Goal: Task Accomplishment & Management: Manage account settings

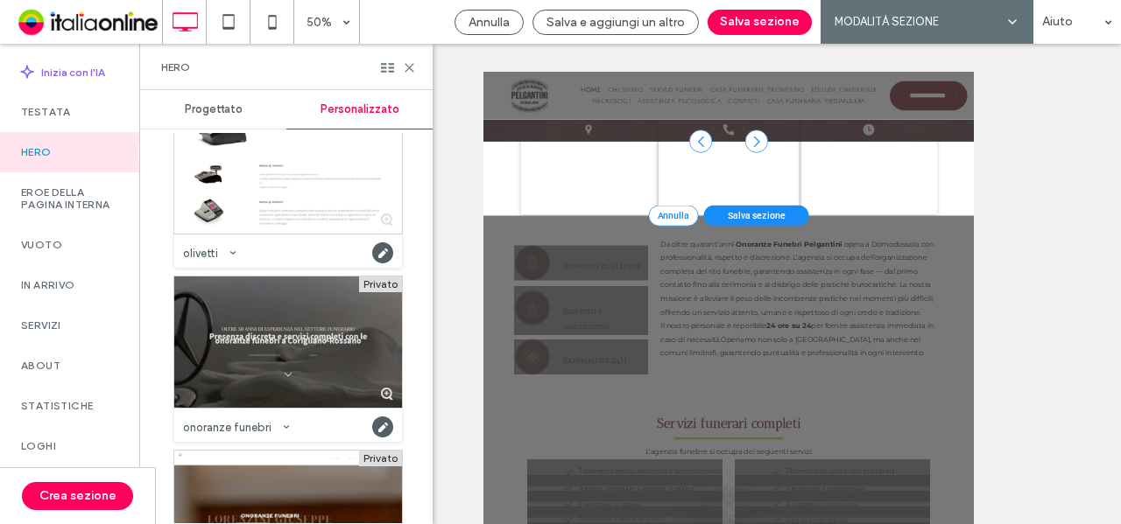
scroll to position [31189, 0]
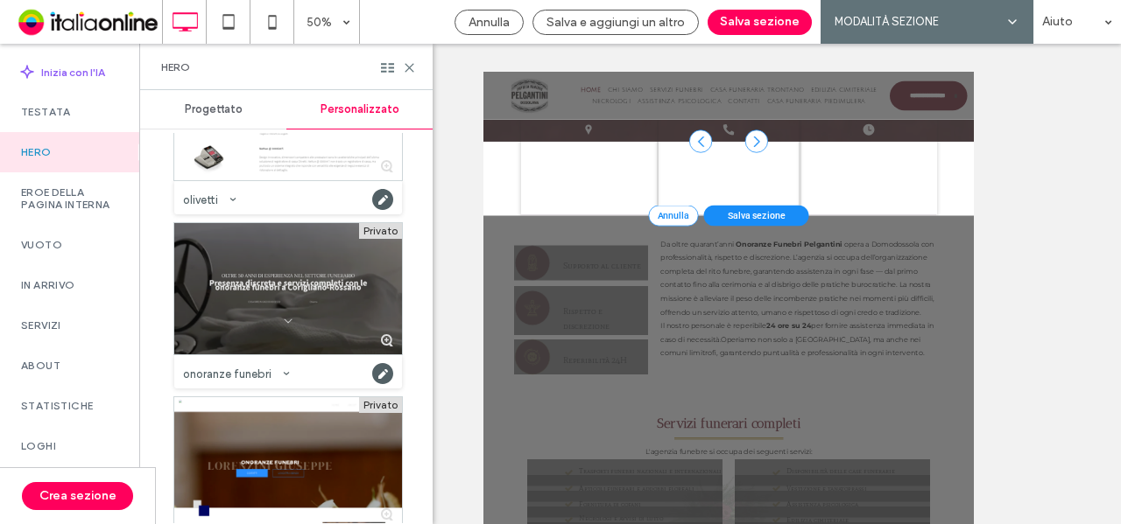
click at [336, 292] on div at bounding box center [288, 288] width 228 height 131
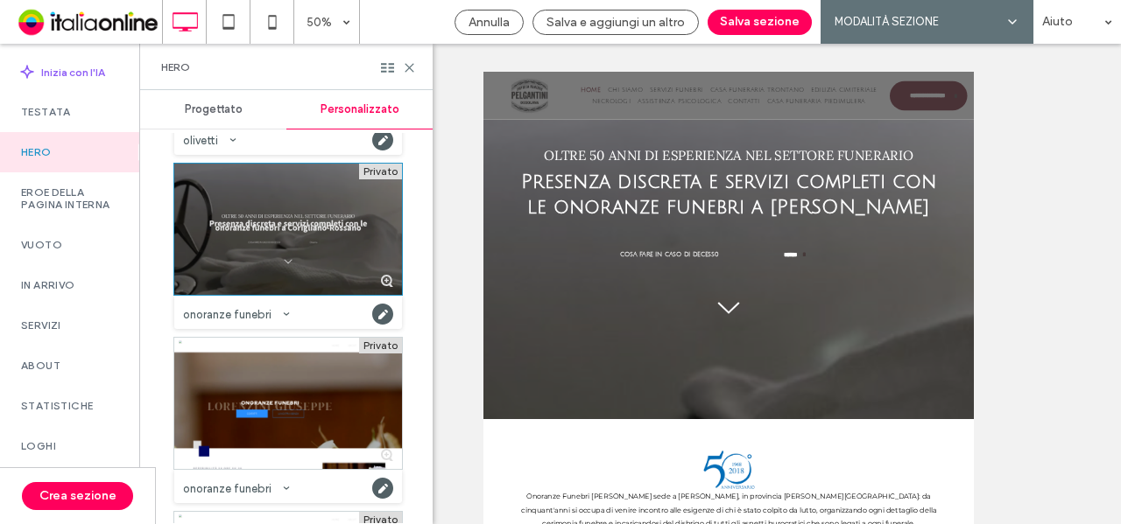
scroll to position [31277, 0]
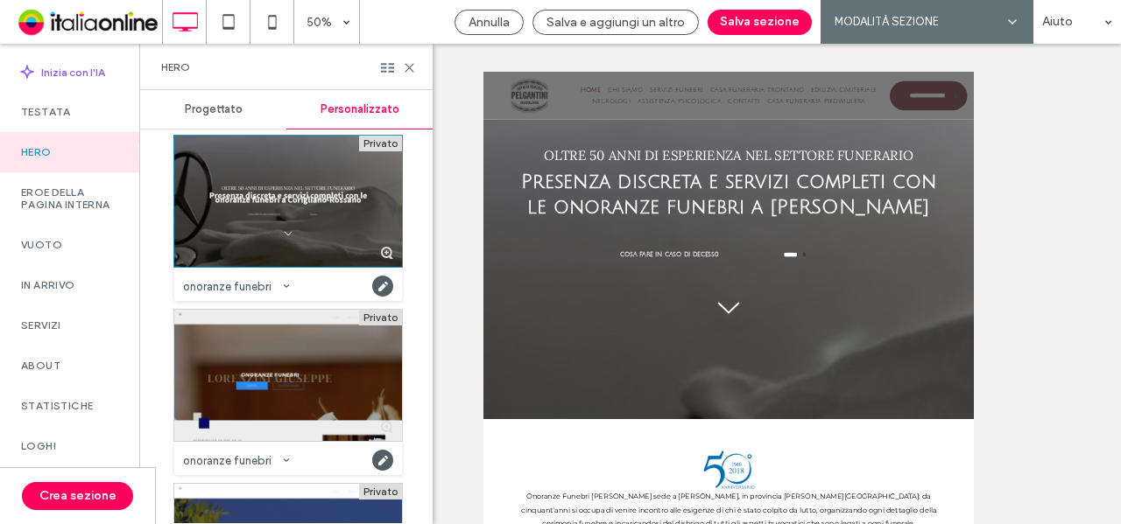
click at [294, 376] on div at bounding box center [288, 375] width 228 height 131
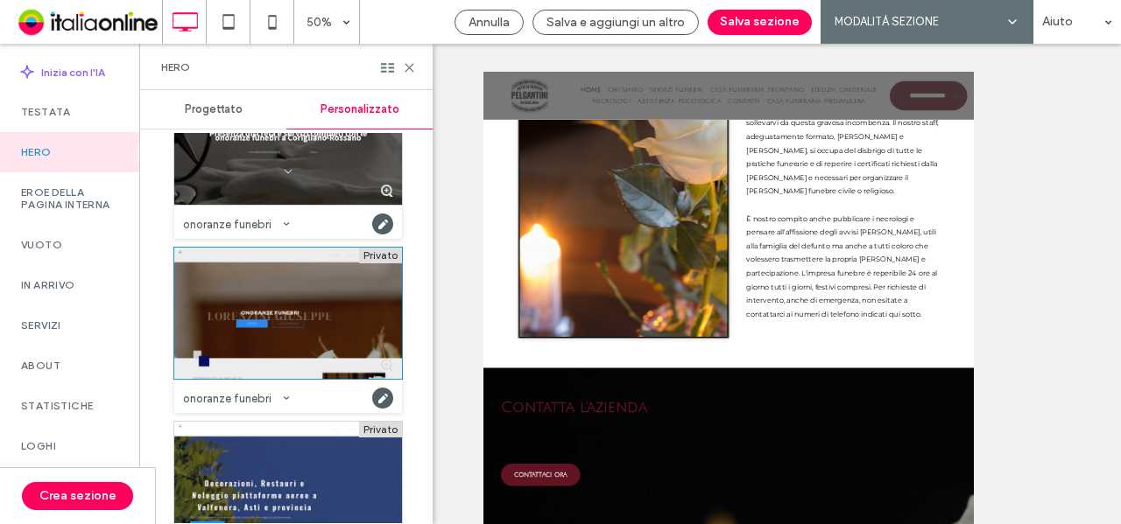
scroll to position [31189, 0]
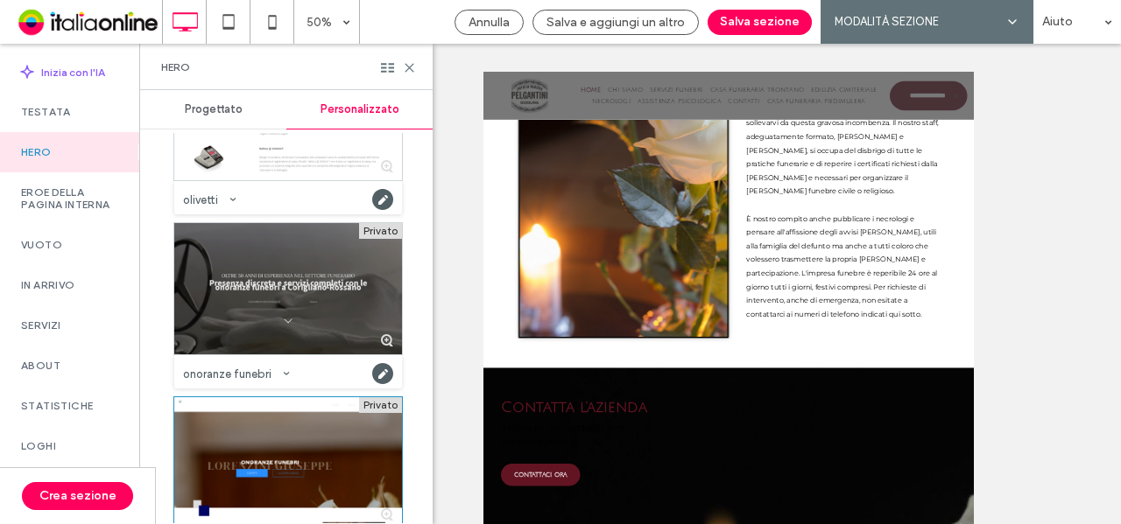
click at [310, 295] on div at bounding box center [288, 288] width 228 height 131
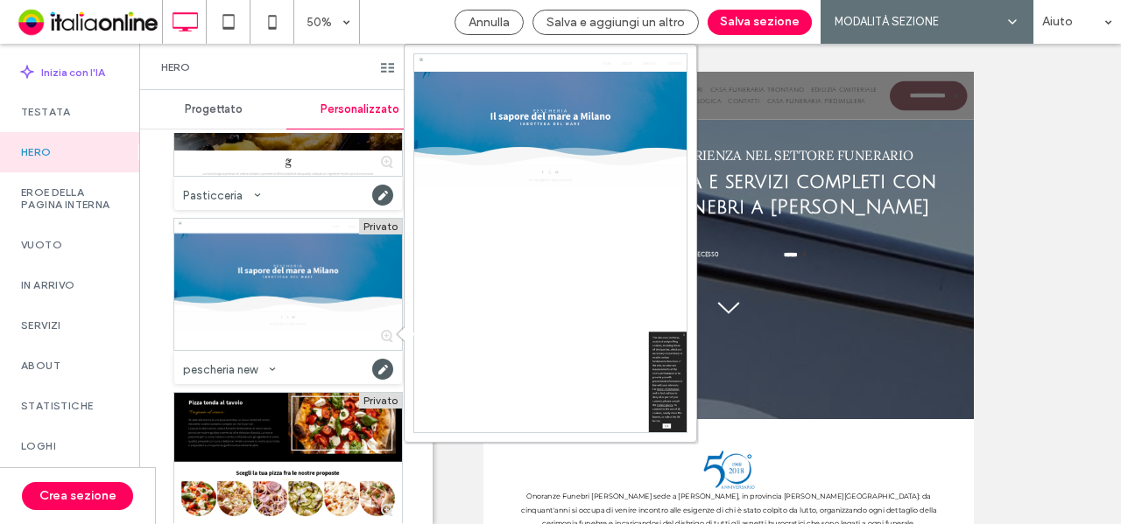
scroll to position [32590, 0]
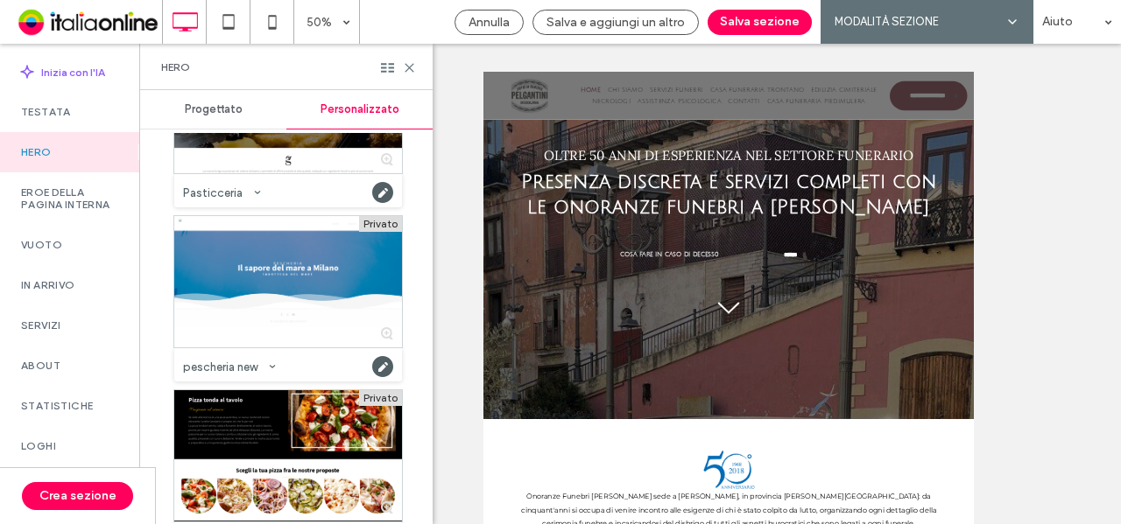
drag, startPoint x: 755, startPoint y: 24, endPoint x: 748, endPoint y: 61, distance: 38.3
click at [755, 24] on button "Salva sezione" at bounding box center [759, 22] width 104 height 25
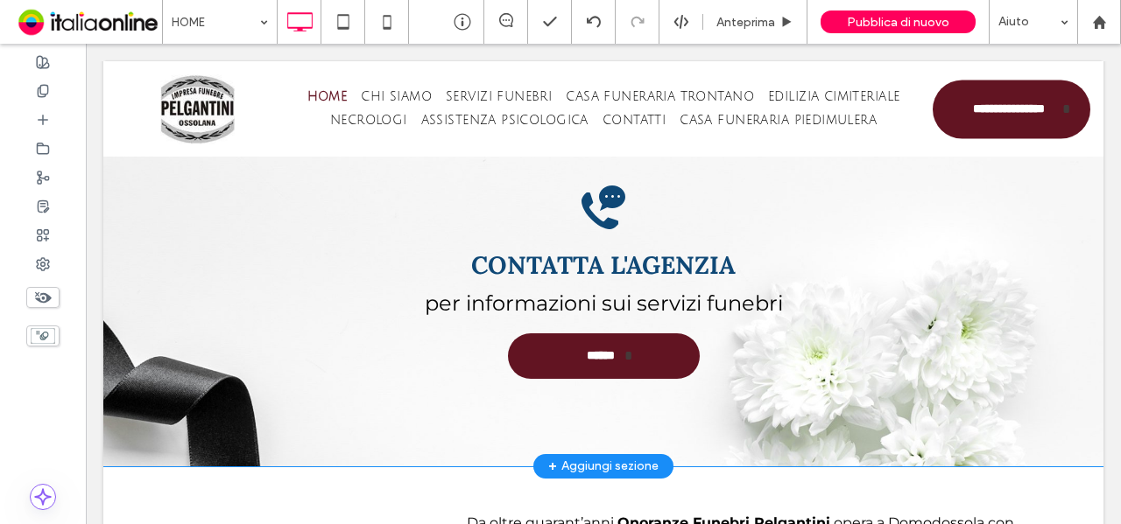
scroll to position [3402, 0]
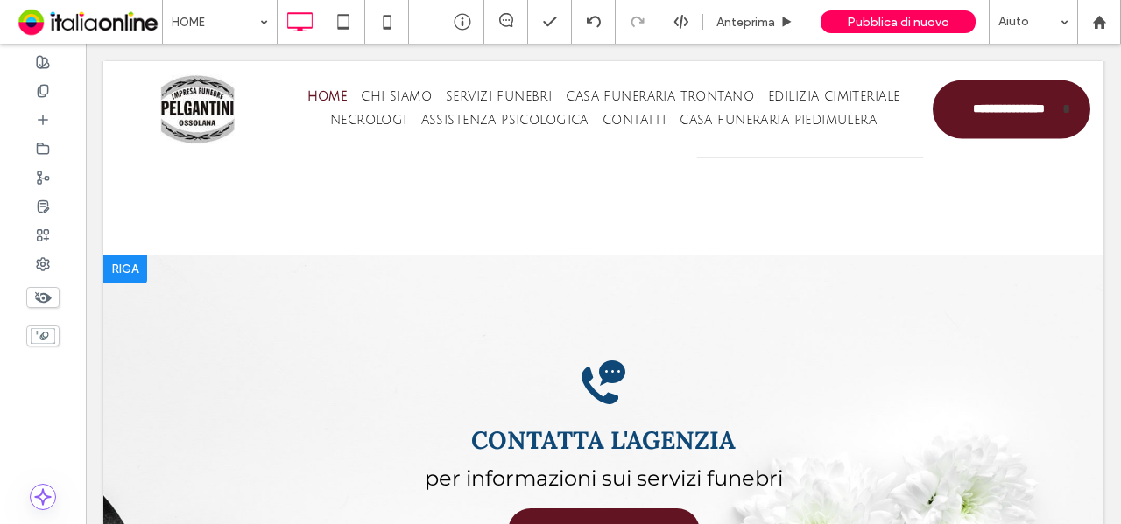
click at [124, 257] on div at bounding box center [125, 270] width 44 height 28
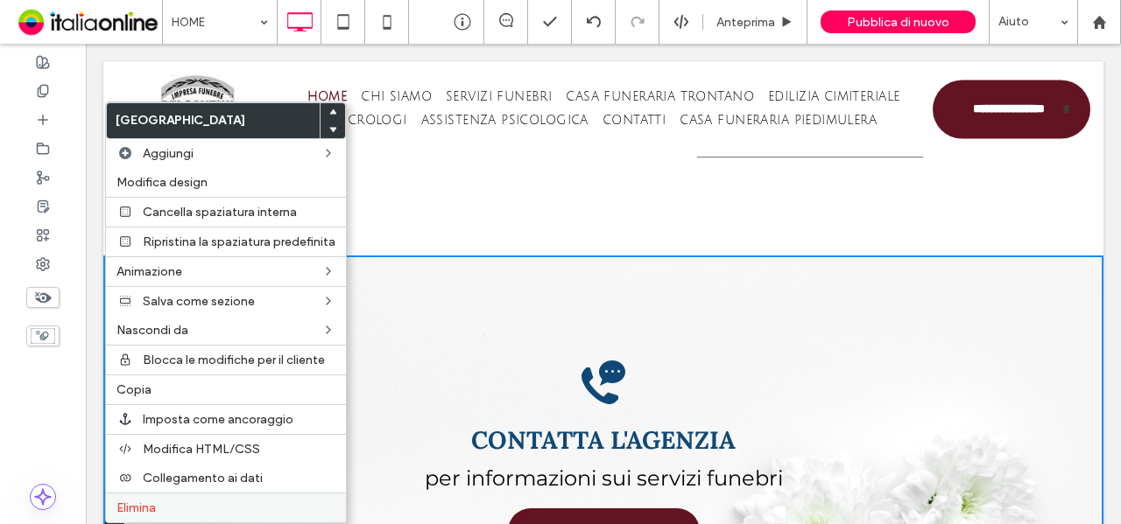
click at [149, 507] on span "Elimina" at bounding box center [135, 508] width 39 height 15
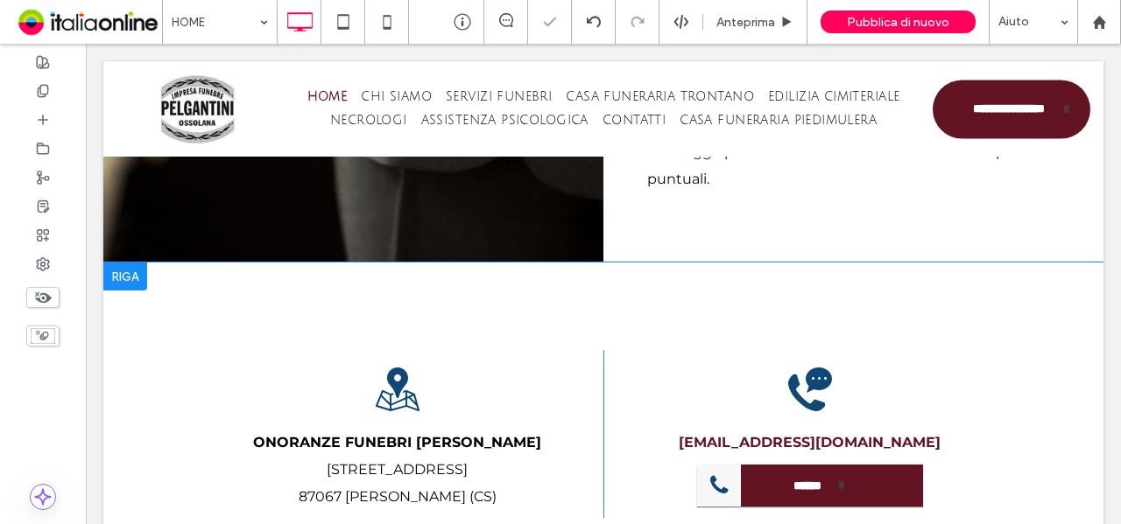
scroll to position [3035, 0]
click at [128, 267] on div at bounding box center [125, 277] width 44 height 28
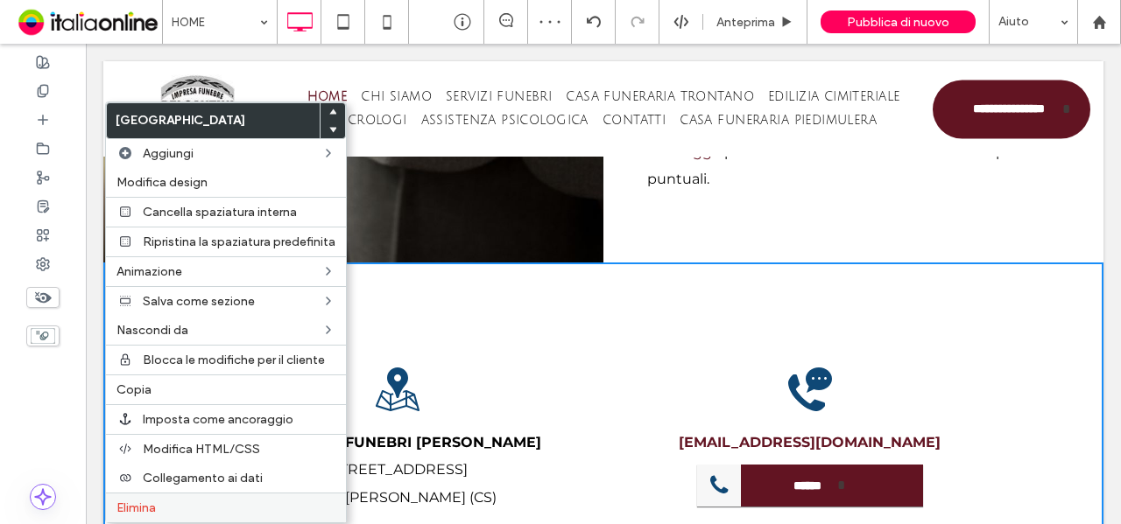
click at [187, 501] on label "Elimina" at bounding box center [225, 508] width 219 height 15
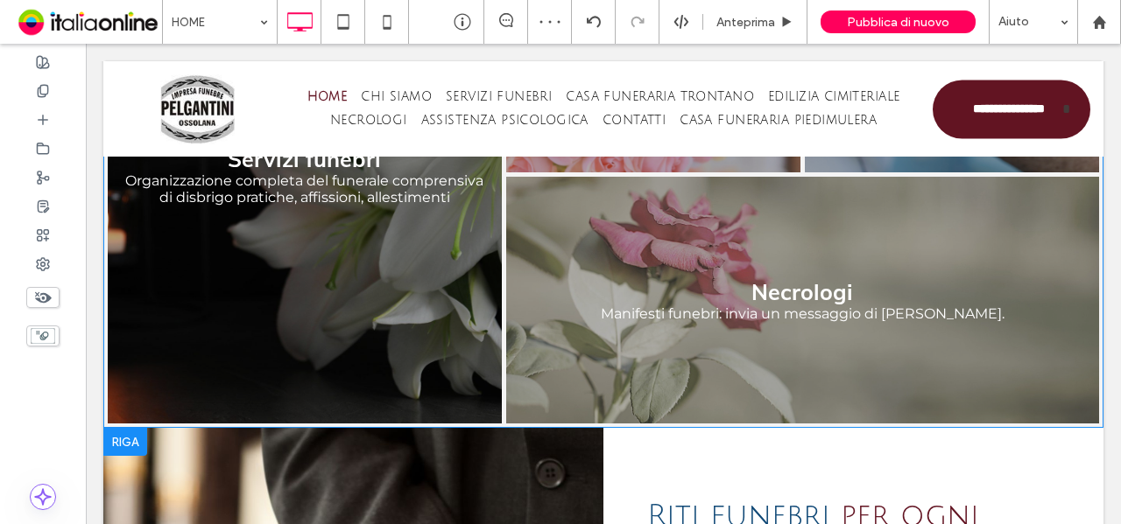
scroll to position [2159, 0]
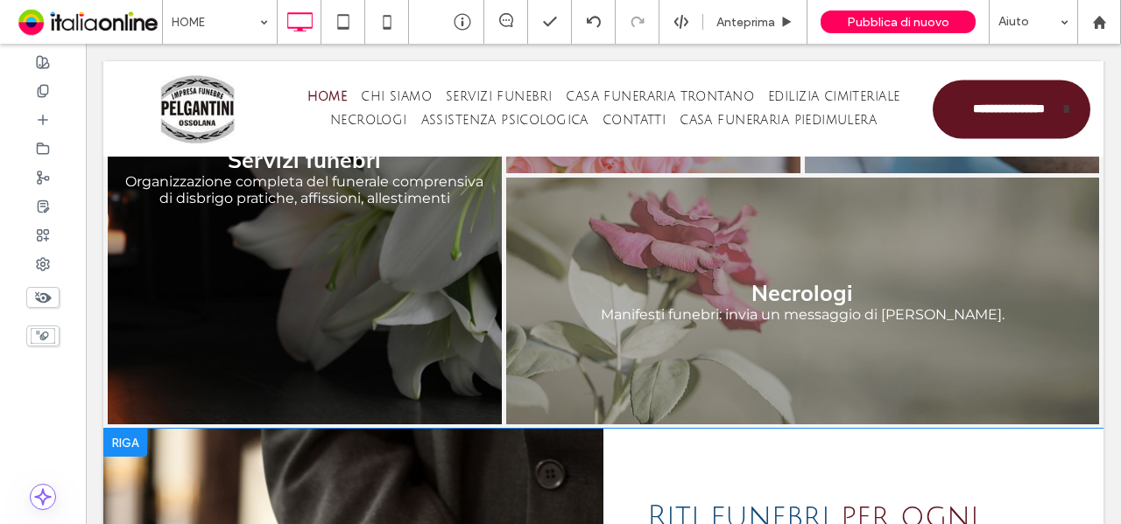
click at [114, 456] on div at bounding box center [125, 443] width 44 height 28
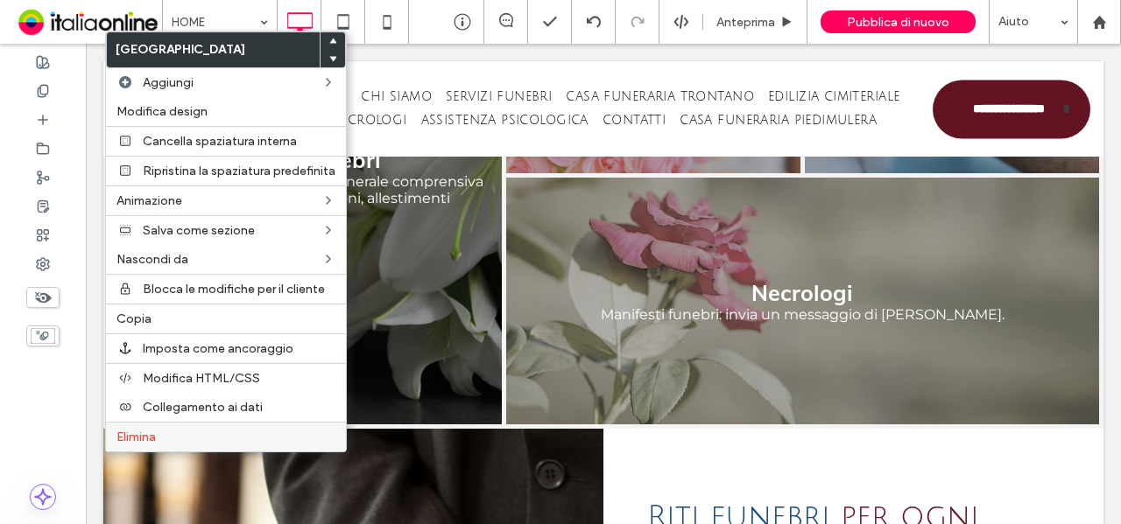
click at [165, 430] on label "Elimina" at bounding box center [225, 437] width 219 height 15
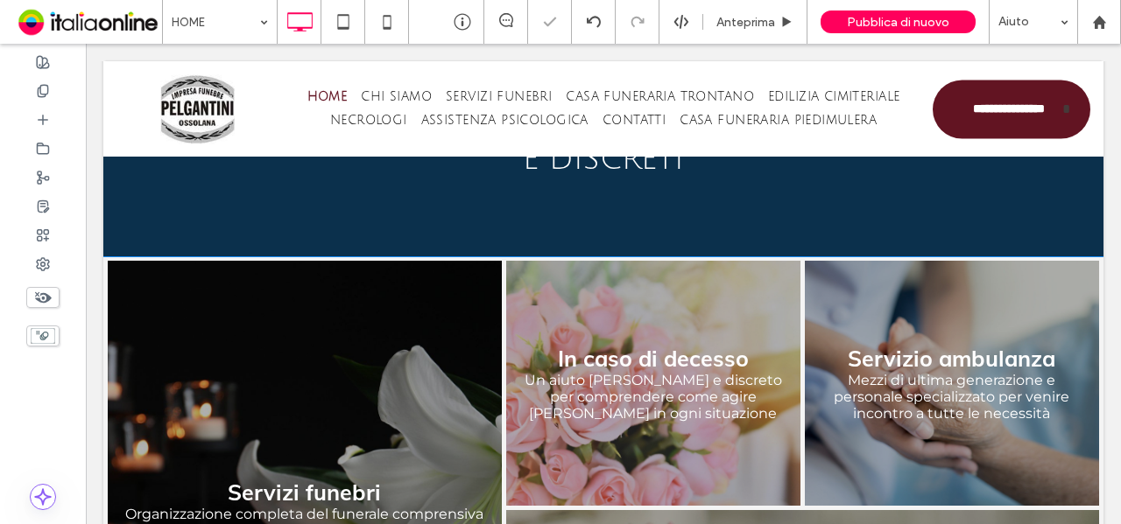
scroll to position [1721, 0]
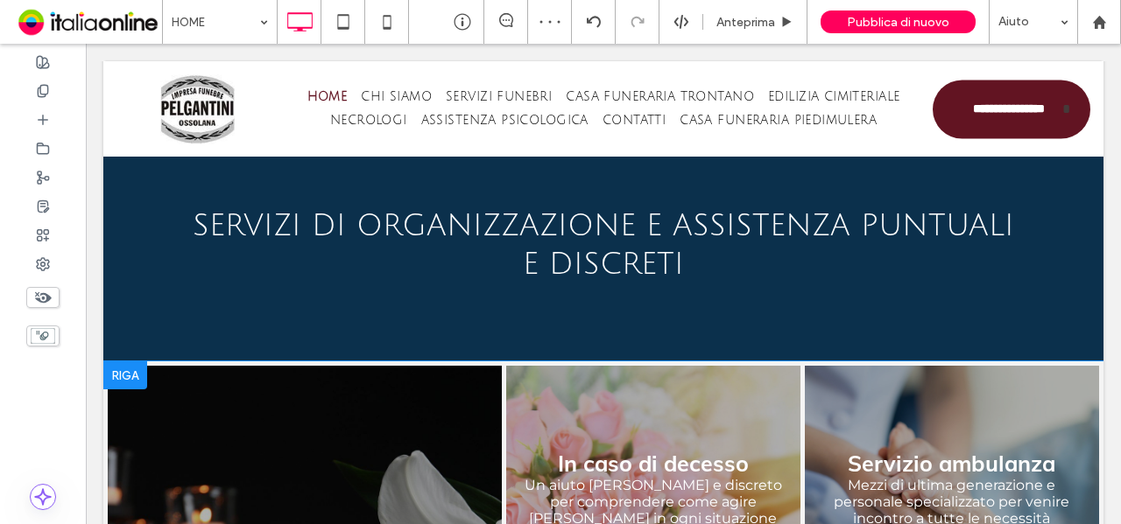
click at [134, 390] on div at bounding box center [125, 376] width 44 height 28
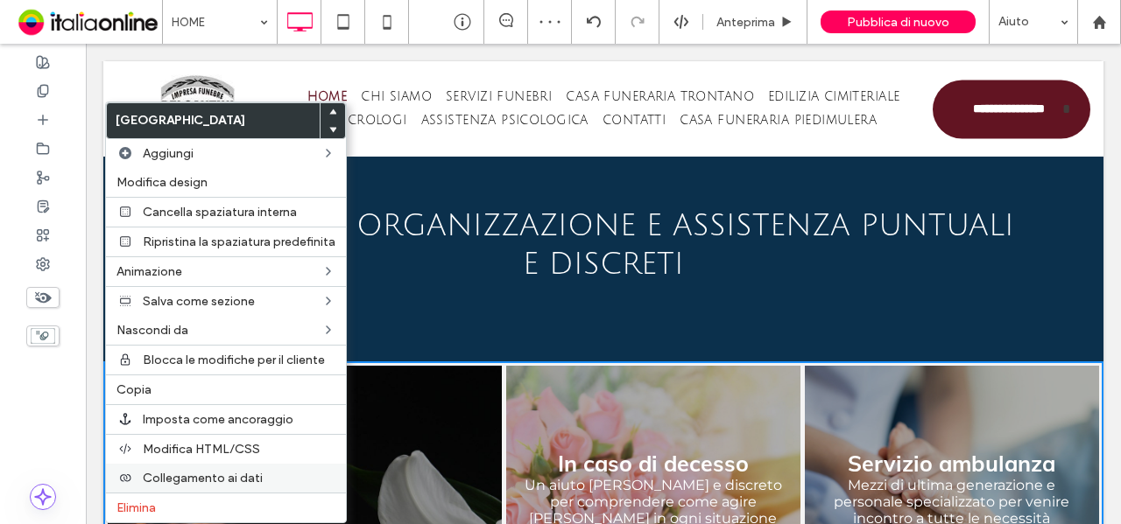
drag, startPoint x: 172, startPoint y: 498, endPoint x: 193, endPoint y: 460, distance: 43.9
click at [172, 501] on label "Elimina" at bounding box center [225, 508] width 219 height 15
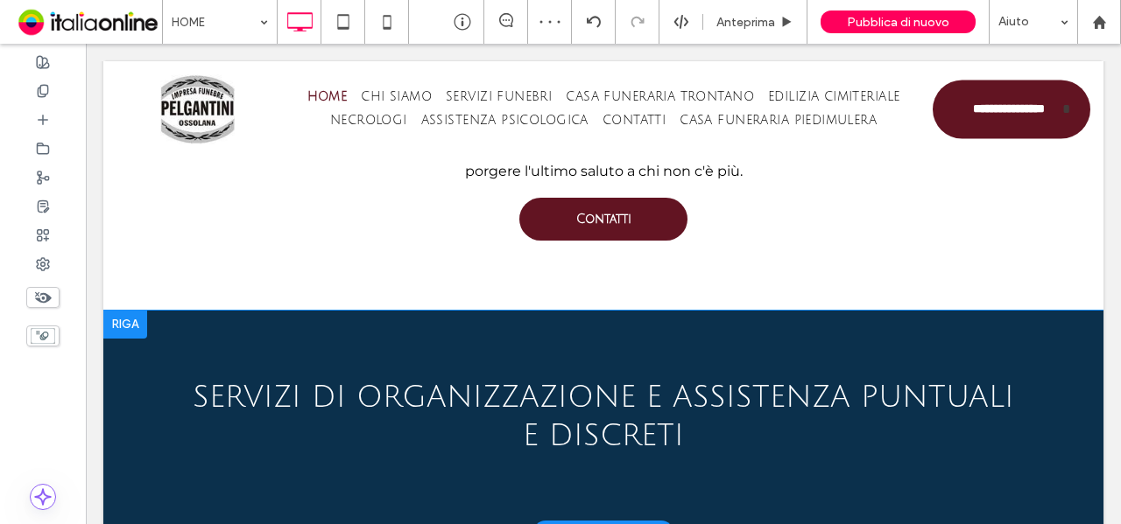
scroll to position [1546, 0]
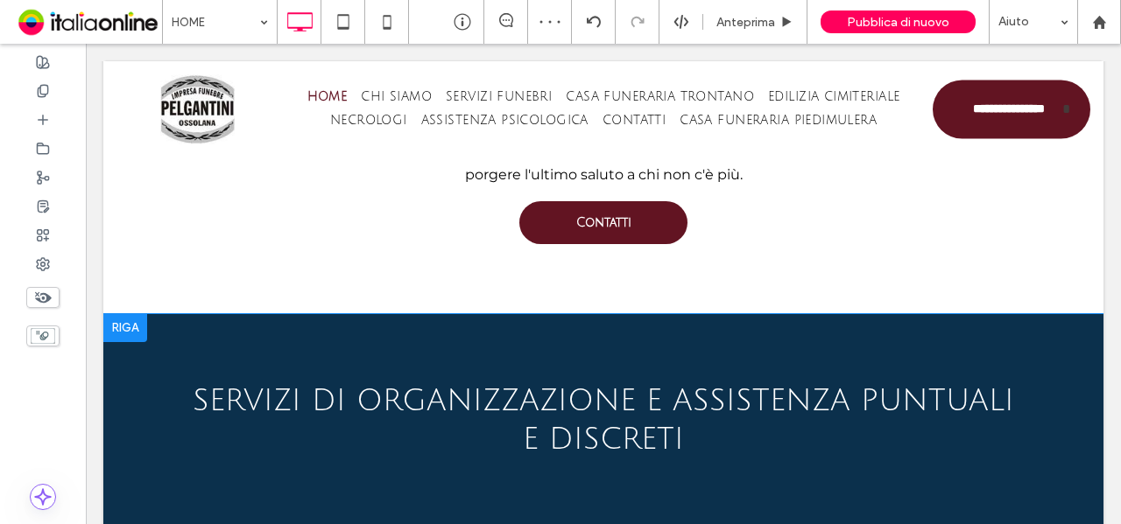
click at [131, 342] on div at bounding box center [125, 328] width 44 height 28
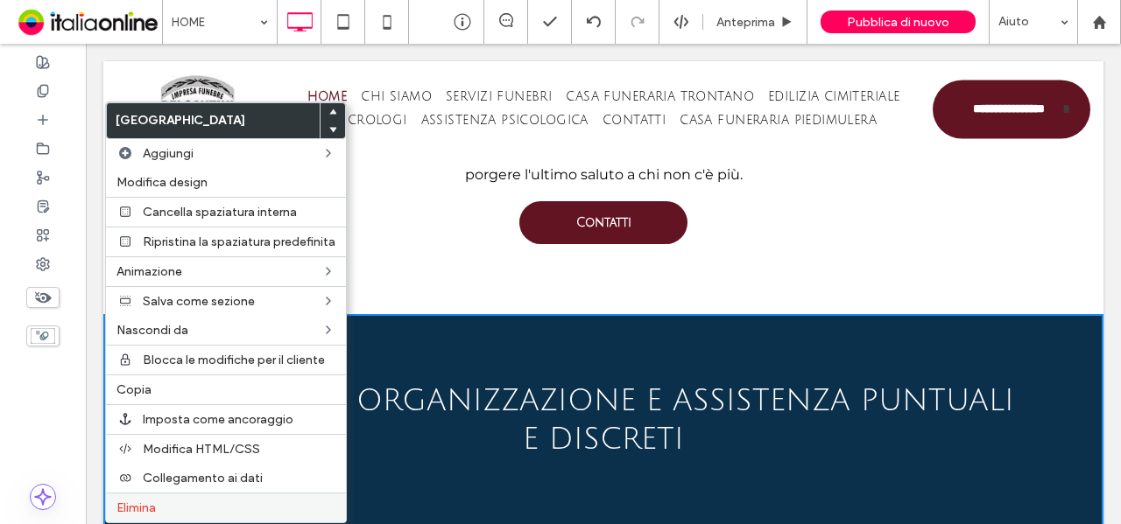
click at [161, 506] on label "Elimina" at bounding box center [225, 508] width 219 height 15
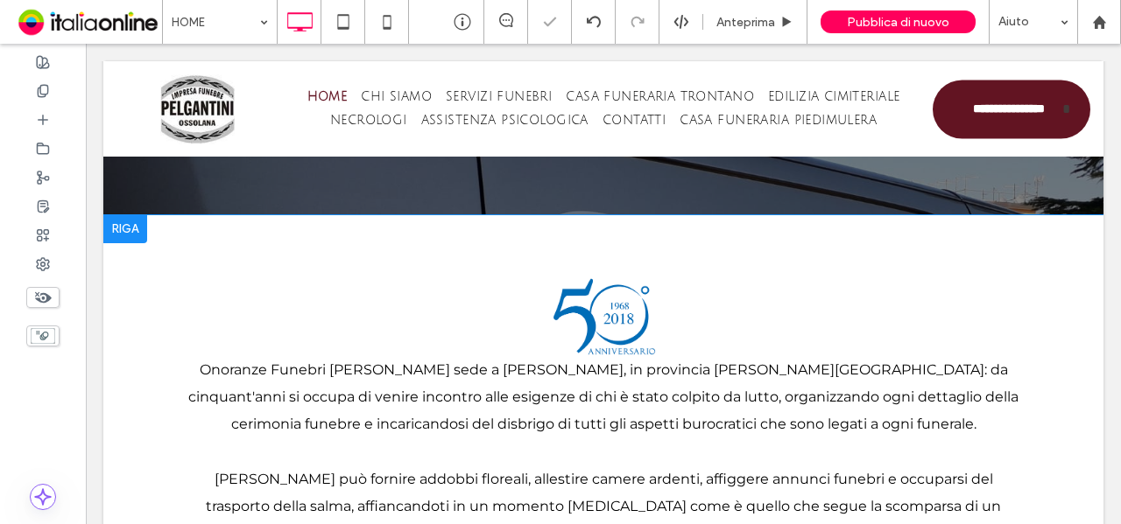
scroll to position [1196, 0]
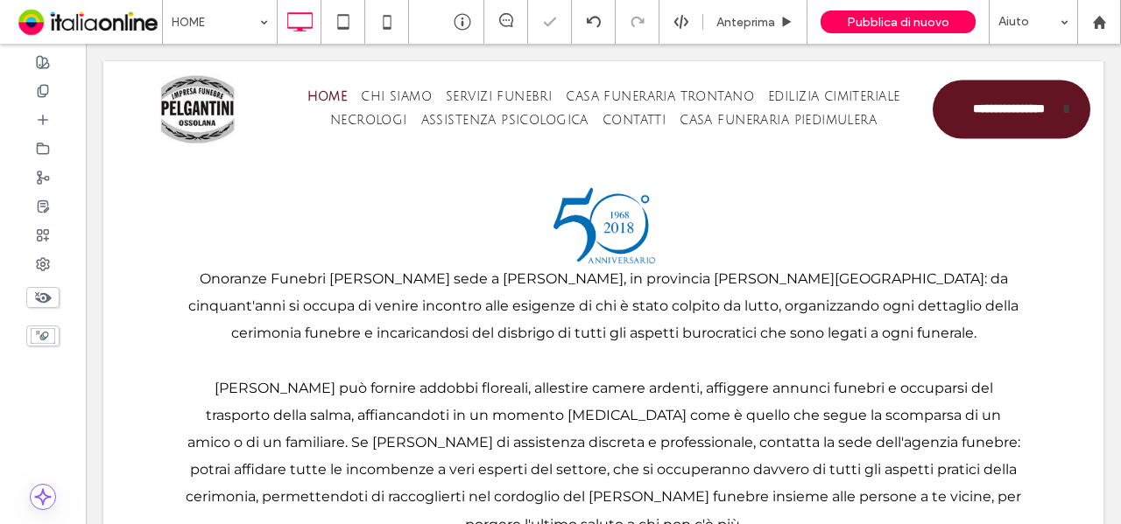
click at [116, 152] on div at bounding box center [125, 138] width 44 height 28
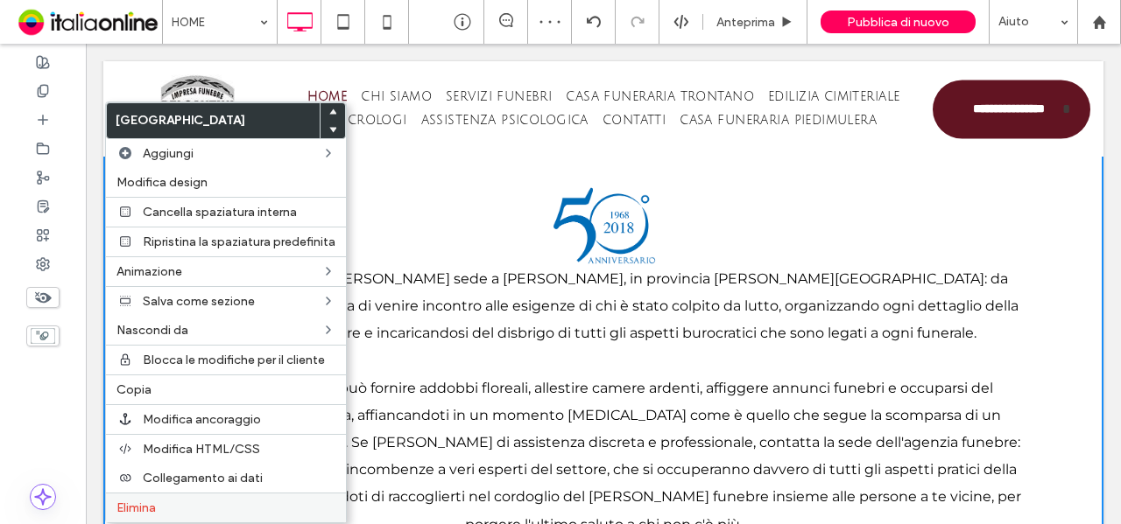
click at [219, 493] on div "Elimina" at bounding box center [226, 508] width 240 height 30
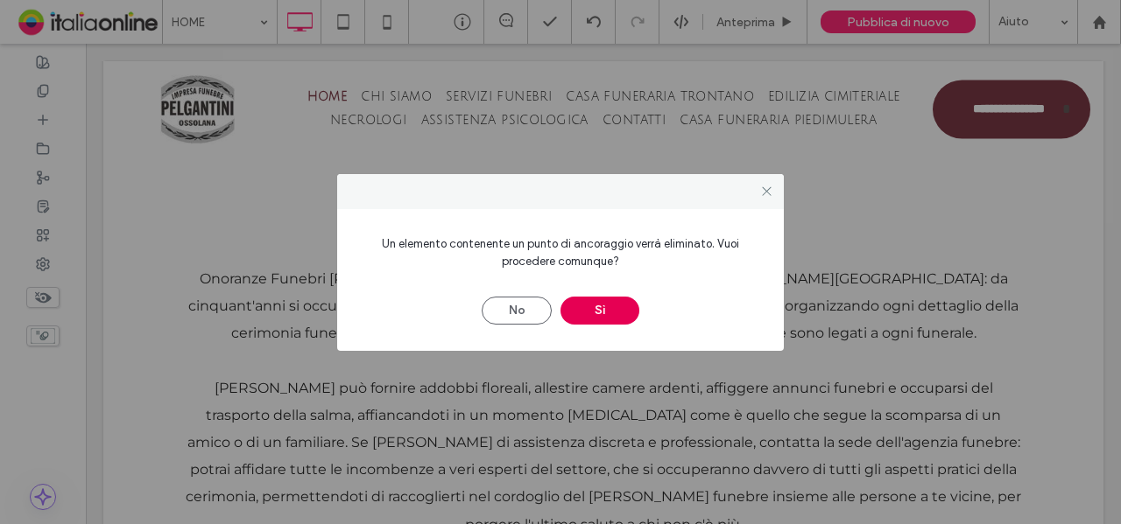
click at [588, 309] on button "Sì" at bounding box center [599, 311] width 79 height 28
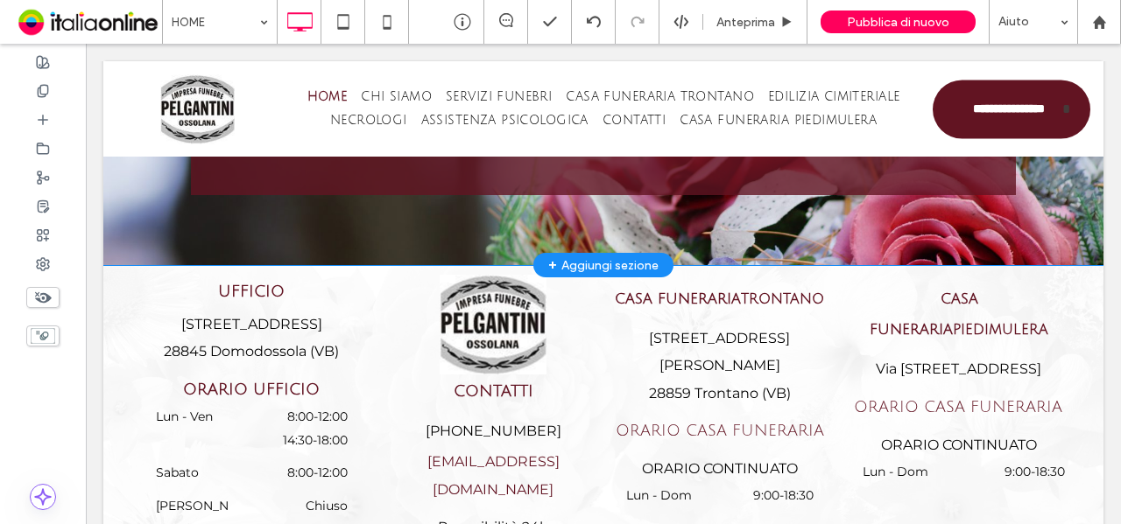
scroll to position [4728, 0]
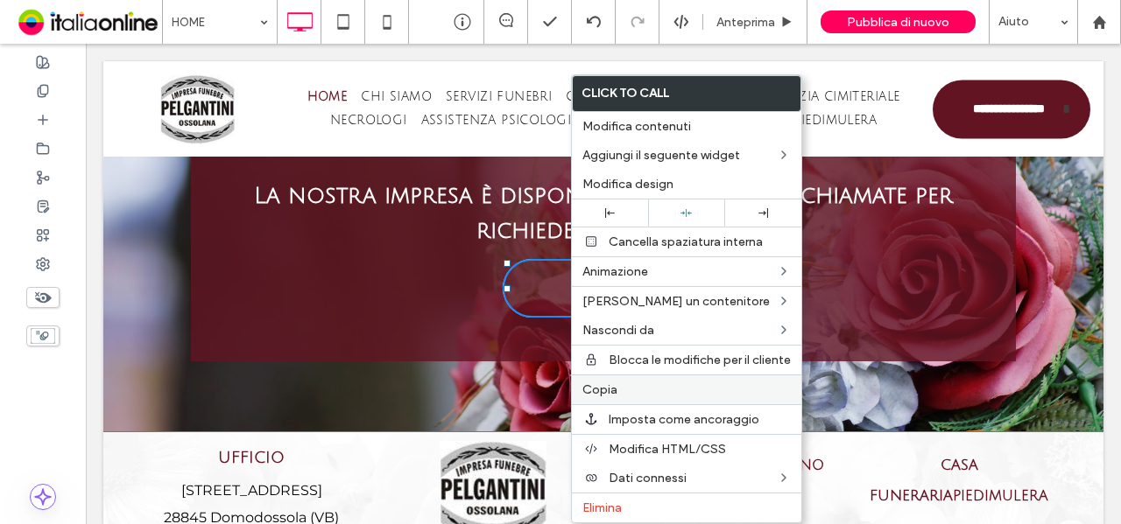
click at [623, 390] on label "Copia" at bounding box center [686, 390] width 208 height 15
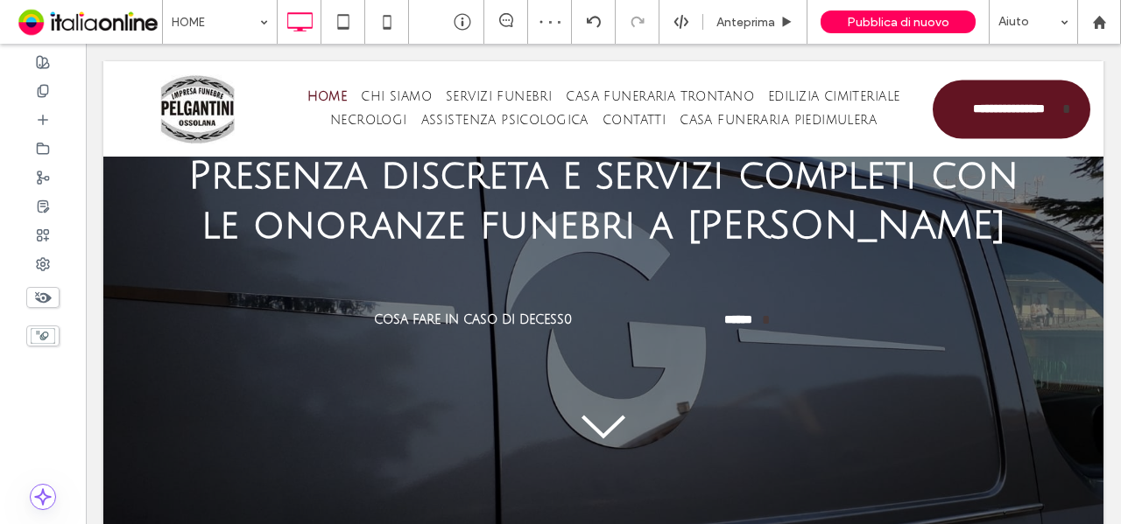
scroll to position [735, 0]
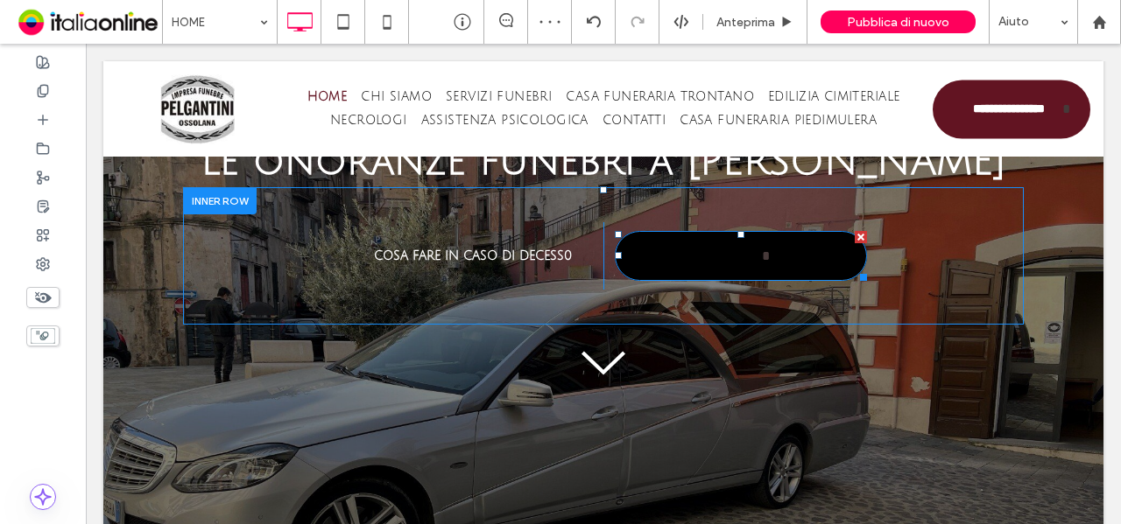
drag, startPoint x: 854, startPoint y: 287, endPoint x: 858, endPoint y: 341, distance: 54.5
click at [855, 243] on div at bounding box center [861, 237] width 12 height 12
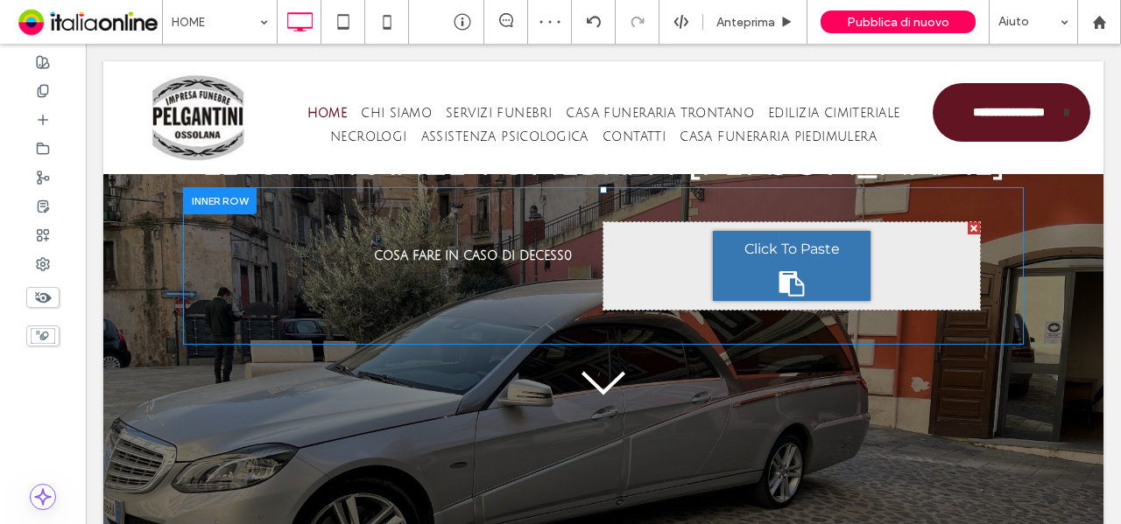
click at [746, 301] on div "Click To Paste" at bounding box center [792, 266] width 158 height 70
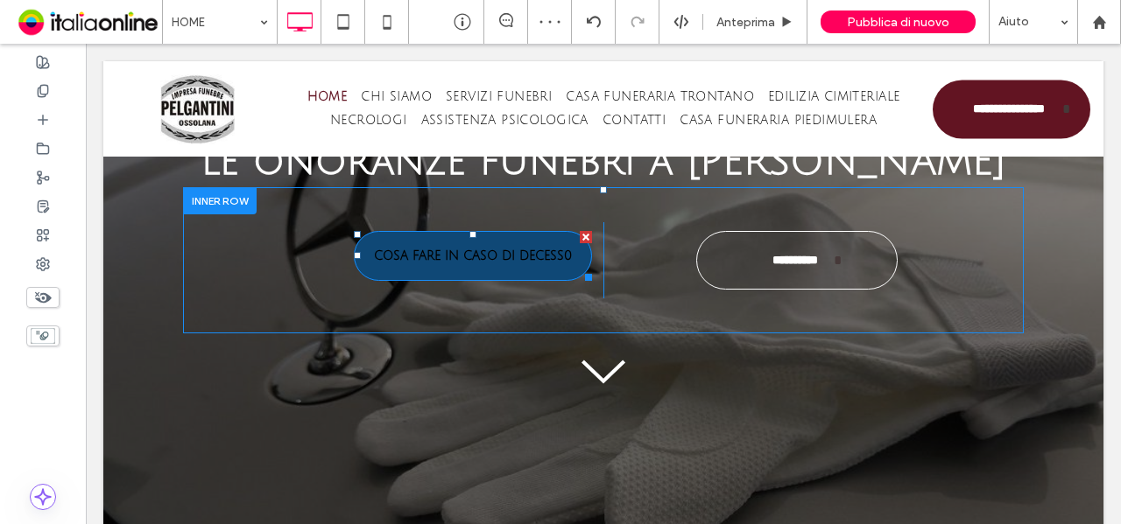
click at [468, 271] on span "COSA FARE IN CASO DI DECESS0" at bounding box center [473, 256] width 198 height 31
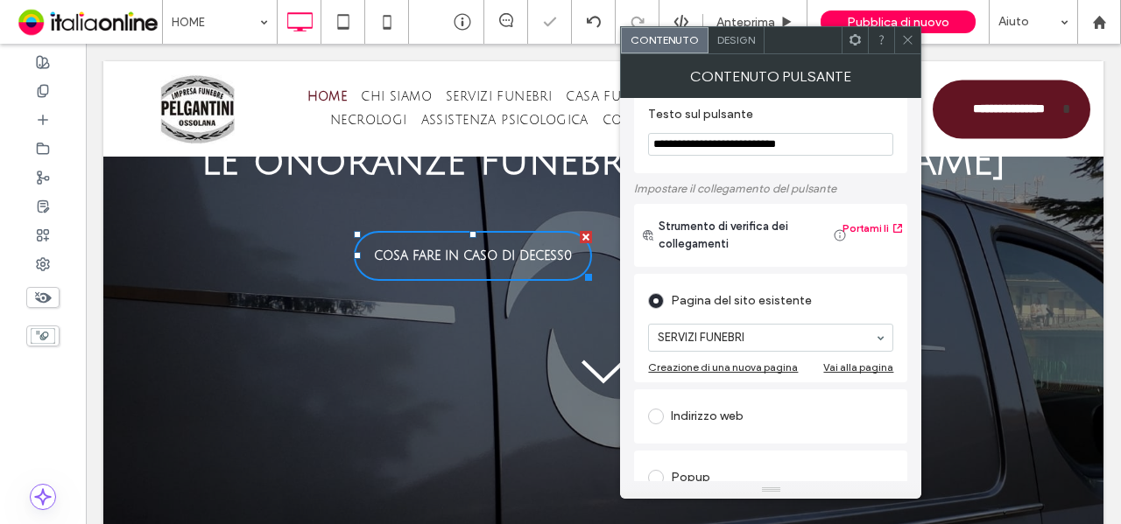
scroll to position [0, 0]
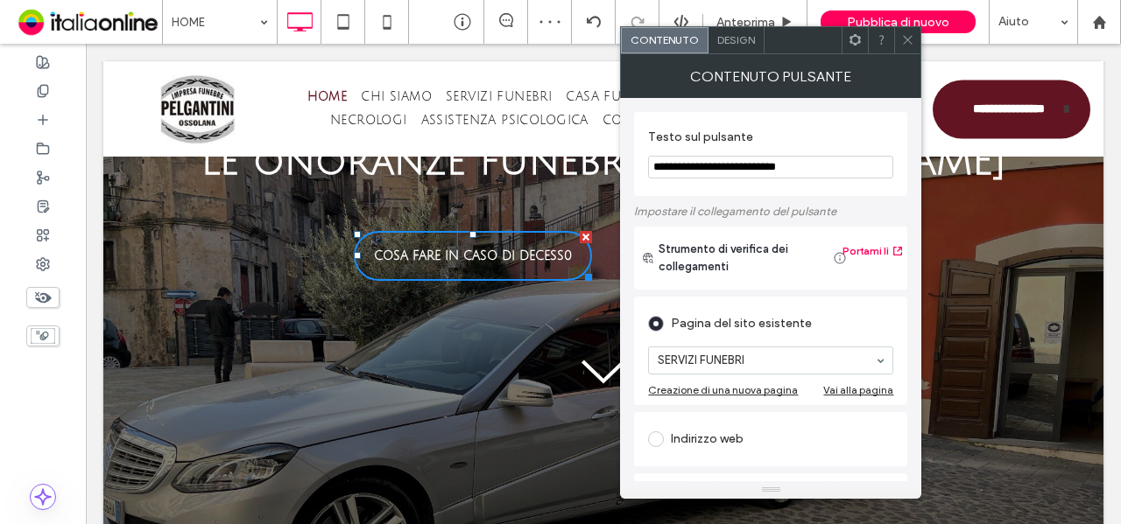
click at [721, 176] on input "**********" at bounding box center [770, 167] width 245 height 23
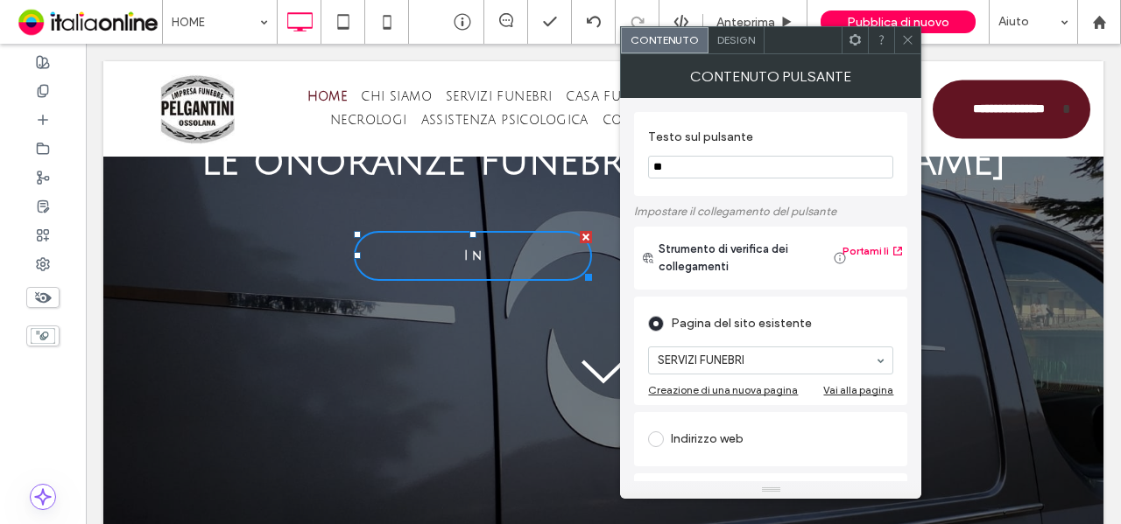
type input "*"
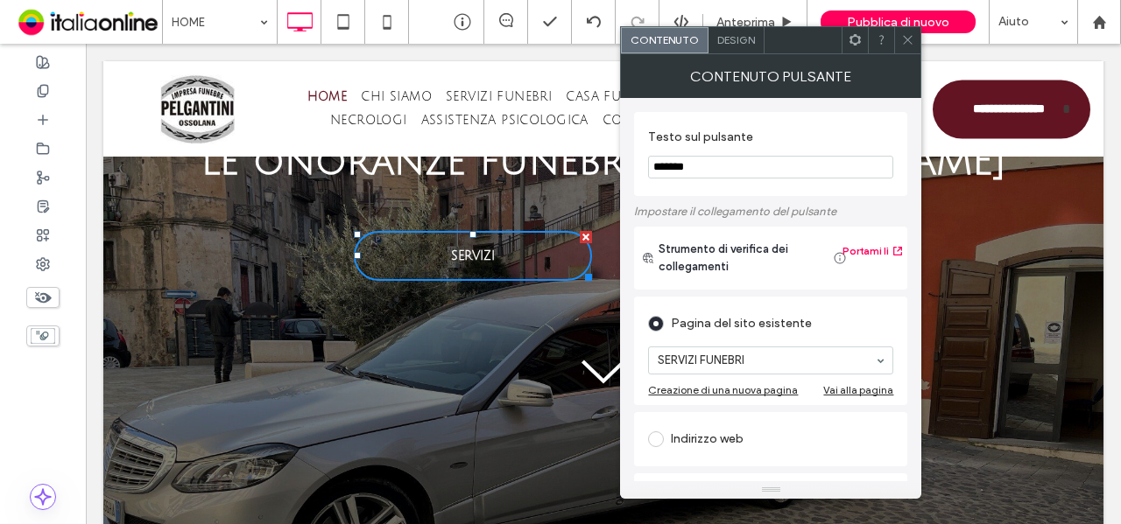
type input "*******"
click at [735, 46] on div "Design" at bounding box center [736, 40] width 56 height 26
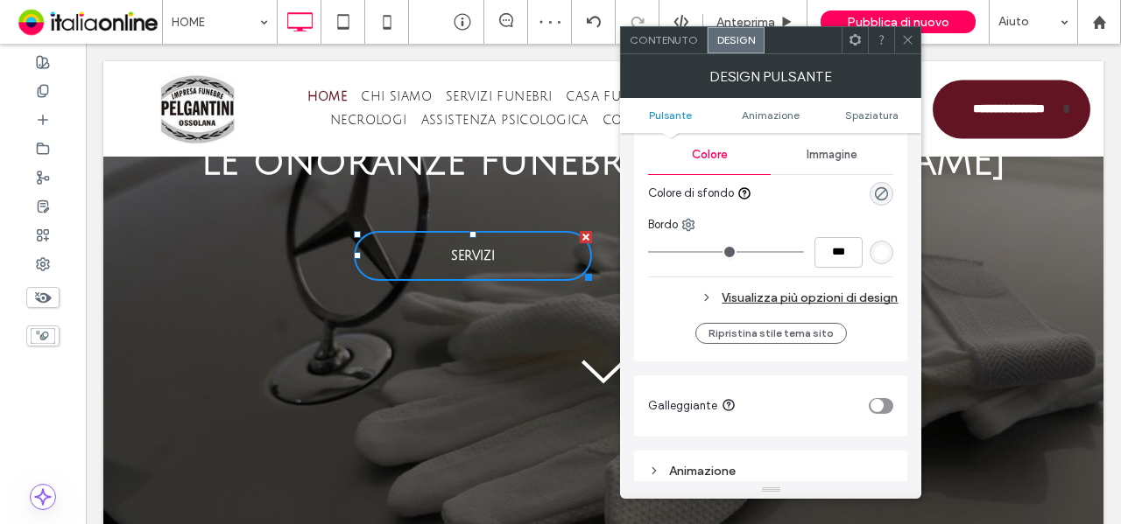
scroll to position [525, 0]
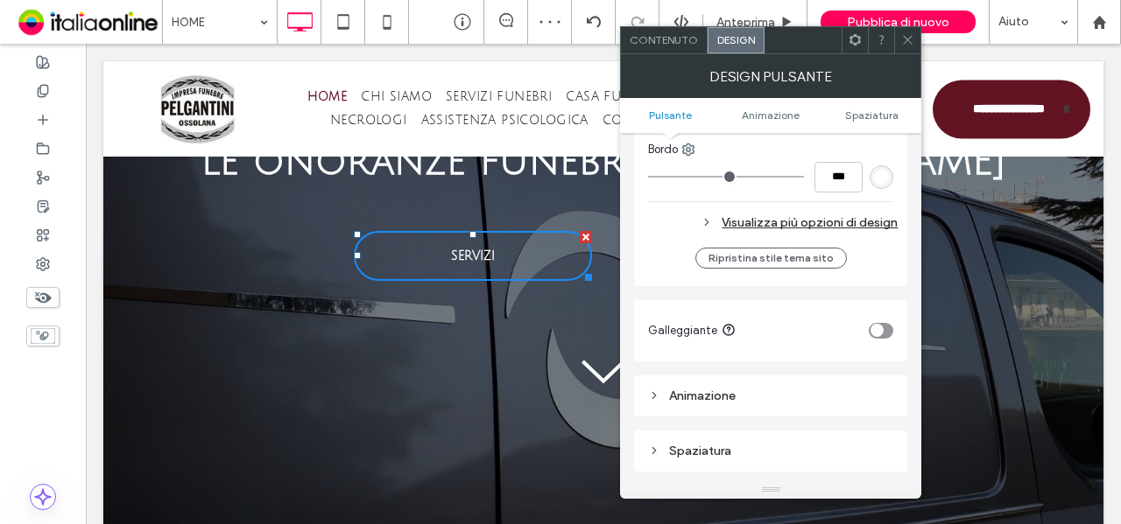
click at [851, 222] on div "Visualizza più opzioni di design" at bounding box center [773, 223] width 250 height 24
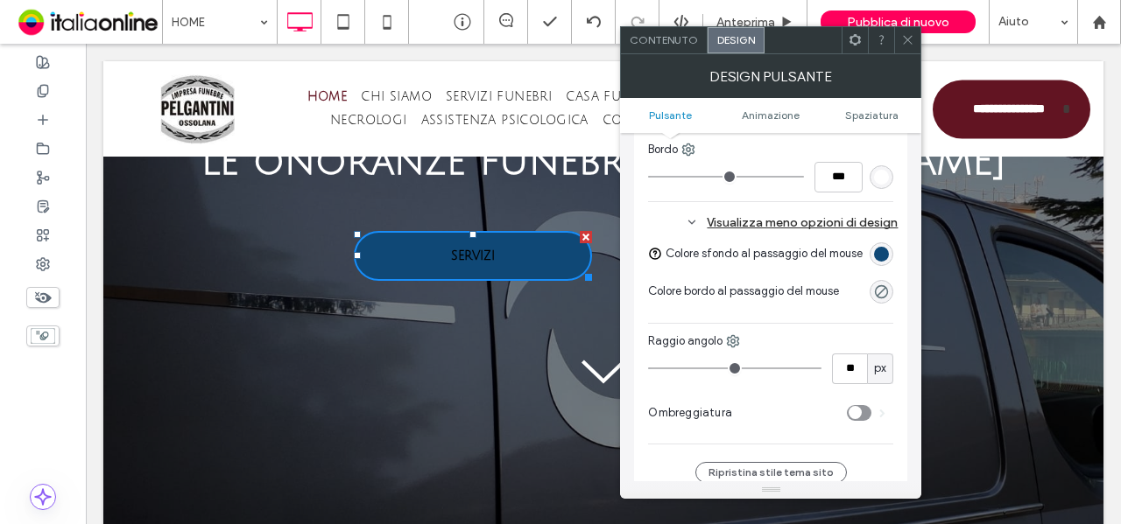
click at [888, 255] on div "rgb(15, 72, 118)" at bounding box center [881, 254] width 15 height 15
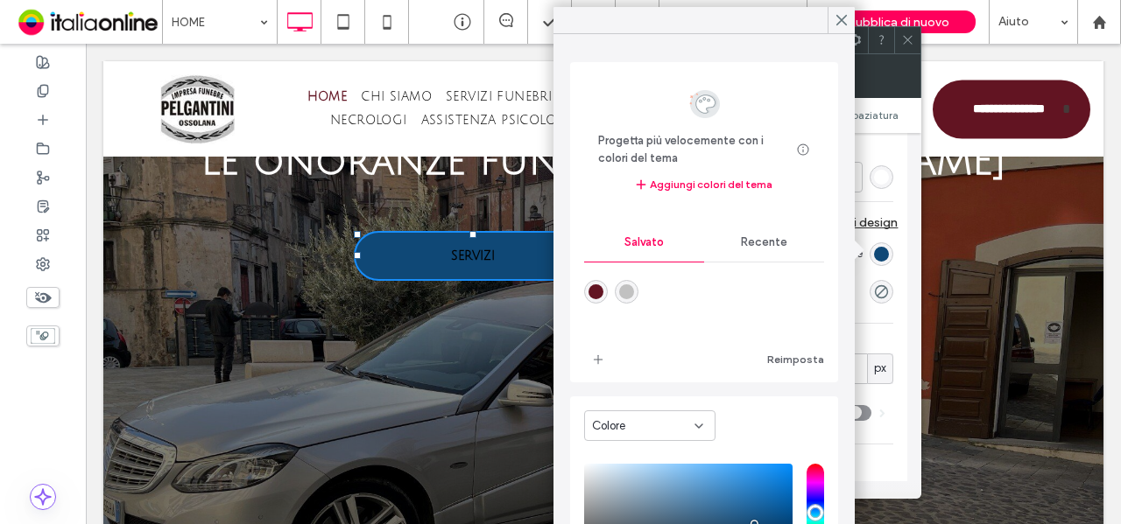
click at [608, 295] on div at bounding box center [704, 304] width 240 height 66
click at [591, 292] on div "rgba(98,20,34,1)" at bounding box center [595, 292] width 15 height 15
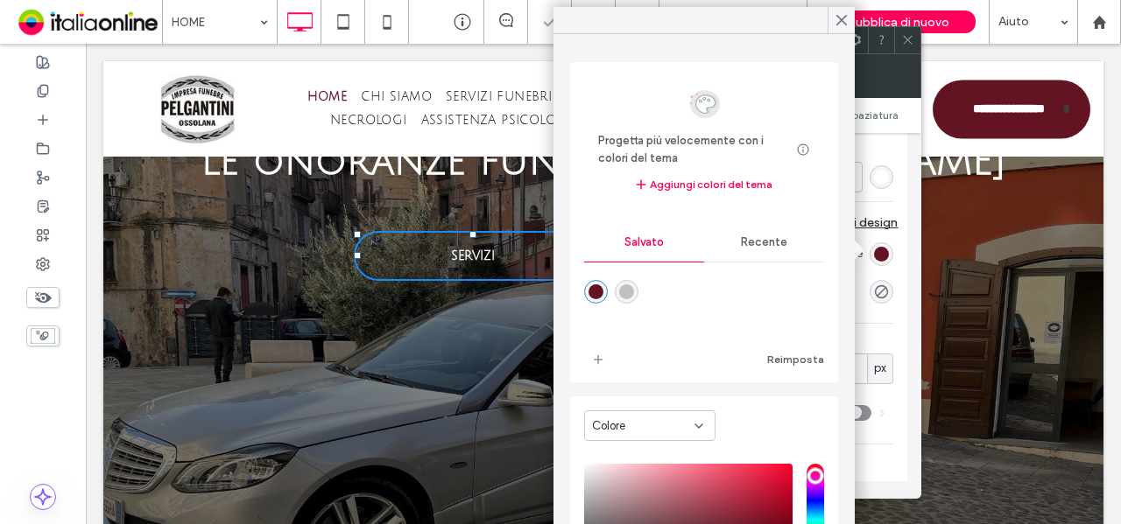
type input "*******"
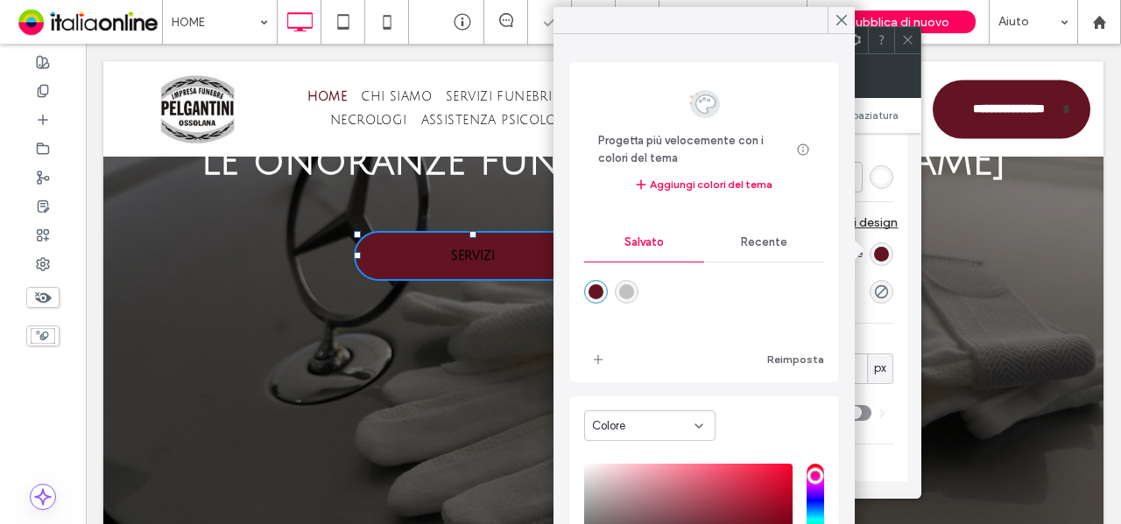
click at [858, 311] on div "Colore sfondo al passaggio del mouse Colore bordo al passaggio del mouse [PERSO…" at bounding box center [770, 342] width 245 height 206
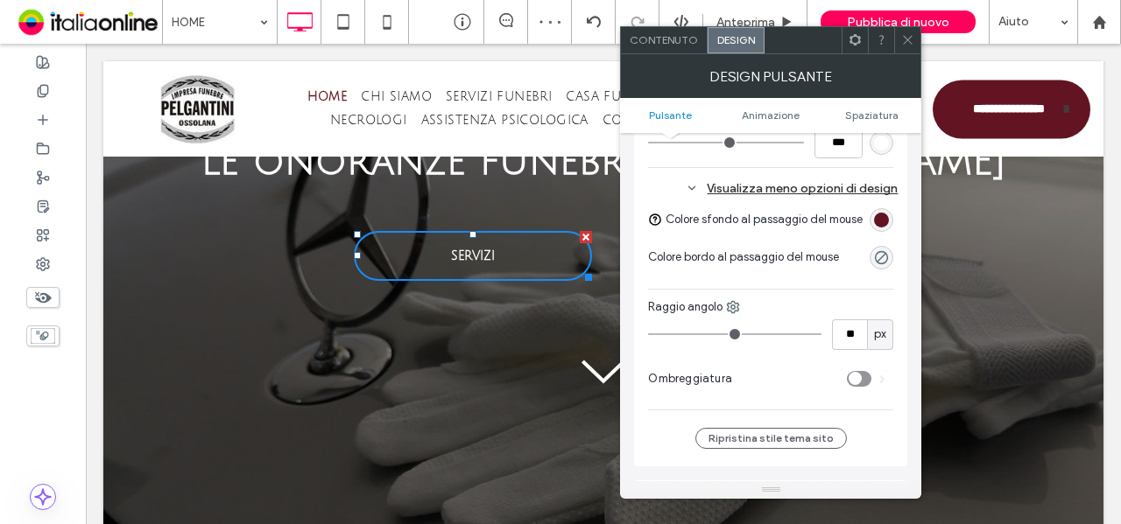
scroll to position [438, 0]
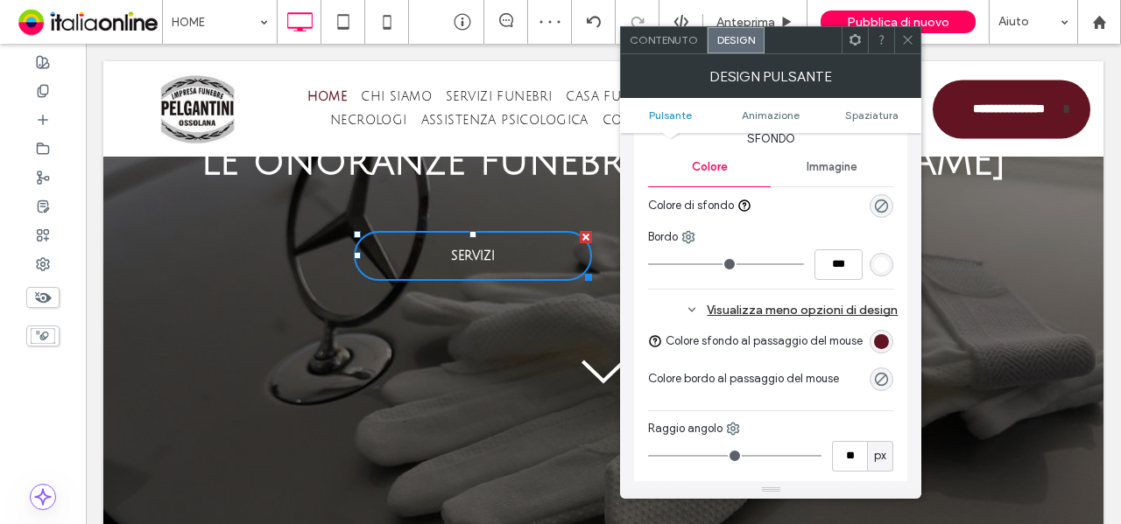
click at [843, 299] on div "Visualizza meno opzioni di design" at bounding box center [773, 311] width 250 height 24
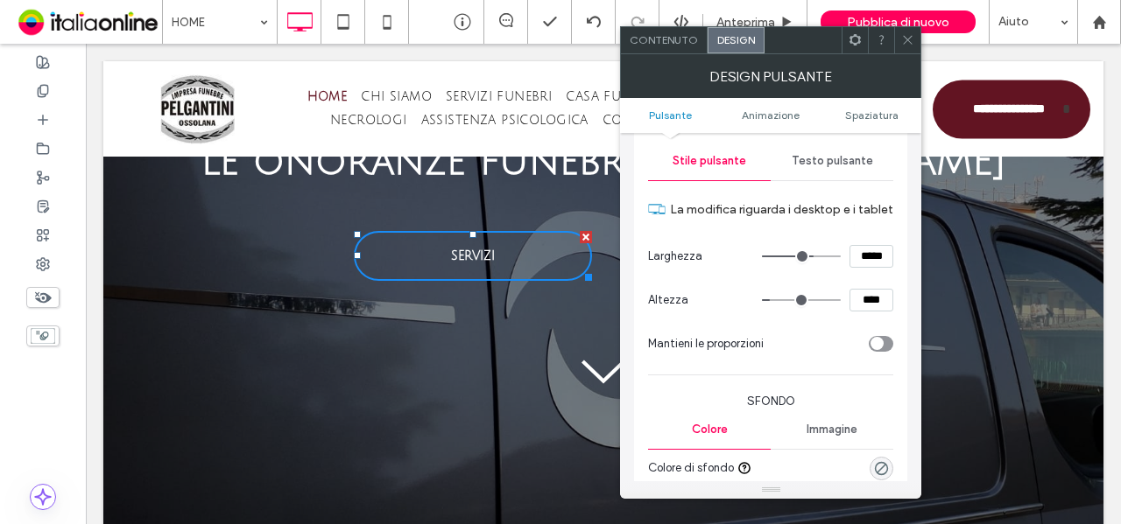
scroll to position [0, 0]
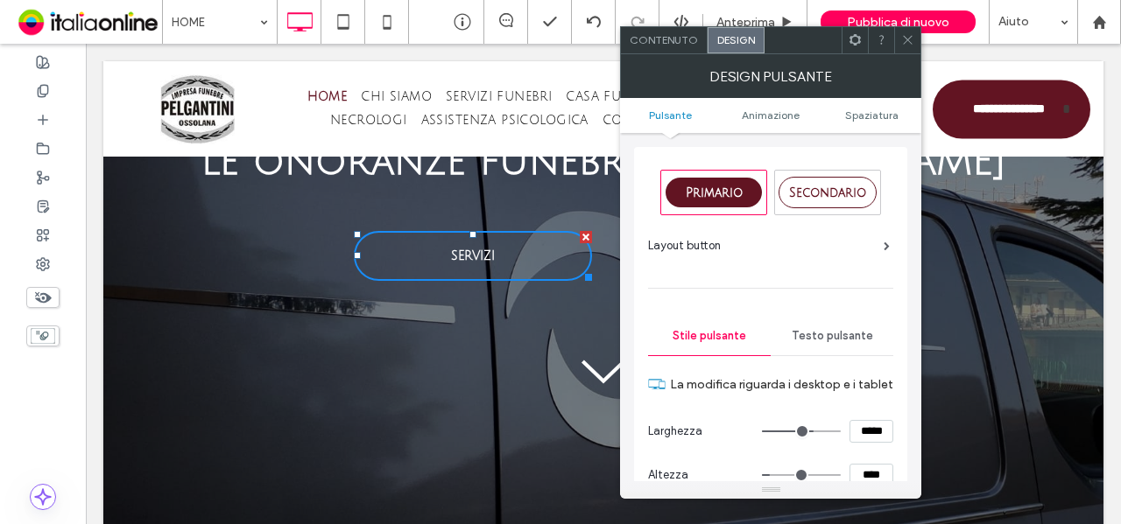
click at [839, 330] on span "Testo pulsante" at bounding box center [831, 336] width 81 height 14
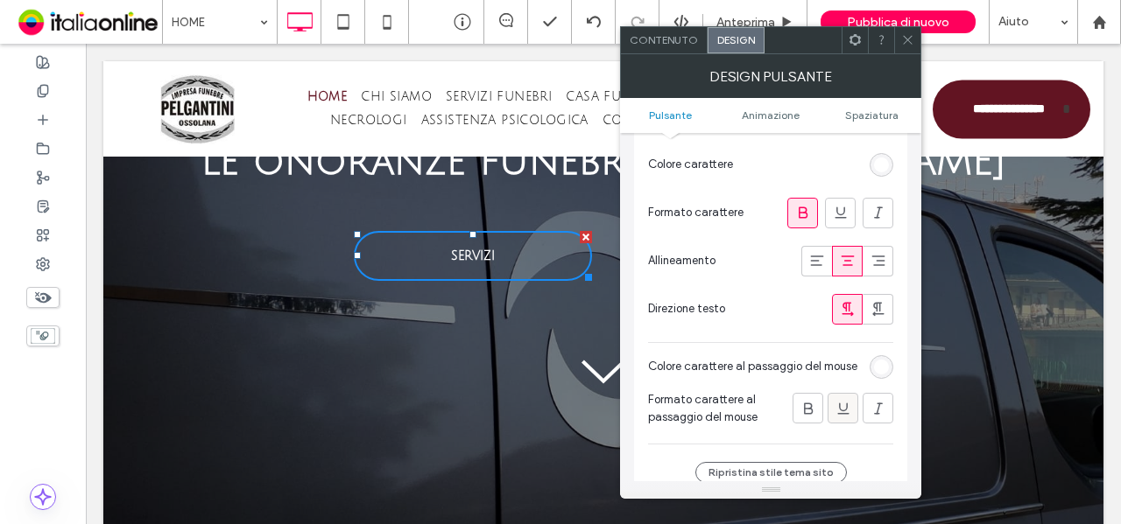
scroll to position [438, 0]
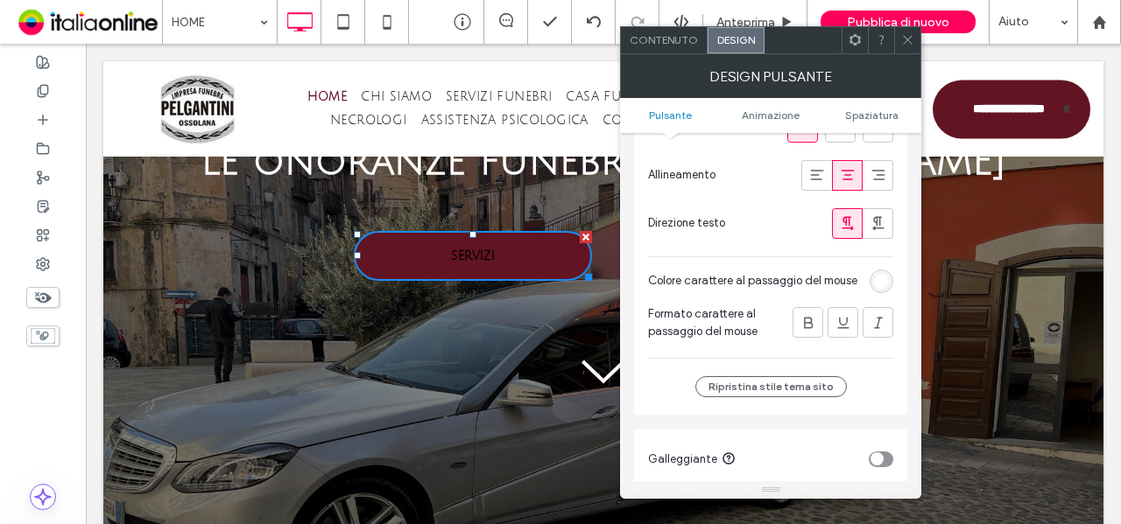
click at [881, 285] on div "rgb(255, 255, 255)" at bounding box center [881, 282] width 24 height 24
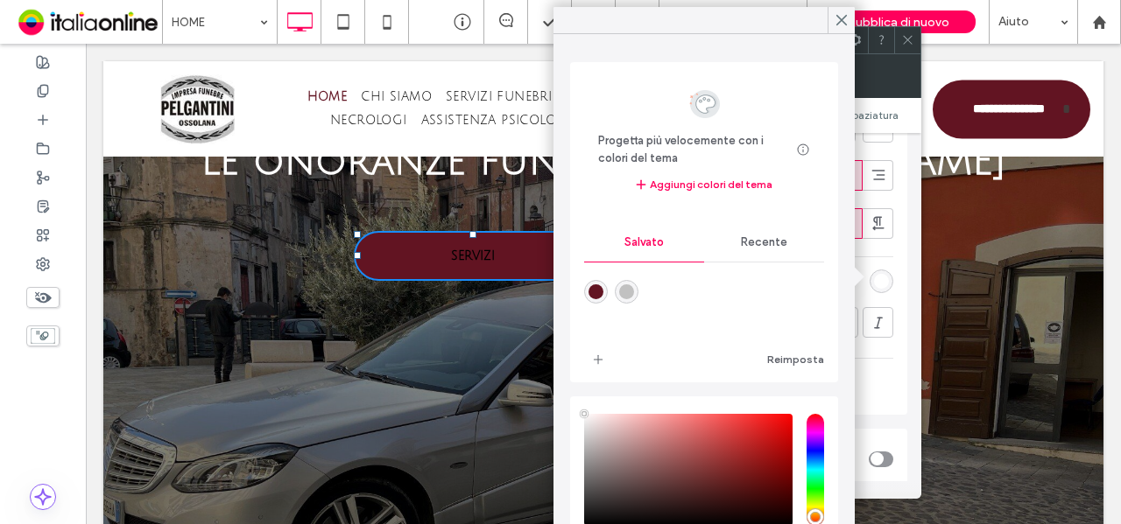
click at [749, 253] on div "Recente" at bounding box center [764, 242] width 120 height 39
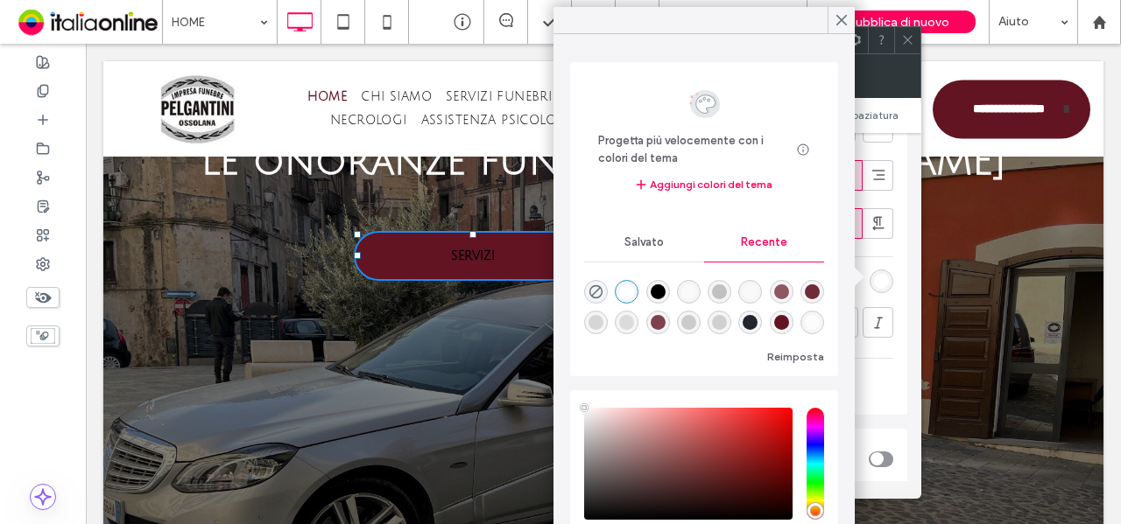
click at [636, 291] on div "rgba(255, 255, 255, 1)" at bounding box center [627, 292] width 24 height 24
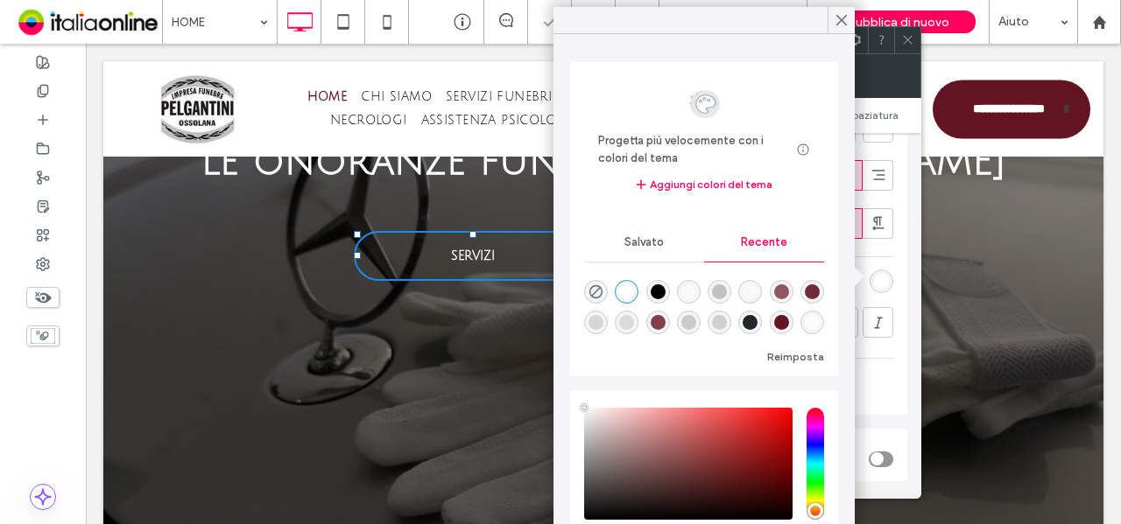
click at [902, 39] on icon at bounding box center [907, 39] width 13 height 13
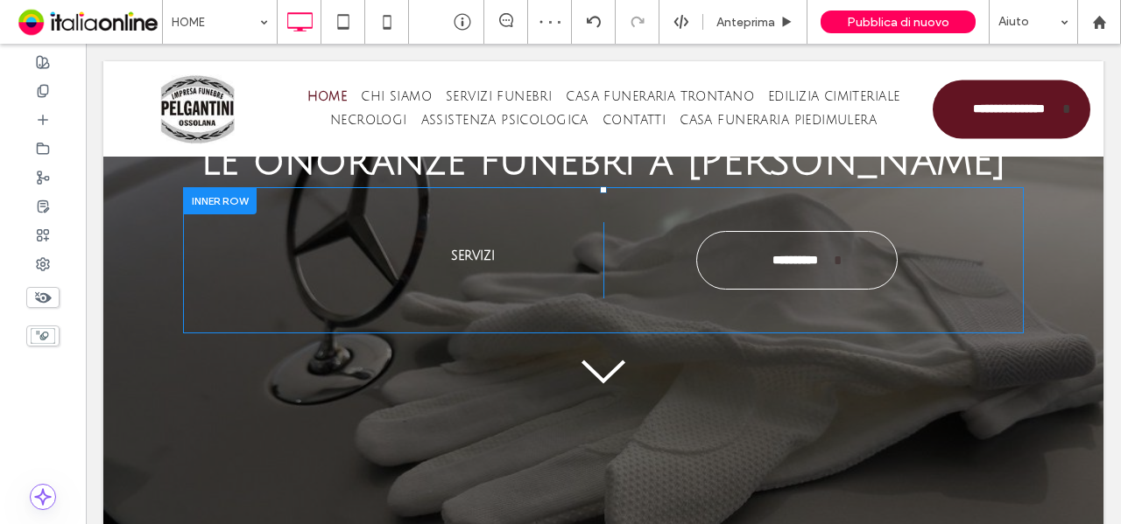
scroll to position [647, 0]
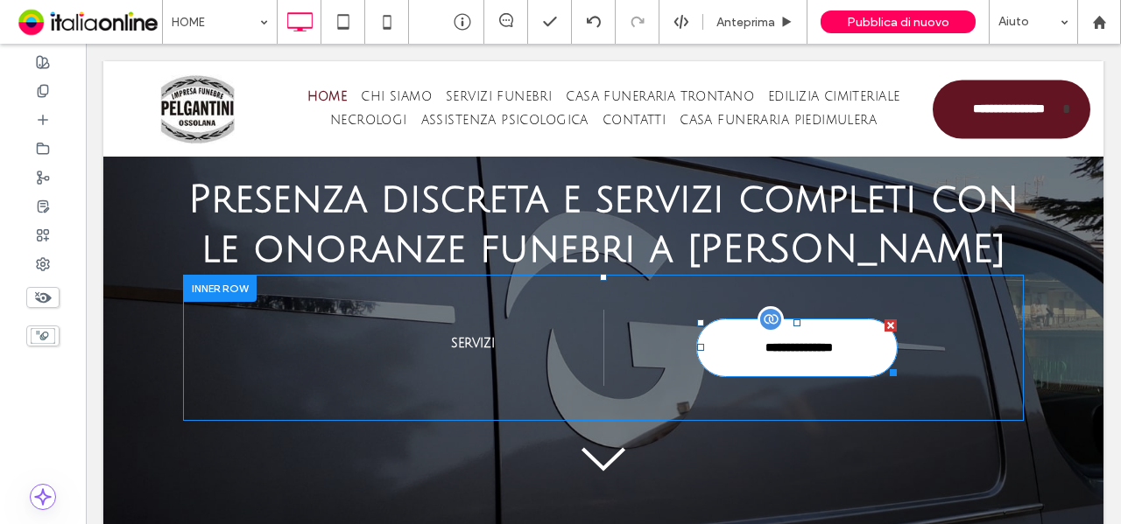
click at [786, 350] on span "**********" at bounding box center [803, 335] width 77 height 31
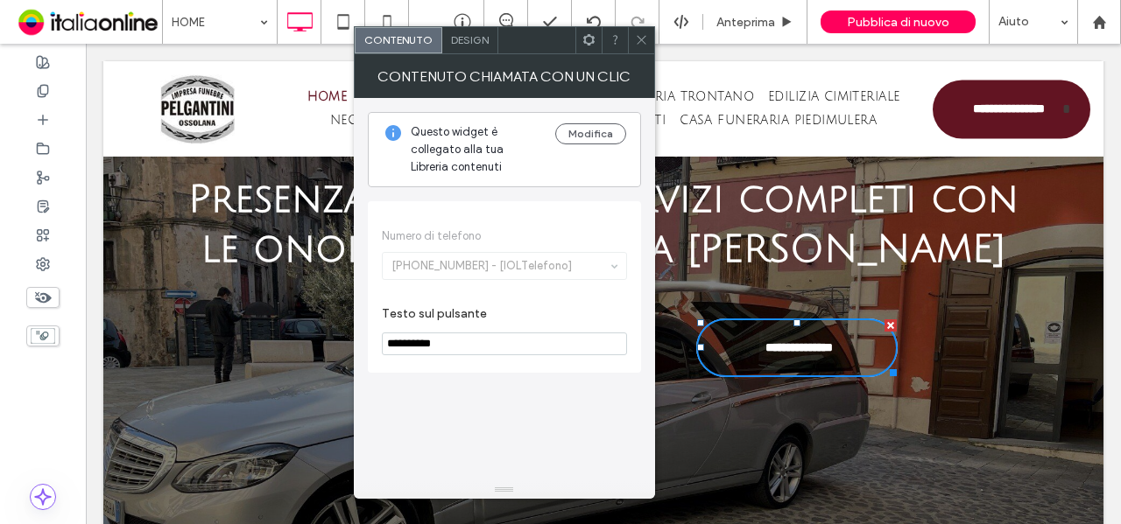
click at [462, 41] on span "Design" at bounding box center [470, 39] width 38 height 13
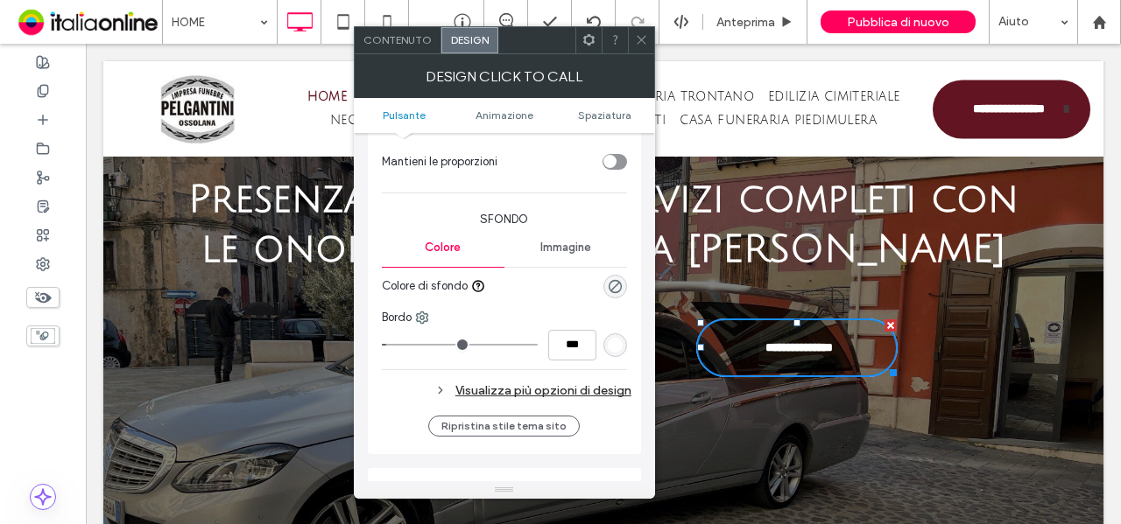
scroll to position [350, 0]
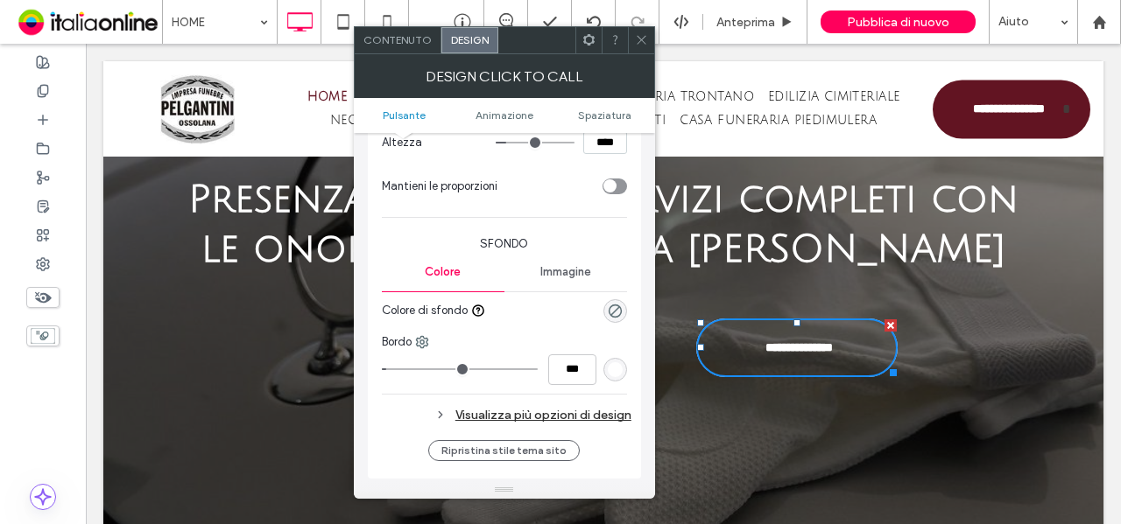
type input "*"
type input "***"
drag, startPoint x: 393, startPoint y: 368, endPoint x: 344, endPoint y: 373, distance: 49.3
type input "*"
click at [382, 370] on input "range" at bounding box center [460, 370] width 156 height 2
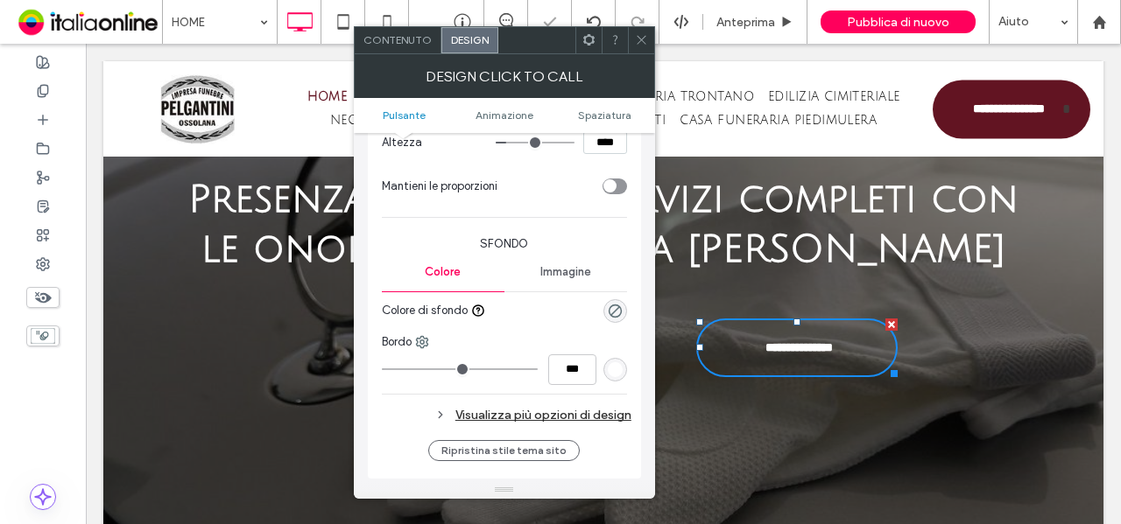
click at [639, 48] on span at bounding box center [641, 40] width 13 height 26
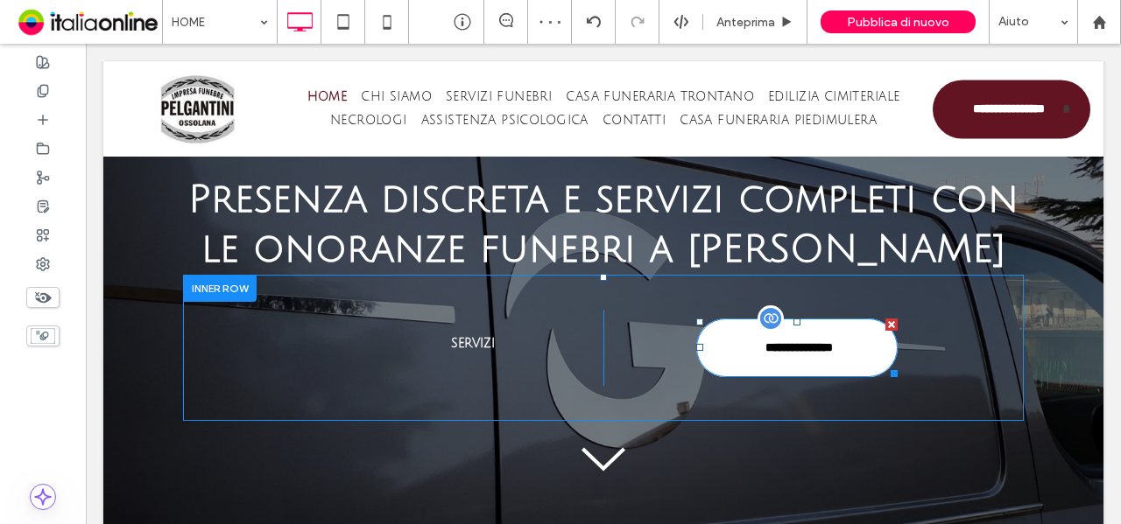
click at [753, 377] on link "**********" at bounding box center [796, 348] width 201 height 59
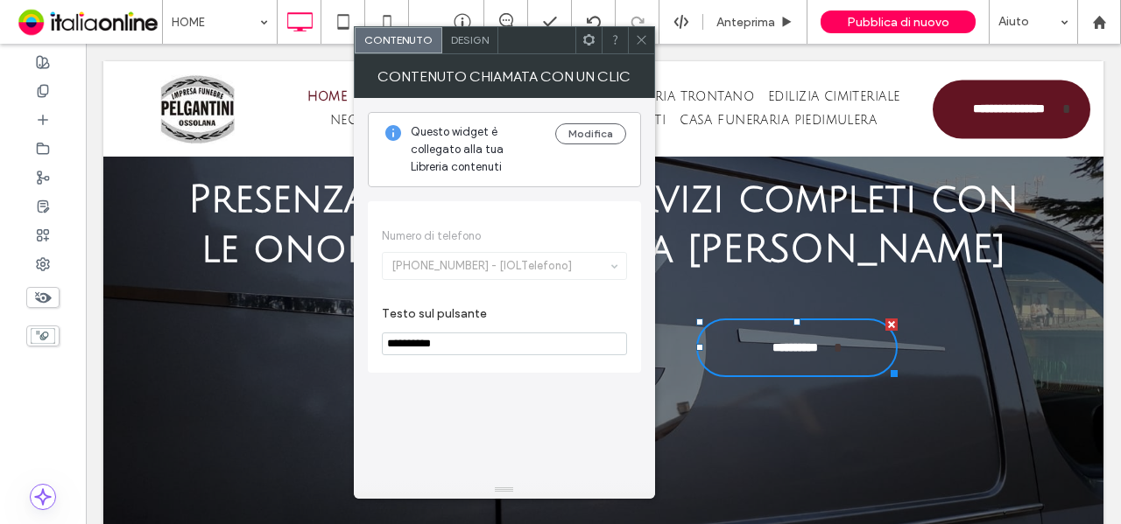
click at [645, 37] on icon at bounding box center [641, 39] width 13 height 13
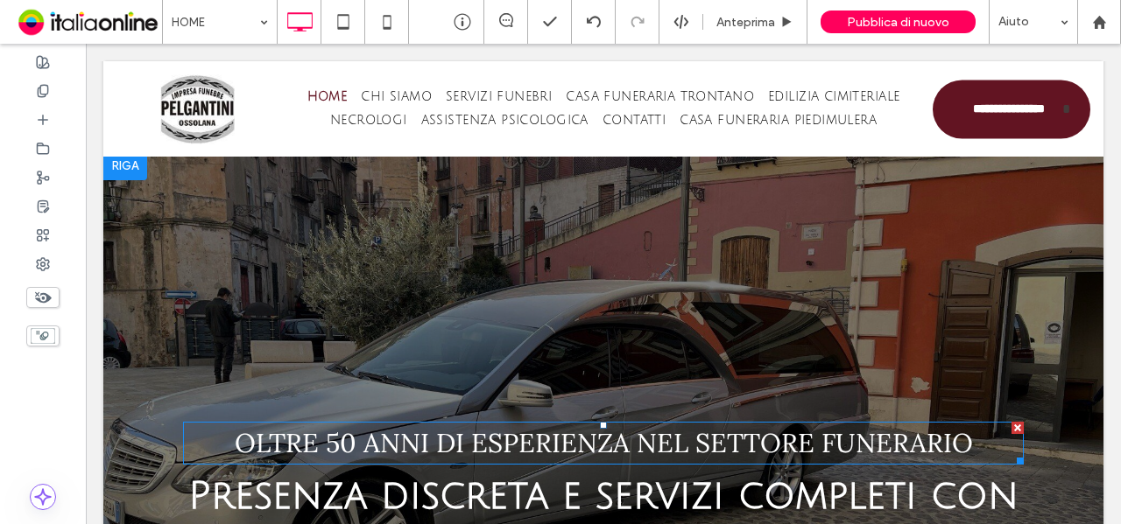
click at [341, 449] on span "Oltre 50 anni di esperienza nel settore funerario" at bounding box center [604, 442] width 738 height 33
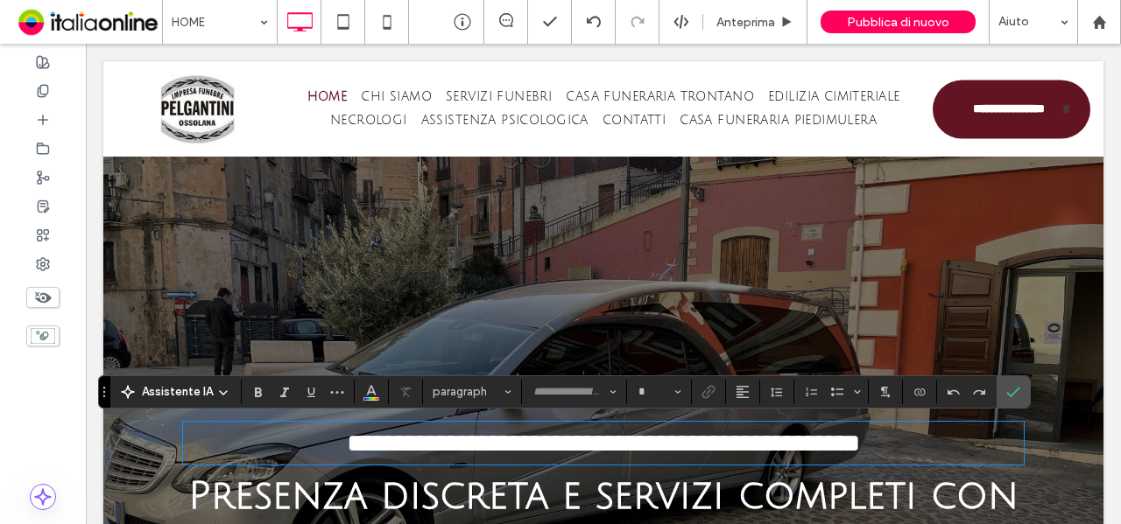
type input "****"
type input "**"
click at [347, 442] on span "**********" at bounding box center [603, 443] width 513 height 25
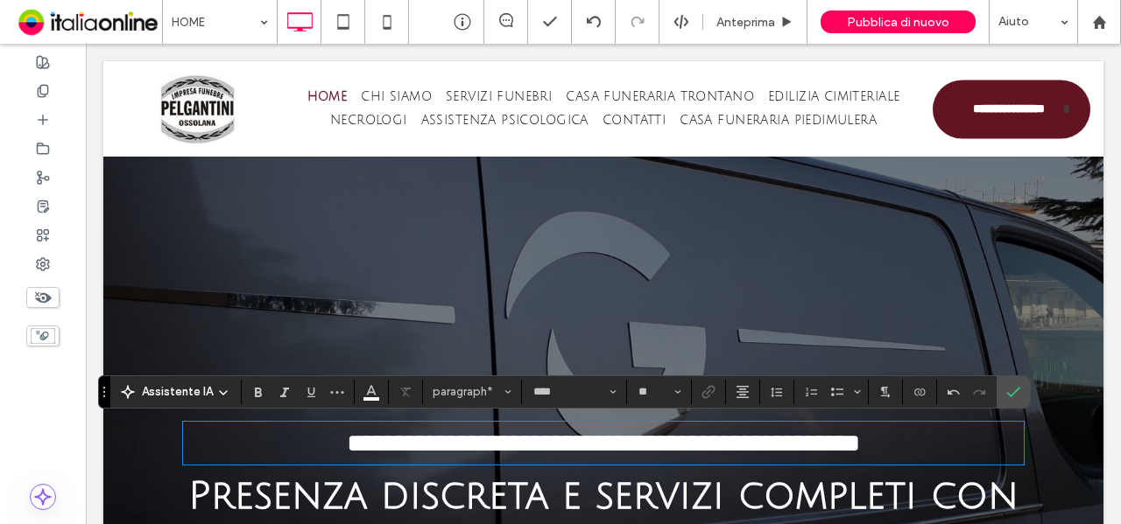
click at [461, 444] on span "**********" at bounding box center [603, 443] width 513 height 25
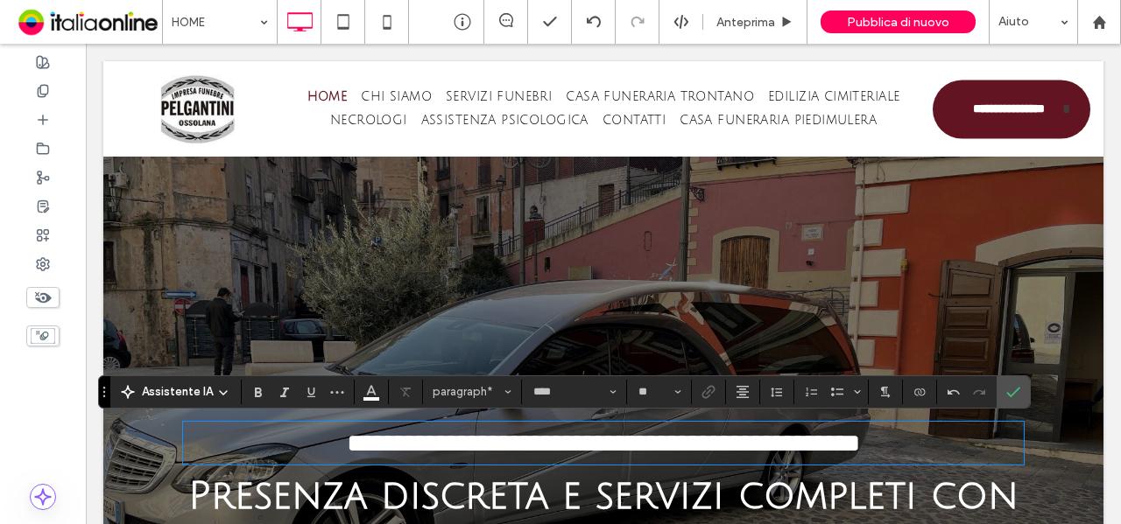
click at [431, 442] on span "**********" at bounding box center [603, 443] width 513 height 25
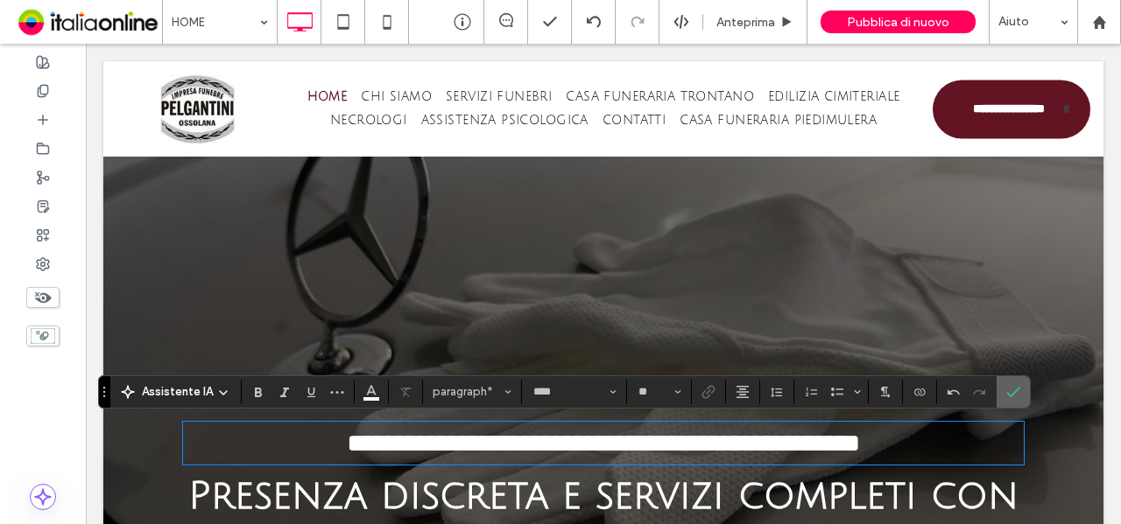
click at [1016, 391] on label "Conferma" at bounding box center [1013, 392] width 26 height 32
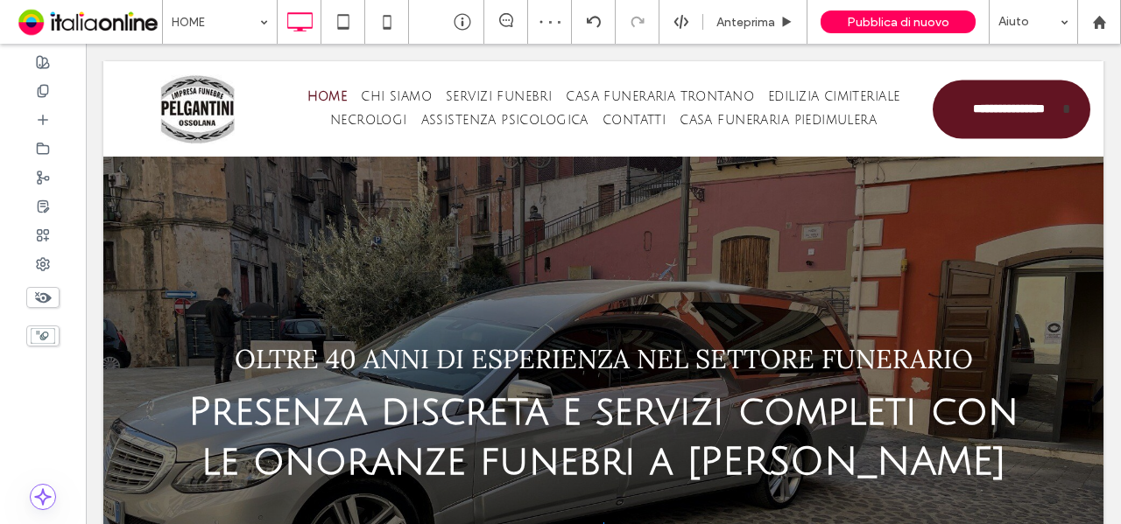
scroll to position [525, 0]
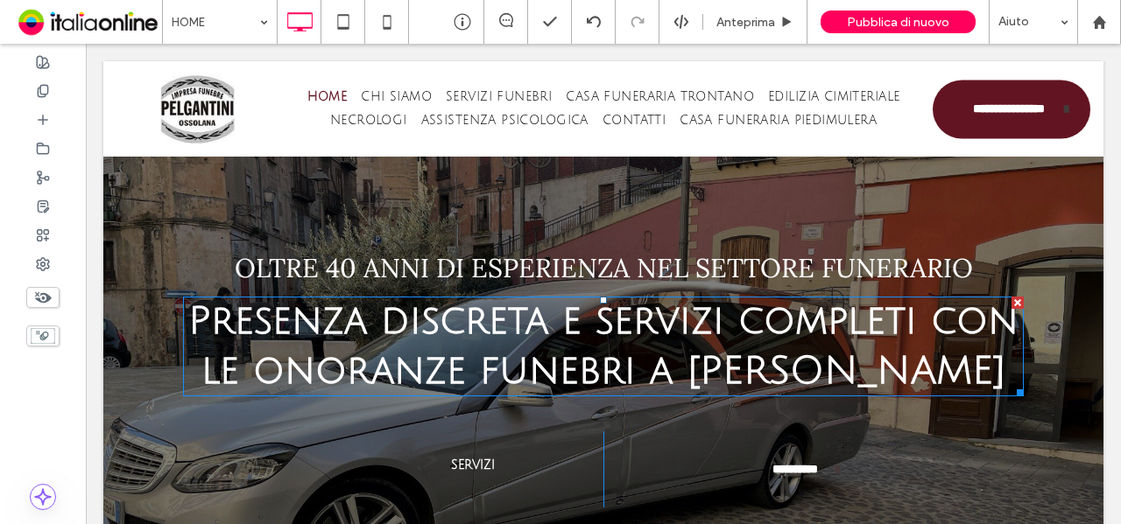
click at [580, 338] on span "Presenza discreta e servizi completi con le onoranze funebri a [PERSON_NAME]" at bounding box center [603, 346] width 830 height 92
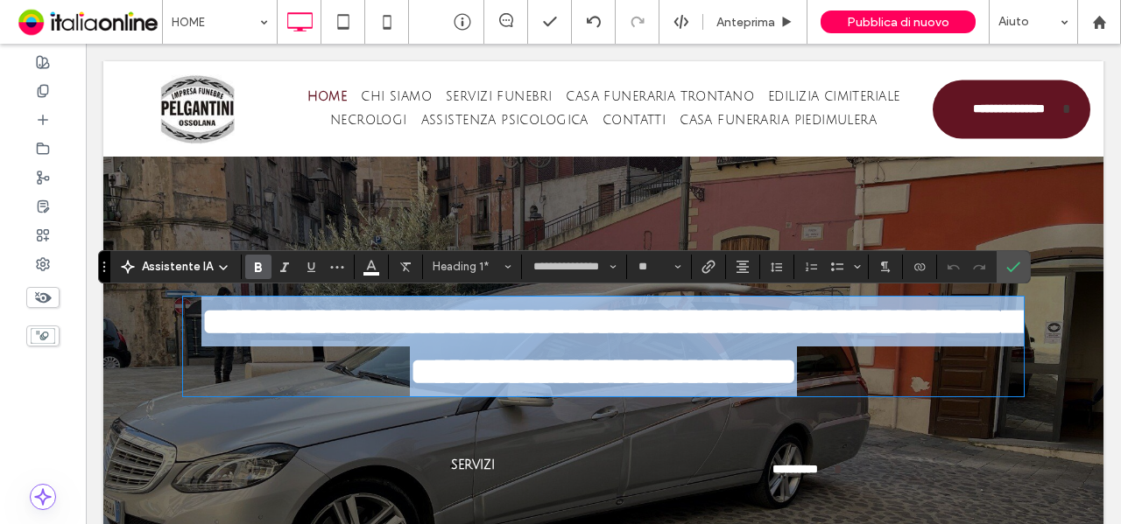
click at [588, 358] on span "**********" at bounding box center [610, 347] width 819 height 88
click at [695, 372] on span "**********" at bounding box center [610, 347] width 819 height 88
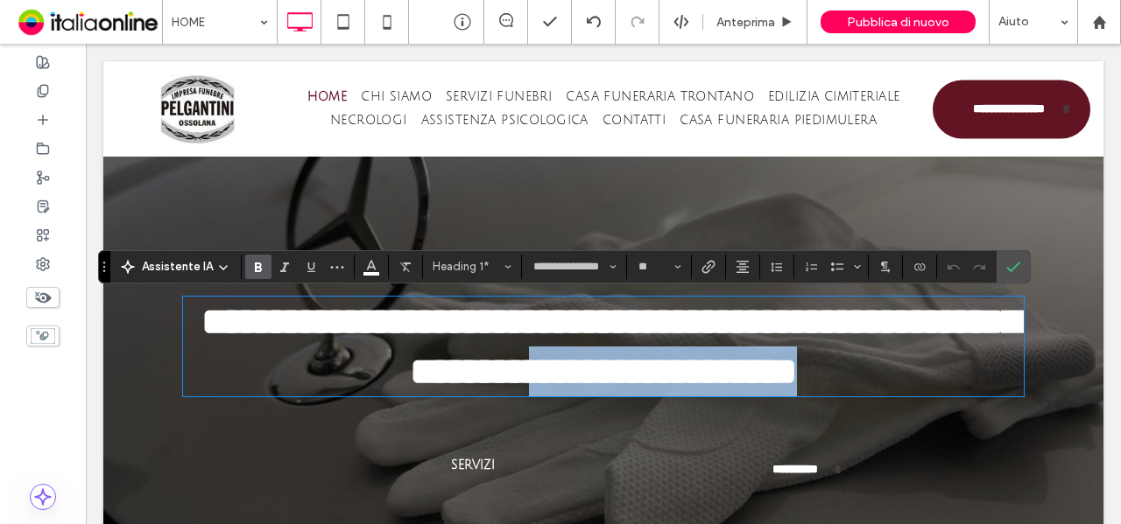
drag, startPoint x: 713, startPoint y: 369, endPoint x: 774, endPoint y: 444, distance: 97.1
click at [772, 397] on h1 "**********" at bounding box center [603, 347] width 840 height 100
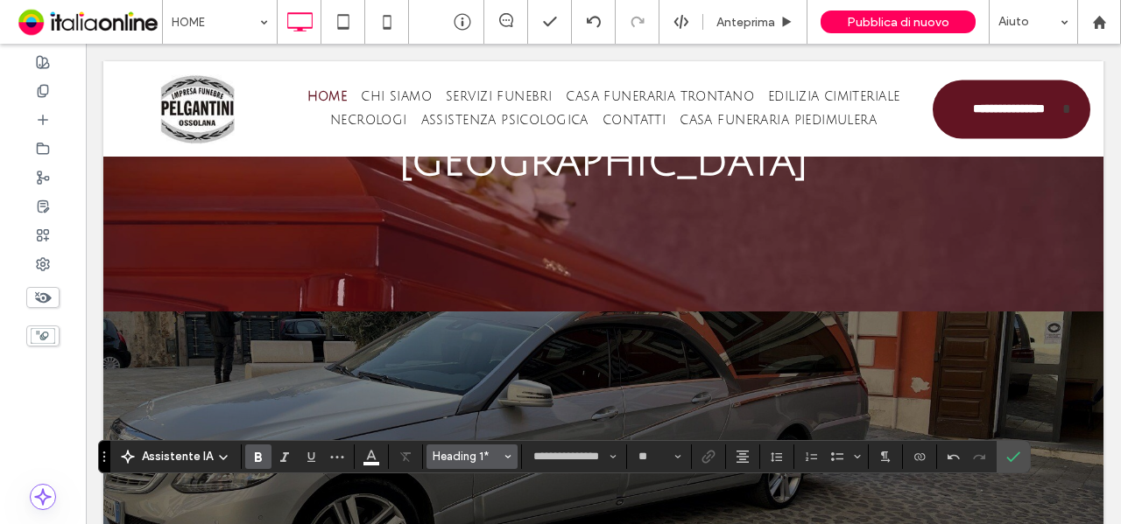
scroll to position [438, 0]
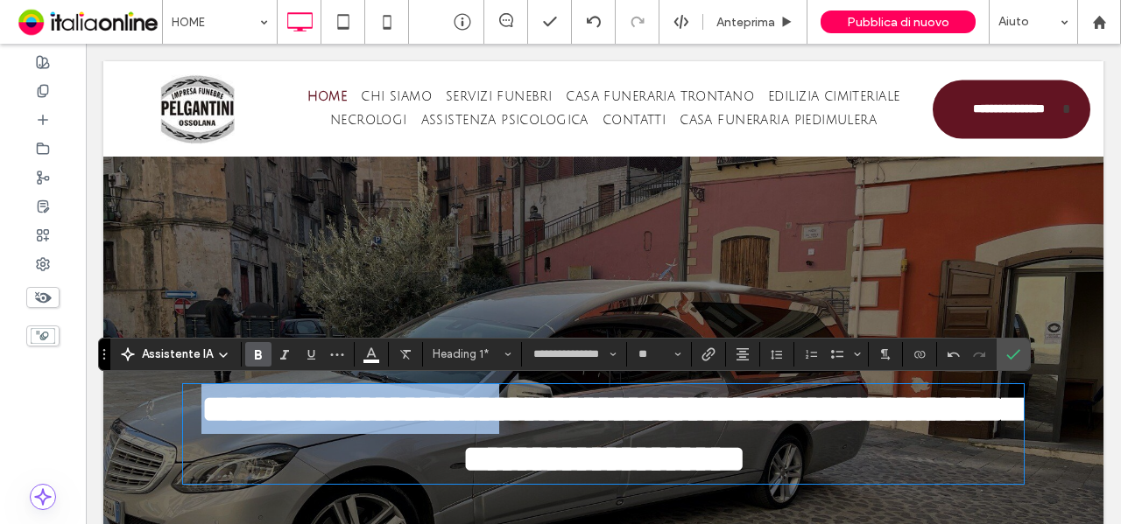
drag, startPoint x: 597, startPoint y: 410, endPoint x: 122, endPoint y: 419, distance: 475.5
click at [122, 419] on div "**********" at bounding box center [603, 478] width 1000 height 826
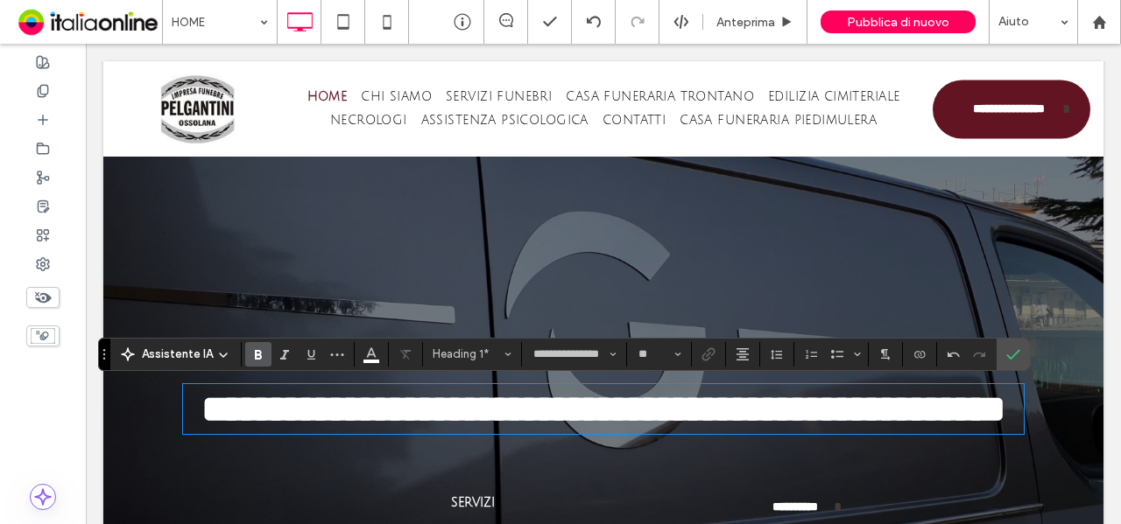
click at [571, 409] on span "**********" at bounding box center [603, 409] width 804 height 38
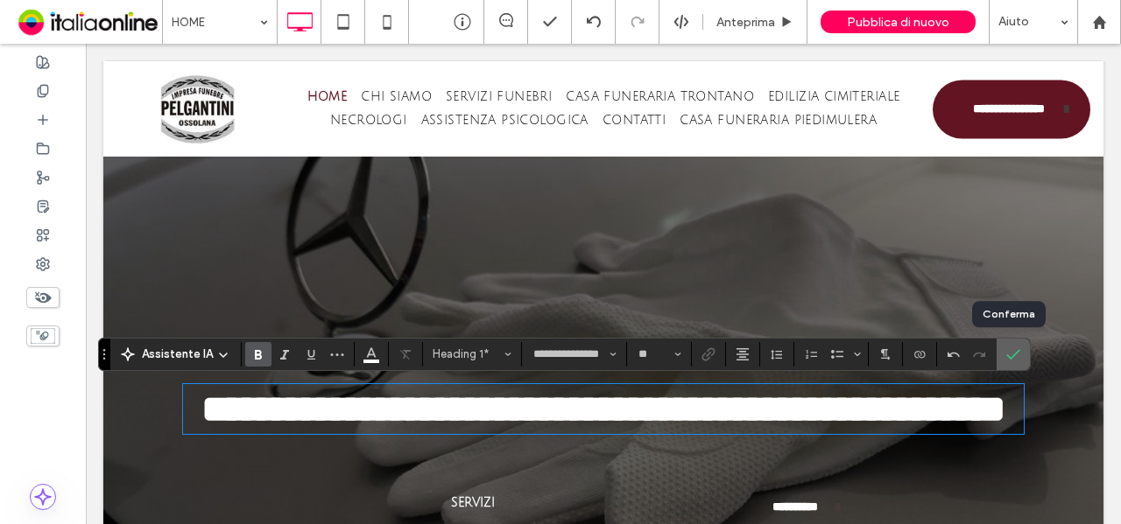
click at [1014, 355] on label "Conferma" at bounding box center [1013, 355] width 26 height 32
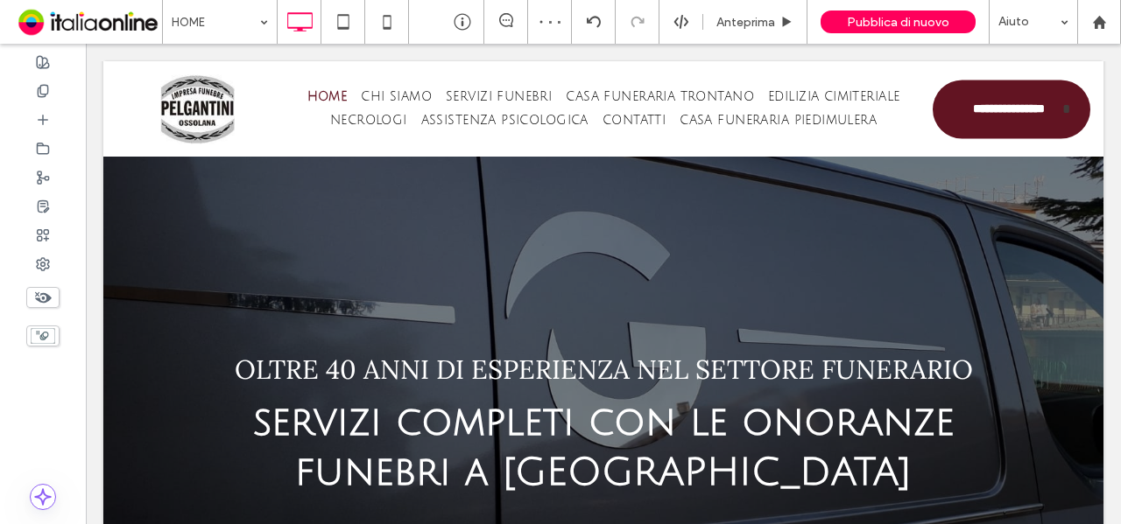
scroll to position [525, 0]
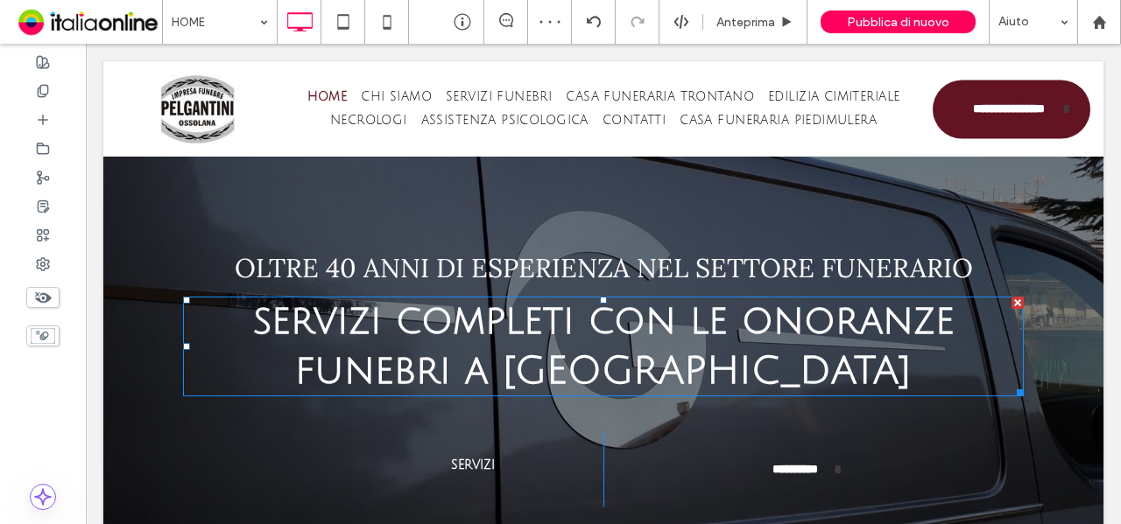
click at [681, 336] on span "servizi completi con le onoranze funebri a [GEOGRAPHIC_DATA]" at bounding box center [603, 346] width 701 height 92
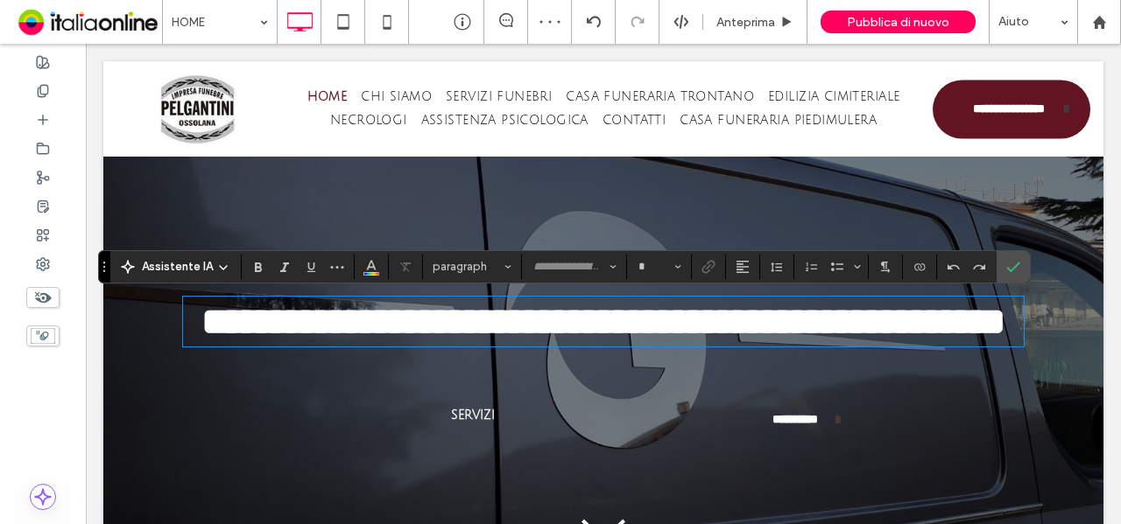
type input "**********"
type input "**"
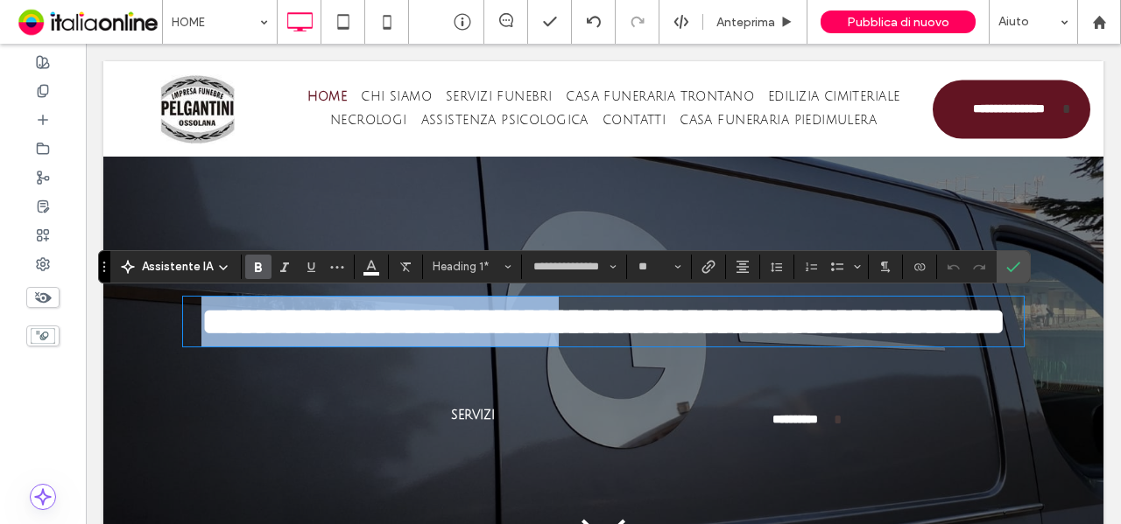
drag, startPoint x: 736, startPoint y: 320, endPoint x: 95, endPoint y: 325, distance: 641.8
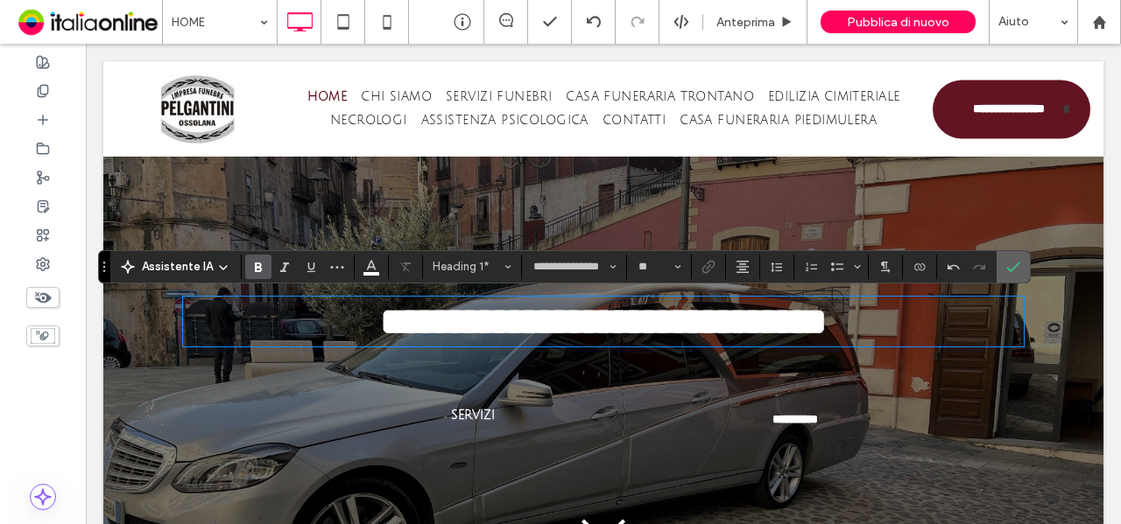
click at [1009, 271] on icon "Conferma" at bounding box center [1013, 267] width 14 height 14
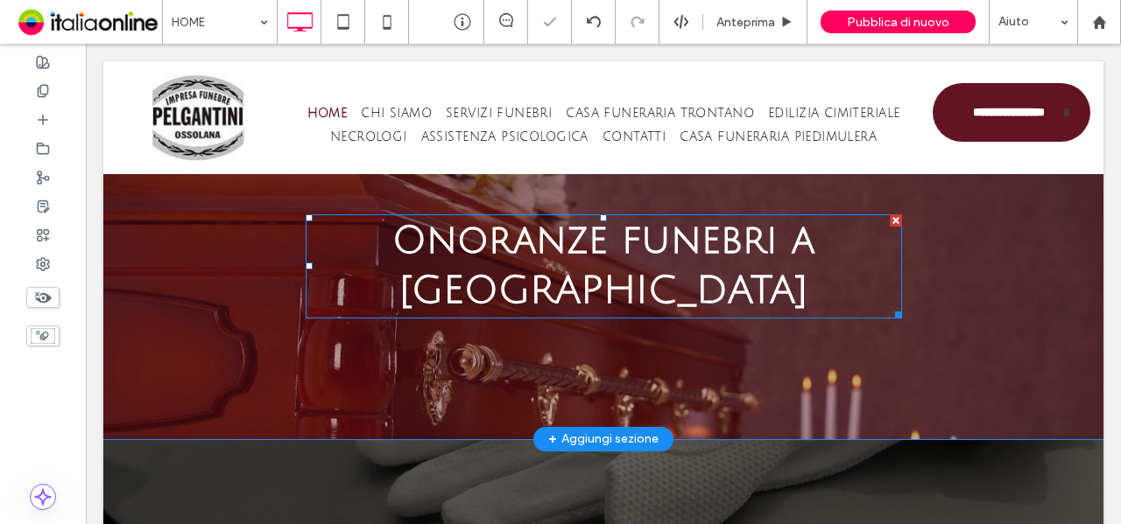
scroll to position [0, 0]
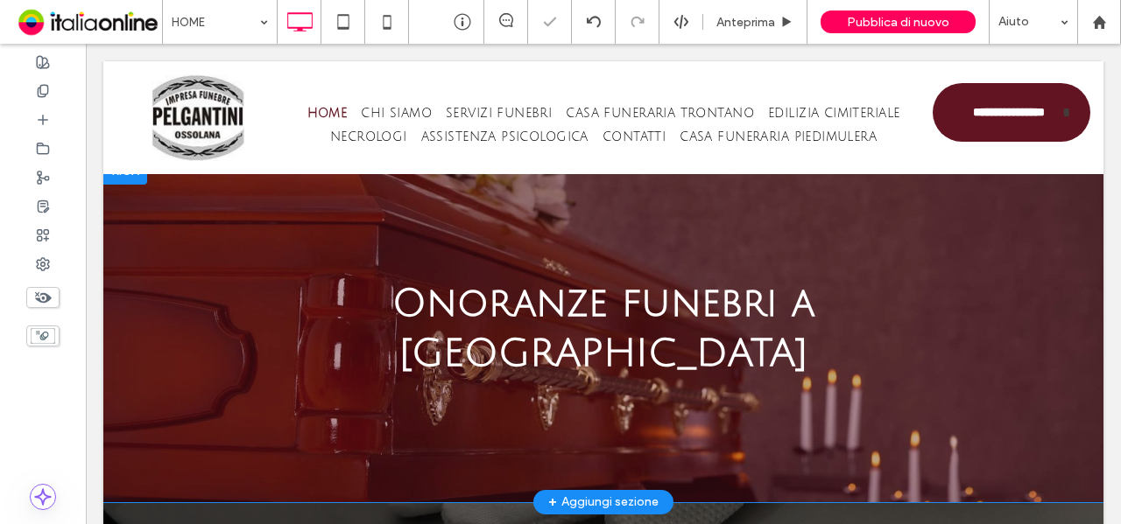
click at [213, 279] on div "Onoranze funebri a [GEOGRAPHIC_DATA] Click To Paste Click To Paste" at bounding box center [603, 329] width 840 height 117
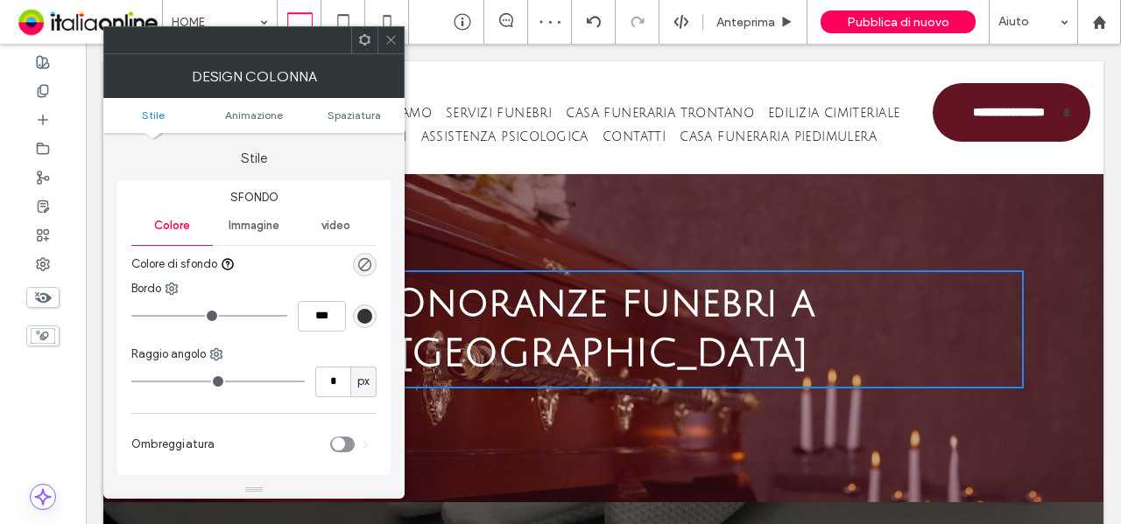
click at [392, 45] on icon at bounding box center [390, 39] width 13 height 13
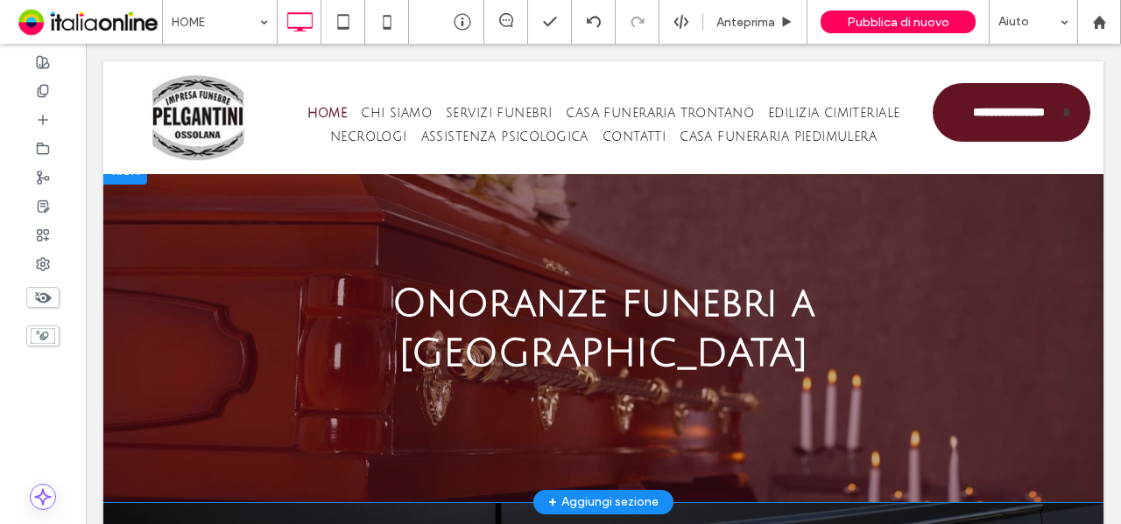
click at [293, 231] on div "Onoranze funebri a [GEOGRAPHIC_DATA] Click To Paste Click To Paste [GEOGRAPHIC_…" at bounding box center [603, 329] width 1000 height 345
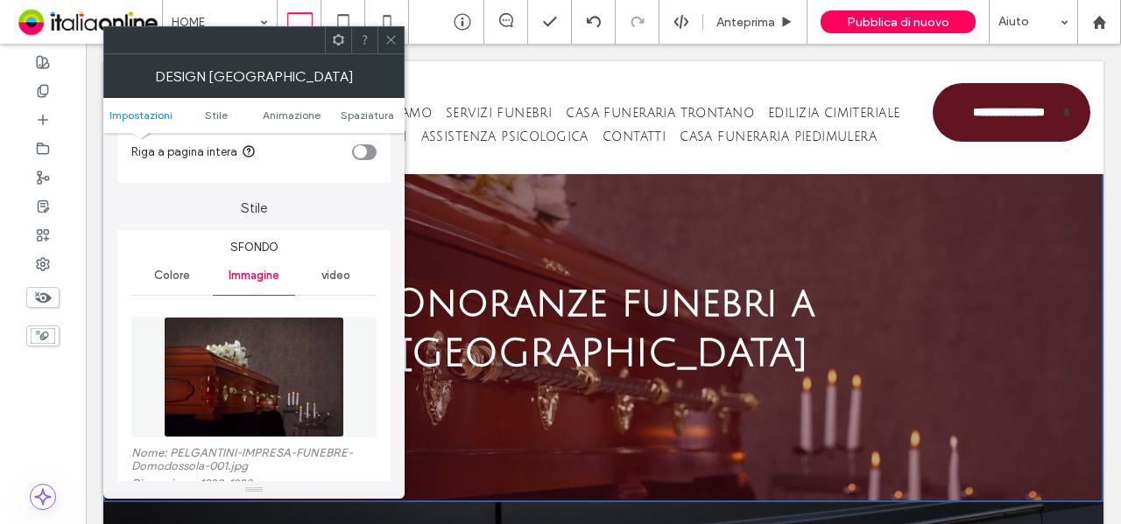
scroll to position [175, 0]
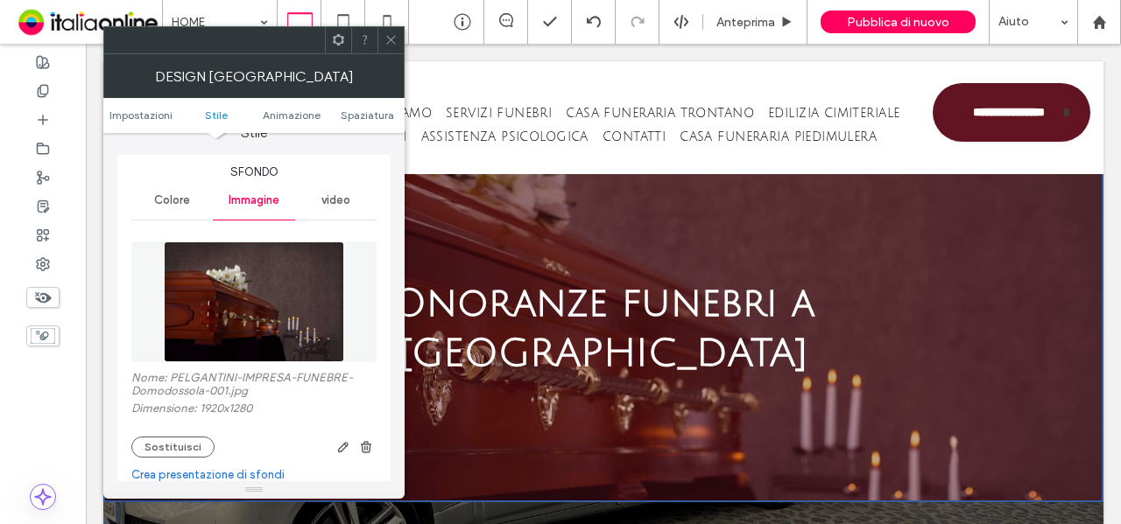
click at [222, 392] on label "Nome: PELGANTINI-IMPRESA-FUNEBRE-Domodossola-001.jpg" at bounding box center [253, 386] width 245 height 31
copy label "001"
click at [389, 39] on icon at bounding box center [390, 39] width 13 height 13
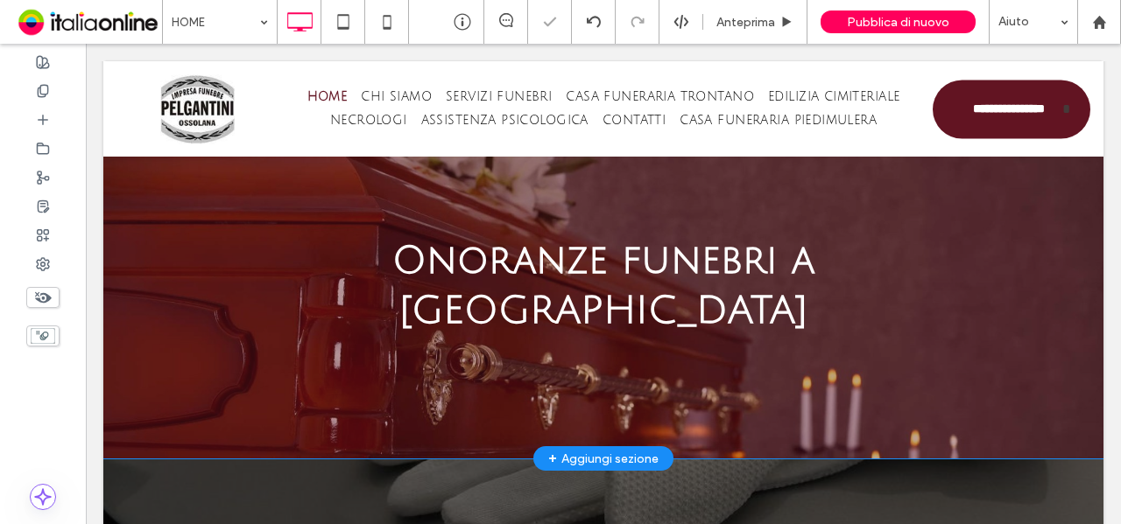
scroll to position [280, 0]
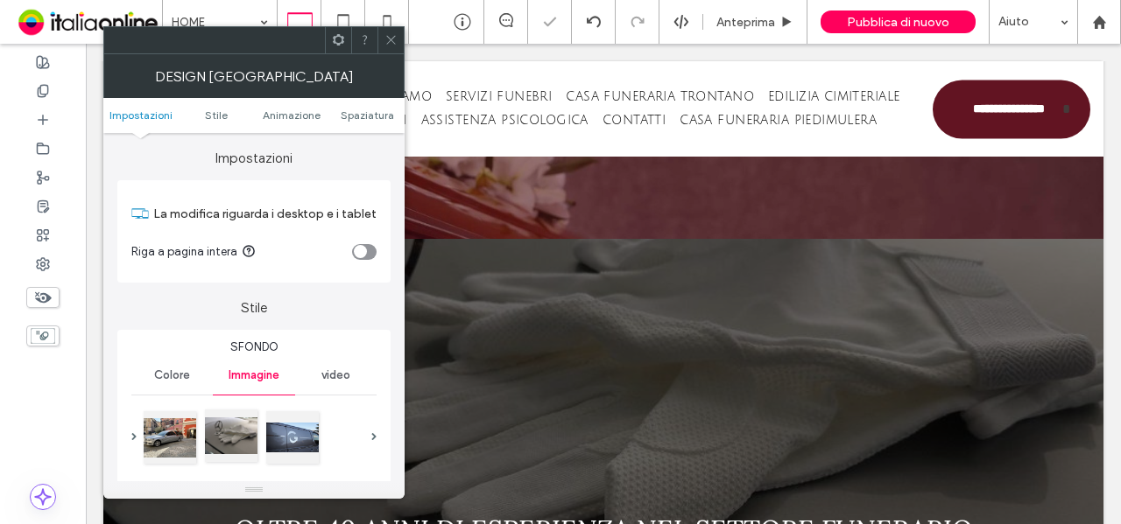
click at [232, 439] on div at bounding box center [231, 436] width 53 height 53
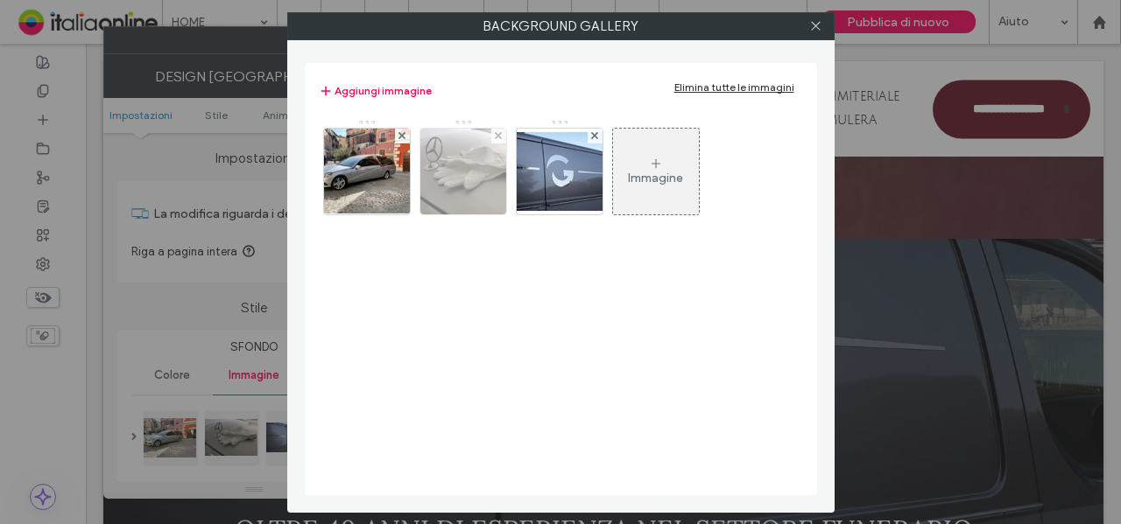
click at [492, 132] on div at bounding box center [498, 136] width 15 height 15
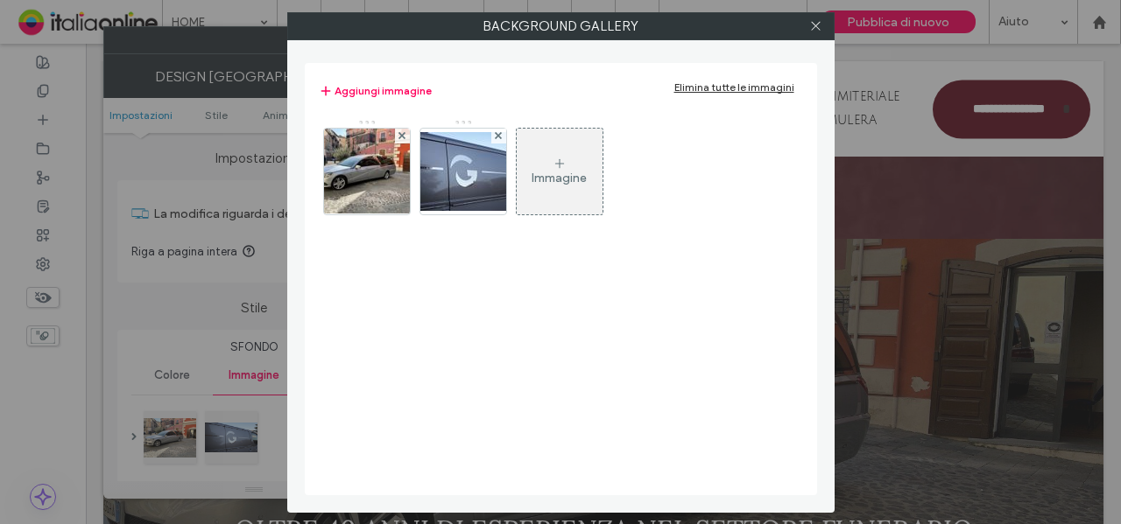
click at [496, 133] on use at bounding box center [498, 135] width 7 height 7
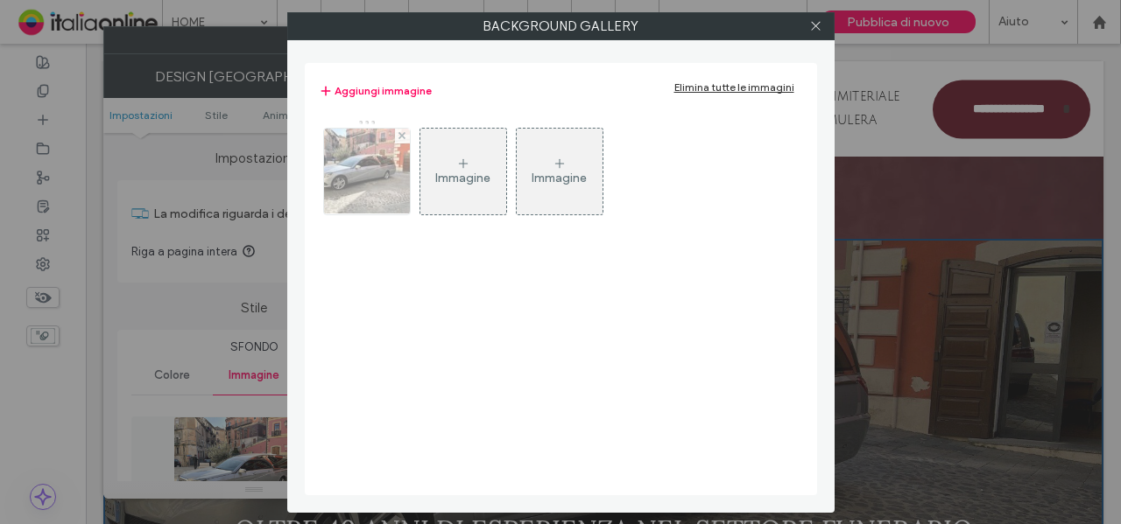
click at [370, 186] on img at bounding box center [366, 172] width 115 height 86
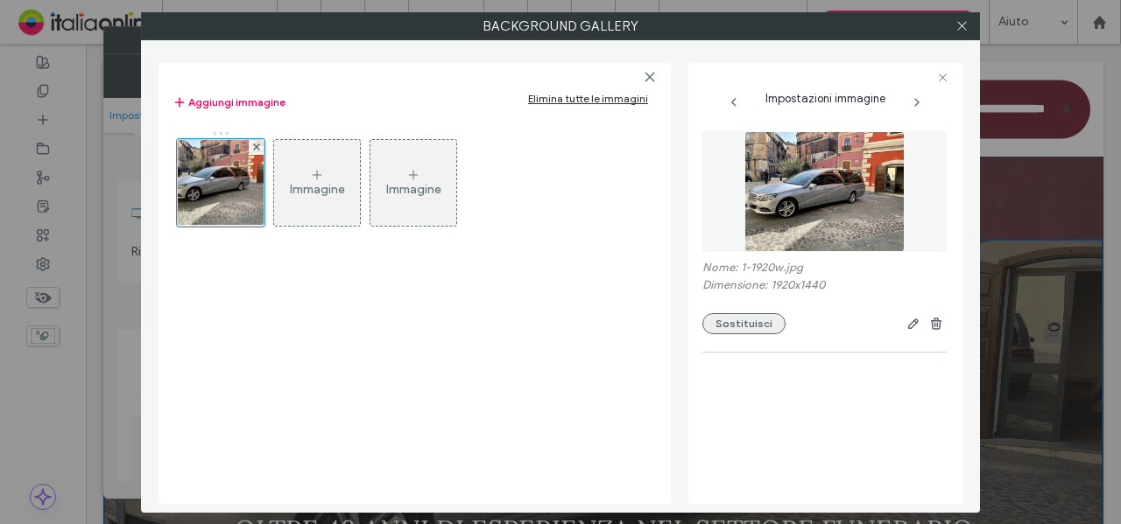
click at [720, 332] on button "Sostituisci" at bounding box center [743, 323] width 83 height 21
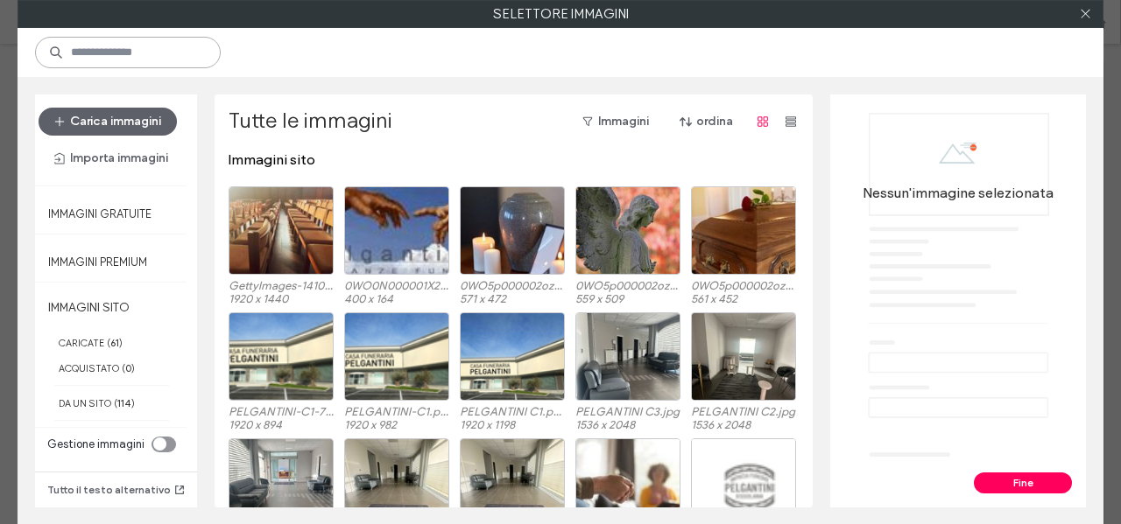
click at [190, 53] on input at bounding box center [128, 53] width 186 height 32
paste input "***"
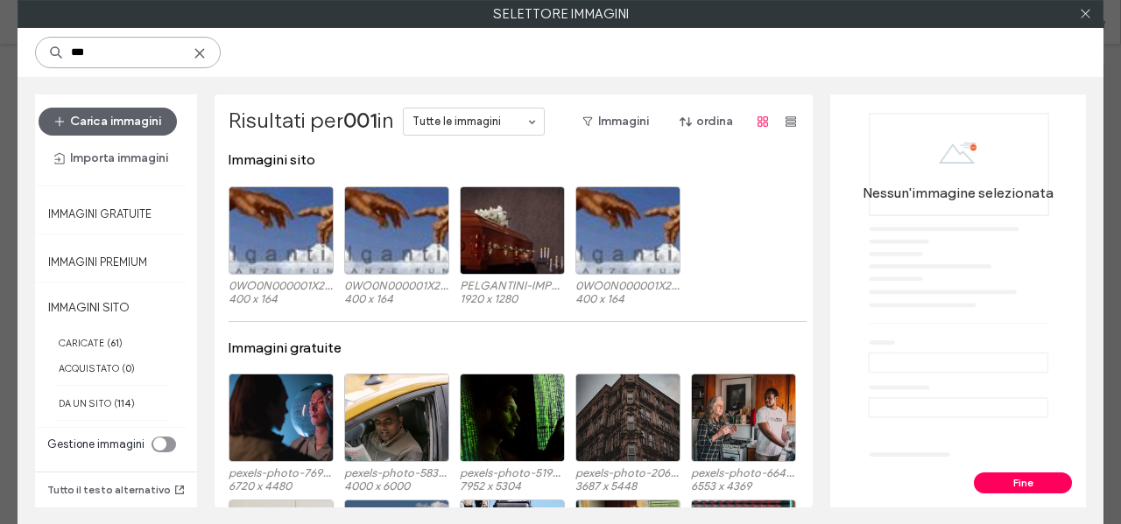
type input "***"
click at [559, 236] on div "0WO0N000001X2oxWAC_12195716-370f6721.jpg 400 x 164 0WO0N000001X2oxWAC_12195716-…" at bounding box center [519, 249] width 580 height 126
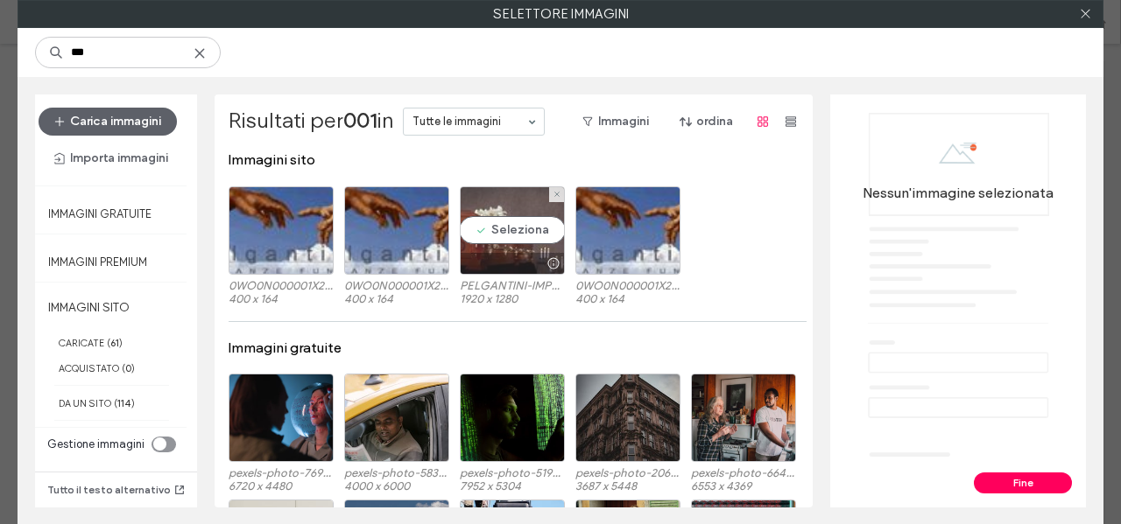
click at [529, 234] on div "Seleziona" at bounding box center [512, 230] width 105 height 88
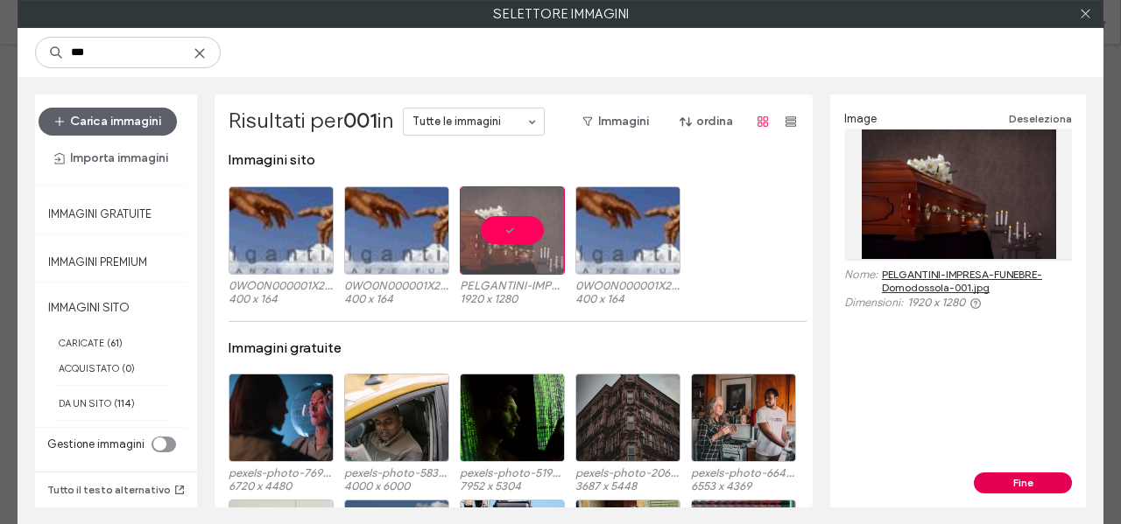
click at [1010, 479] on button "Fine" at bounding box center [1023, 483] width 98 height 21
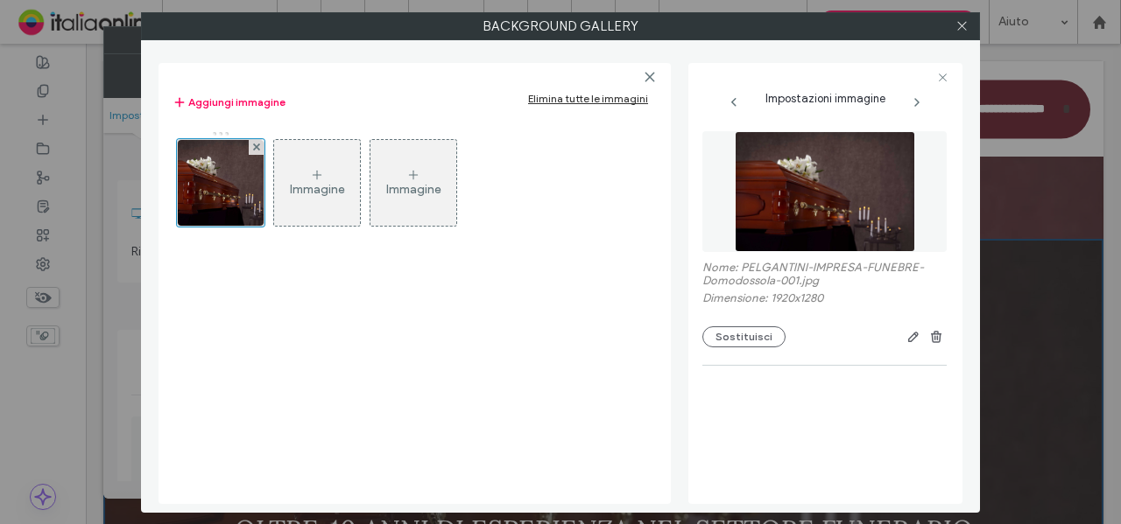
click at [315, 185] on div "Immagine" at bounding box center [317, 189] width 55 height 15
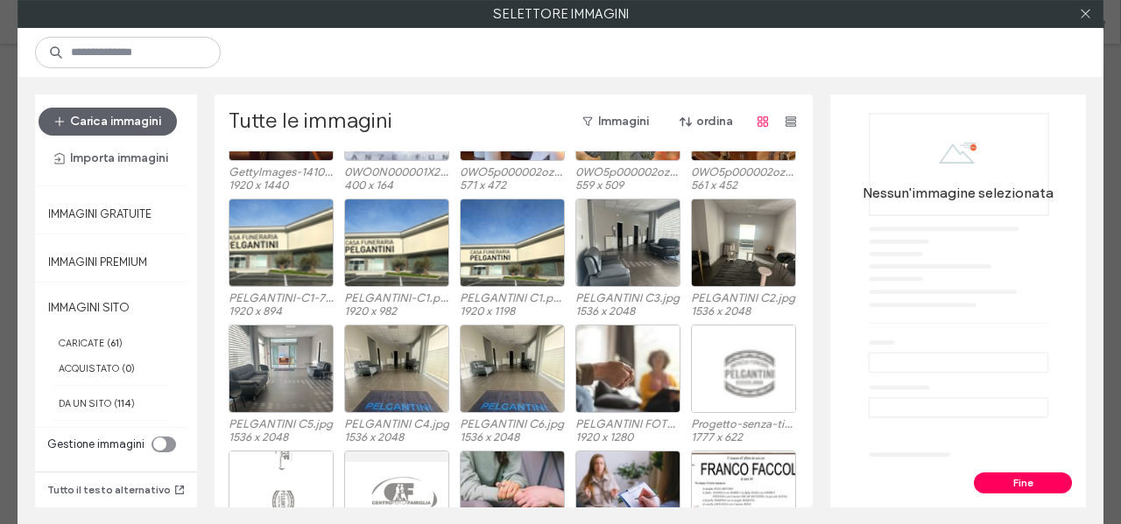
scroll to position [175, 0]
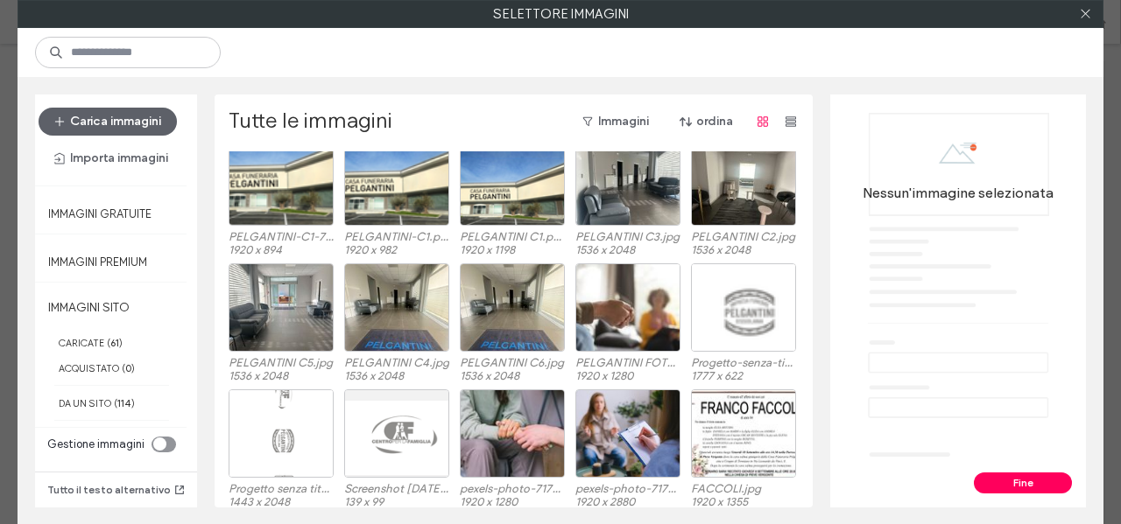
drag, startPoint x: 292, startPoint y: 188, endPoint x: 330, endPoint y: 188, distance: 37.6
click at [330, 188] on div "PELGANTINI-C1-709b3796.png 1920 x 894 PELGANTINI-C1.png 1920 x 982 PELGANTINI C…" at bounding box center [519, 200] width 580 height 126
click at [487, 182] on div "Seleziona" at bounding box center [512, 181] width 105 height 88
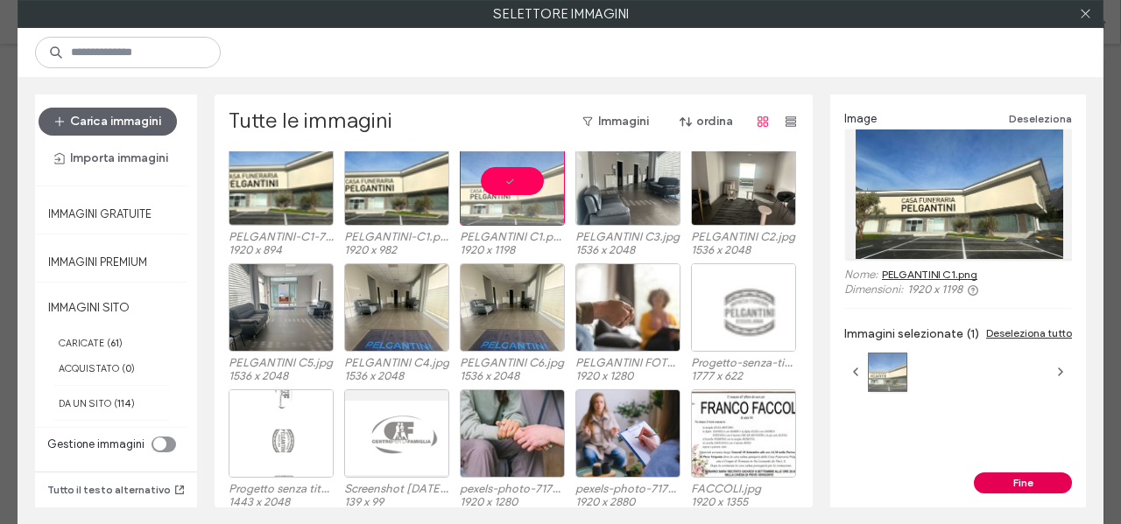
click at [1018, 479] on button "Fine" at bounding box center [1023, 483] width 98 height 21
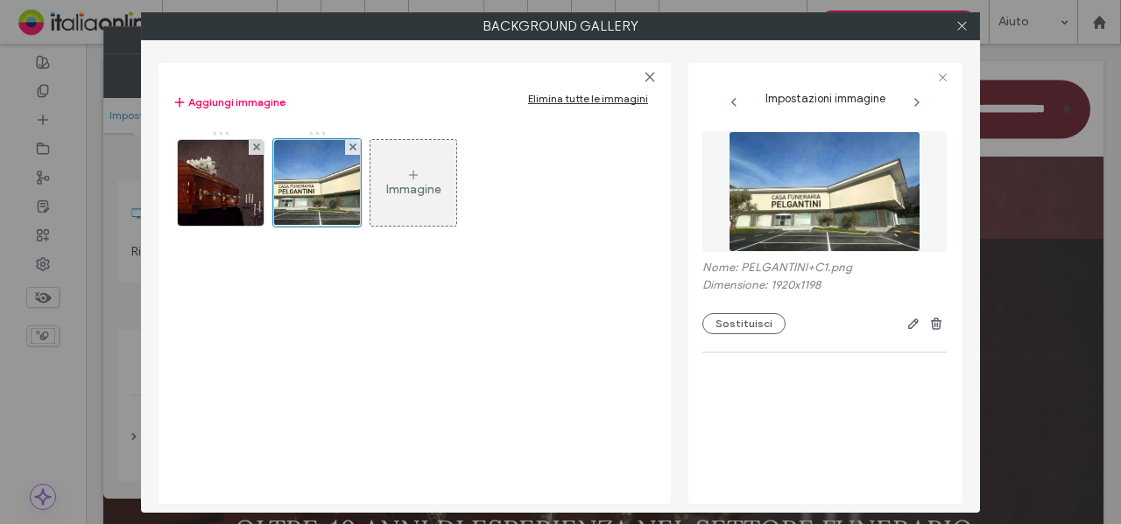
drag, startPoint x: 961, startPoint y: 20, endPoint x: 989, endPoint y: 80, distance: 65.8
click at [961, 22] on icon at bounding box center [961, 25] width 13 height 13
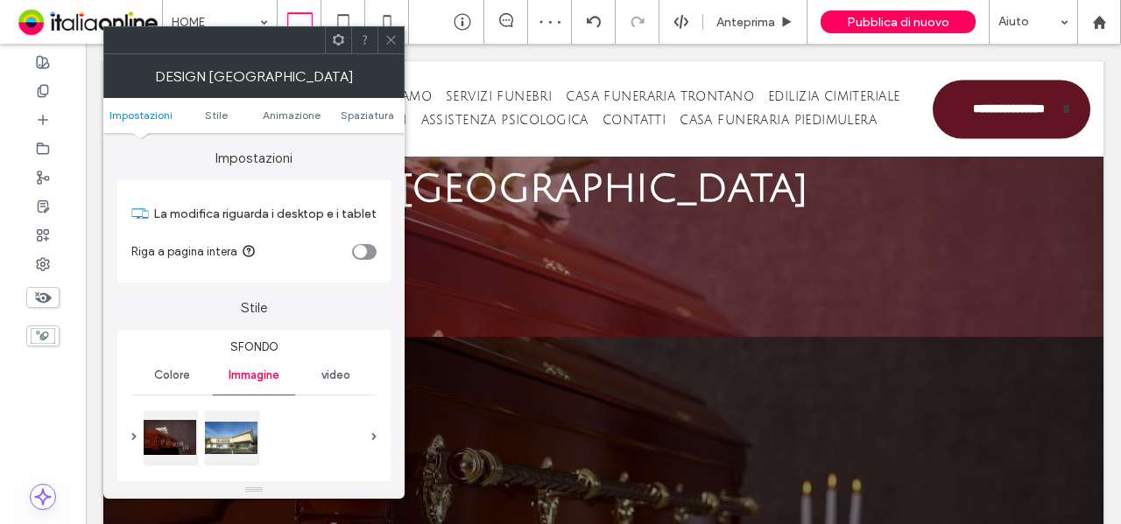
scroll to position [105, 0]
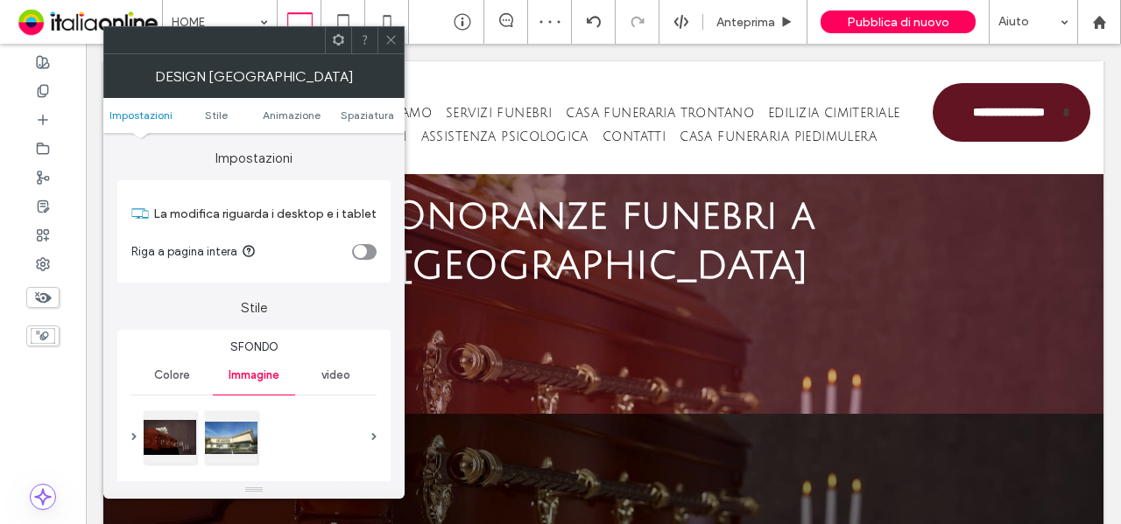
drag, startPoint x: 392, startPoint y: 41, endPoint x: 389, endPoint y: 53, distance: 12.7
click at [392, 41] on icon at bounding box center [390, 39] width 13 height 13
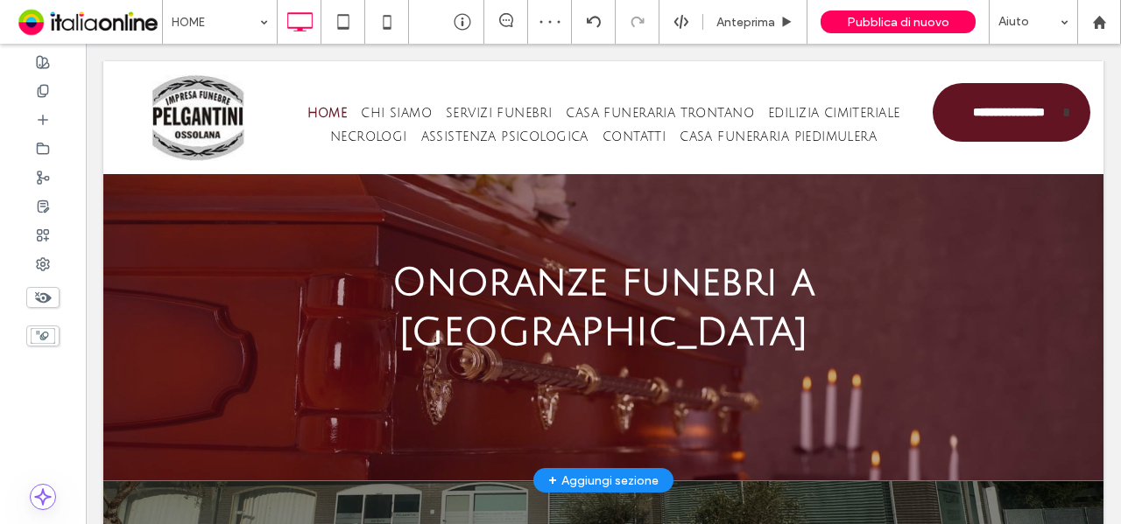
scroll to position [0, 0]
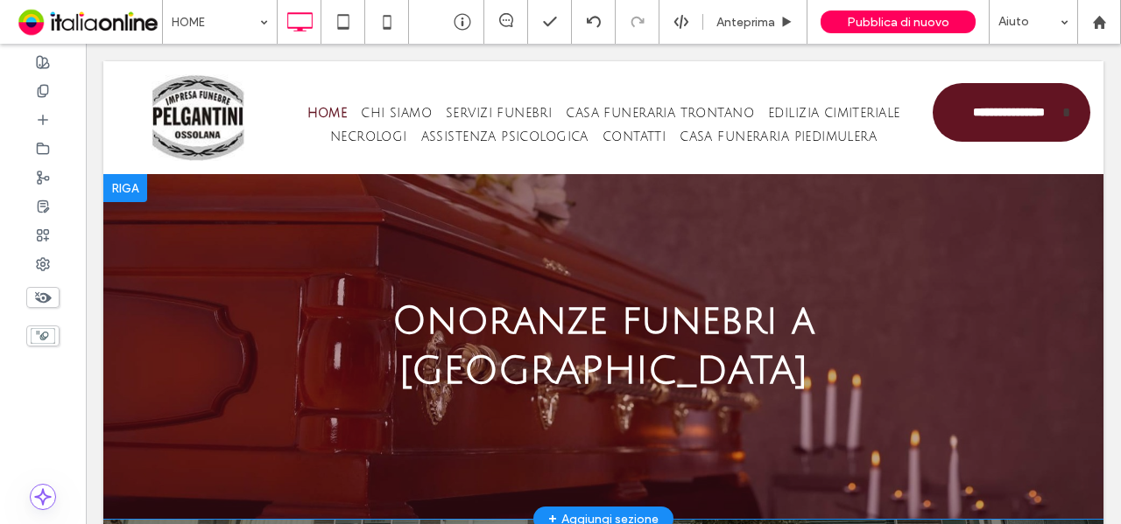
click at [134, 189] on div at bounding box center [125, 188] width 44 height 28
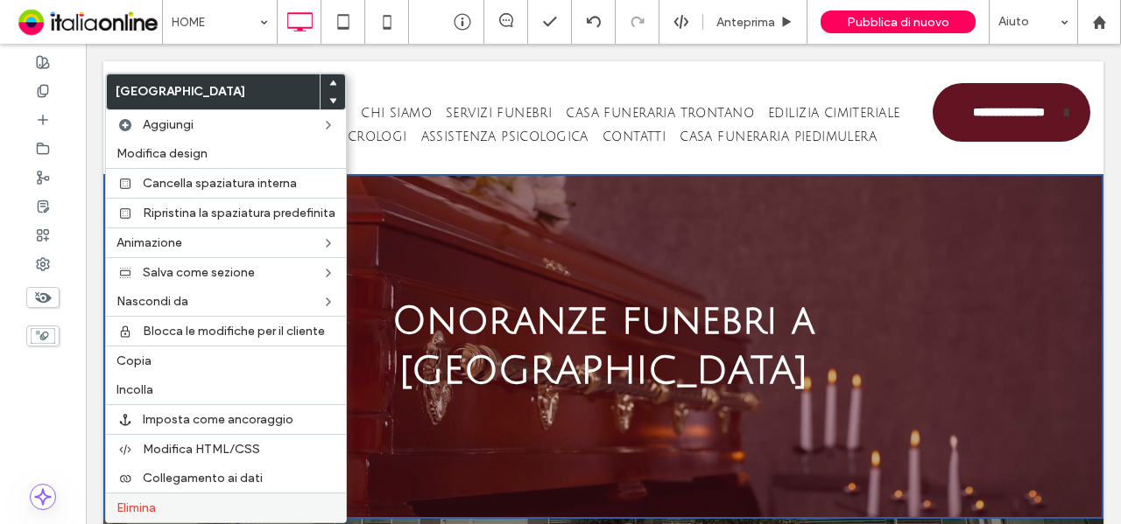
click at [156, 507] on span "Elimina" at bounding box center [135, 508] width 39 height 15
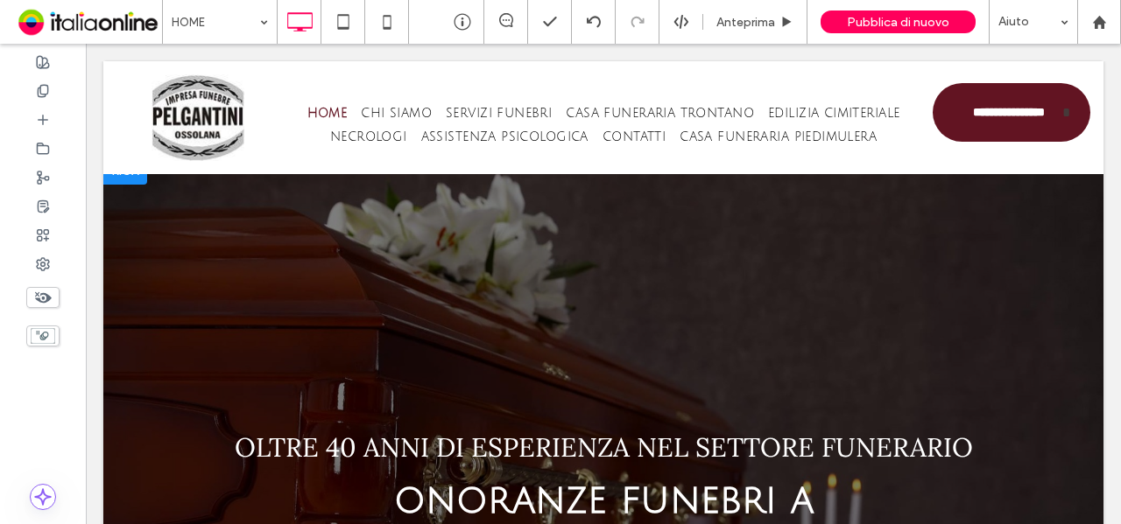
click at [135, 179] on div at bounding box center [125, 171] width 44 height 28
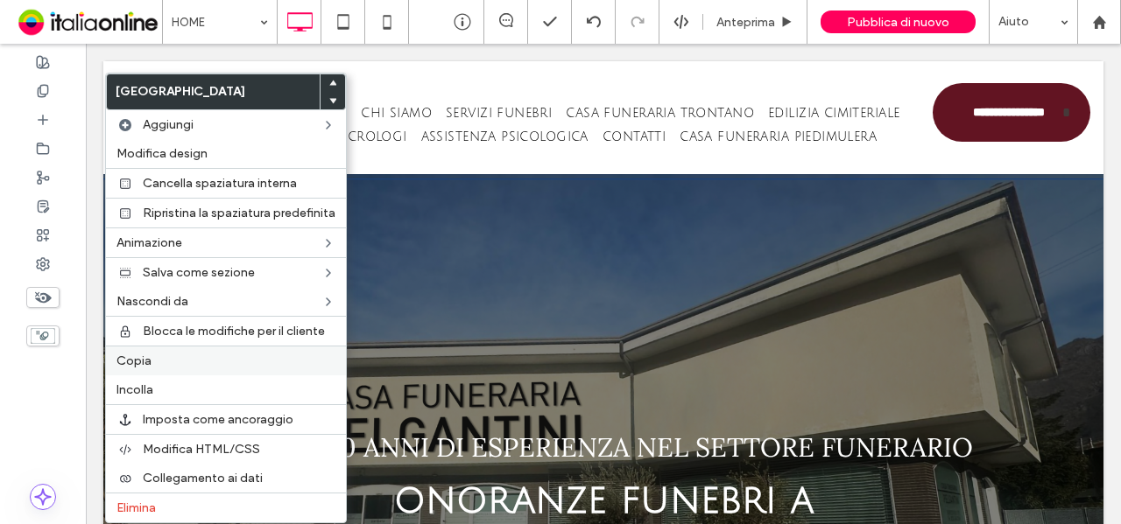
click at [151, 360] on label "Copia" at bounding box center [225, 361] width 219 height 15
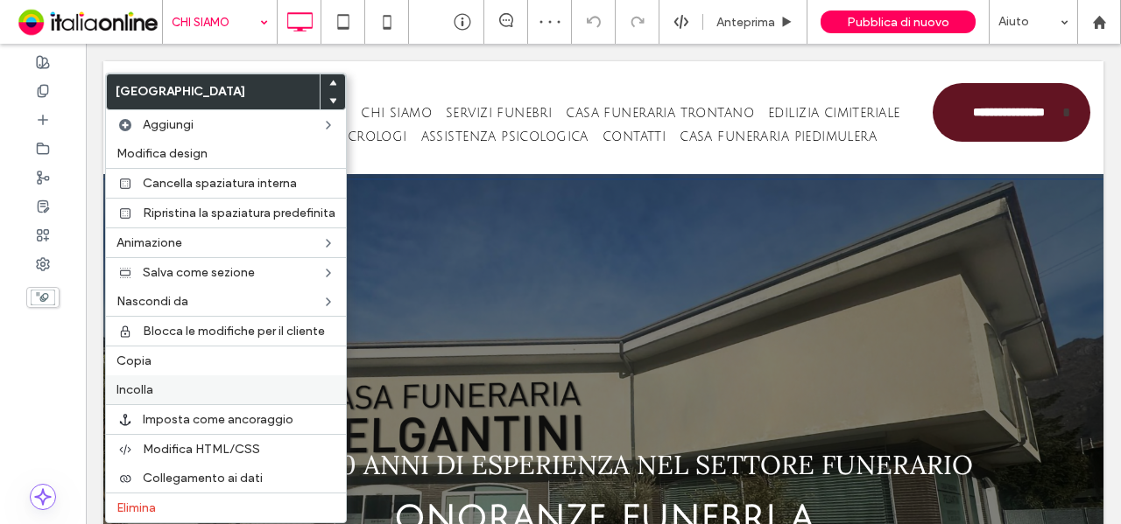
click at [153, 389] on label "Incolla" at bounding box center [225, 390] width 219 height 15
click at [146, 390] on span "Incolla" at bounding box center [134, 390] width 37 height 15
click at [156, 383] on label "Incolla" at bounding box center [225, 390] width 219 height 15
click at [173, 383] on label "Incolla" at bounding box center [225, 390] width 219 height 15
click at [145, 391] on span "Incolla" at bounding box center [134, 390] width 37 height 15
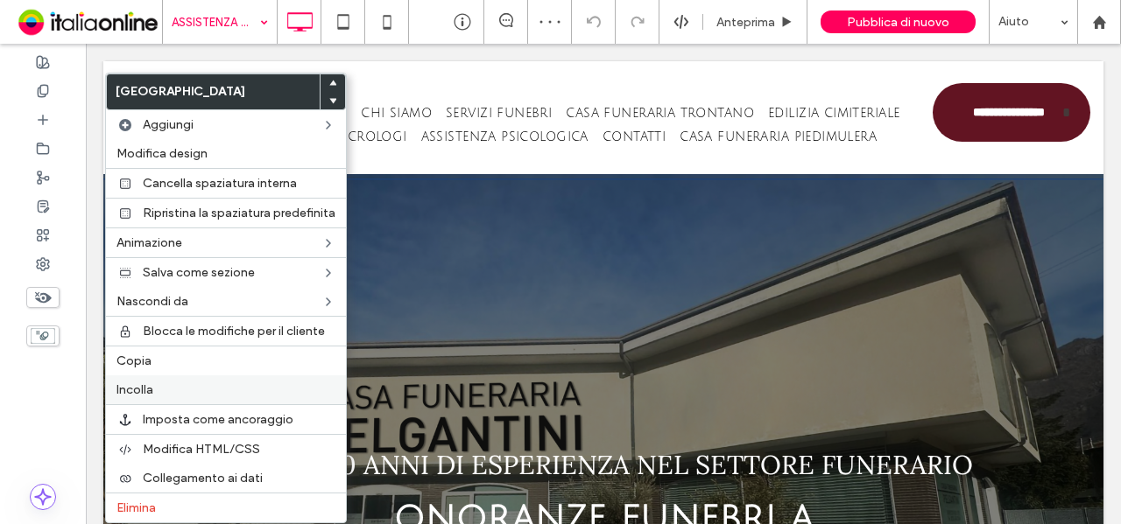
click at [151, 388] on span "Incolla" at bounding box center [134, 390] width 37 height 15
click at [132, 383] on span "Incolla" at bounding box center [134, 390] width 37 height 15
click at [151, 387] on span "Incolla" at bounding box center [134, 390] width 37 height 15
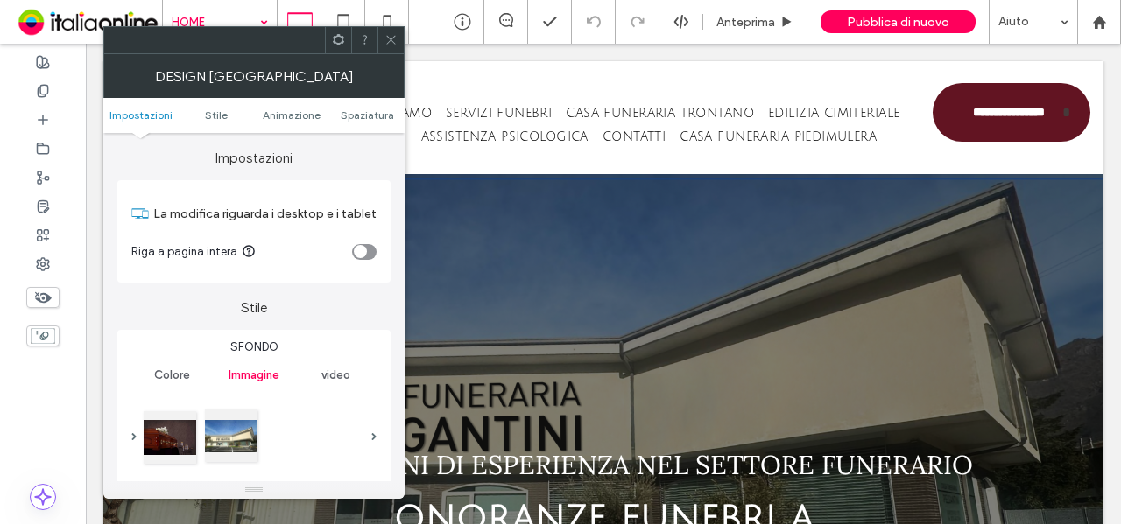
click at [228, 439] on div at bounding box center [231, 436] width 53 height 53
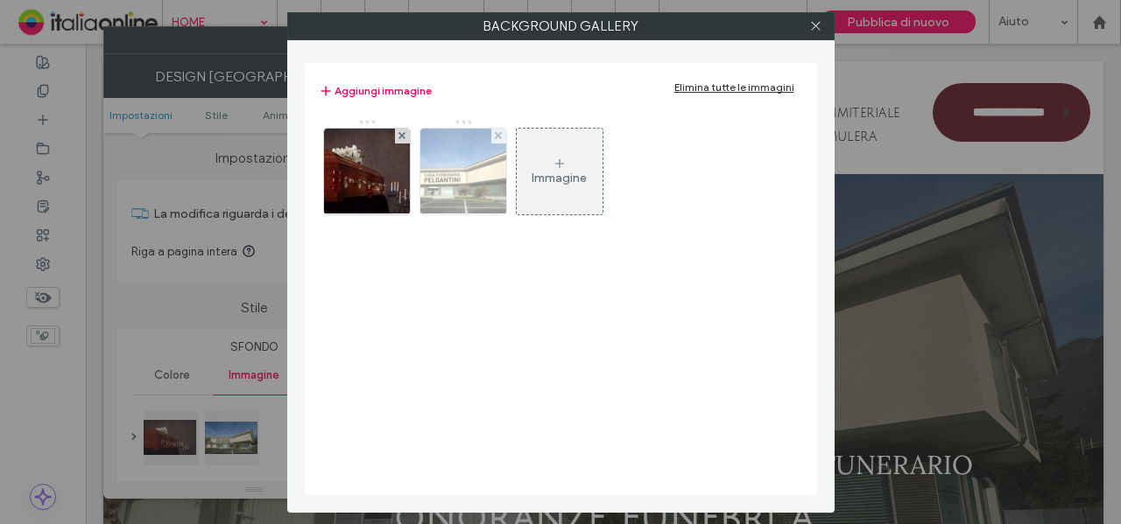
click at [501, 135] on div at bounding box center [498, 136] width 15 height 15
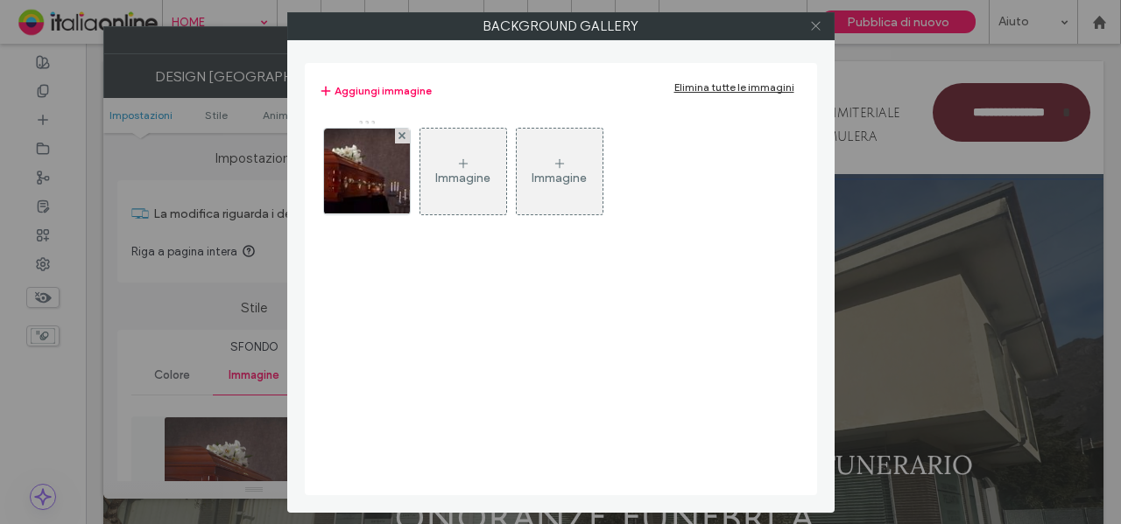
click at [817, 31] on icon at bounding box center [815, 25] width 13 height 13
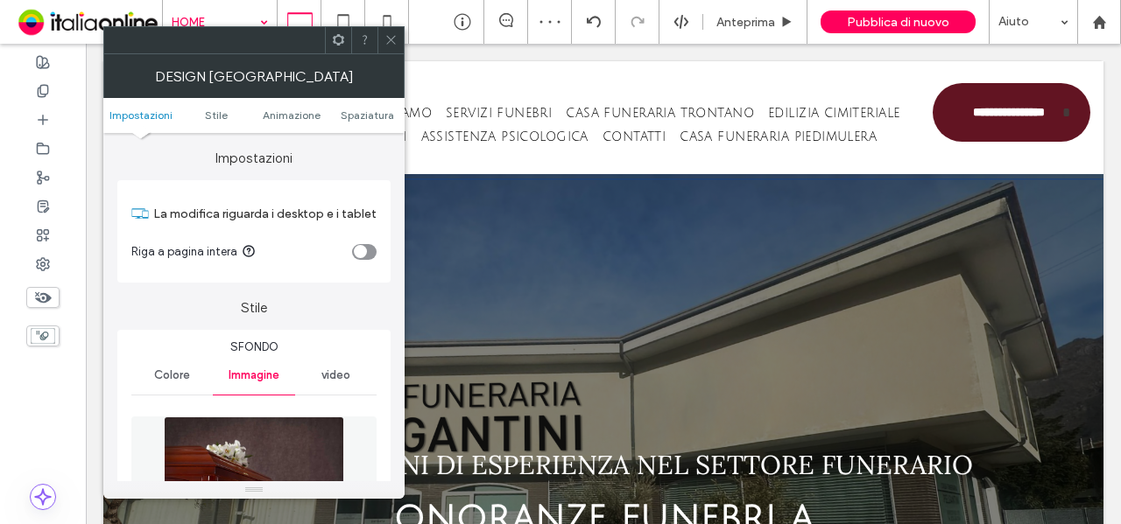
click at [394, 50] on span at bounding box center [390, 40] width 13 height 26
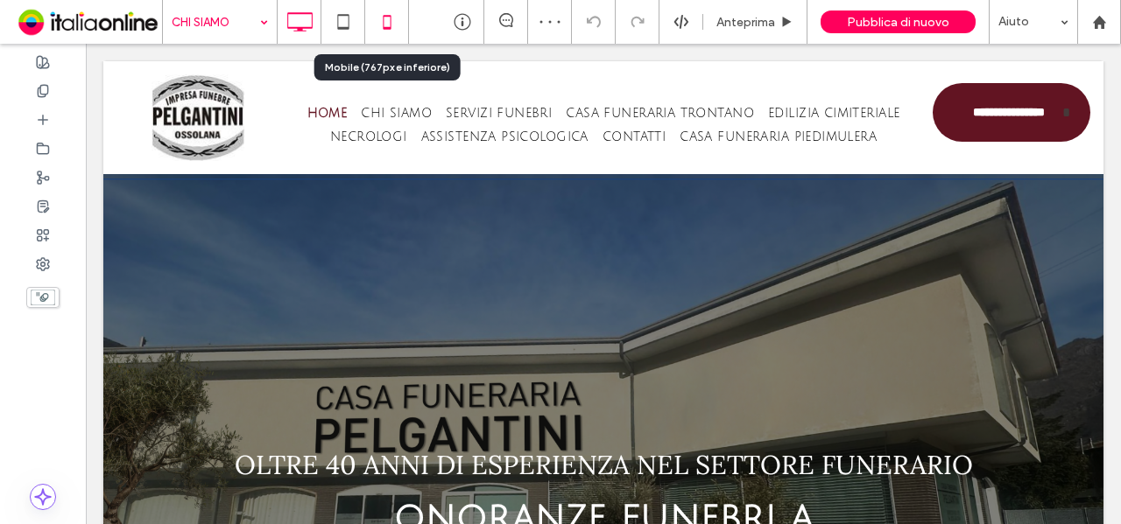
click at [384, 19] on icon at bounding box center [386, 21] width 35 height 35
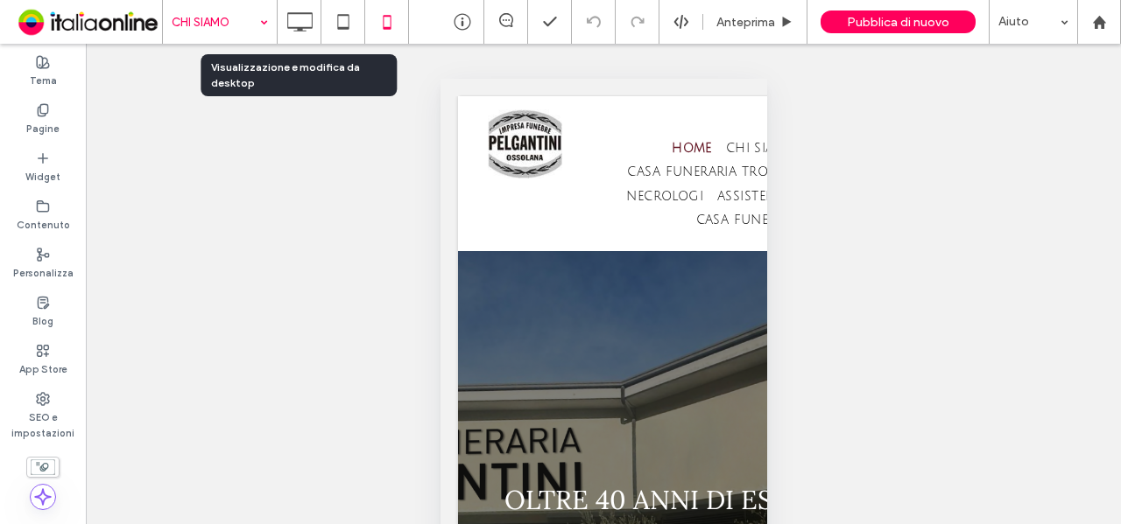
click at [299, 31] on use at bounding box center [299, 21] width 25 height 19
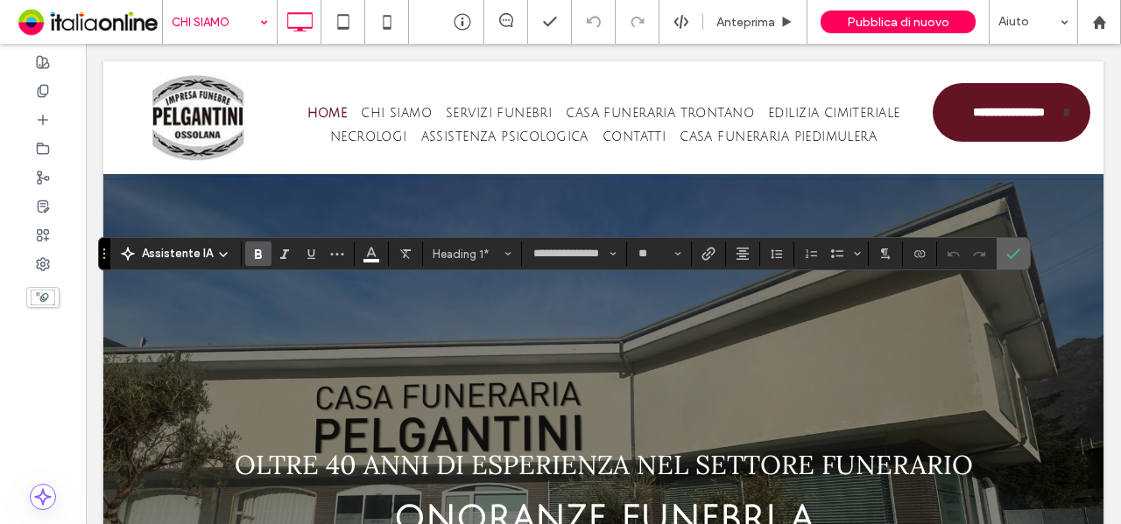
click at [1009, 261] on span "Conferma" at bounding box center [1013, 254] width 14 height 30
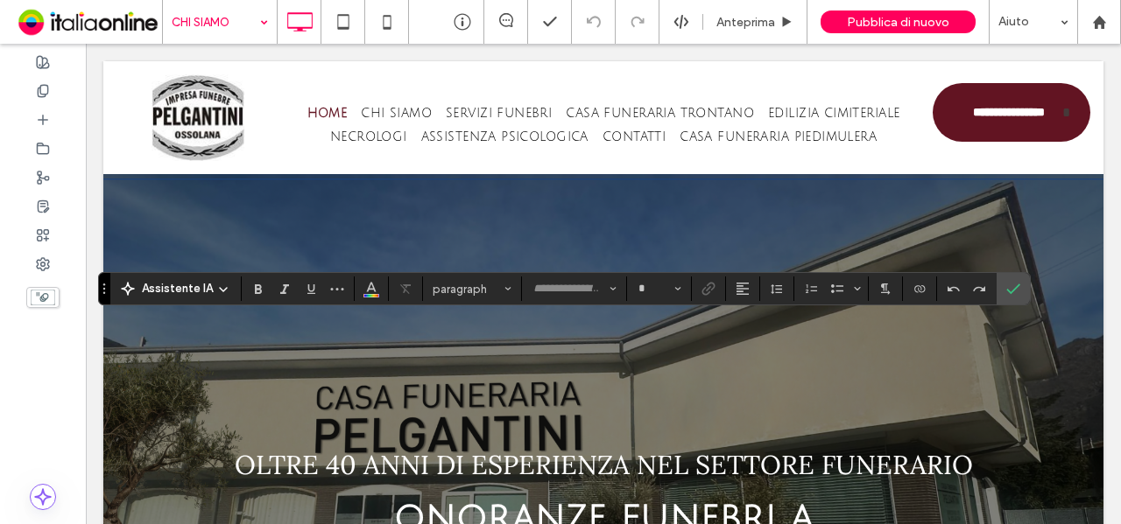
type input "**********"
type input "**"
type input "**********"
type input "**"
type input "**********"
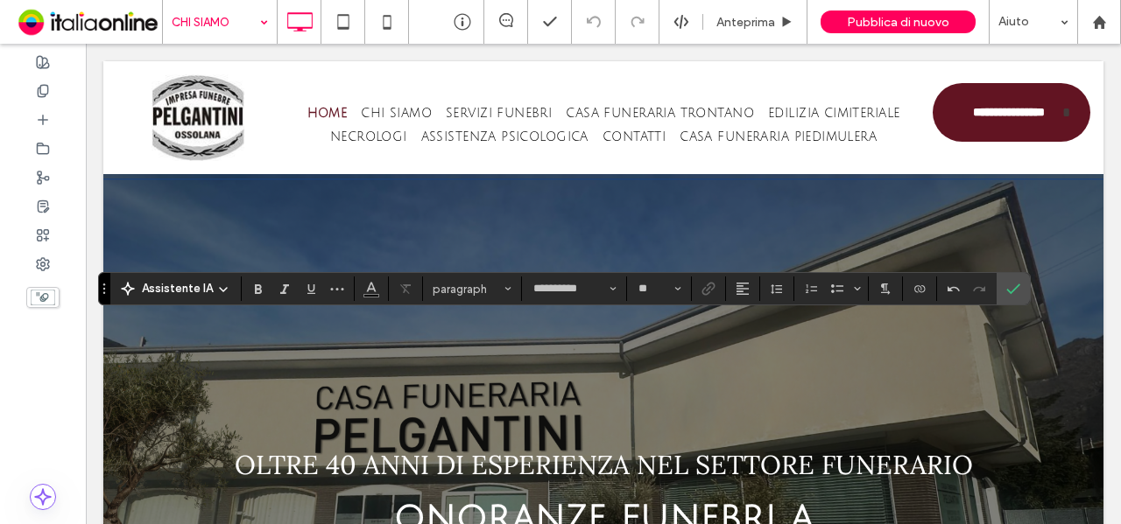
type input "**"
type input "**********"
type input "**"
type input "**********"
type input "**"
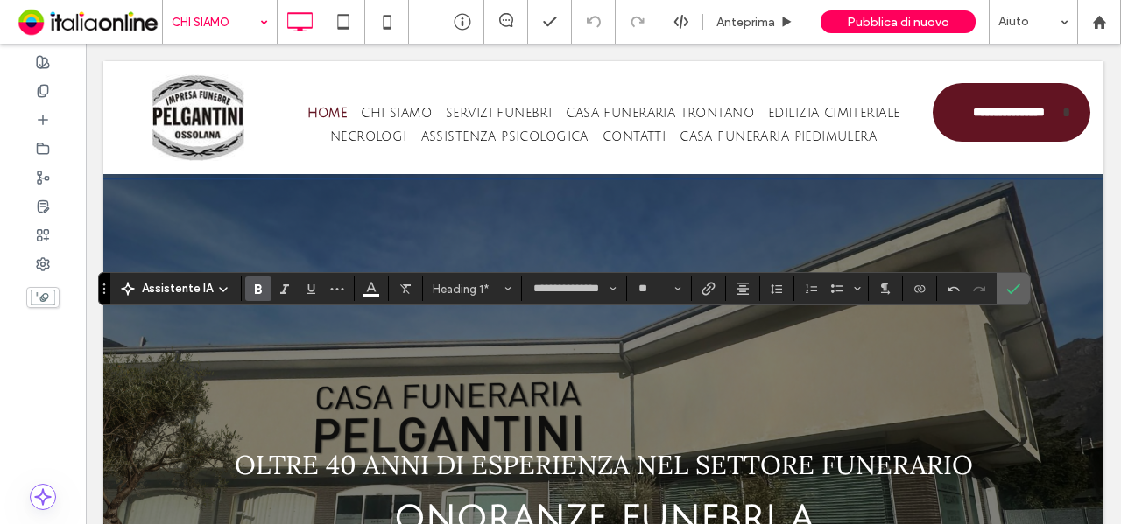
click at [1010, 300] on span "Conferma" at bounding box center [1013, 289] width 14 height 30
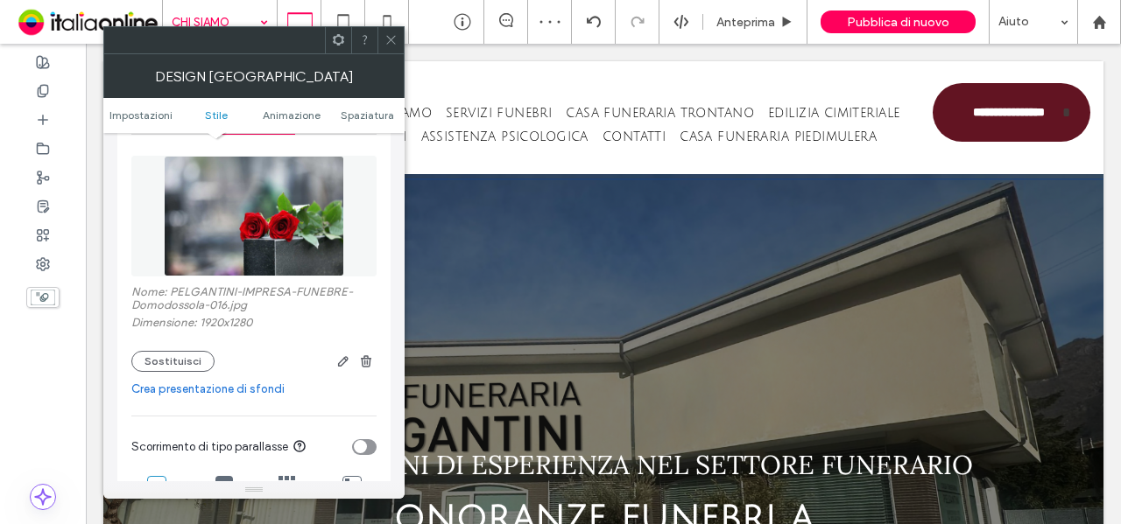
scroll to position [263, 0]
click at [222, 302] on label "Nome: PELGANTINI-IMPRESA-FUNEBRE-Domodossola-016.jpg" at bounding box center [253, 299] width 245 height 31
copy label "016"
click at [389, 35] on icon at bounding box center [390, 39] width 13 height 13
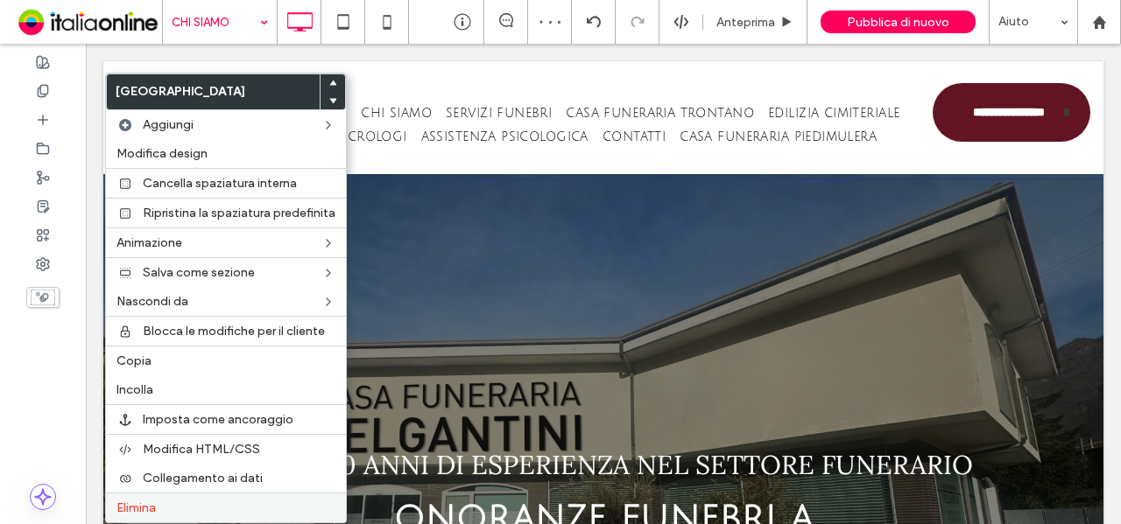
click at [180, 505] on label "Elimina" at bounding box center [225, 508] width 219 height 15
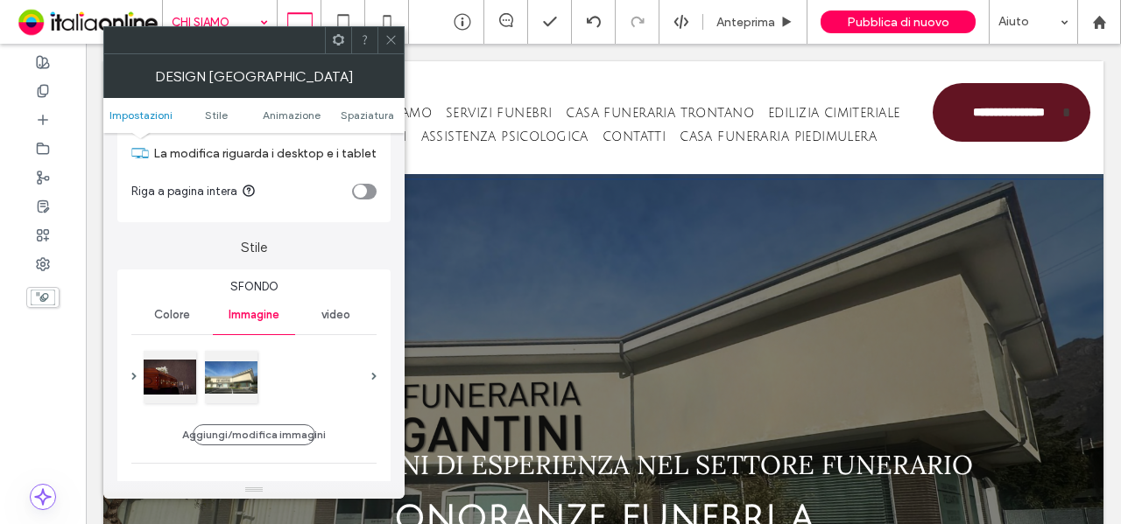
scroll to position [88, 0]
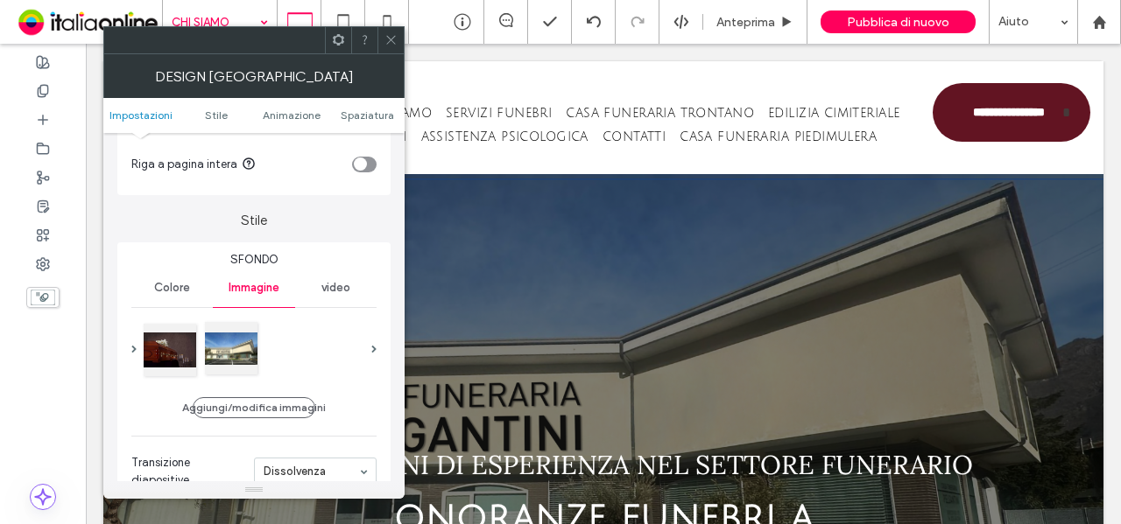
click at [238, 362] on div at bounding box center [231, 348] width 53 height 53
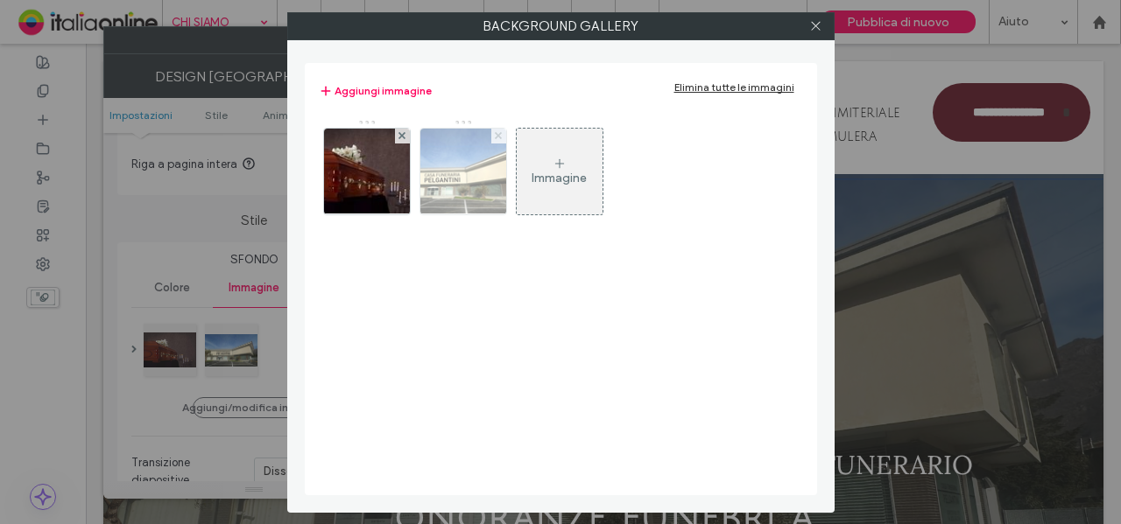
click at [495, 136] on icon at bounding box center [498, 135] width 7 height 7
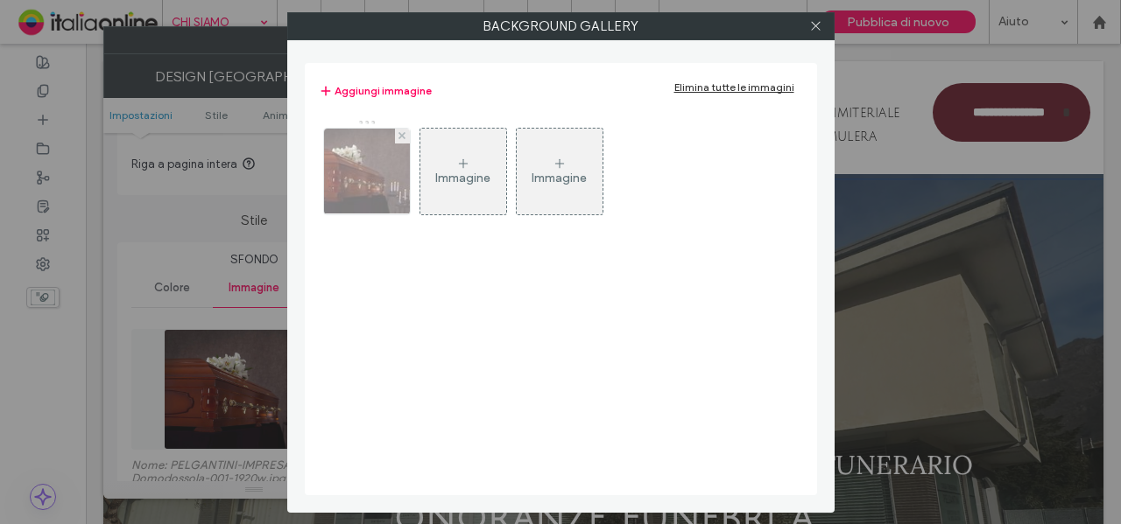
click at [388, 174] on img at bounding box center [366, 172] width 129 height 86
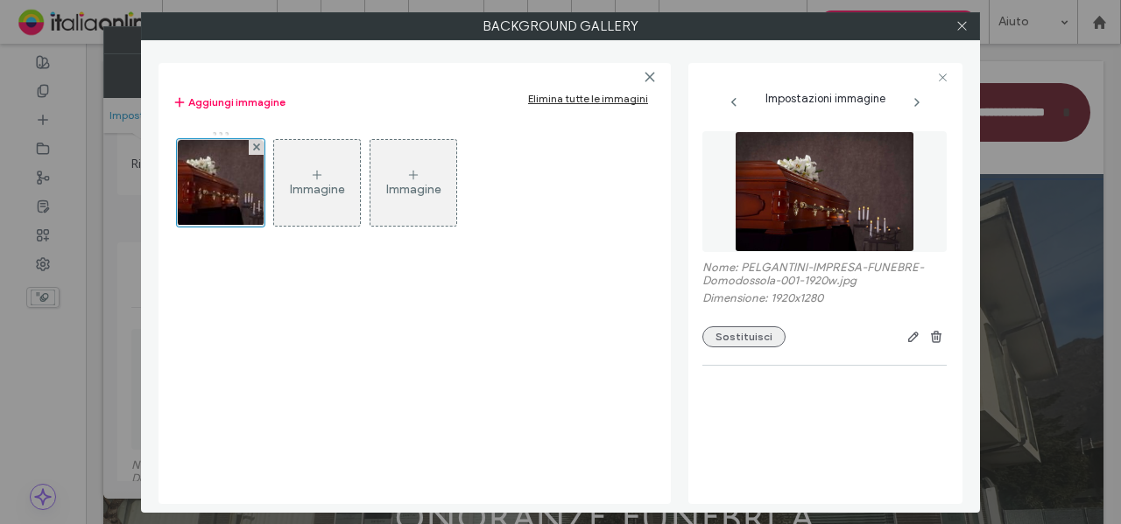
click at [713, 342] on button "Sostituisci" at bounding box center [743, 337] width 83 height 21
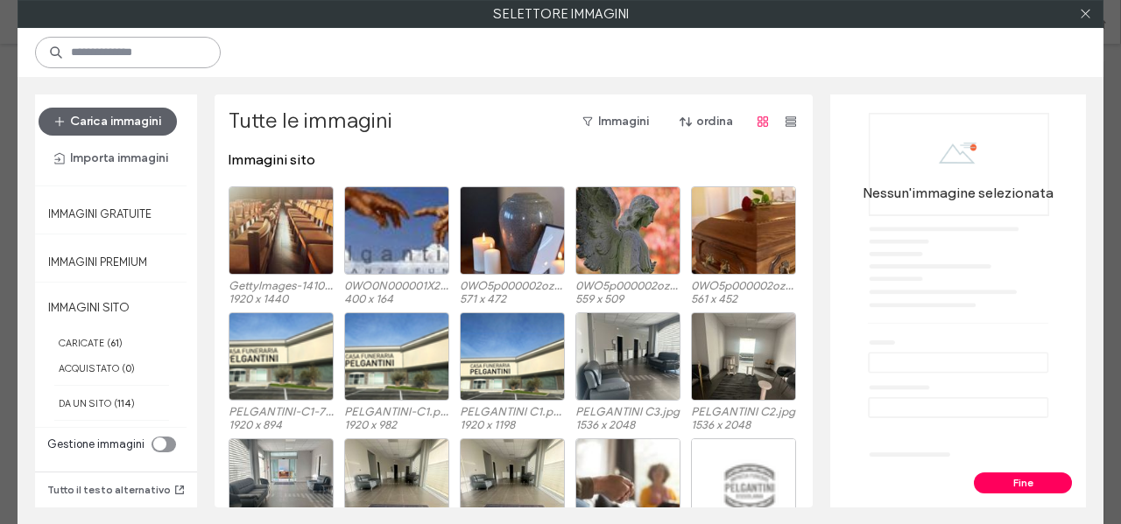
click at [178, 63] on input at bounding box center [128, 53] width 186 height 32
paste input "***"
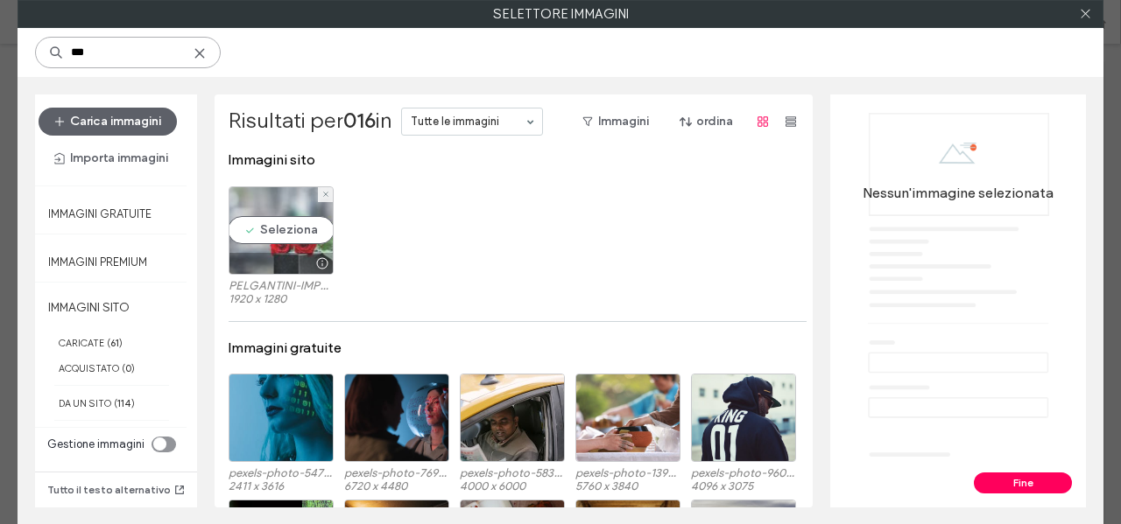
type input "***"
click at [278, 227] on div "Seleziona" at bounding box center [281, 230] width 105 height 88
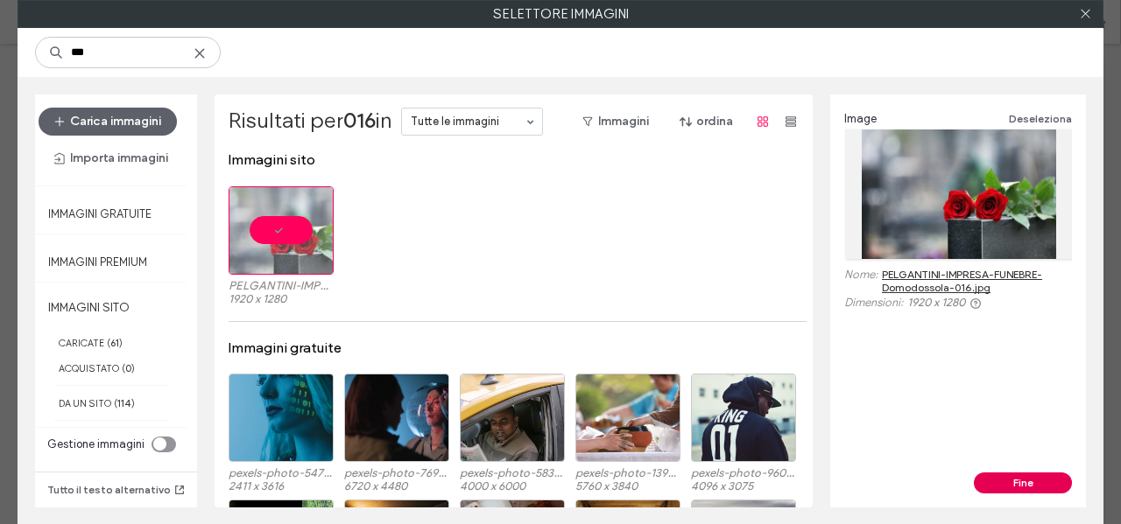
click at [1017, 493] on div "Fine" at bounding box center [958, 490] width 256 height 35
click at [1017, 491] on button "Fine" at bounding box center [1023, 483] width 98 height 21
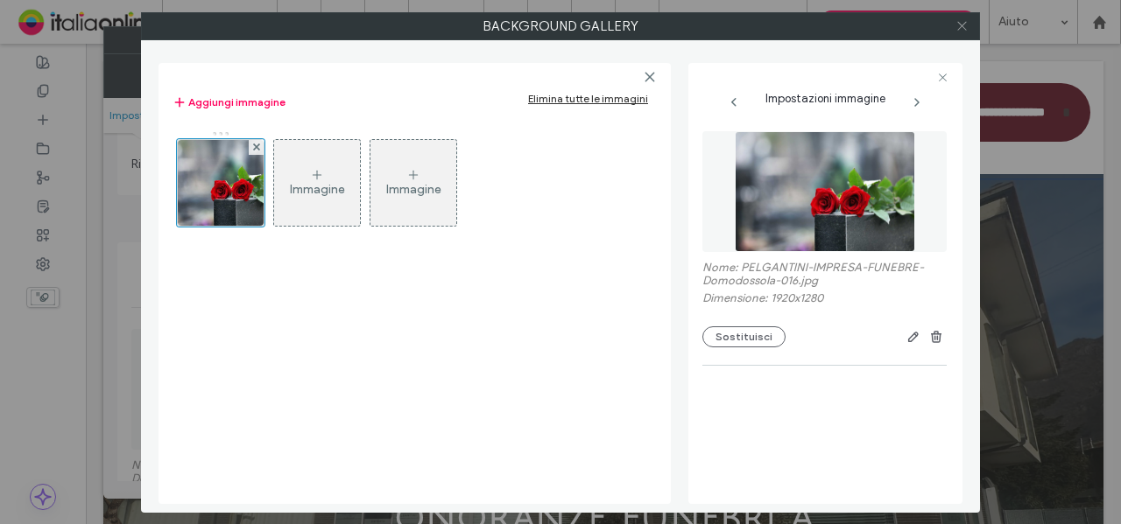
click at [966, 21] on icon at bounding box center [961, 25] width 13 height 13
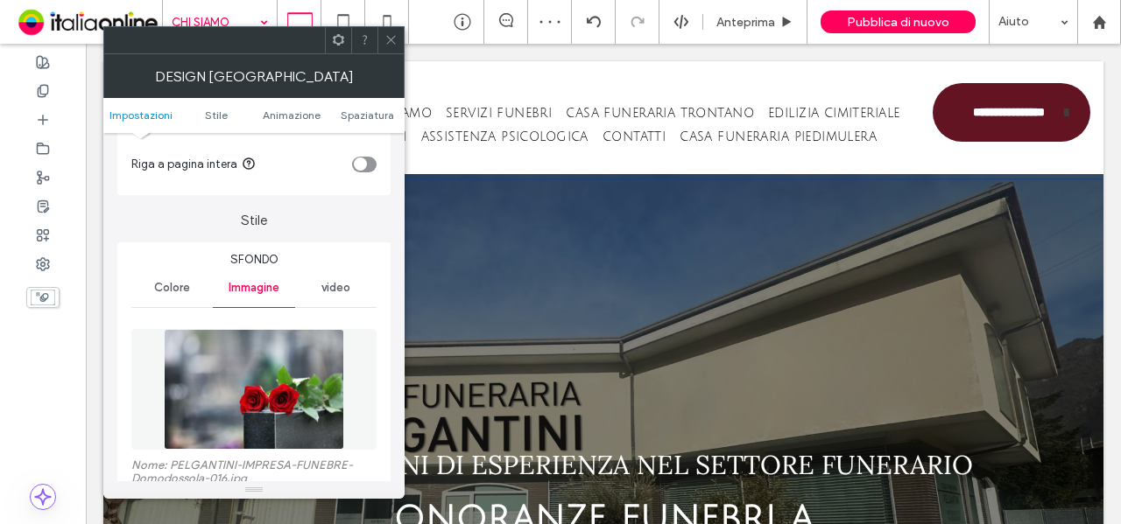
drag, startPoint x: 392, startPoint y: 34, endPoint x: 250, endPoint y: 37, distance: 141.9
click at [392, 34] on icon at bounding box center [390, 39] width 13 height 13
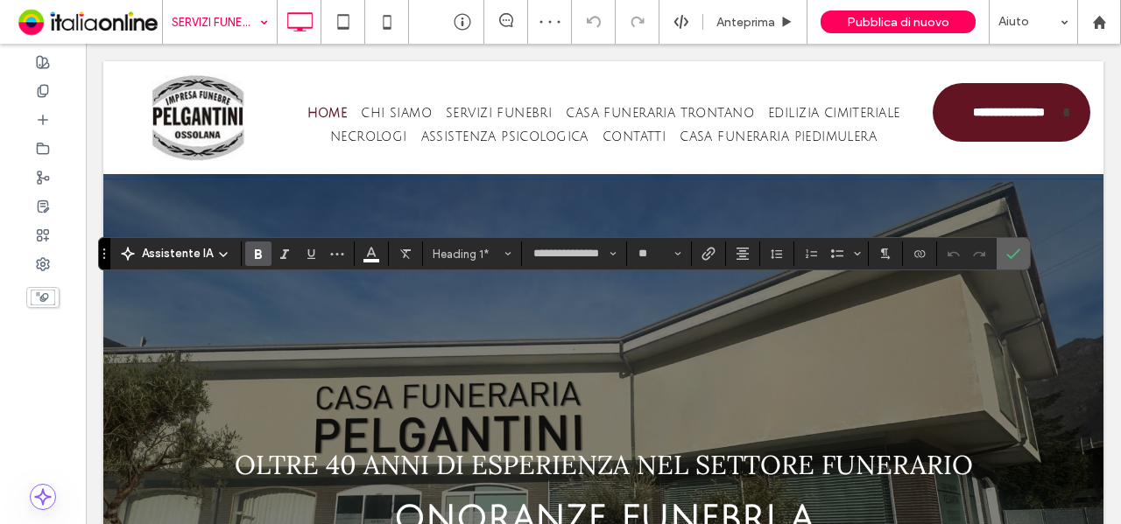
click at [1014, 260] on label "Conferma" at bounding box center [1013, 254] width 26 height 32
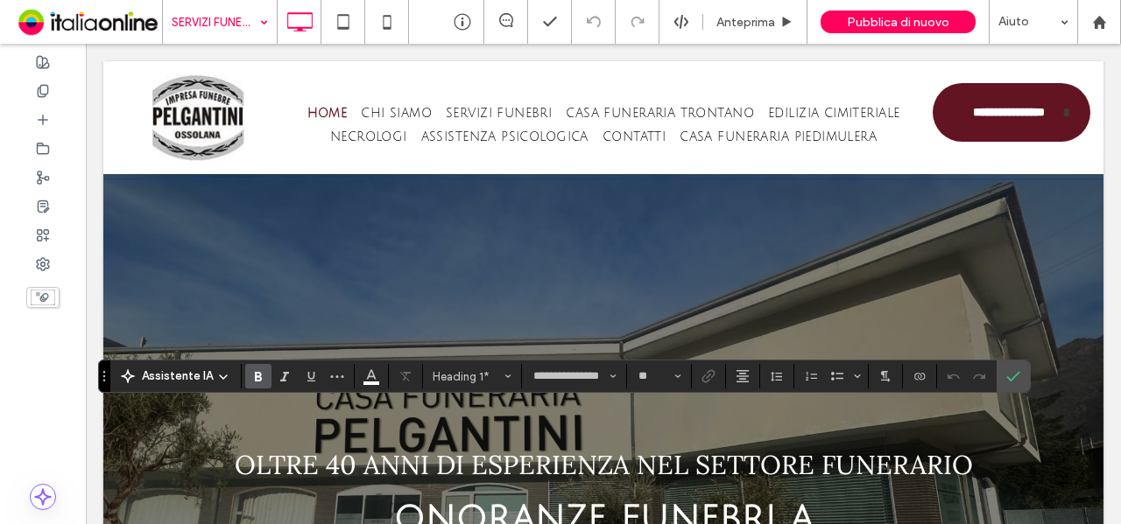
type input "**********"
type input "**"
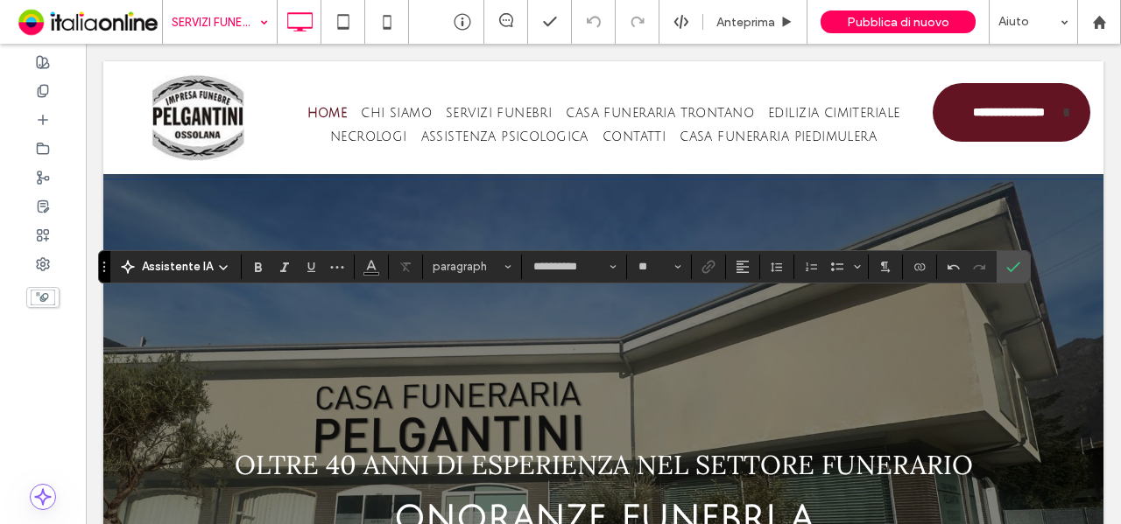
type input "**********"
type input "**"
click at [1007, 272] on icon "Conferma" at bounding box center [1013, 267] width 14 height 14
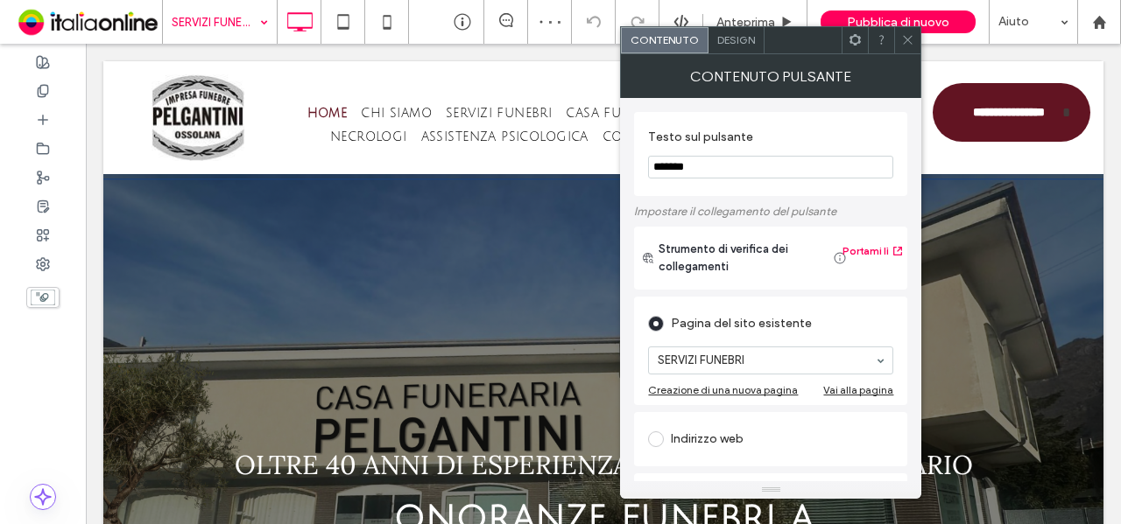
click at [685, 187] on div "Testo sul pulsante *******" at bounding box center [770, 154] width 273 height 84
click at [686, 170] on input "*******" at bounding box center [770, 167] width 245 height 23
click at [686, 169] on input "*******" at bounding box center [770, 167] width 245 height 23
type input "*********"
click at [903, 43] on icon at bounding box center [907, 39] width 13 height 13
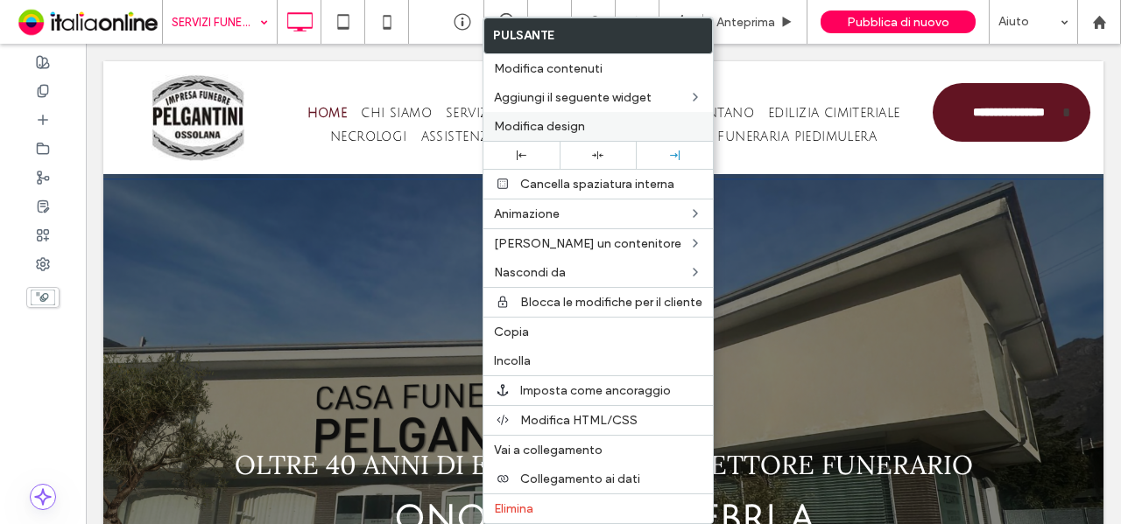
click at [537, 119] on span "Modifica design" at bounding box center [539, 126] width 91 height 15
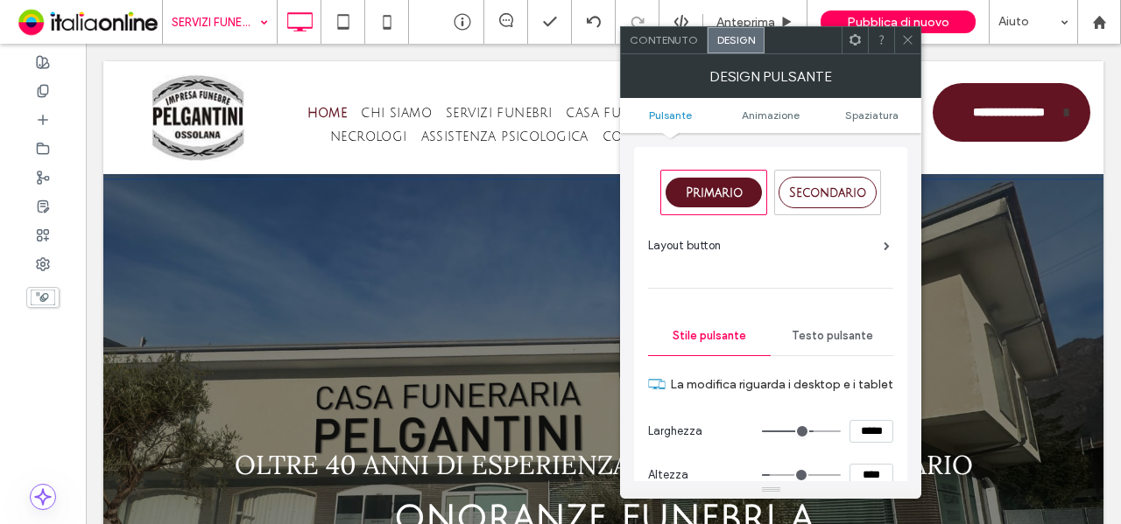
click at [657, 50] on div "Contenuto" at bounding box center [664, 40] width 87 height 26
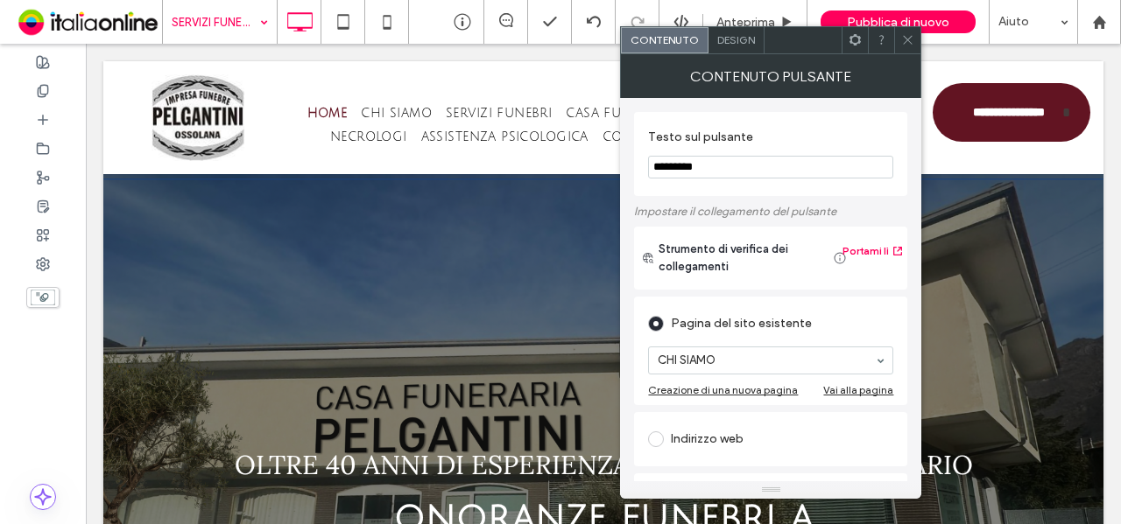
drag, startPoint x: 665, startPoint y: 172, endPoint x: 749, endPoint y: 175, distance: 85.0
click at [749, 175] on input "*********" at bounding box center [770, 167] width 245 height 23
type input "*********"
click at [905, 41] on use at bounding box center [908, 40] width 9 height 9
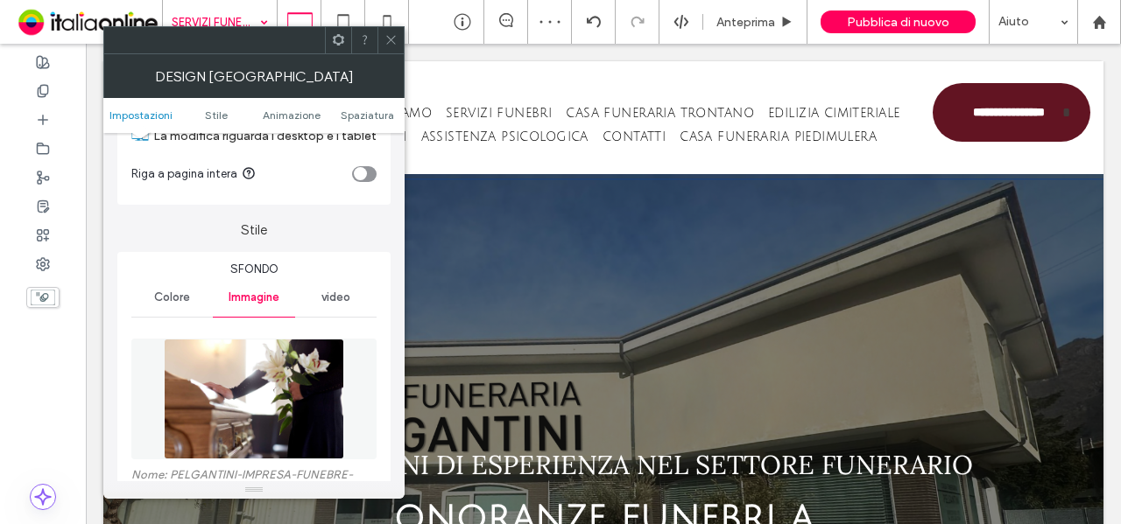
scroll to position [175, 0]
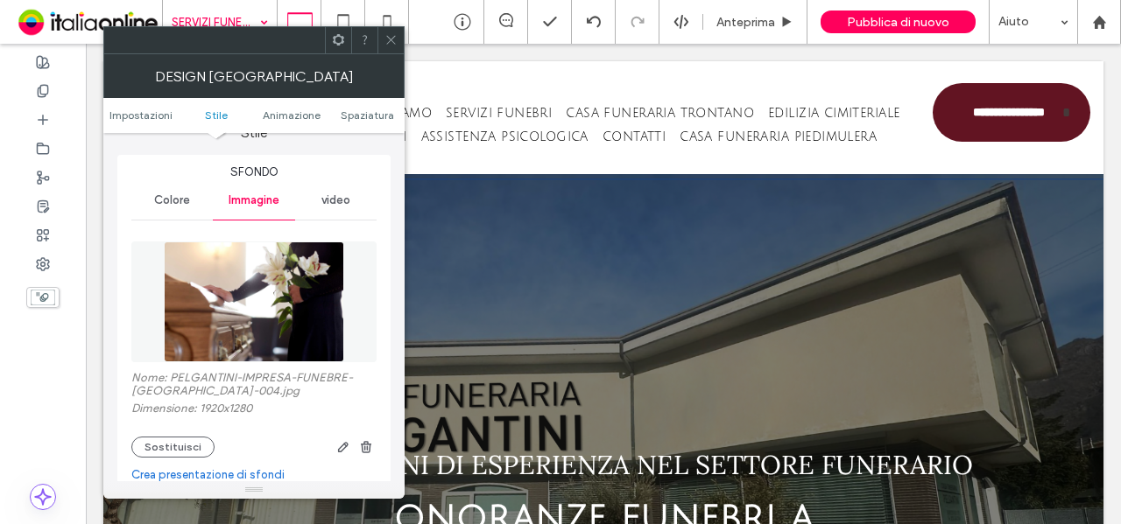
click at [218, 393] on label "Nome: PELGANTINI-IMPRESA-FUNEBRE-[GEOGRAPHIC_DATA]-004.jpg" at bounding box center [253, 386] width 245 height 31
click at [219, 393] on label "Nome: PELGANTINI-IMPRESA-FUNEBRE-[GEOGRAPHIC_DATA]-004.jpg" at bounding box center [253, 386] width 245 height 31
copy label "004"
click at [385, 41] on icon at bounding box center [390, 39] width 13 height 13
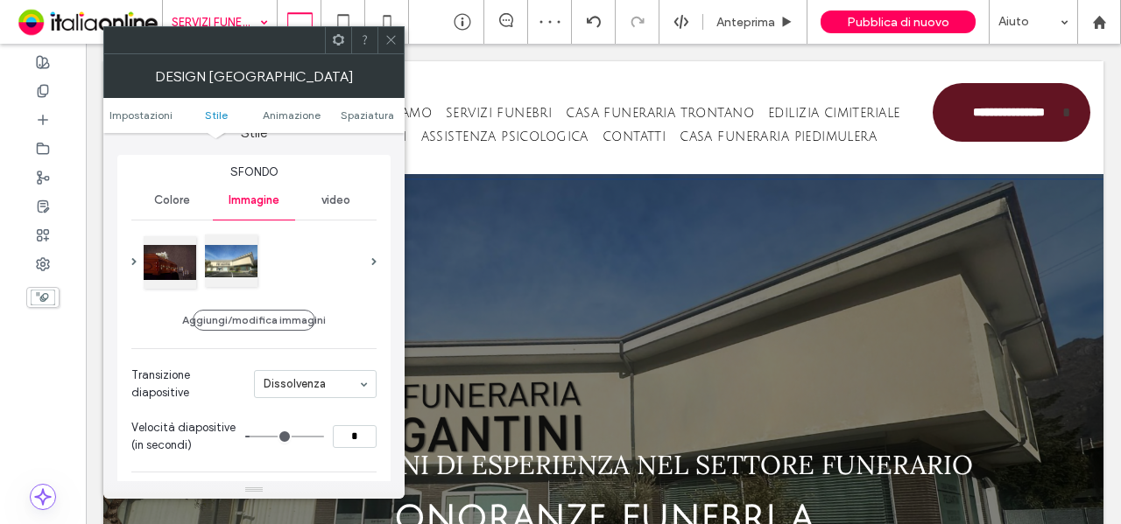
click at [224, 250] on div at bounding box center [231, 261] width 53 height 53
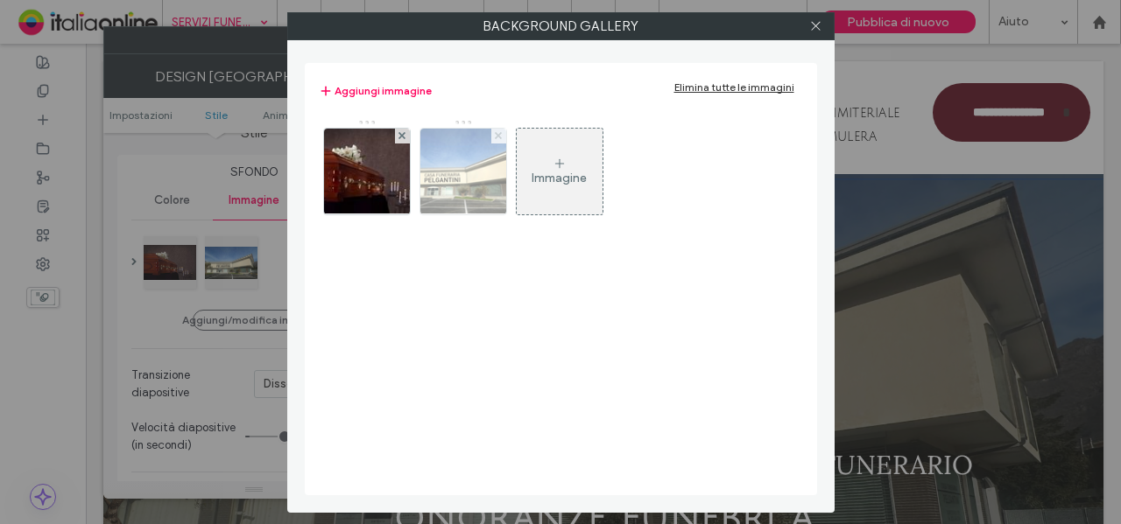
click at [495, 131] on div at bounding box center [498, 136] width 15 height 15
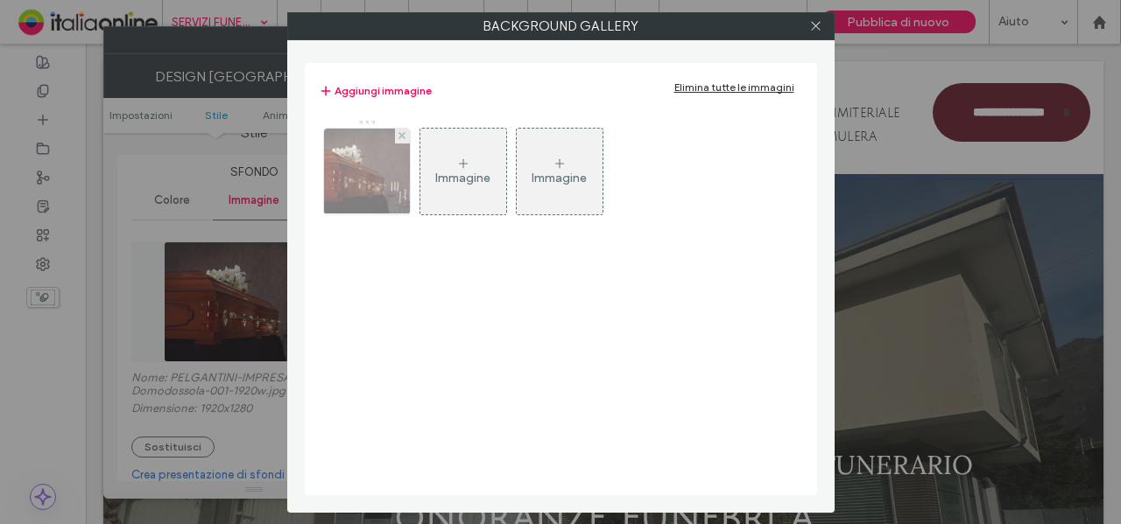
click at [389, 173] on img at bounding box center [366, 172] width 129 height 86
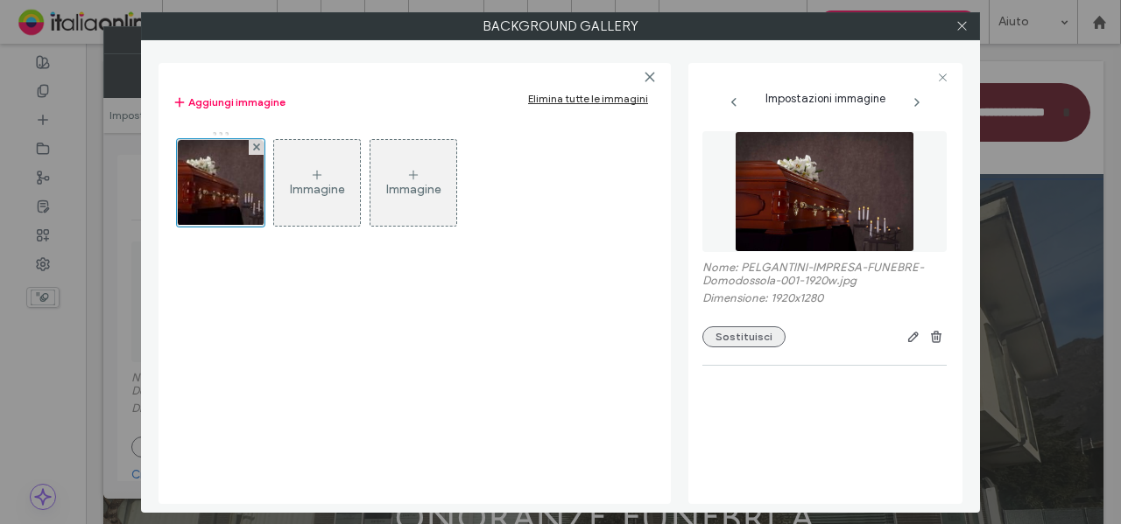
click at [737, 339] on button "Sostituisci" at bounding box center [743, 337] width 83 height 21
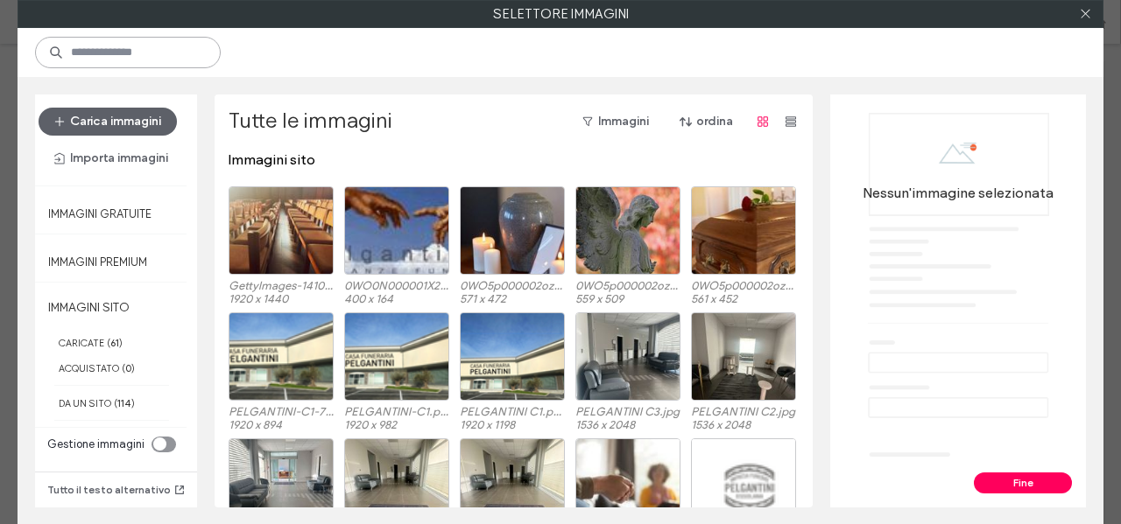
click at [121, 55] on input at bounding box center [128, 53] width 186 height 32
paste input "***"
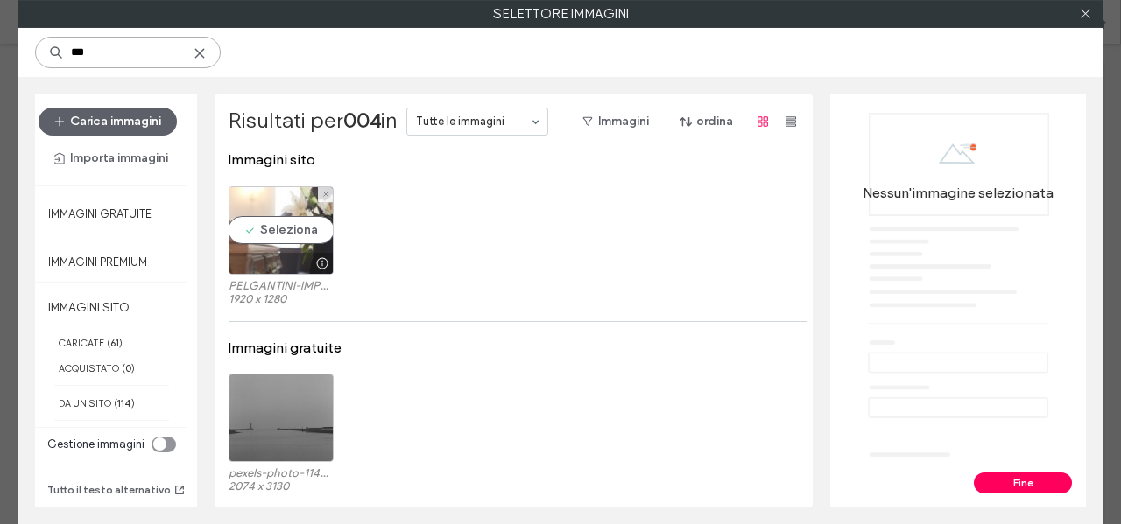
type input "***"
click at [258, 225] on div "Seleziona" at bounding box center [281, 230] width 105 height 88
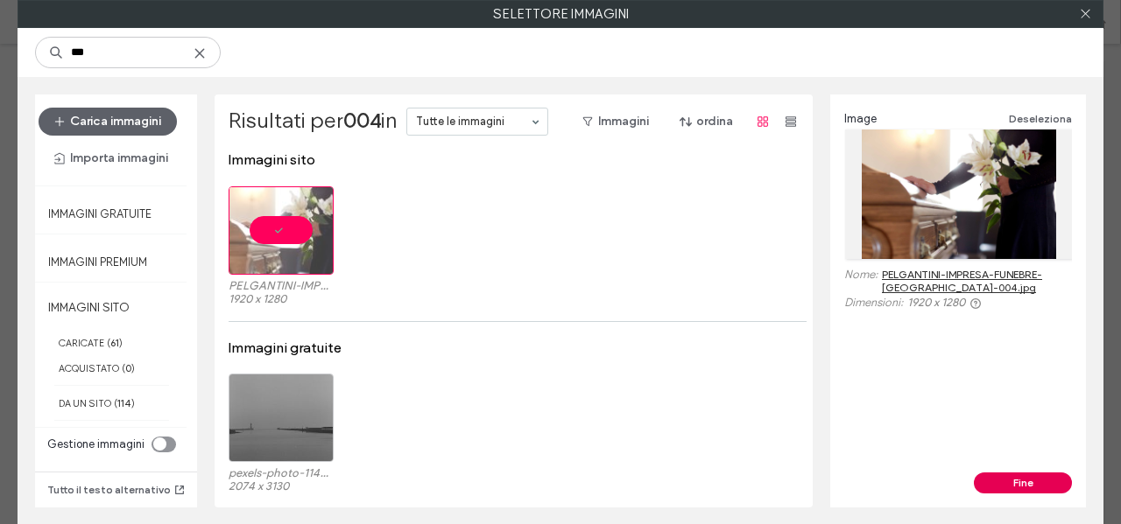
click at [1006, 487] on button "Fine" at bounding box center [1023, 483] width 98 height 21
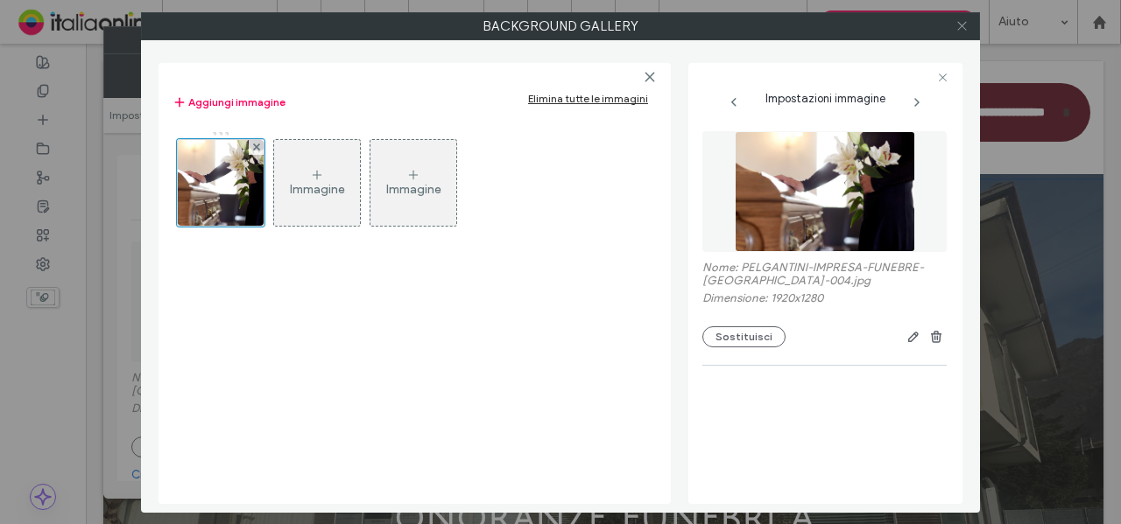
click at [963, 26] on icon at bounding box center [961, 25] width 13 height 13
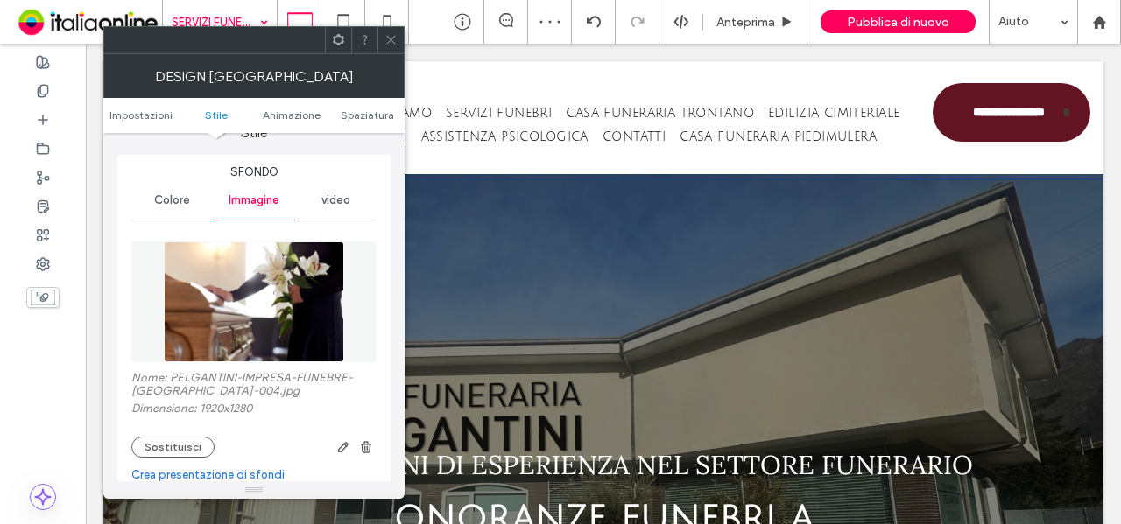
click at [394, 38] on icon at bounding box center [390, 39] width 13 height 13
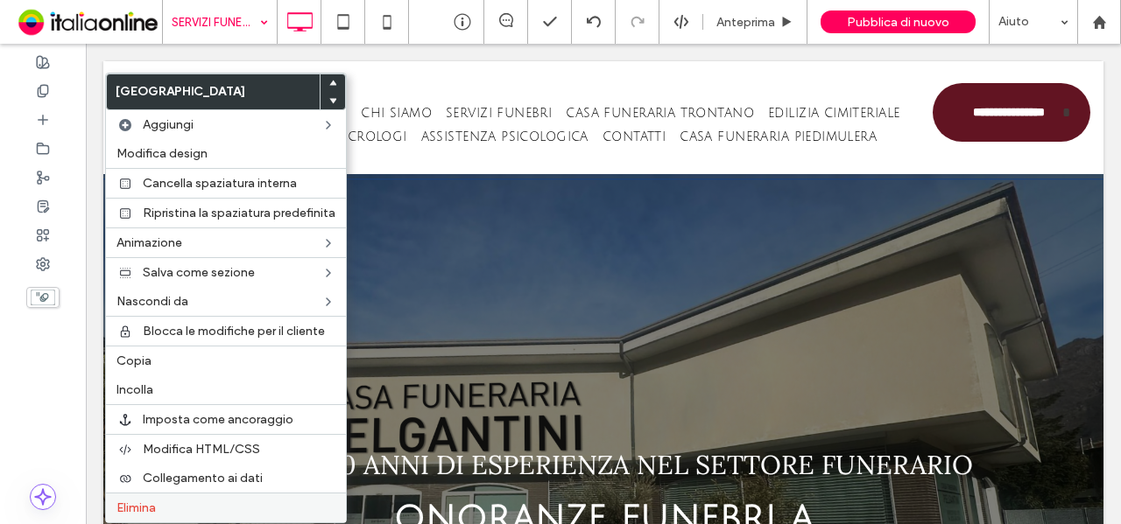
click at [147, 501] on span "Elimina" at bounding box center [135, 508] width 39 height 15
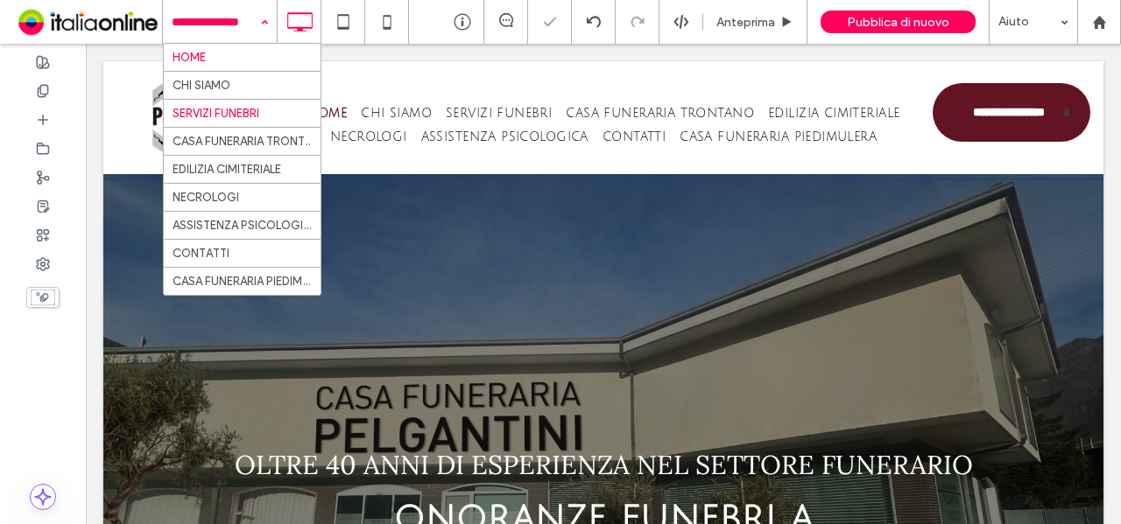
drag, startPoint x: 225, startPoint y: 33, endPoint x: 225, endPoint y: 50, distance: 16.6
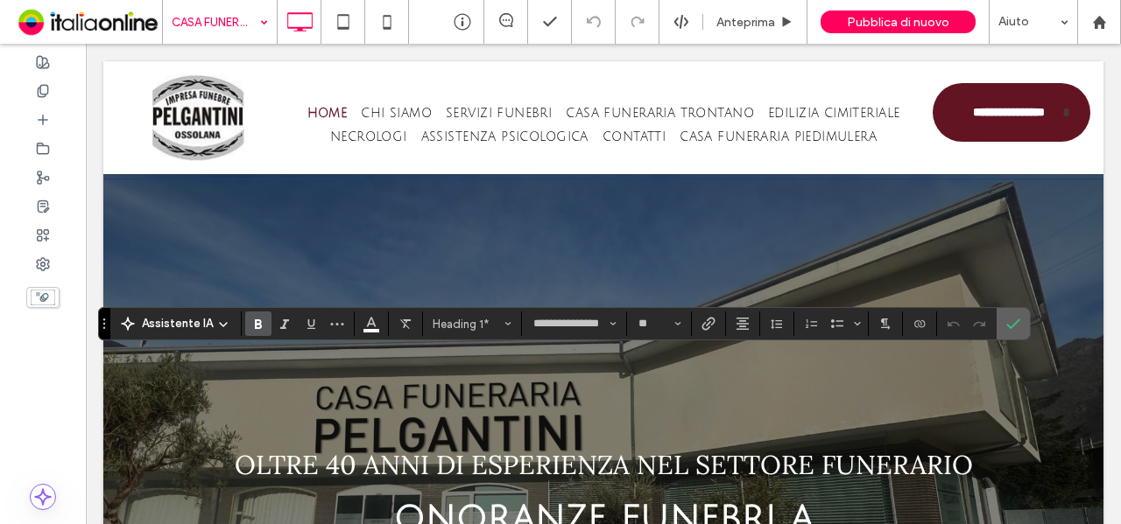
click at [1018, 332] on label "Conferma" at bounding box center [1013, 324] width 26 height 32
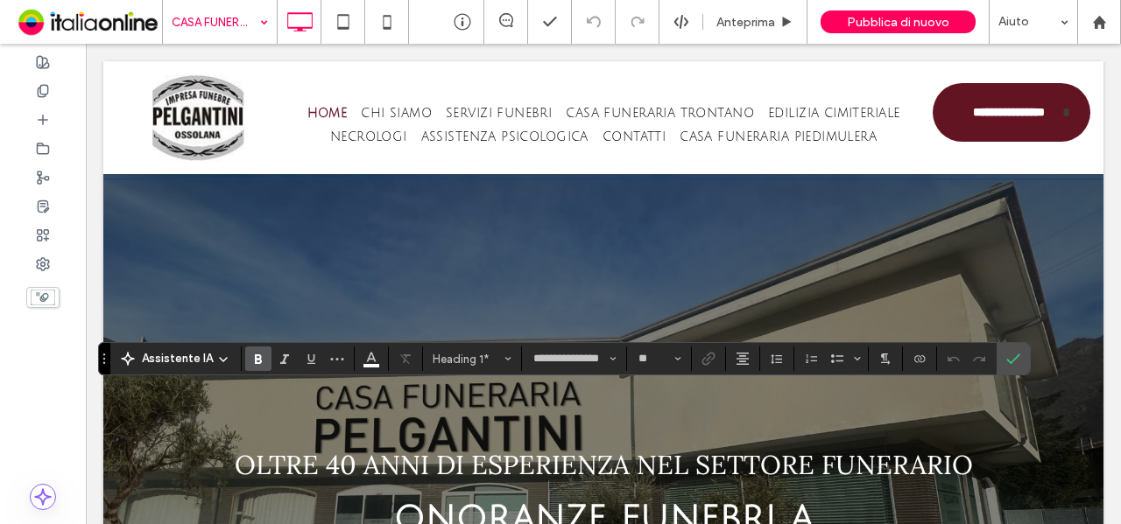
type input "**********"
type input "**"
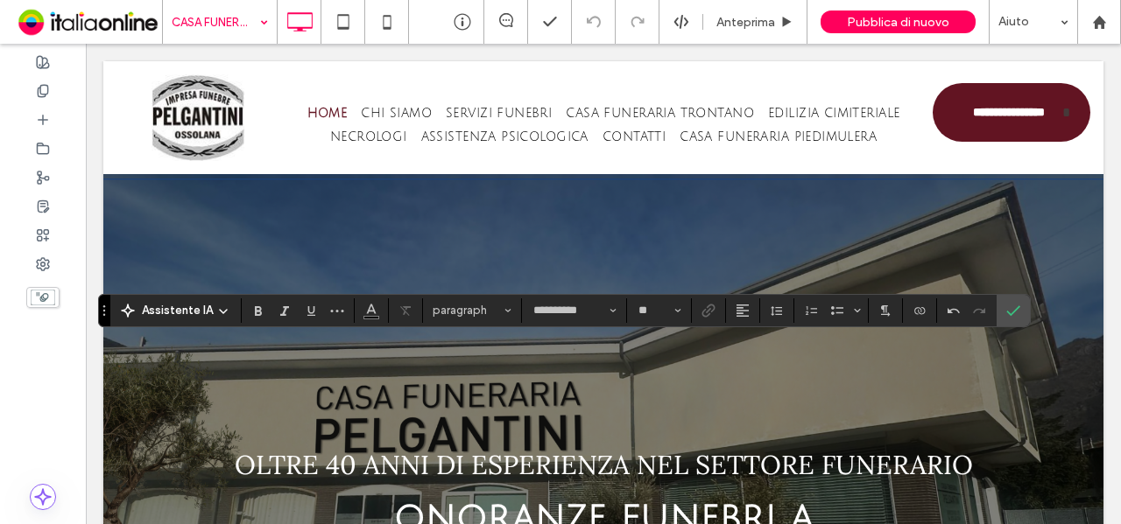
type input "**********"
type input "**"
click at [1006, 316] on icon "Conferma" at bounding box center [1013, 311] width 14 height 14
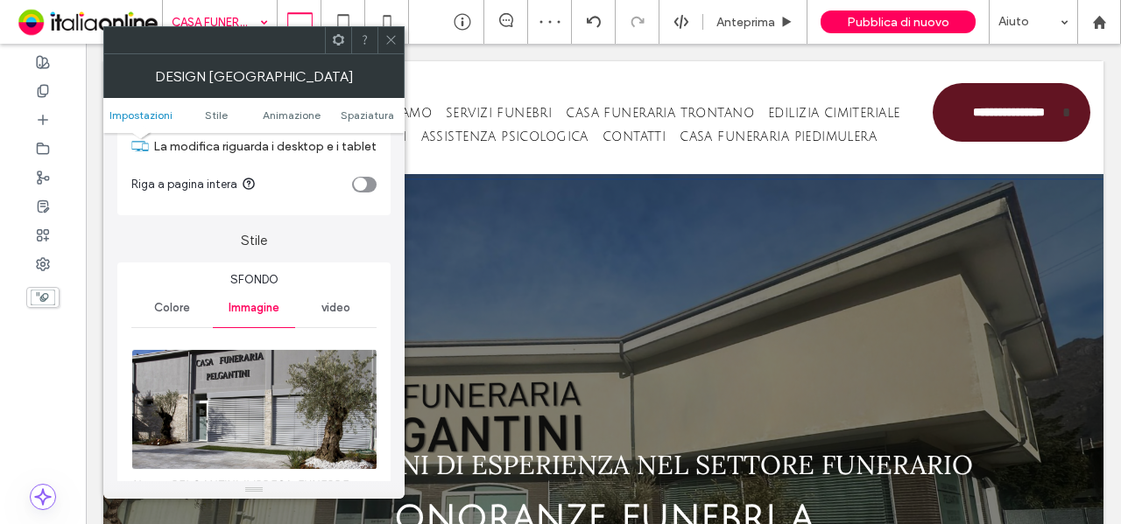
scroll to position [175, 0]
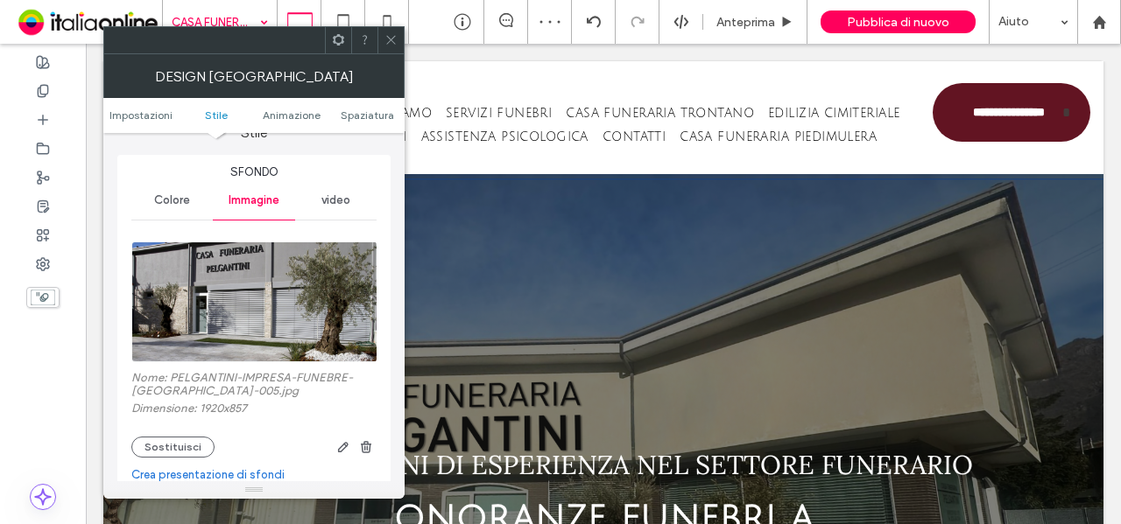
click at [228, 391] on label "Nome: PELGANTINI-IMPRESA-FUNEBRE-[GEOGRAPHIC_DATA]-005.jpg" at bounding box center [253, 386] width 245 height 31
click at [214, 397] on label "Nome: PELGANTINI-IMPRESA-FUNEBRE-[GEOGRAPHIC_DATA]-005.jpg" at bounding box center [253, 386] width 245 height 31
click at [221, 393] on label "Nome: PELGANTINI-IMPRESA-FUNEBRE-[GEOGRAPHIC_DATA]-005.jpg" at bounding box center [253, 386] width 245 height 31
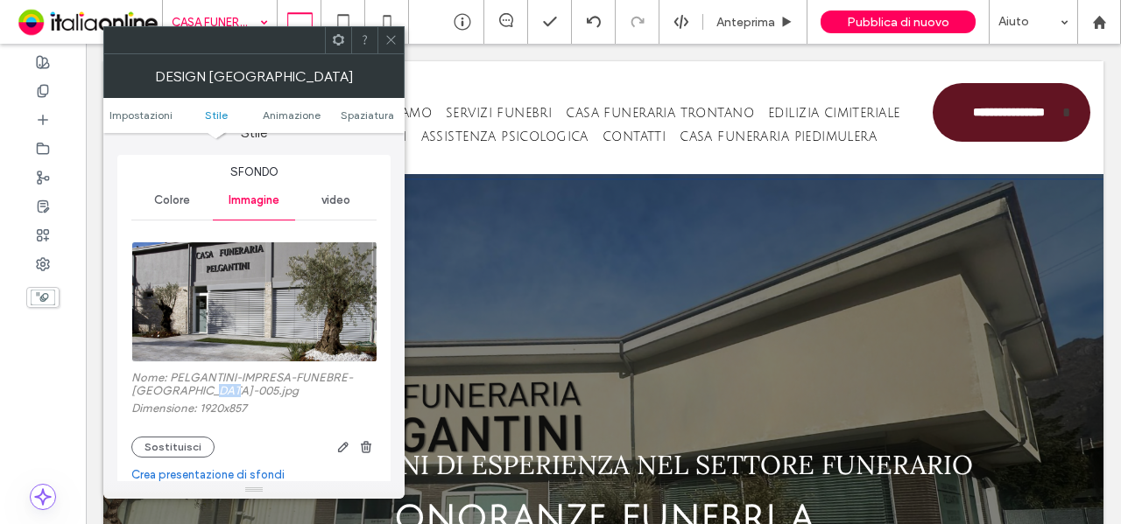
copy label "005"
click at [394, 45] on icon at bounding box center [390, 39] width 13 height 13
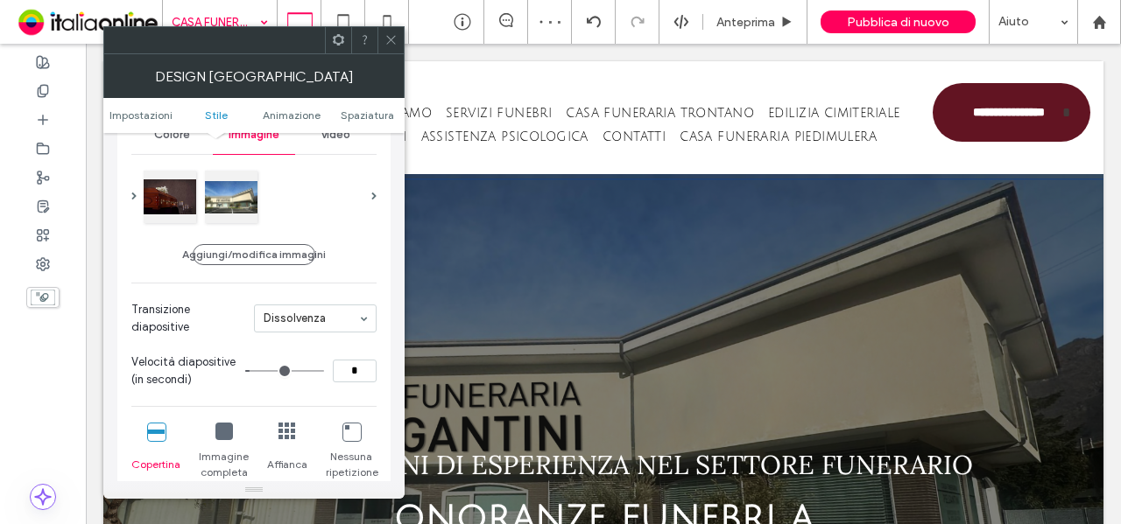
scroll to position [263, 0]
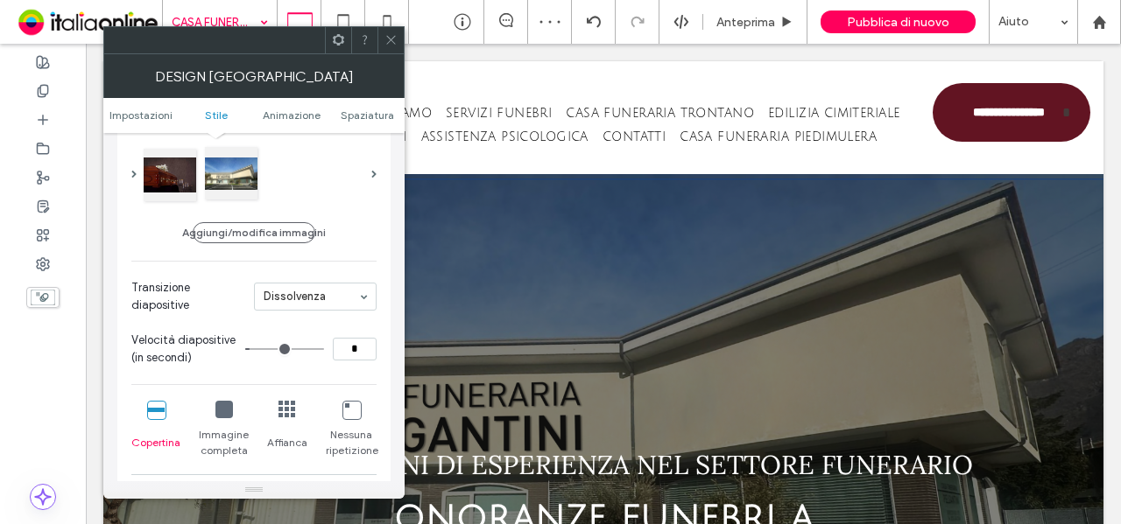
click at [228, 183] on div at bounding box center [231, 173] width 53 height 53
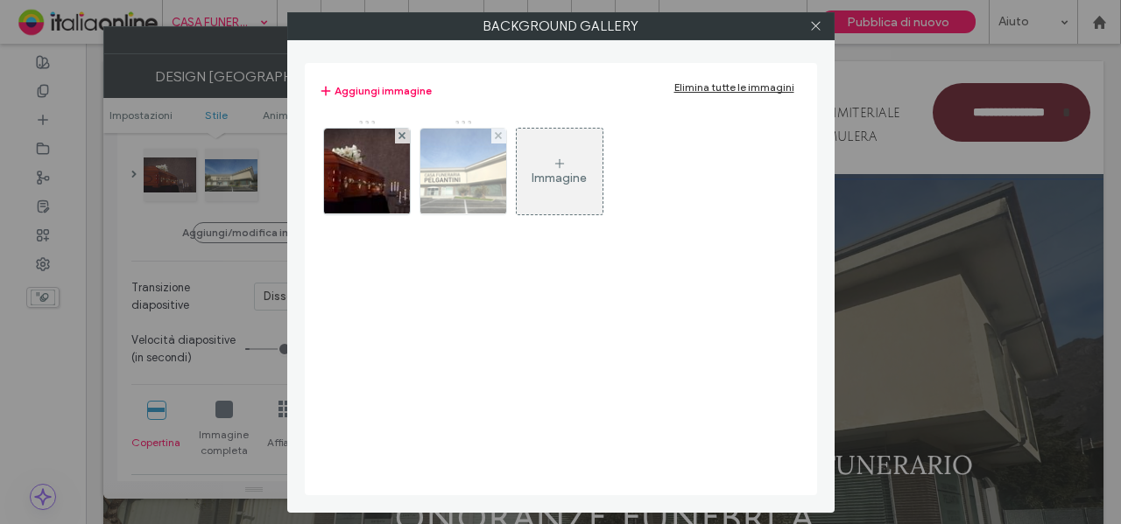
click at [501, 134] on div at bounding box center [498, 136] width 15 height 15
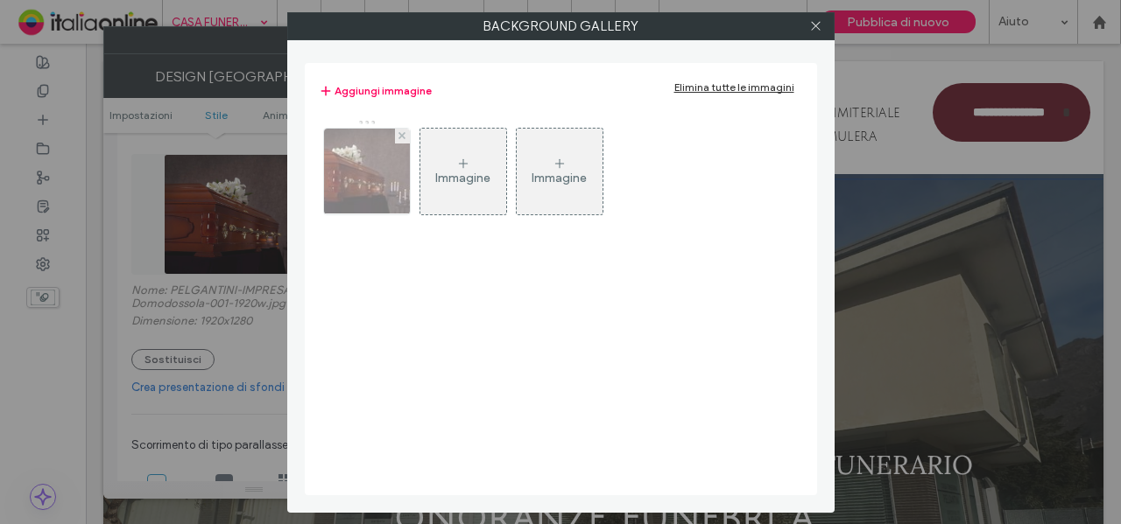
click at [380, 178] on img at bounding box center [366, 172] width 129 height 86
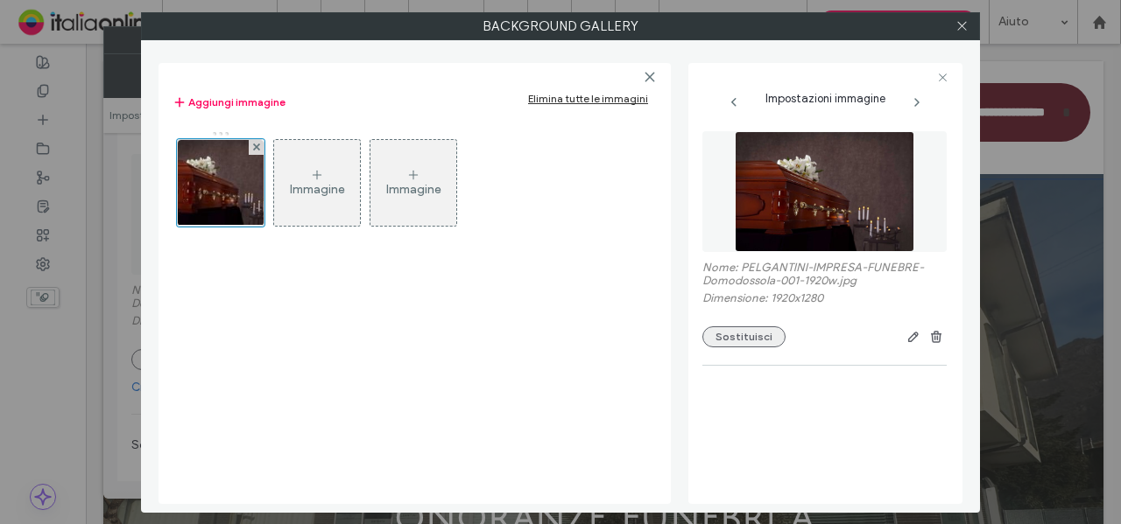
click at [762, 344] on button "Sostituisci" at bounding box center [743, 337] width 83 height 21
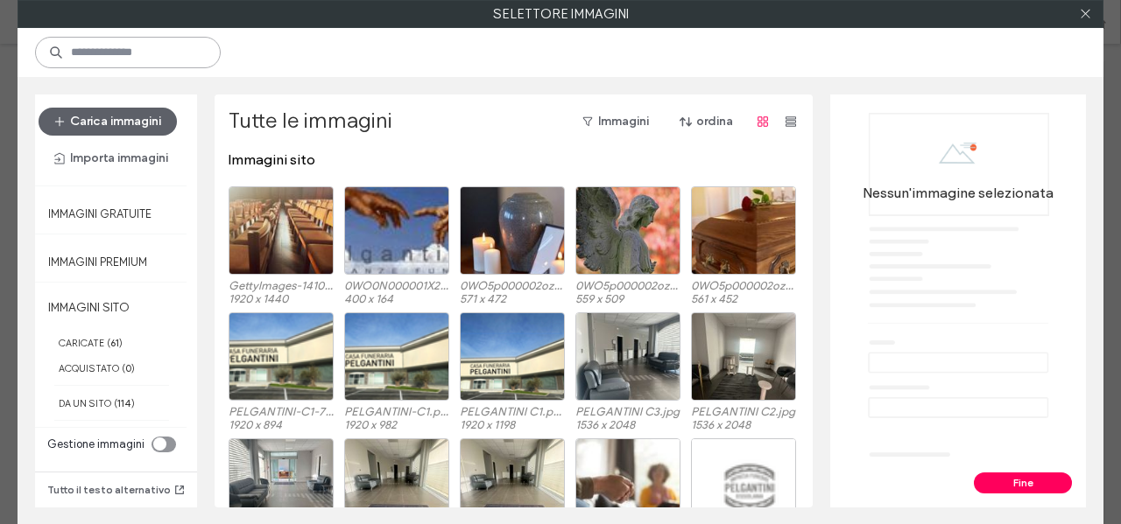
click at [145, 53] on input at bounding box center [128, 53] width 186 height 32
paste input "***"
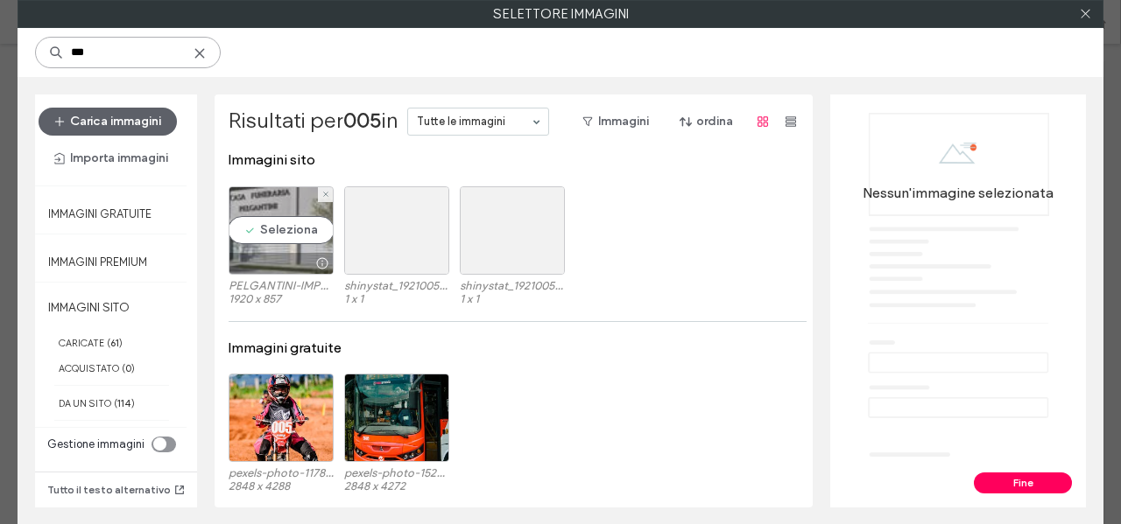
type input "***"
click at [313, 234] on div "Seleziona" at bounding box center [281, 230] width 105 height 88
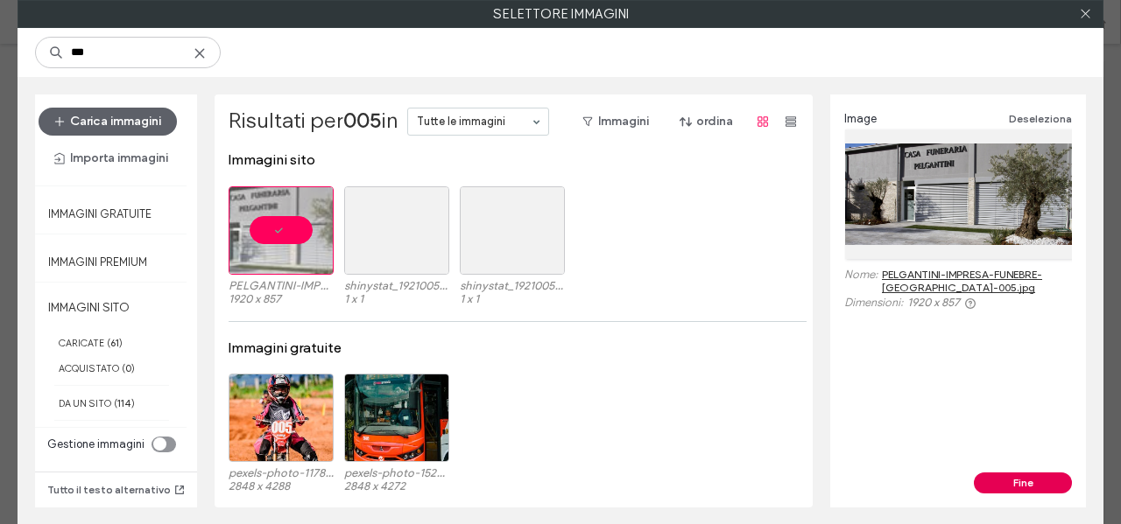
click at [998, 481] on button "Fine" at bounding box center [1023, 483] width 98 height 21
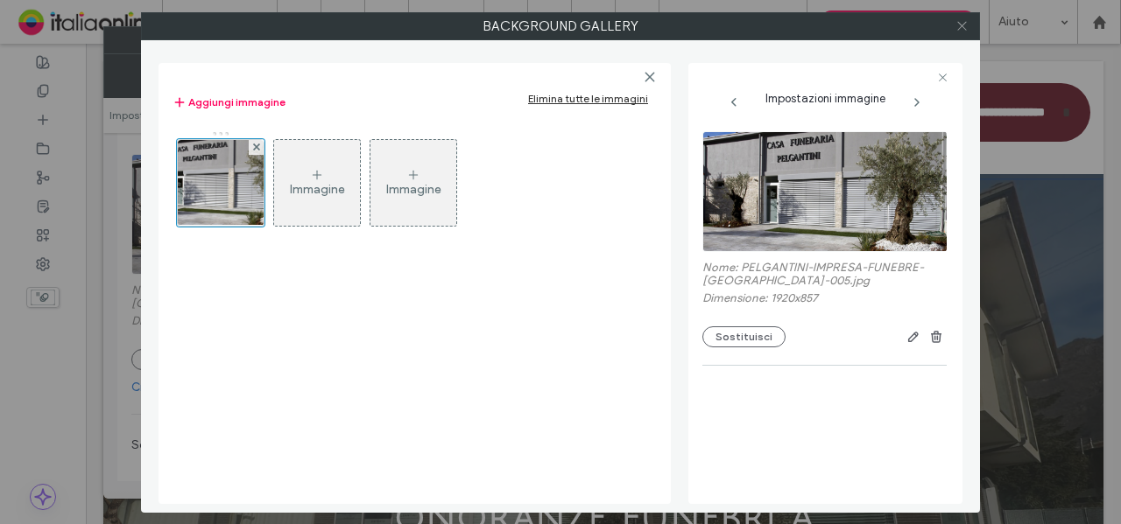
click at [959, 25] on icon at bounding box center [961, 25] width 13 height 13
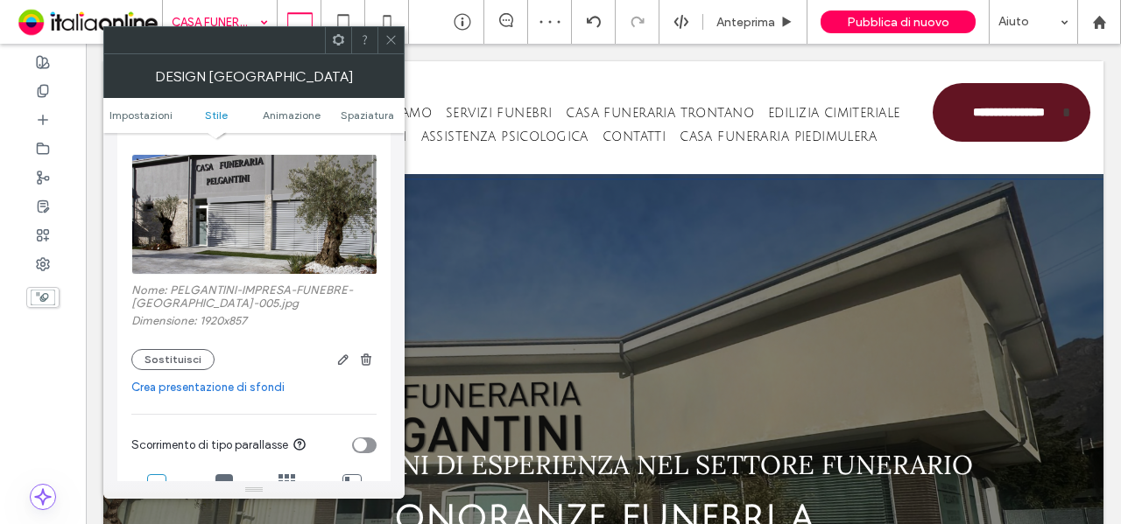
click at [383, 44] on div at bounding box center [390, 40] width 26 height 26
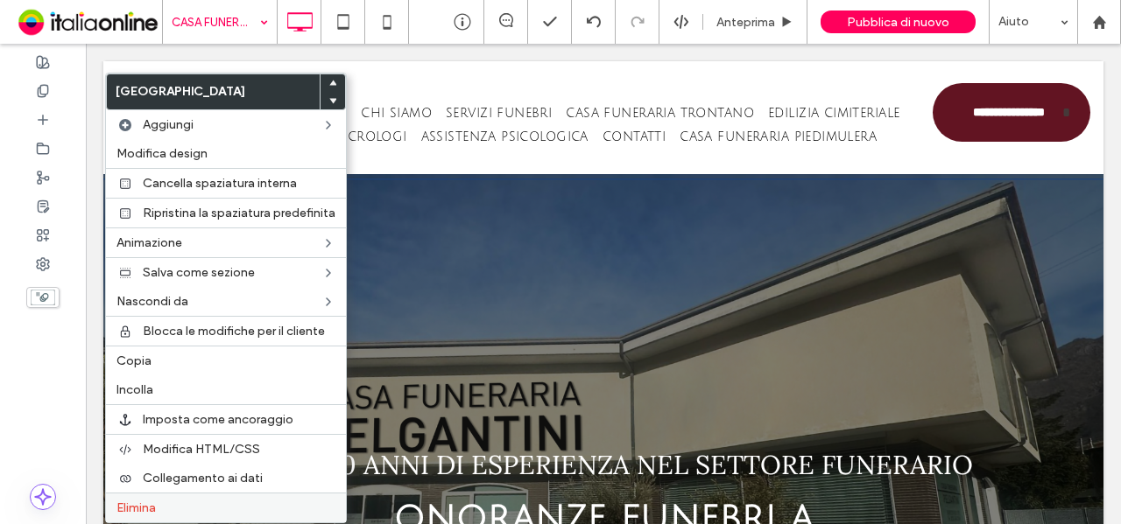
click at [164, 493] on div "Elimina" at bounding box center [226, 508] width 240 height 30
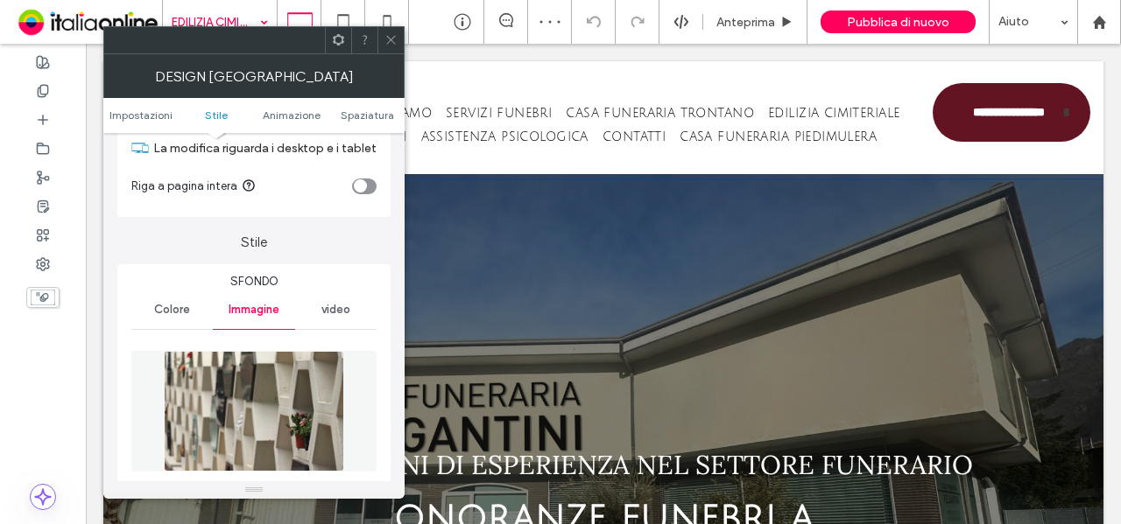
scroll to position [263, 0]
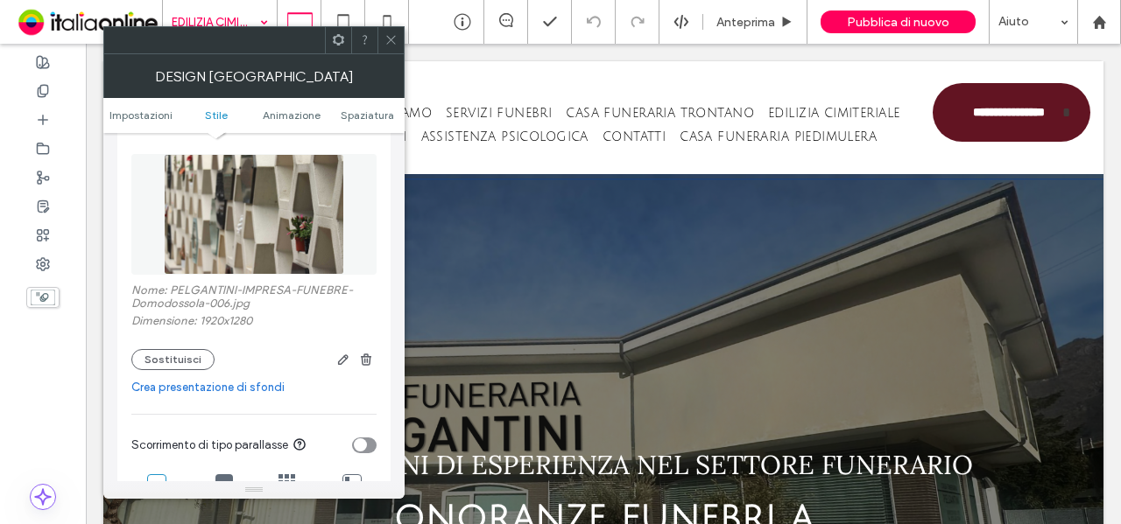
click at [224, 301] on label "Nome: PELGANTINI-IMPRESA-FUNEBRE-Domodossola-006.jpg" at bounding box center [253, 299] width 245 height 31
copy label "006"
click at [385, 39] on icon at bounding box center [390, 39] width 13 height 13
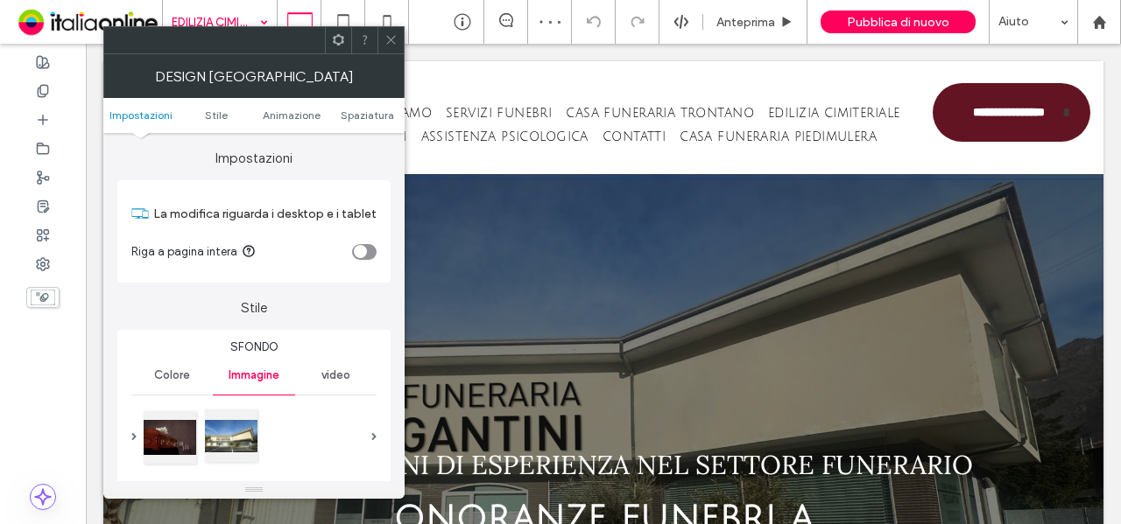
click at [236, 447] on div at bounding box center [231, 436] width 53 height 53
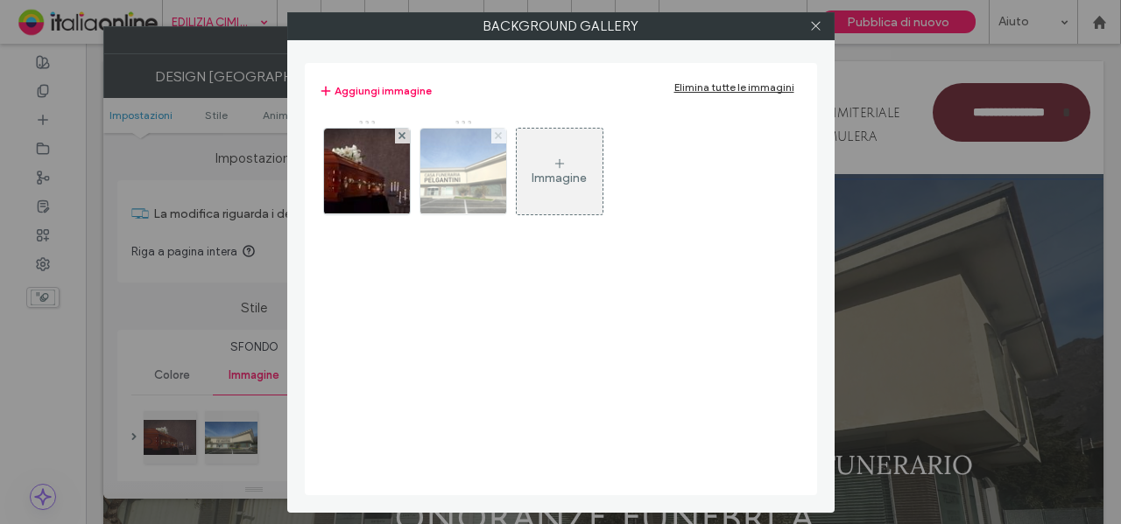
click at [496, 134] on use at bounding box center [498, 135] width 7 height 7
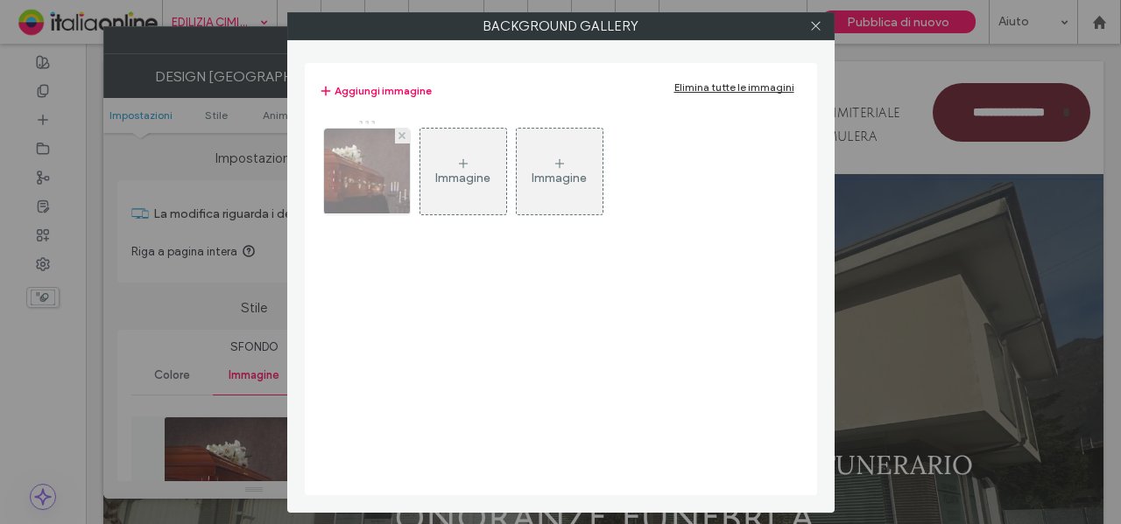
click at [359, 185] on img at bounding box center [366, 172] width 129 height 86
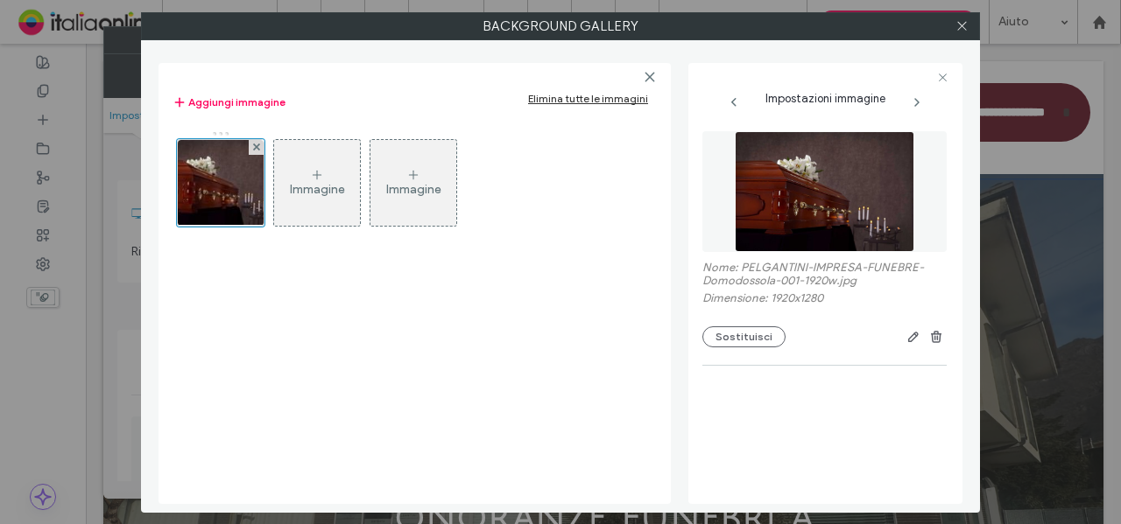
click at [725, 349] on div "Nome: PELGANTINI-IMPRESA-FUNEBRE-Domodossola-001-1920w.jpg Dimensione: 1920x128…" at bounding box center [824, 240] width 244 height 234
click at [725, 347] on button "Sostituisci" at bounding box center [743, 337] width 83 height 21
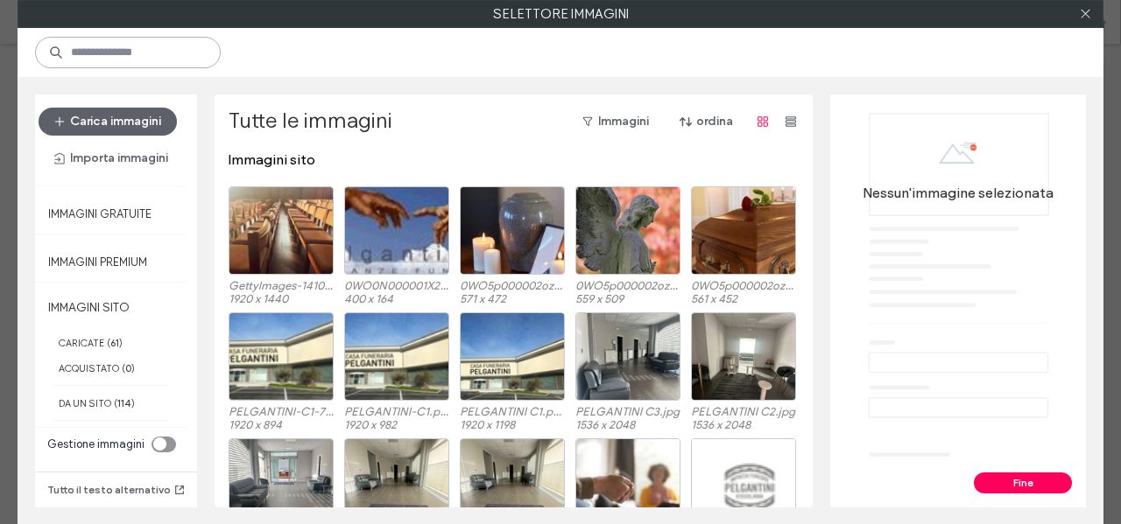
click at [184, 56] on input at bounding box center [128, 53] width 186 height 32
paste input "***"
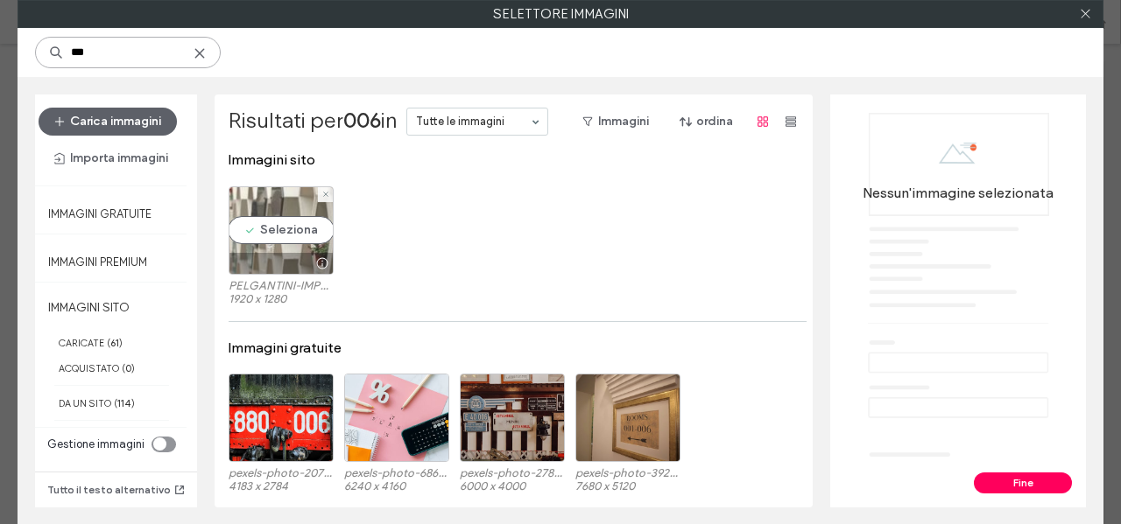
type input "***"
click at [311, 257] on div at bounding box center [322, 264] width 22 height 14
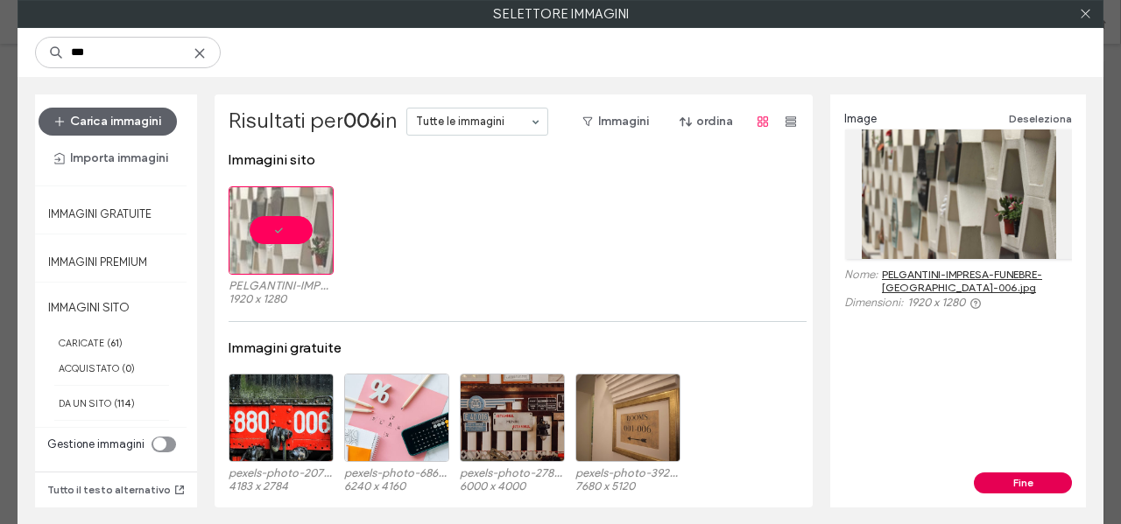
click at [1030, 484] on button "Fine" at bounding box center [1023, 483] width 98 height 21
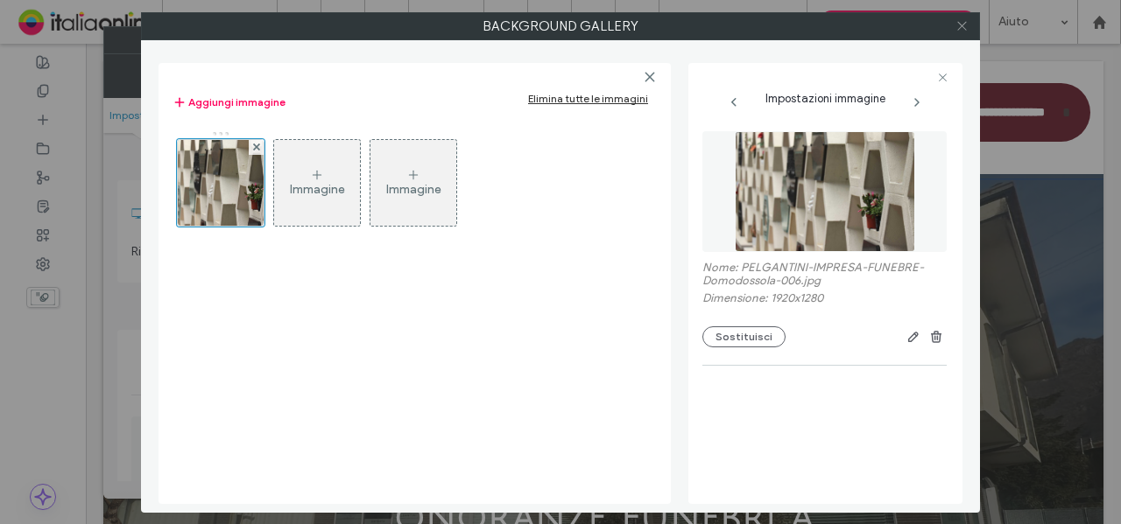
click at [958, 26] on icon at bounding box center [961, 25] width 13 height 13
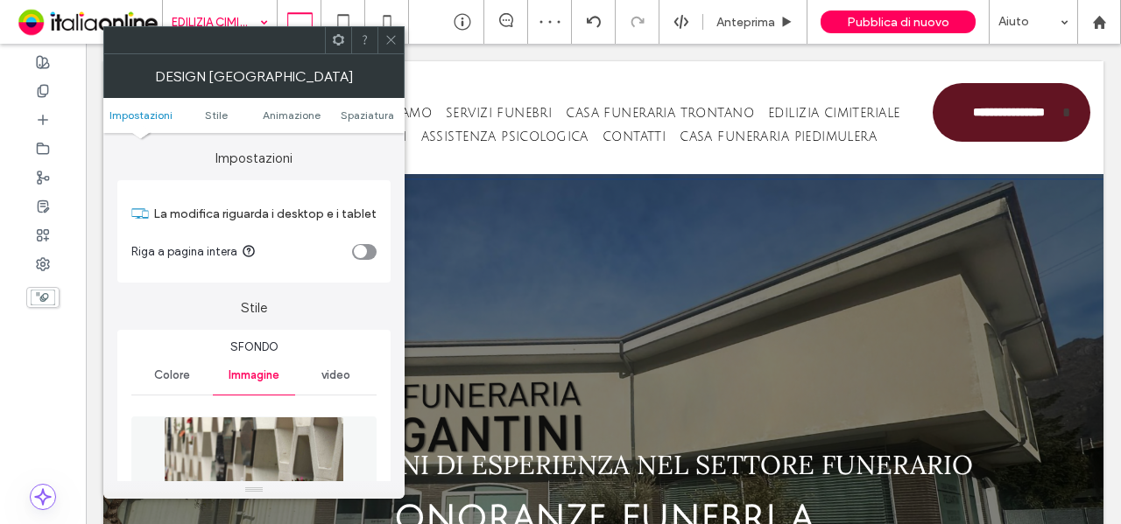
click at [389, 36] on icon at bounding box center [390, 39] width 13 height 13
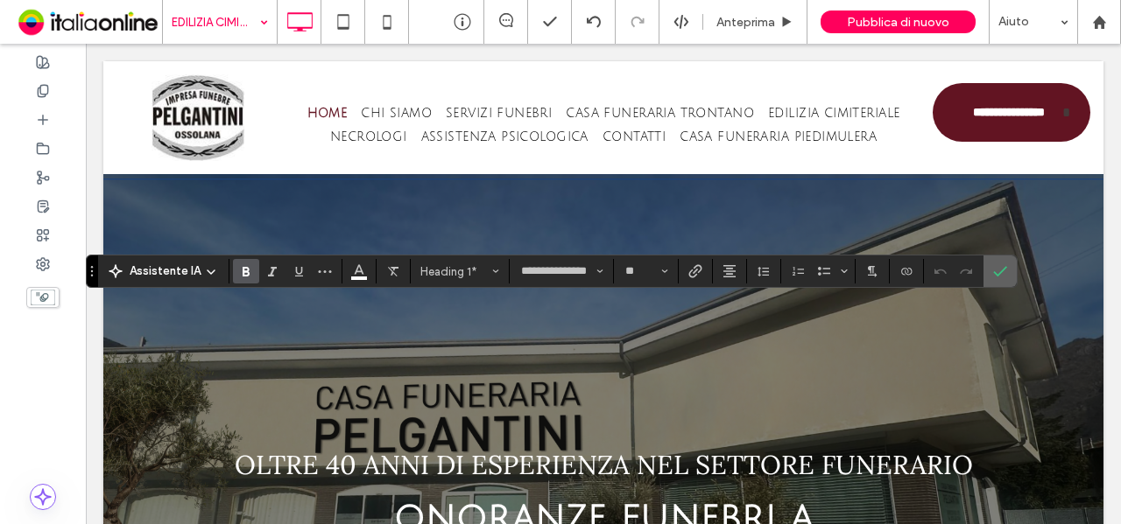
click at [1002, 274] on label "Conferma" at bounding box center [1000, 272] width 26 height 32
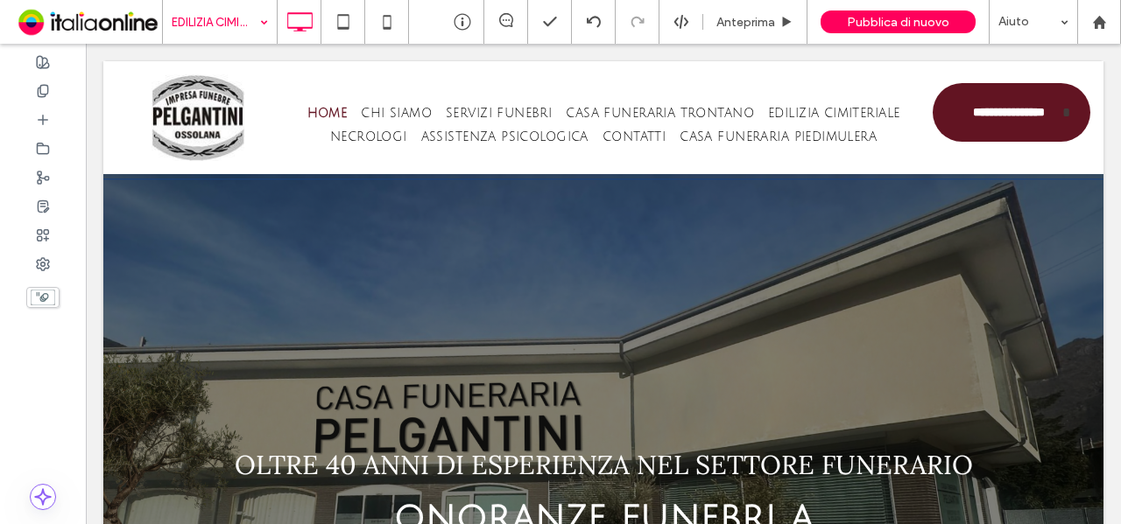
type input "**********"
type input "**"
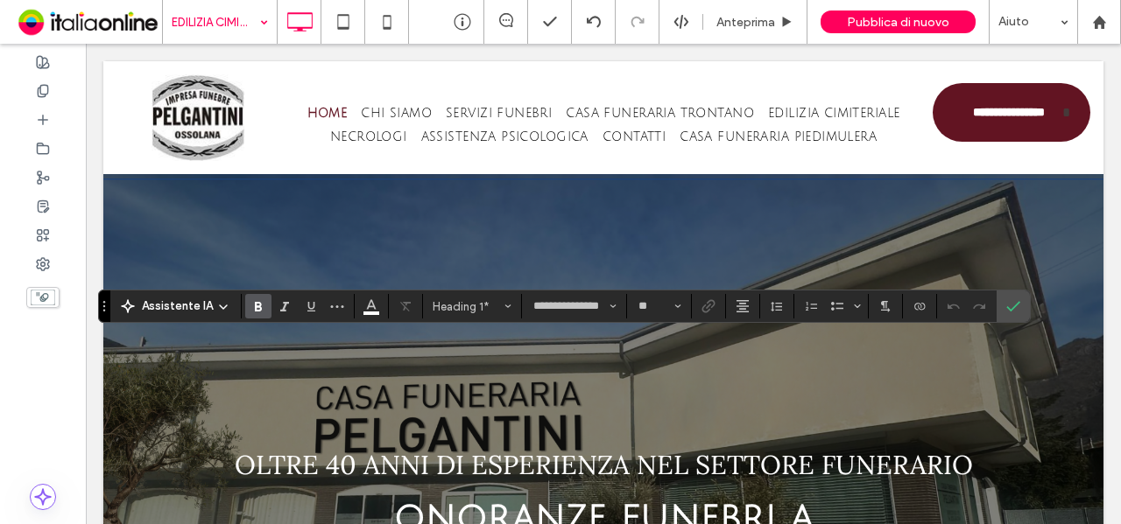
type input "**********"
type input "**"
type input "**********"
type input "**"
click at [1010, 304] on icon "Conferma" at bounding box center [1013, 306] width 14 height 14
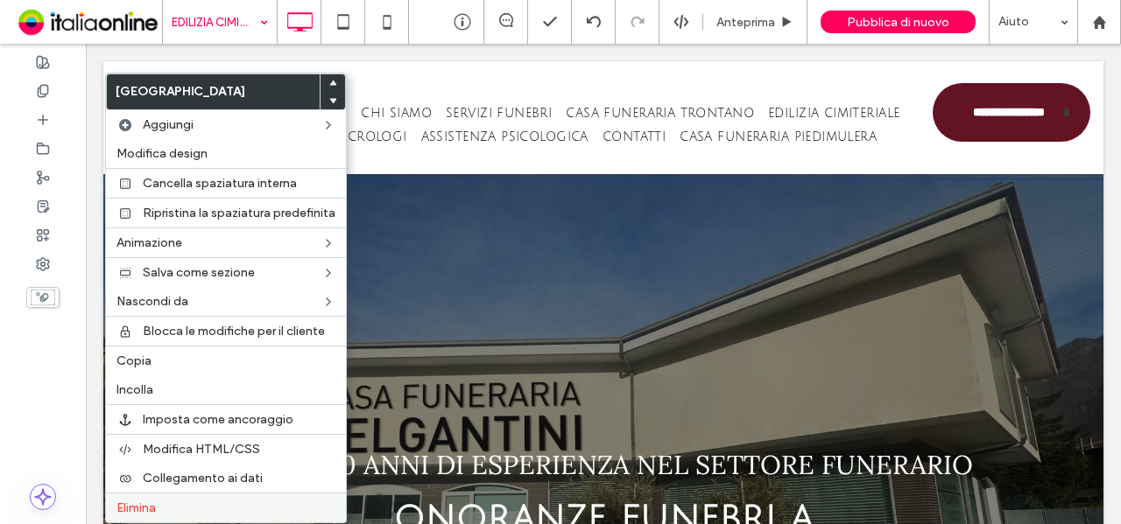
click at [172, 503] on label "Elimina" at bounding box center [225, 508] width 219 height 15
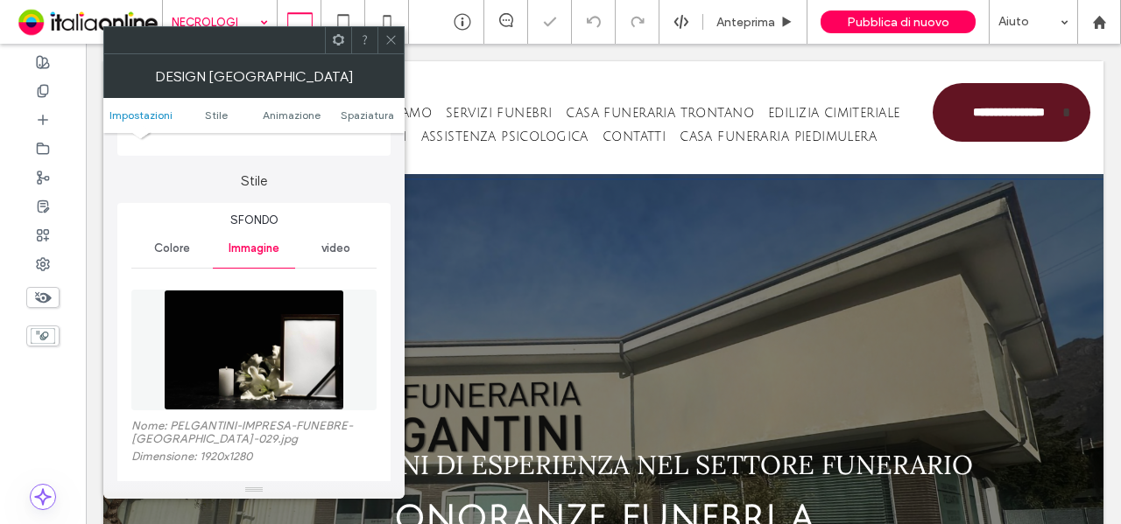
scroll to position [263, 0]
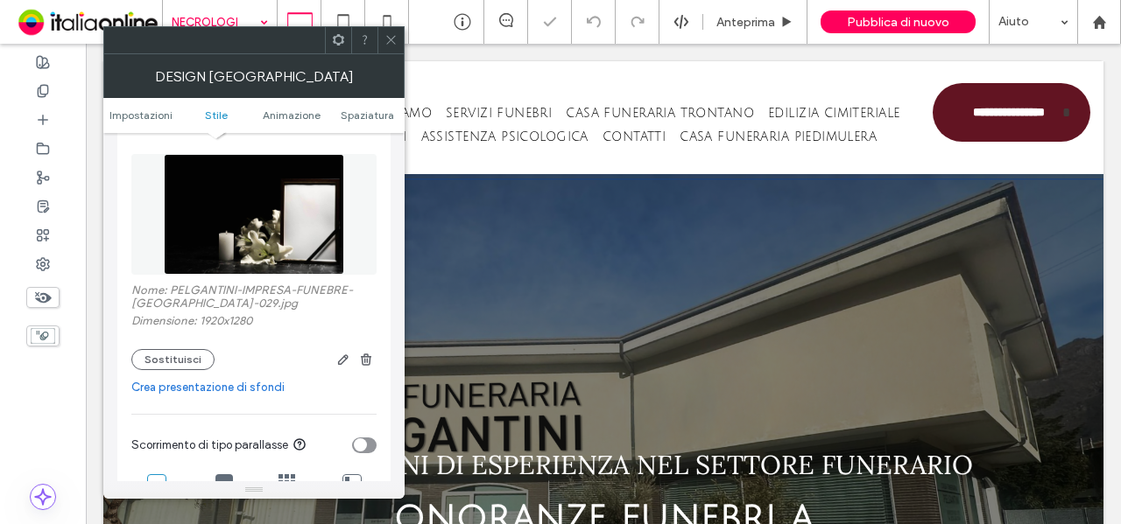
click at [215, 306] on label "Nome: PELGANTINI-IMPRESA-FUNEBRE-[GEOGRAPHIC_DATA]-029.jpg" at bounding box center [253, 299] width 245 height 31
copy label "029"
click at [397, 46] on span at bounding box center [390, 40] width 13 height 26
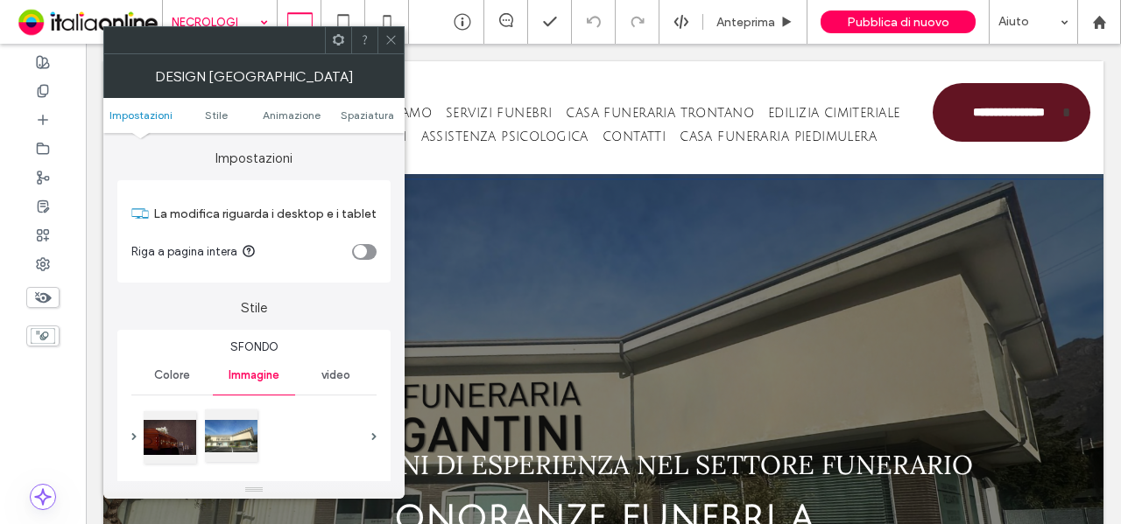
click at [217, 446] on div at bounding box center [231, 436] width 53 height 53
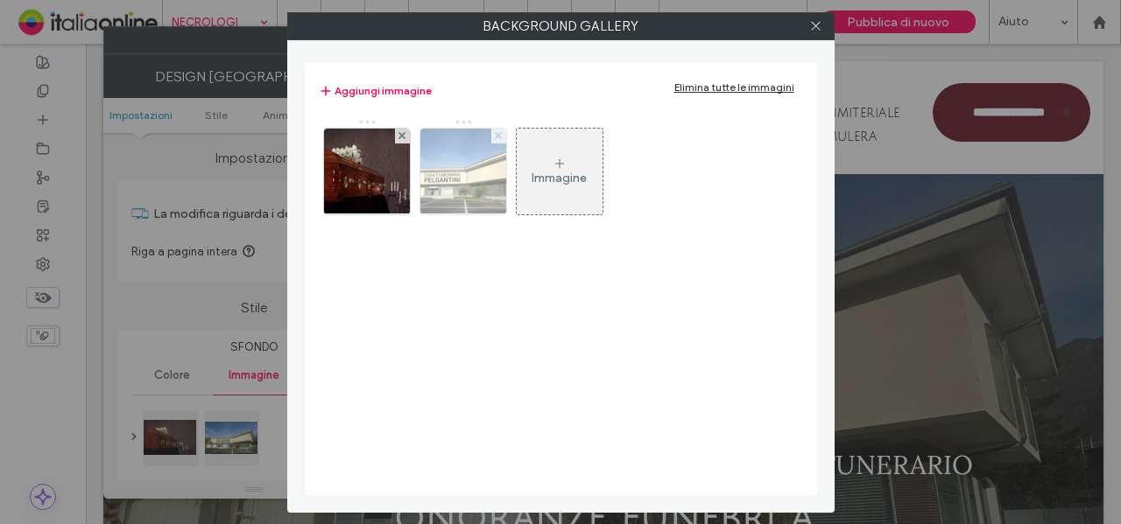
click at [495, 136] on icon at bounding box center [498, 135] width 7 height 7
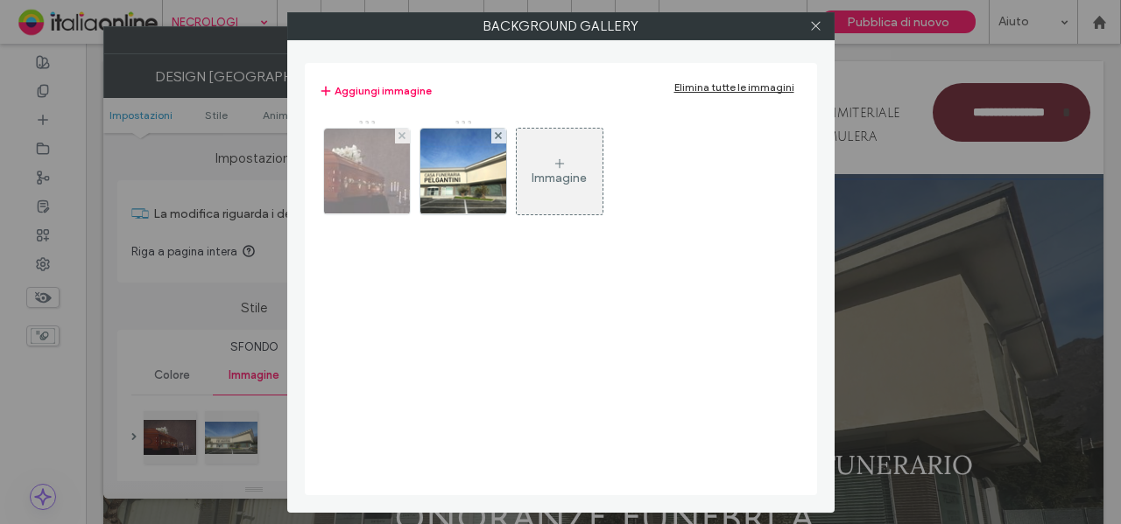
click at [364, 186] on img at bounding box center [366, 172] width 129 height 86
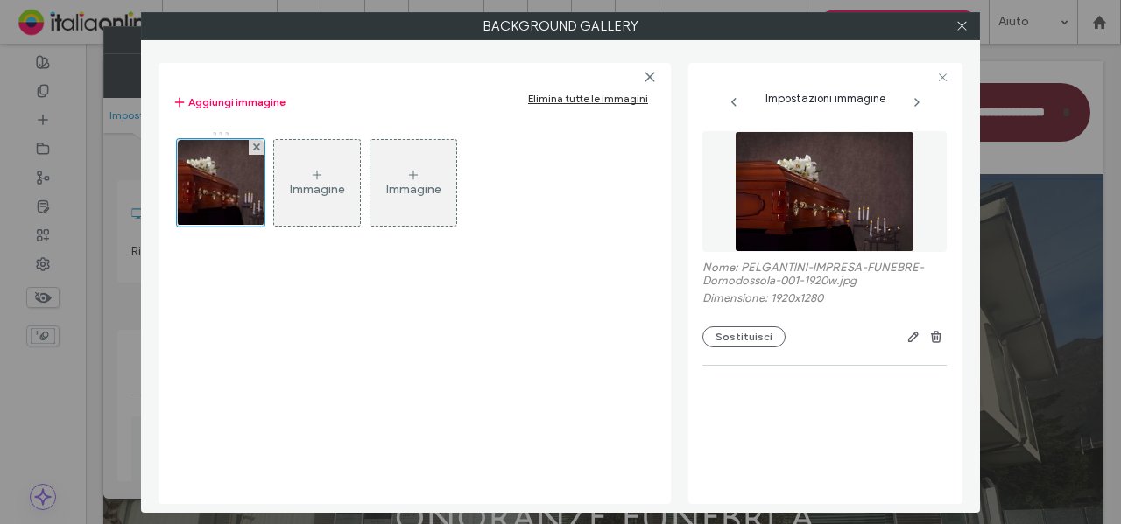
click at [735, 350] on div "Nome: PELGANTINI-IMPRESA-FUNEBRE-Domodossola-001-1920w.jpg Dimensione: 1920x128…" at bounding box center [824, 240] width 244 height 234
click at [735, 342] on button "Sostituisci" at bounding box center [743, 337] width 83 height 21
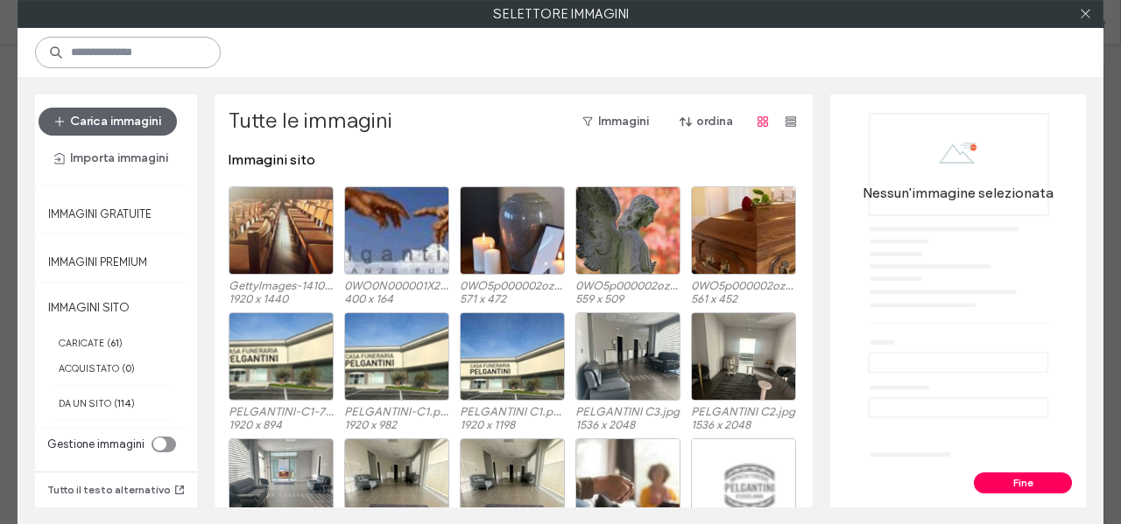
click at [173, 66] on input at bounding box center [128, 53] width 186 height 32
paste input "***"
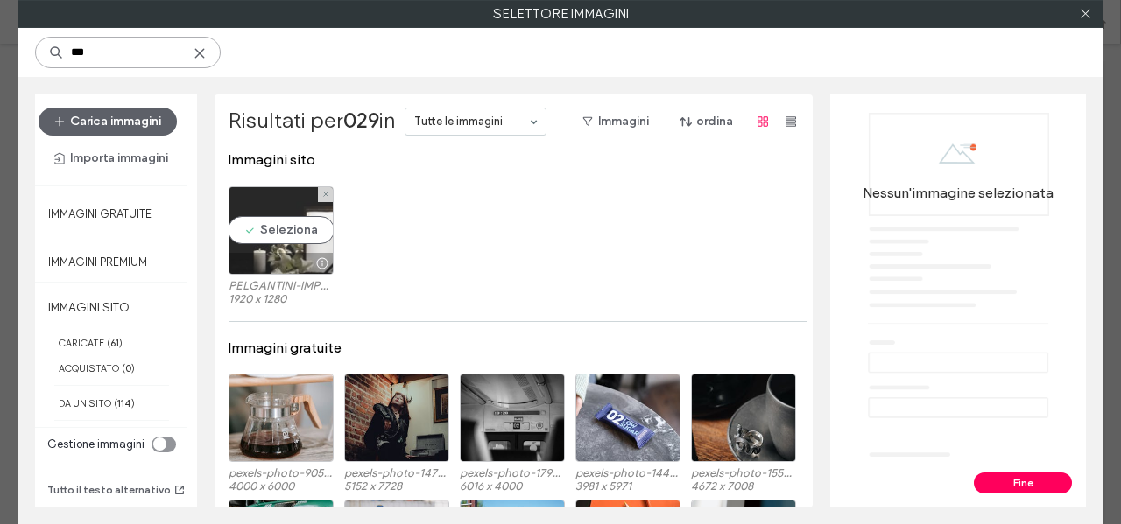
type input "***"
click at [282, 246] on div "Seleziona" at bounding box center [281, 230] width 105 height 88
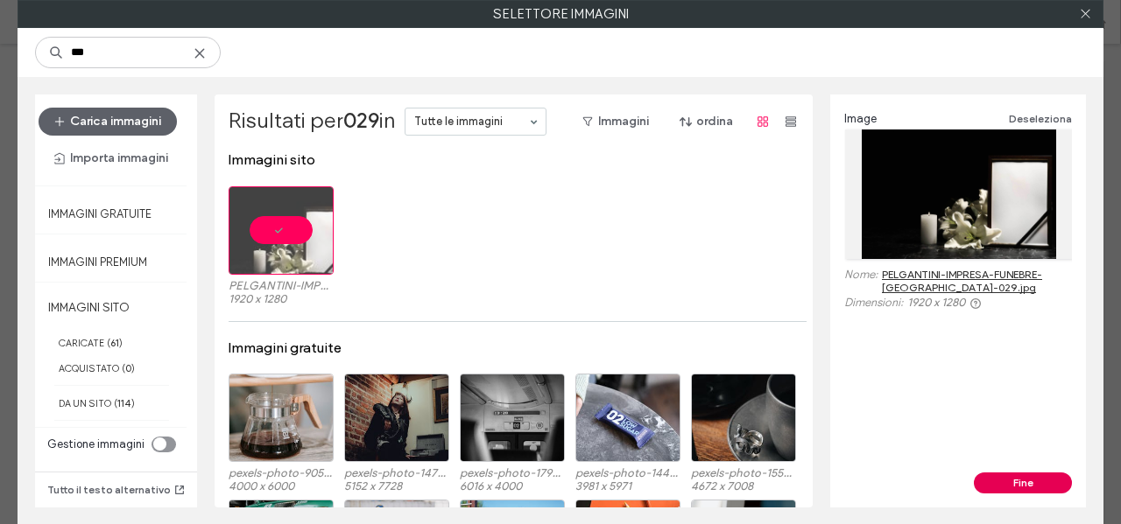
click at [1034, 486] on button "Fine" at bounding box center [1023, 483] width 98 height 21
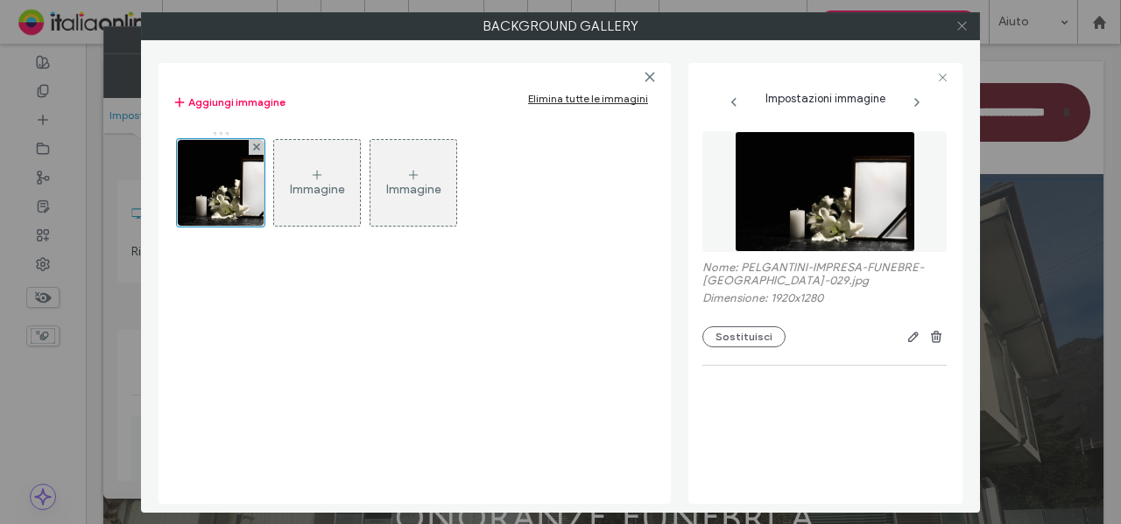
click at [966, 27] on icon at bounding box center [961, 25] width 13 height 13
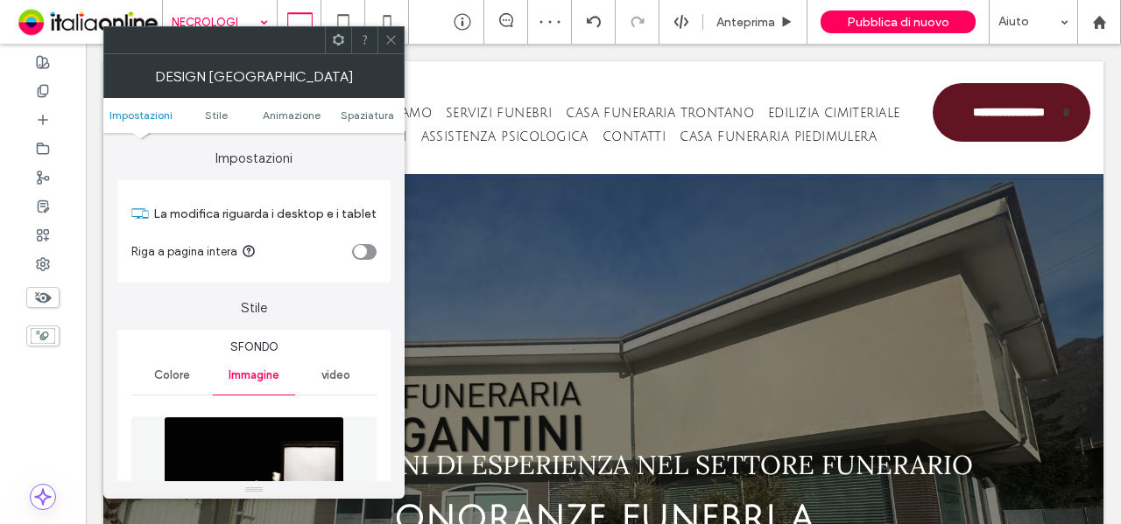
click at [390, 40] on use at bounding box center [390, 40] width 9 height 9
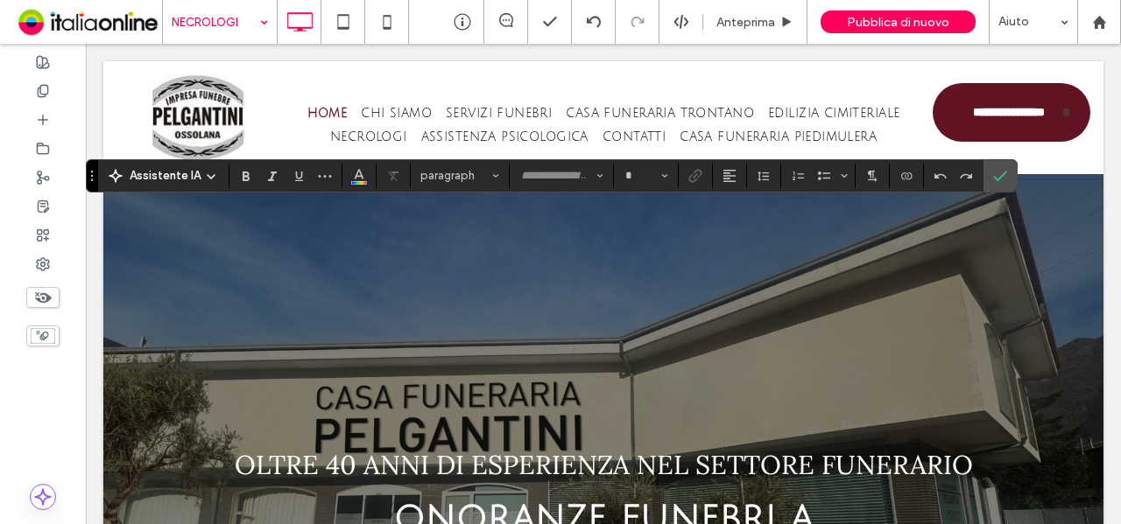
type input "**********"
type input "**"
click at [1003, 179] on label "Conferma" at bounding box center [1000, 176] width 26 height 32
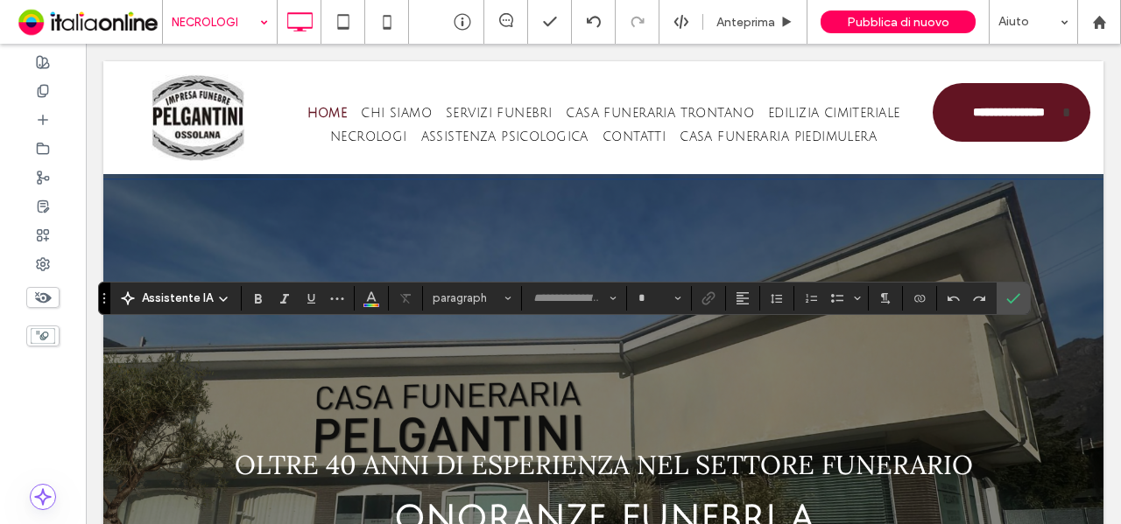
type input "**********"
type input "**"
type input "**********"
type input "**"
type input "**********"
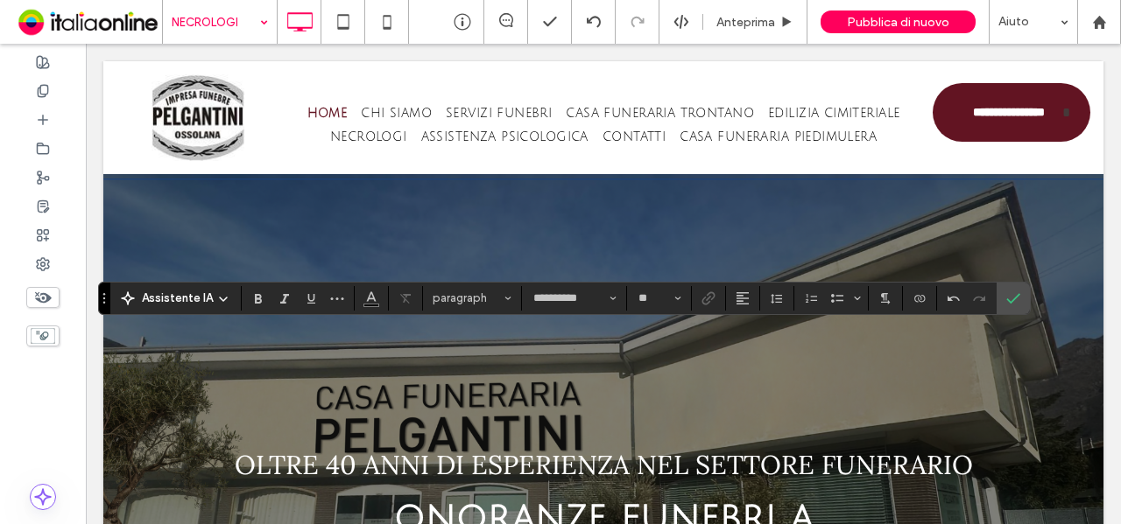
type input "**"
click at [1015, 306] on label "Conferma" at bounding box center [1013, 299] width 26 height 32
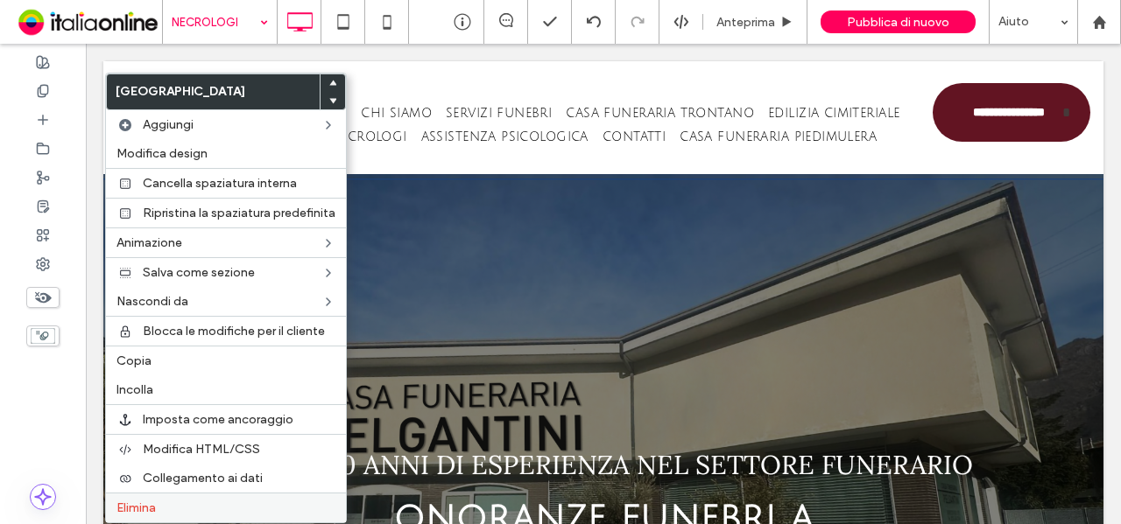
click at [186, 505] on label "Elimina" at bounding box center [225, 508] width 219 height 15
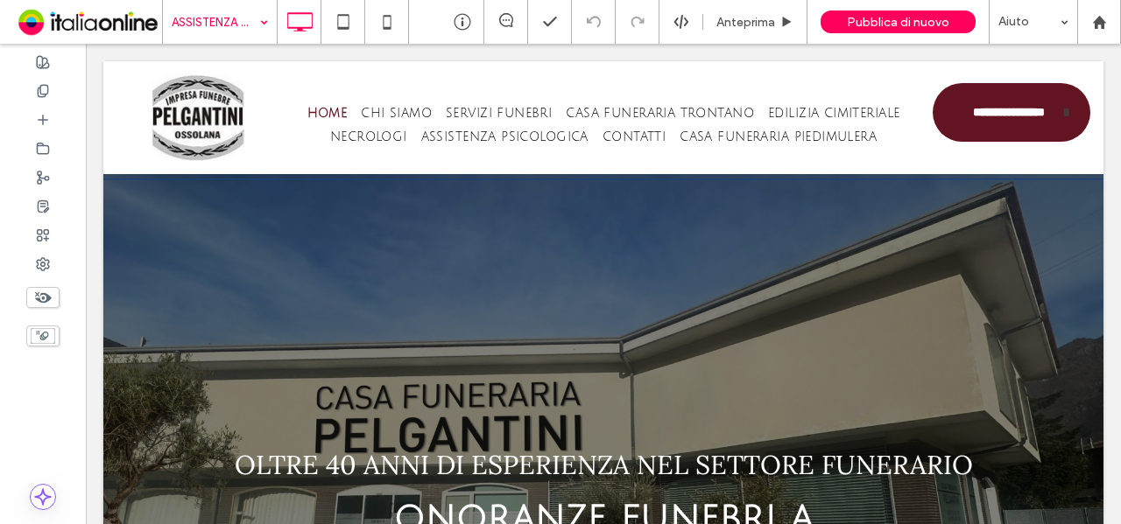
type input "**********"
type input "**"
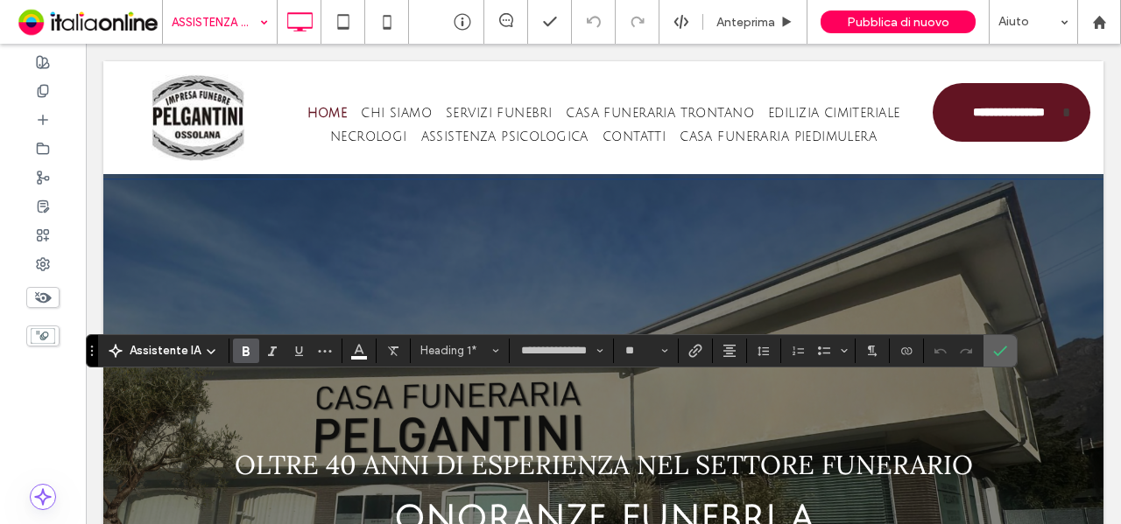
click at [993, 347] on icon "Conferma" at bounding box center [1000, 351] width 14 height 14
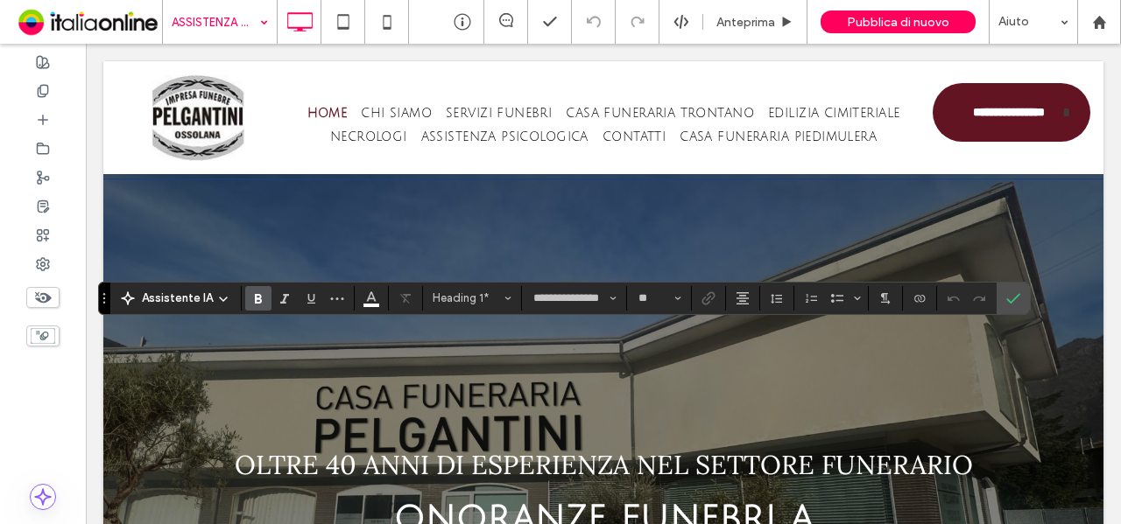
type input "**********"
type input "**"
type input "**********"
type input "**"
click at [1007, 297] on icon "Conferma" at bounding box center [1013, 299] width 14 height 14
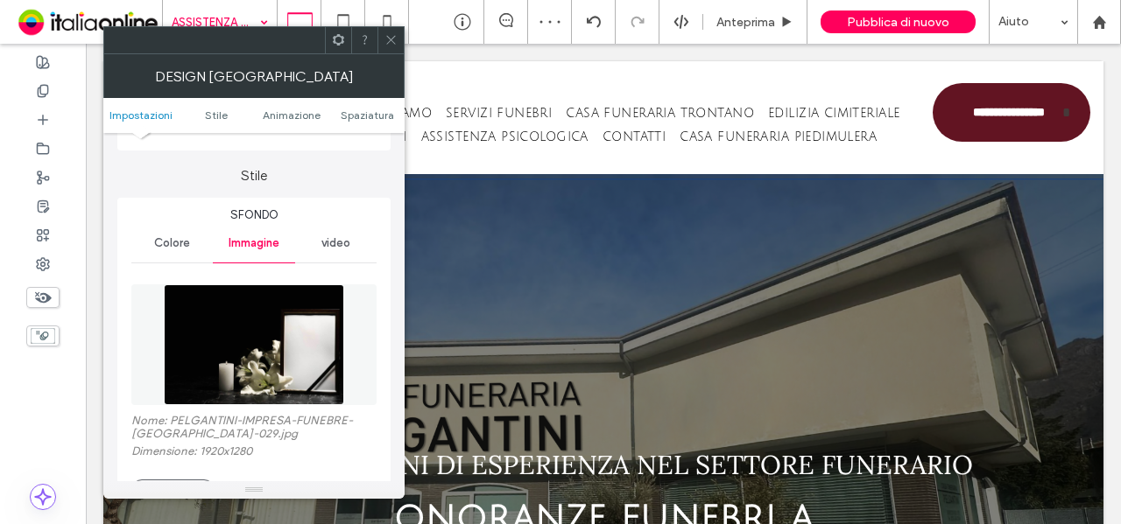
scroll to position [175, 0]
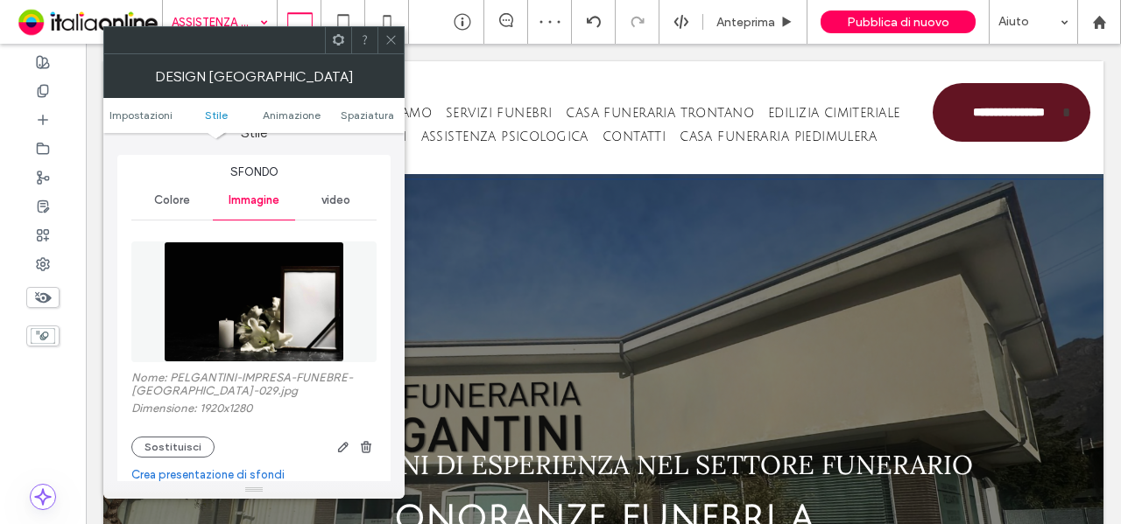
click at [212, 387] on label "Nome: PELGANTINI-IMPRESA-FUNEBRE-[GEOGRAPHIC_DATA]-029.jpg" at bounding box center [253, 386] width 245 height 31
click at [216, 390] on label "Nome: PELGANTINI-IMPRESA-FUNEBRE-[GEOGRAPHIC_DATA]-029.jpg" at bounding box center [253, 386] width 245 height 31
copy label "029"
click at [392, 41] on use at bounding box center [390, 40] width 9 height 9
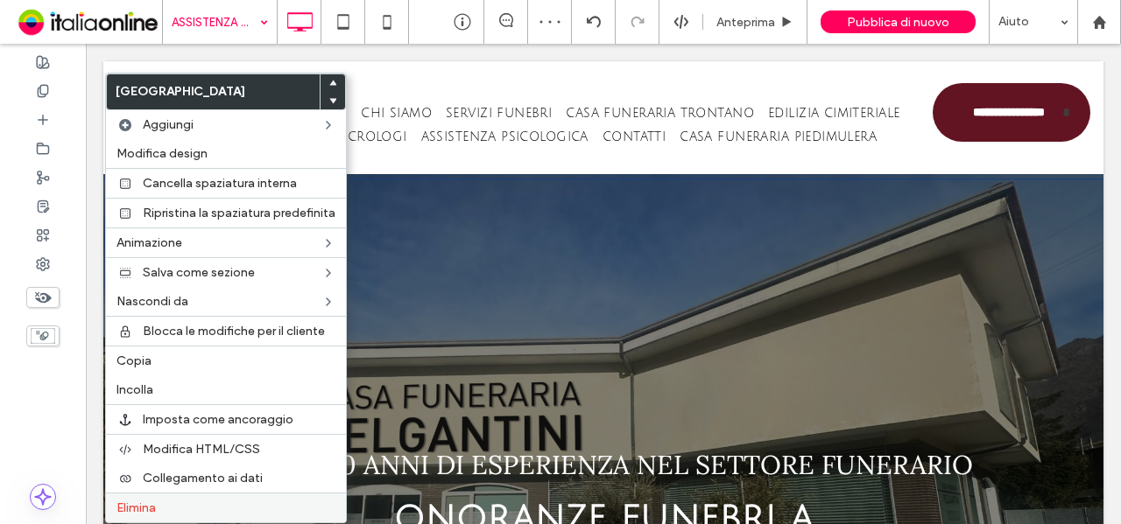
click at [163, 501] on label "Elimina" at bounding box center [225, 508] width 219 height 15
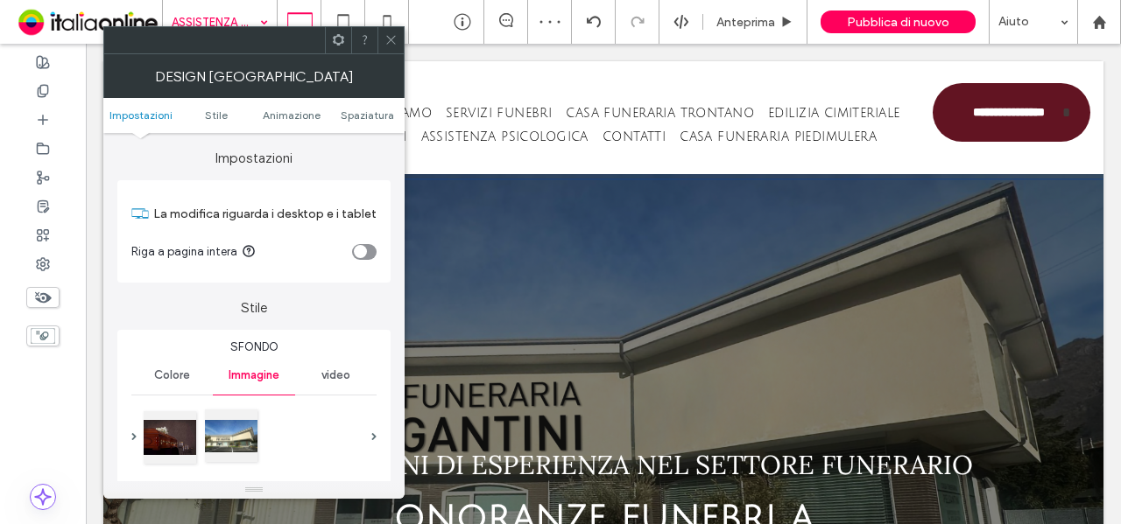
click at [215, 425] on div at bounding box center [231, 436] width 53 height 53
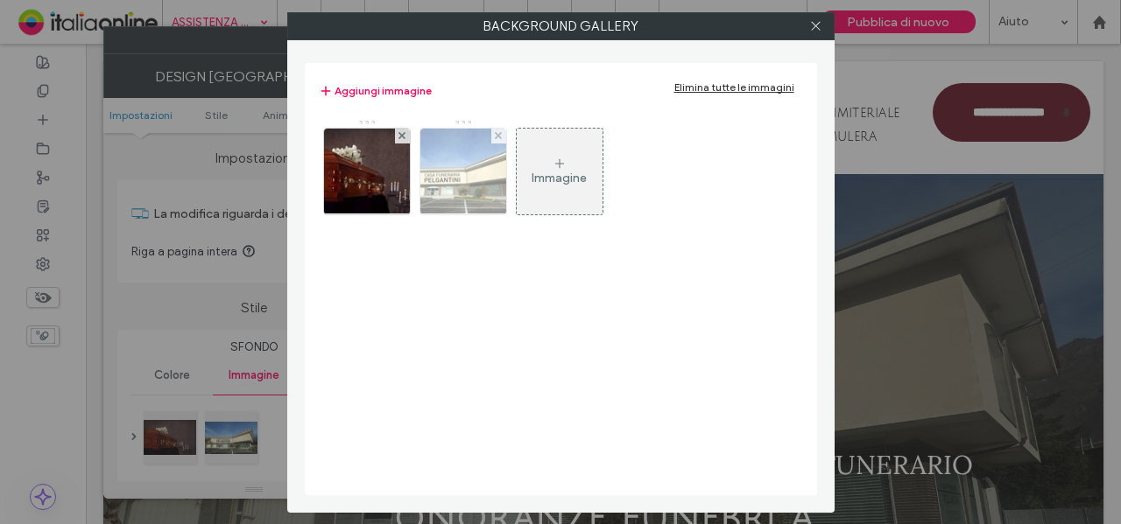
click at [492, 132] on div at bounding box center [498, 136] width 15 height 15
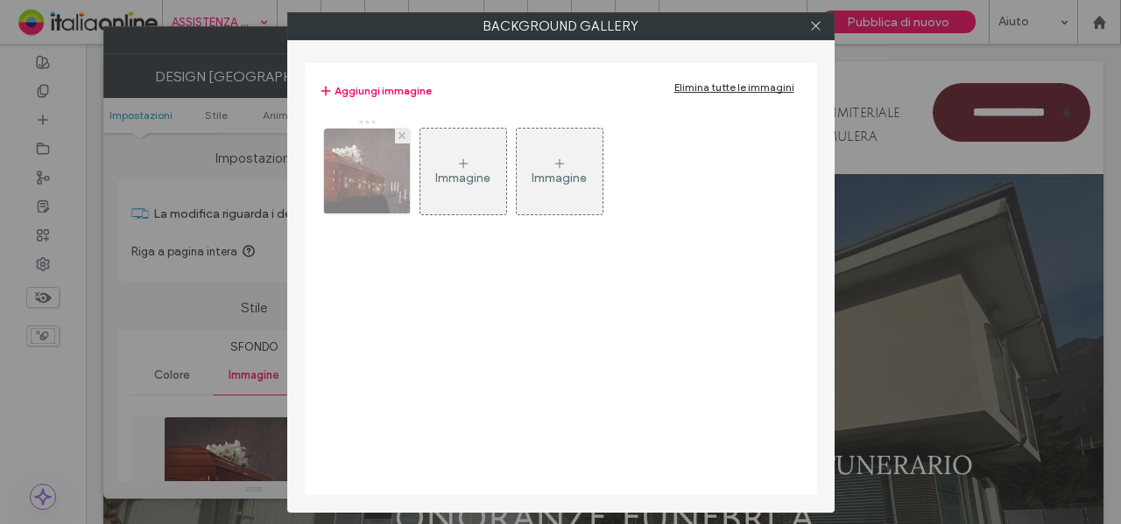
click at [392, 180] on img at bounding box center [366, 172] width 129 height 86
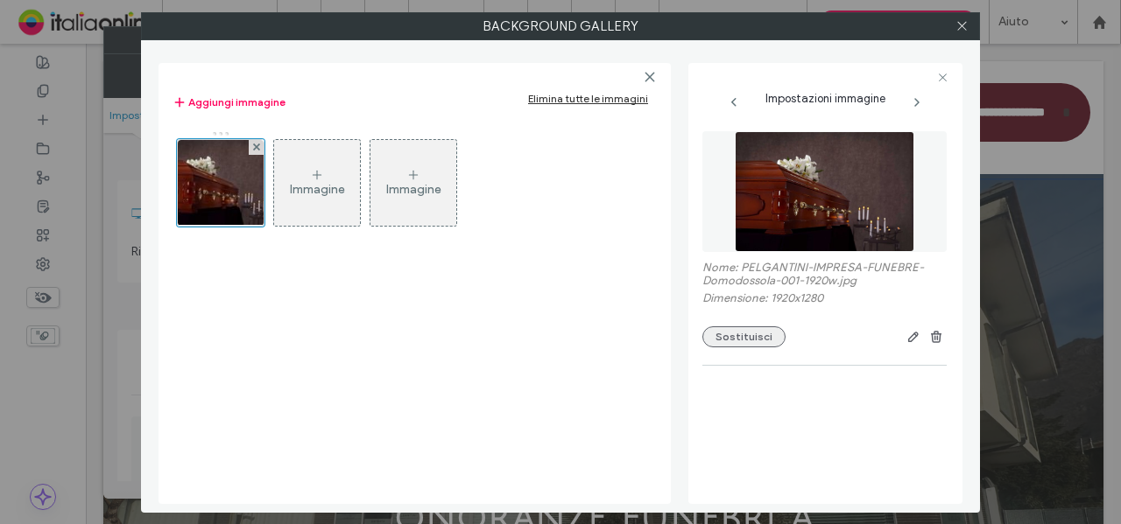
click at [734, 332] on button "Sostituisci" at bounding box center [743, 337] width 83 height 21
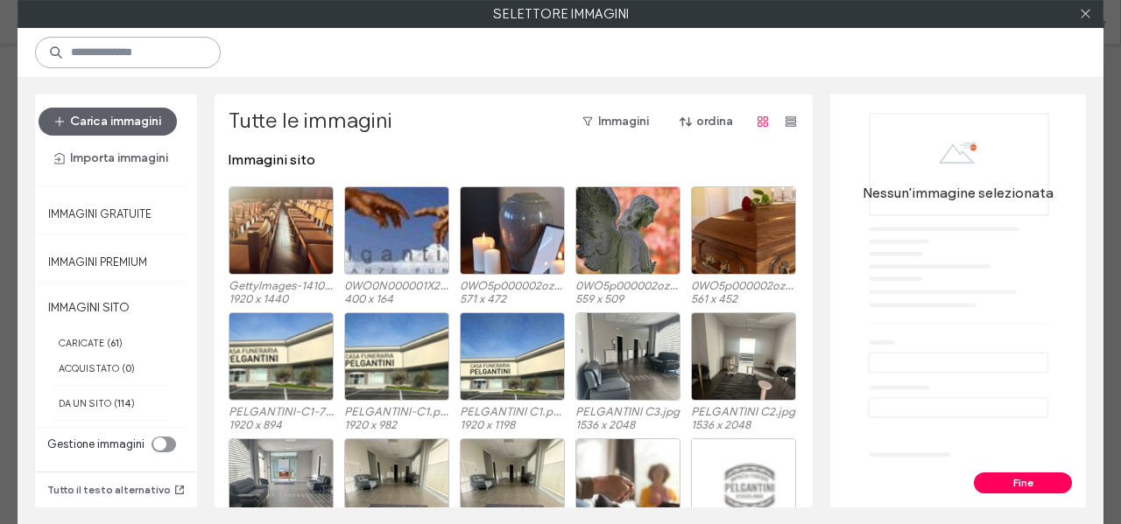
click at [189, 63] on input at bounding box center [128, 53] width 186 height 32
paste input "***"
click at [189, 63] on input "***" at bounding box center [128, 53] width 186 height 32
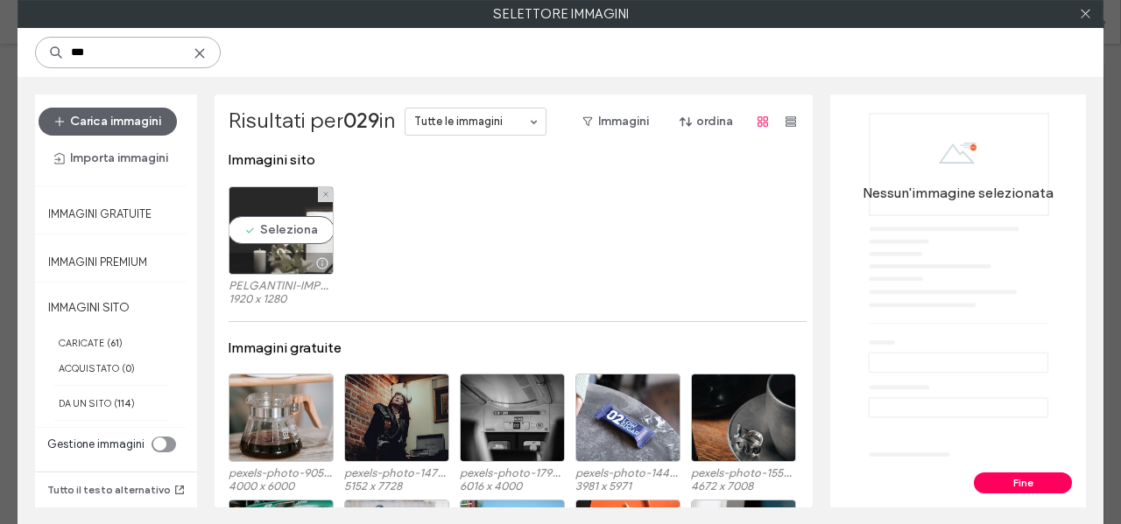
type input "***"
click at [273, 223] on div "Seleziona" at bounding box center [281, 230] width 105 height 88
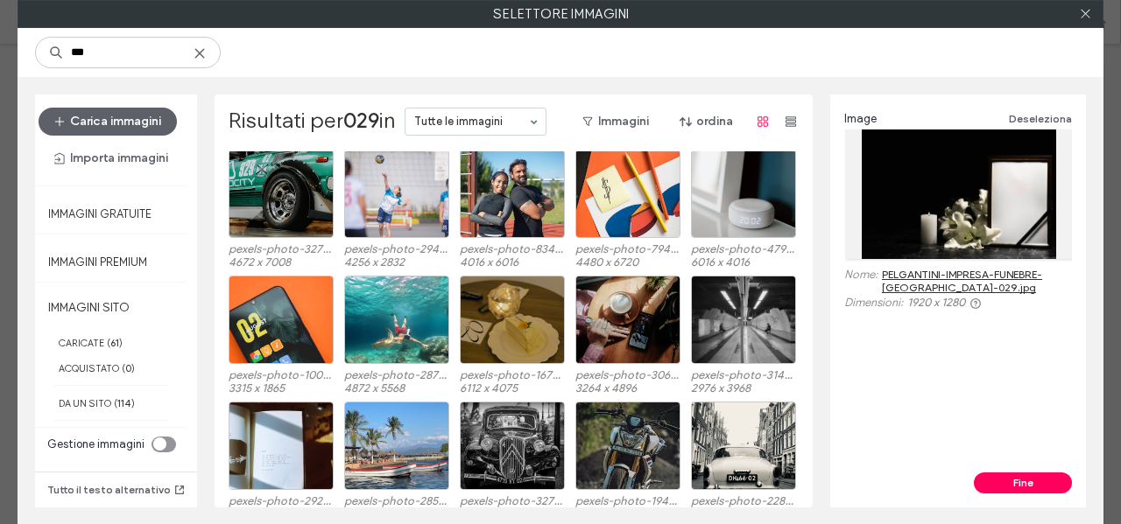
scroll to position [0, 0]
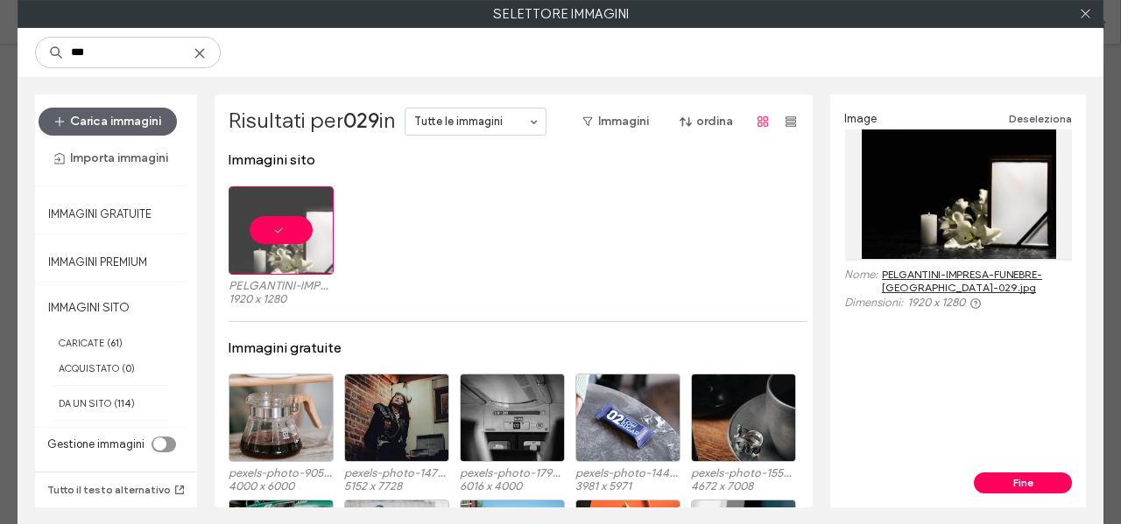
click at [199, 57] on icon at bounding box center [200, 53] width 14 height 14
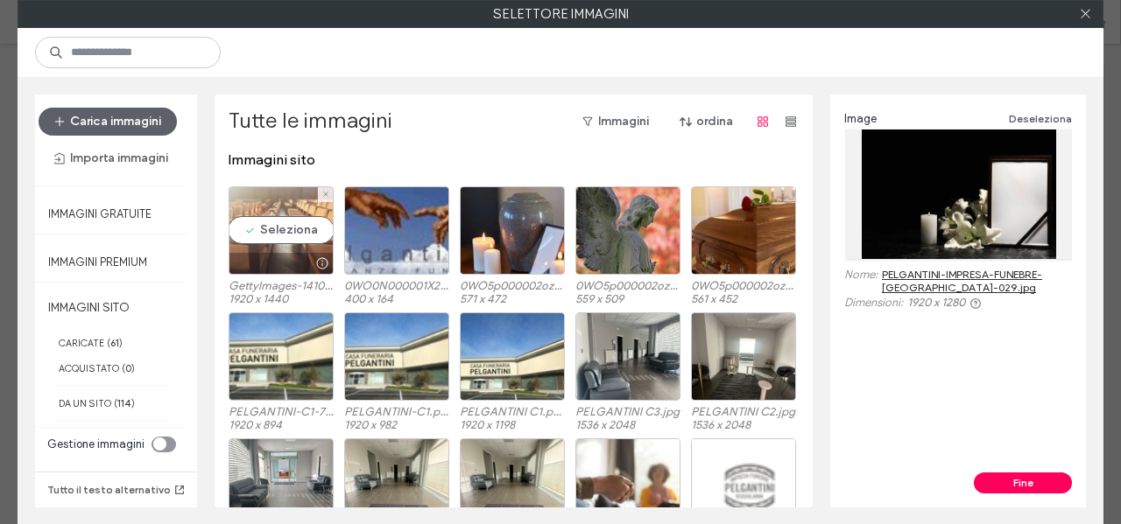
click at [267, 225] on div "Seleziona" at bounding box center [281, 230] width 105 height 88
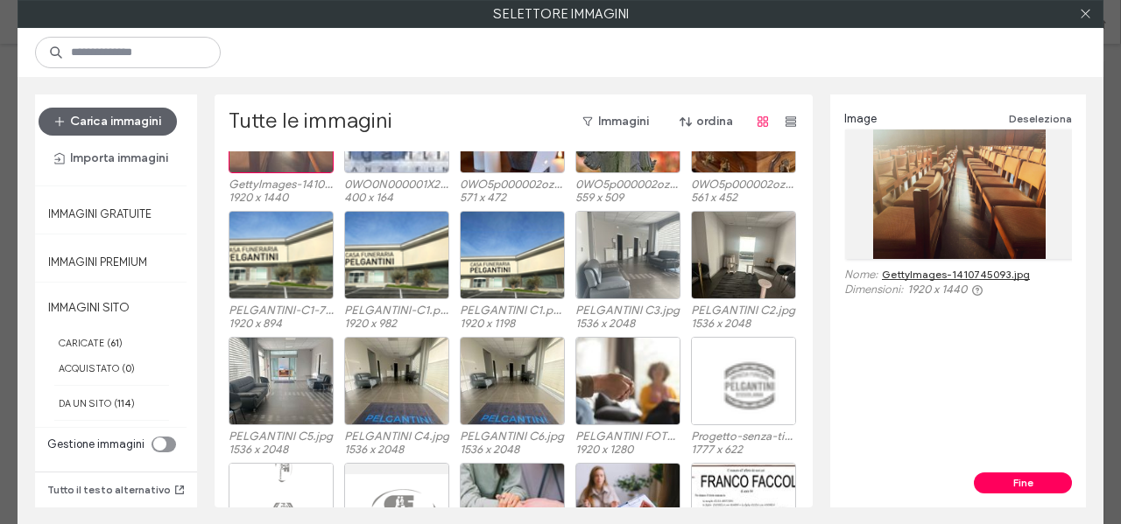
scroll to position [182, 0]
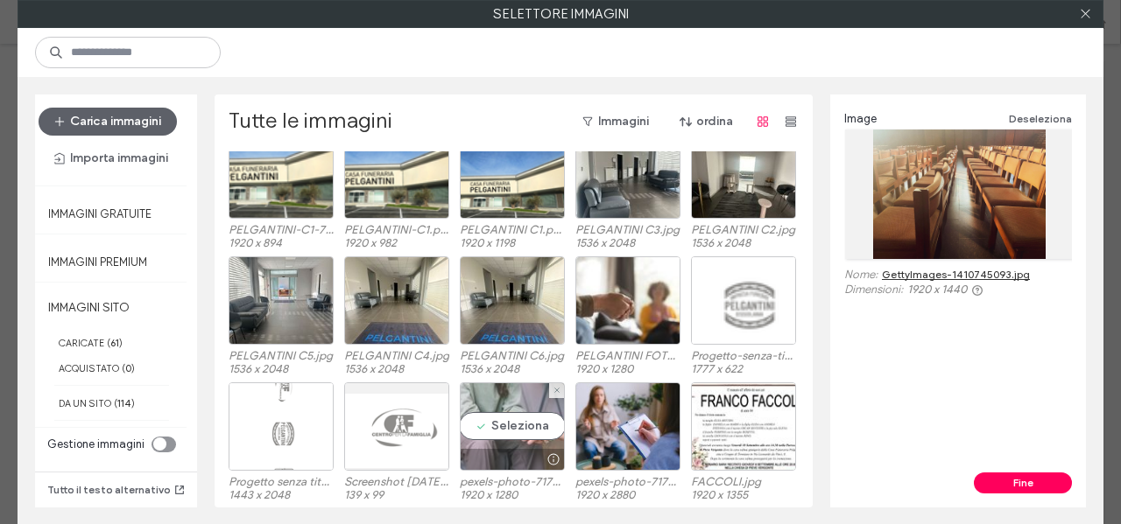
click at [485, 441] on div "Seleziona" at bounding box center [512, 427] width 105 height 88
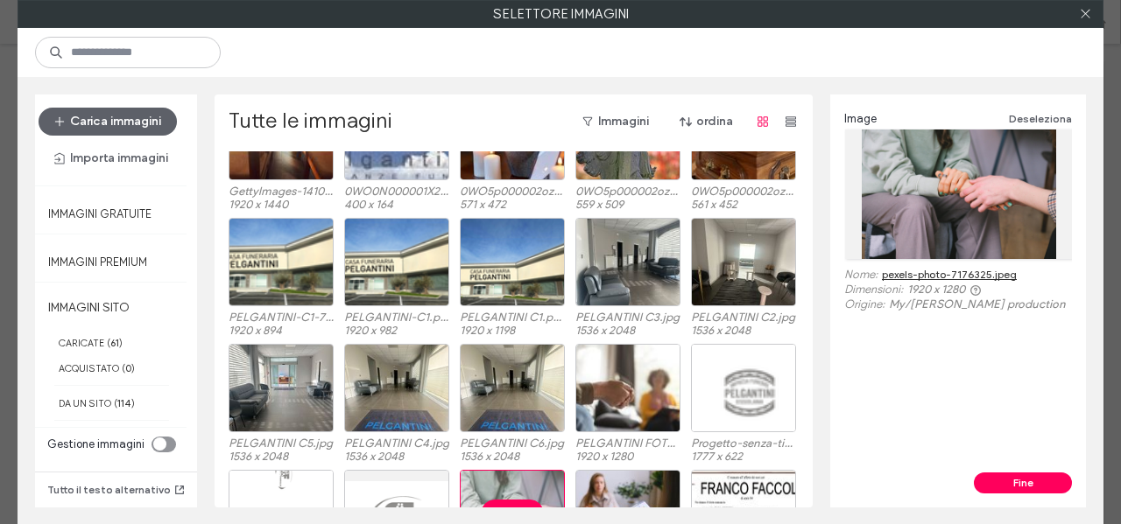
scroll to position [0, 0]
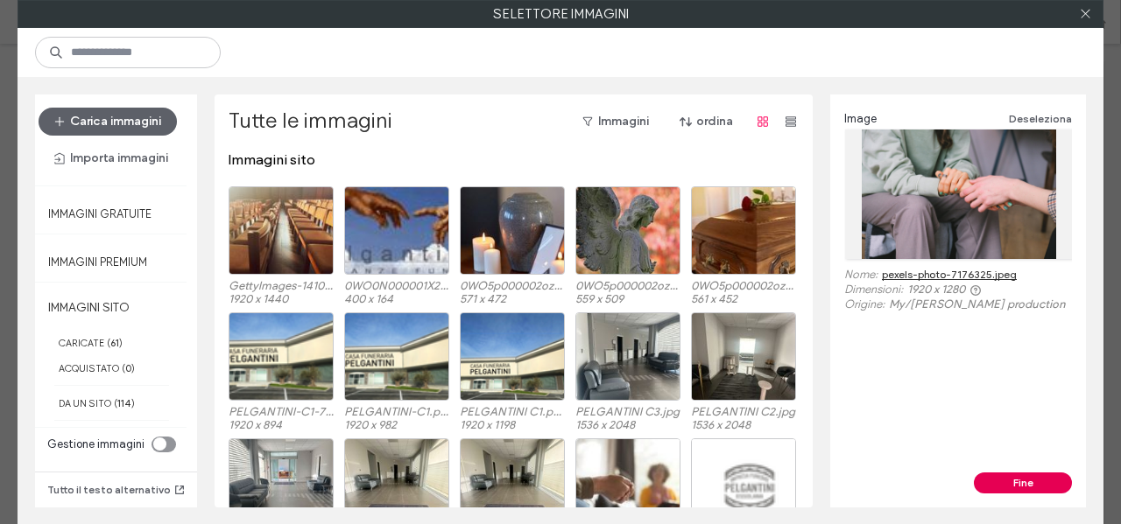
click at [1021, 473] on button "Fine" at bounding box center [1023, 483] width 98 height 21
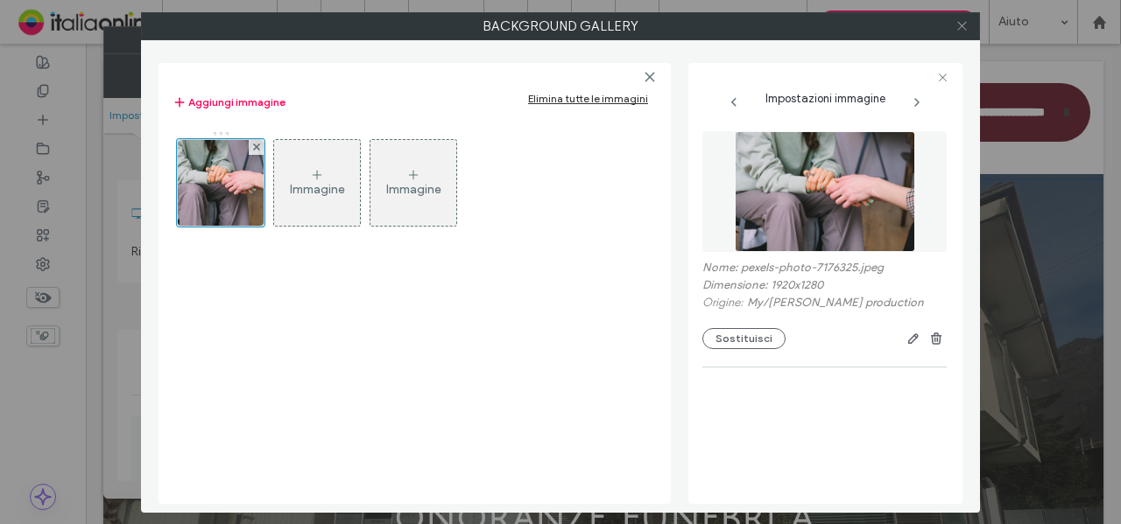
click at [958, 22] on use at bounding box center [961, 26] width 9 height 9
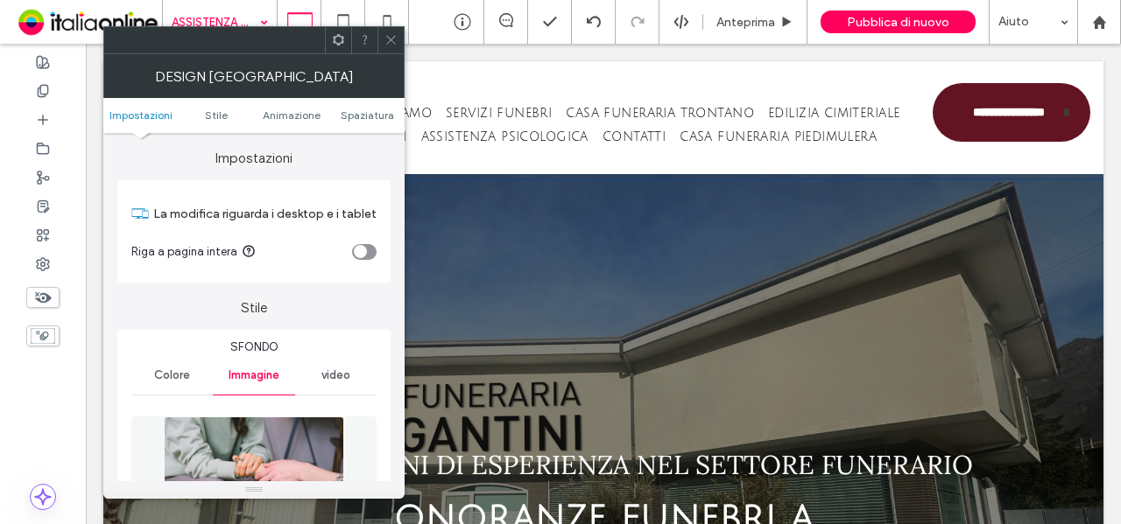
drag, startPoint x: 387, startPoint y: 35, endPoint x: 362, endPoint y: 46, distance: 27.0
click at [387, 35] on icon at bounding box center [390, 39] width 13 height 13
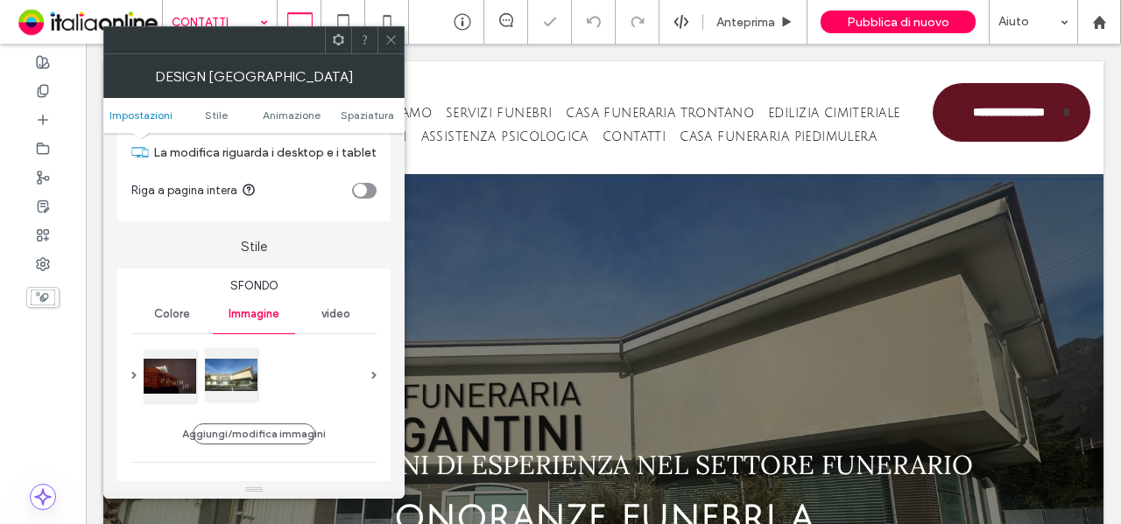
scroll to position [88, 0]
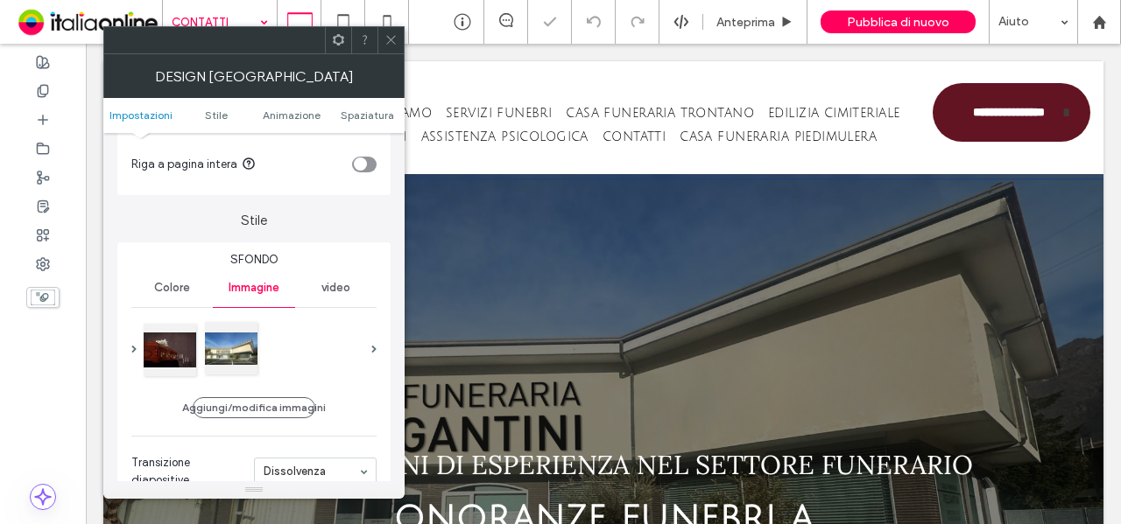
click at [211, 352] on div at bounding box center [231, 348] width 53 height 53
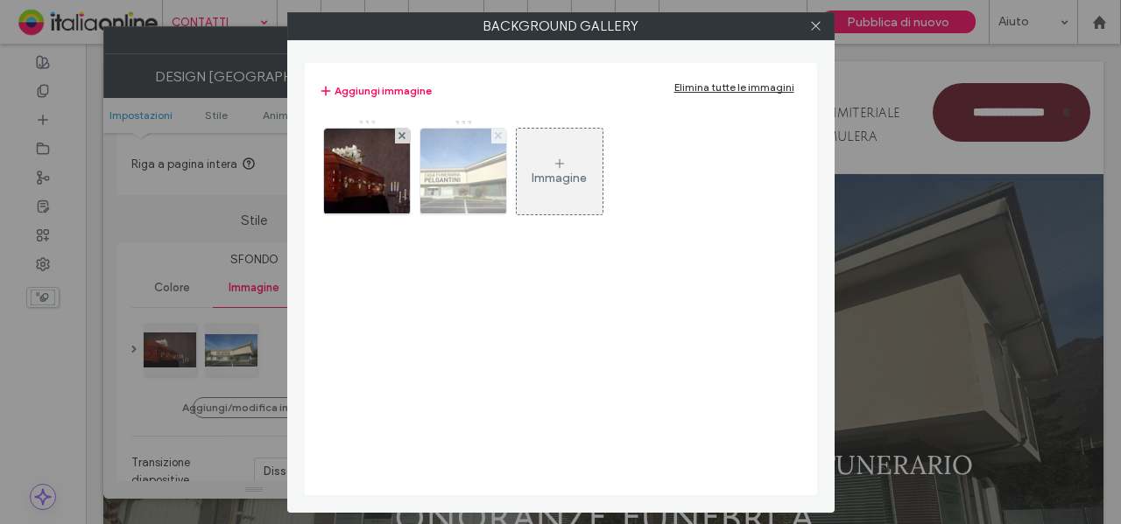
click at [496, 130] on span at bounding box center [498, 136] width 7 height 15
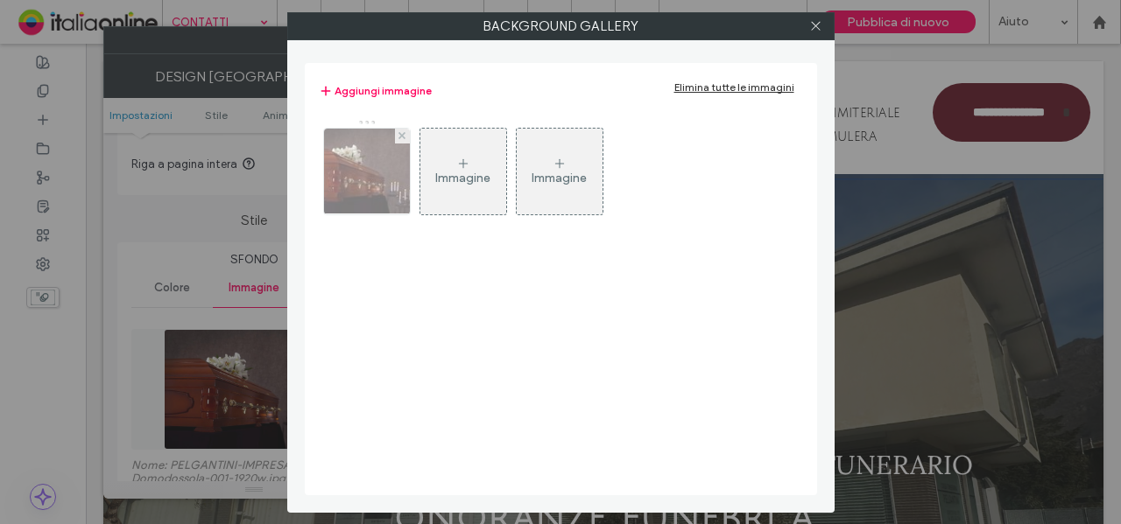
click at [366, 178] on img at bounding box center [366, 172] width 129 height 86
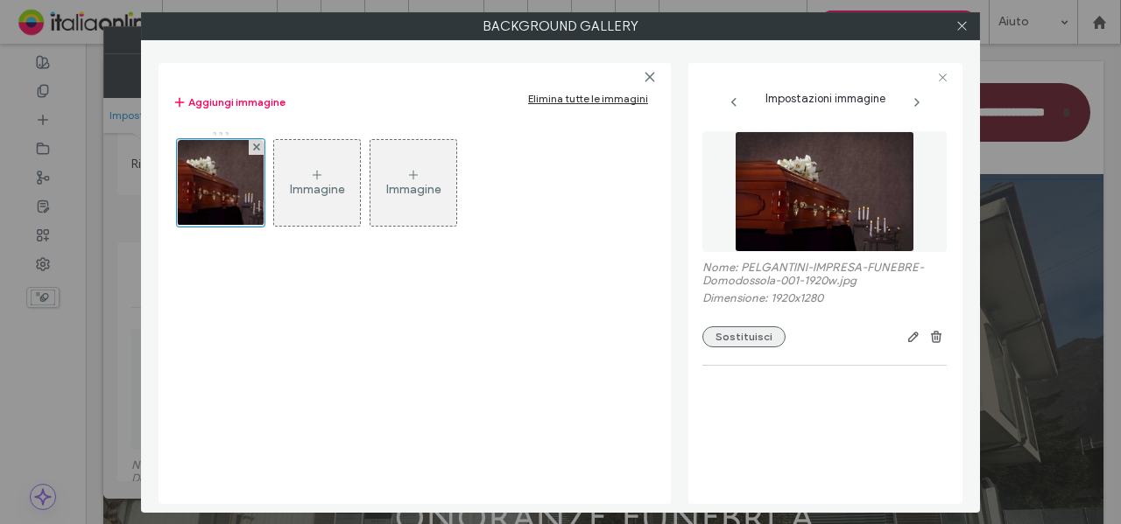
click at [752, 330] on button "Sostituisci" at bounding box center [743, 337] width 83 height 21
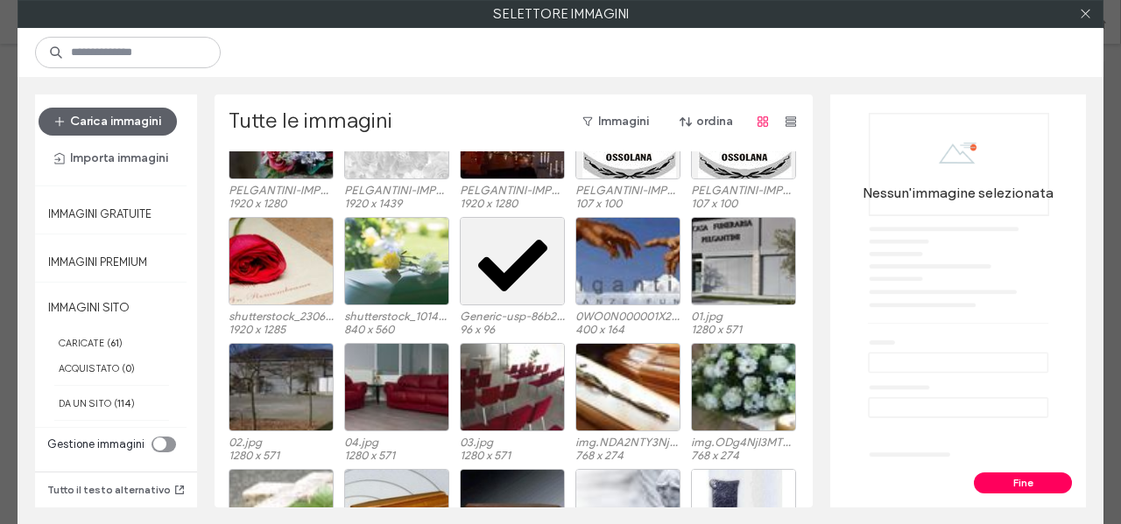
scroll to position [1320, 0]
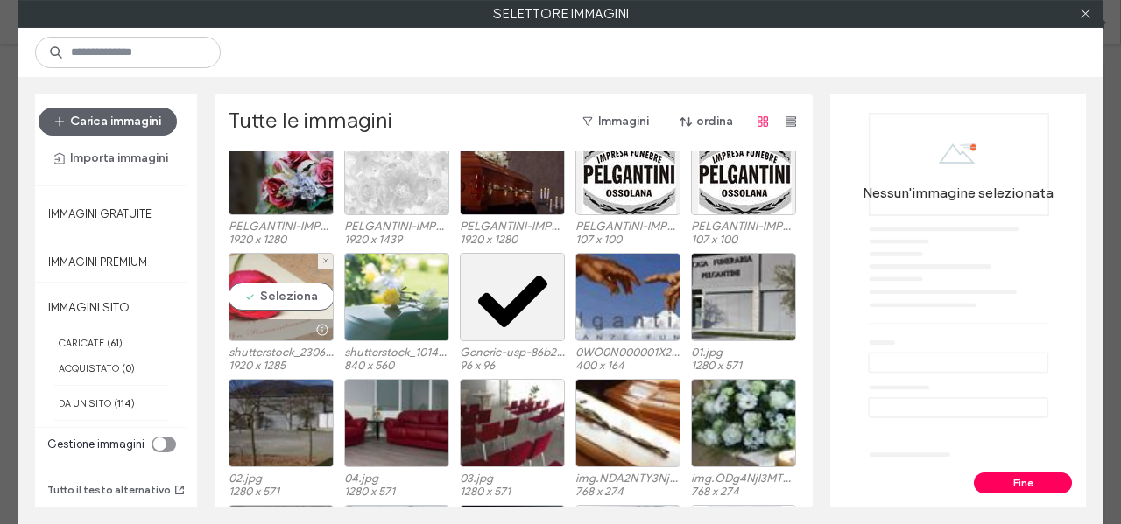
click at [288, 301] on div "Seleziona" at bounding box center [281, 297] width 105 height 88
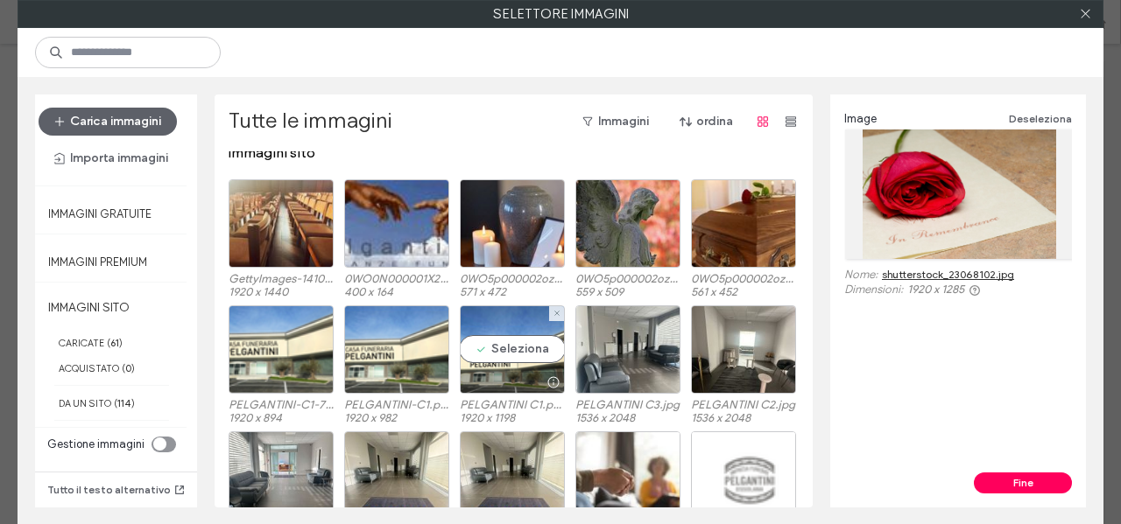
scroll to position [0, 0]
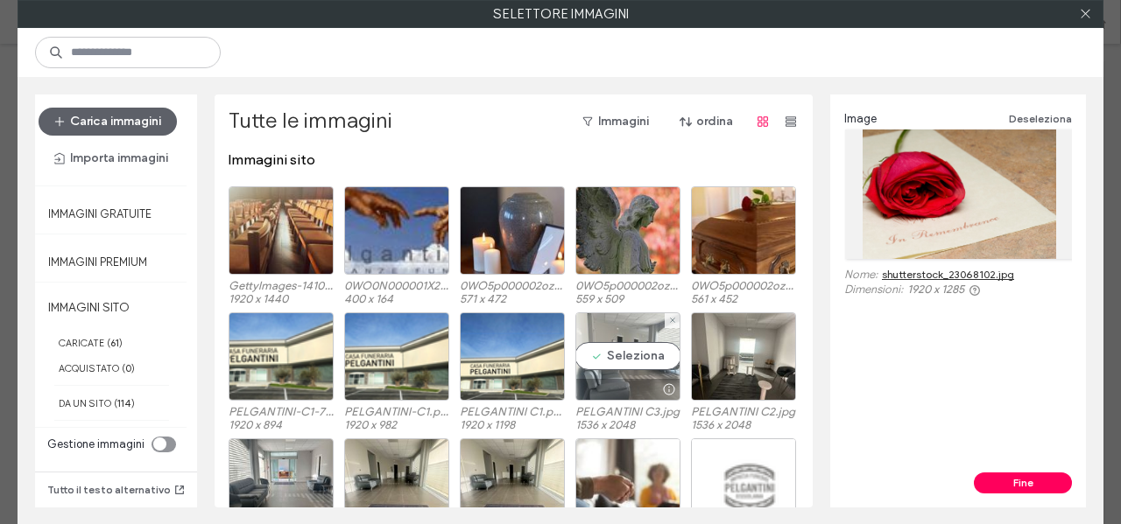
click at [588, 364] on div "Seleziona" at bounding box center [627, 357] width 105 height 88
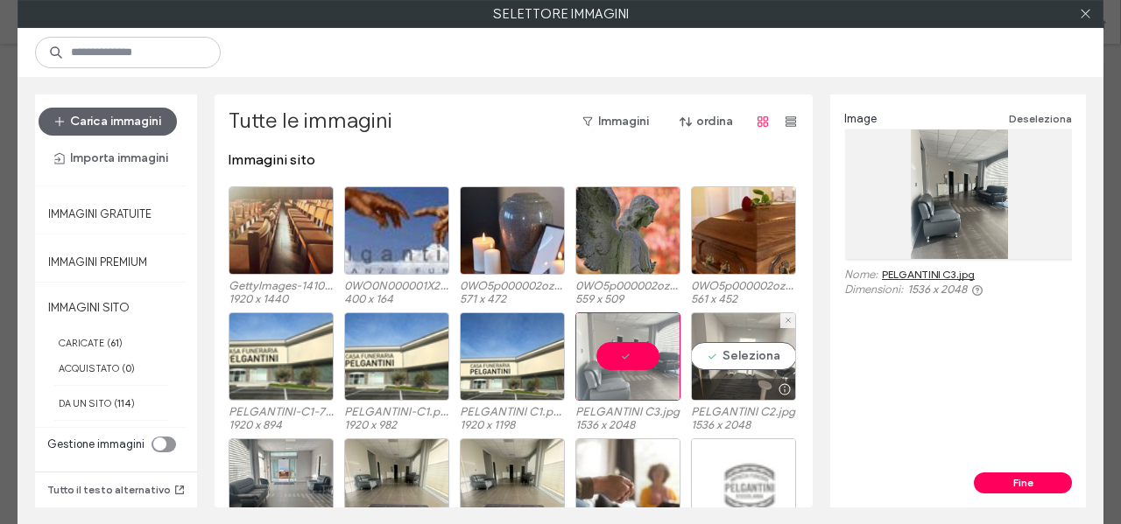
click at [742, 362] on div "Seleziona" at bounding box center [743, 357] width 105 height 88
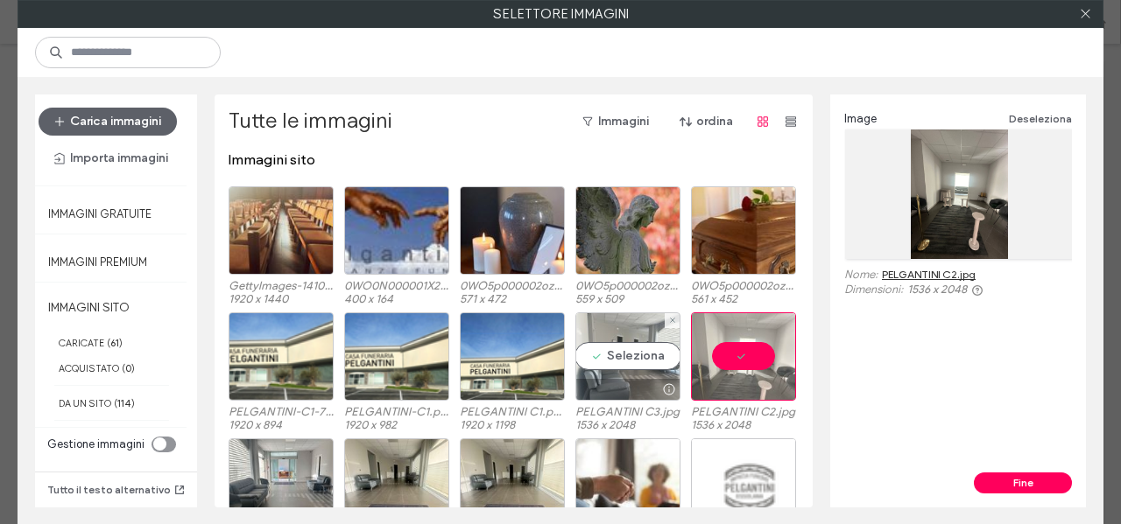
click at [661, 366] on div "Seleziona" at bounding box center [627, 357] width 105 height 88
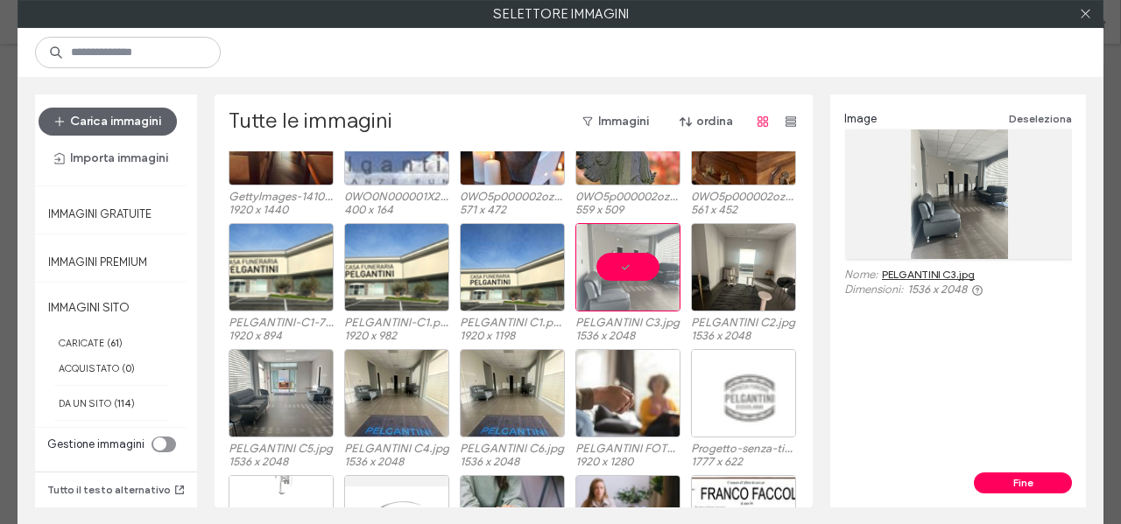
scroll to position [175, 0]
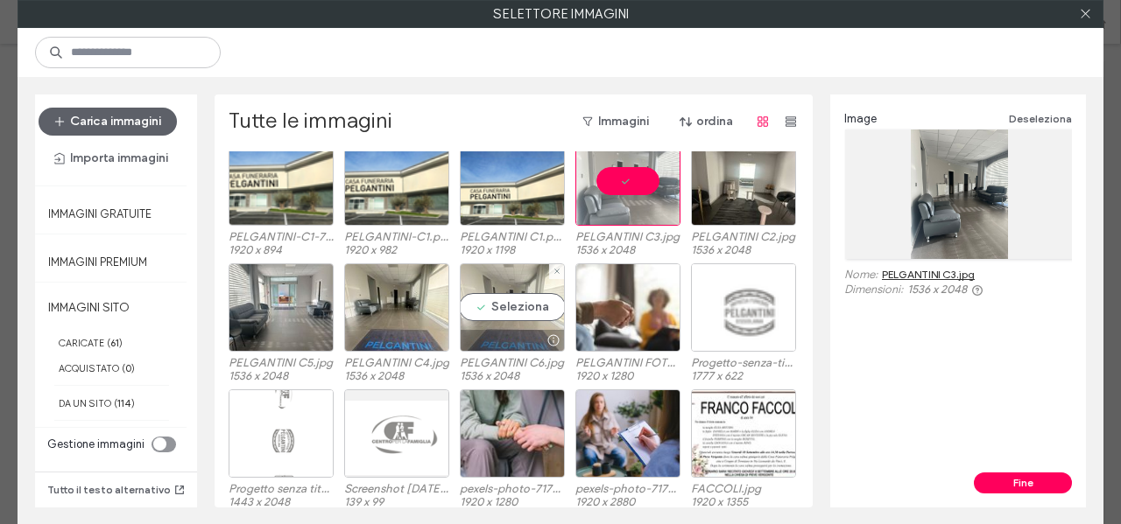
click at [490, 311] on div "Seleziona" at bounding box center [512, 308] width 105 height 88
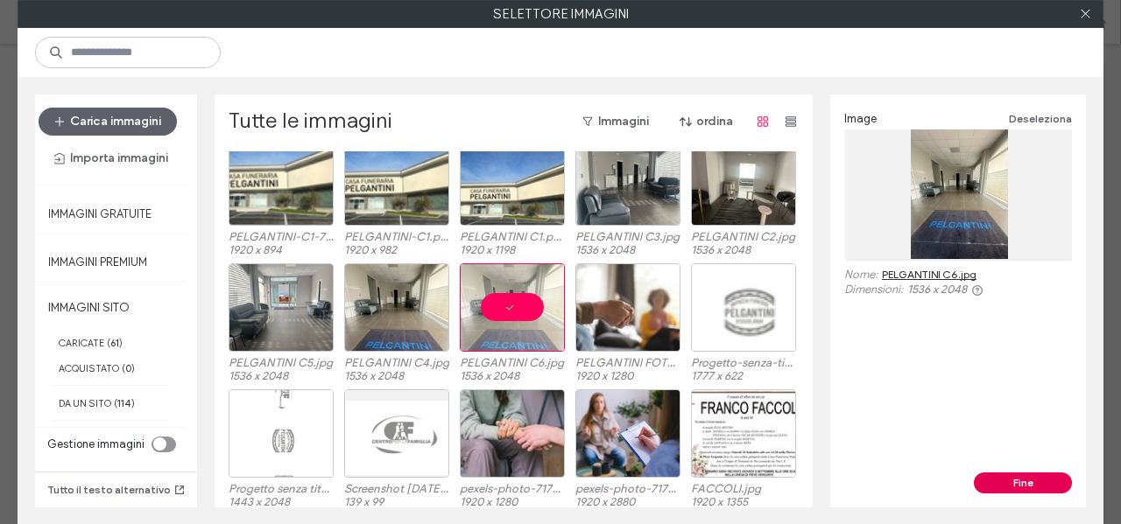
click at [1031, 482] on button "Fine" at bounding box center [1023, 483] width 98 height 21
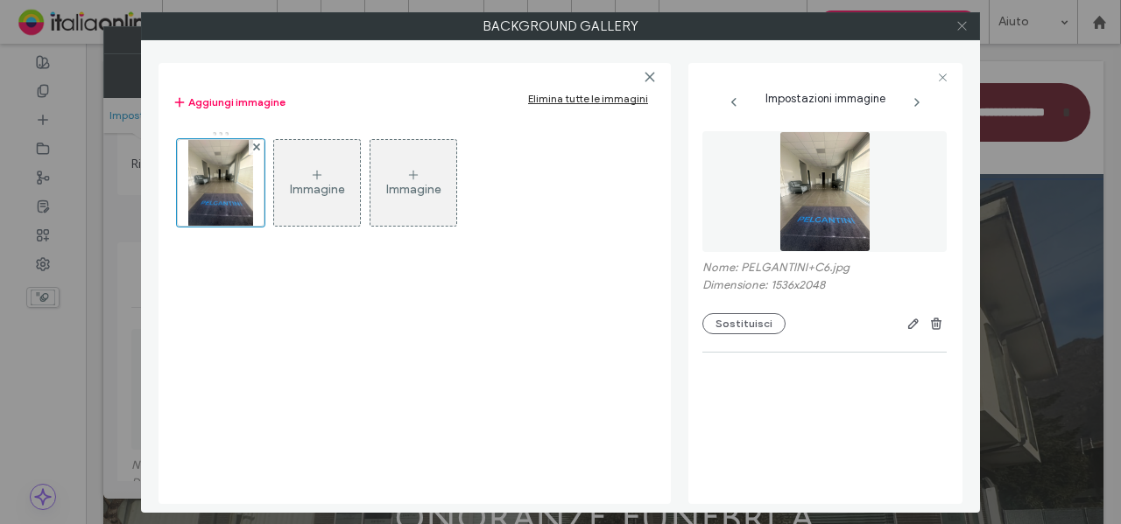
click at [961, 27] on icon at bounding box center [961, 25] width 13 height 13
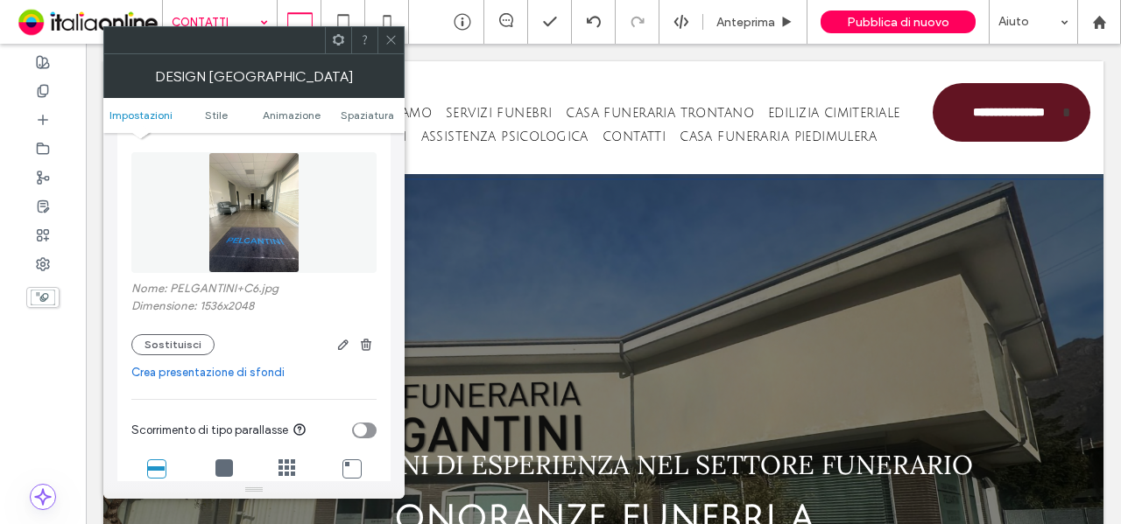
scroll to position [525, 0]
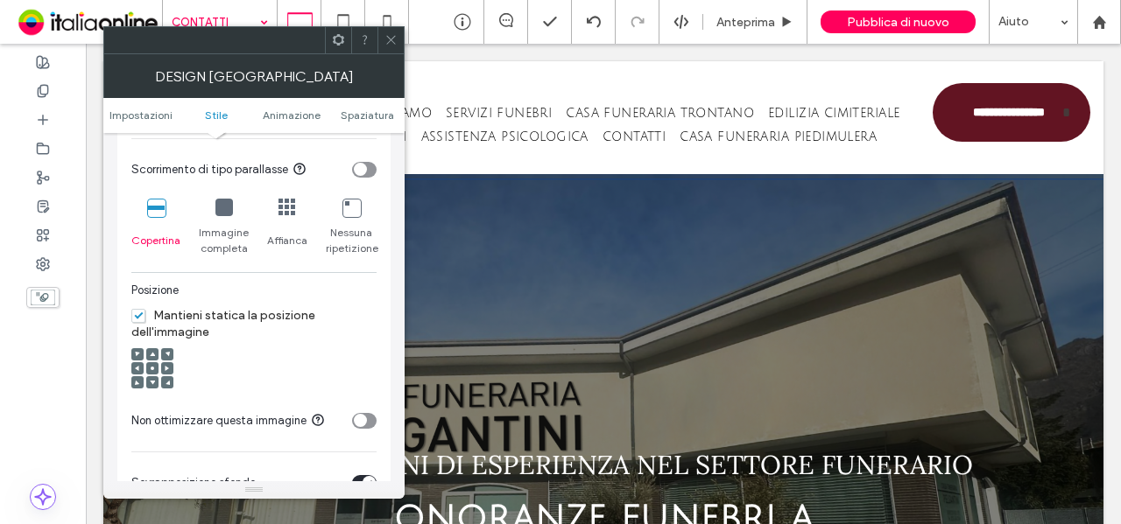
click at [151, 377] on span at bounding box center [152, 382] width 5 height 12
click at [158, 365] on div at bounding box center [152, 368] width 12 height 12
click at [151, 369] on icon at bounding box center [152, 368] width 5 height 5
click at [390, 33] on icon at bounding box center [390, 39] width 13 height 13
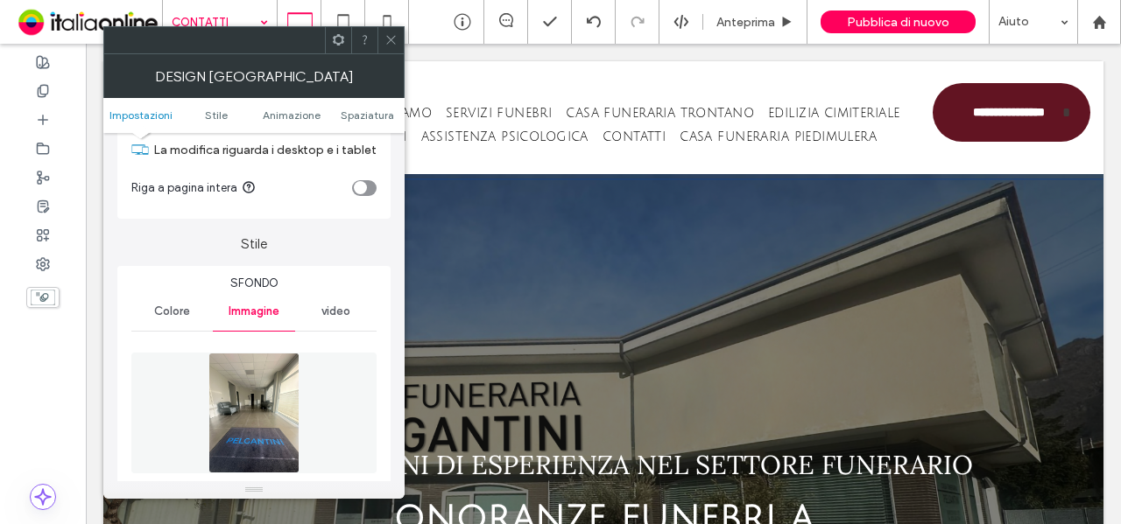
scroll to position [175, 0]
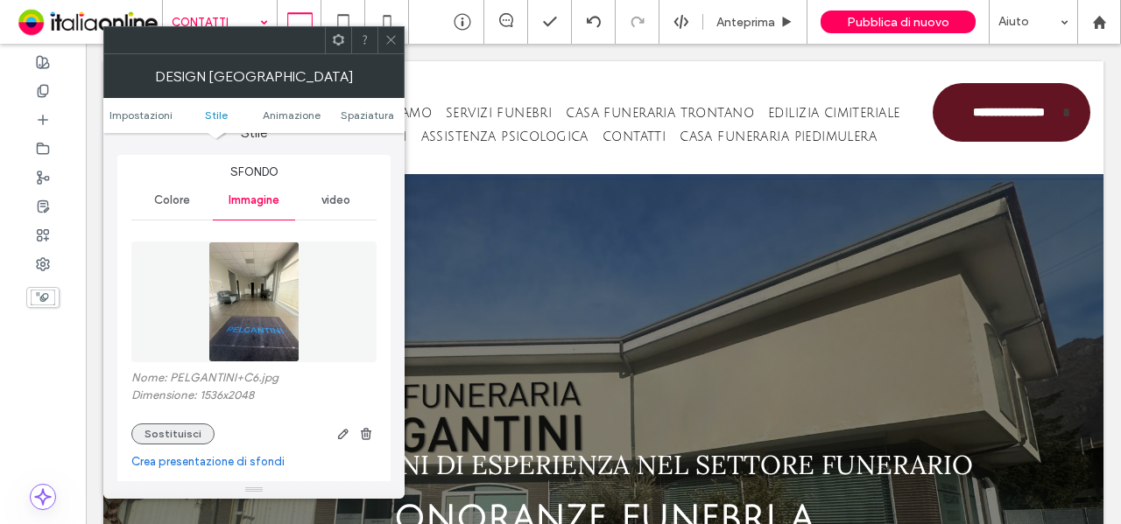
click at [182, 439] on button "Sostituisci" at bounding box center [172, 434] width 83 height 21
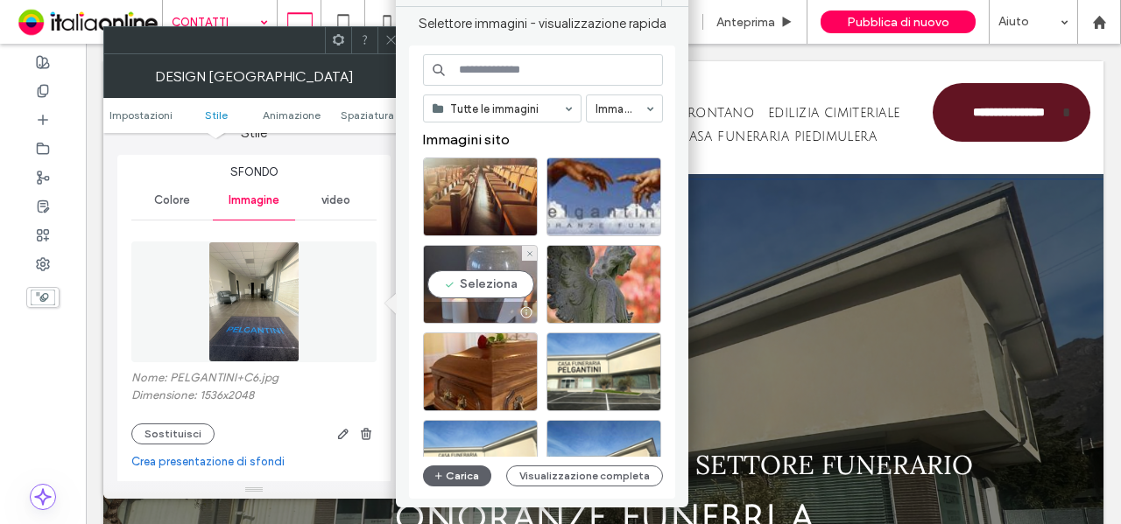
click at [487, 291] on div "Seleziona" at bounding box center [480, 284] width 115 height 79
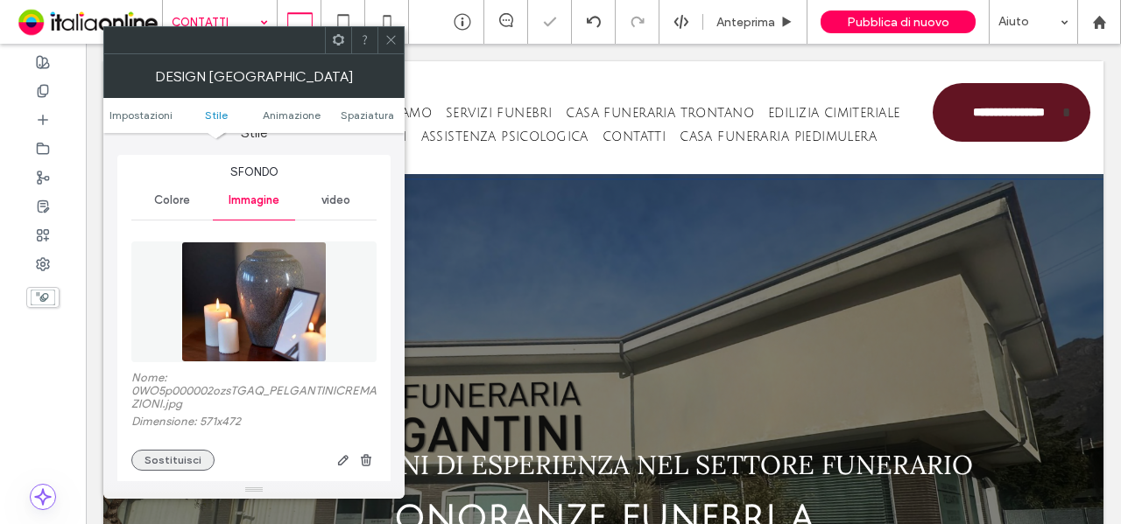
click at [149, 465] on button "Sostituisci" at bounding box center [172, 460] width 83 height 21
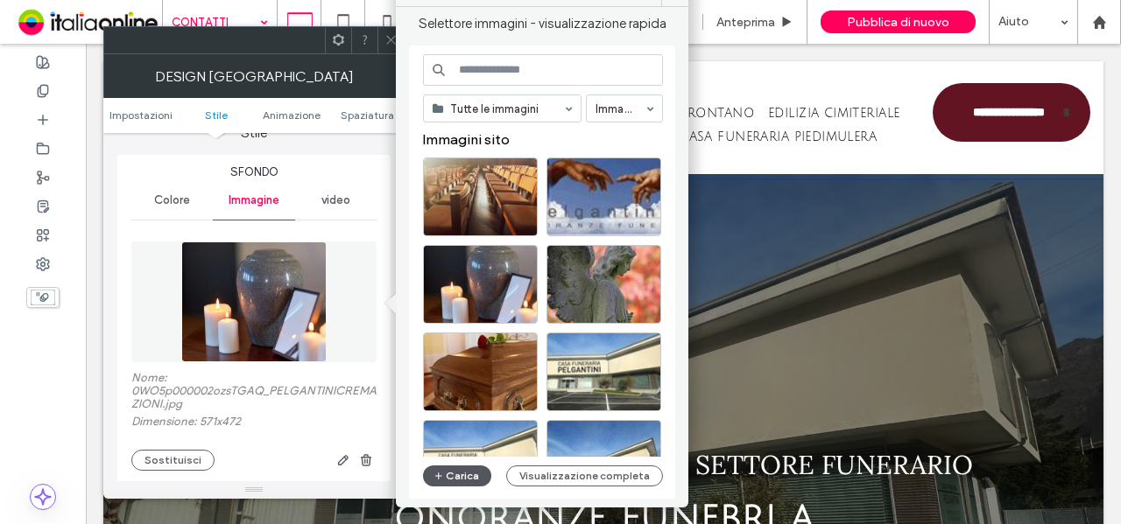
click at [462, 479] on button "Carica" at bounding box center [457, 476] width 68 height 21
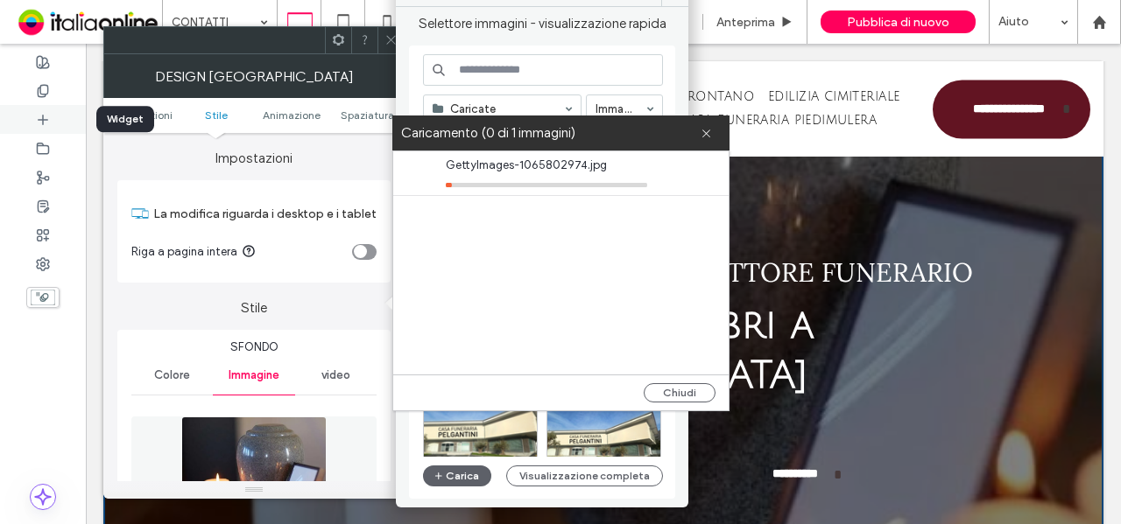
scroll to position [175, 0]
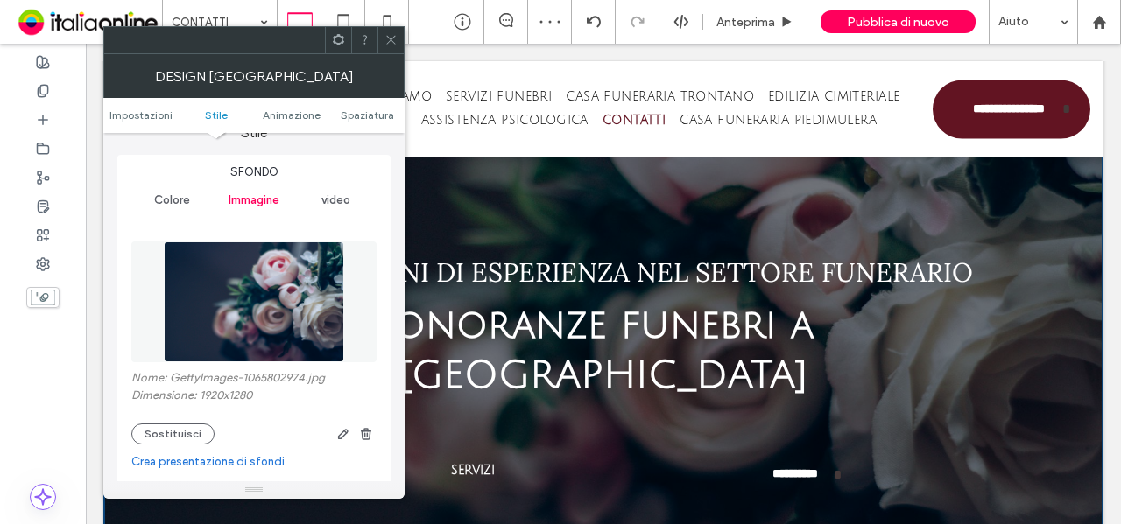
click at [388, 39] on icon at bounding box center [390, 39] width 13 height 13
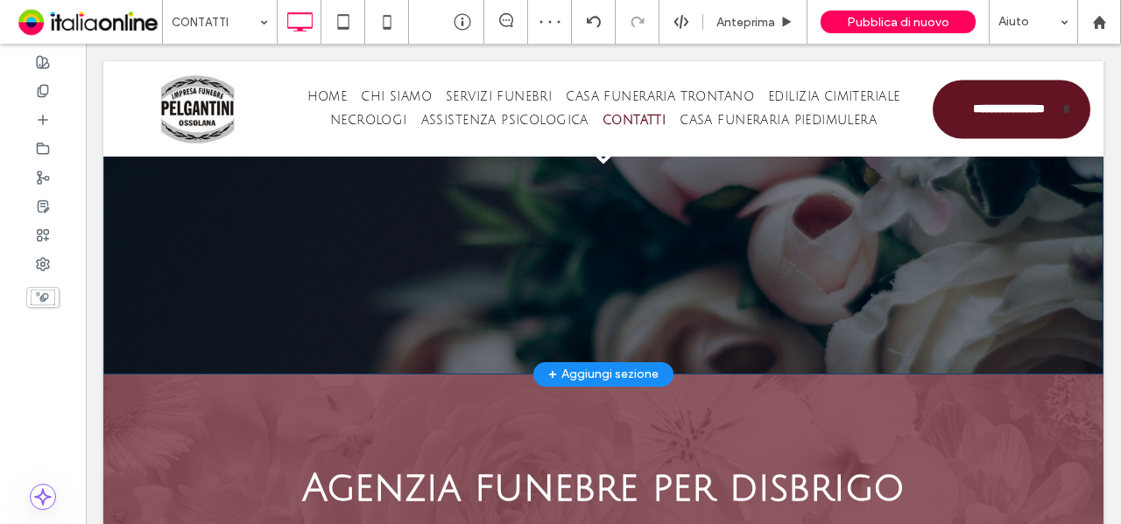
scroll to position [613, 0]
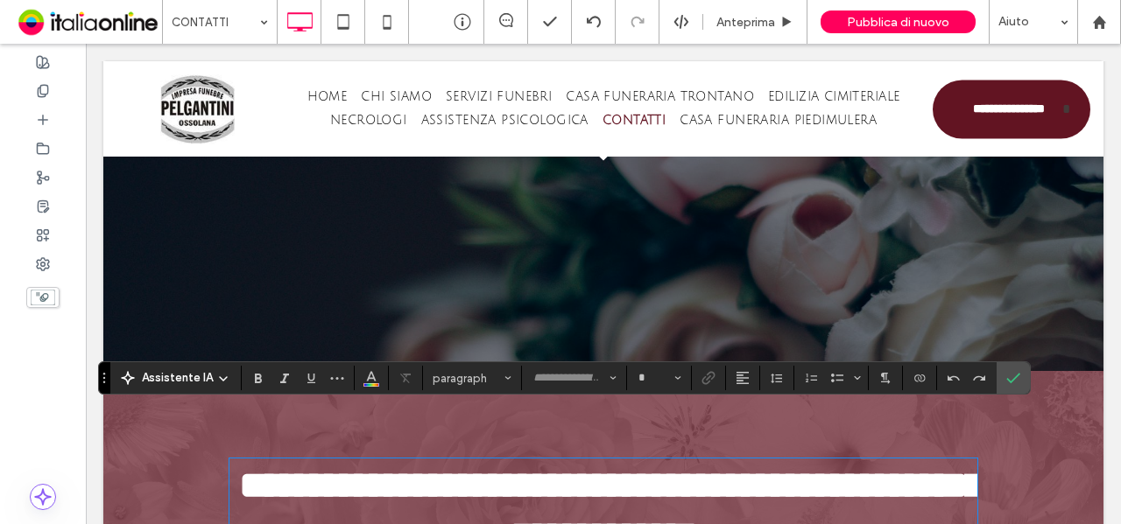
type input "**********"
type input "**"
click at [1006, 379] on icon "Conferma" at bounding box center [1013, 378] width 14 height 14
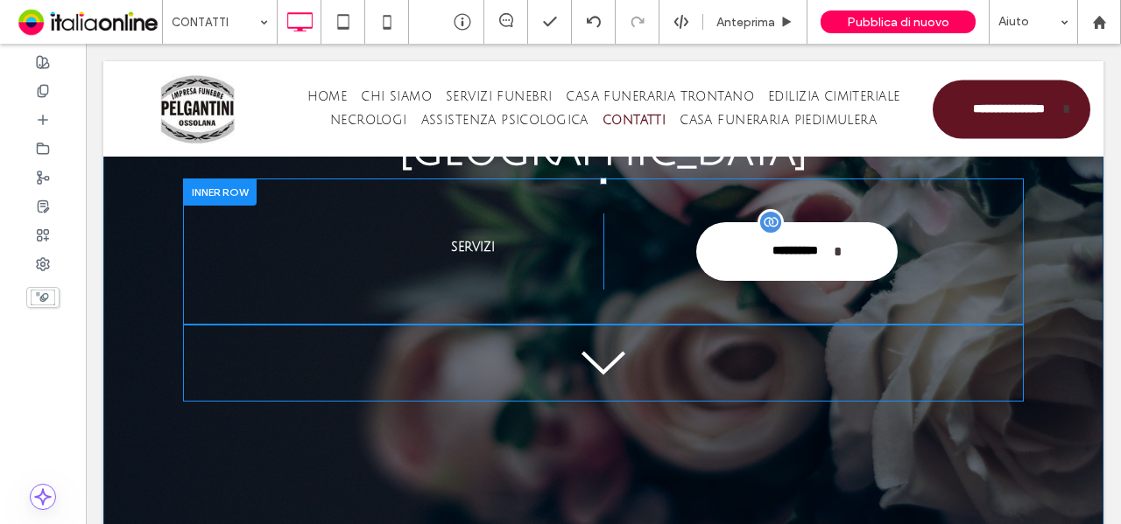
scroll to position [263, 0]
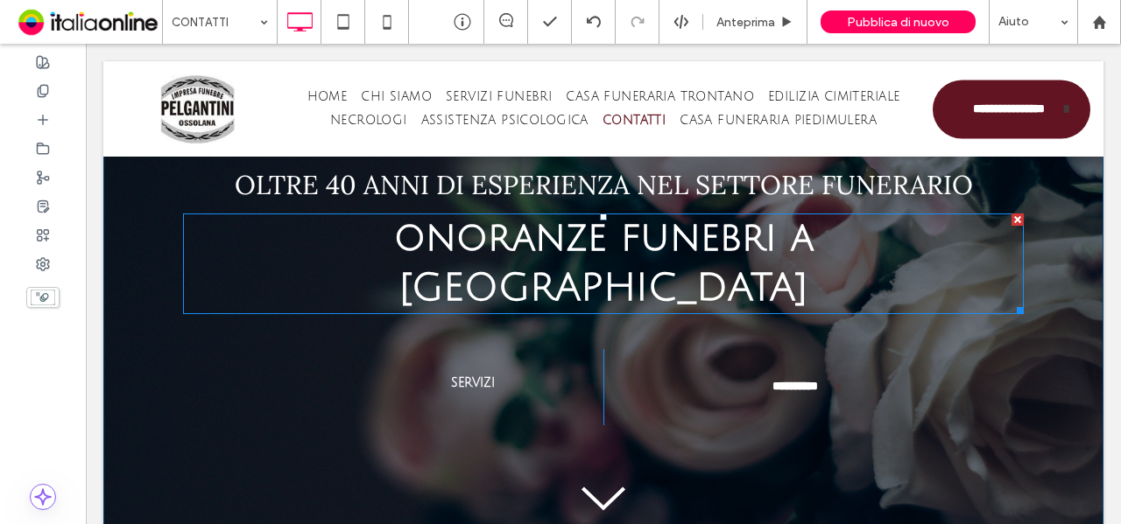
click at [617, 246] on span "onoranze funebri a [GEOGRAPHIC_DATA]" at bounding box center [603, 263] width 419 height 92
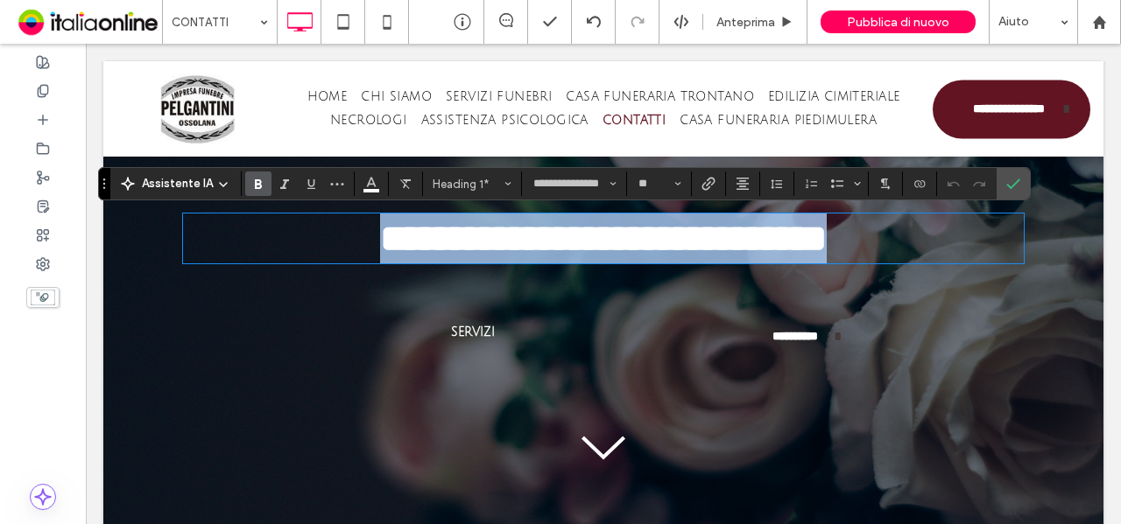
click at [982, 244] on h1 "**********" at bounding box center [603, 239] width 840 height 50
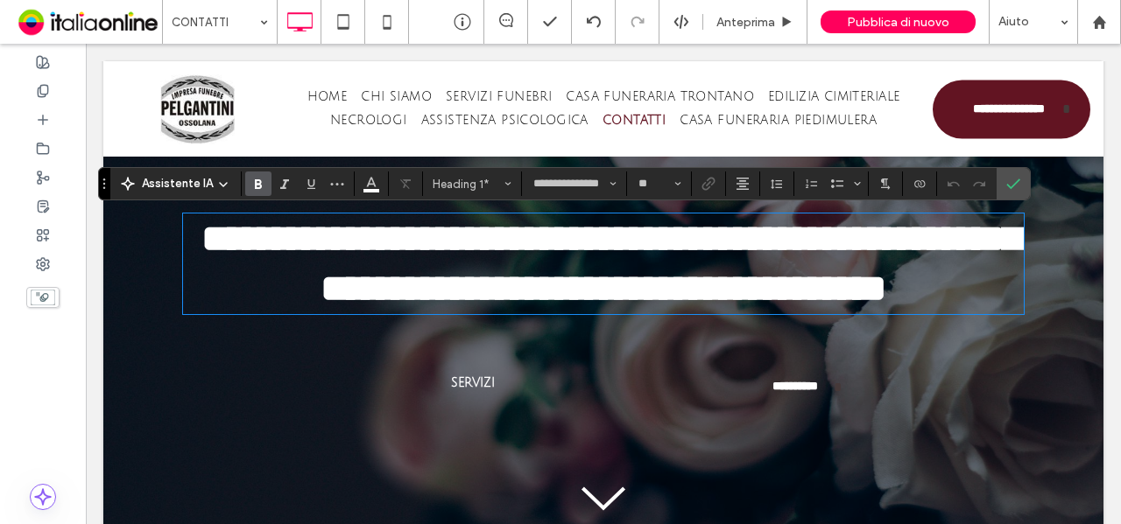
type input "**********"
type input "**"
type input "**********"
type input "**"
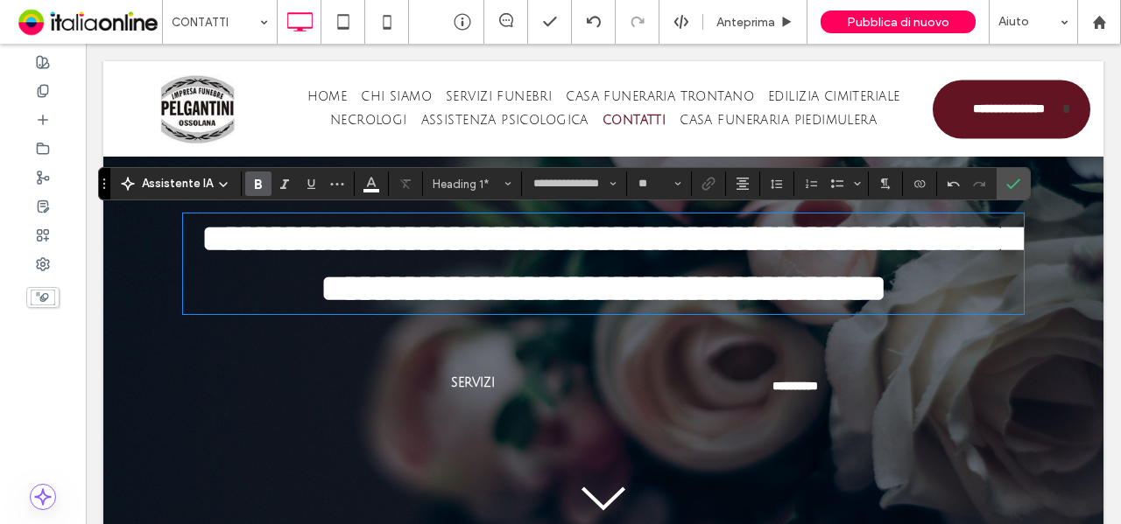
drag, startPoint x: 982, startPoint y: 244, endPoint x: 839, endPoint y: 262, distance: 144.6
click at [861, 253] on h1 "**********" at bounding box center [603, 264] width 840 height 100
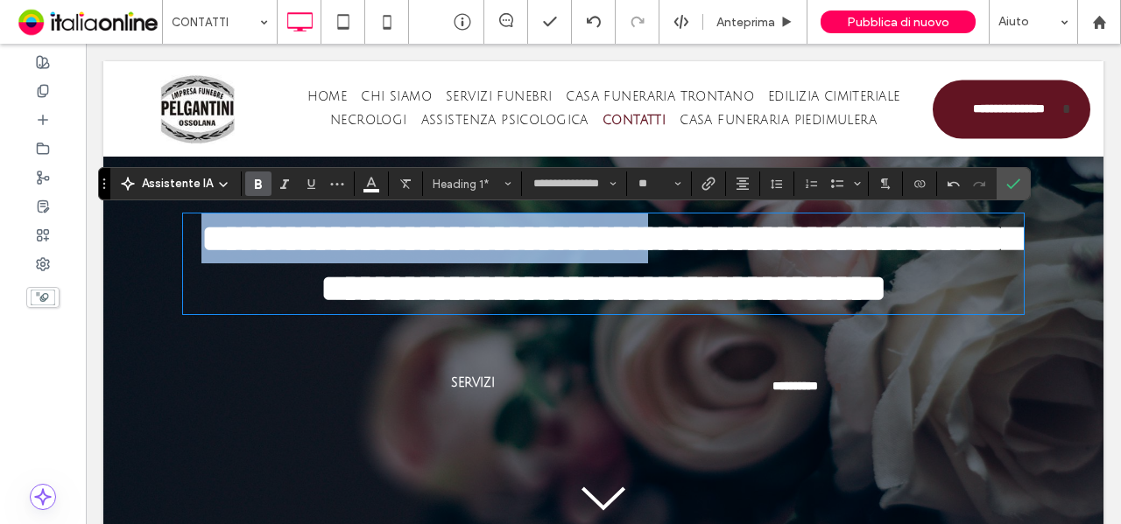
drag, startPoint x: 543, startPoint y: 292, endPoint x: 369, endPoint y: 243, distance: 180.2
click at [369, 243] on h1 "**********" at bounding box center [603, 264] width 840 height 100
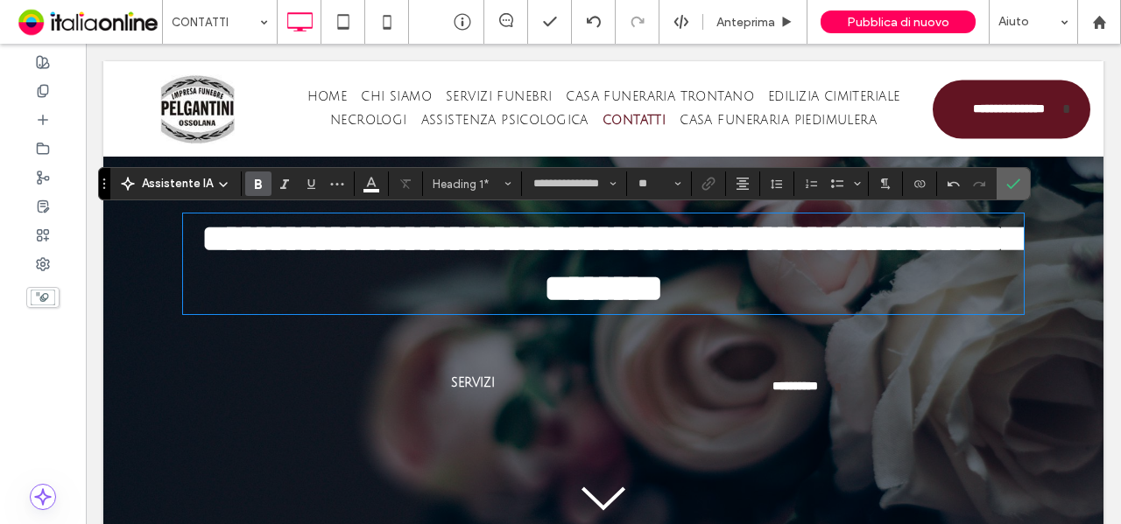
click at [1000, 185] on label "Conferma" at bounding box center [1013, 184] width 26 height 32
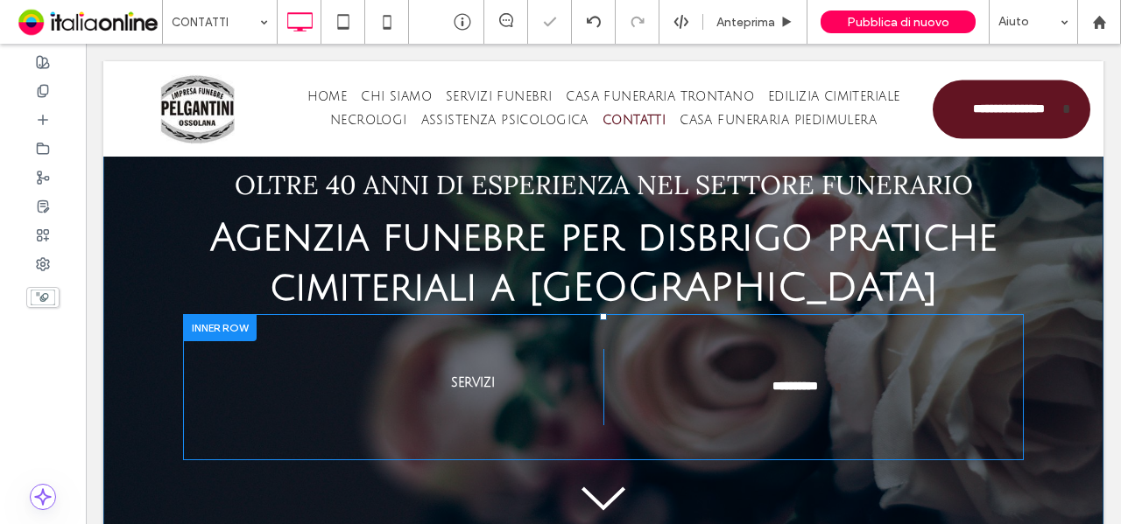
click at [216, 323] on div at bounding box center [220, 327] width 74 height 27
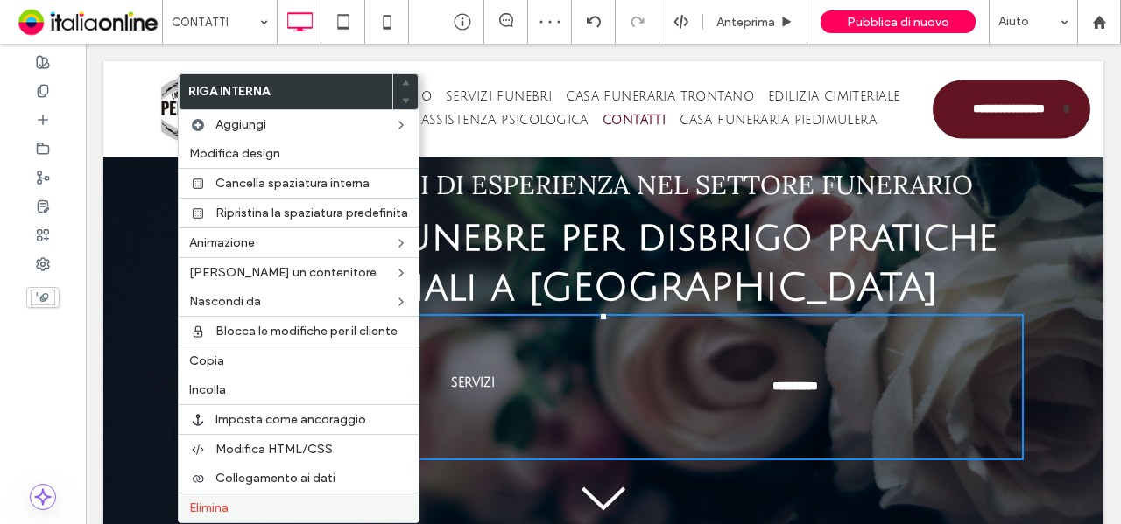
click at [233, 507] on label "Elimina" at bounding box center [298, 508] width 219 height 15
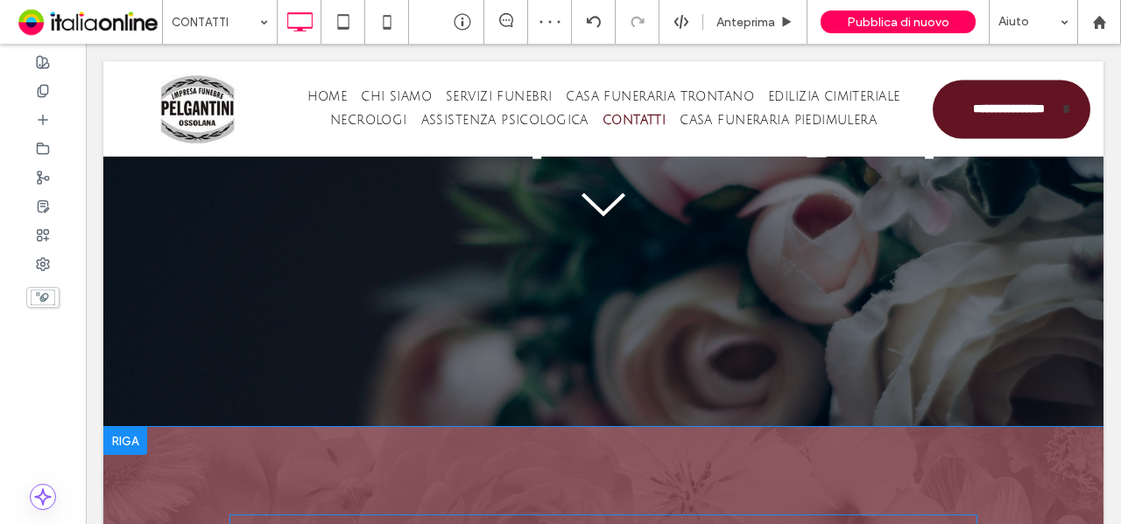
scroll to position [455, 0]
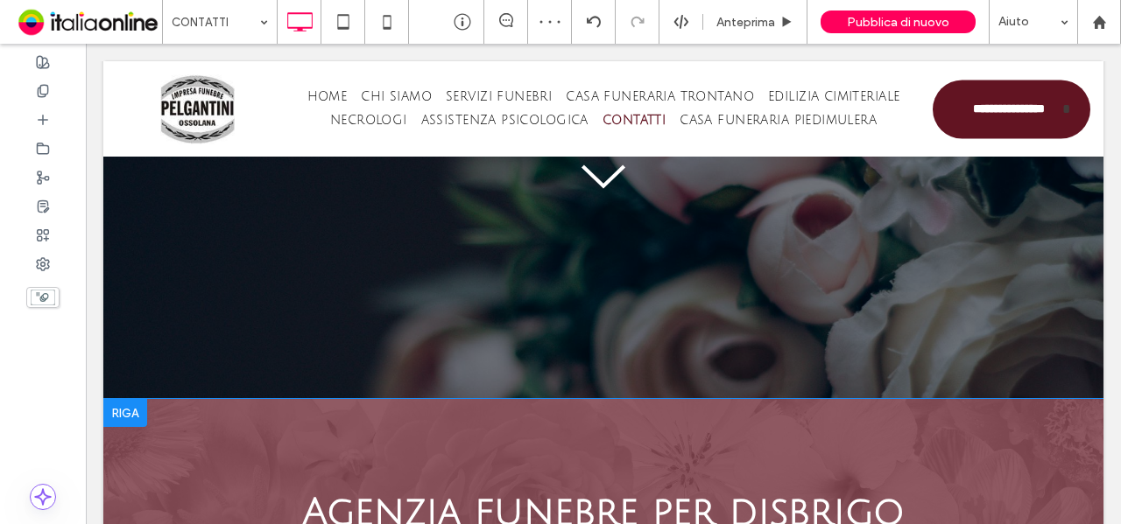
click at [135, 415] on div at bounding box center [125, 413] width 44 height 28
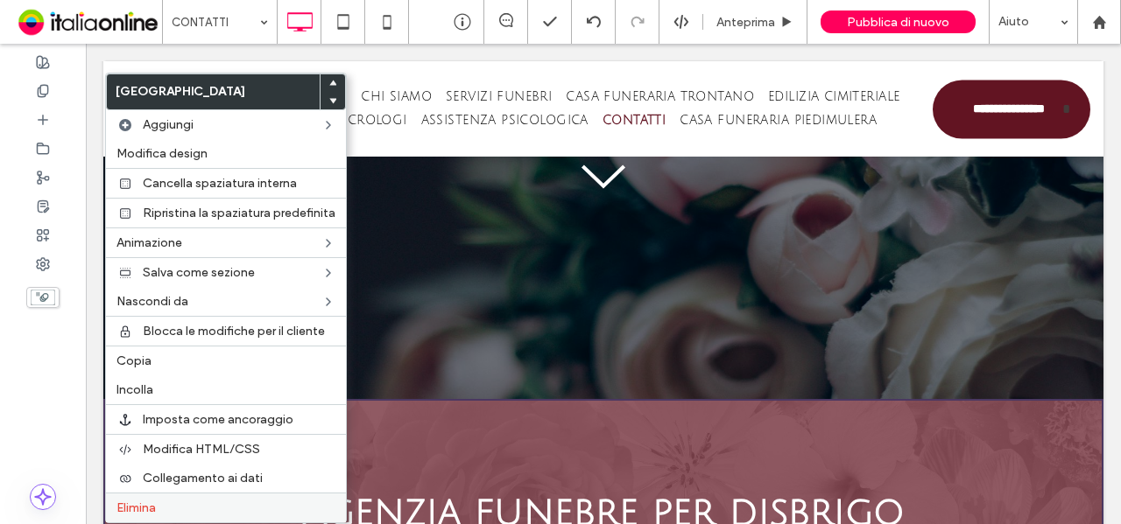
click at [187, 501] on label "Elimina" at bounding box center [225, 508] width 219 height 15
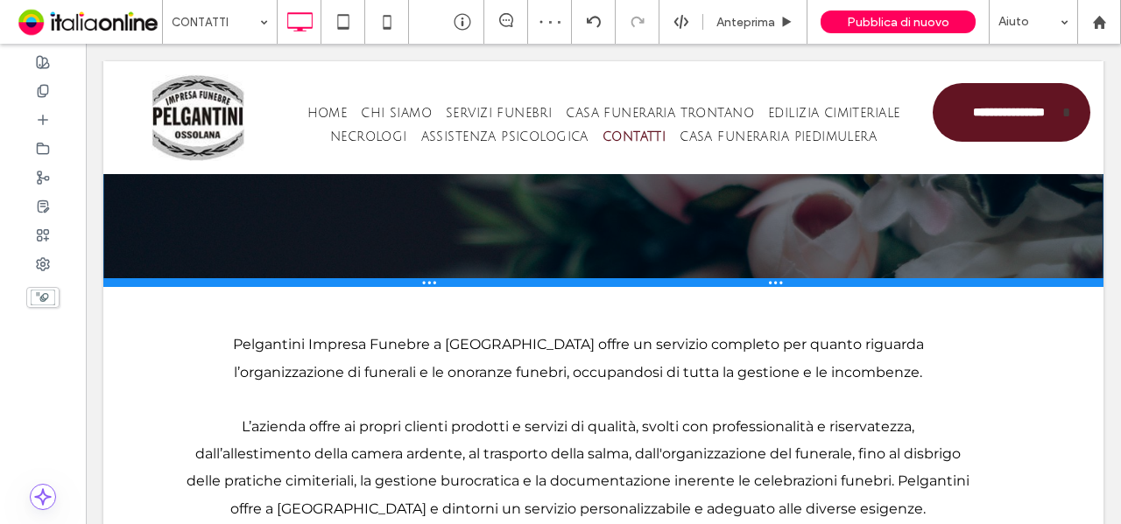
drag, startPoint x: 432, startPoint y: 399, endPoint x: 550, endPoint y: 330, distance: 136.9
click at [464, 287] on div at bounding box center [603, 282] width 1000 height 9
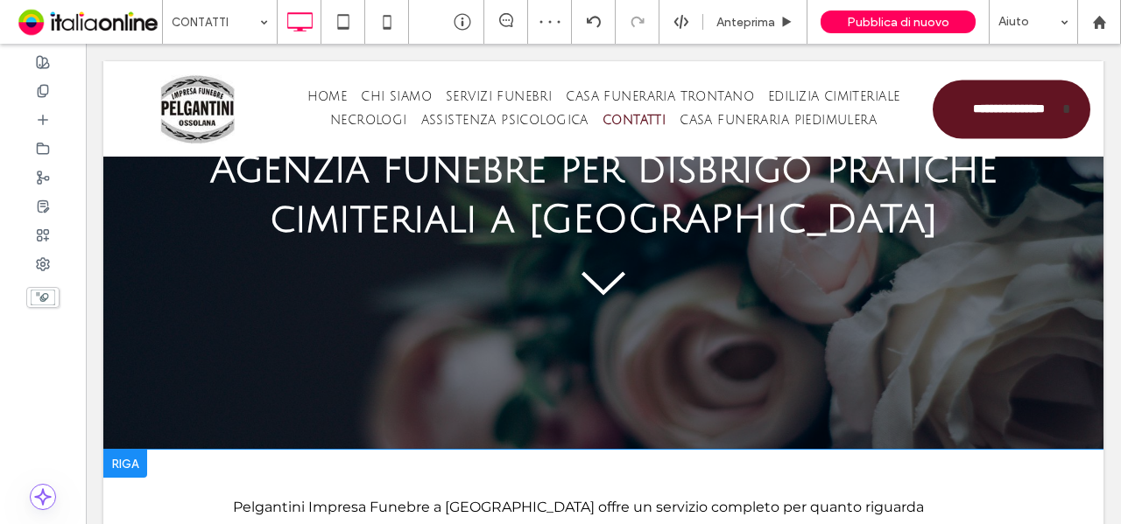
scroll to position [268, 0]
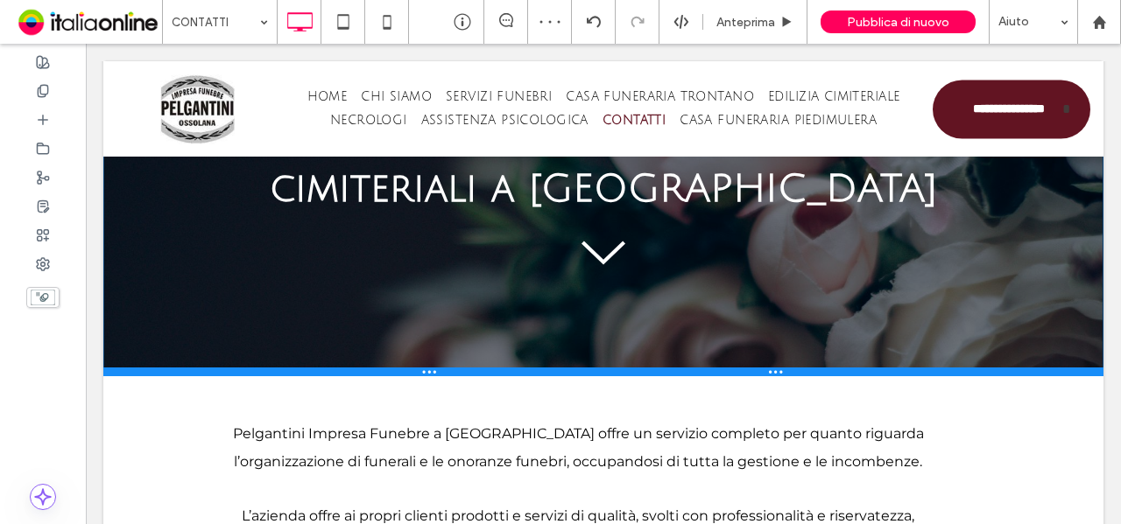
drag, startPoint x: 341, startPoint y: 460, endPoint x: 356, endPoint y: 356, distance: 104.5
click at [356, 368] on div at bounding box center [603, 372] width 1000 height 9
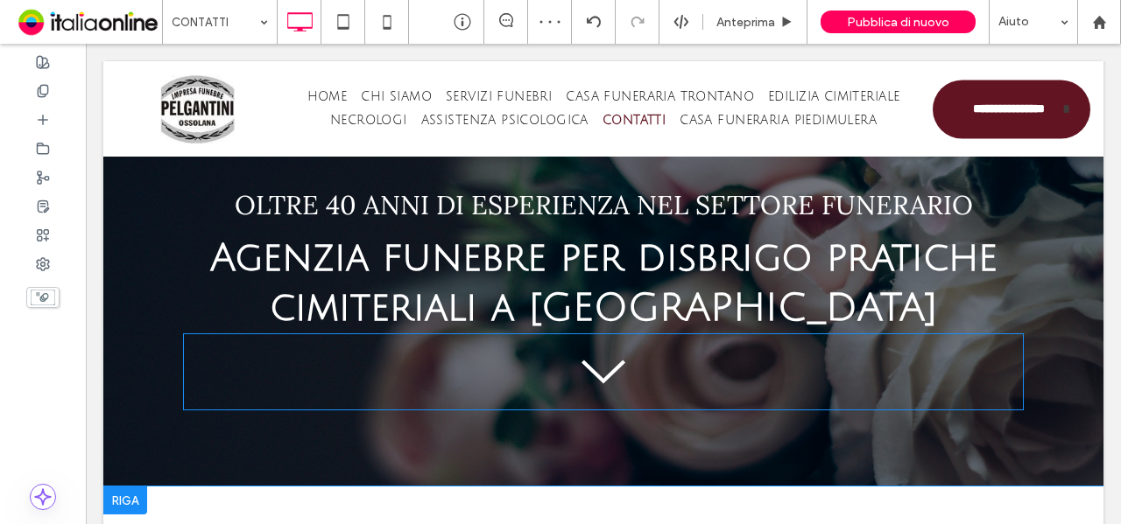
scroll to position [263, 0]
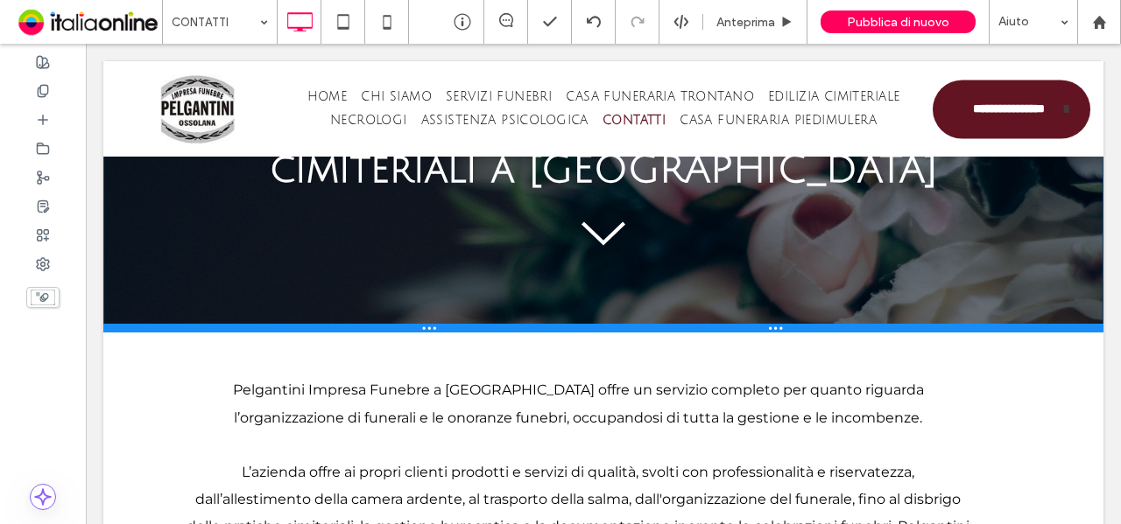
drag, startPoint x: 346, startPoint y: 363, endPoint x: 440, endPoint y: 376, distance: 94.5
click at [354, 332] on div at bounding box center [603, 328] width 1000 height 9
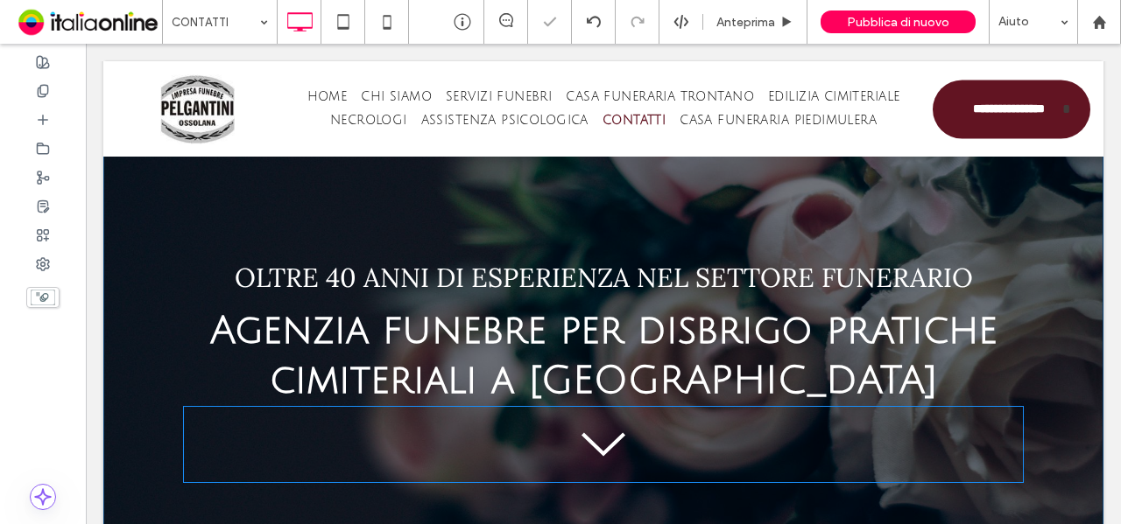
scroll to position [0, 0]
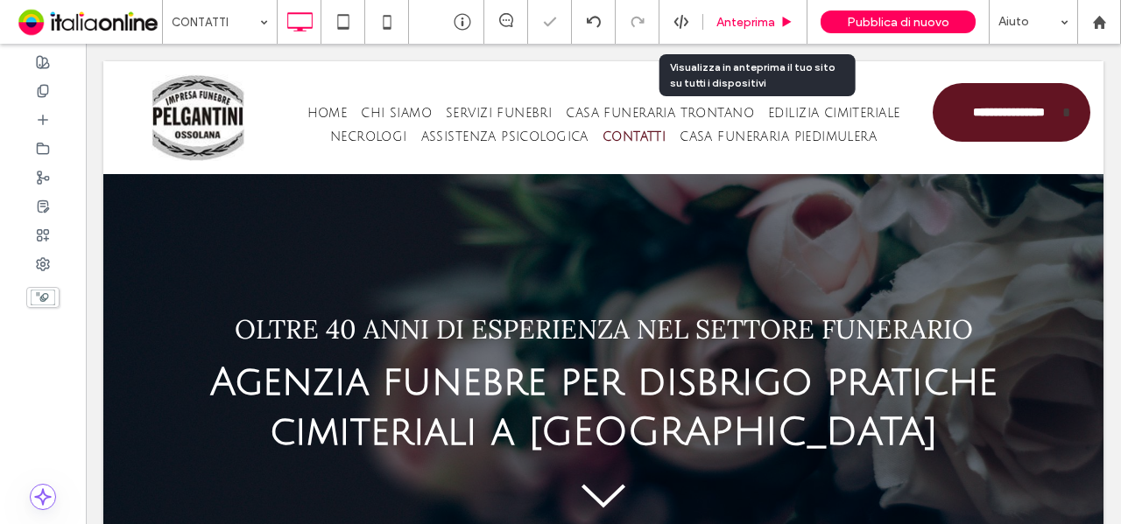
click at [744, 19] on span "Anteprima" at bounding box center [745, 22] width 59 height 15
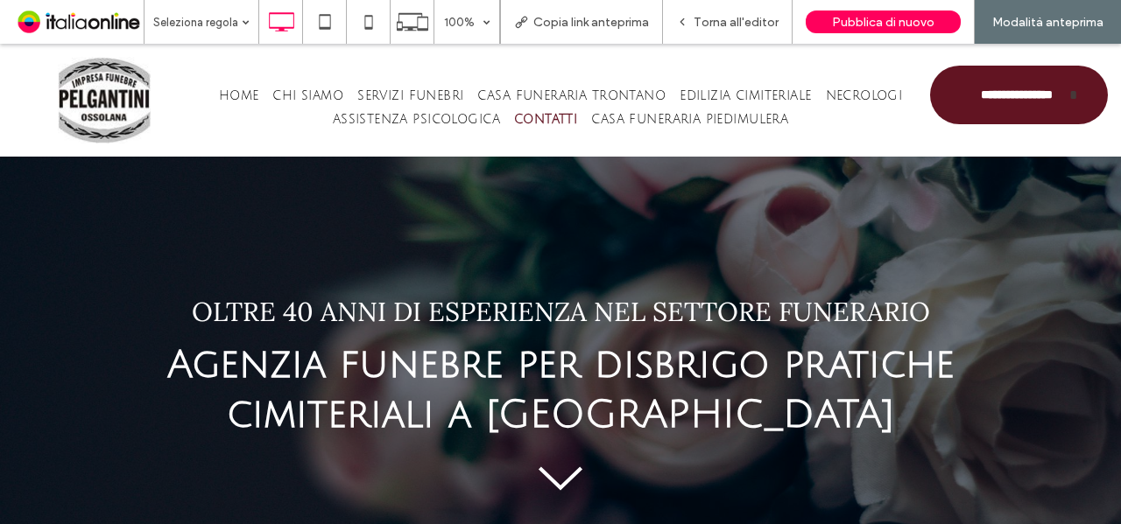
click at [744, 19] on span "Torna all'editor" at bounding box center [735, 22] width 85 height 15
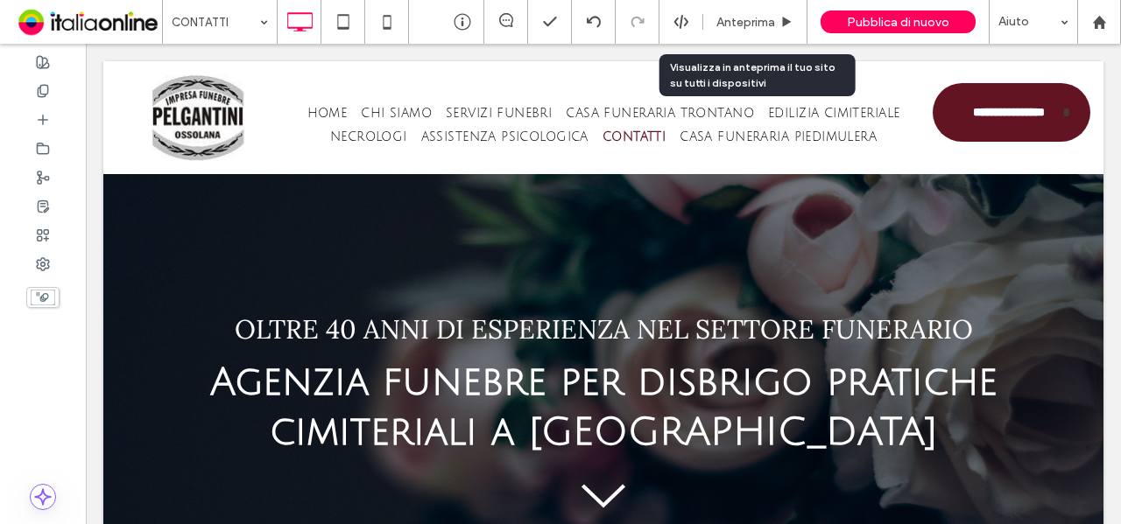
scroll to position [438, 0]
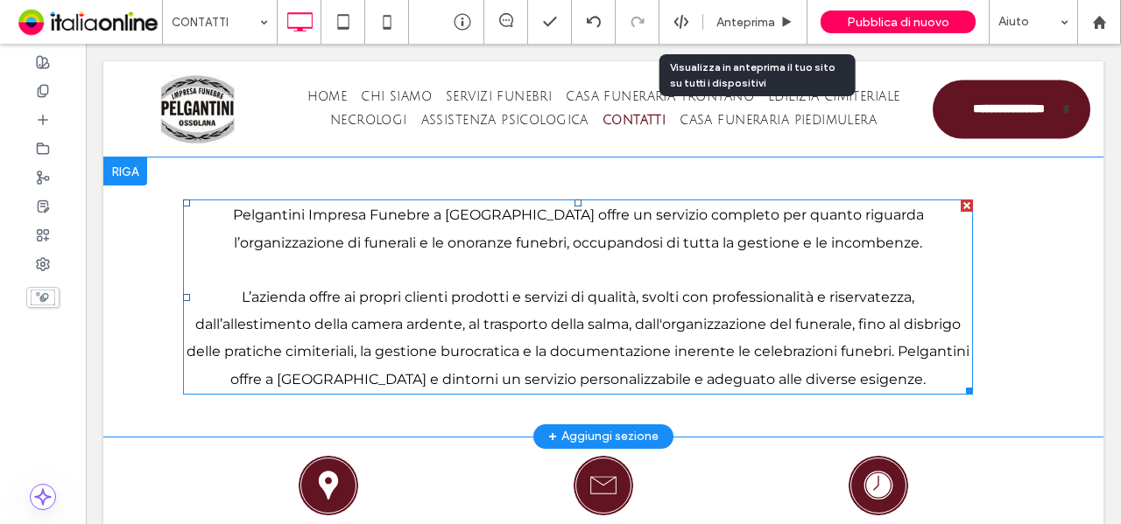
click at [537, 274] on p at bounding box center [578, 270] width 790 height 27
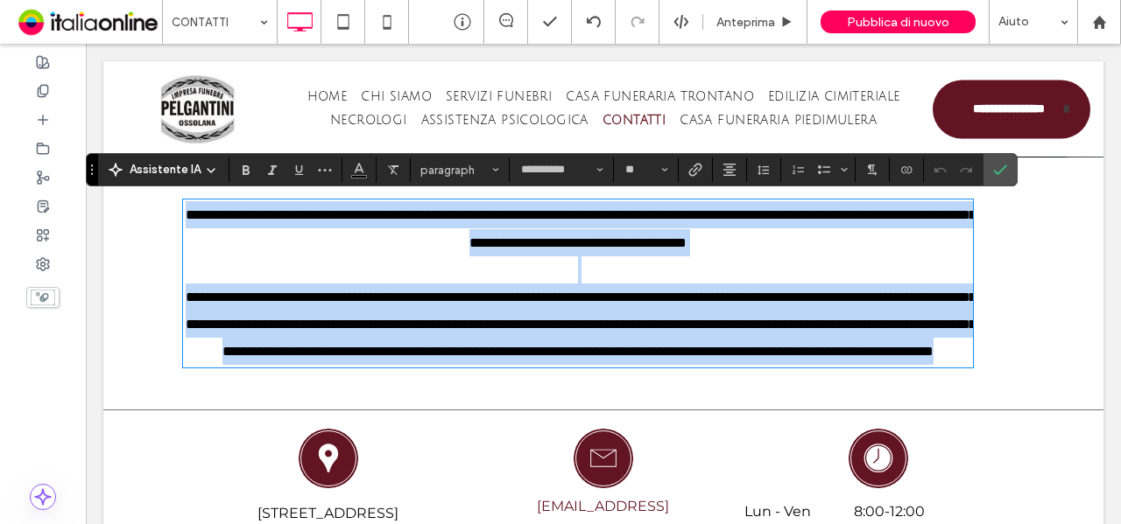
click at [662, 358] on span "**********" at bounding box center [581, 324] width 790 height 67
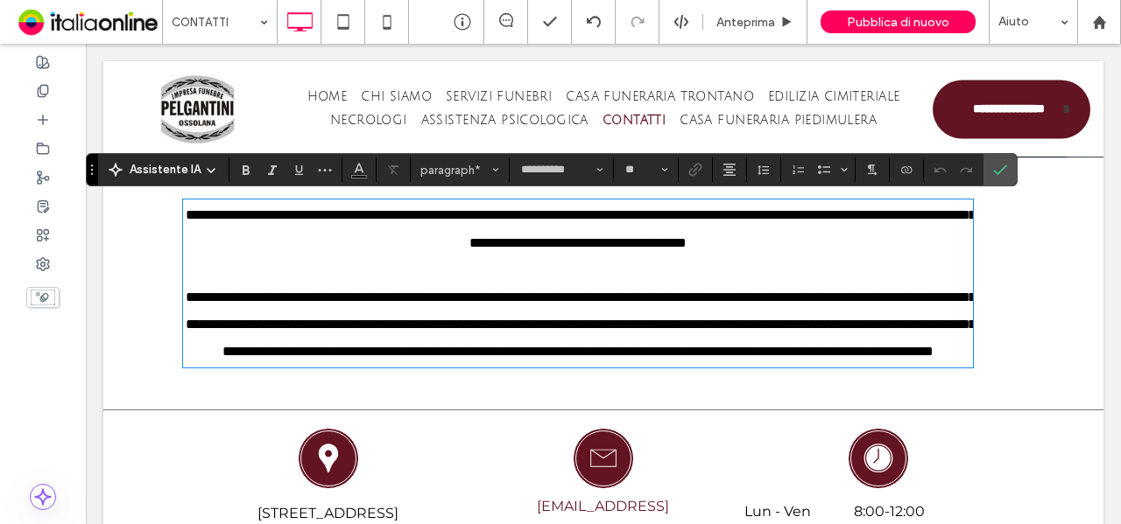
click at [571, 409] on div "**********" at bounding box center [603, 283] width 1000 height 251
click at [1002, 171] on label "Conferma" at bounding box center [1000, 170] width 26 height 32
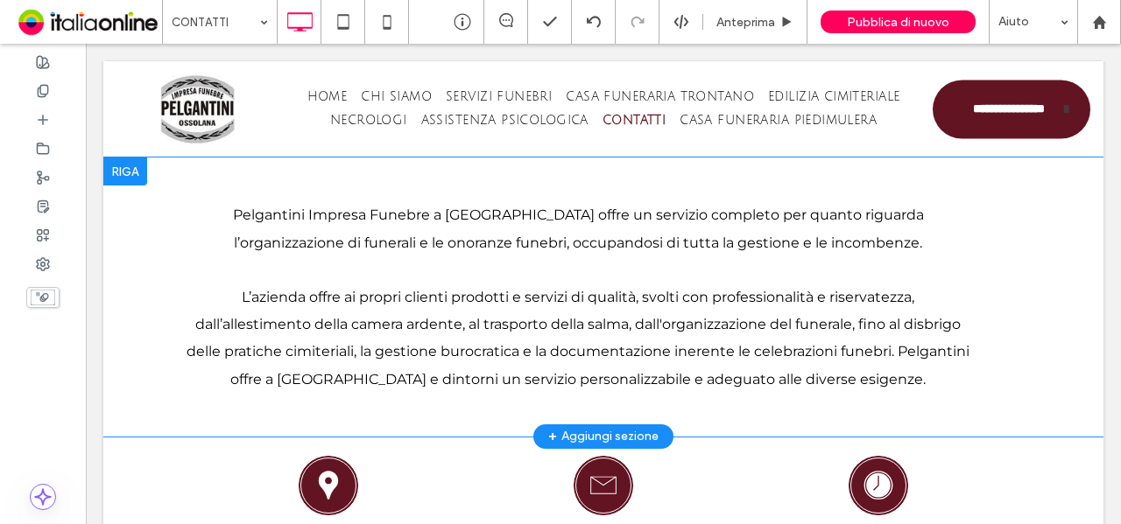
click at [595, 433] on div "+ Aggiungi sezione" at bounding box center [603, 436] width 110 height 19
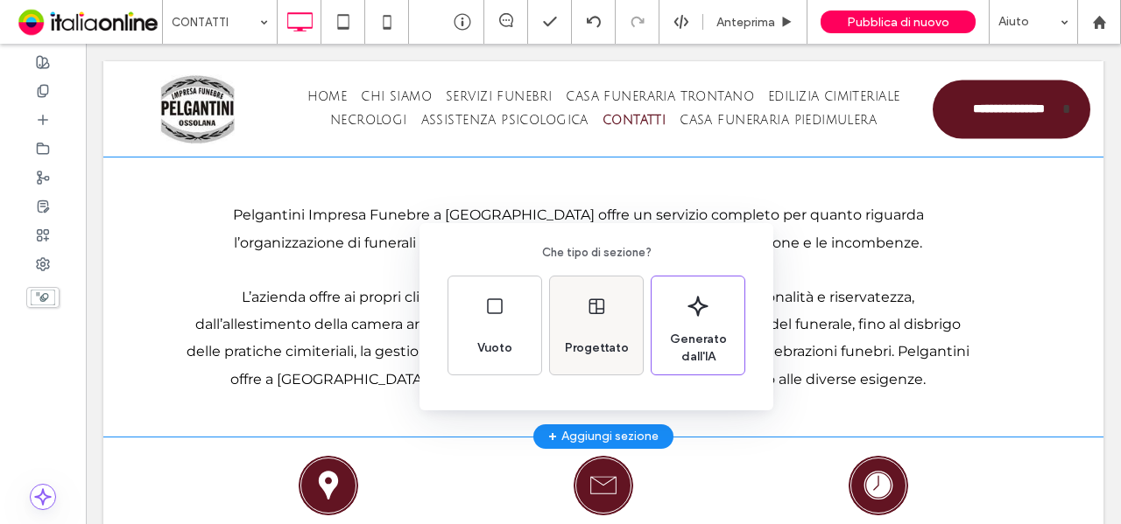
click at [615, 329] on div "Progettato" at bounding box center [597, 348] width 78 height 39
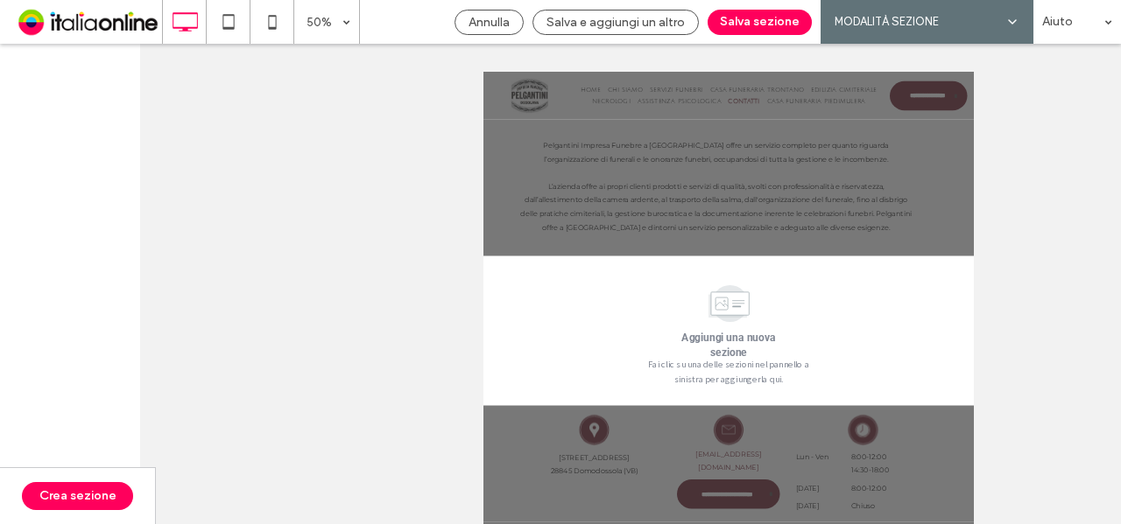
scroll to position [445, 0]
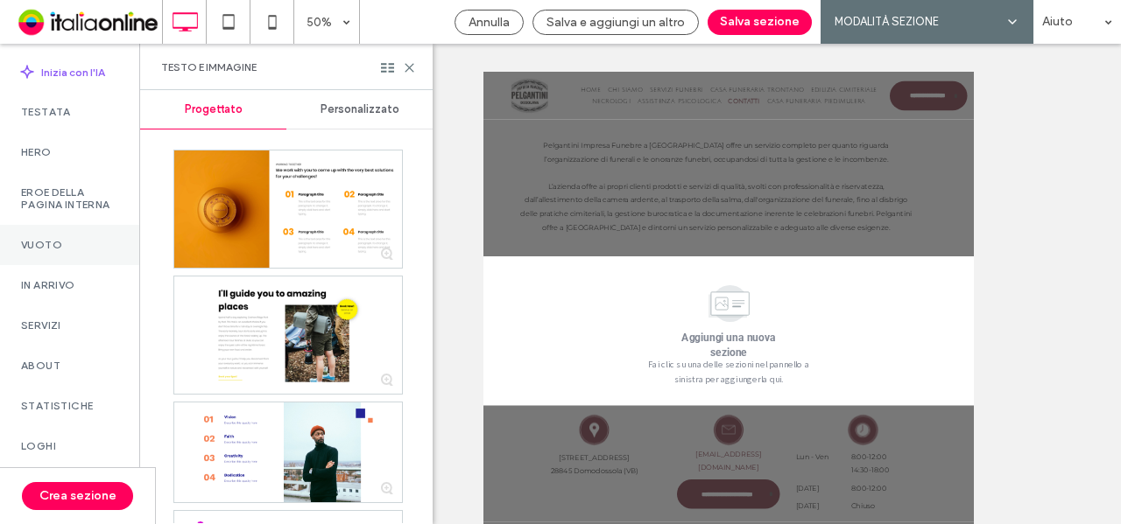
click at [56, 251] on label "Vuoto" at bounding box center [69, 245] width 97 height 12
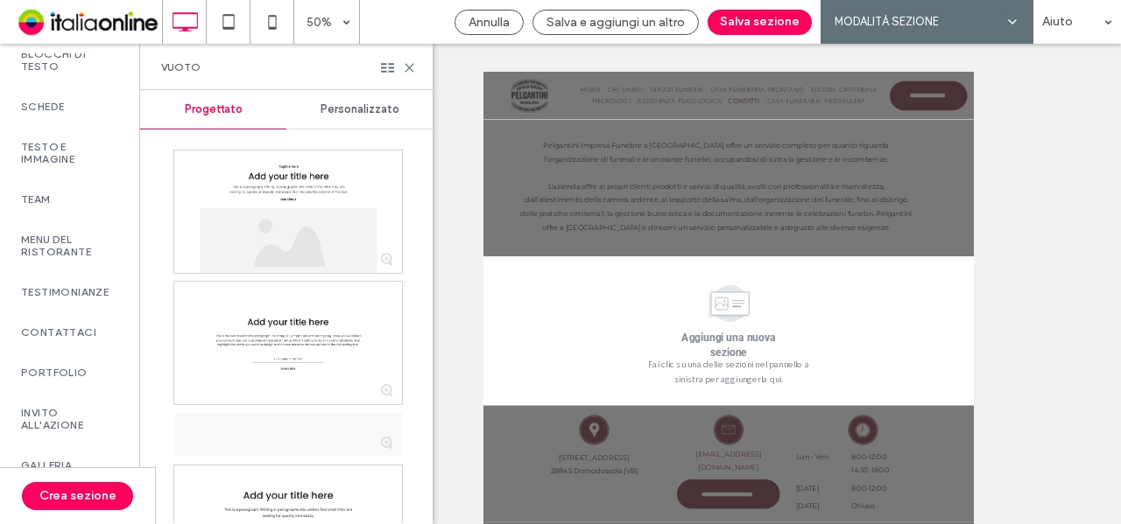
scroll to position [525, 0]
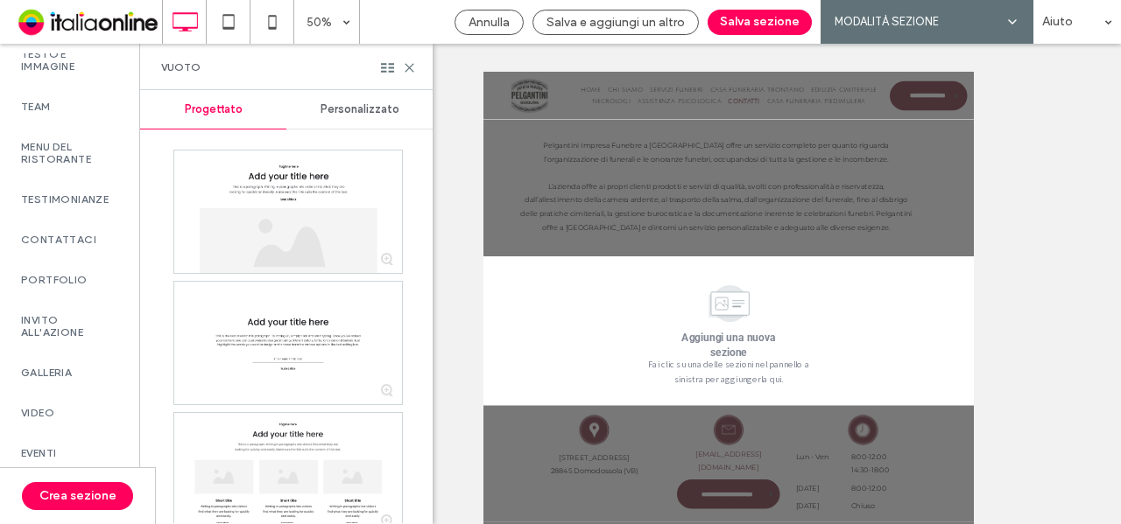
click at [348, 95] on div "Personalizzato" at bounding box center [359, 109] width 146 height 39
click at [348, 105] on span "Personalizzato" at bounding box center [359, 109] width 79 height 14
click at [345, 109] on span "Personalizzato" at bounding box center [359, 109] width 79 height 14
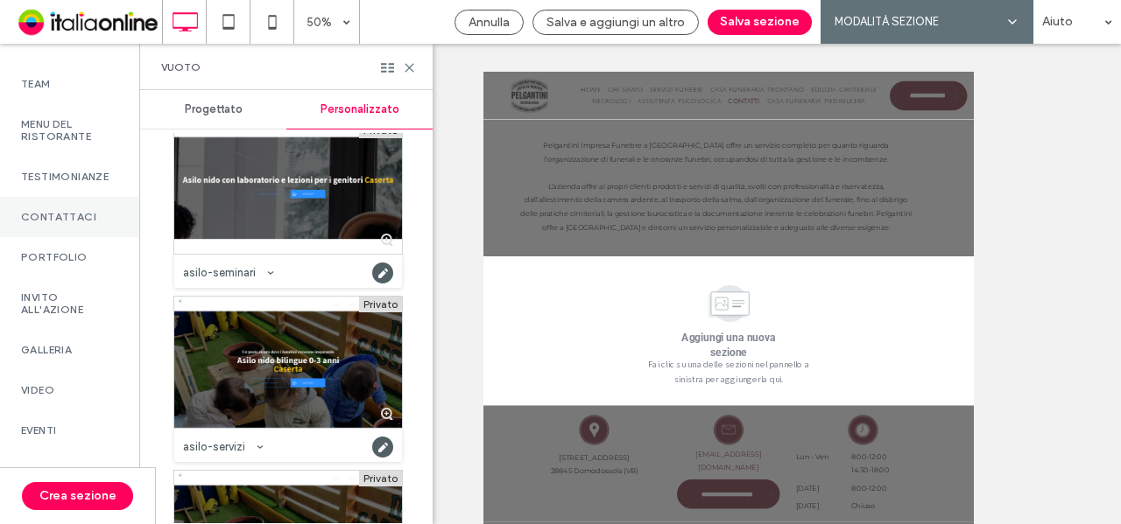
scroll to position [538, 0]
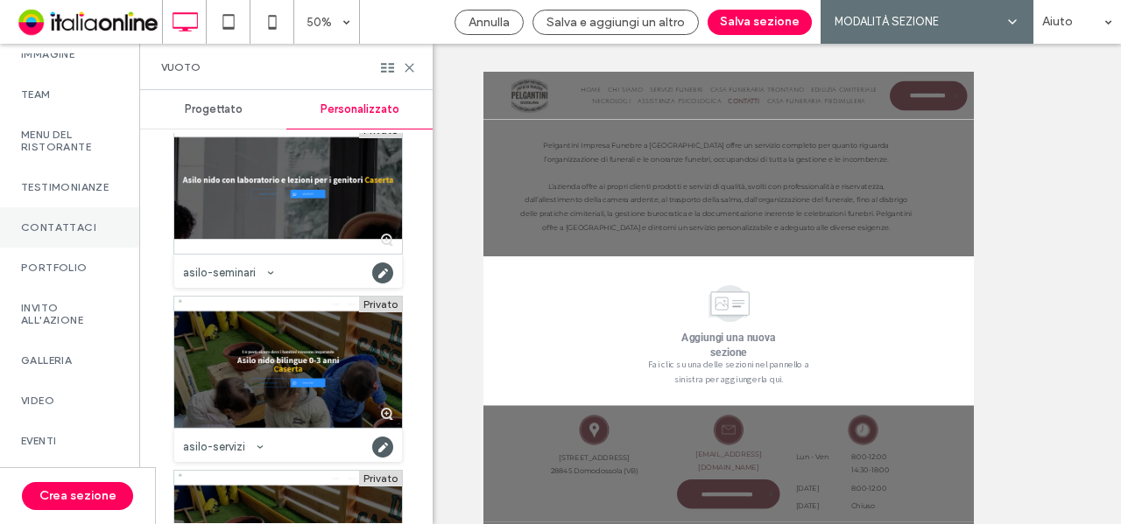
click at [57, 234] on label "Contattaci" at bounding box center [69, 228] width 97 height 12
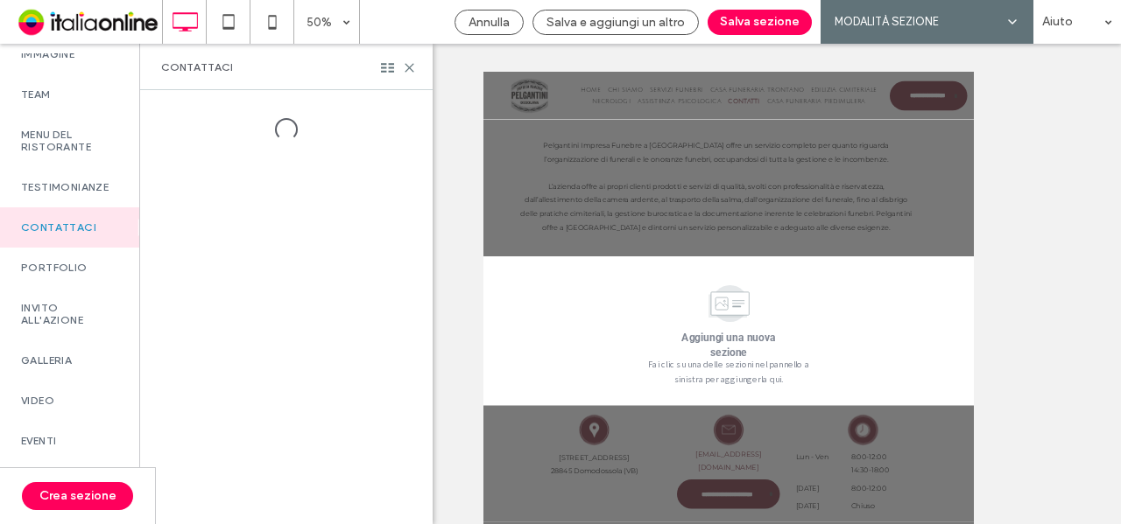
click at [91, 234] on label "Contattaci" at bounding box center [69, 228] width 97 height 12
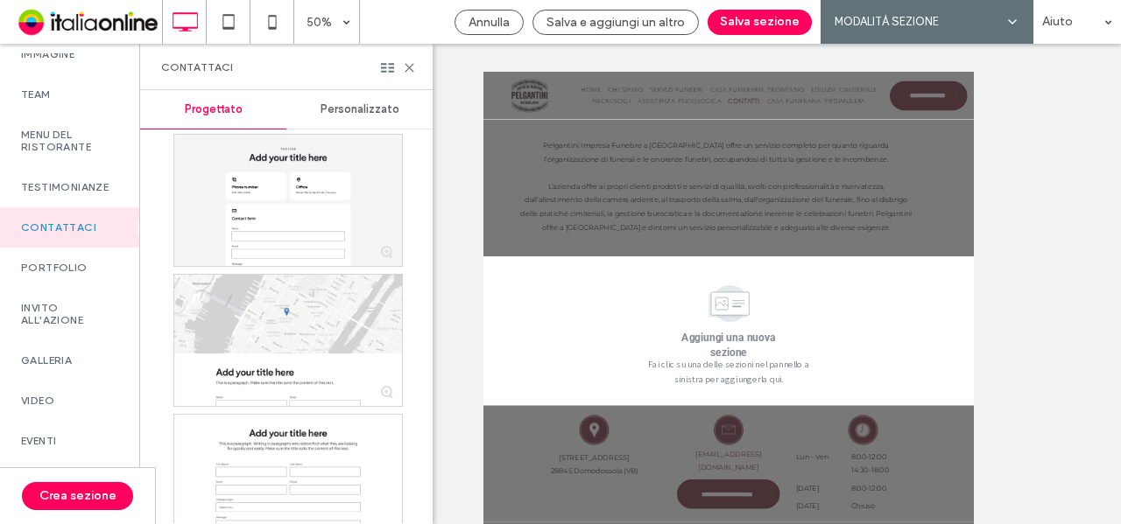
scroll to position [350, 0]
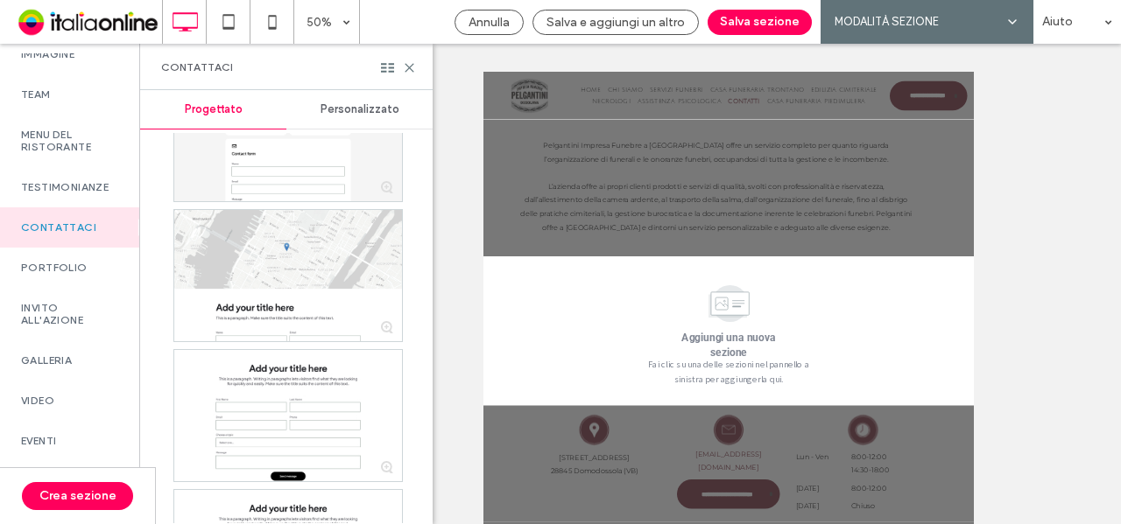
click at [326, 109] on span "Personalizzato" at bounding box center [359, 109] width 79 height 14
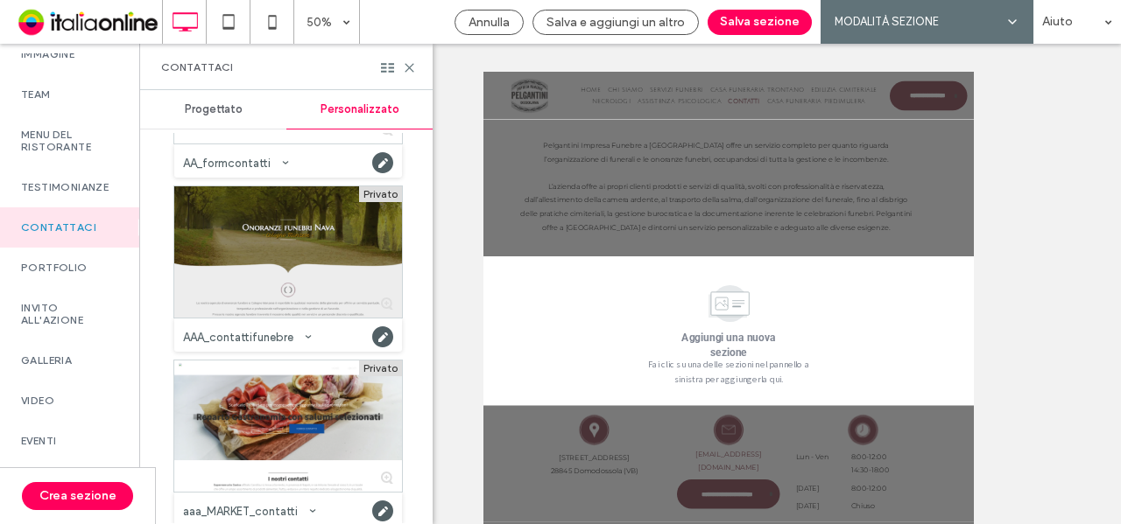
scroll to position [1051, 0]
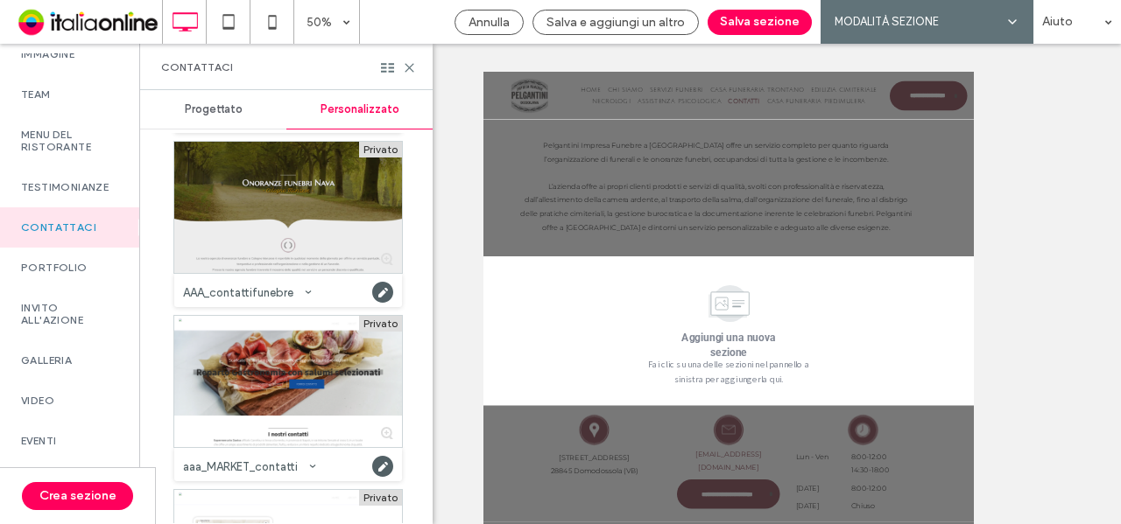
click at [285, 237] on div at bounding box center [288, 207] width 228 height 131
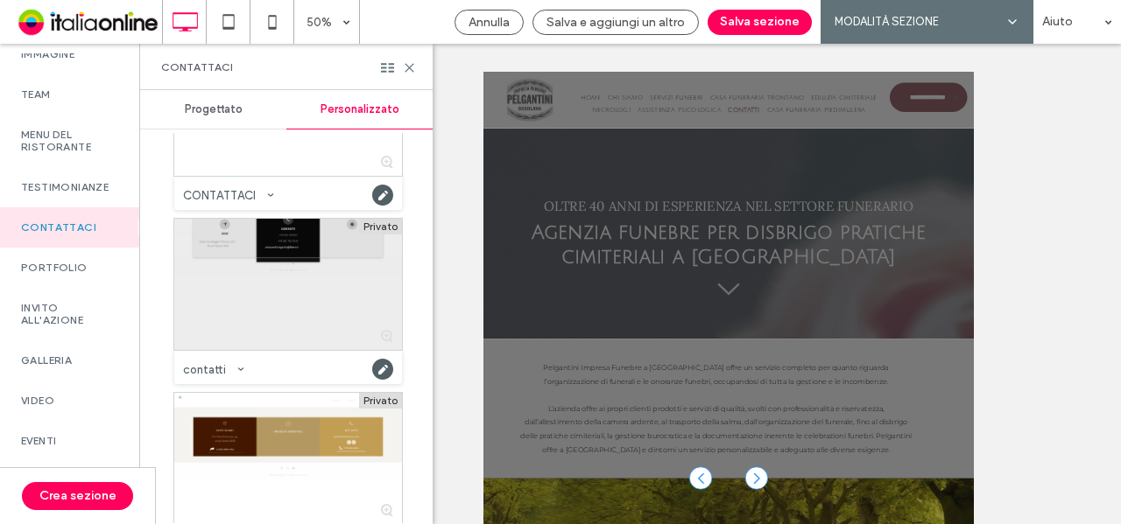
scroll to position [3239, 0]
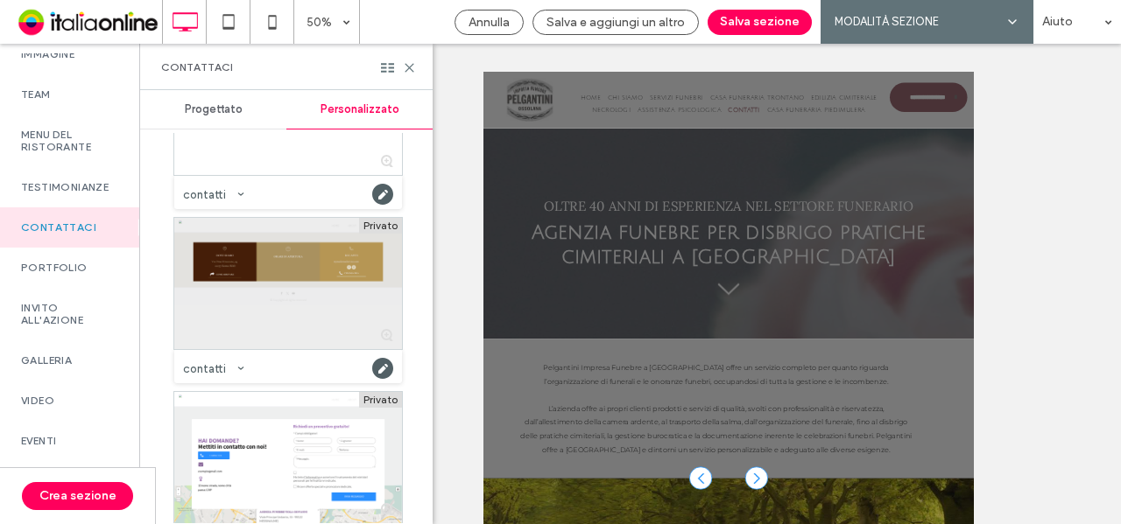
click at [299, 313] on div at bounding box center [288, 283] width 228 height 131
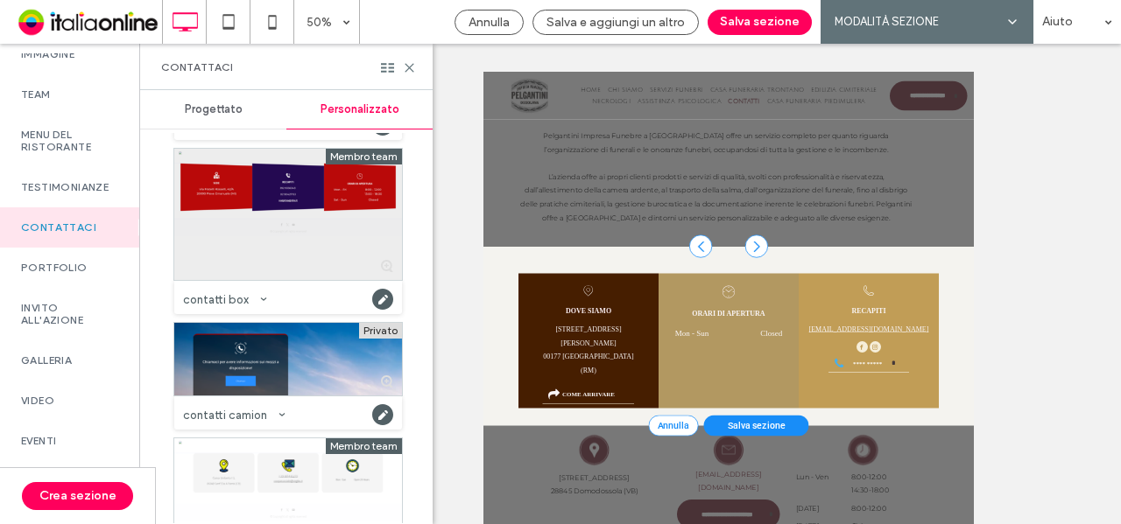
scroll to position [4027, 0]
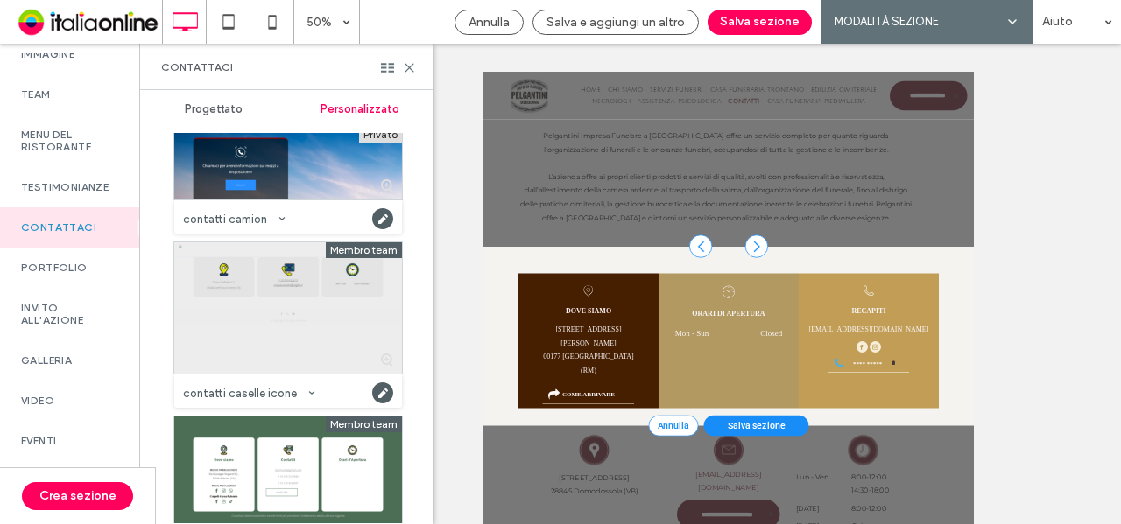
click at [268, 296] on div at bounding box center [288, 308] width 228 height 131
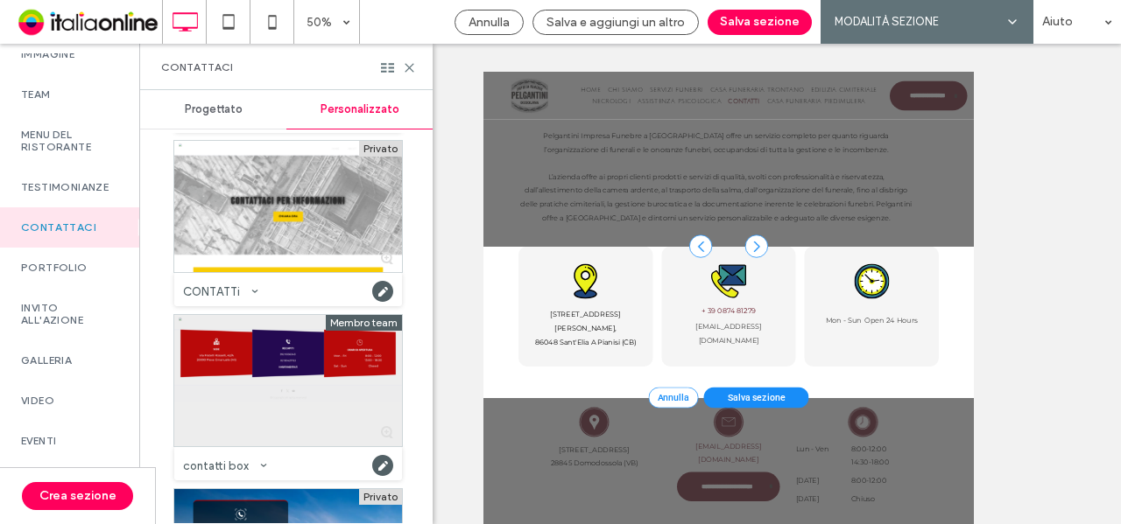
scroll to position [3590, 0]
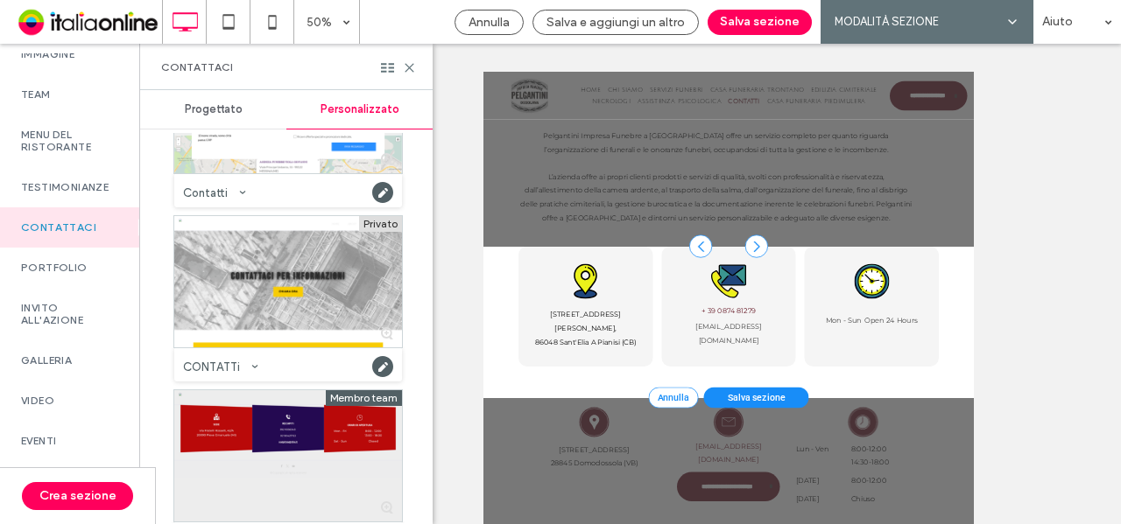
click at [234, 413] on div at bounding box center [288, 455] width 228 height 131
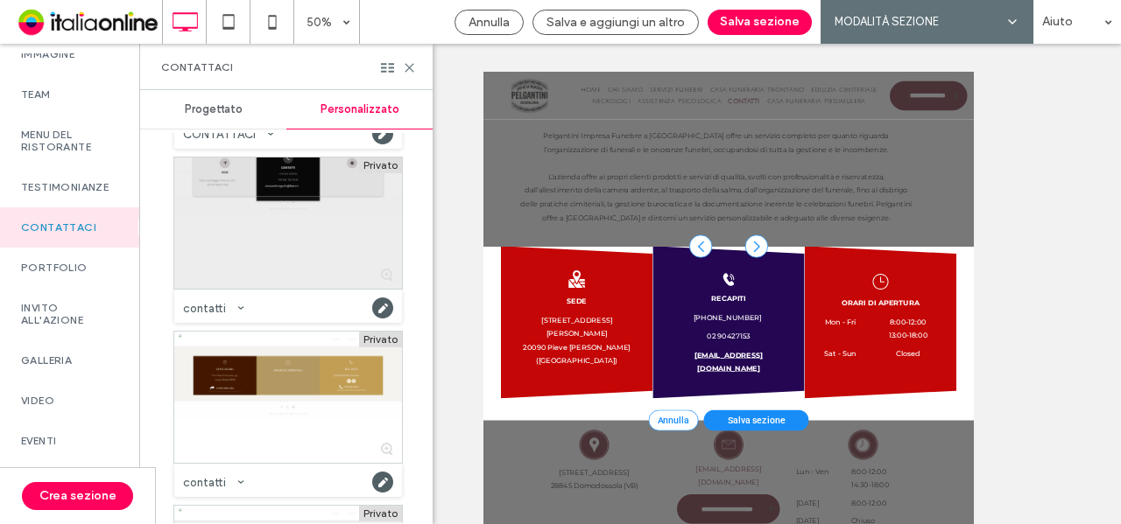
scroll to position [3152, 0]
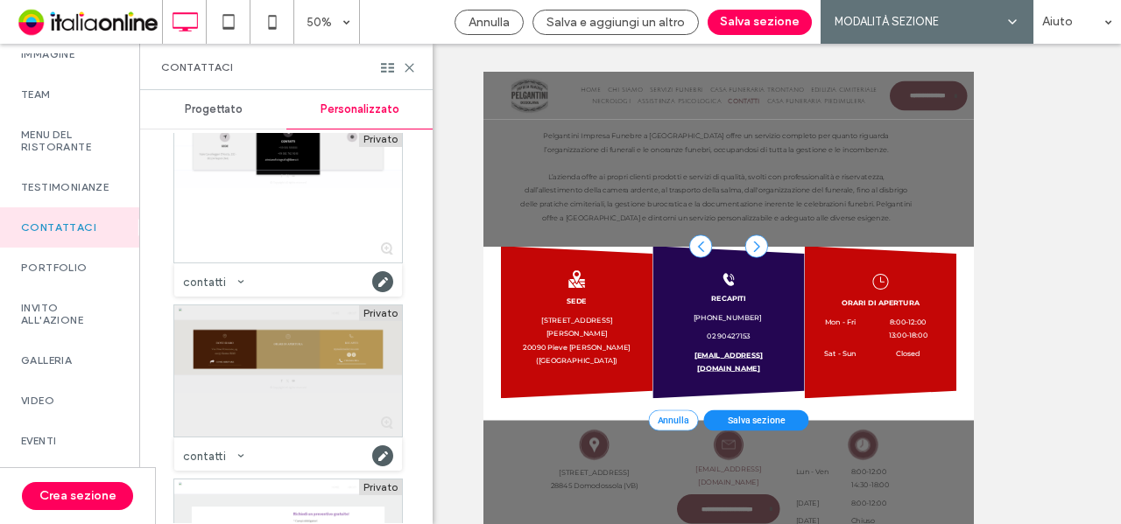
click at [271, 362] on div at bounding box center [288, 371] width 228 height 131
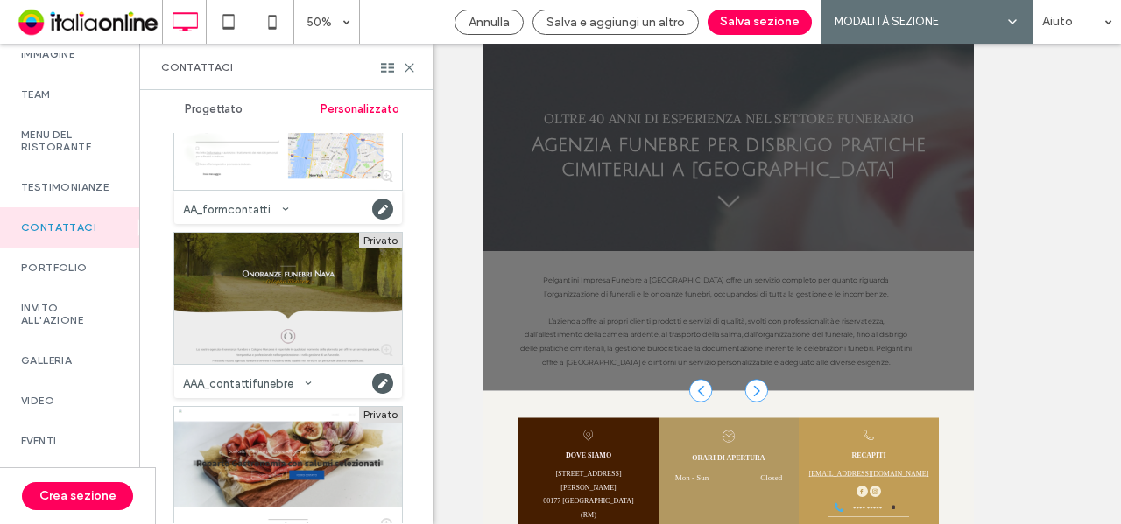
scroll to position [963, 0]
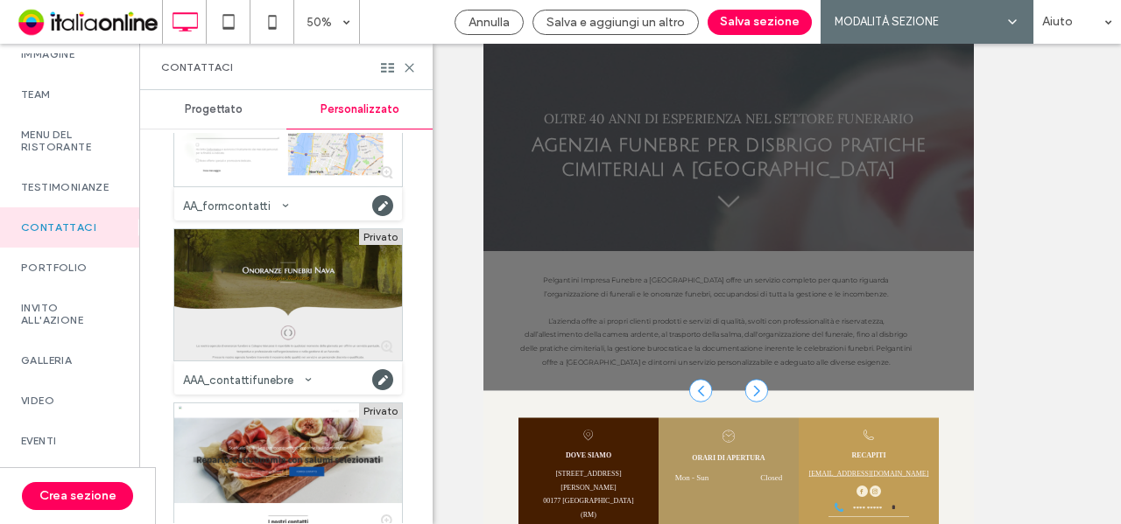
click at [274, 265] on div at bounding box center [288, 294] width 228 height 131
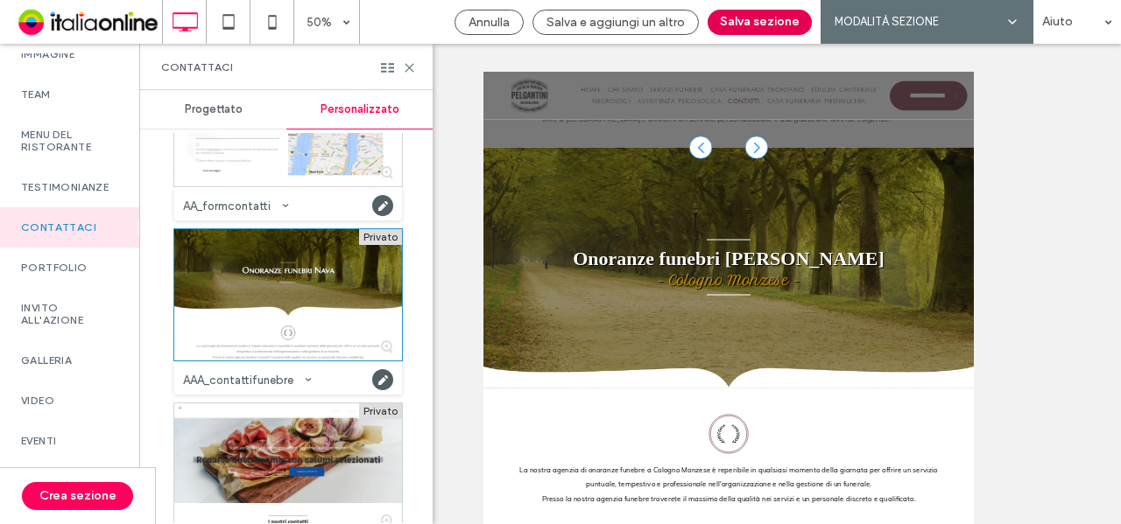
scroll to position [672, 0]
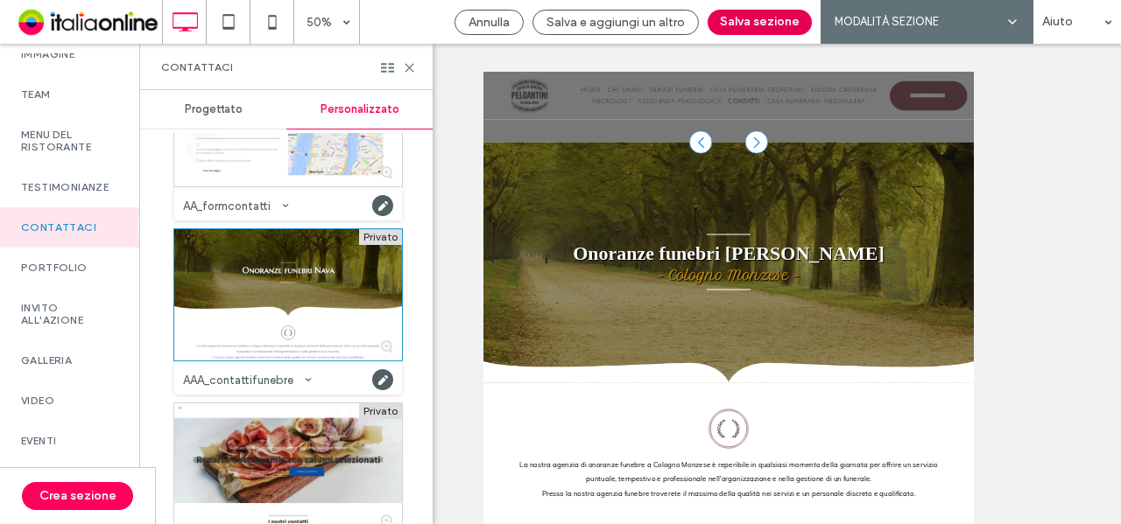
click at [753, 19] on button "Salva sezione" at bounding box center [759, 22] width 104 height 25
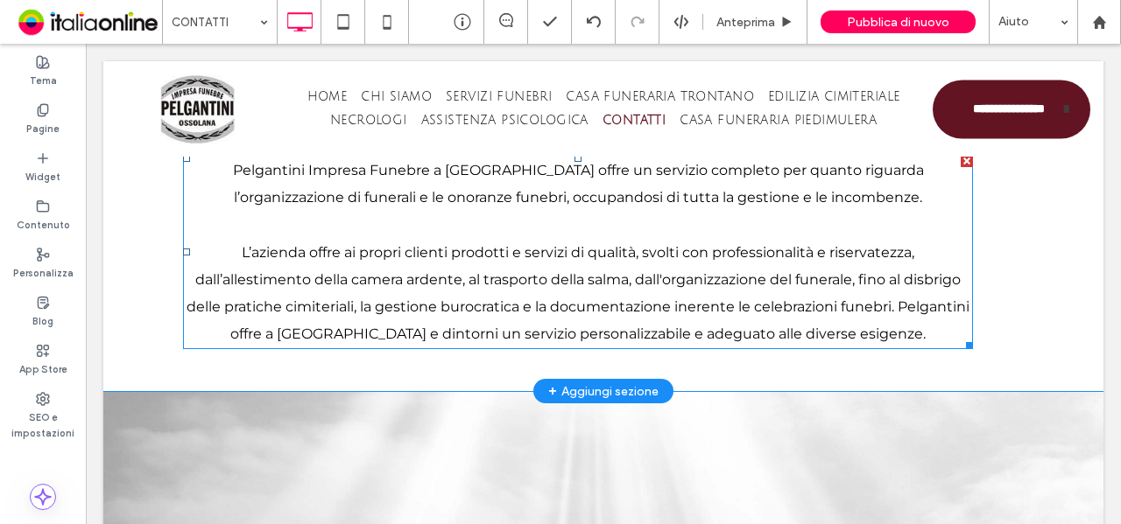
scroll to position [506, 0]
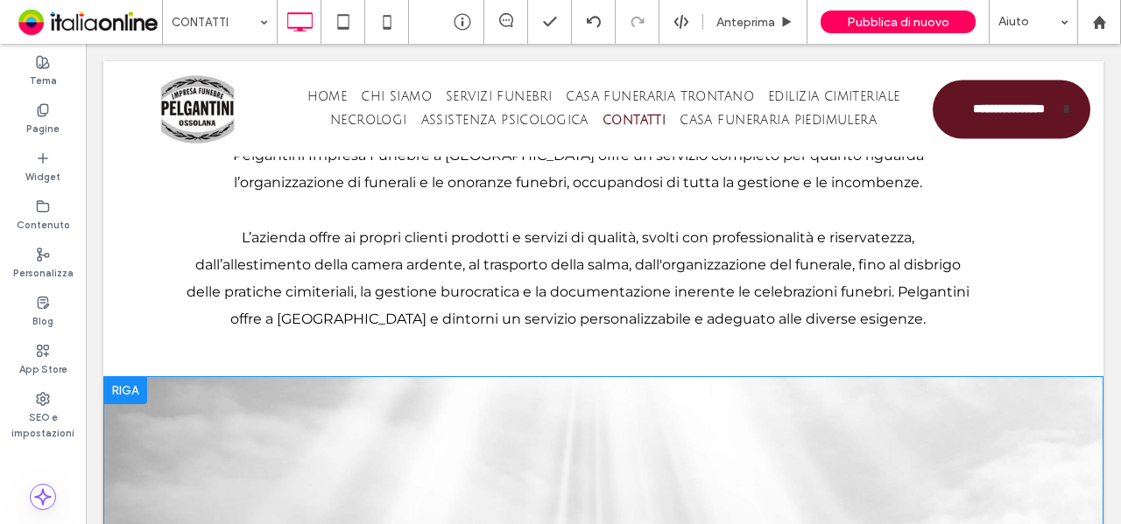
click at [127, 387] on div at bounding box center [125, 390] width 44 height 28
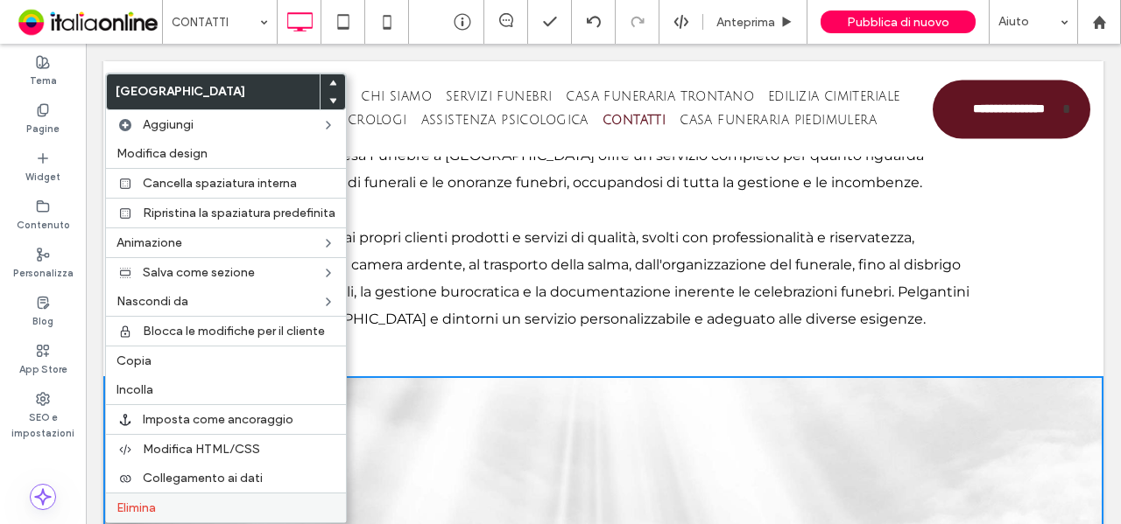
click at [169, 507] on label "Elimina" at bounding box center [225, 508] width 219 height 15
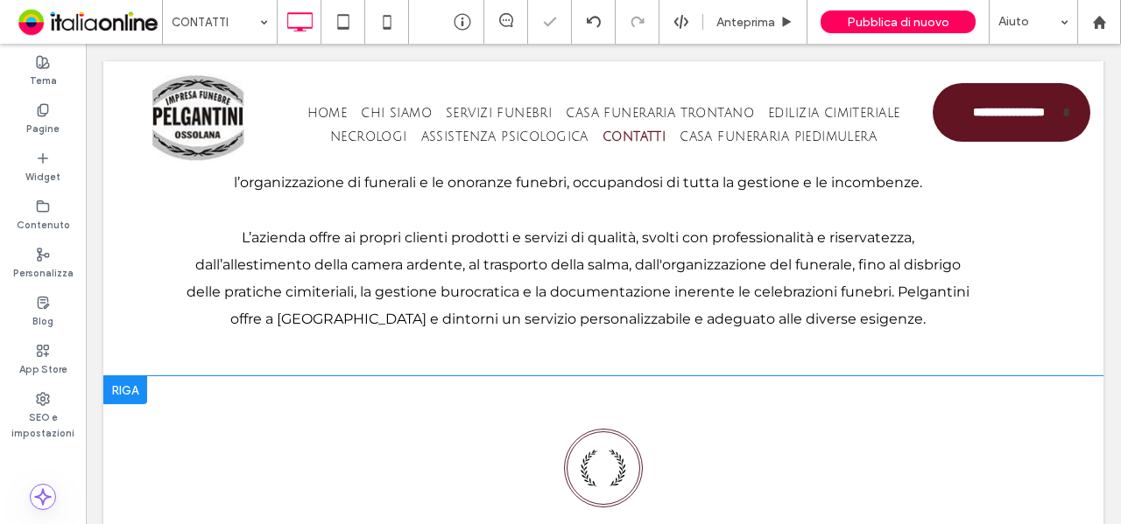
click at [119, 392] on div at bounding box center [125, 390] width 44 height 28
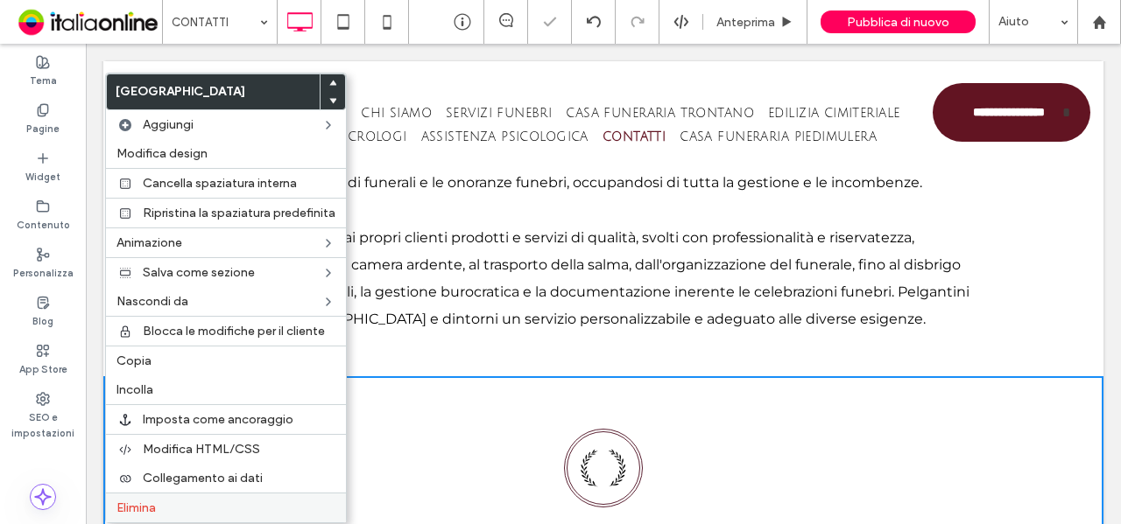
click at [158, 501] on label "Elimina" at bounding box center [225, 508] width 219 height 15
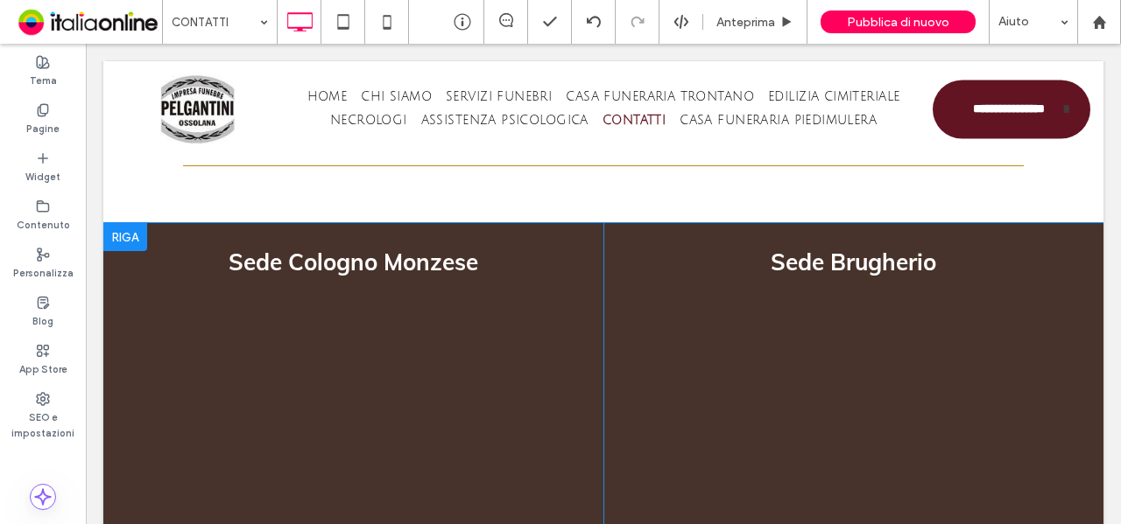
scroll to position [1998, 0]
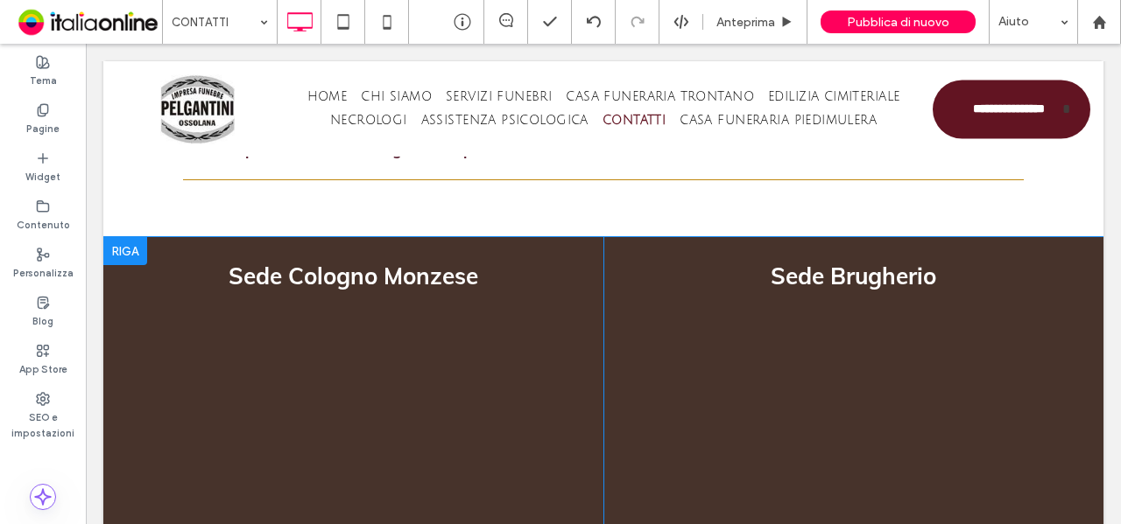
click at [139, 255] on div at bounding box center [125, 251] width 44 height 28
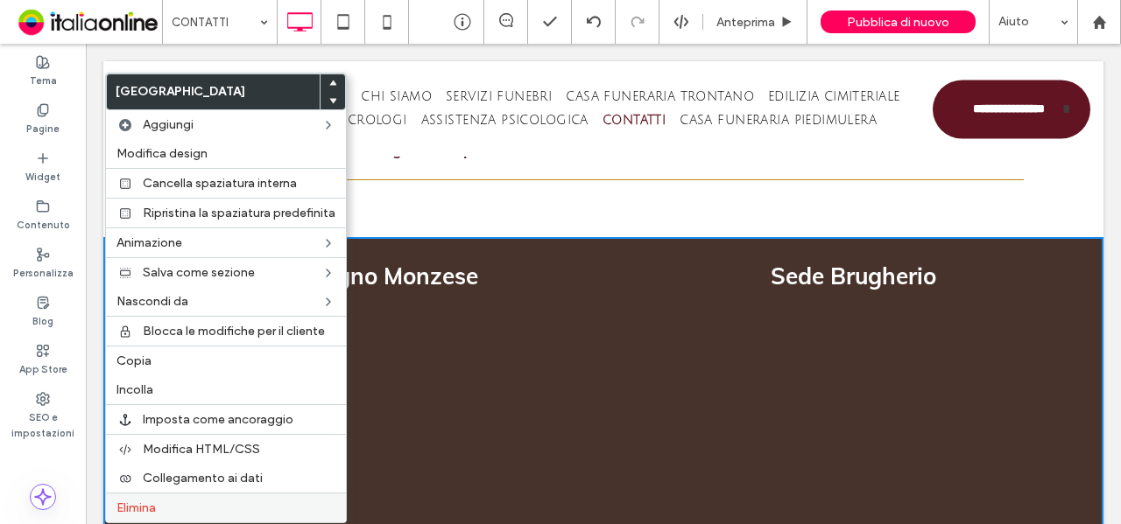
click at [142, 503] on span "Elimina" at bounding box center [135, 508] width 39 height 15
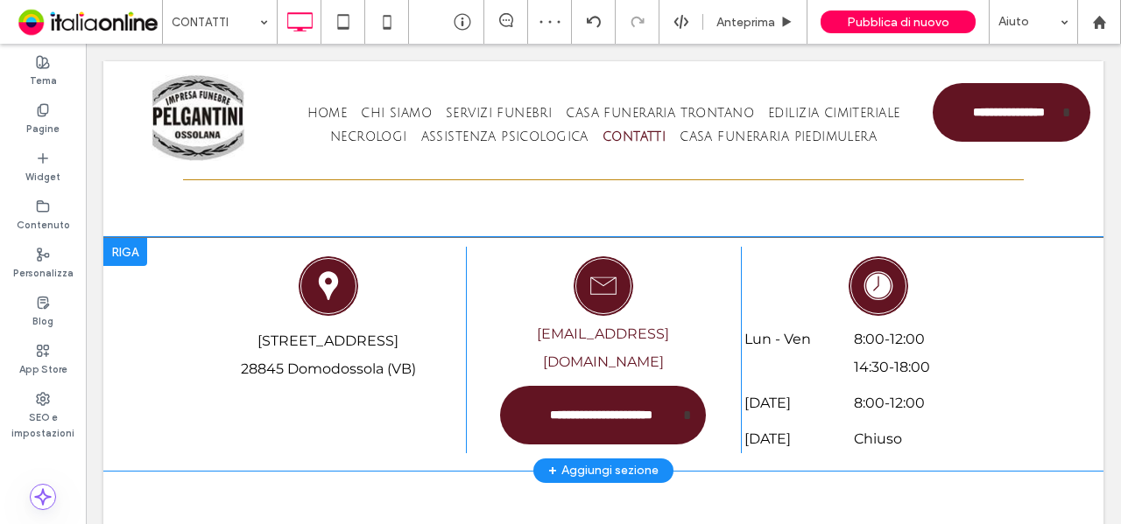
click at [133, 253] on div at bounding box center [125, 252] width 44 height 28
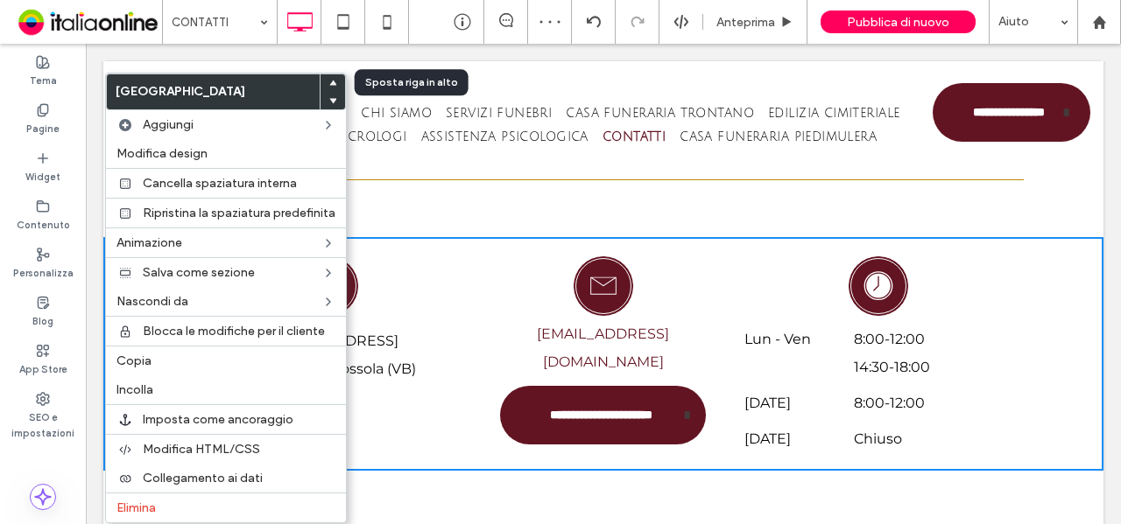
click at [333, 85] on icon at bounding box center [332, 83] width 7 height 7
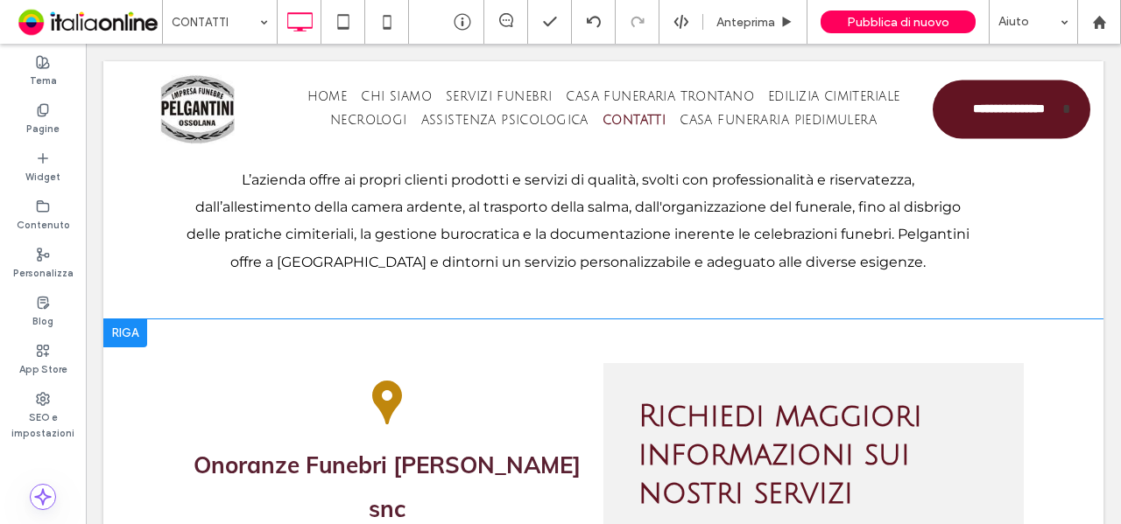
scroll to position [742, 0]
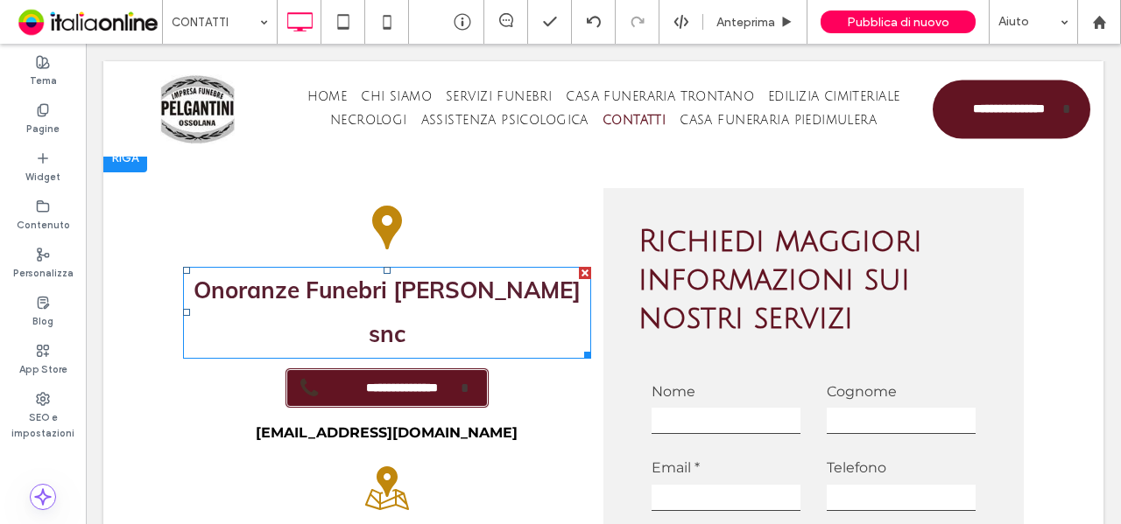
click at [412, 297] on span "Onoranze Funebri Nava snc" at bounding box center [386, 313] width 387 height 74
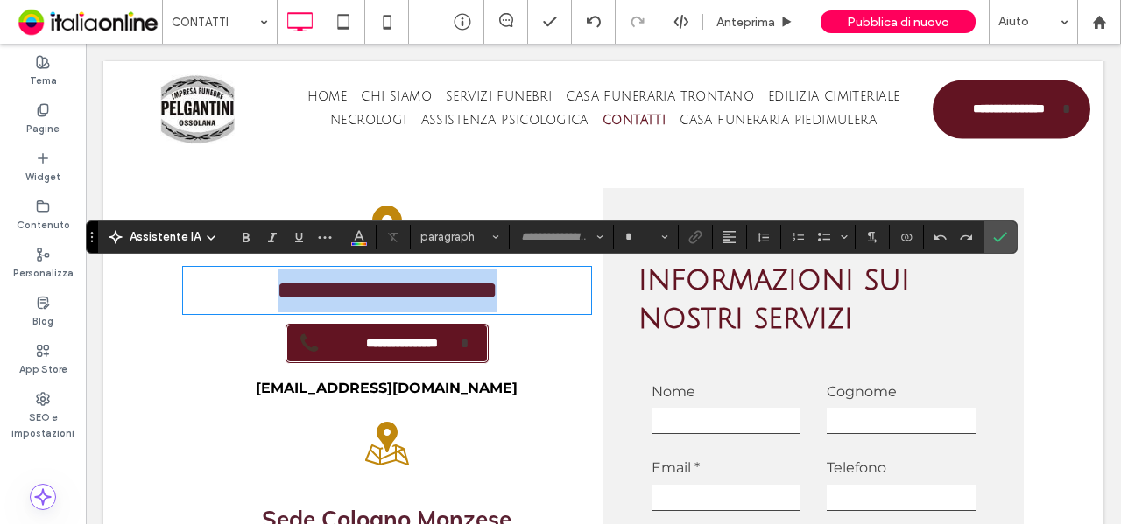
type input "****"
type input "**"
click at [450, 283] on strong "**********" at bounding box center [387, 290] width 219 height 22
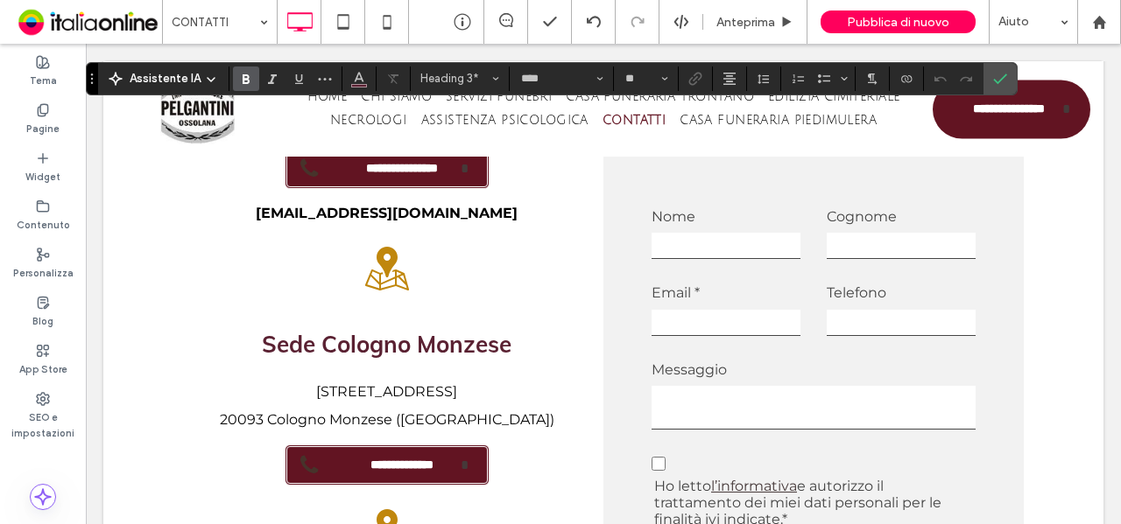
scroll to position [655, 0]
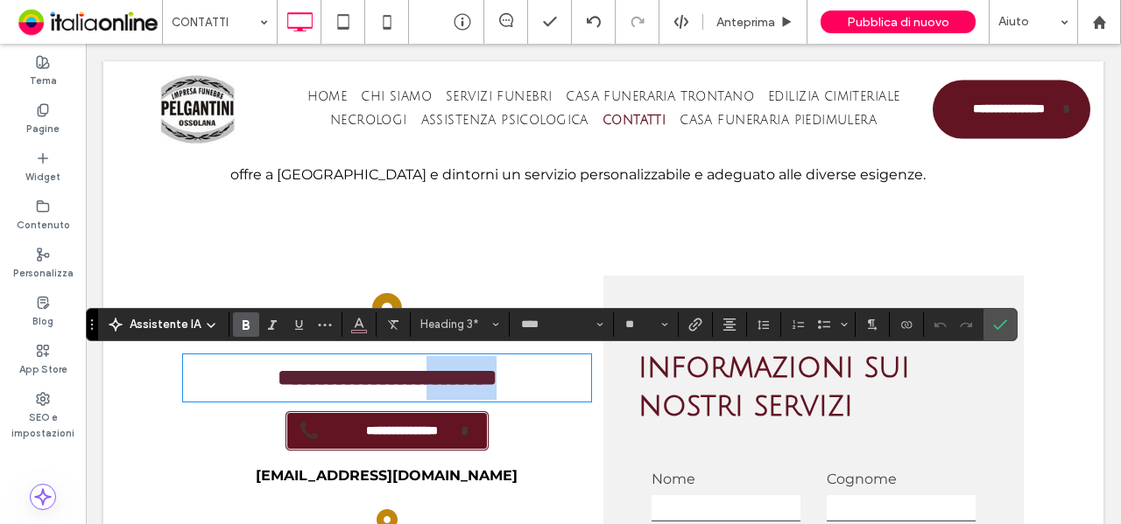
drag, startPoint x: 427, startPoint y: 376, endPoint x: 553, endPoint y: 388, distance: 126.6
click at [553, 388] on h3 "**********" at bounding box center [387, 378] width 408 height 45
click at [993, 328] on icon "Conferma" at bounding box center [1000, 325] width 14 height 14
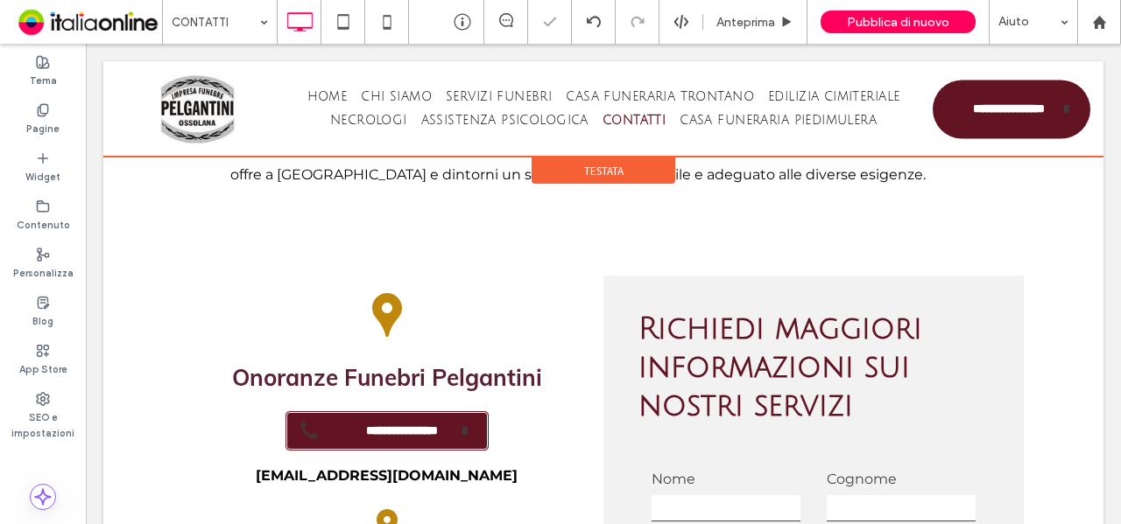
drag, startPoint x: 979, startPoint y: 116, endPoint x: 1000, endPoint y: 115, distance: 21.1
click at [1000, 115] on div at bounding box center [603, 108] width 1000 height 95
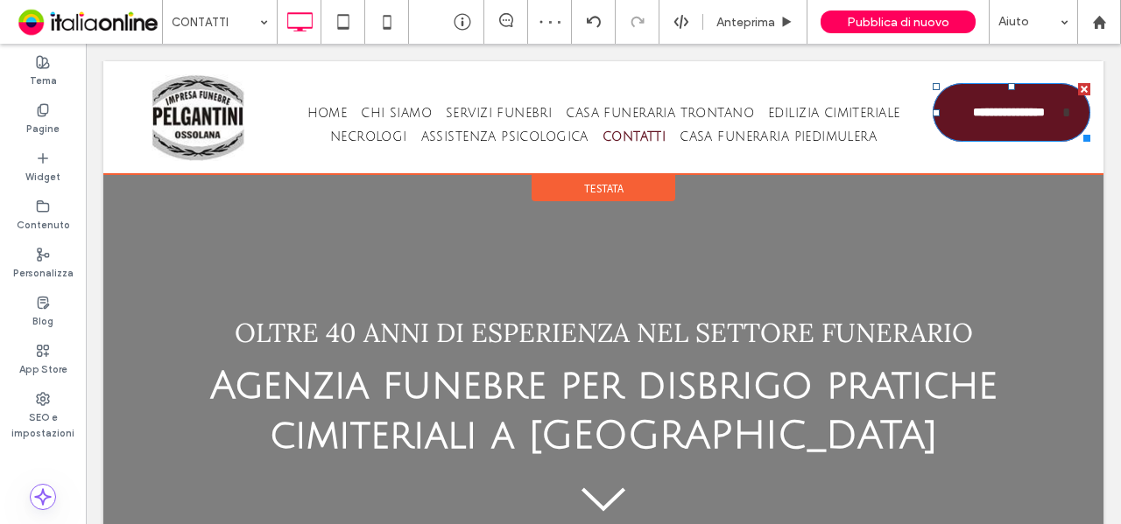
scroll to position [0, 0]
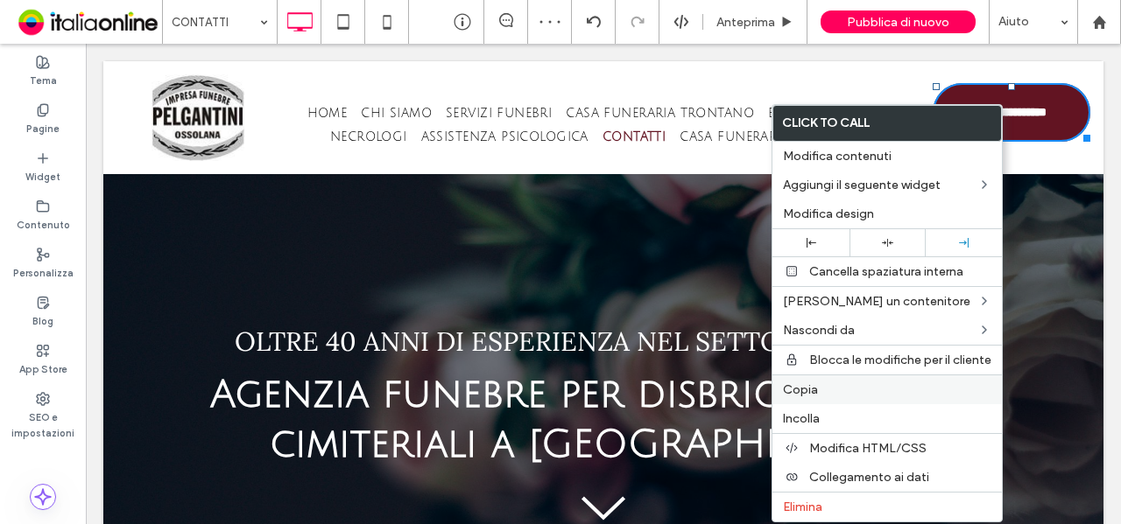
click at [826, 390] on label "Copia" at bounding box center [887, 390] width 208 height 15
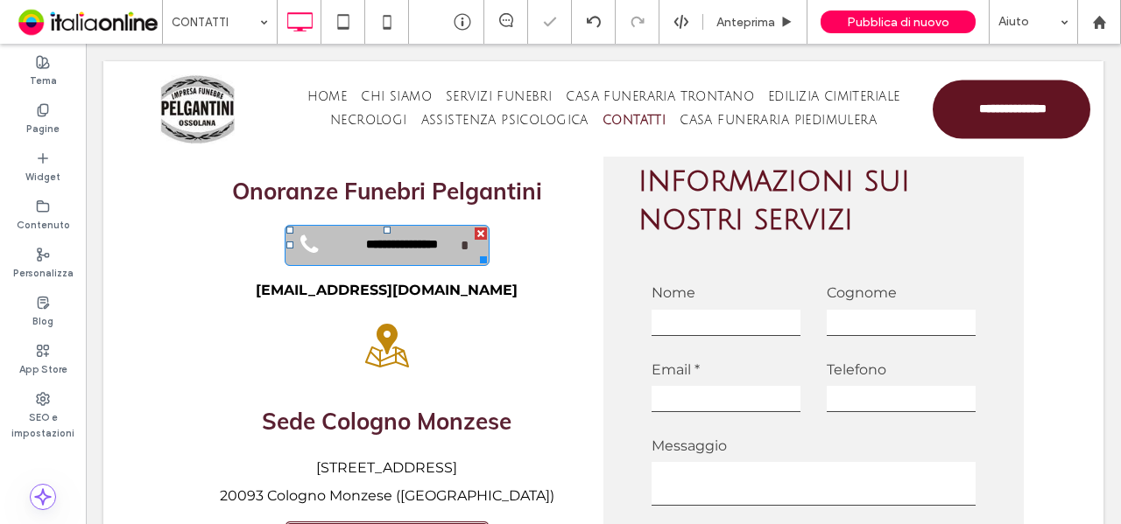
scroll to position [770, 0]
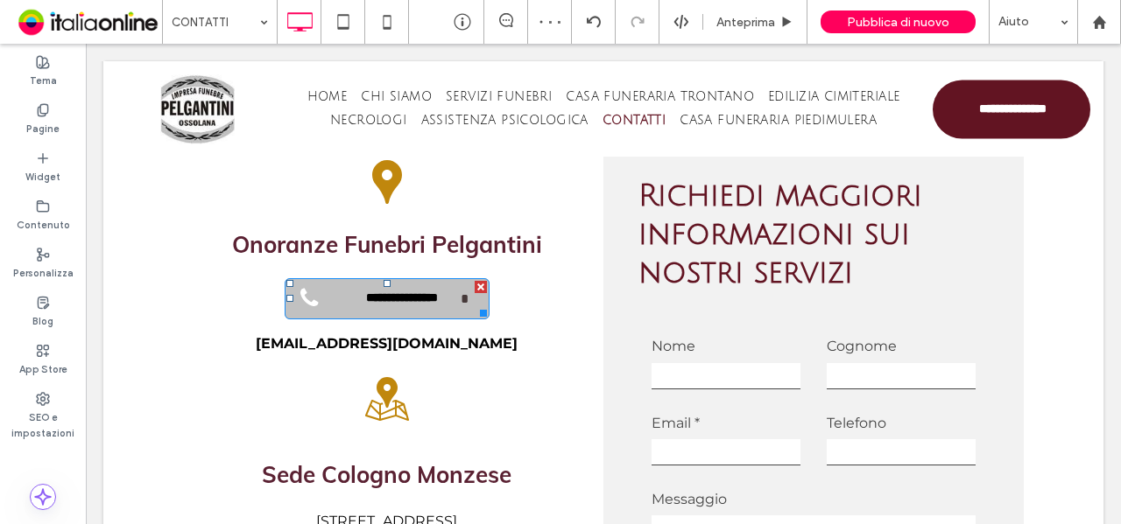
click at [424, 304] on span "**********" at bounding box center [401, 298] width 117 height 31
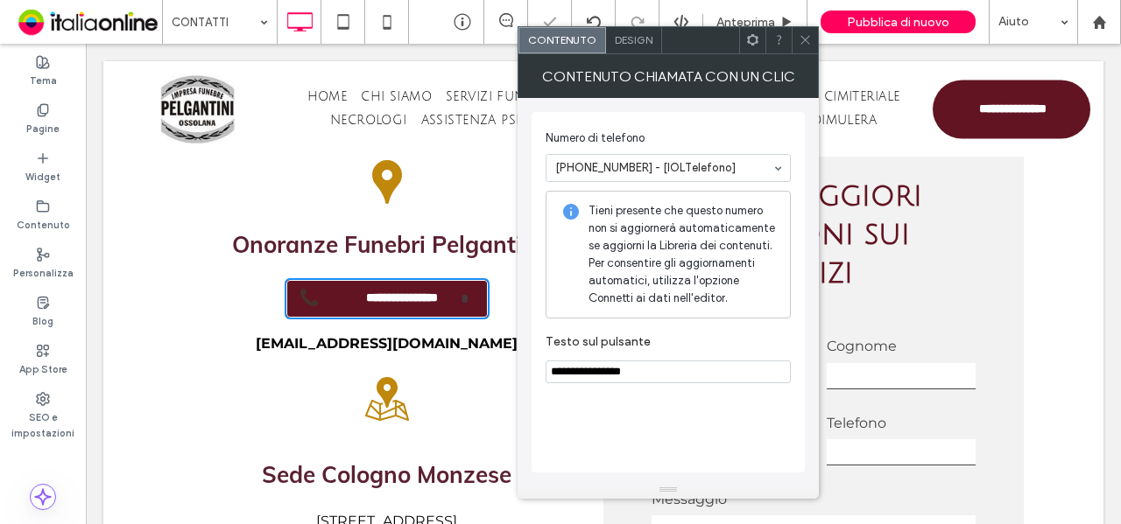
click at [811, 40] on icon at bounding box center [804, 39] width 13 height 13
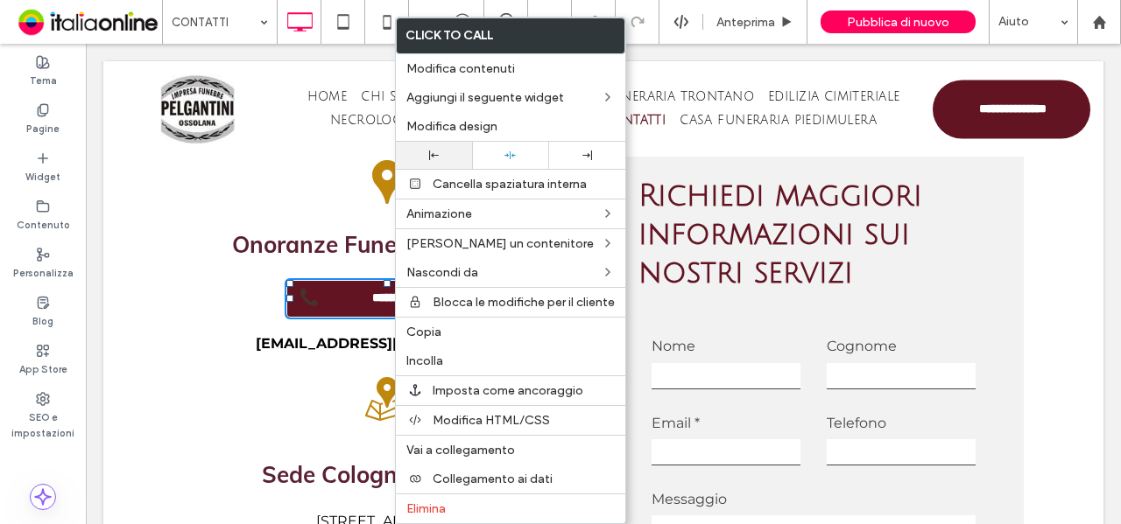
drag, startPoint x: 447, startPoint y: 131, endPoint x: 448, endPoint y: 157, distance: 25.5
click at [447, 131] on span "Modifica design" at bounding box center [451, 126] width 91 height 15
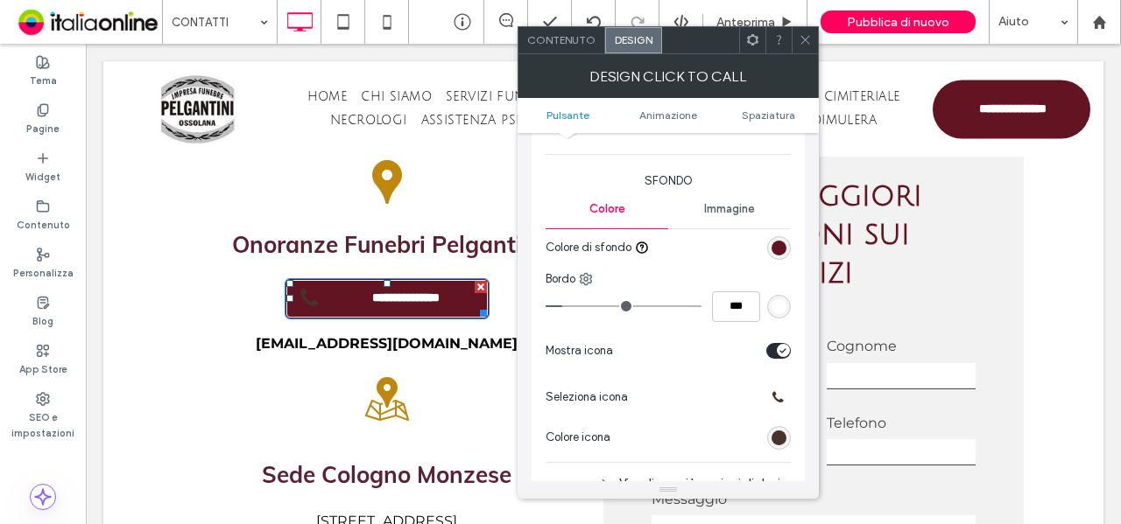
scroll to position [438, 0]
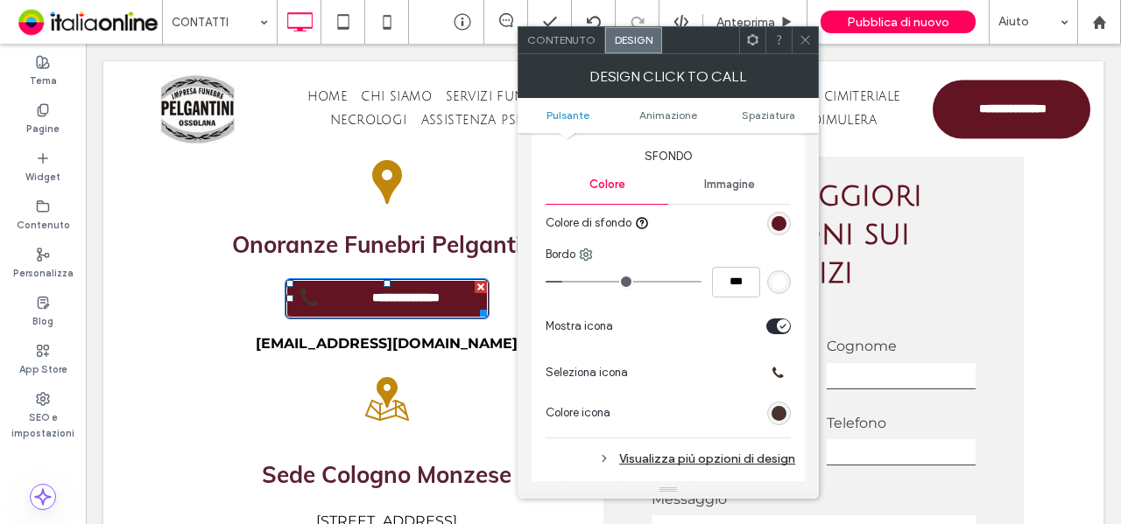
click at [776, 414] on div "rgb(71, 51, 43)" at bounding box center [778, 413] width 15 height 15
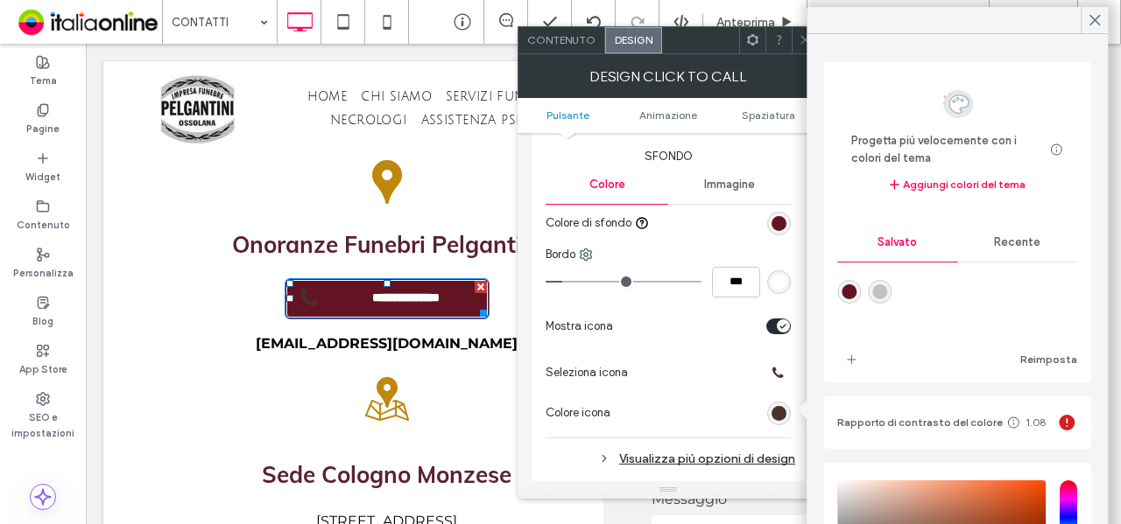
click at [1016, 246] on span "Recente" at bounding box center [1017, 243] width 46 height 14
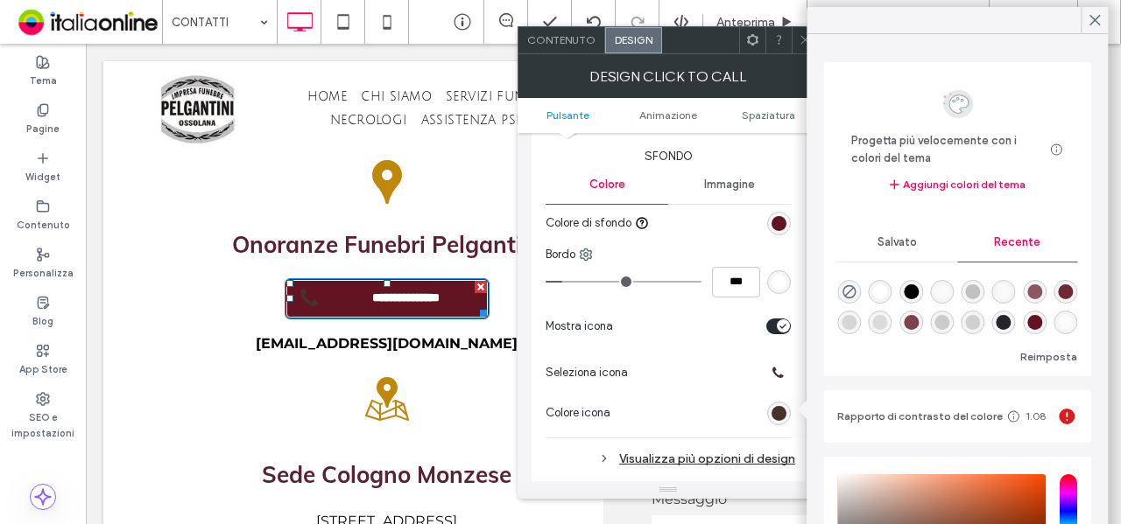
click at [884, 295] on div "rgba(255, 255, 255, 1)" at bounding box center [880, 292] width 15 height 15
type input "*******"
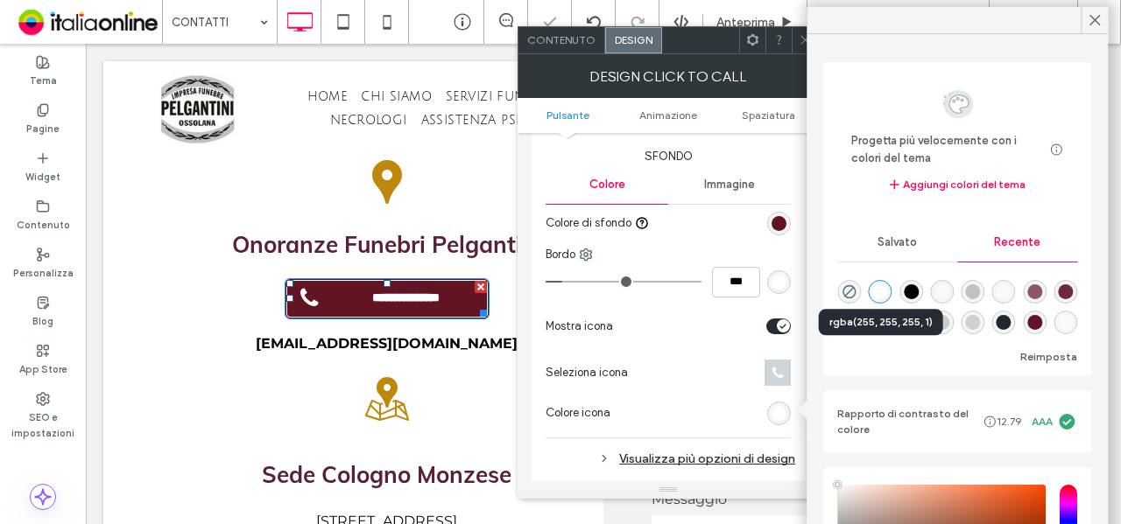
click at [884, 258] on div "Salvato" at bounding box center [897, 242] width 120 height 39
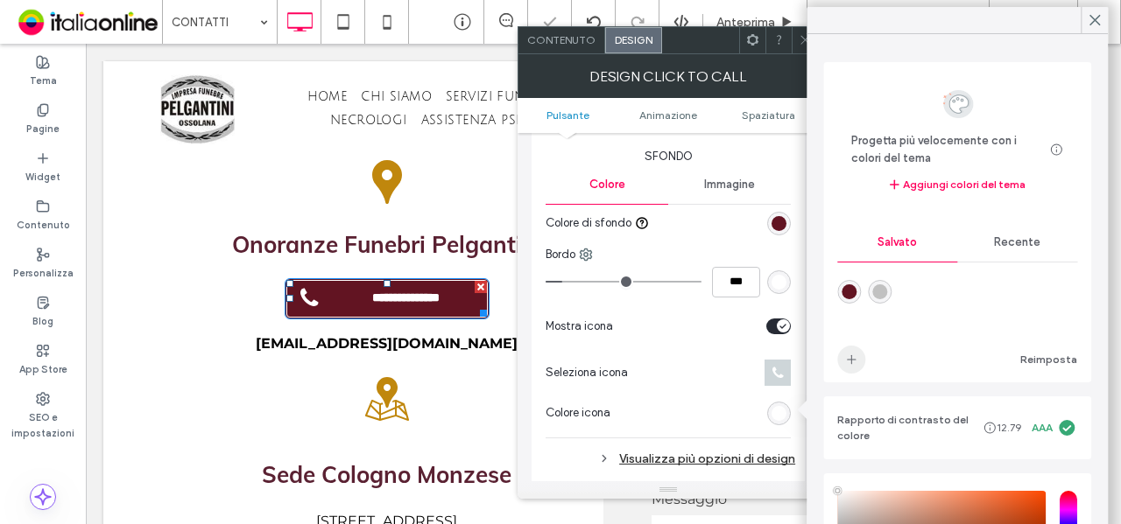
click at [853, 362] on icon "add color" at bounding box center [851, 360] width 14 height 14
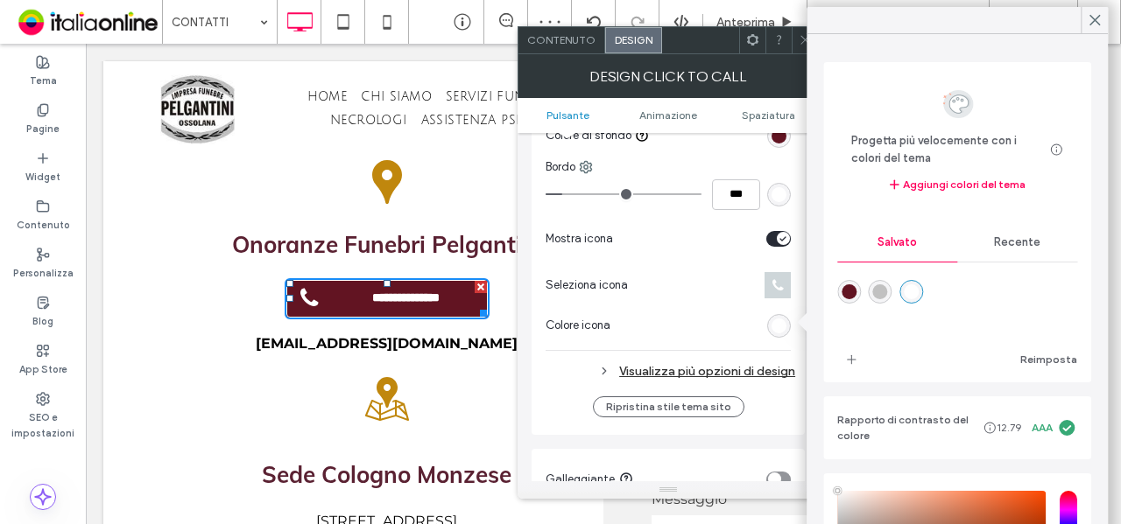
click at [661, 372] on div "Visualizza più opzioni di design" at bounding box center [670, 372] width 250 height 24
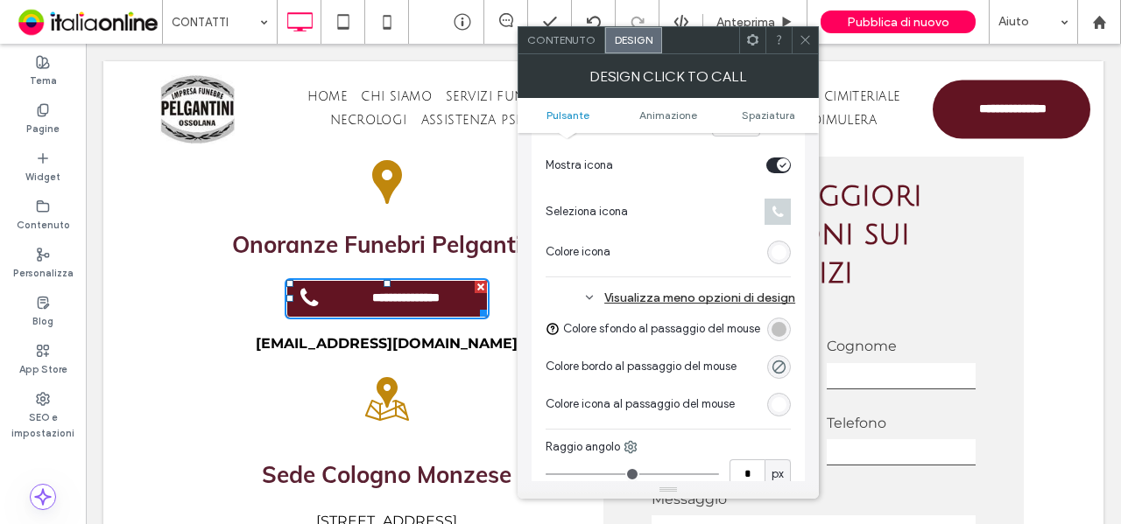
scroll to position [700, 0]
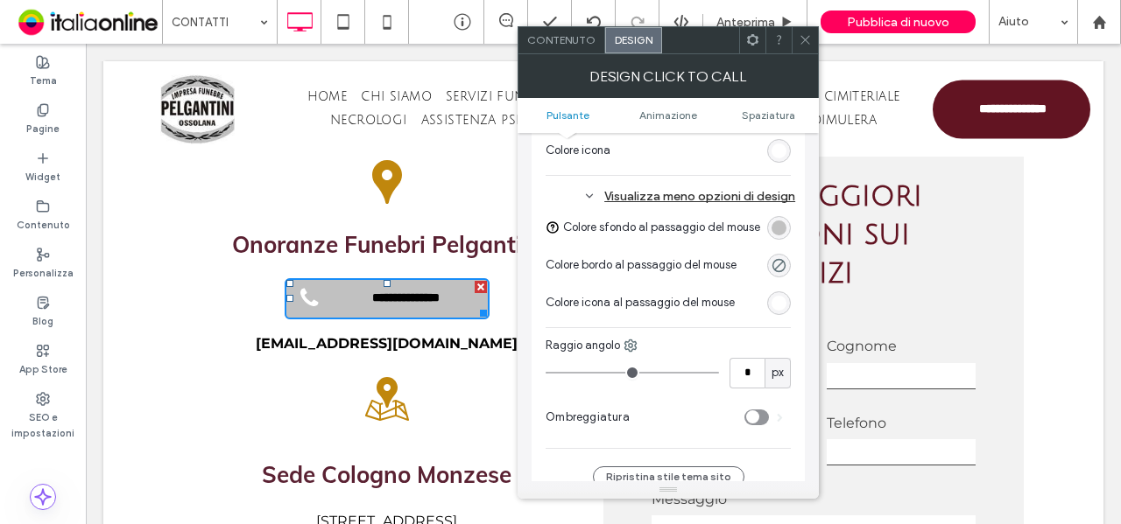
click at [774, 304] on div "rgb(255, 255, 255)" at bounding box center [778, 303] width 15 height 15
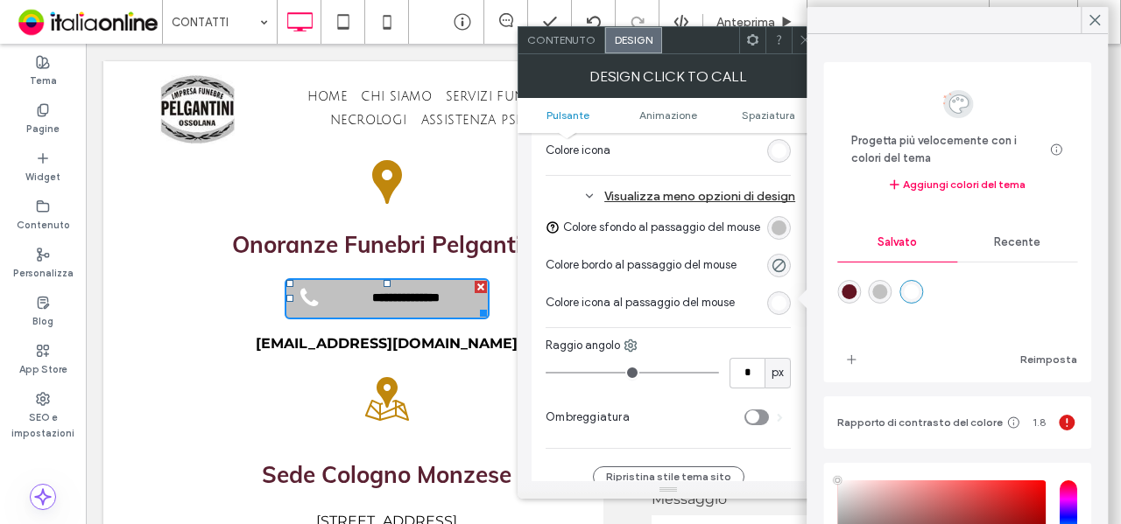
drag, startPoint x: 851, startPoint y: 292, endPoint x: 779, endPoint y: 318, distance: 76.4
click at [849, 292] on div "rgba(98,20,34,1)" at bounding box center [848, 292] width 15 height 15
type input "*******"
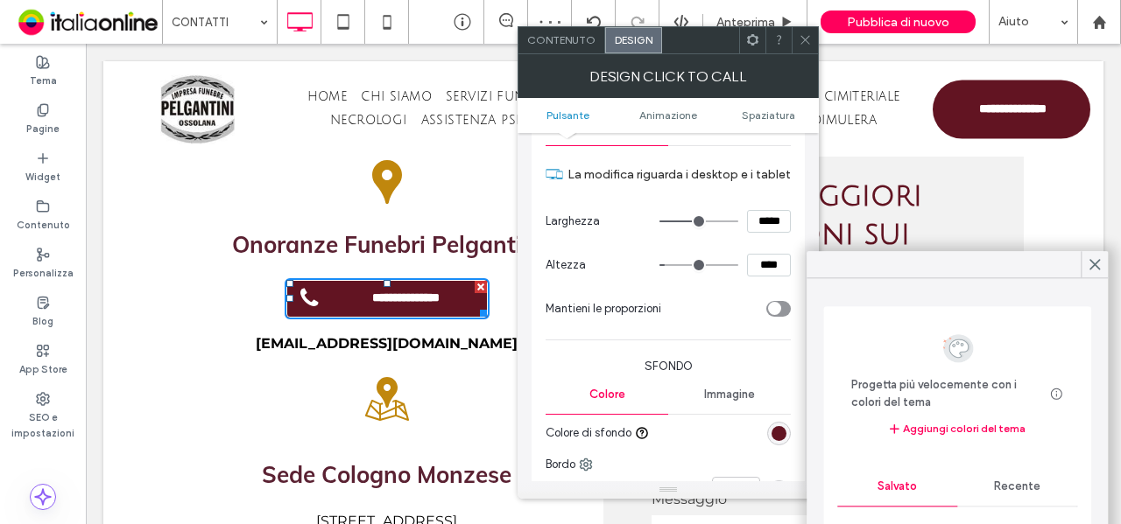
scroll to position [88, 0]
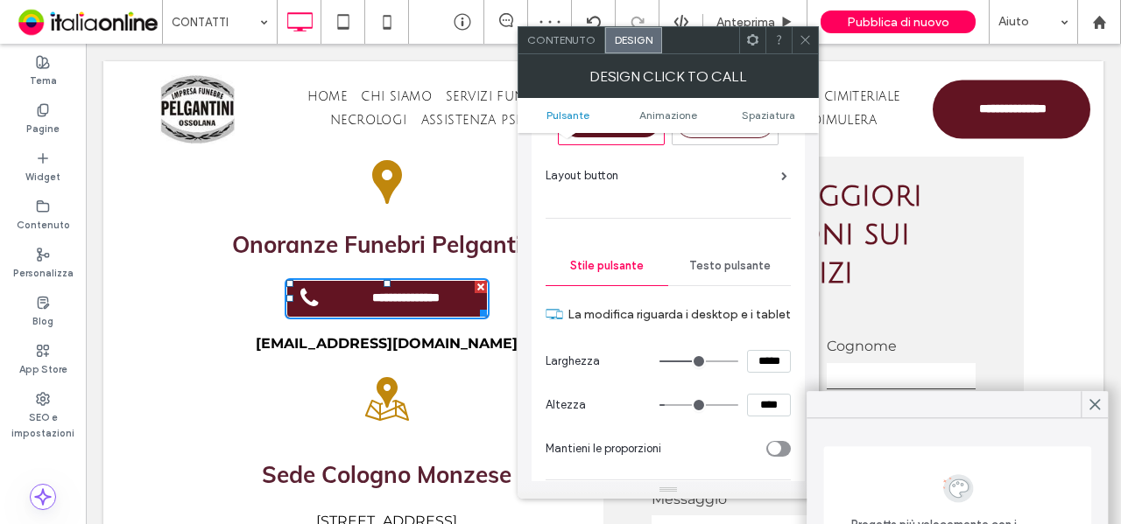
click at [728, 273] on div "Testo pulsante" at bounding box center [729, 266] width 123 height 39
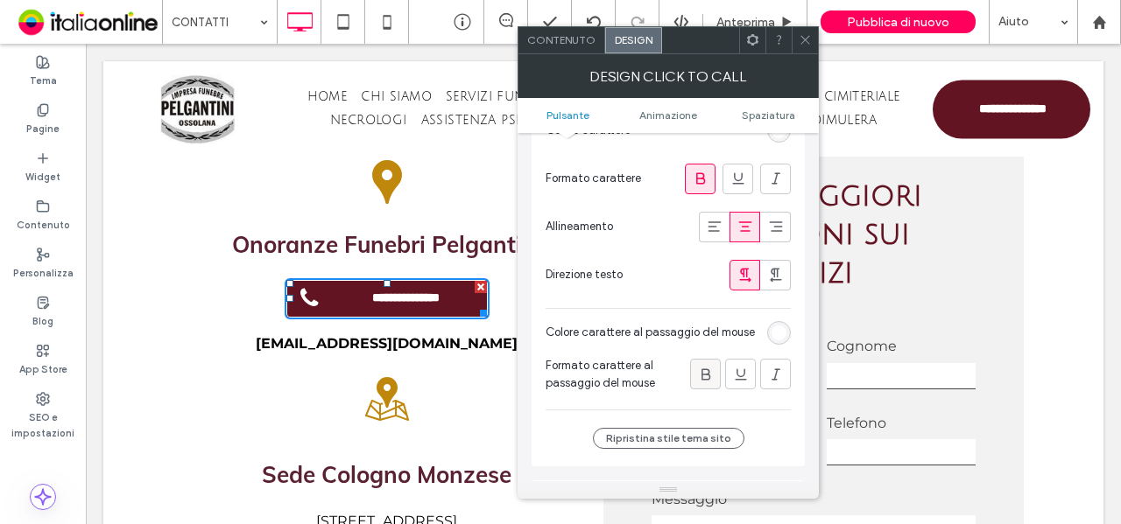
scroll to position [438, 0]
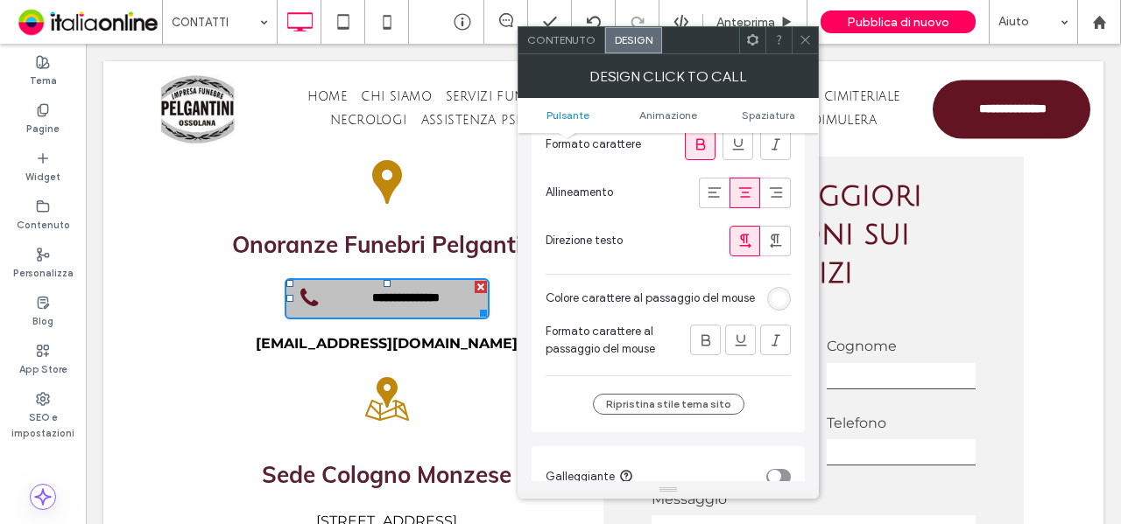
click at [777, 297] on div "rgb(255, 255, 255)" at bounding box center [778, 299] width 15 height 15
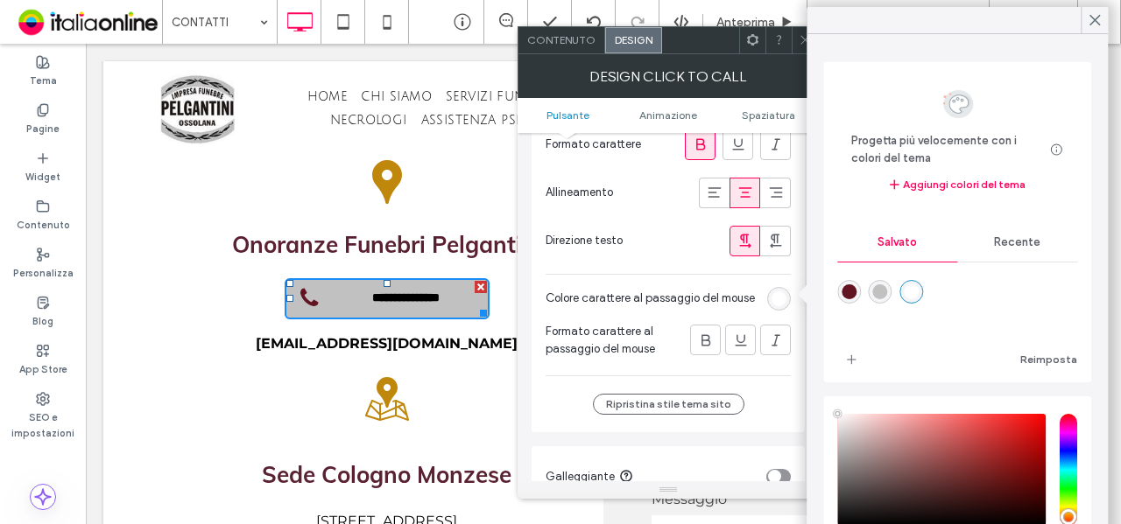
click at [850, 296] on div "rgba(98,20,34,1)" at bounding box center [848, 292] width 15 height 15
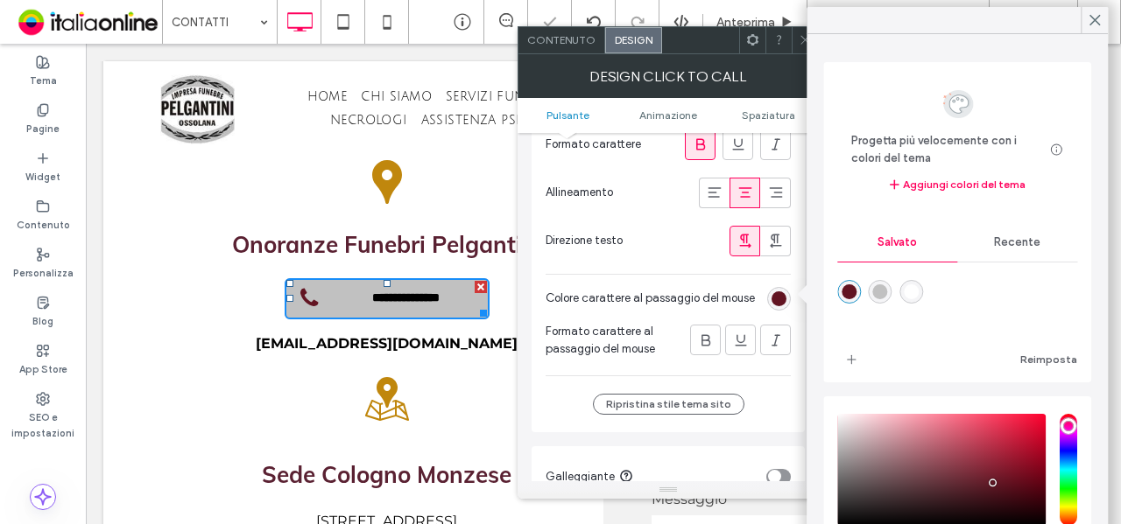
type input "*******"
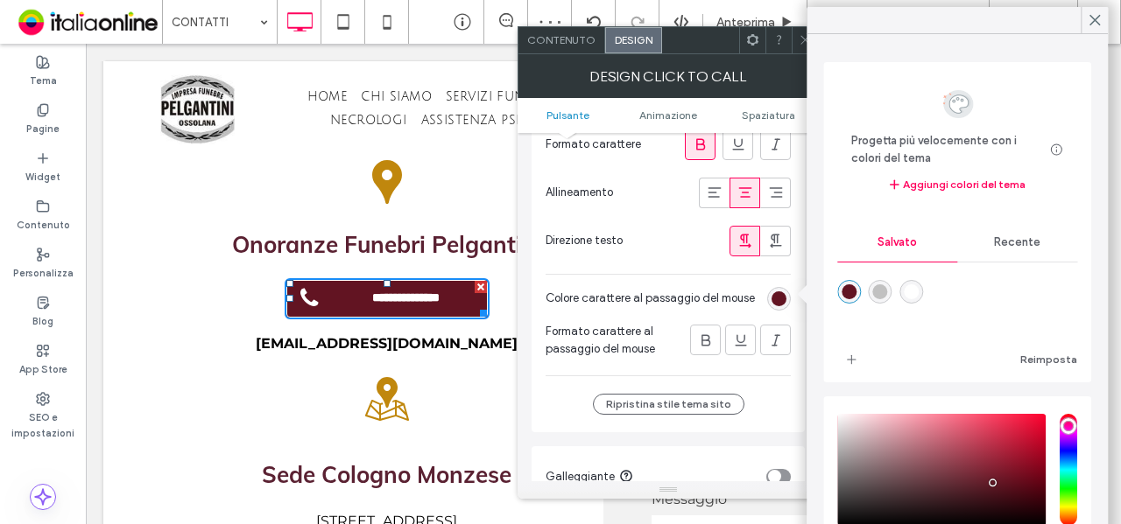
click at [796, 35] on div at bounding box center [804, 40] width 26 height 26
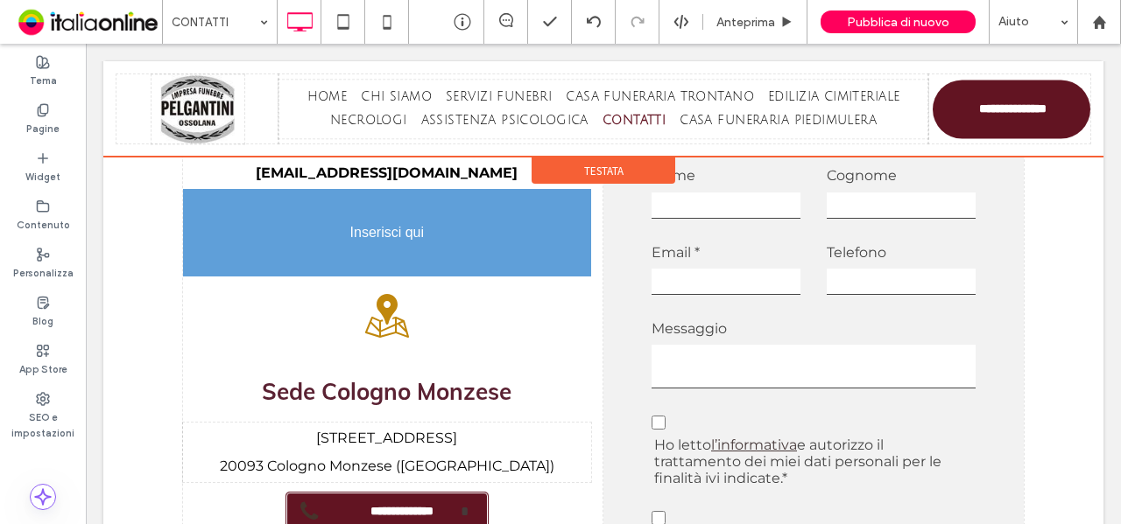
scroll to position [946, 0]
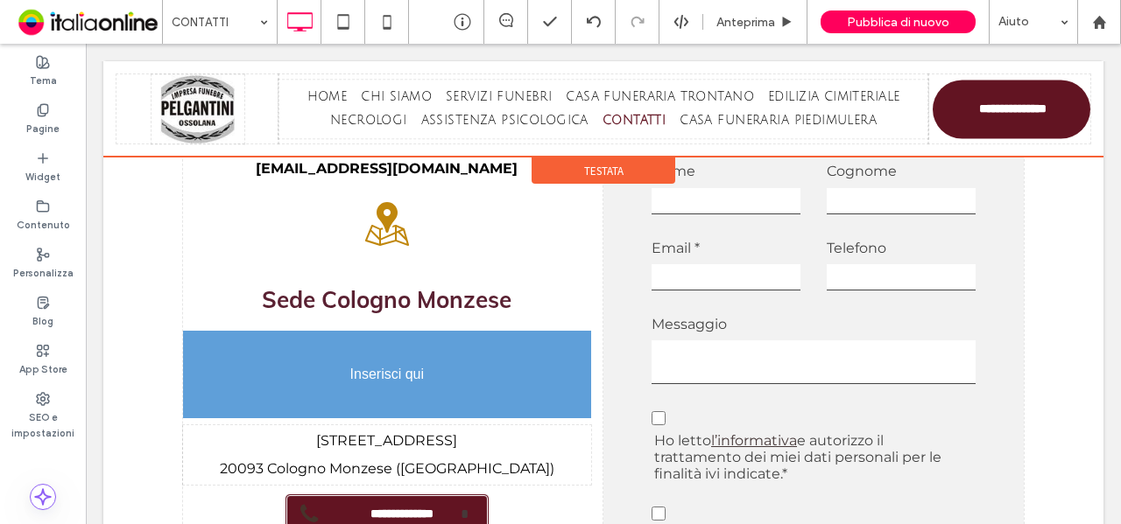
drag, startPoint x: 333, startPoint y: 412, endPoint x: 475, endPoint y: 407, distance: 142.8
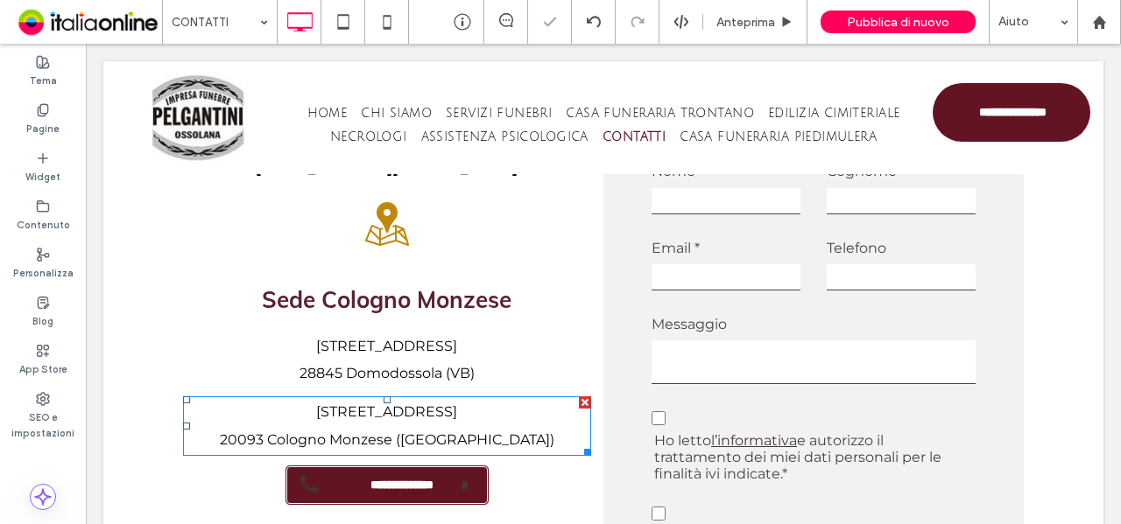
scroll to position [963, 0]
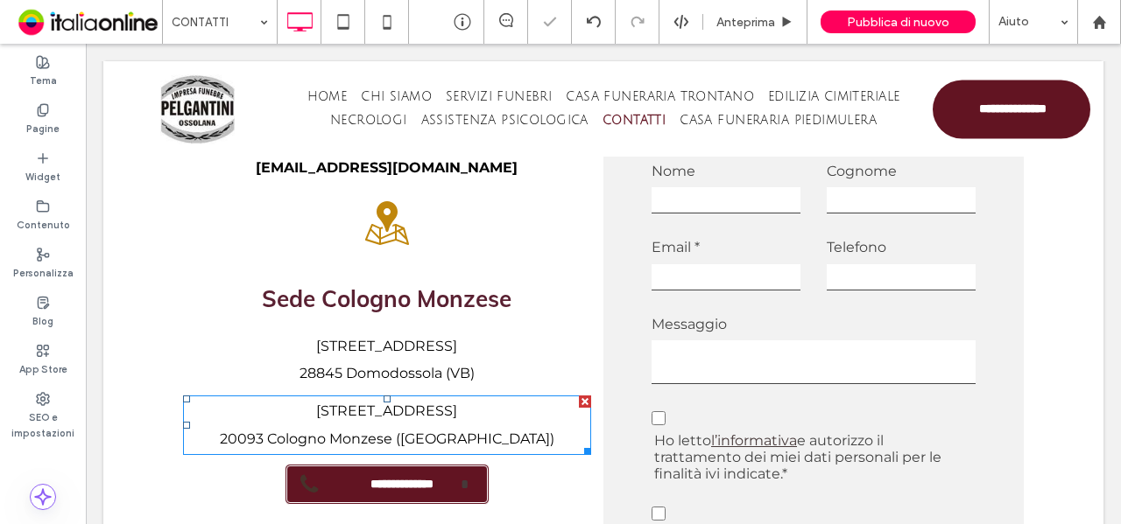
click at [579, 400] on div at bounding box center [585, 402] width 12 height 12
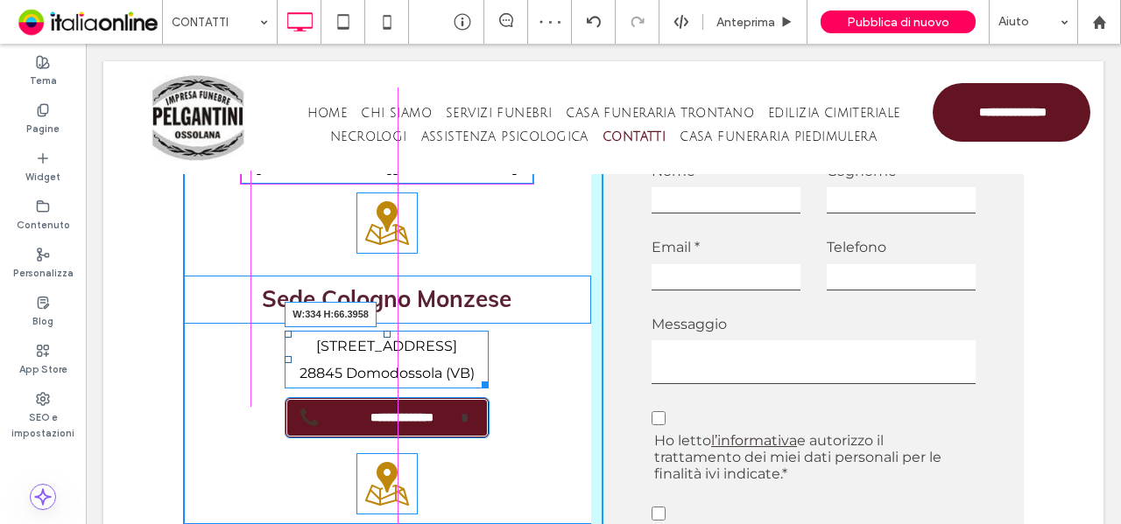
drag, startPoint x: 480, startPoint y: 386, endPoint x: 521, endPoint y: 384, distance: 41.2
click at [489, 384] on div at bounding box center [481, 382] width 13 height 13
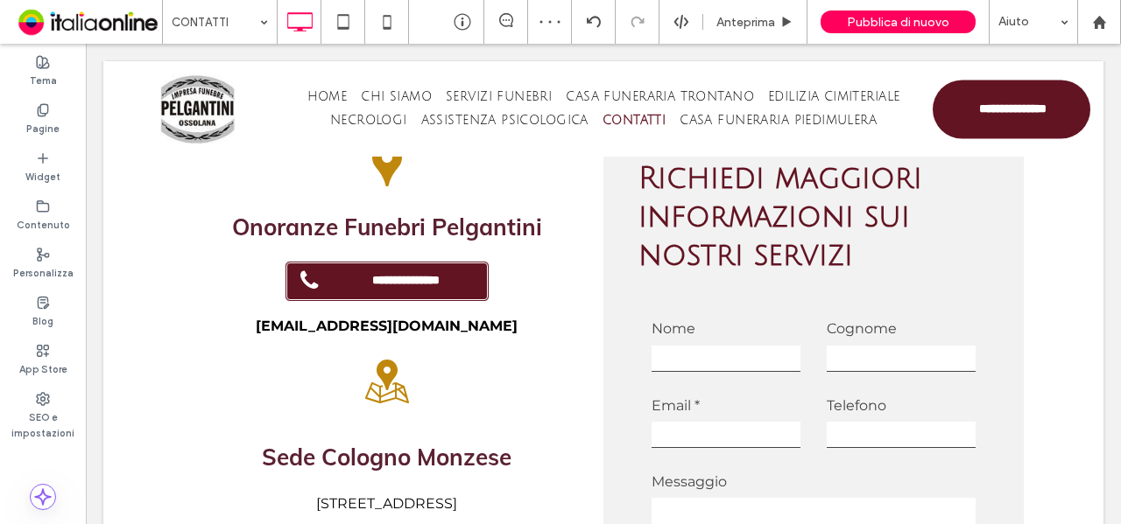
scroll to position [770, 0]
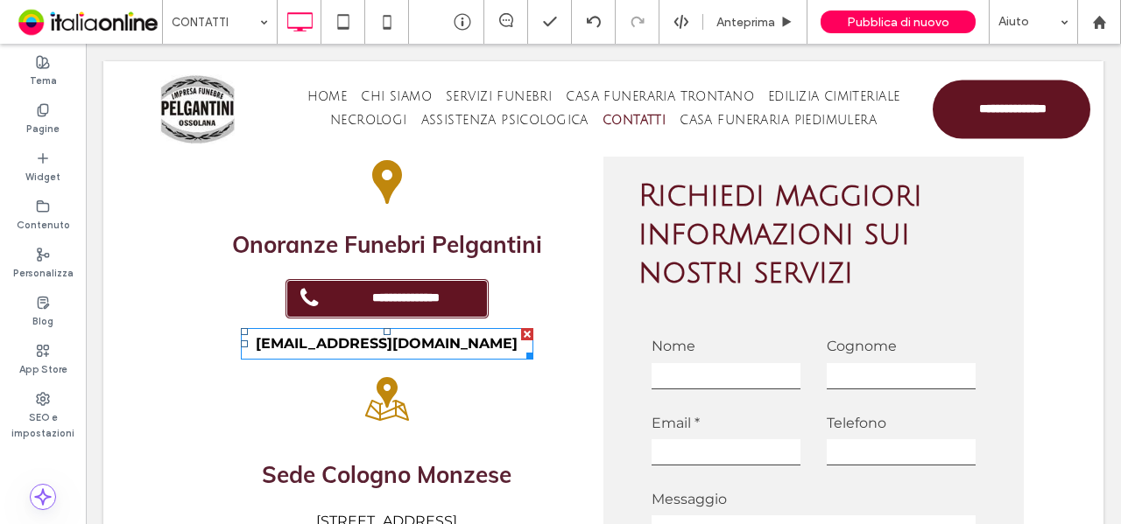
click at [521, 334] on div at bounding box center [527, 334] width 12 height 12
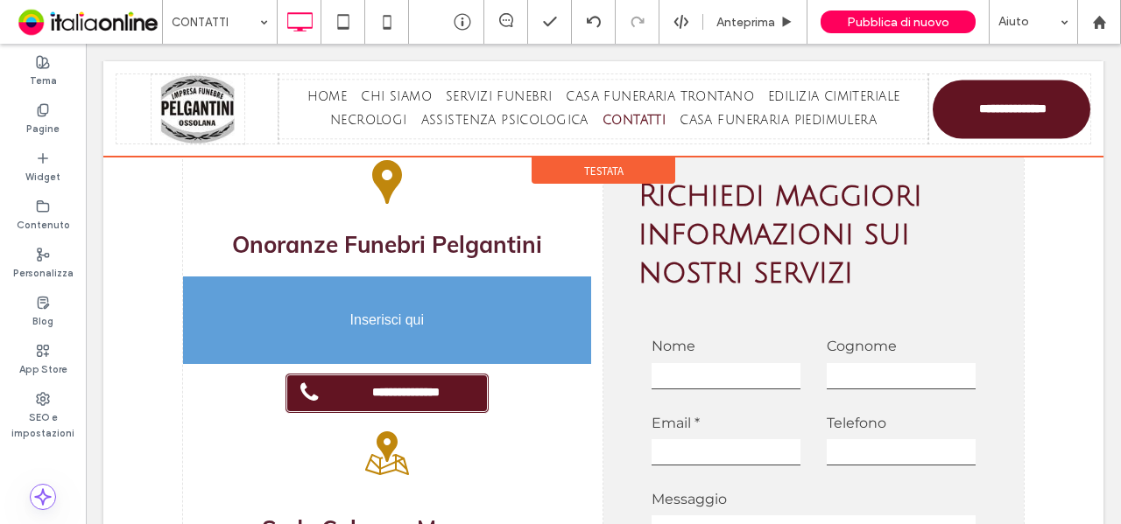
drag, startPoint x: 531, startPoint y: 461, endPoint x: 468, endPoint y: 349, distance: 128.6
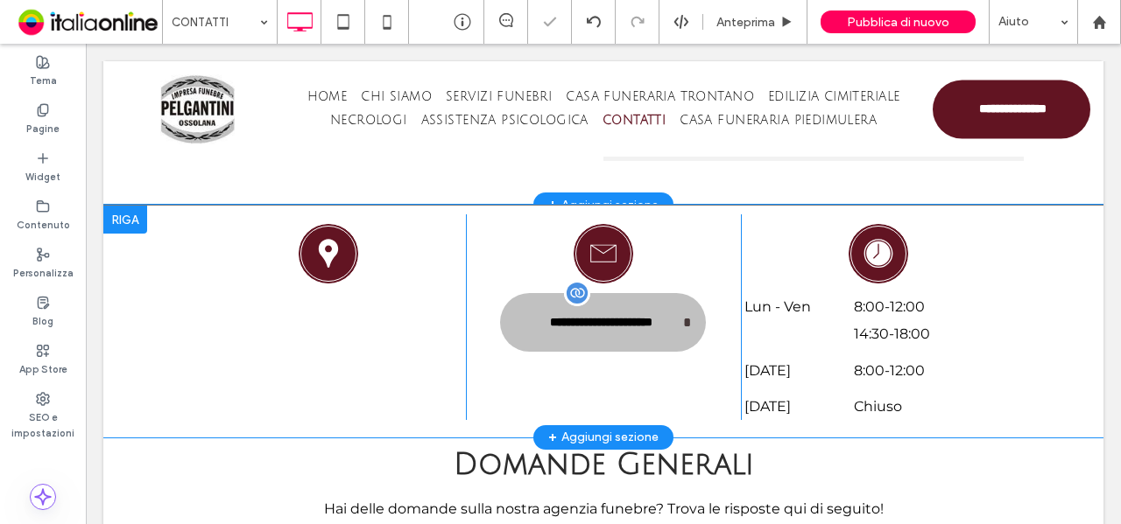
scroll to position [1471, 0]
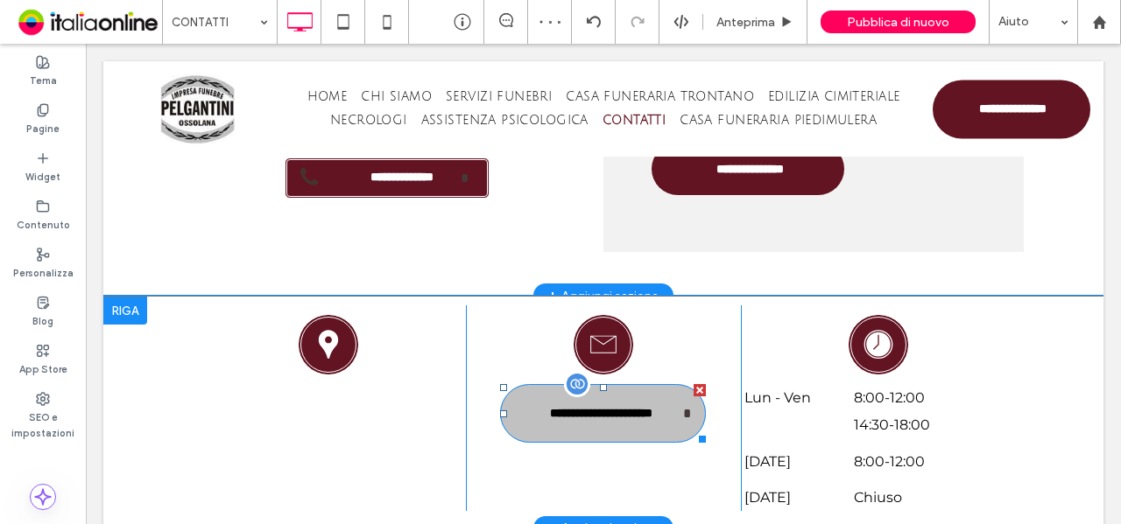
click at [592, 416] on span "**********" at bounding box center [601, 413] width 164 height 31
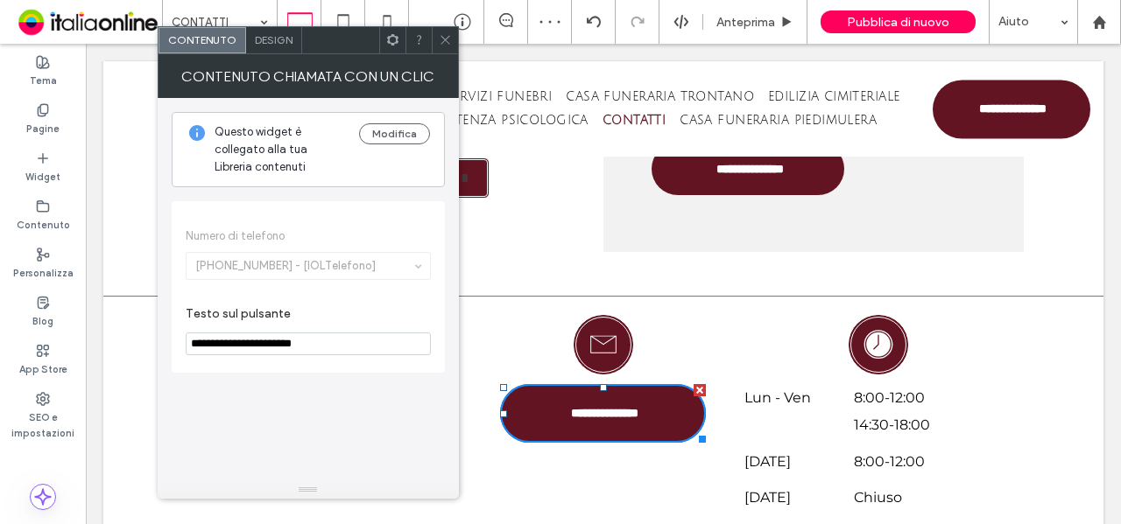
drag, startPoint x: 444, startPoint y: 34, endPoint x: 456, endPoint y: 67, distance: 35.5
click at [444, 36] on icon at bounding box center [445, 39] width 13 height 13
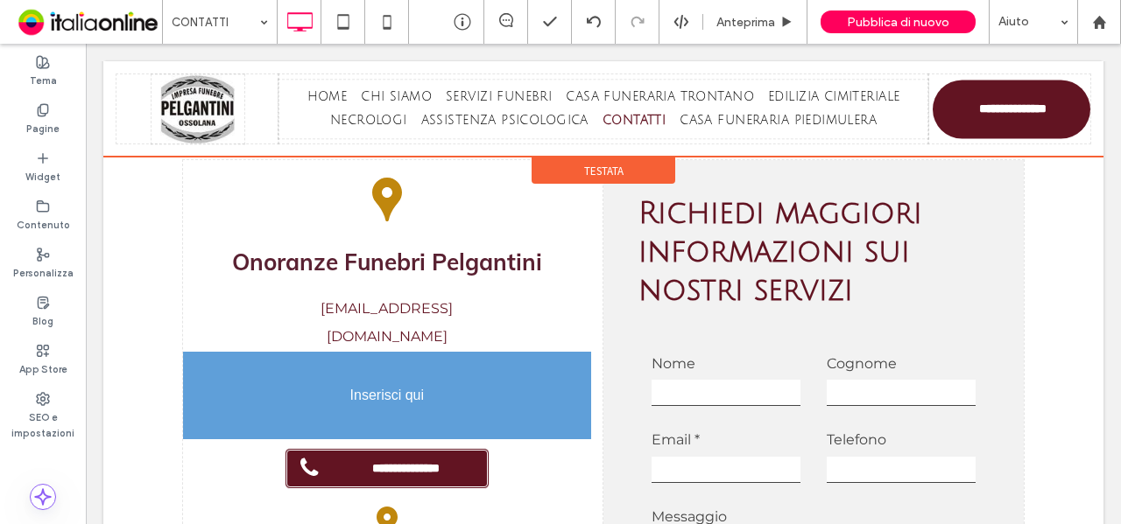
scroll to position [858, 0]
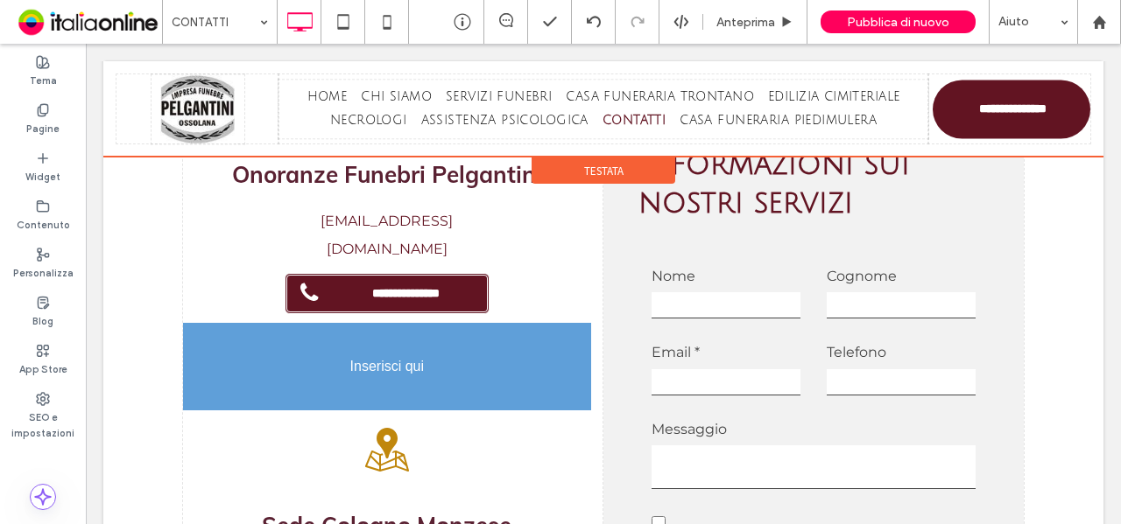
drag, startPoint x: 818, startPoint y: 415, endPoint x: 499, endPoint y: 390, distance: 319.7
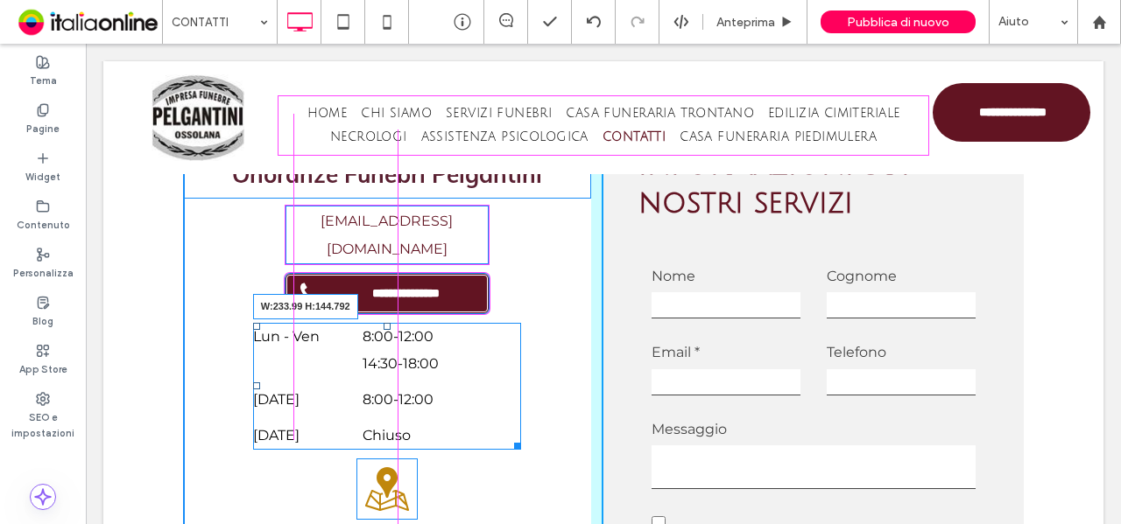
drag, startPoint x: 508, startPoint y: 412, endPoint x: 560, endPoint y: 448, distance: 63.6
click at [475, 404] on div "Lun - Ven 8:00 - 12:00 14:30 - 18:00 Sabato 8:00 - 12:00 Domenica Chiuso W:233.…" at bounding box center [387, 386] width 268 height 127
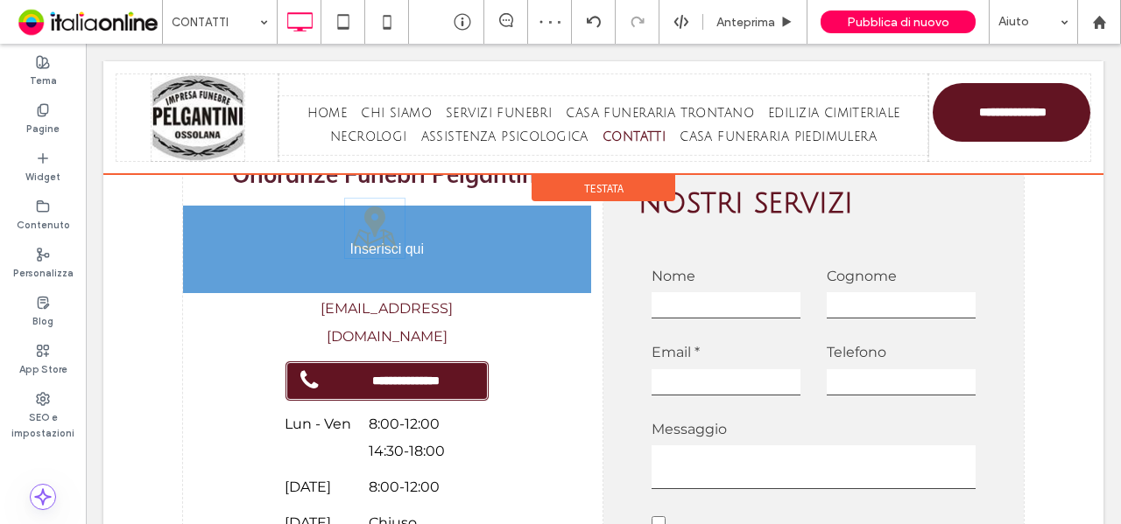
drag, startPoint x: 383, startPoint y: 456, endPoint x: 526, endPoint y: 267, distance: 237.4
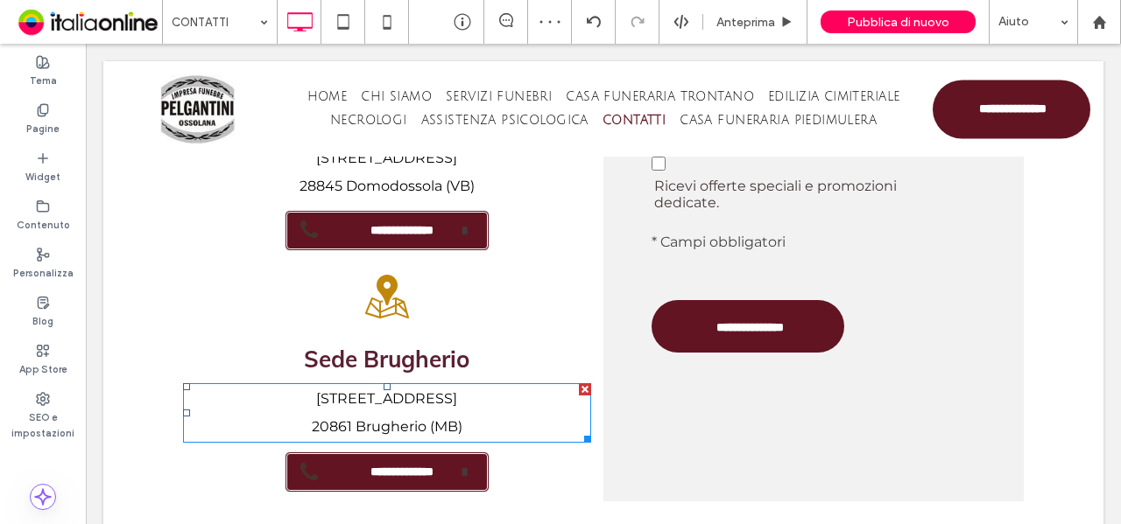
scroll to position [1278, 0]
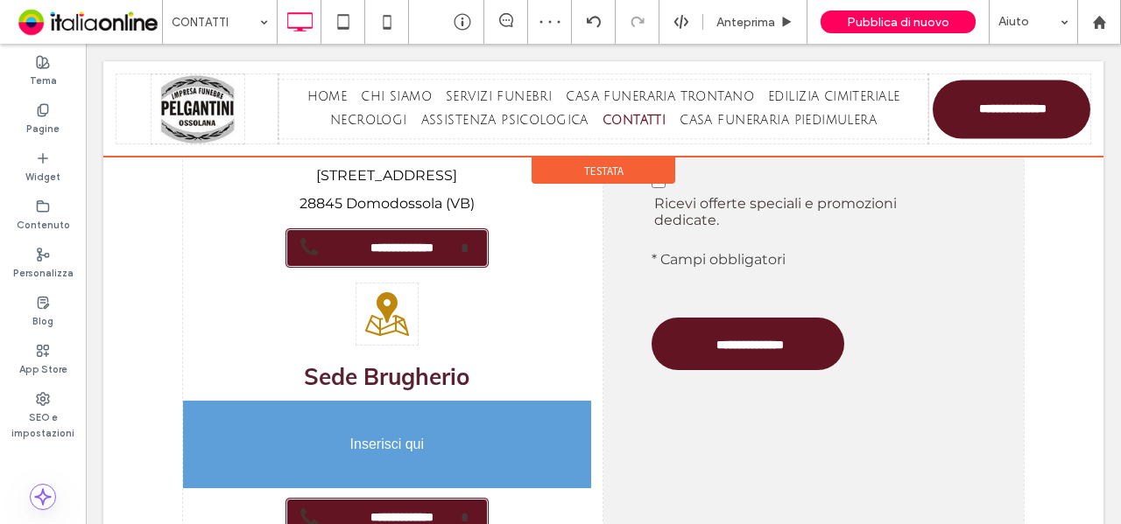
drag, startPoint x: 424, startPoint y: 407, endPoint x: 418, endPoint y: 430, distance: 23.4
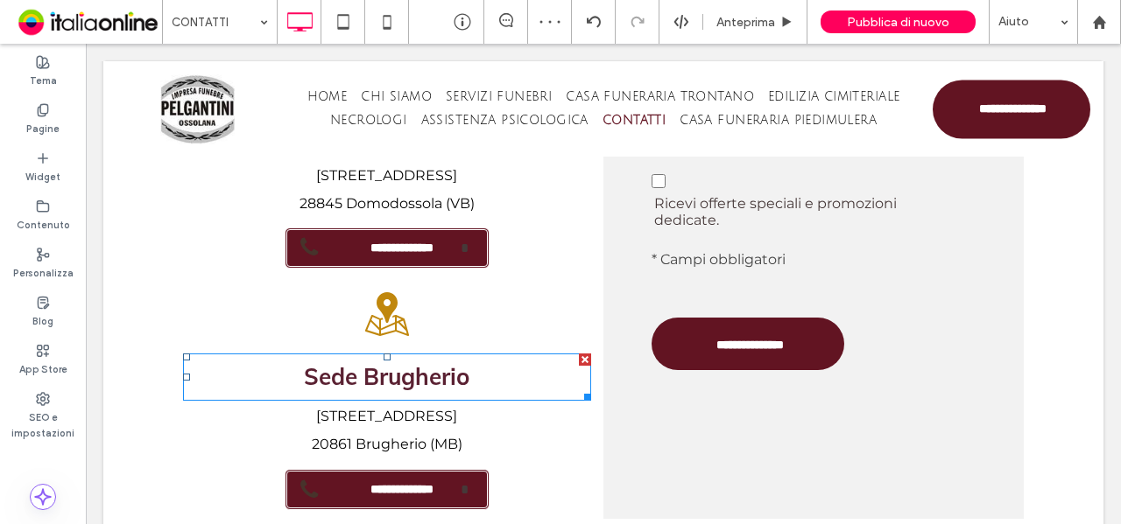
drag, startPoint x: 578, startPoint y: 329, endPoint x: 663, endPoint y: 374, distance: 95.9
click at [579, 354] on div at bounding box center [585, 360] width 12 height 12
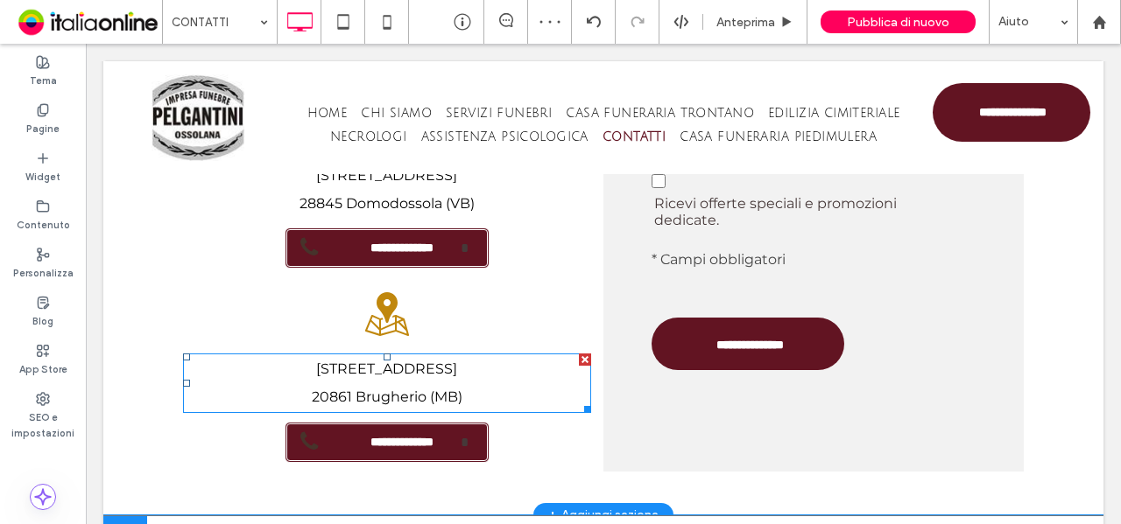
drag, startPoint x: 576, startPoint y: 332, endPoint x: 660, endPoint y: 377, distance: 95.6
click at [579, 354] on div at bounding box center [585, 360] width 12 height 12
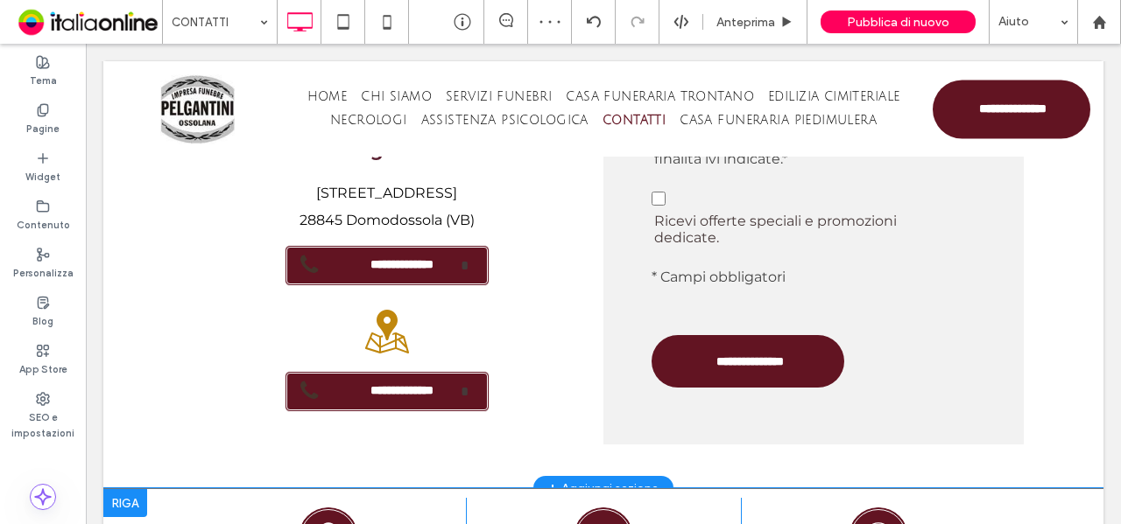
scroll to position [1296, 0]
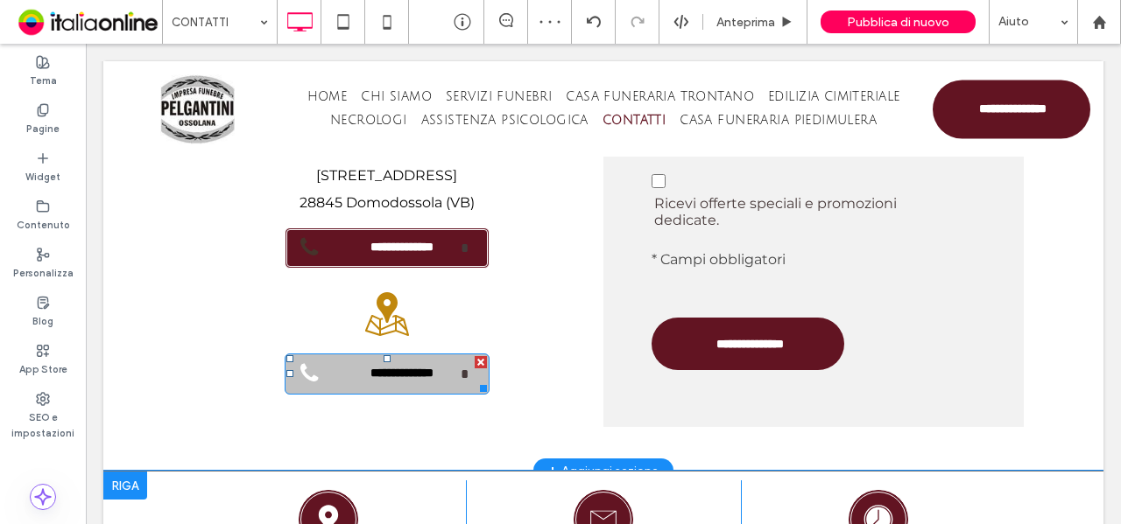
drag, startPoint x: 475, startPoint y: 332, endPoint x: 559, endPoint y: 376, distance: 95.5
click at [475, 356] on div at bounding box center [481, 362] width 12 height 12
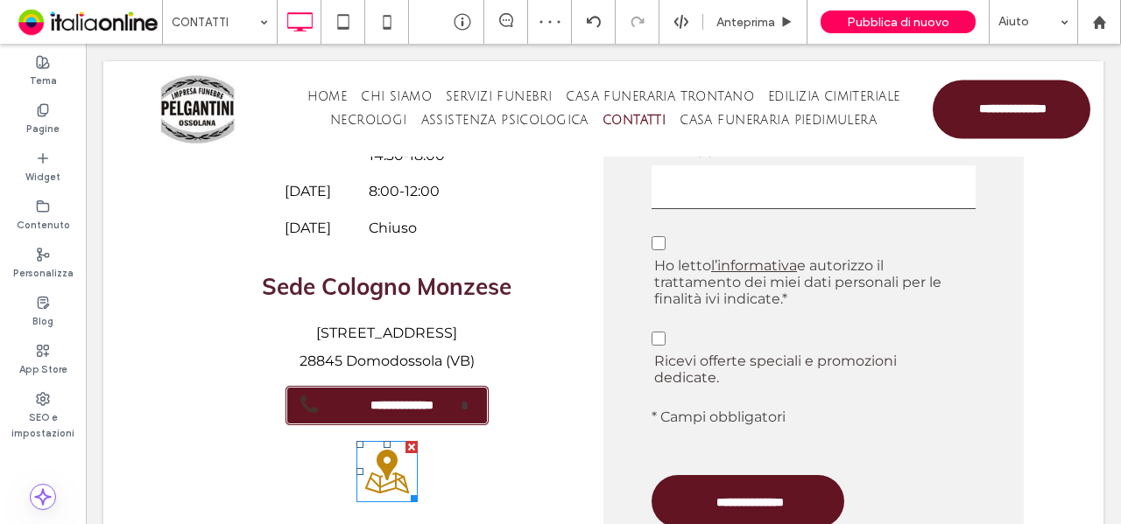
scroll to position [1103, 0]
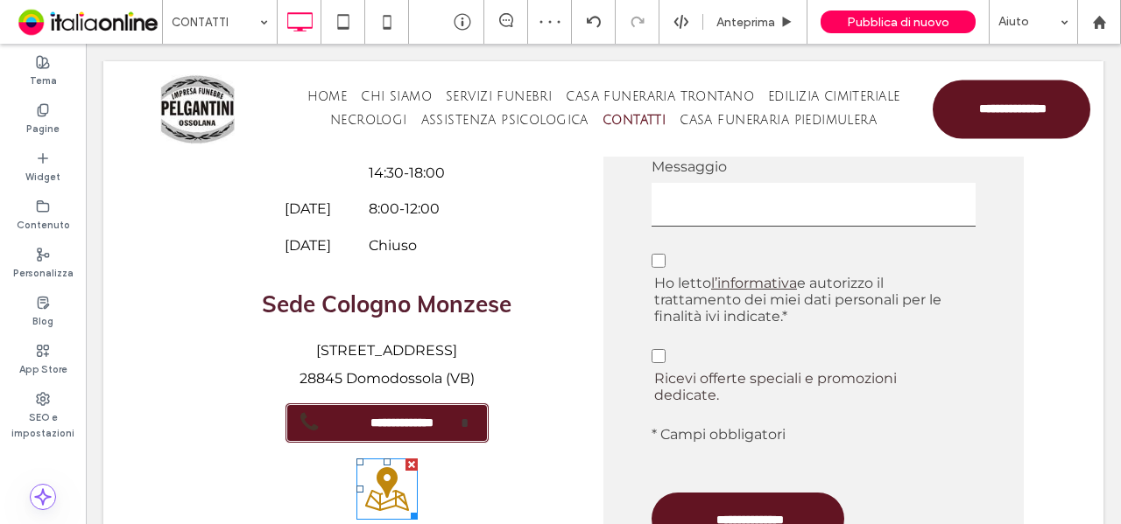
click at [406, 459] on div at bounding box center [411, 465] width 12 height 12
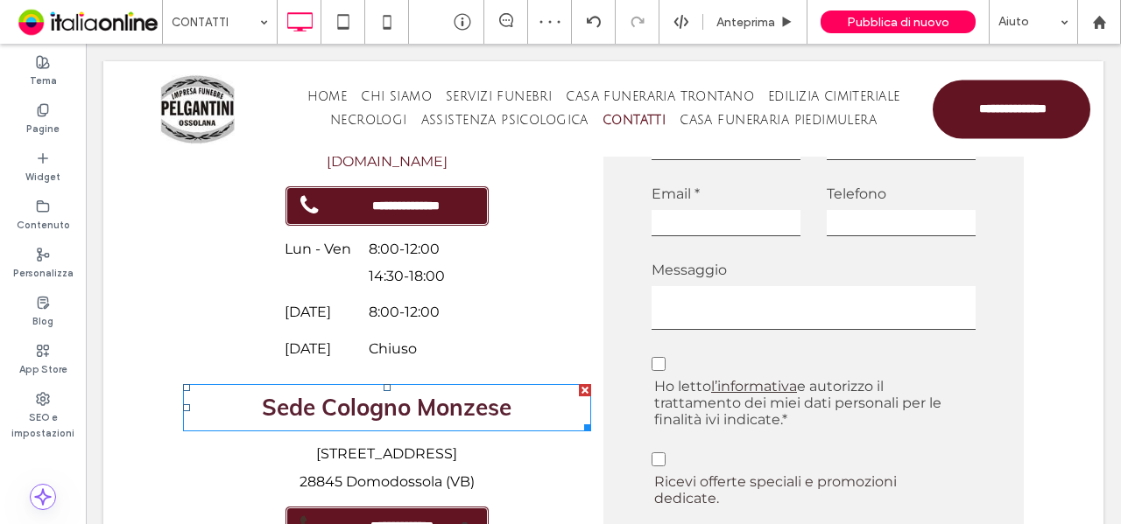
scroll to position [1016, 0]
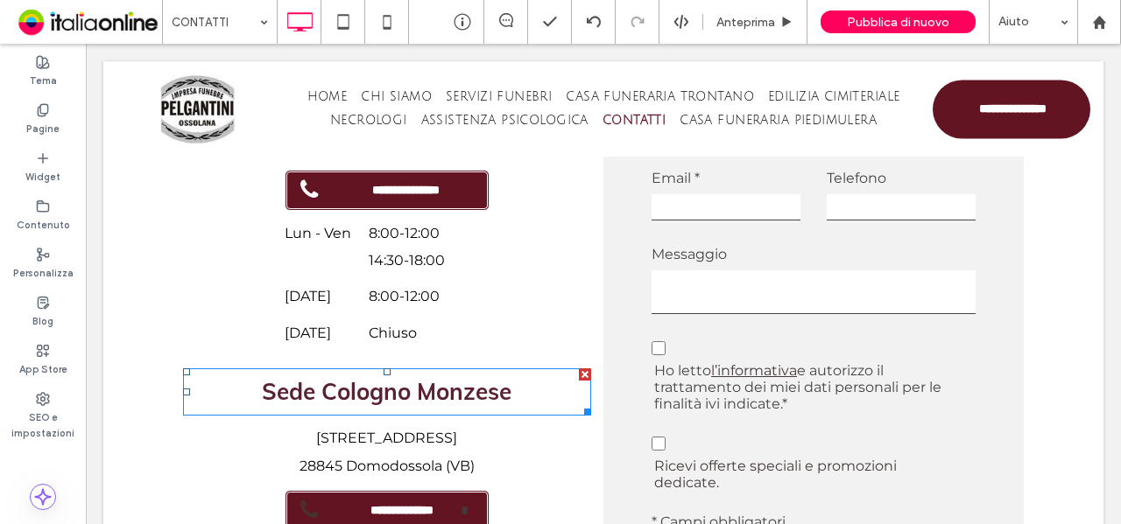
drag, startPoint x: 580, startPoint y: 347, endPoint x: 664, endPoint y: 392, distance: 94.8
click at [580, 369] on div at bounding box center [585, 375] width 12 height 12
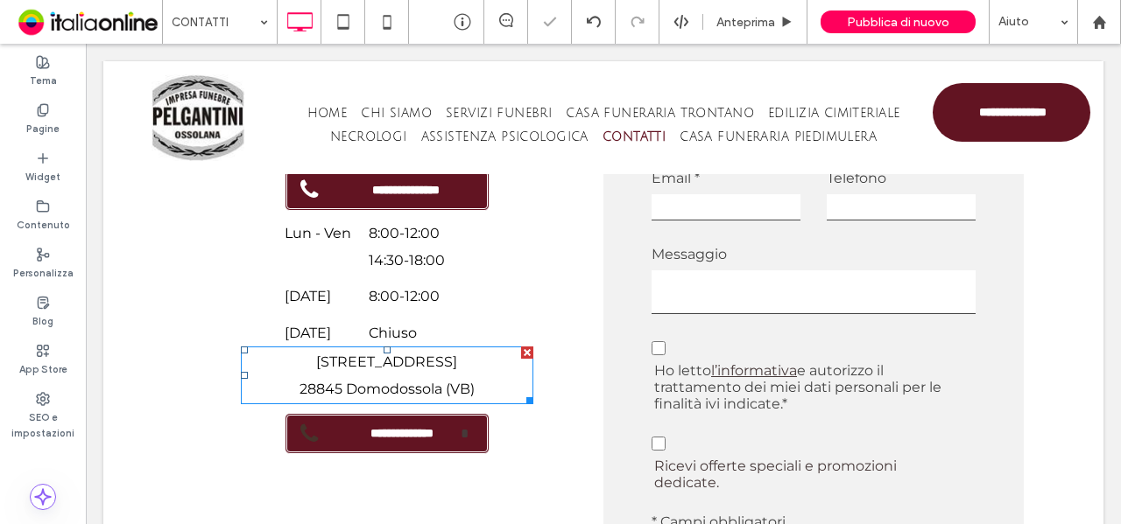
click at [521, 347] on div at bounding box center [527, 353] width 12 height 12
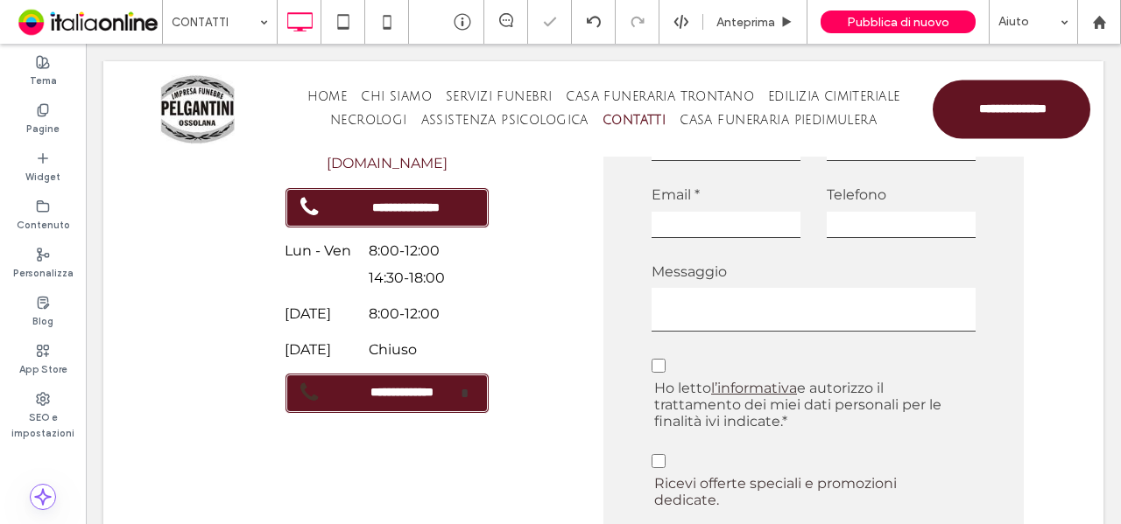
scroll to position [1033, 0]
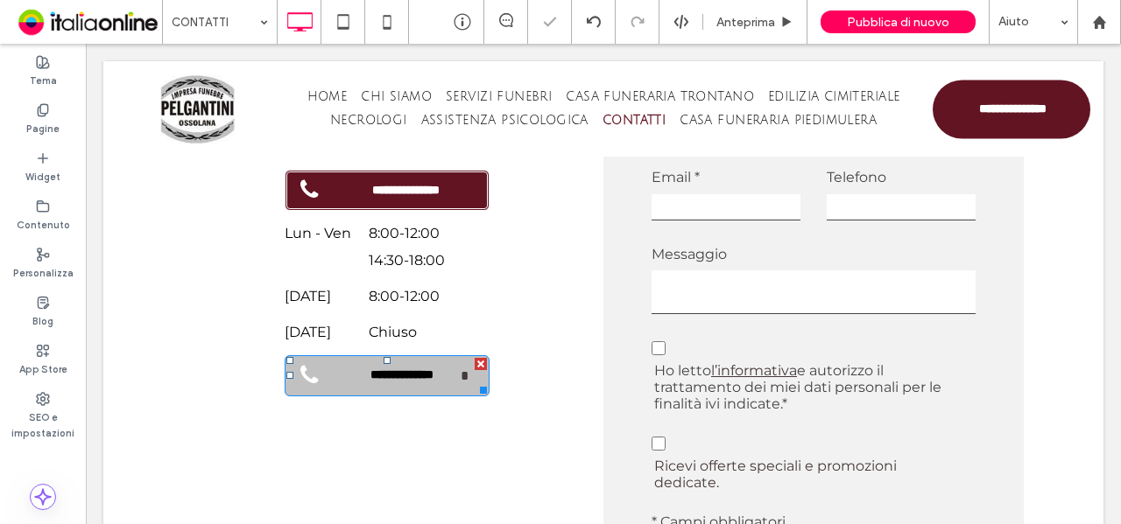
click at [475, 358] on div at bounding box center [481, 364] width 12 height 12
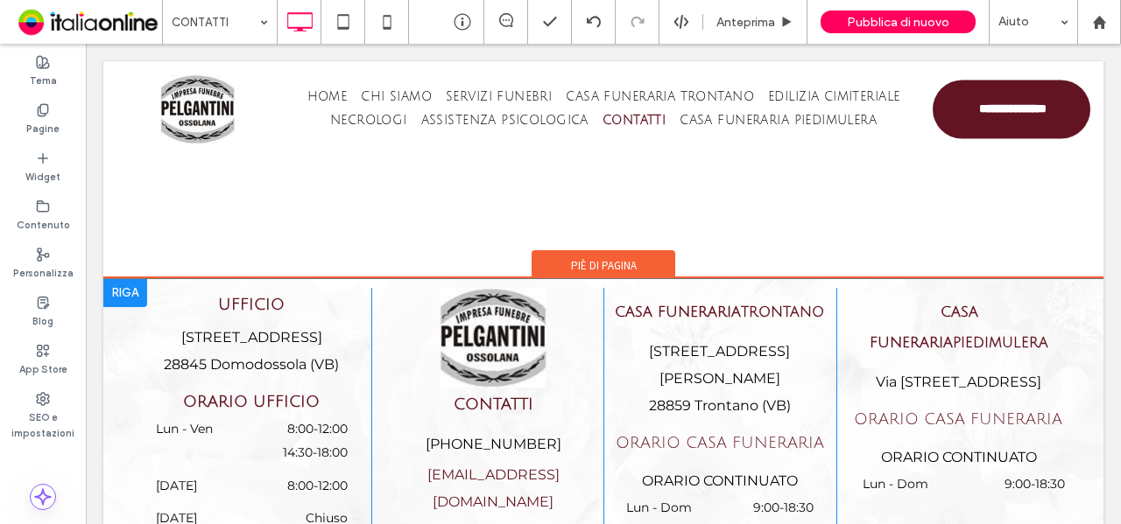
scroll to position [2496, 0]
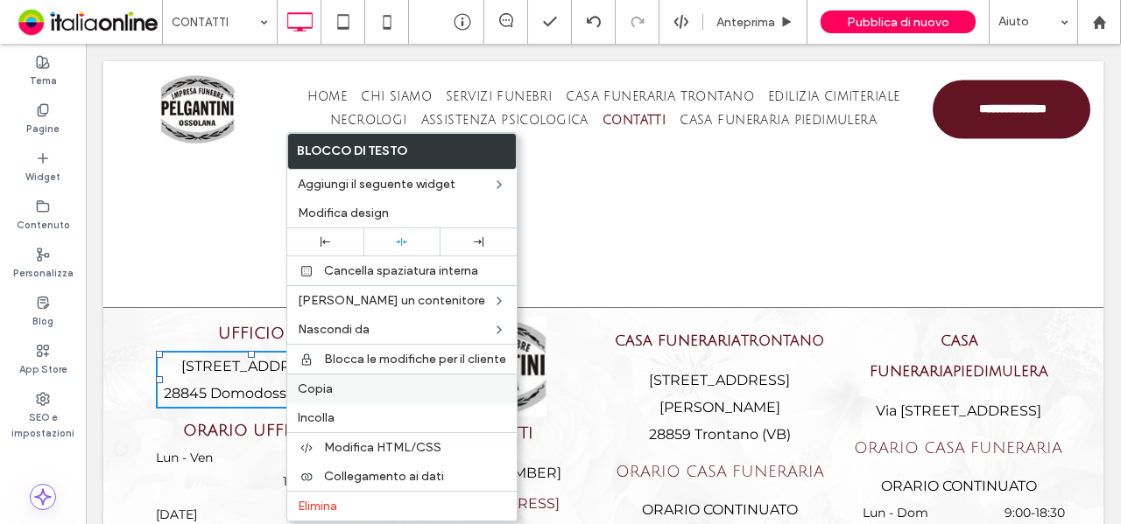
click at [326, 388] on span "Copia" at bounding box center [315, 389] width 35 height 15
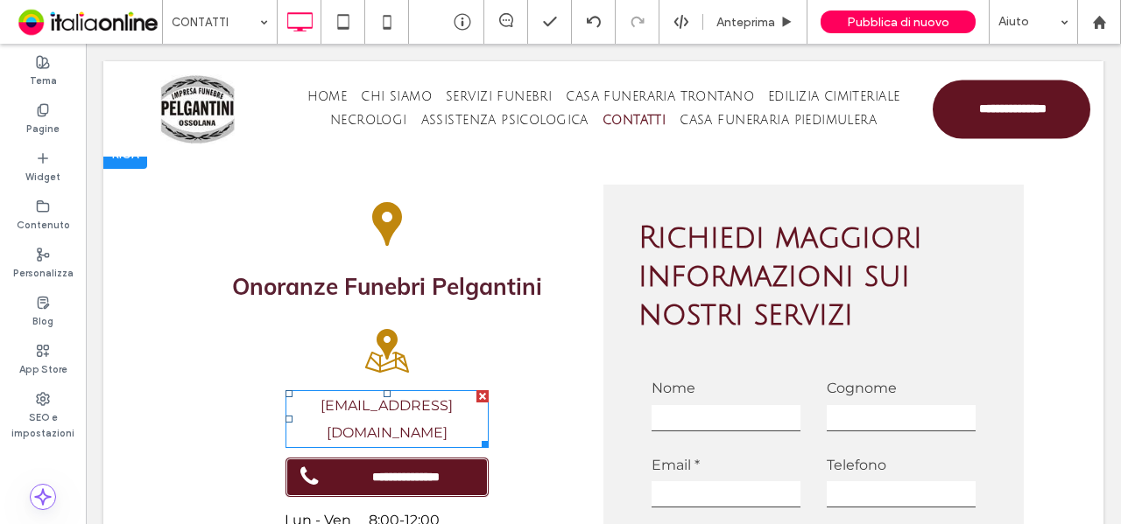
scroll to position [1008, 0]
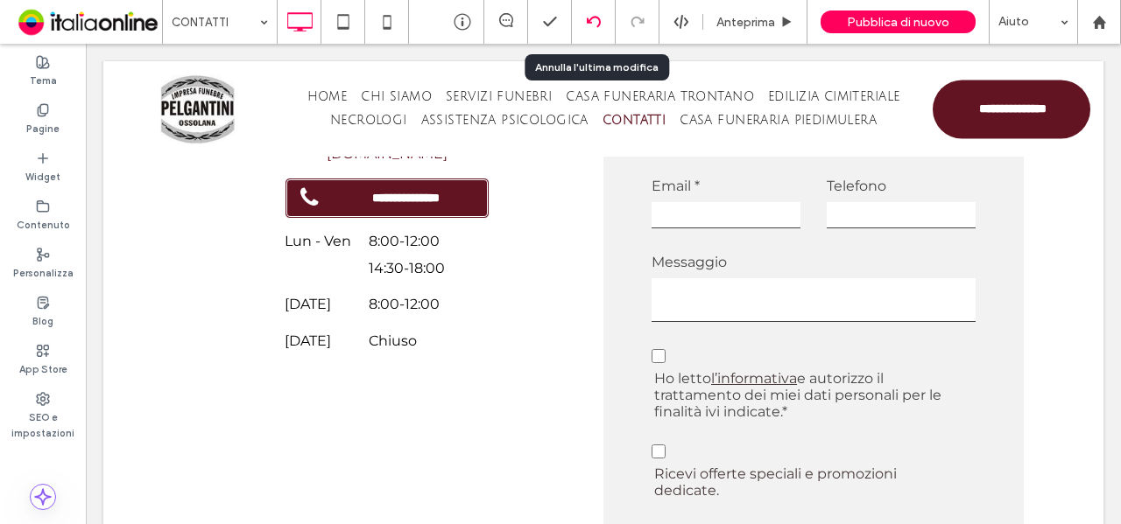
click at [589, 36] on div at bounding box center [594, 22] width 44 height 44
click at [593, 28] on icon at bounding box center [594, 22] width 14 height 14
click at [594, 27] on div at bounding box center [560, 262] width 1121 height 524
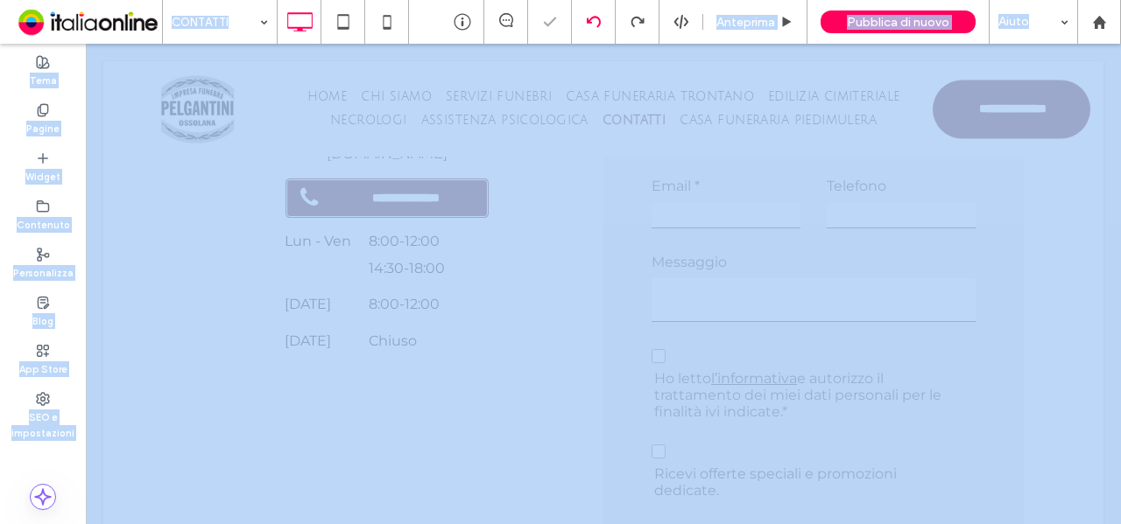
click at [594, 27] on div at bounding box center [560, 262] width 1121 height 524
click at [594, 27] on icon at bounding box center [594, 22] width 14 height 14
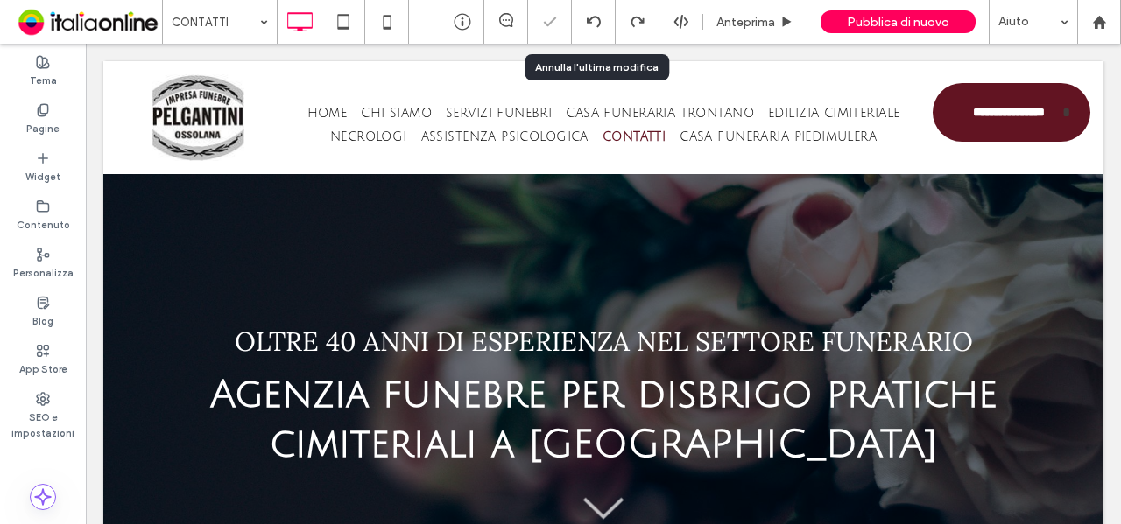
scroll to position [0, 0]
click at [594, 30] on div at bounding box center [594, 22] width 44 height 44
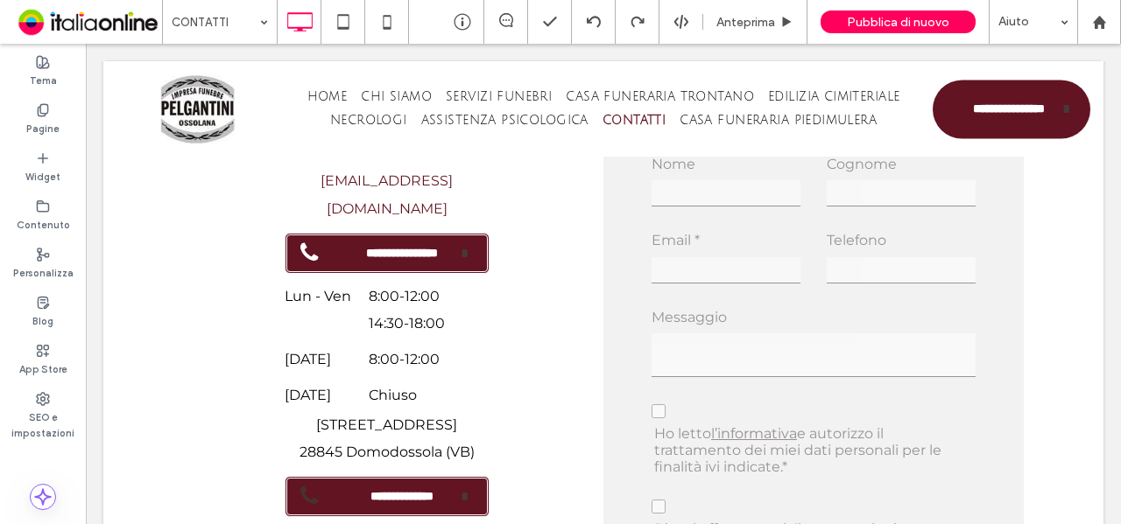
scroll to position [1051, 0]
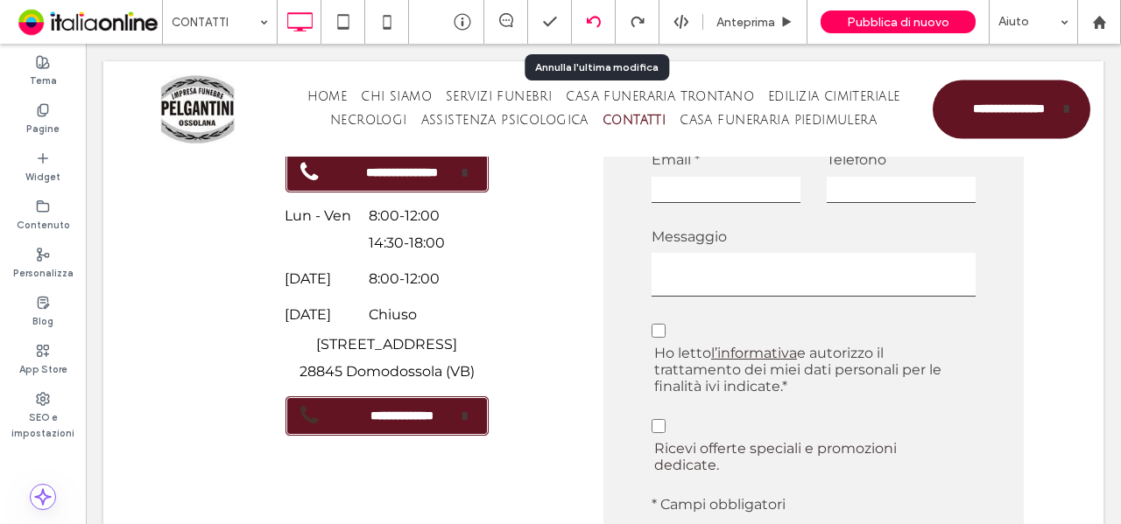
click at [588, 19] on use at bounding box center [593, 21] width 14 height 11
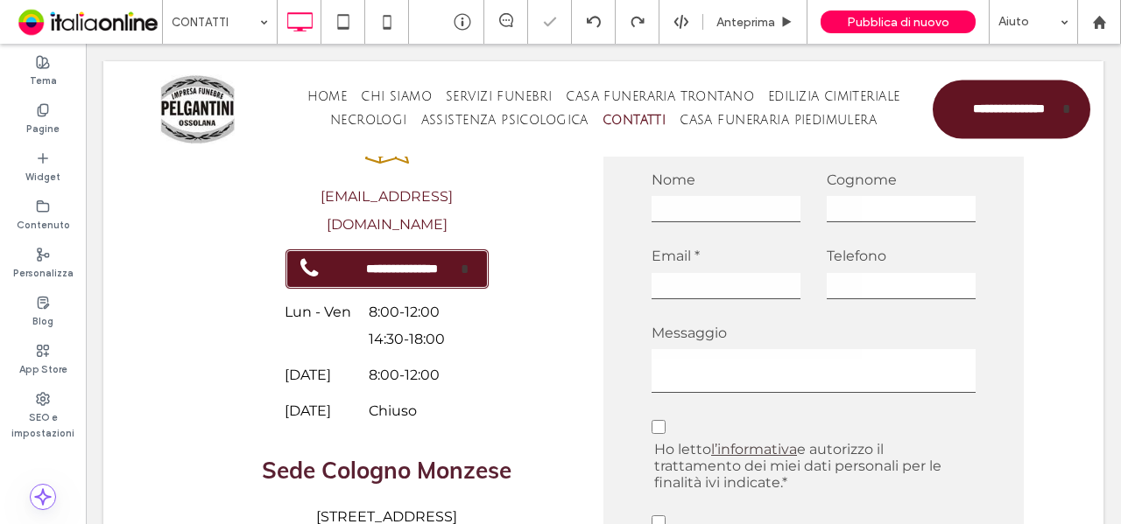
scroll to position [893, 0]
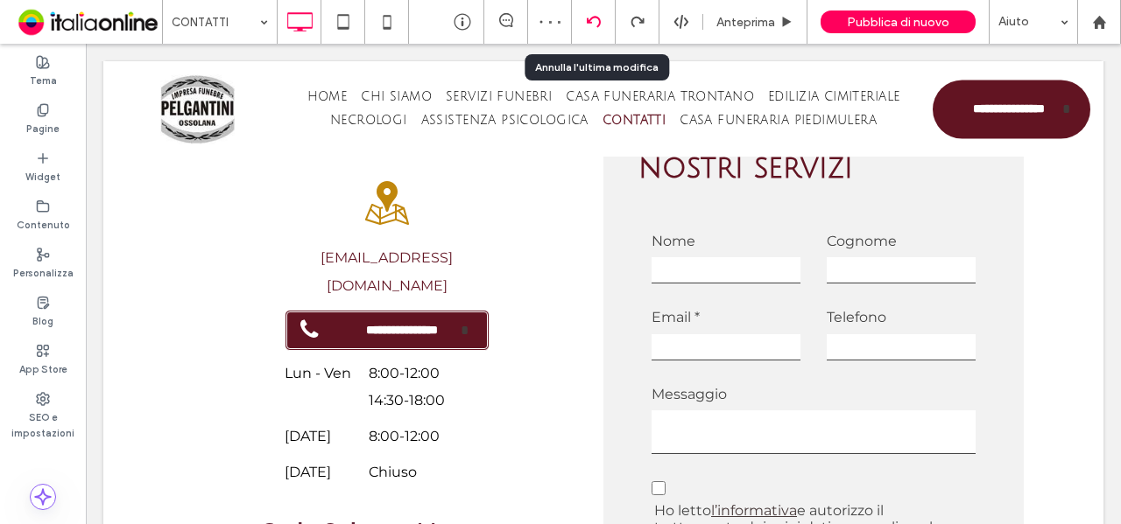
click at [588, 17] on icon at bounding box center [594, 22] width 14 height 14
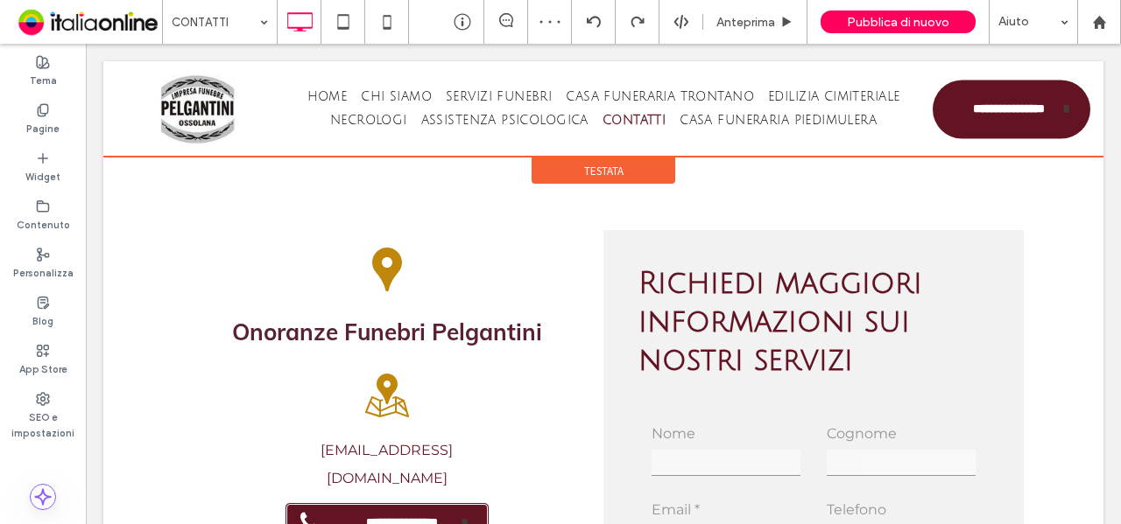
scroll to position [683, 0]
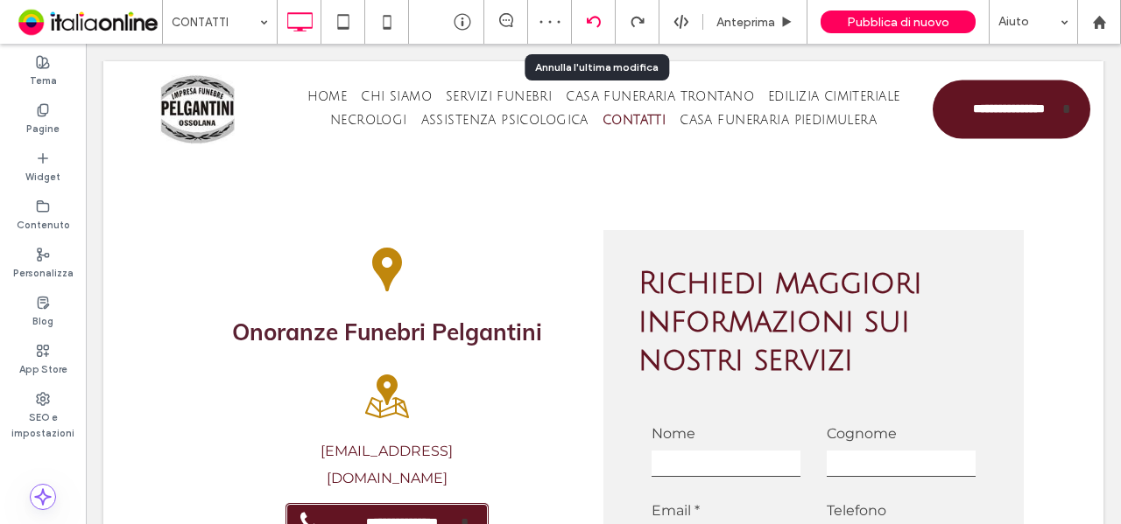
click at [600, 24] on use at bounding box center [593, 21] width 14 height 11
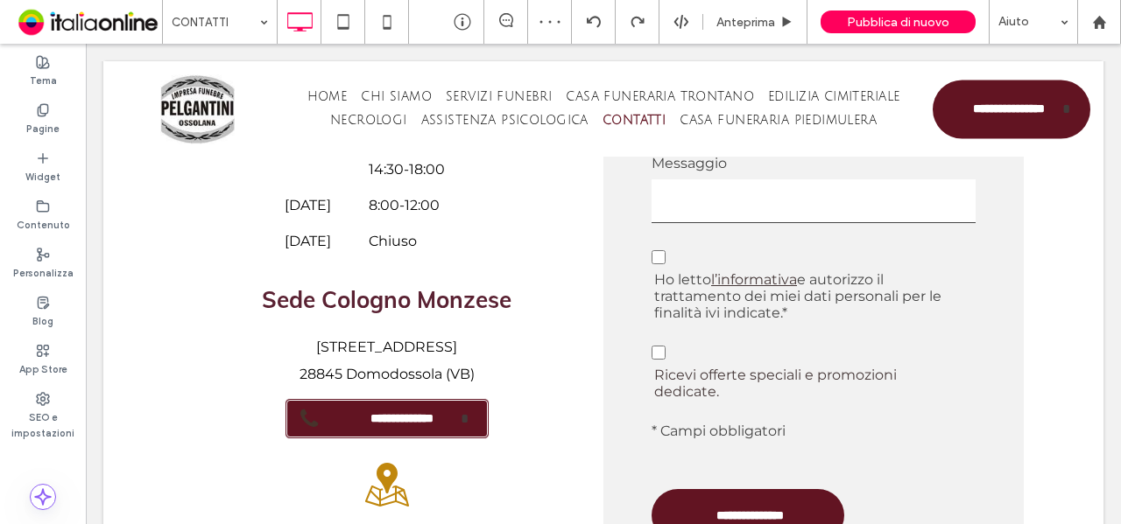
scroll to position [1219, 0]
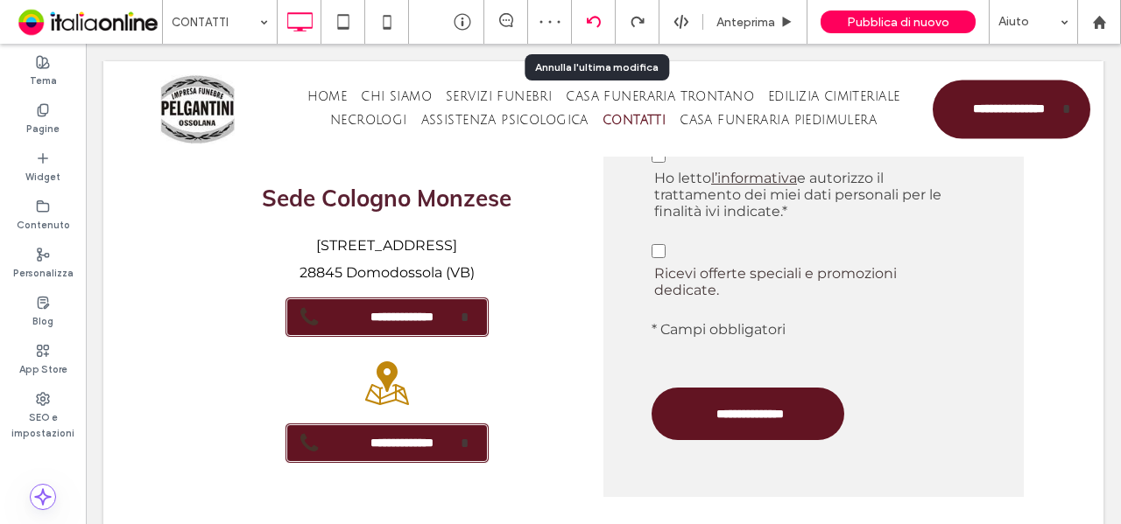
click at [590, 24] on icon at bounding box center [594, 22] width 14 height 14
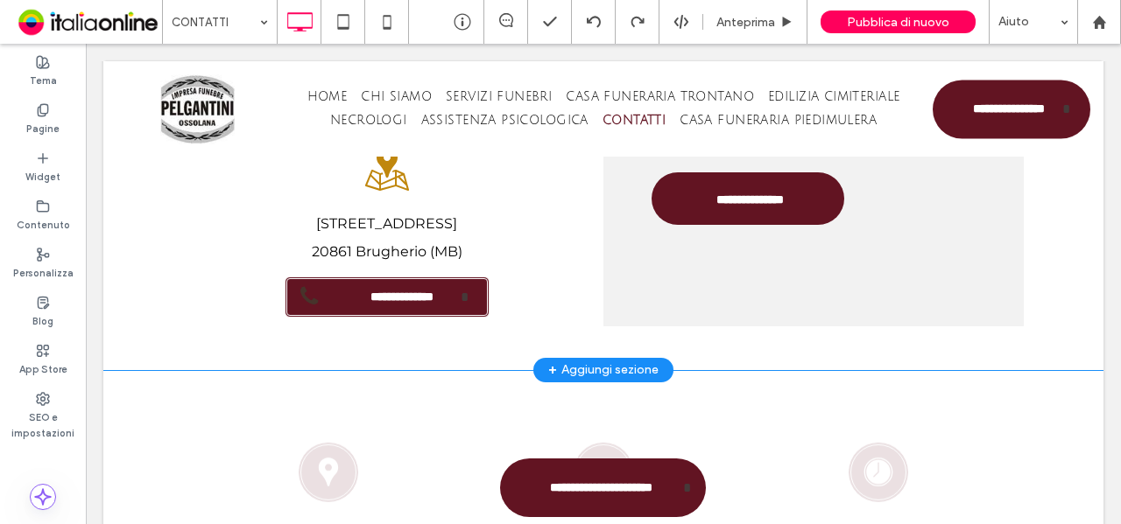
scroll to position [1488, 0]
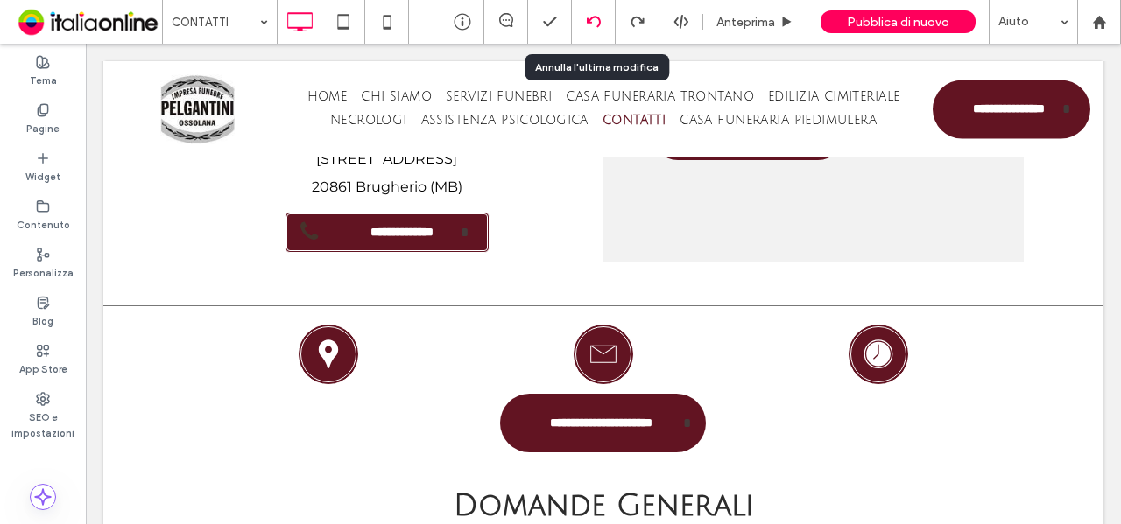
click at [597, 21] on icon at bounding box center [594, 22] width 14 height 14
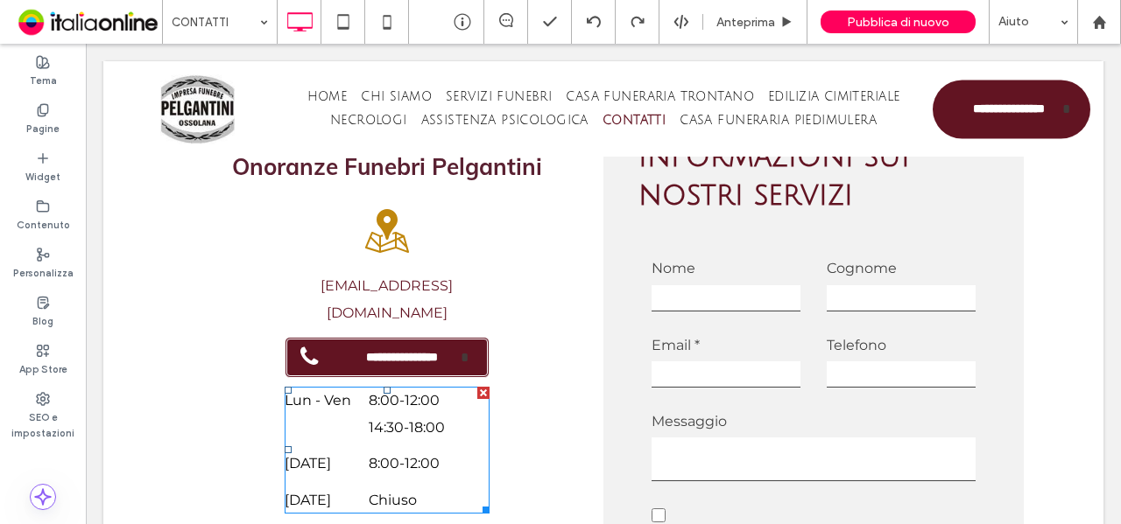
scroll to position [876, 0]
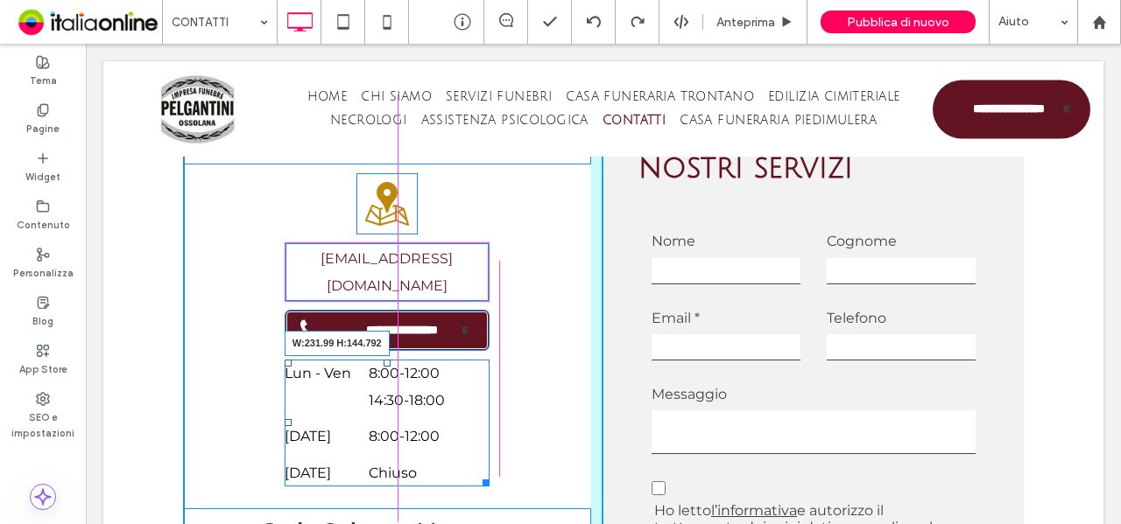
drag, startPoint x: 476, startPoint y: 451, endPoint x: 558, endPoint y: 496, distance: 93.3
click at [476, 474] on div at bounding box center [482, 480] width 13 height 13
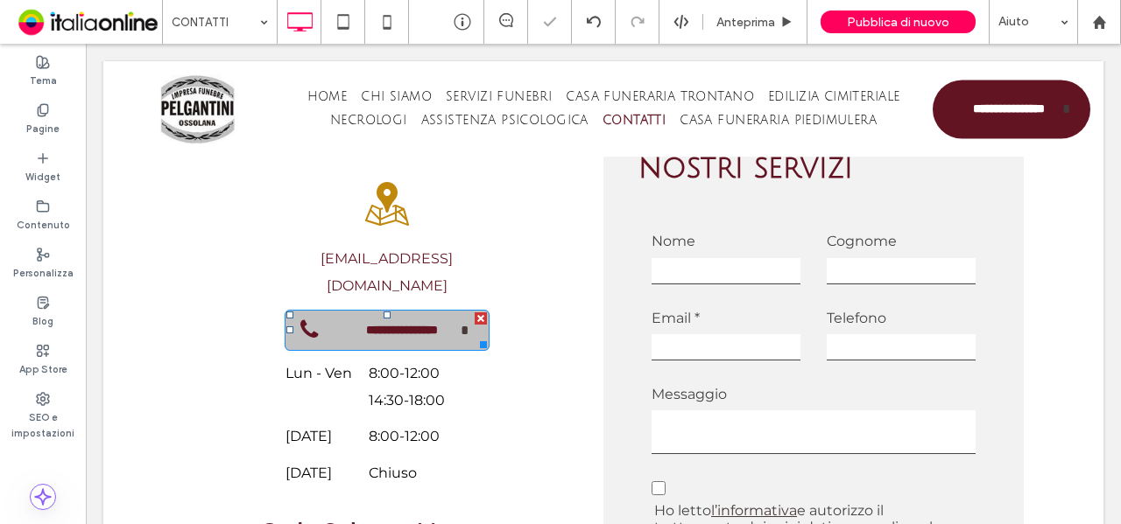
click at [405, 315] on span "**********" at bounding box center [401, 330] width 117 height 31
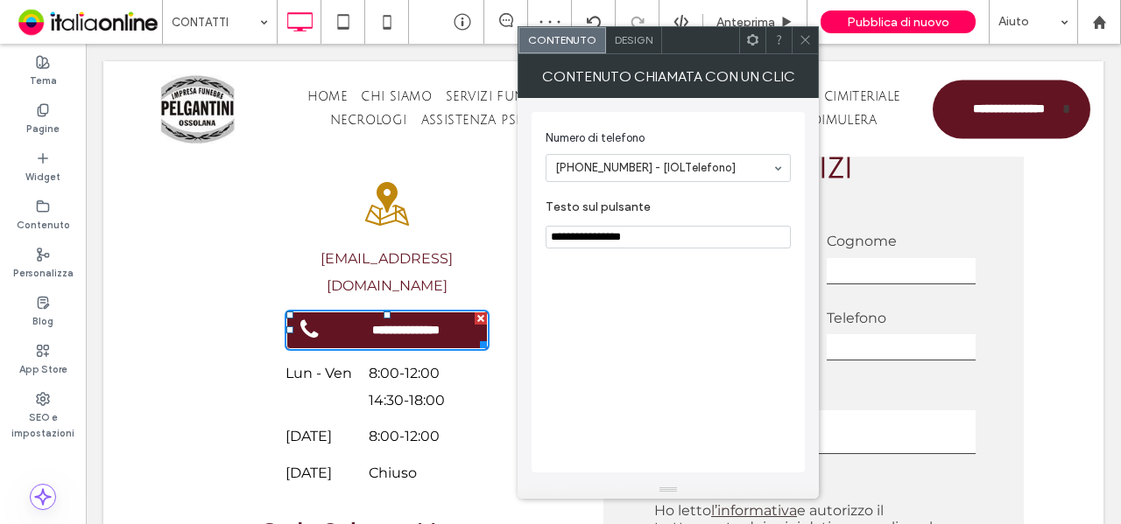
click at [805, 39] on icon at bounding box center [804, 39] width 13 height 13
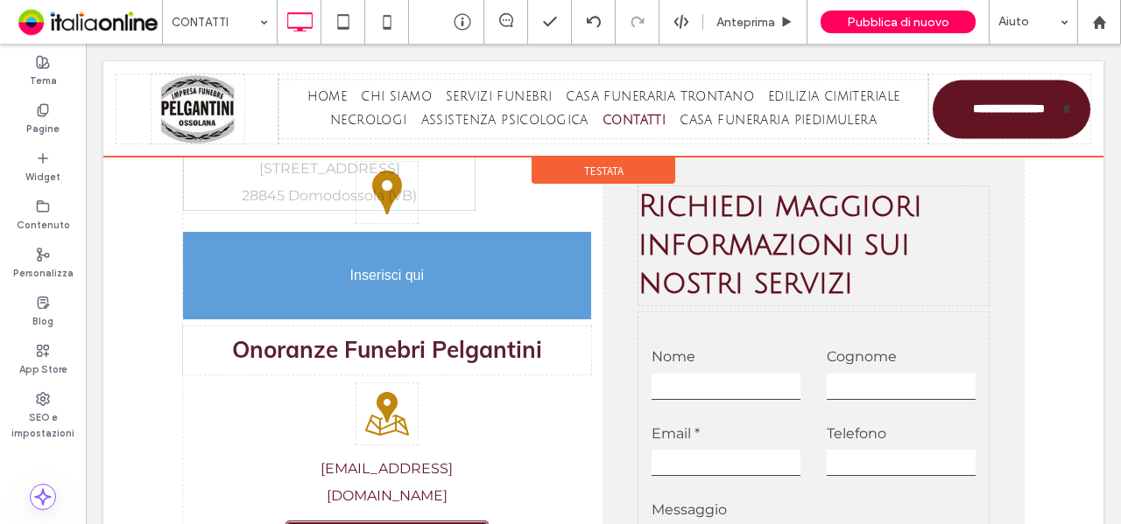
scroll to position [788, 0]
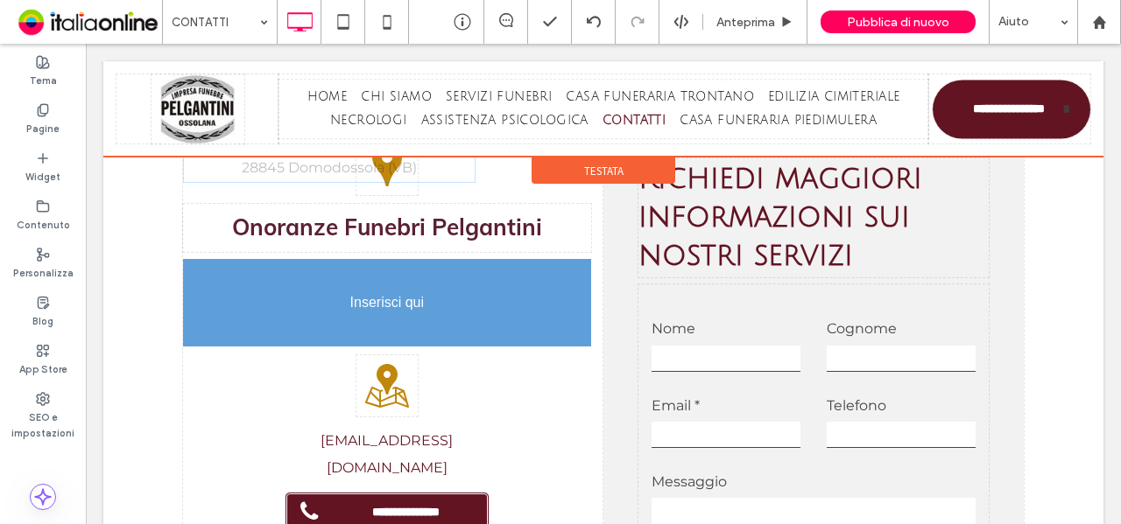
drag, startPoint x: 395, startPoint y: 477, endPoint x: 411, endPoint y: 327, distance: 151.4
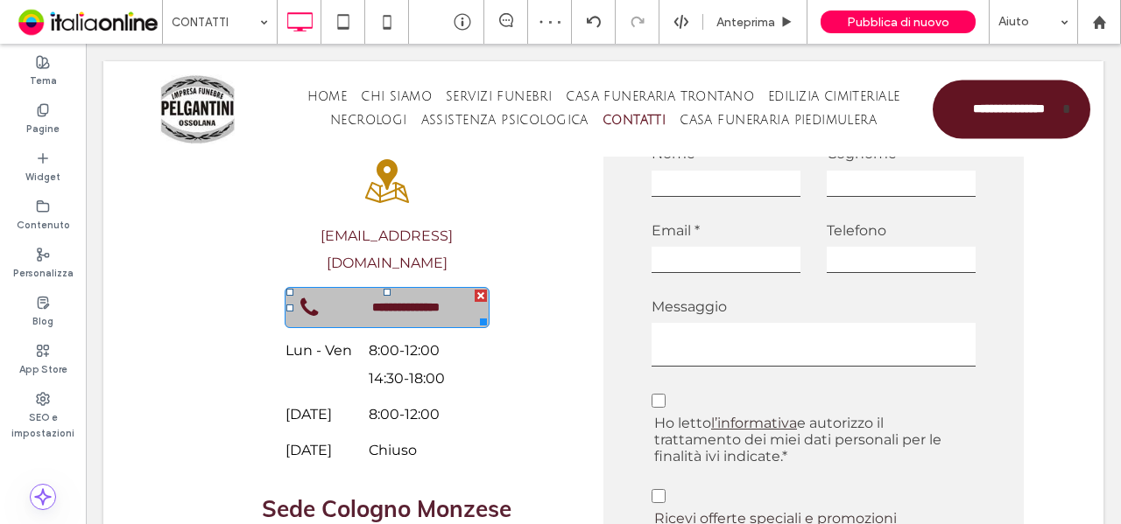
scroll to position [1051, 0]
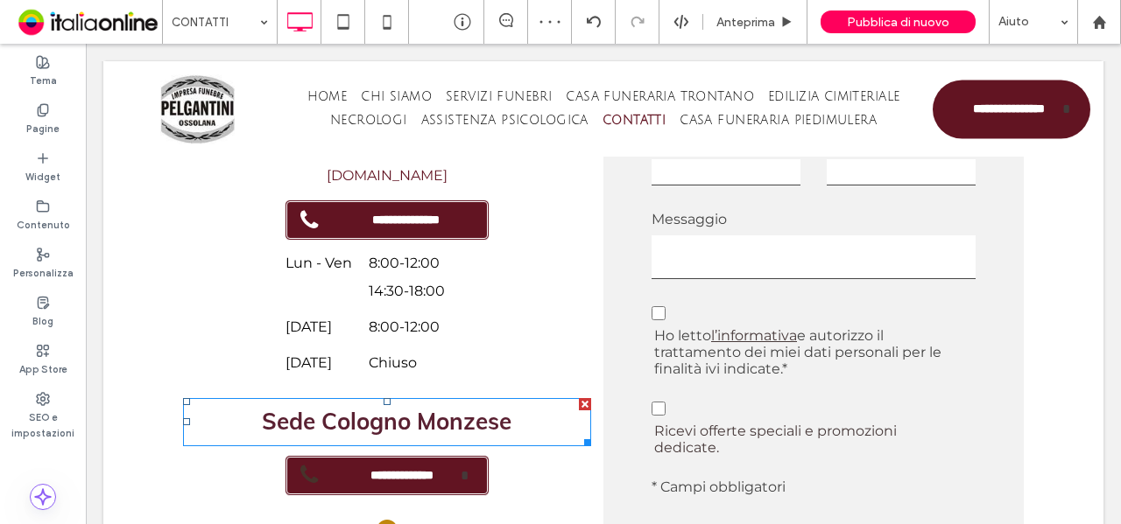
click at [324, 407] on span "Sede Cologno Monzese" at bounding box center [387, 421] width 250 height 29
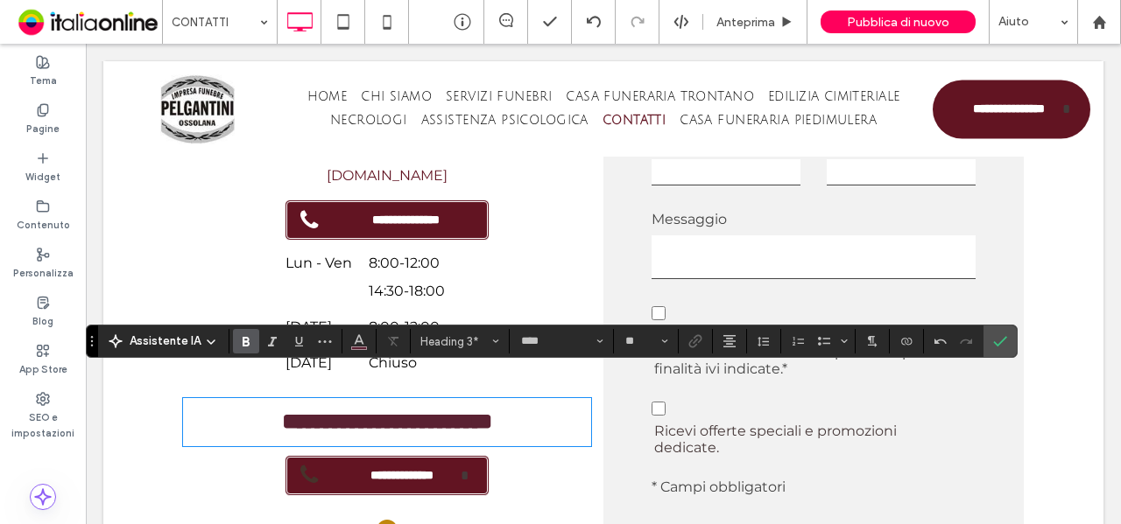
click at [282, 411] on strong "**********" at bounding box center [387, 422] width 210 height 22
click at [996, 351] on span "Conferma" at bounding box center [1000, 342] width 14 height 30
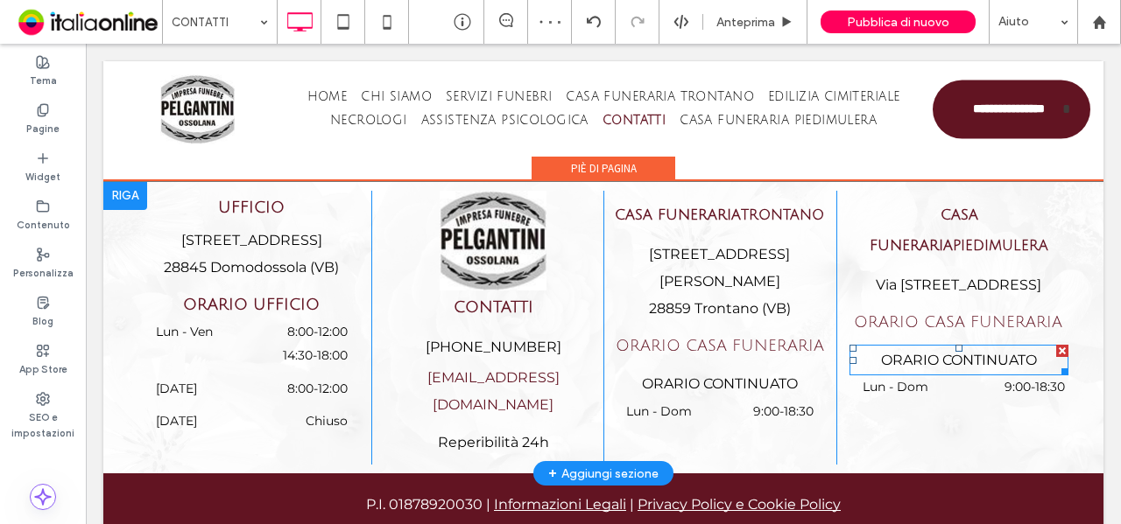
scroll to position [2627, 0]
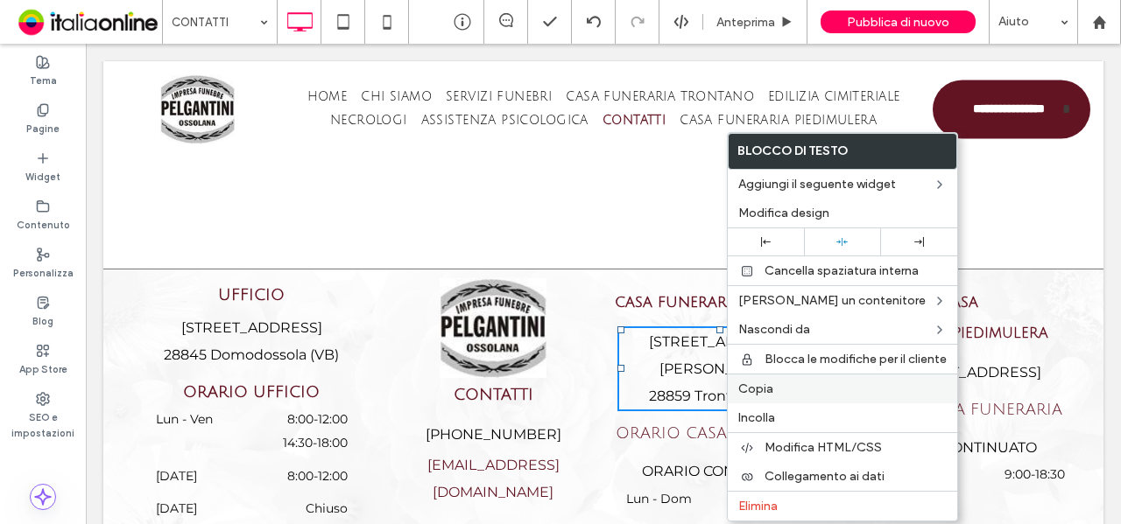
click at [763, 383] on span "Copia" at bounding box center [755, 389] width 35 height 15
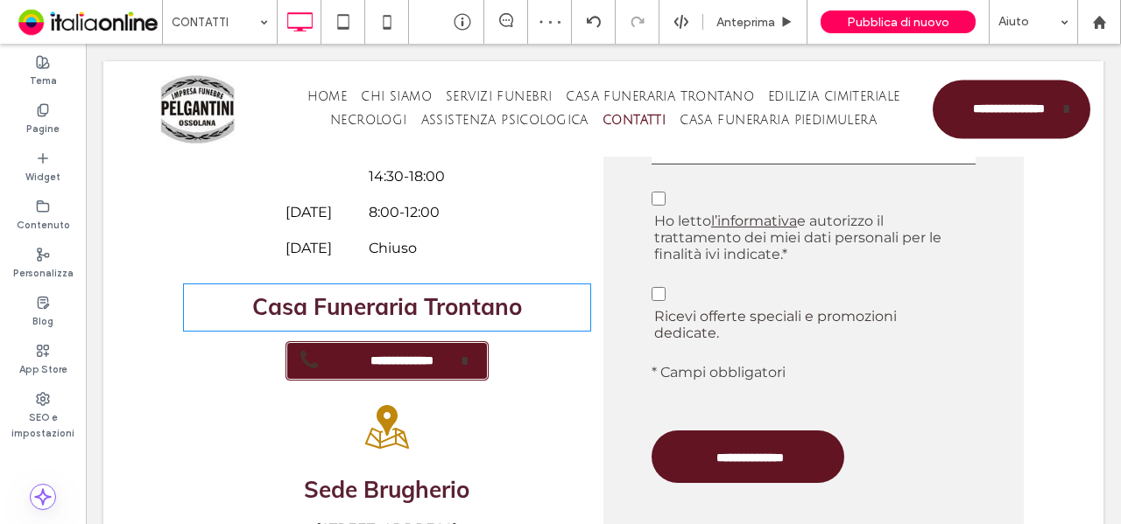
scroll to position [1138, 0]
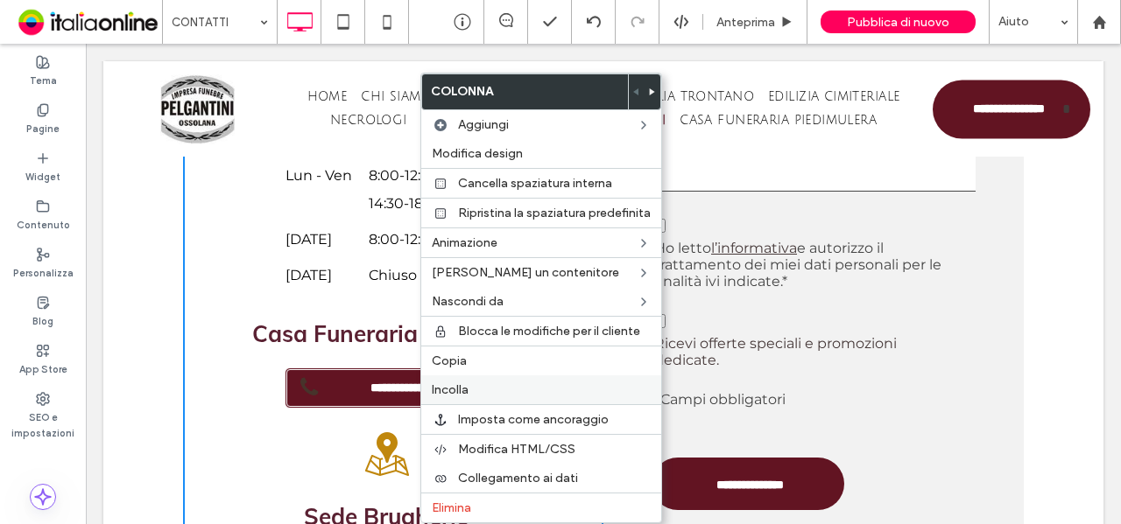
click at [457, 386] on span "Incolla" at bounding box center [450, 390] width 37 height 15
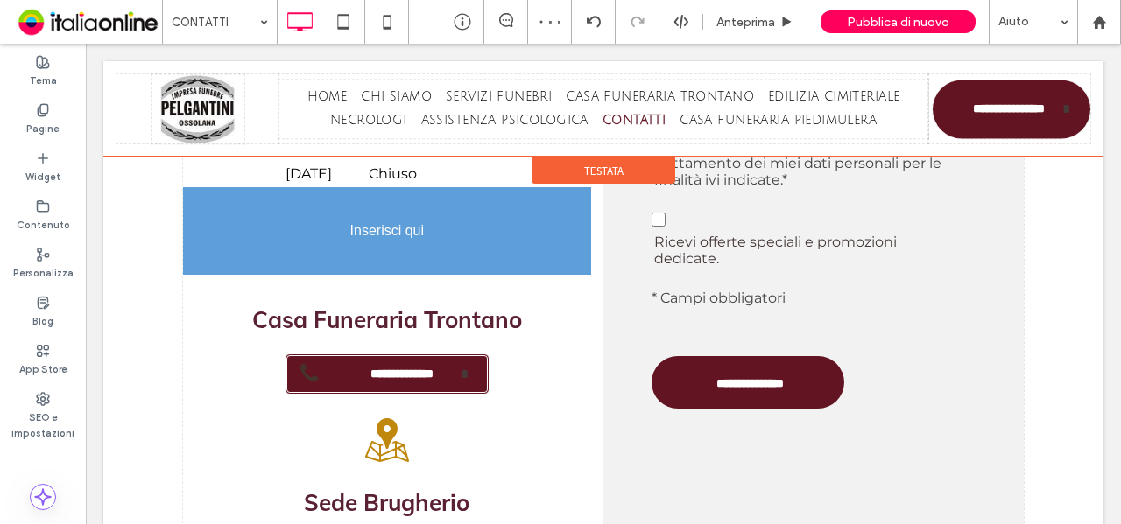
scroll to position [1140, 0]
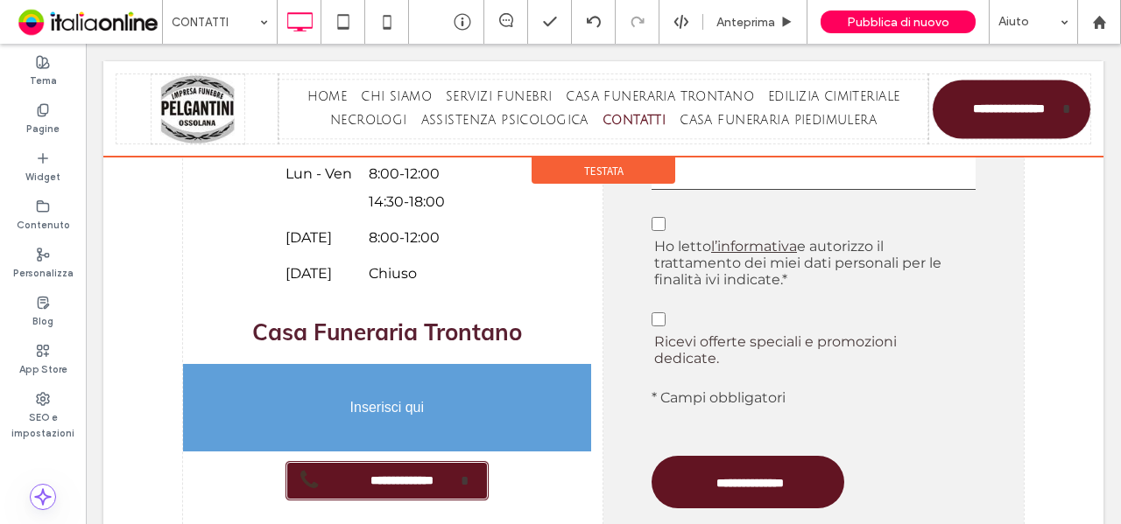
drag, startPoint x: 319, startPoint y: 483, endPoint x: 424, endPoint y: 381, distance: 146.7
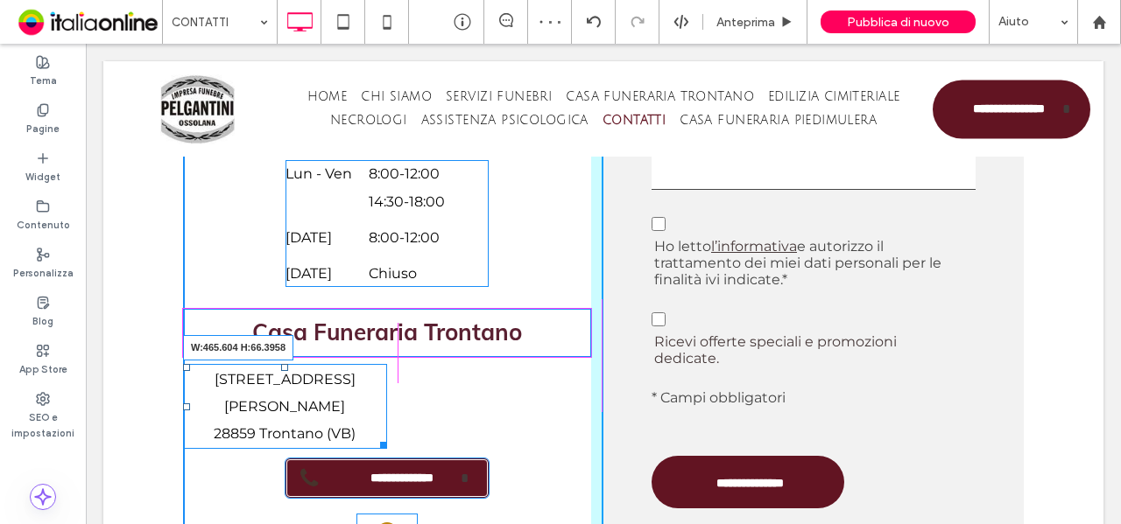
drag, startPoint x: 453, startPoint y: 388, endPoint x: 590, endPoint y: 386, distance: 137.5
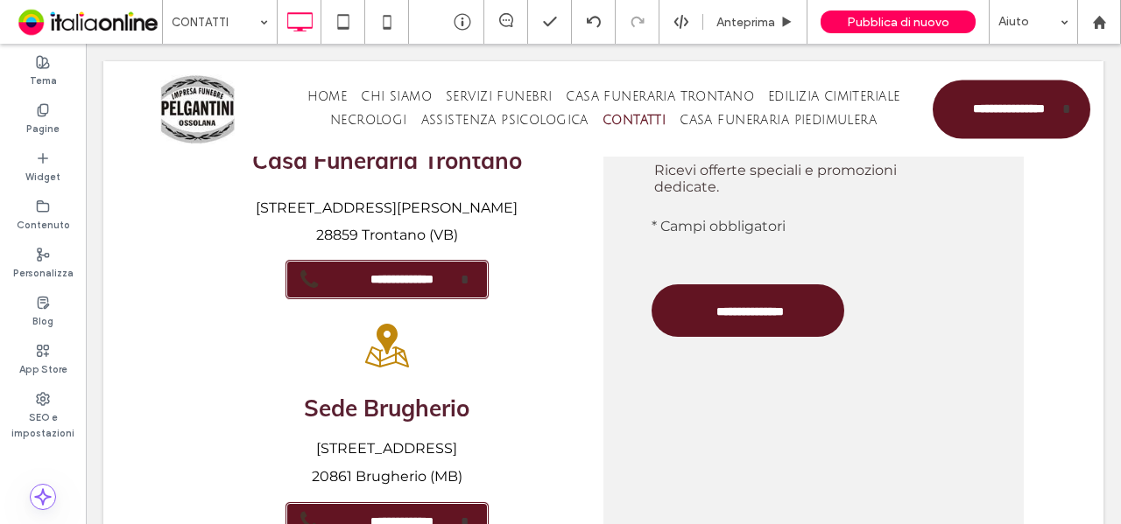
scroll to position [1224, 0]
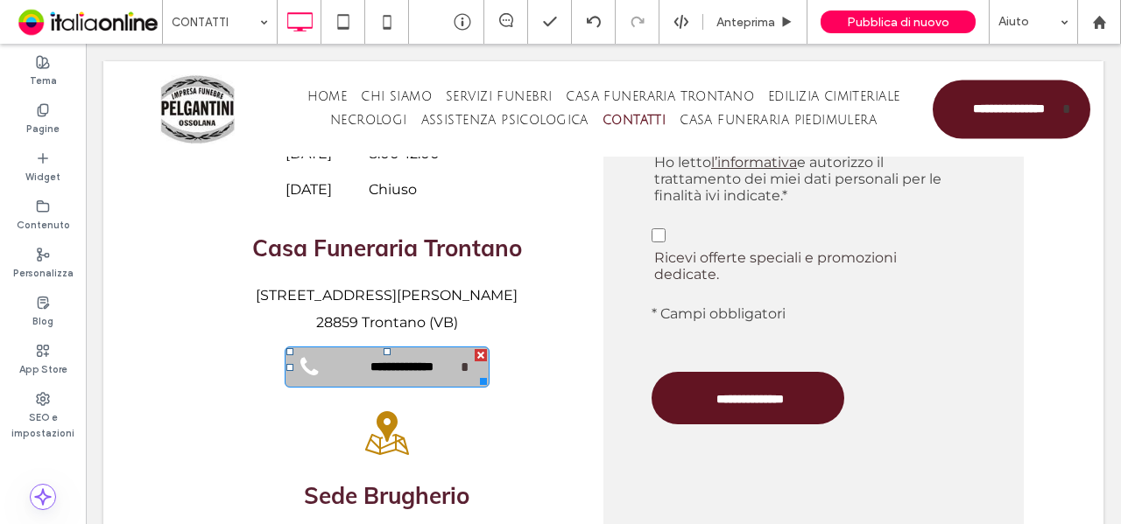
click at [475, 349] on div at bounding box center [481, 355] width 12 height 12
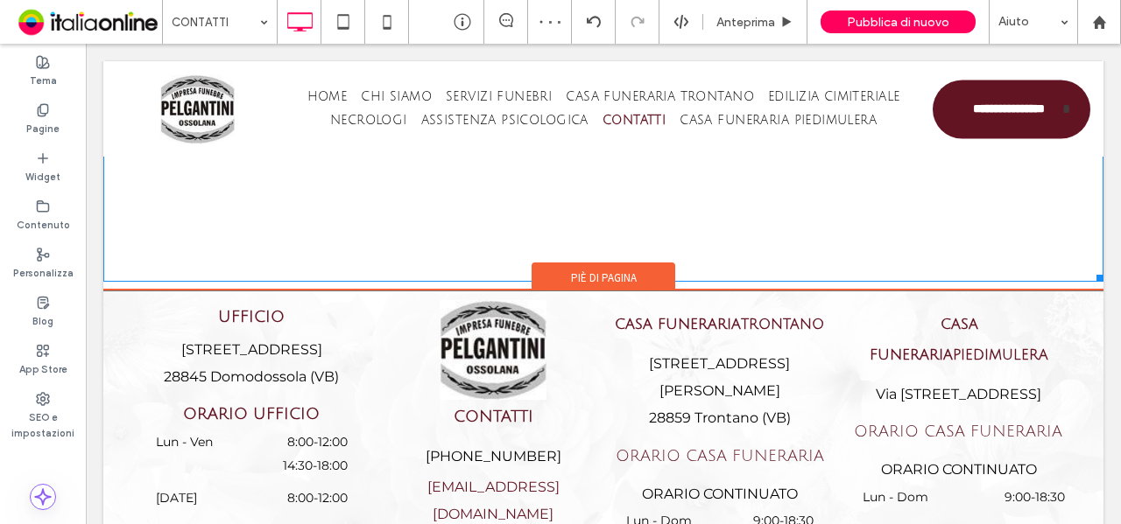
scroll to position [2750, 0]
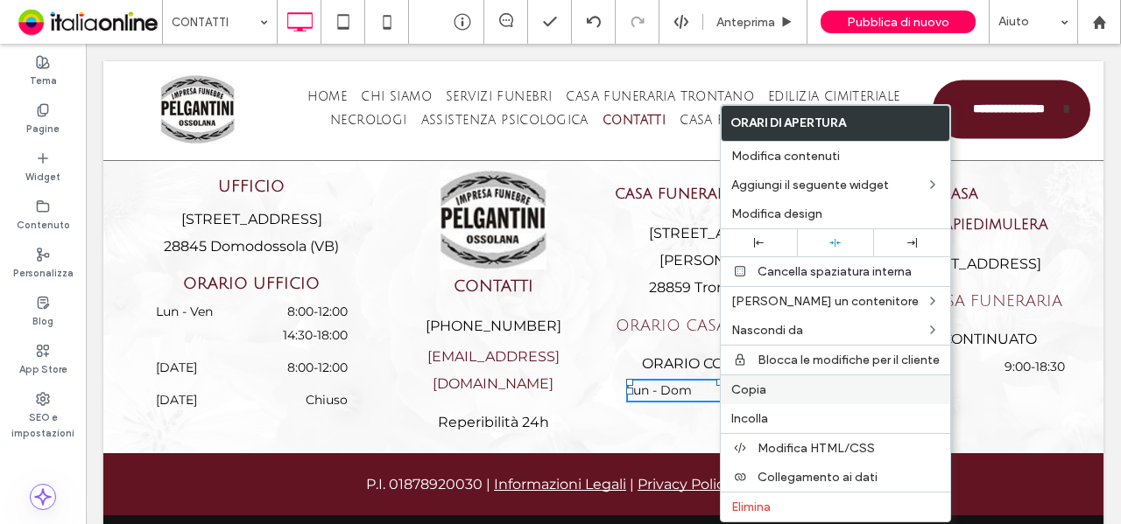
click at [731, 383] on span "Copia" at bounding box center [748, 390] width 35 height 15
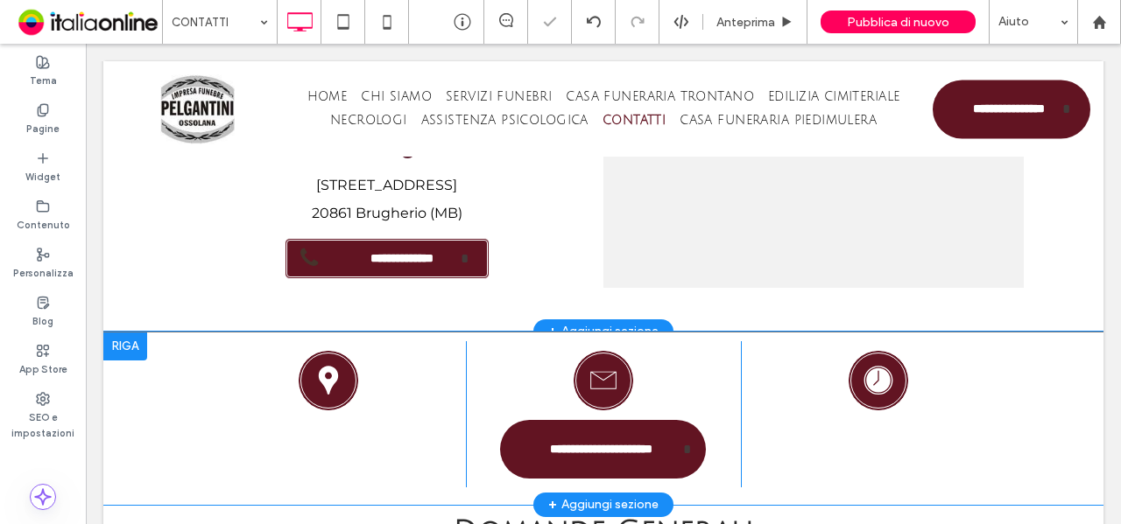
scroll to position [1524, 0]
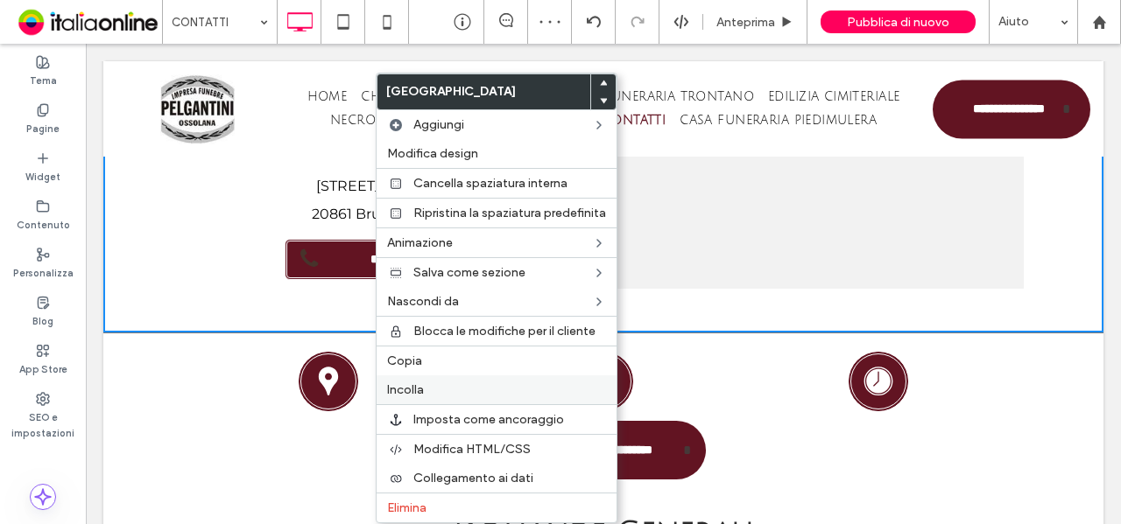
click at [436, 383] on label "Incolla" at bounding box center [496, 390] width 219 height 15
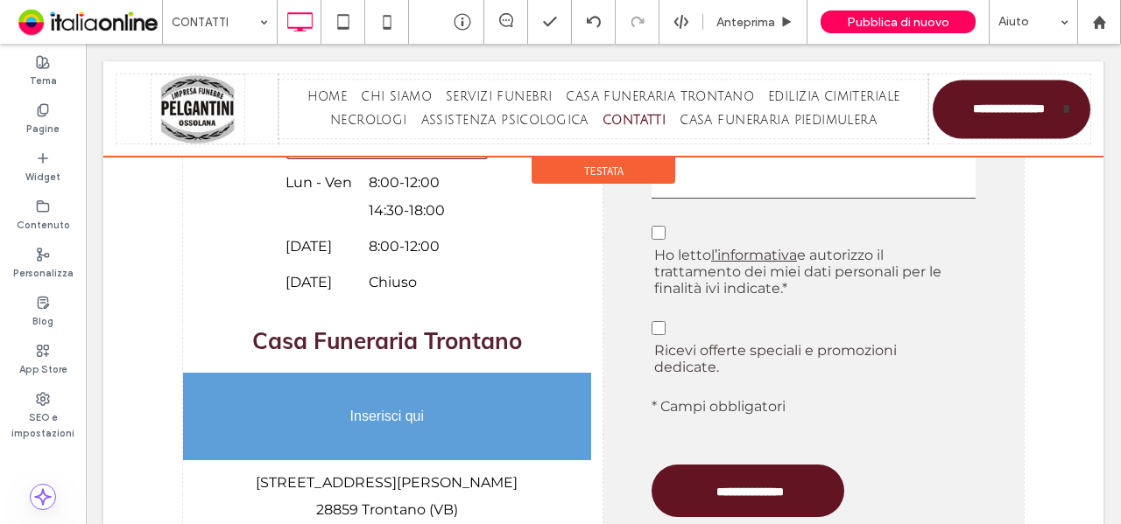
scroll to position [1158, 0]
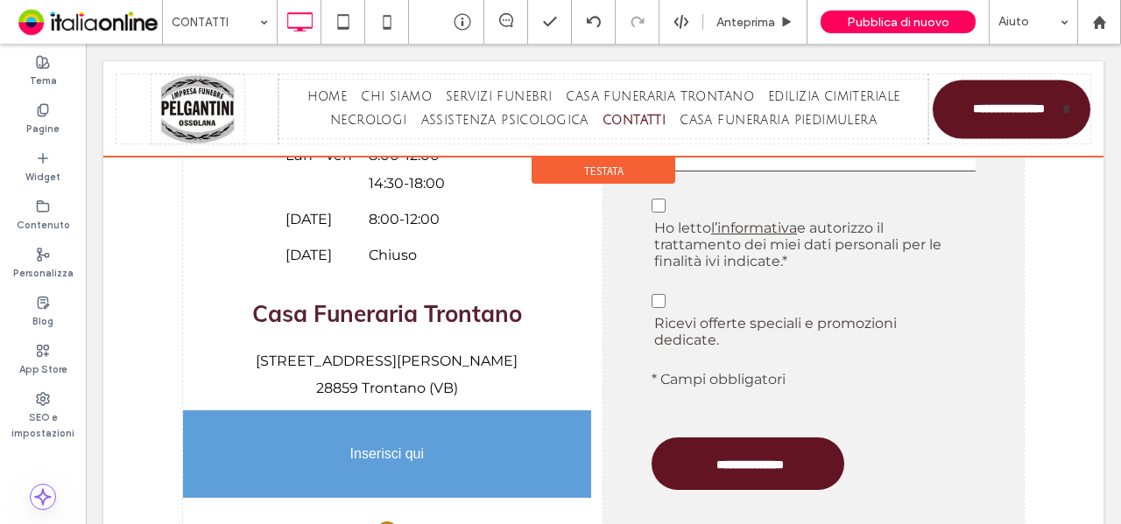
drag, startPoint x: 337, startPoint y: 300, endPoint x: 376, endPoint y: 442, distance: 147.2
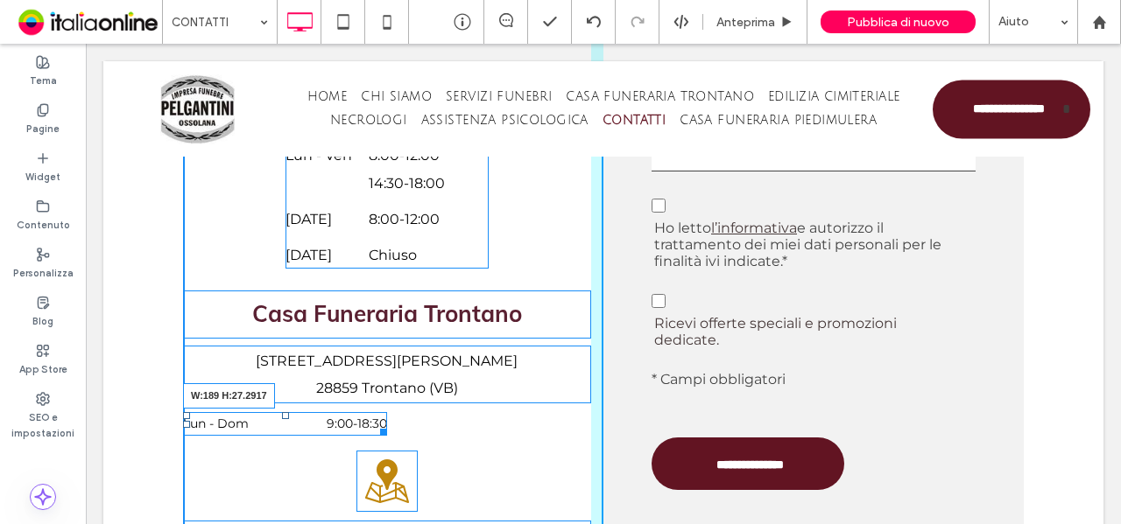
drag, startPoint x: 376, startPoint y: 404, endPoint x: 338, endPoint y: 397, distance: 39.3
click at [374, 423] on div at bounding box center [380, 429] width 13 height 13
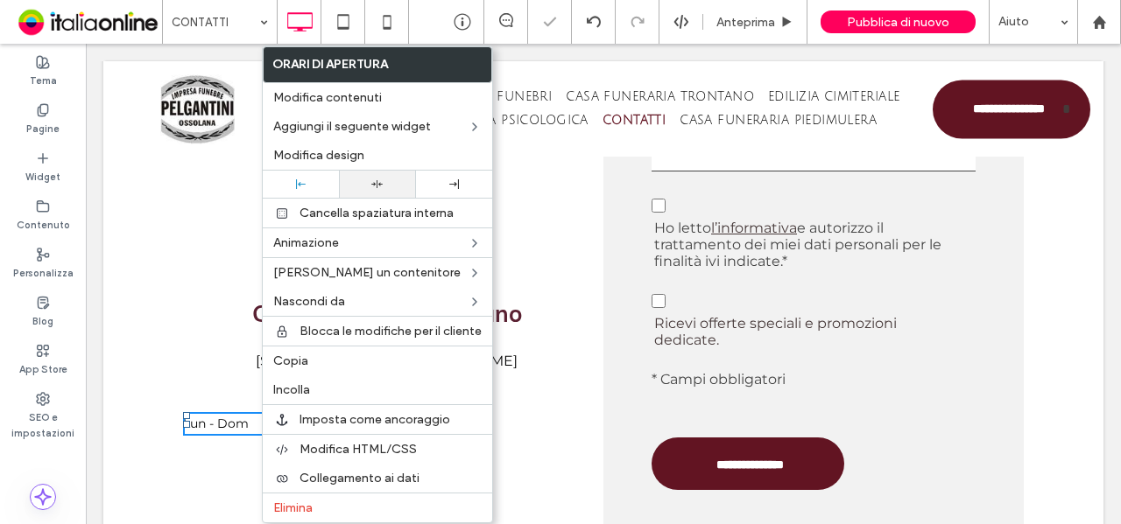
click at [375, 183] on icon at bounding box center [376, 184] width 11 height 11
click at [204, 348] on div "[STREET_ADDRESS][PERSON_NAME]" at bounding box center [387, 361] width 408 height 27
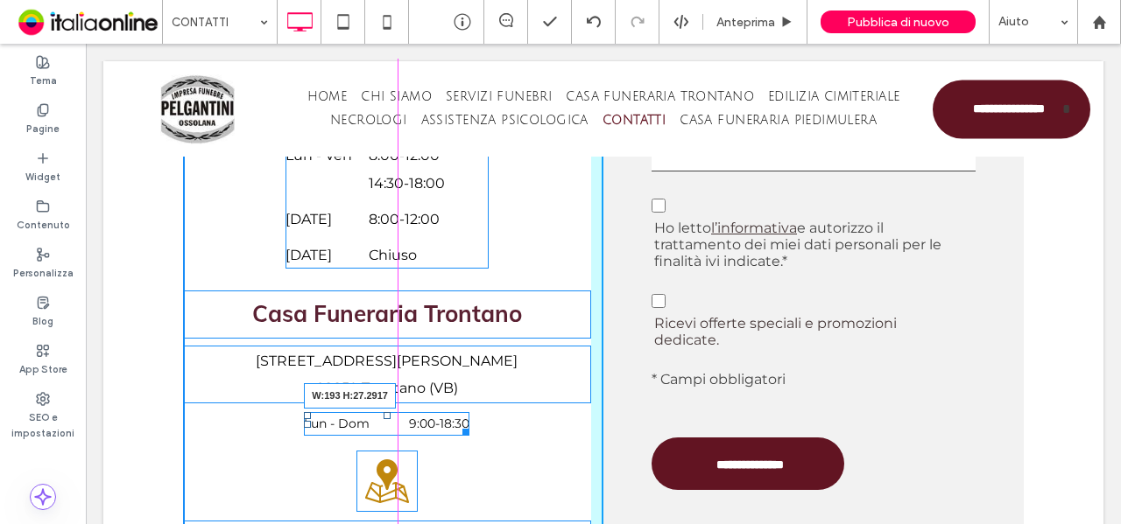
drag, startPoint x: 457, startPoint y: 407, endPoint x: 544, endPoint y: 456, distance: 99.6
click at [459, 411] on div "**********" at bounding box center [393, 221] width 420 height 932
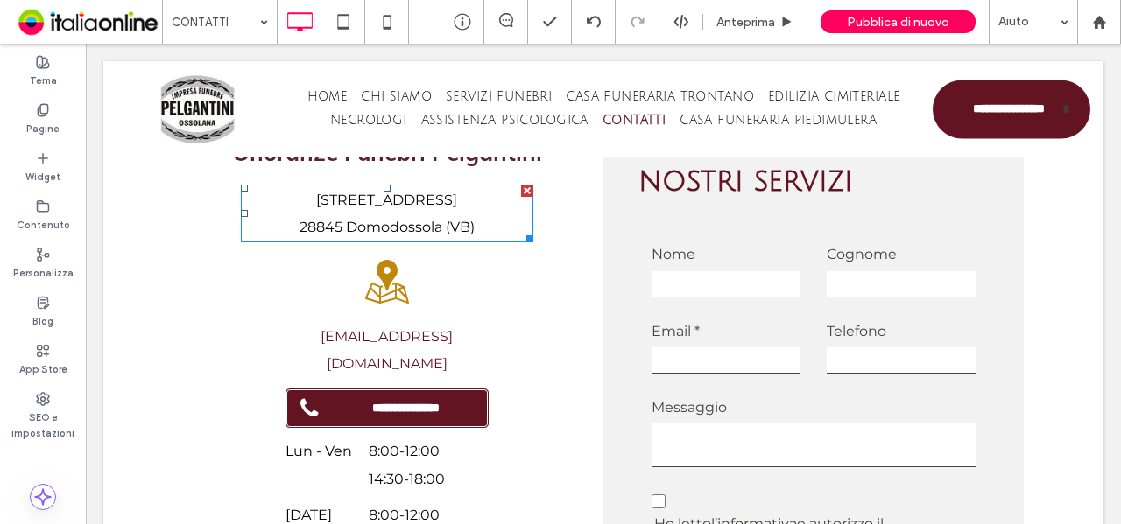
scroll to position [896, 0]
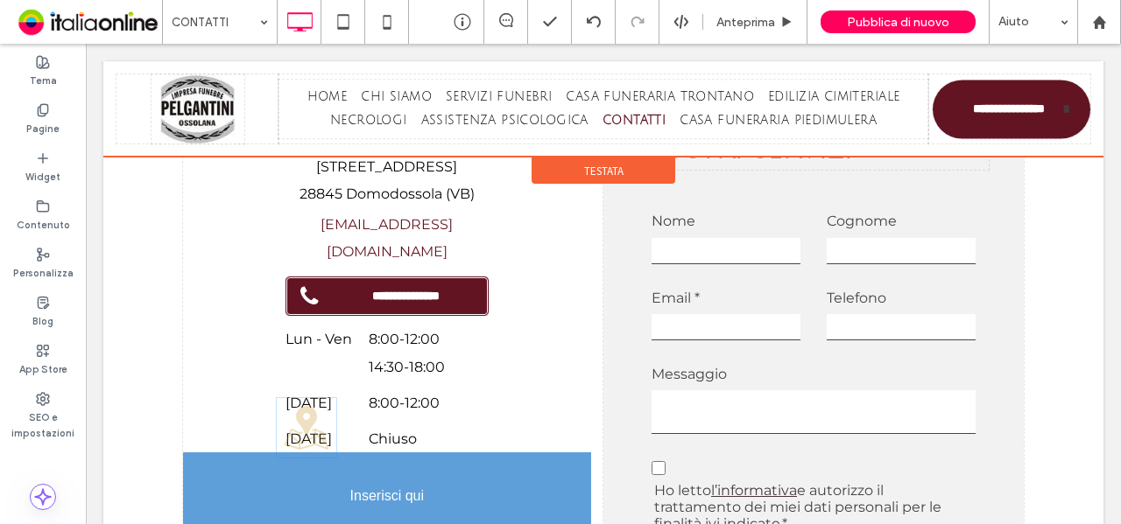
drag, startPoint x: 381, startPoint y: 258, endPoint x: 371, endPoint y: 437, distance: 178.9
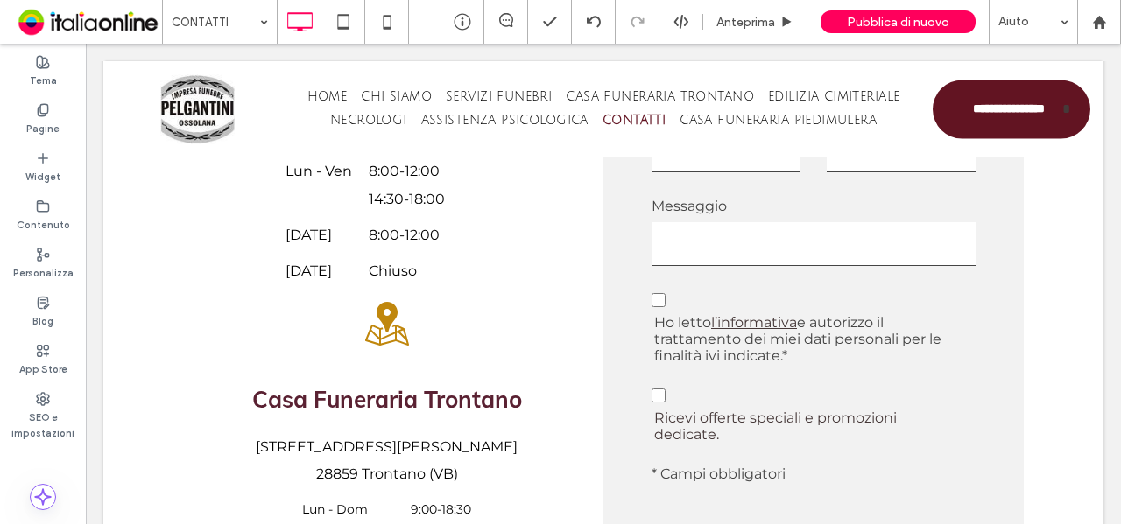
scroll to position [1071, 0]
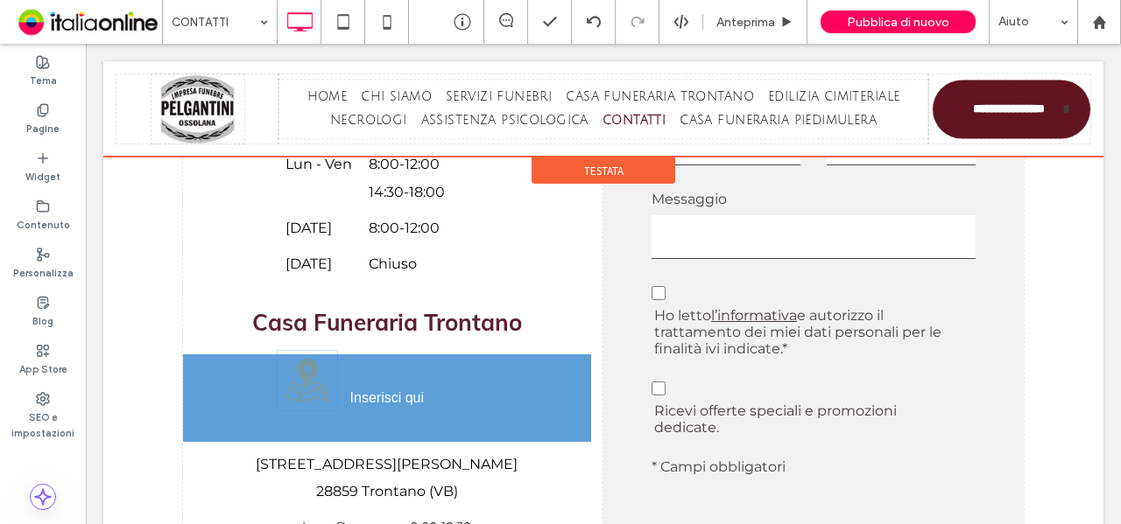
drag, startPoint x: 385, startPoint y: 299, endPoint x: 375, endPoint y: 390, distance: 91.7
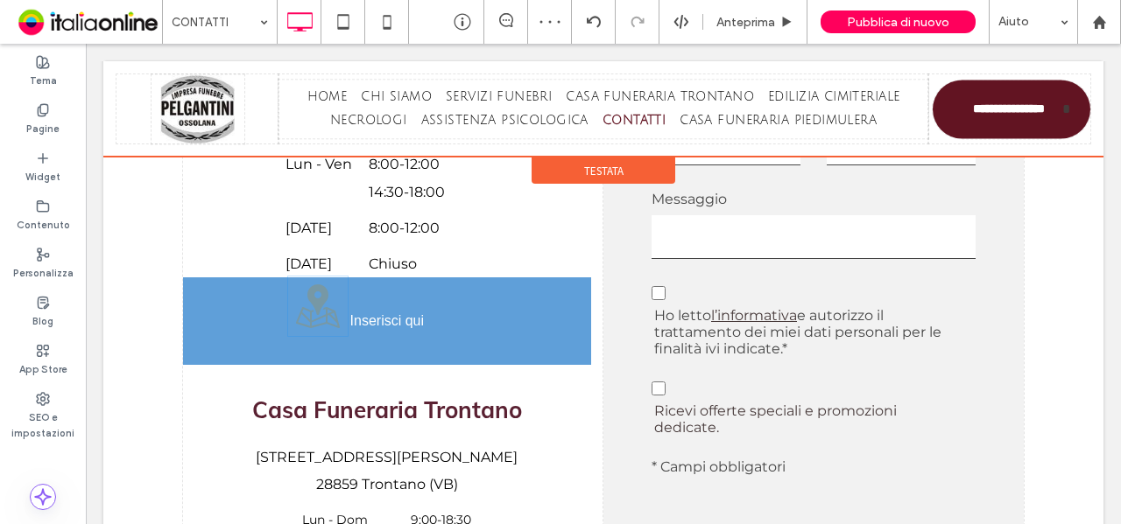
drag, startPoint x: 386, startPoint y: 342, endPoint x: 471, endPoint y: 332, distance: 85.6
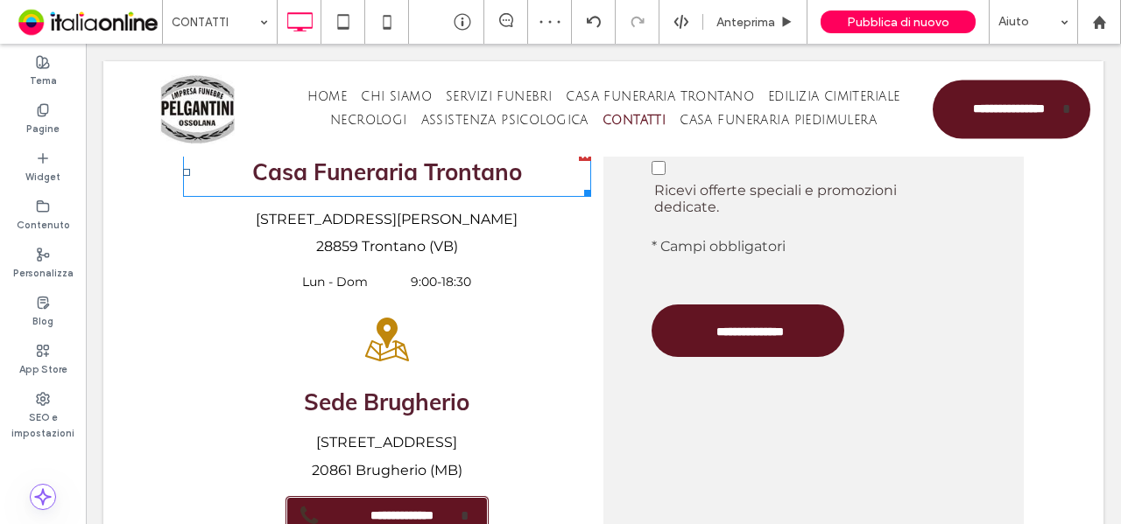
scroll to position [1333, 0]
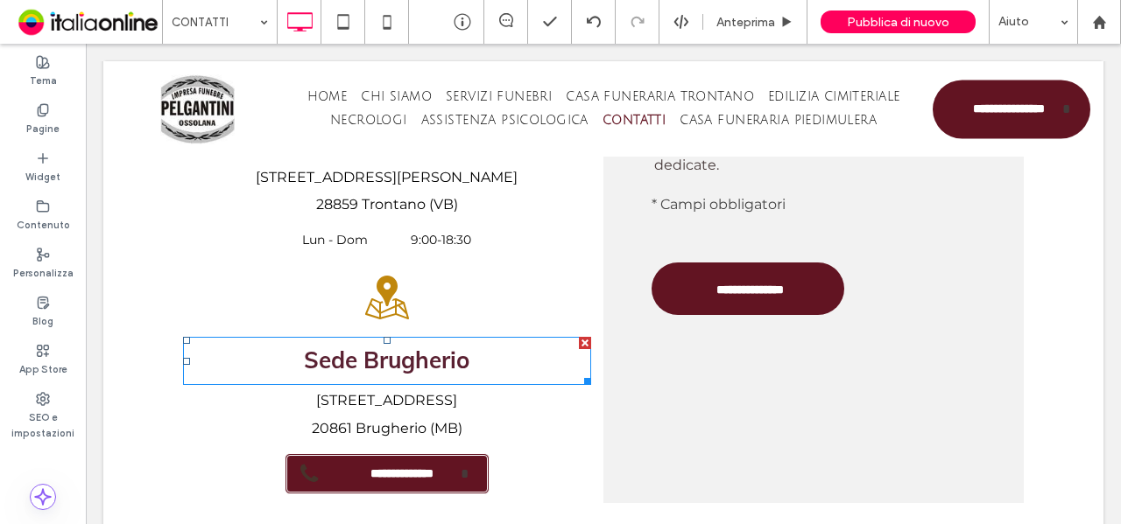
click at [407, 346] on span "Sede Brugherio" at bounding box center [386, 360] width 165 height 29
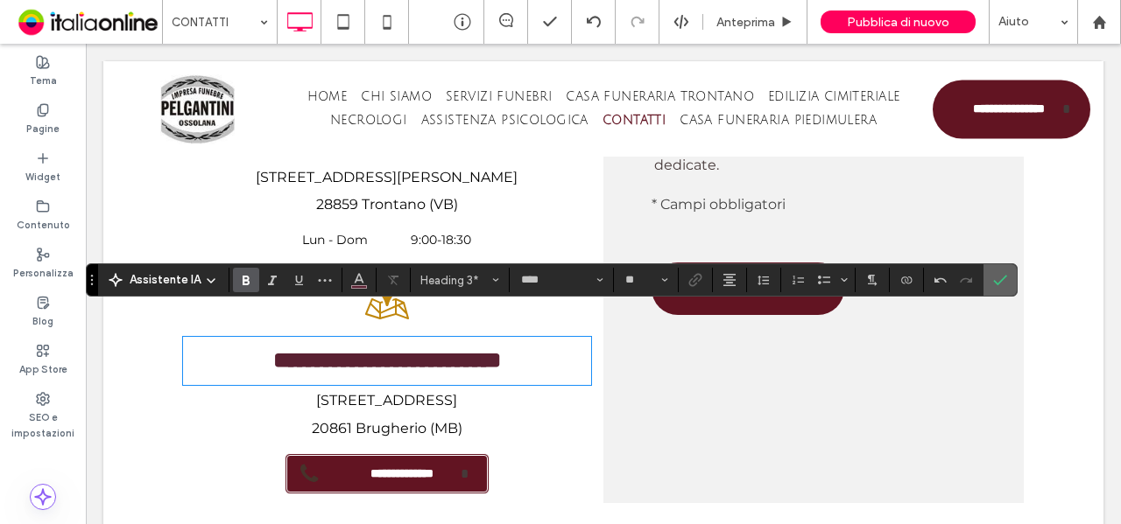
drag, startPoint x: 991, startPoint y: 286, endPoint x: 831, endPoint y: 281, distance: 160.3
click at [993, 286] on icon "Conferma" at bounding box center [1000, 280] width 14 height 14
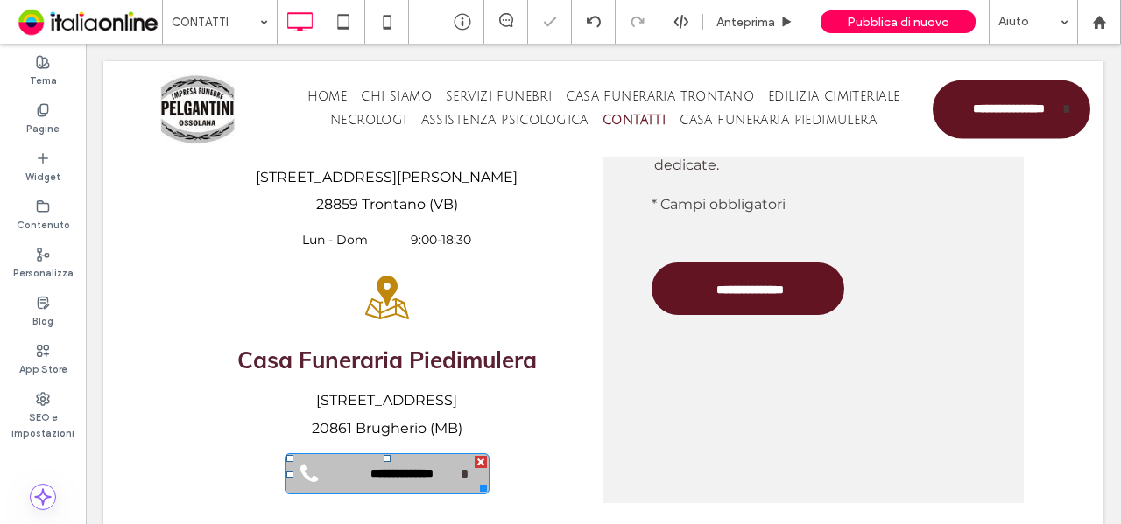
click at [476, 456] on div at bounding box center [481, 462] width 12 height 12
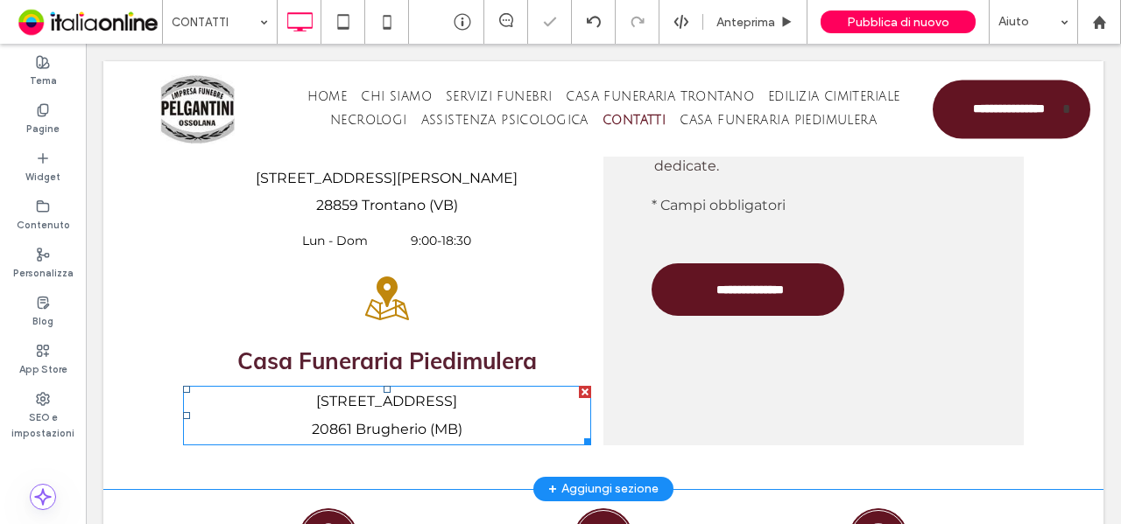
click at [580, 386] on div at bounding box center [585, 392] width 12 height 12
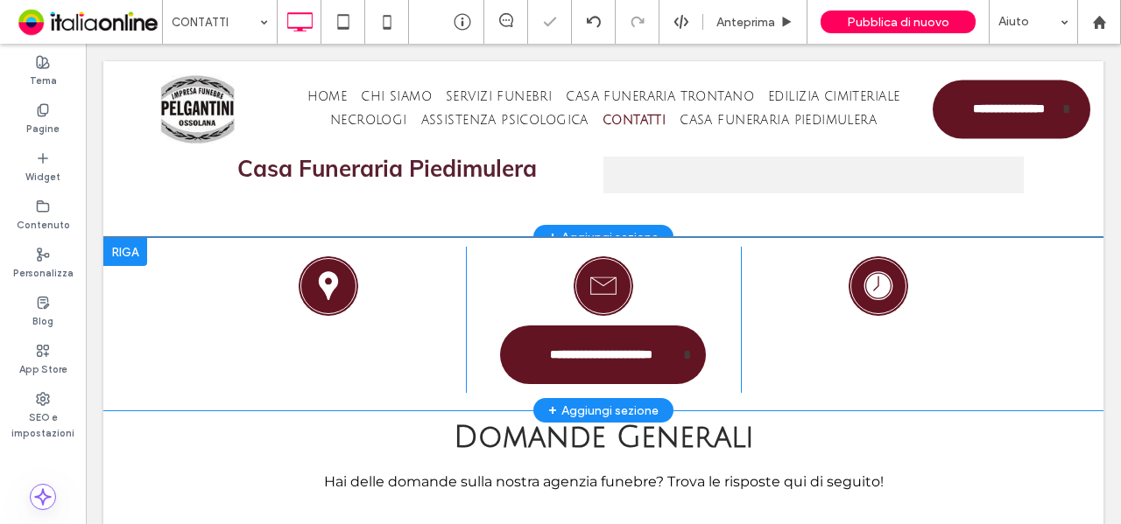
scroll to position [1508, 0]
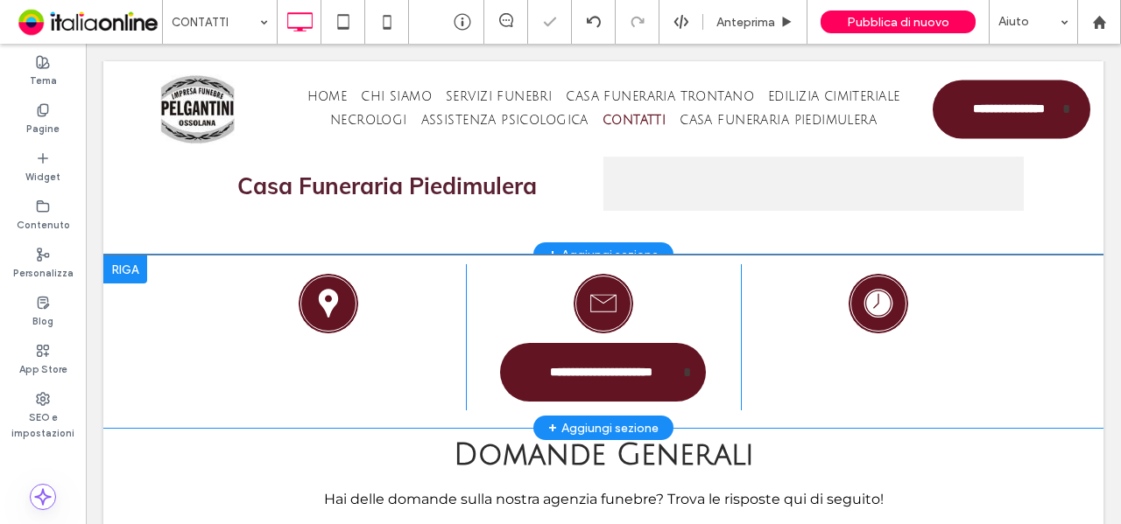
click at [134, 256] on div at bounding box center [125, 270] width 44 height 28
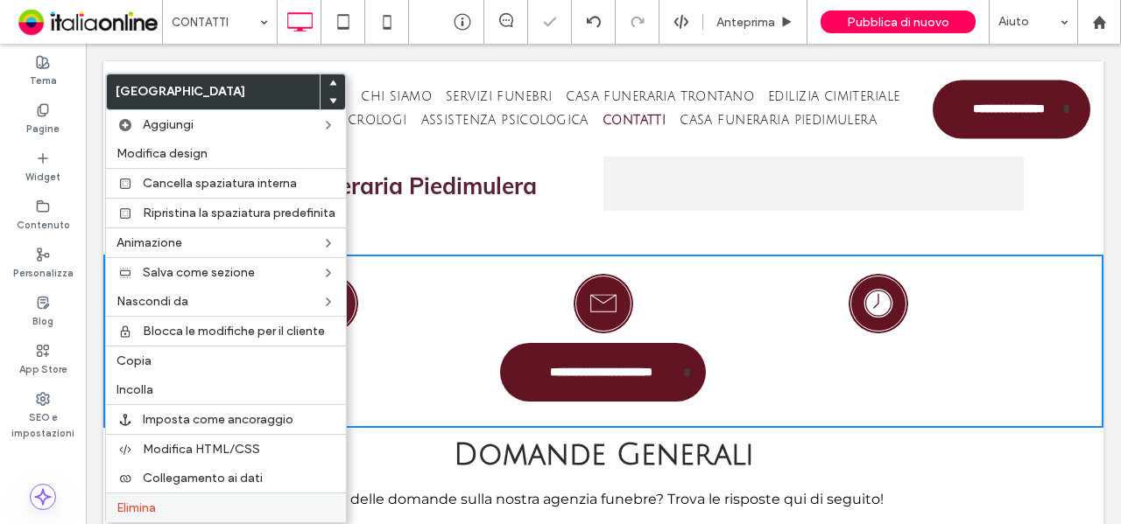
click at [176, 501] on label "Elimina" at bounding box center [225, 508] width 219 height 15
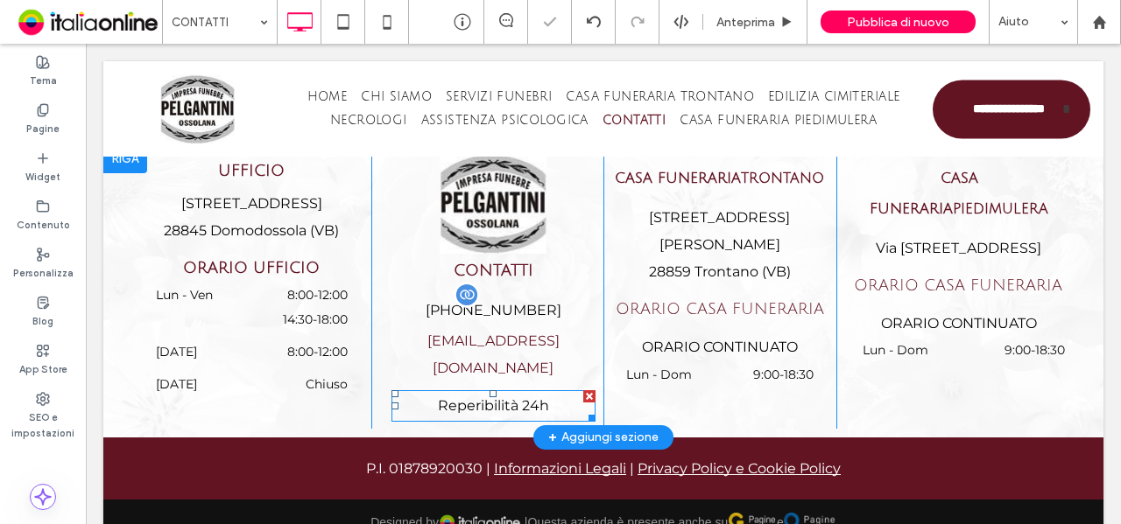
scroll to position [2424, 0]
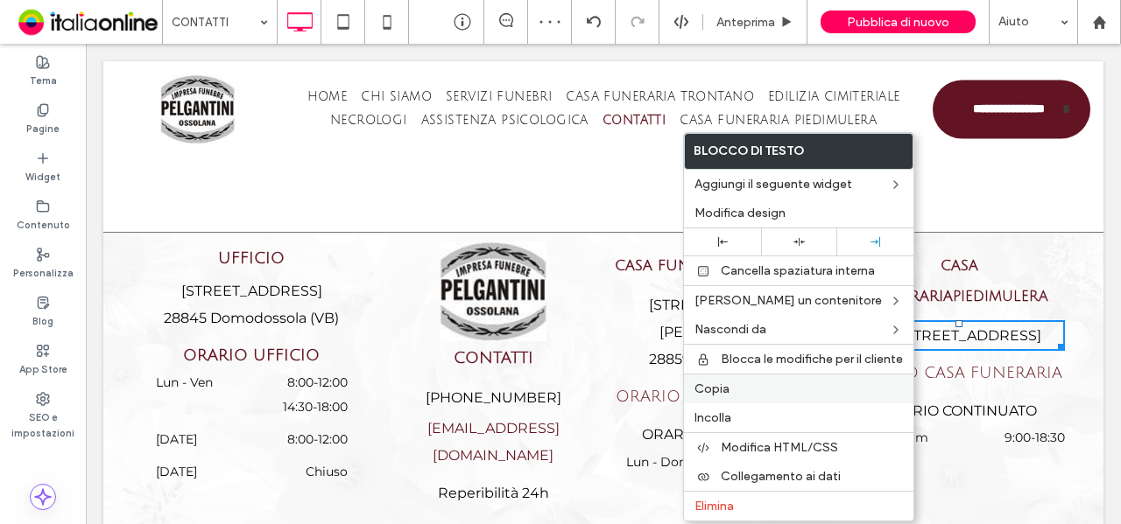
click at [812, 382] on label "Copia" at bounding box center [798, 389] width 208 height 15
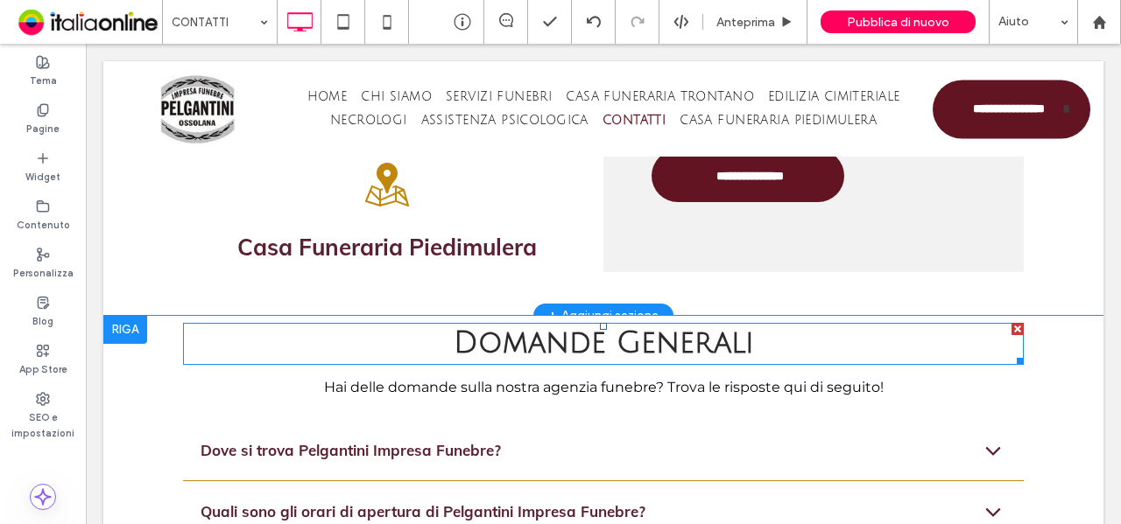
scroll to position [1461, 0]
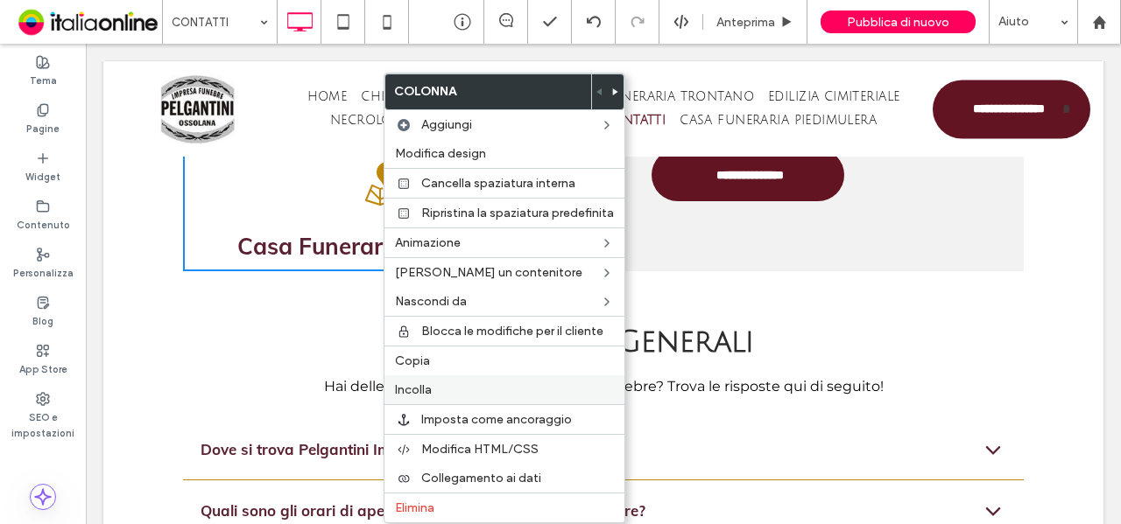
click at [414, 383] on span "Incolla" at bounding box center [413, 390] width 37 height 15
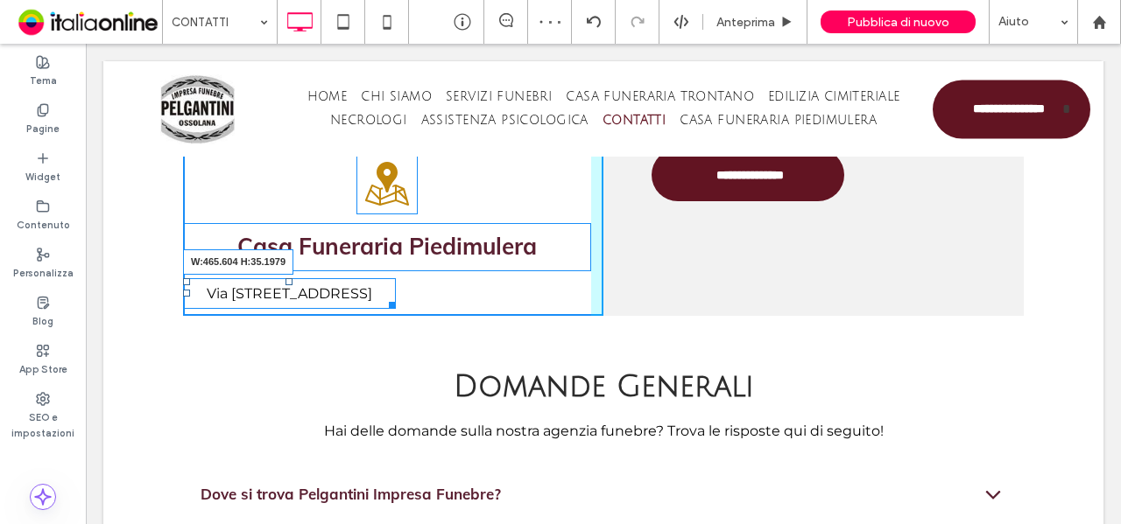
drag, startPoint x: 383, startPoint y: 304, endPoint x: 602, endPoint y: 299, distance: 218.9
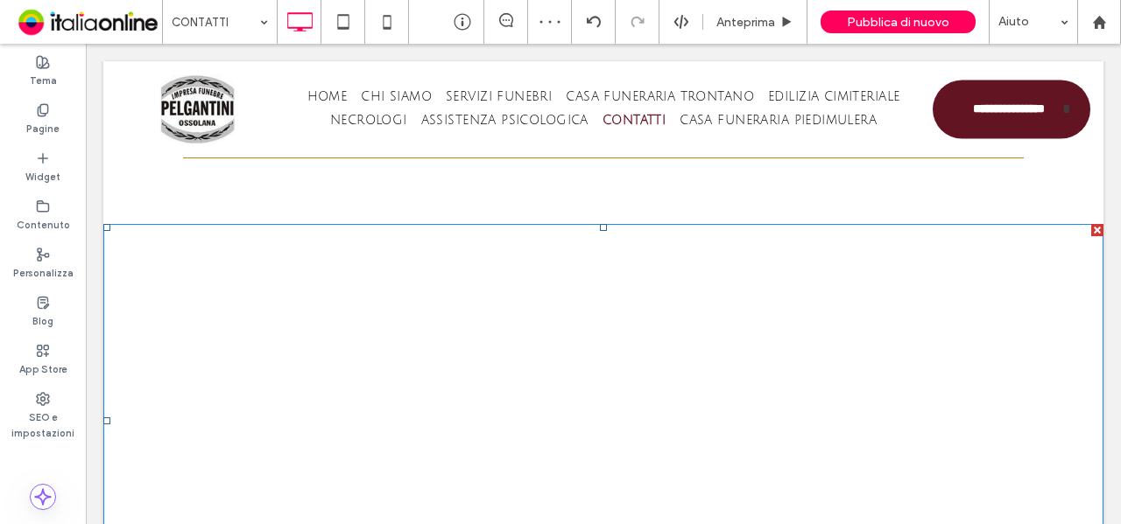
scroll to position [2512, 0]
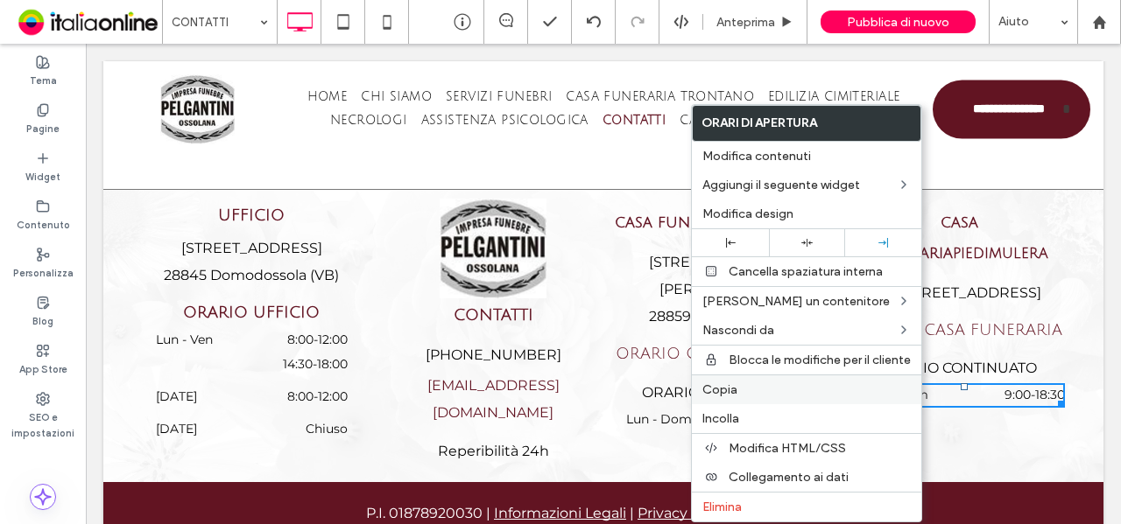
click at [757, 383] on label "Copia" at bounding box center [806, 390] width 208 height 15
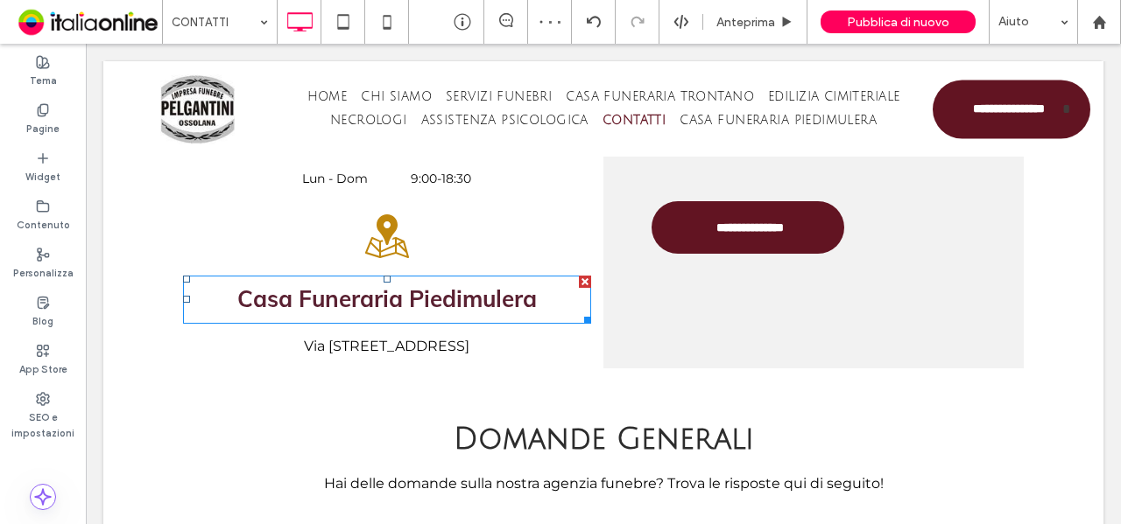
scroll to position [1461, 0]
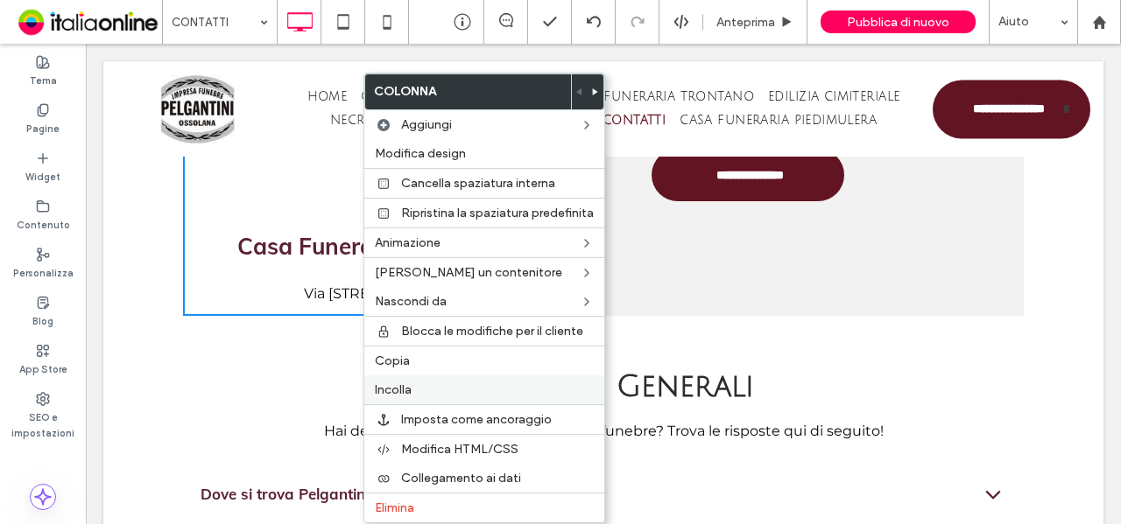
click at [399, 384] on span "Incolla" at bounding box center [393, 390] width 37 height 15
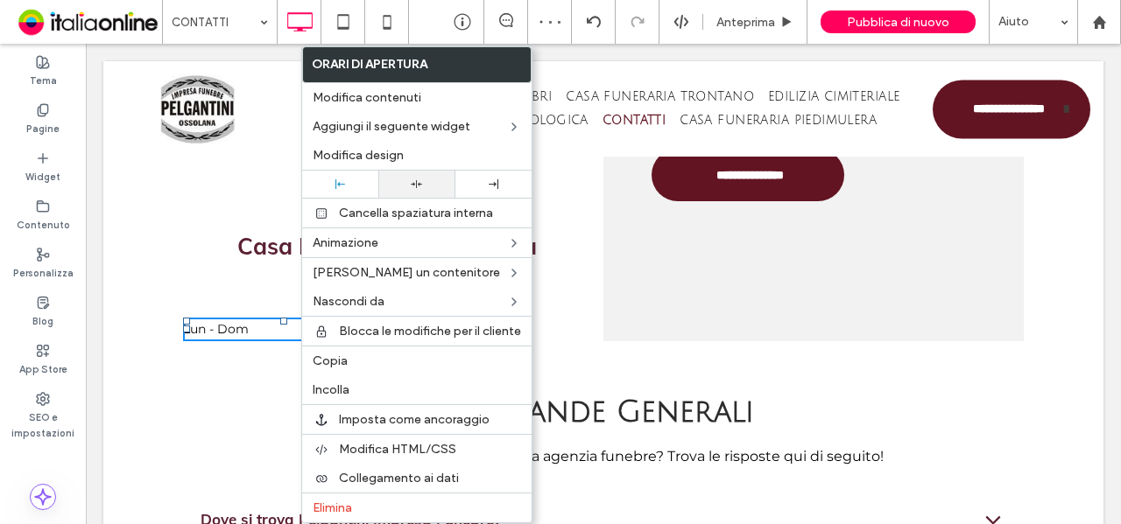
click at [418, 181] on use at bounding box center [416, 184] width 11 height 8
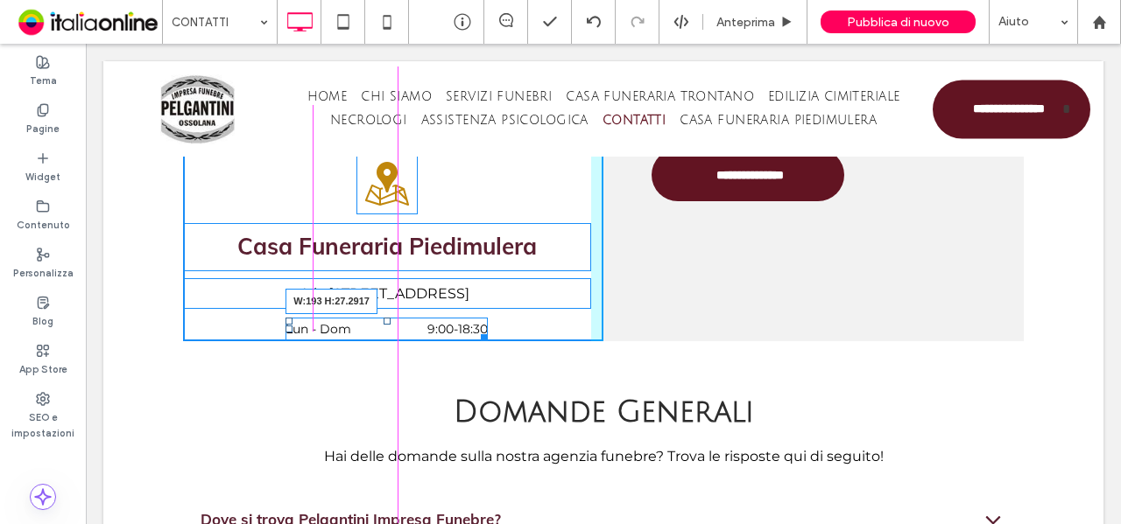
drag, startPoint x: 475, startPoint y: 307, endPoint x: 454, endPoint y: 309, distance: 20.2
click at [475, 328] on div at bounding box center [481, 334] width 13 height 13
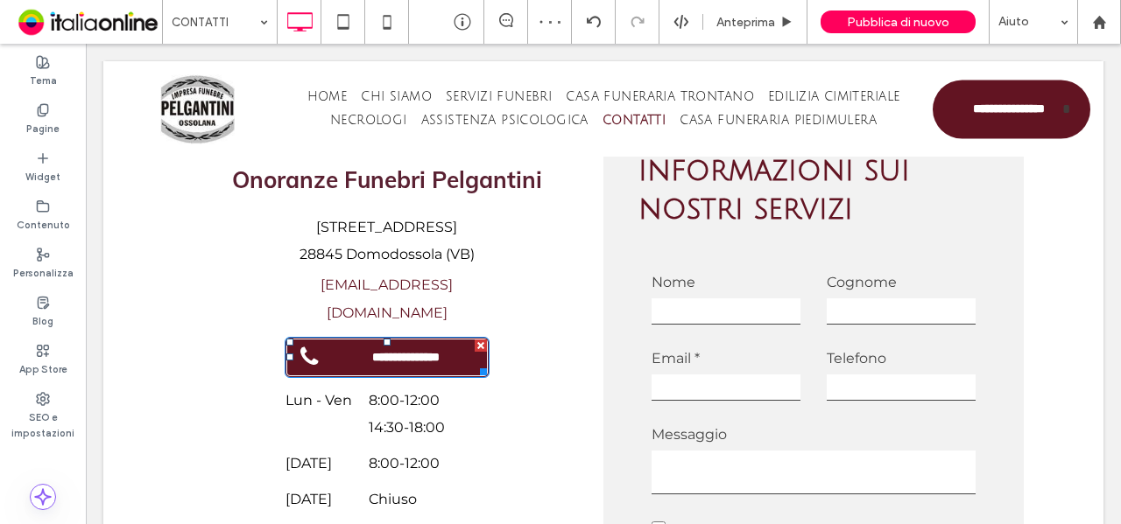
scroll to position [936, 0]
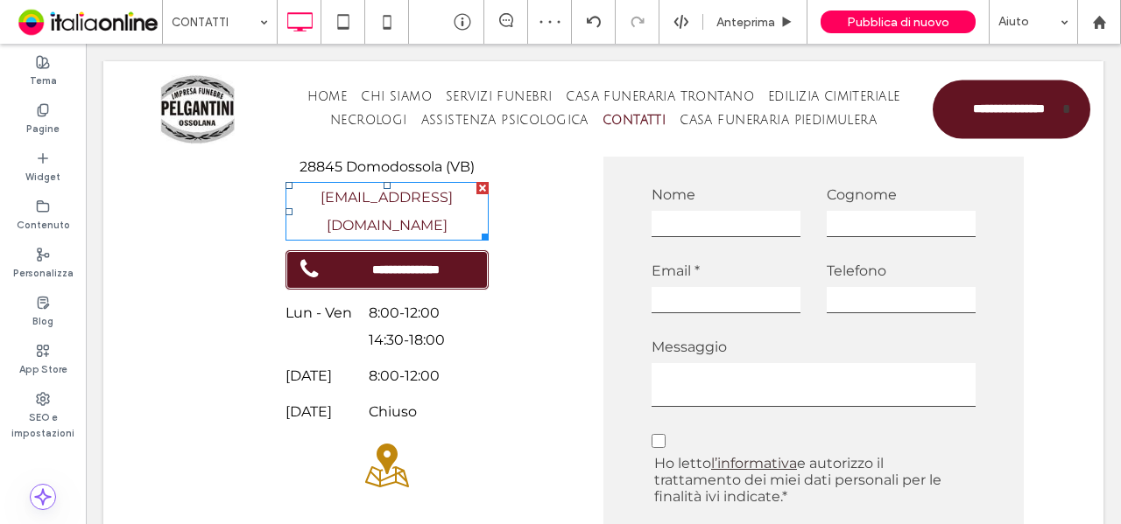
click at [397, 202] on link "[EMAIL_ADDRESS][DOMAIN_NAME]" at bounding box center [386, 211] width 132 height 44
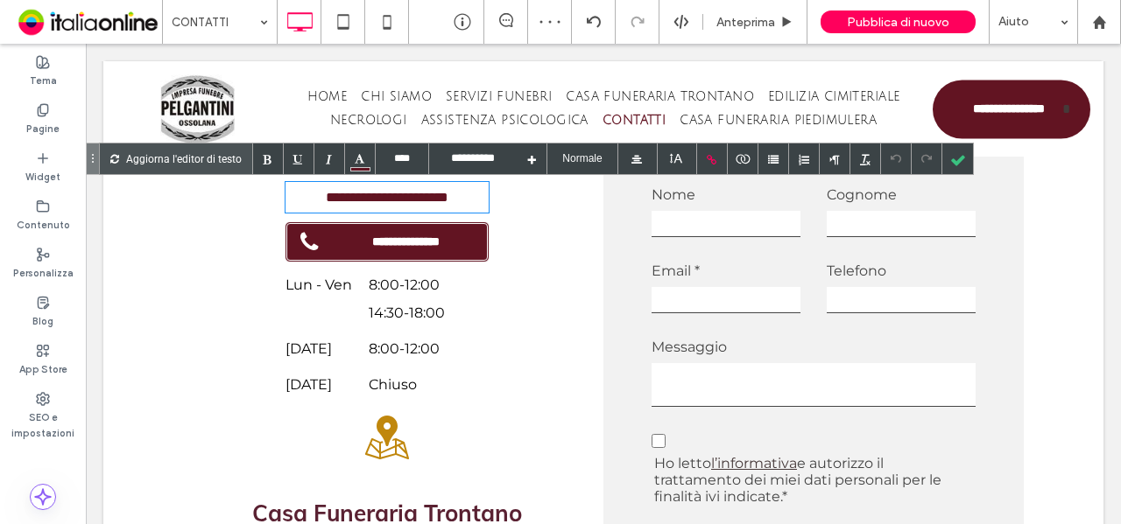
click at [397, 202] on link "**********" at bounding box center [387, 197] width 123 height 13
copy link "**********"
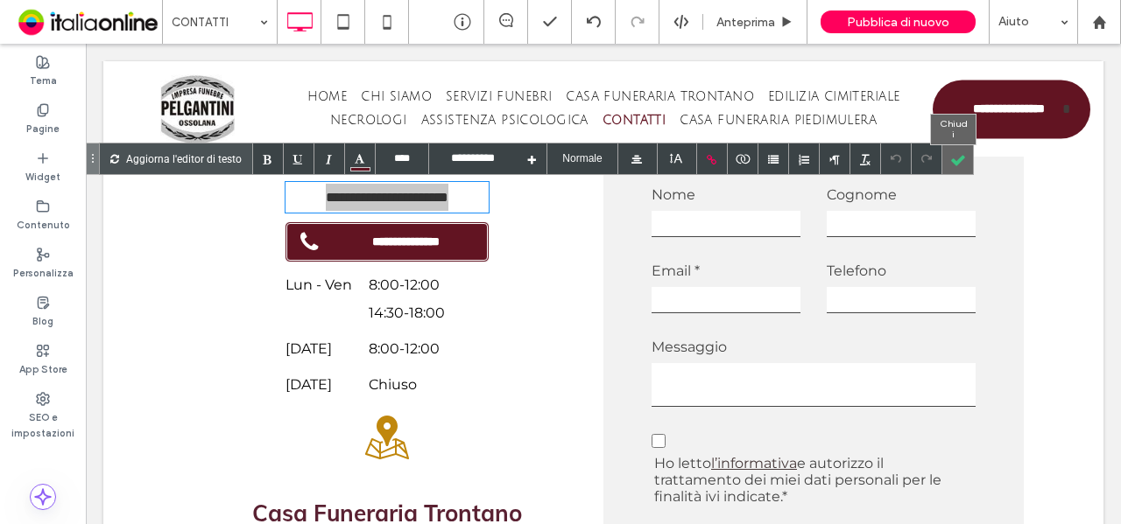
click at [951, 157] on div at bounding box center [957, 159] width 31 height 31
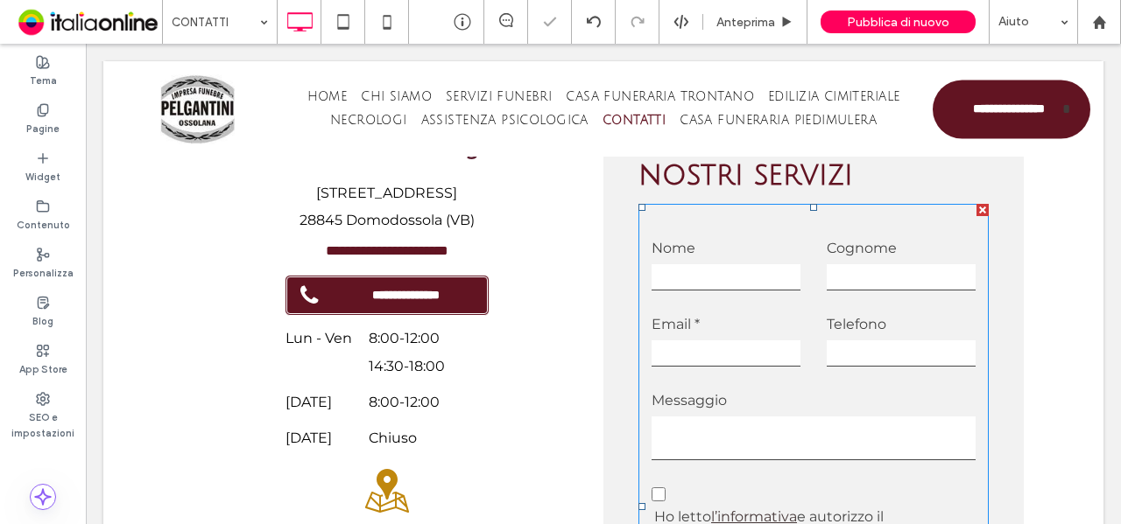
scroll to position [761, 0]
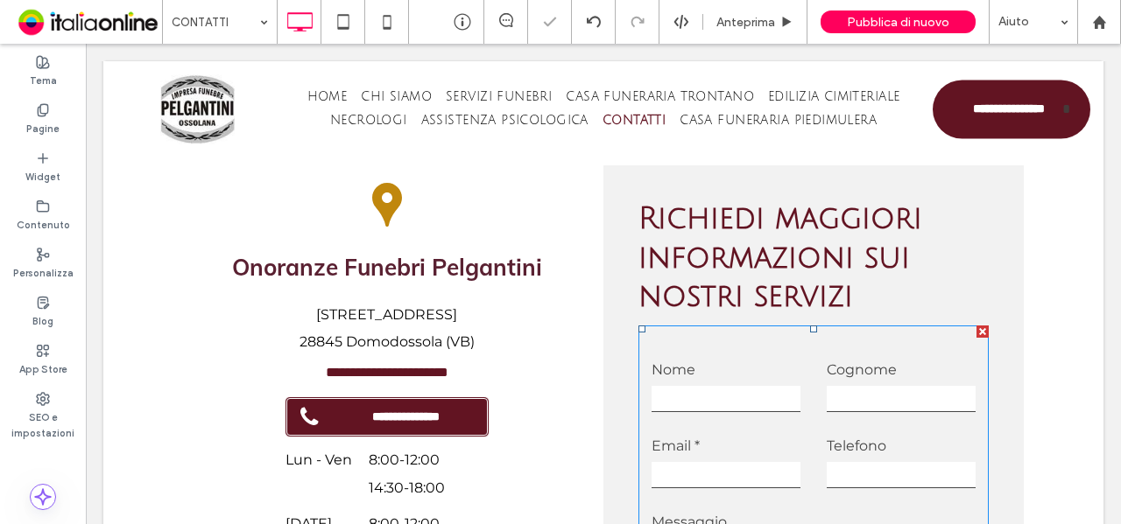
click at [802, 390] on div "Nome" at bounding box center [725, 385] width 175 height 59
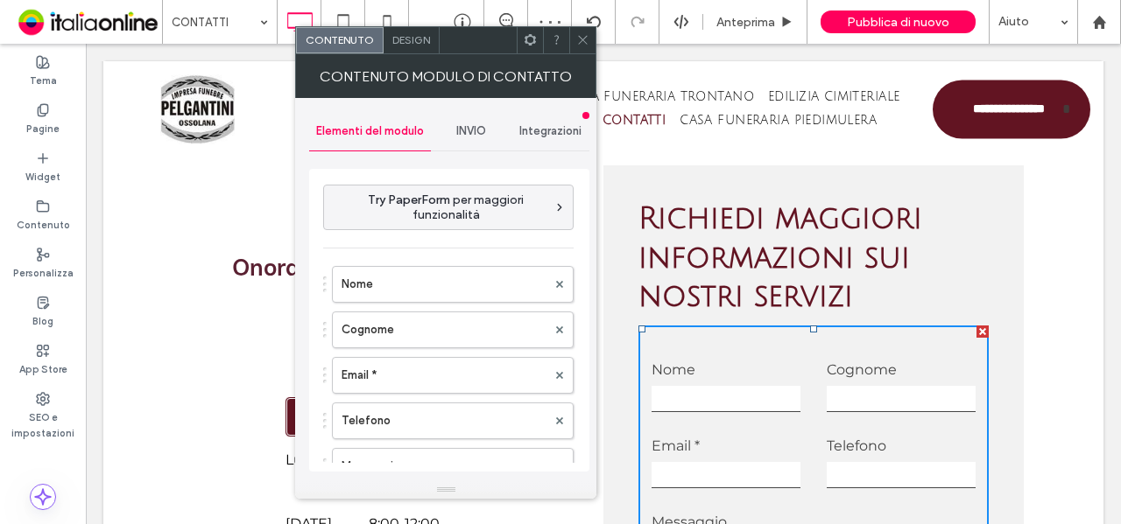
click at [472, 125] on span "INVIO" at bounding box center [471, 131] width 30 height 14
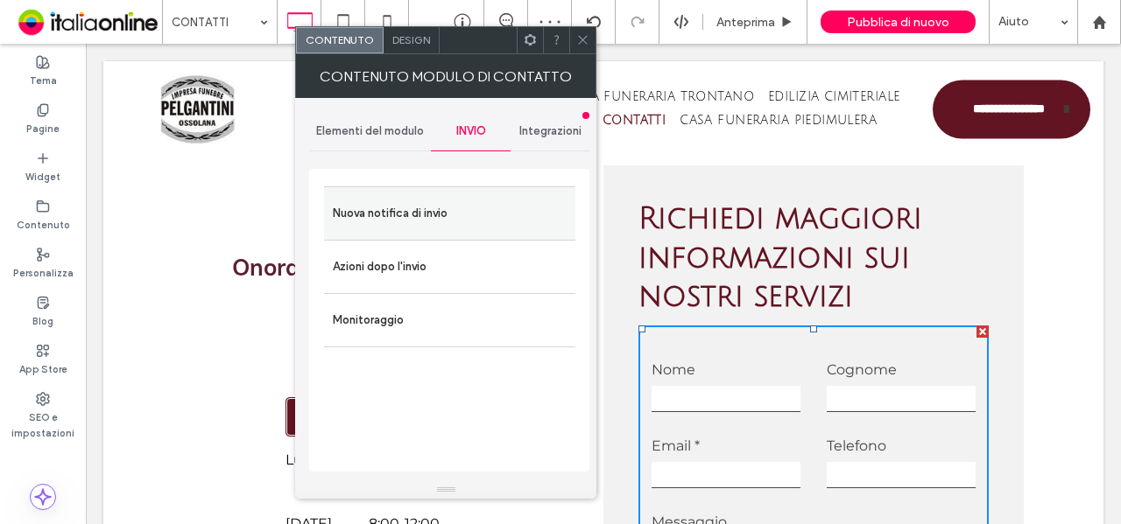
click at [438, 208] on label "Nuova notifica di invio" at bounding box center [450, 213] width 234 height 35
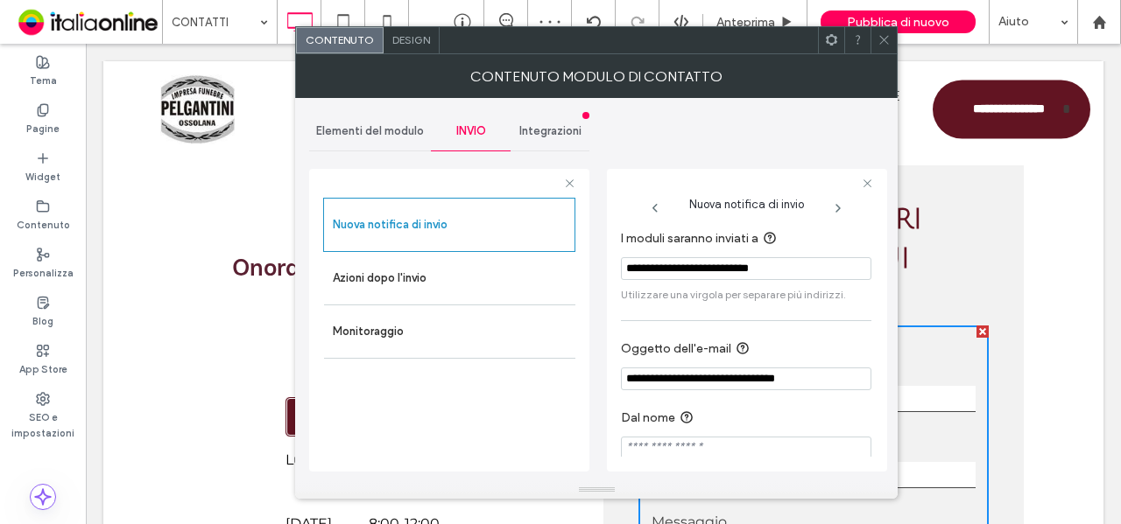
click at [721, 272] on input "**********" at bounding box center [746, 268] width 250 height 23
paste input "I moduli saranno inviati a"
type input "**********"
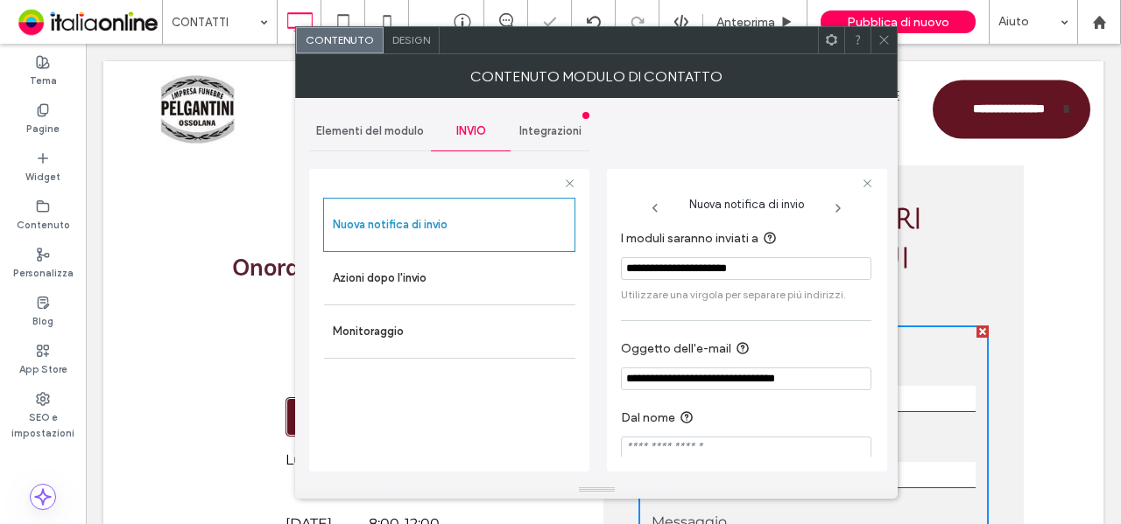
click at [879, 48] on span at bounding box center [883, 40] width 13 height 26
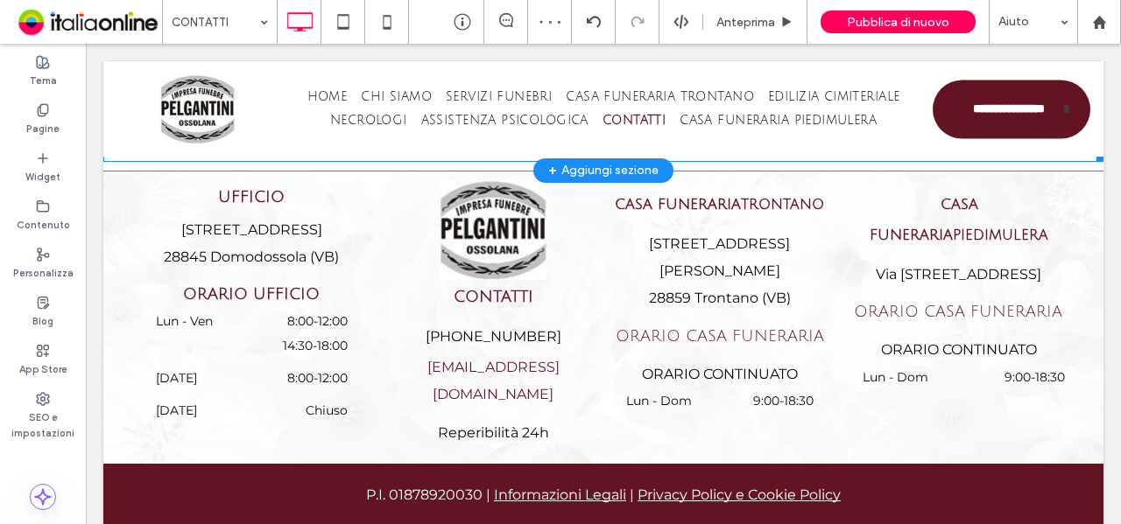
scroll to position [2567, 0]
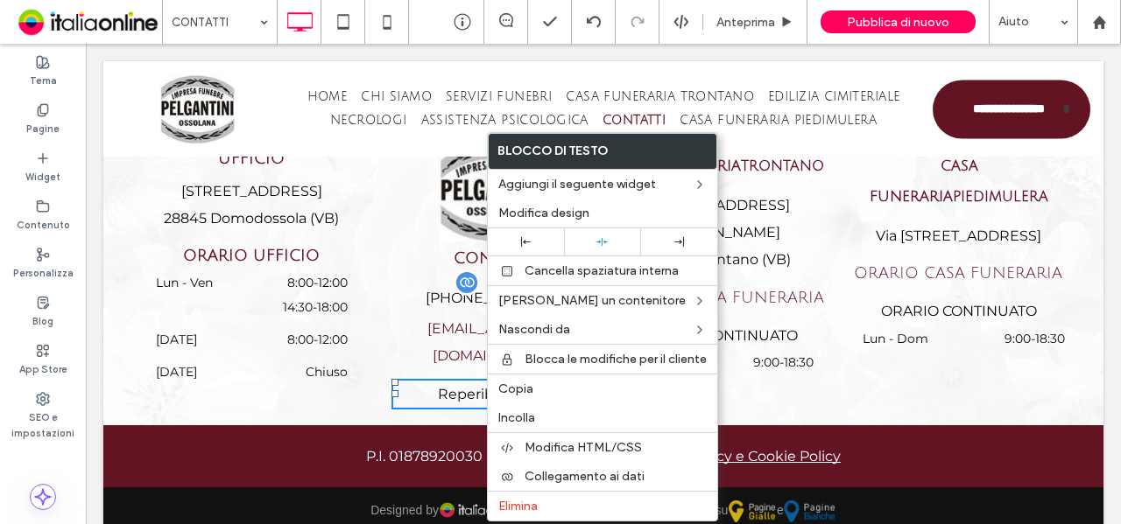
click at [396, 299] on div "[PHONE_NUMBER]" at bounding box center [493, 298] width 198 height 31
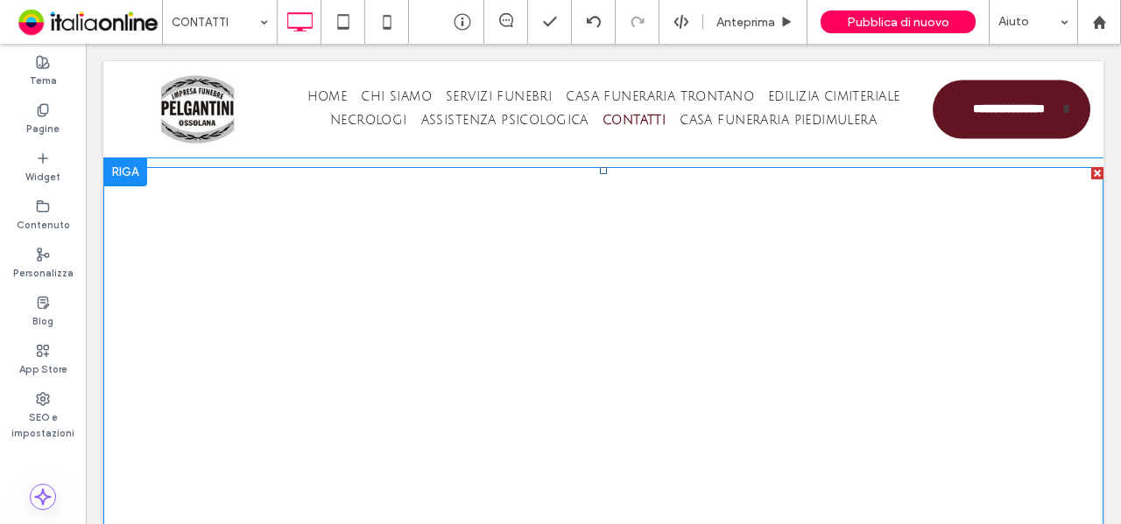
scroll to position [2479, 0]
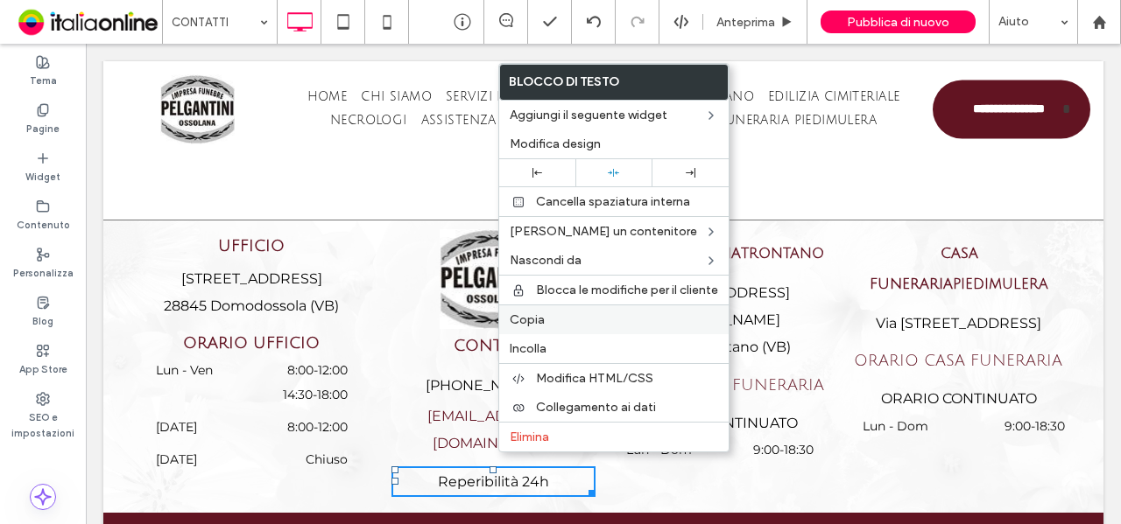
click at [548, 316] on label "Copia" at bounding box center [614, 320] width 208 height 15
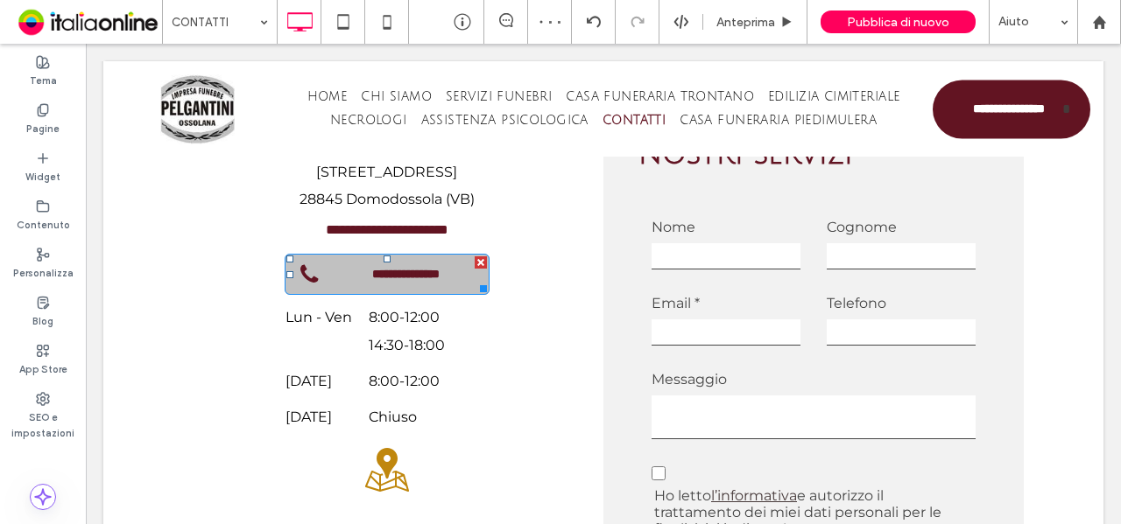
scroll to position [728, 0]
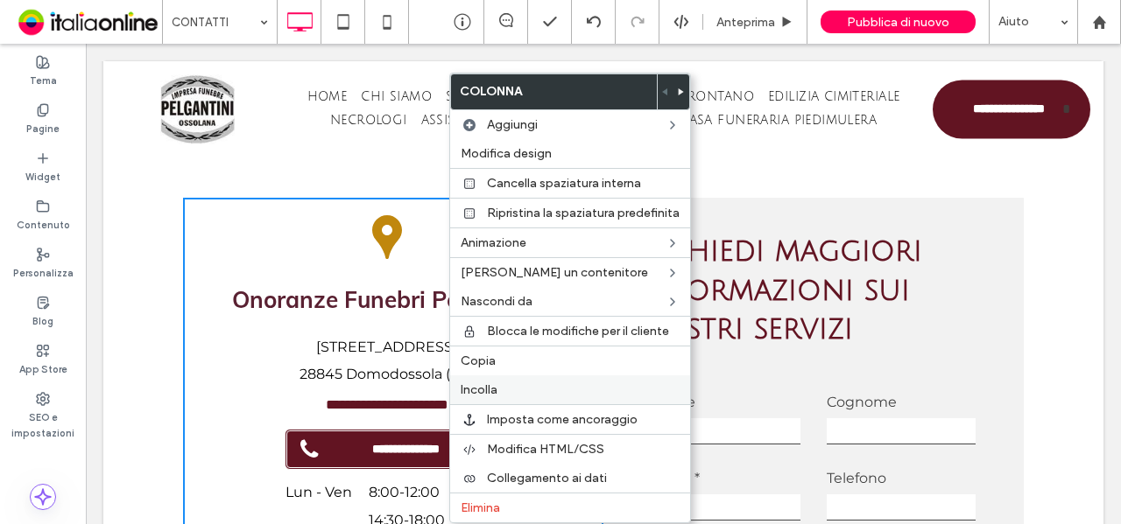
click at [483, 383] on span "Incolla" at bounding box center [479, 390] width 37 height 15
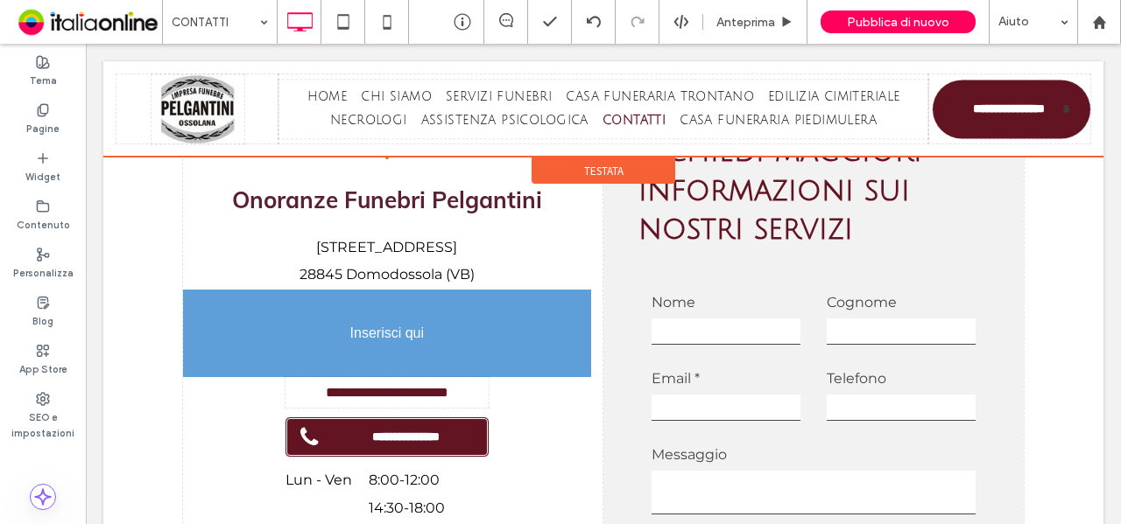
scroll to position [802, 0]
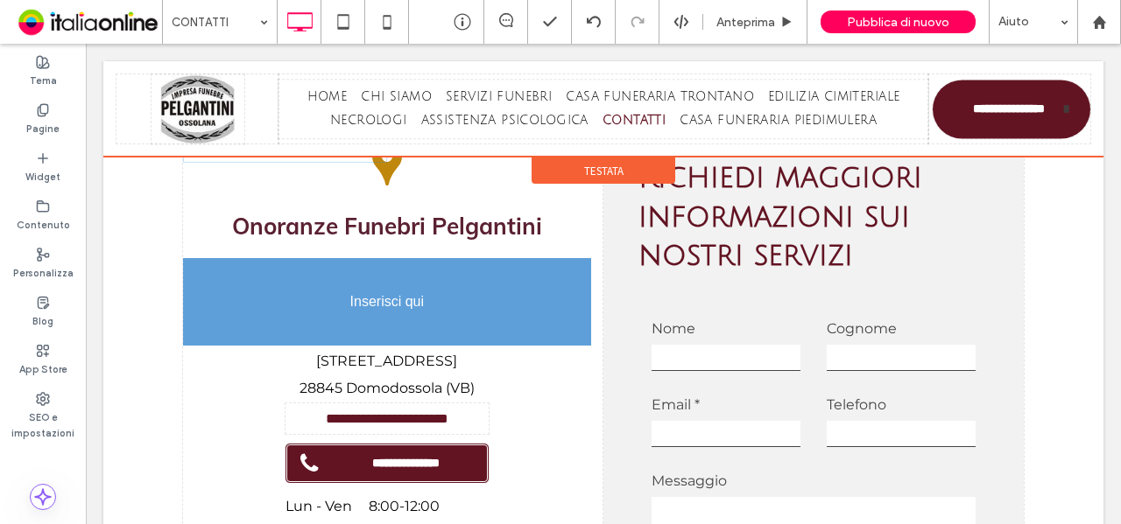
drag, startPoint x: 337, startPoint y: 382, endPoint x: 375, endPoint y: 278, distance: 110.8
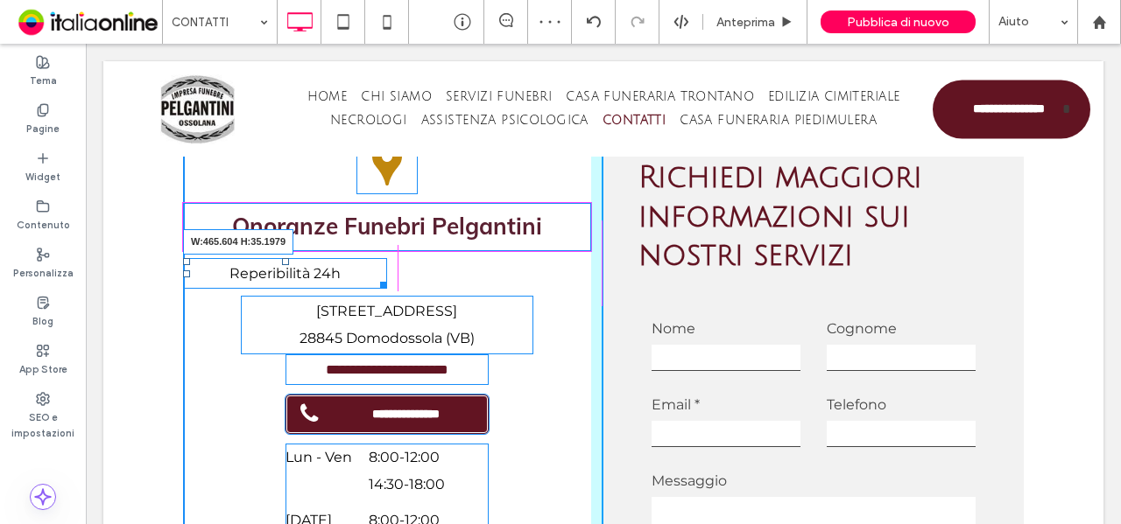
drag, startPoint x: 376, startPoint y: 283, endPoint x: 580, endPoint y: 279, distance: 204.0
click at [387, 279] on div at bounding box center [380, 282] width 13 height 13
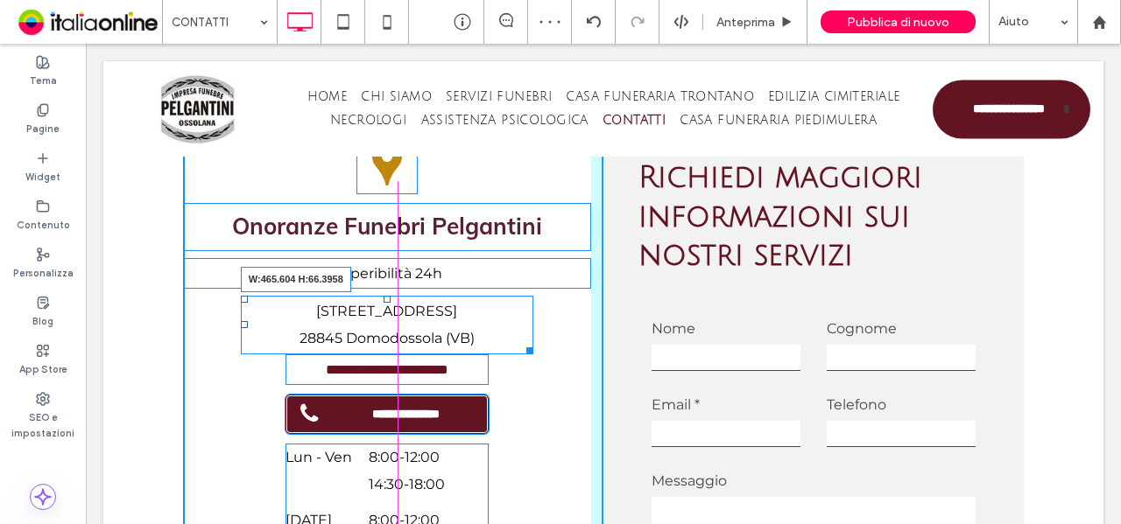
drag, startPoint x: 522, startPoint y: 348, endPoint x: 605, endPoint y: 344, distance: 83.2
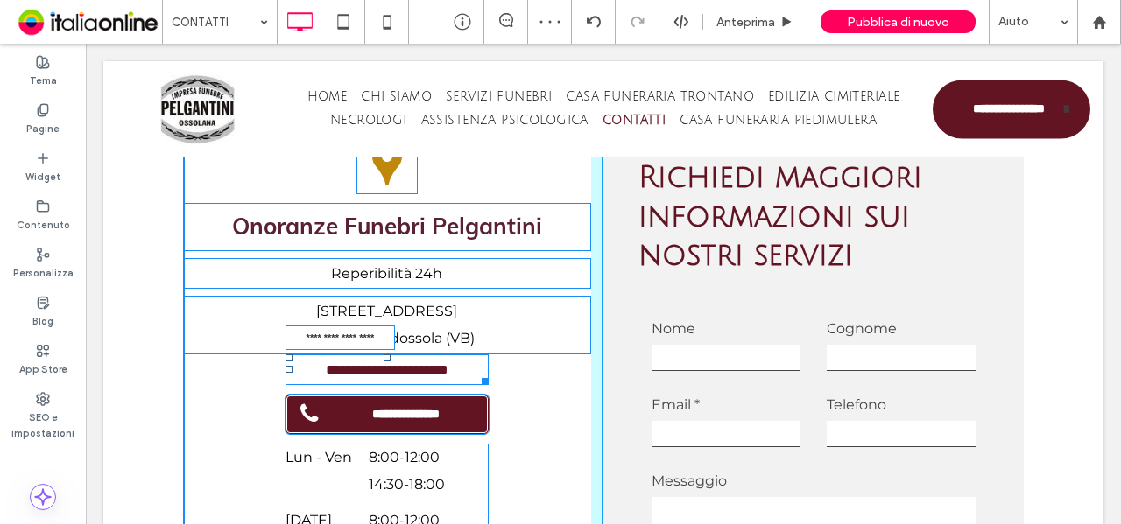
drag, startPoint x: 476, startPoint y: 382, endPoint x: 685, endPoint y: 420, distance: 211.9
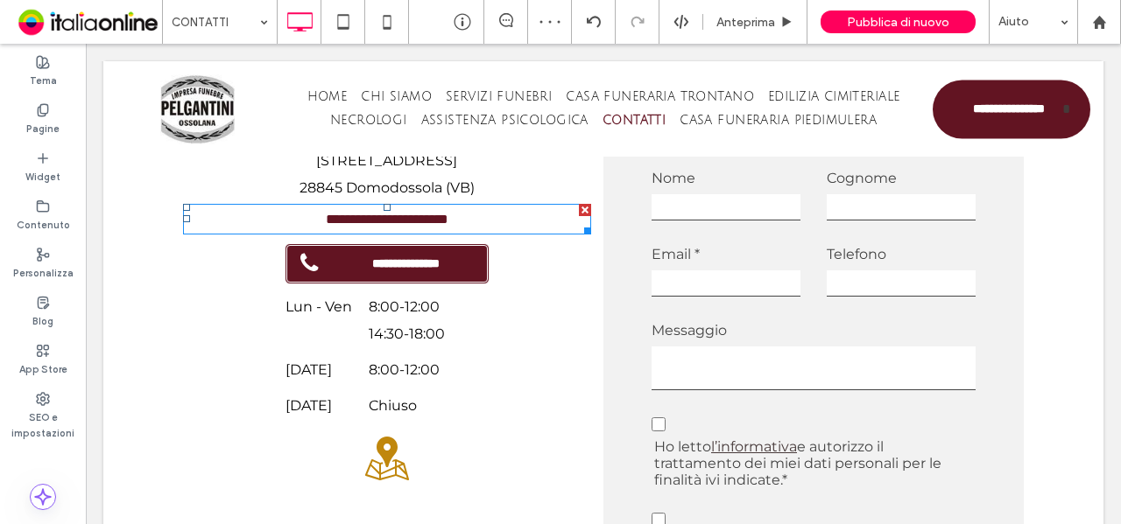
scroll to position [977, 0]
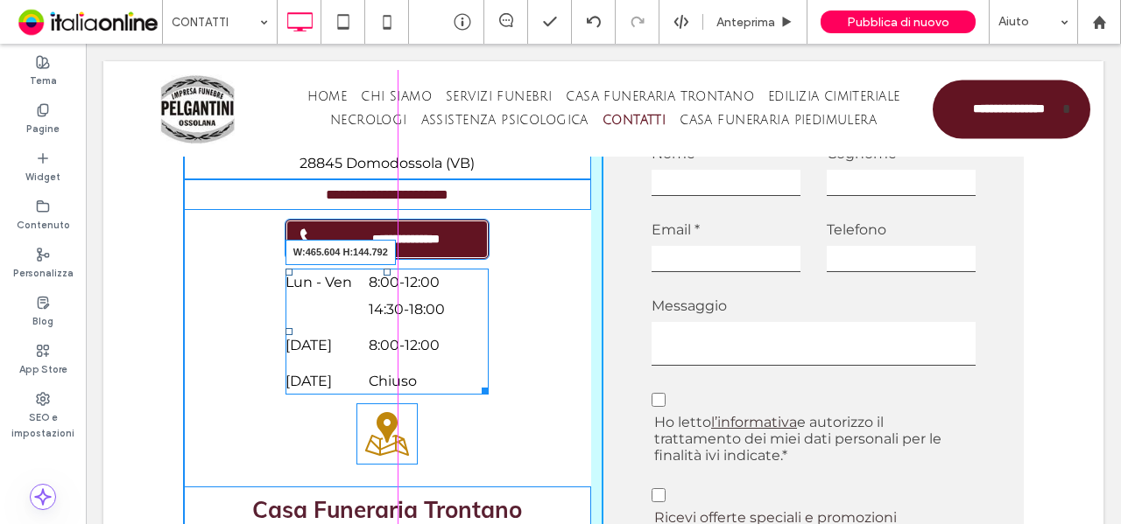
drag, startPoint x: 475, startPoint y: 394, endPoint x: 585, endPoint y: 391, distance: 109.5
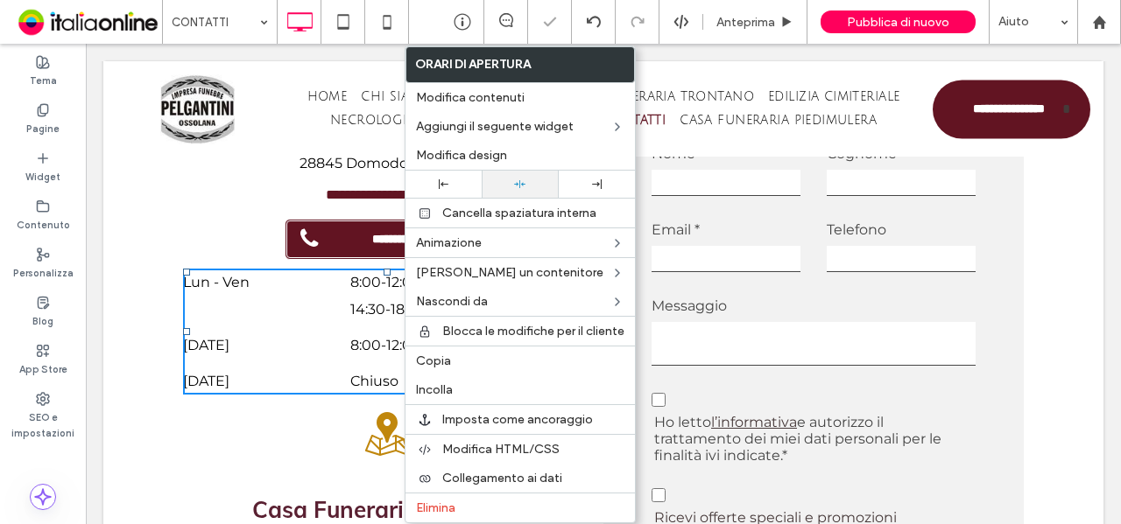
click at [529, 172] on div at bounding box center [520, 184] width 76 height 27
click at [528, 179] on div at bounding box center [519, 184] width 59 height 11
click at [324, 309] on div "Lun - Ven 8:00 - 12:00 14:30 - 18:00" at bounding box center [387, 300] width 408 height 63
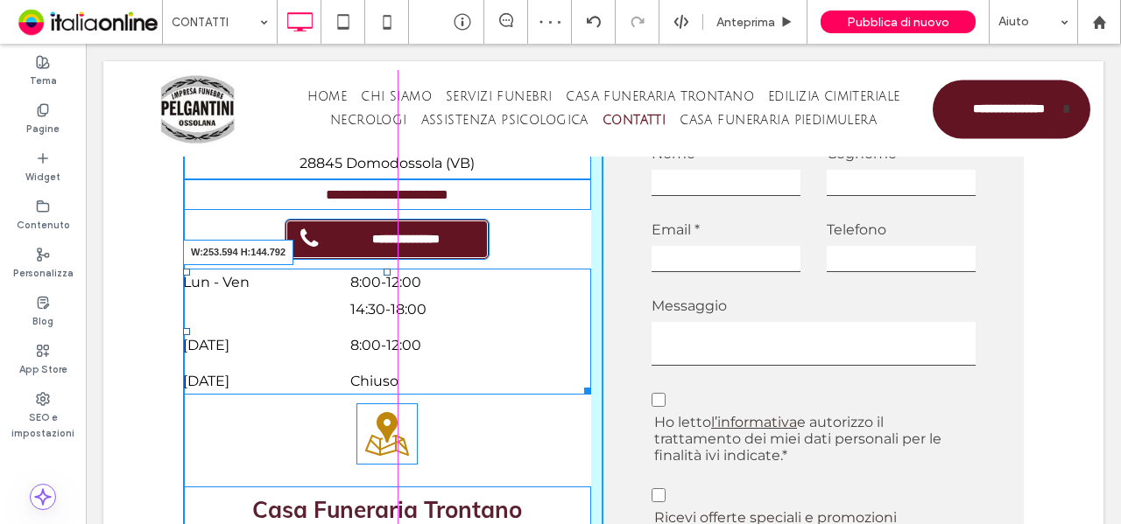
drag, startPoint x: 579, startPoint y: 393, endPoint x: 486, endPoint y: 389, distance: 92.9
click at [578, 389] on div at bounding box center [584, 388] width 13 height 13
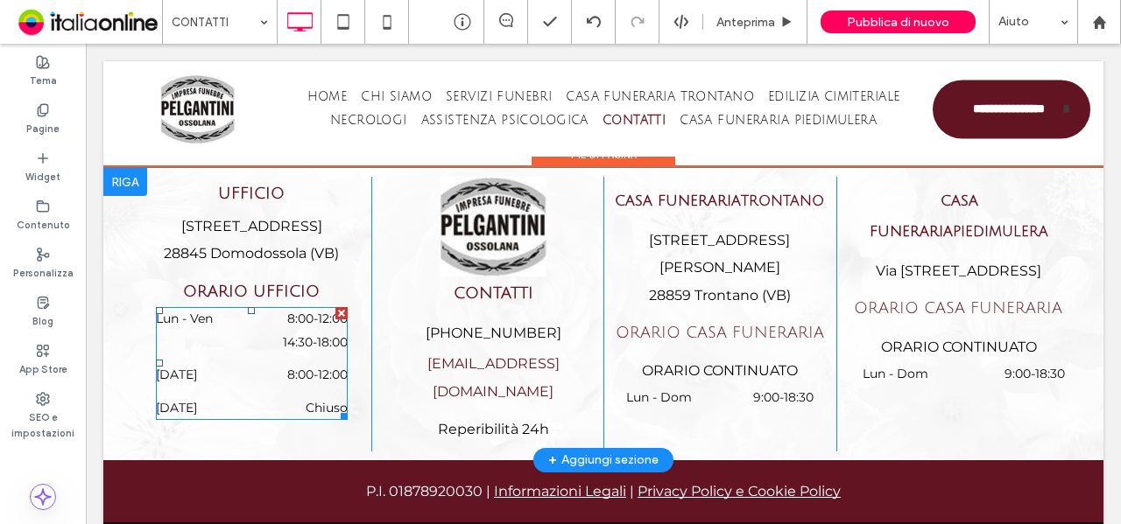
scroll to position [2516, 0]
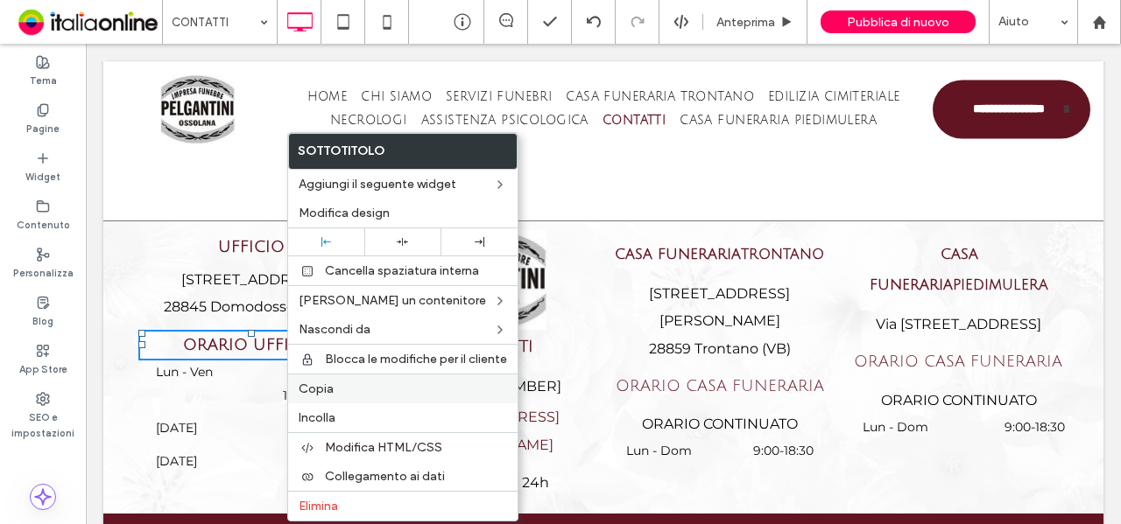
click at [319, 382] on span "Copia" at bounding box center [316, 389] width 35 height 15
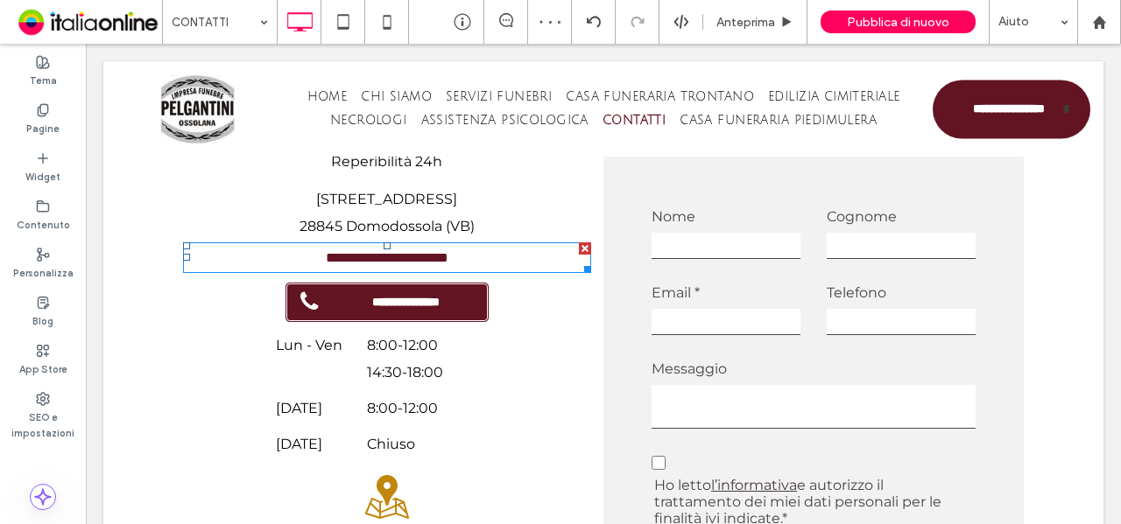
scroll to position [1028, 0]
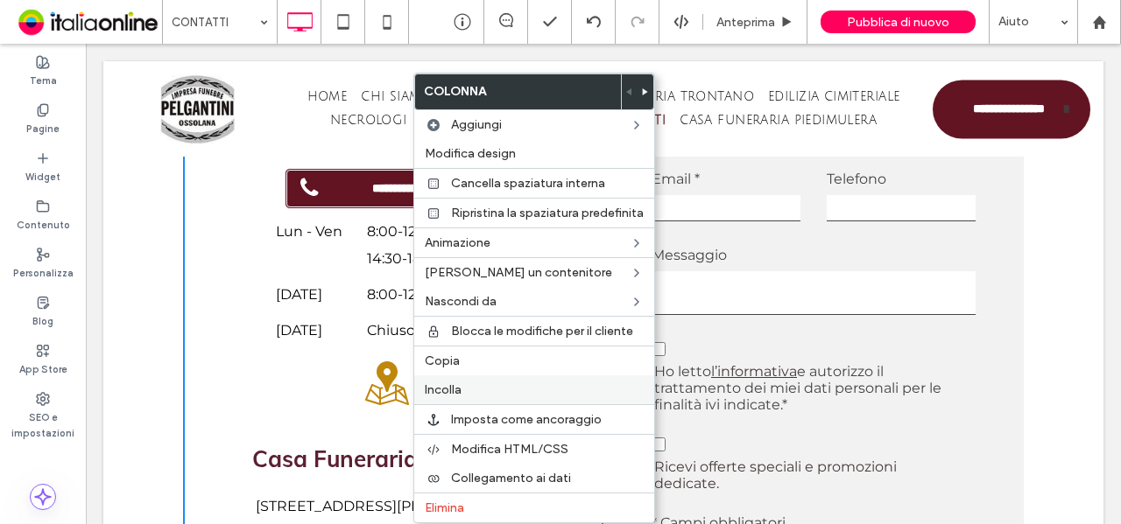
click at [463, 384] on label "Incolla" at bounding box center [534, 390] width 219 height 15
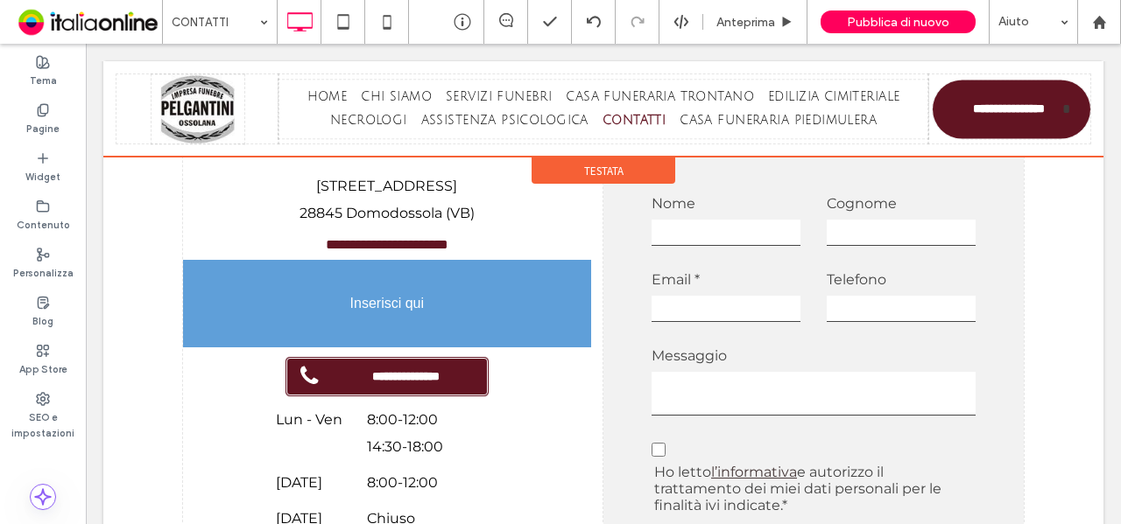
scroll to position [1015, 0]
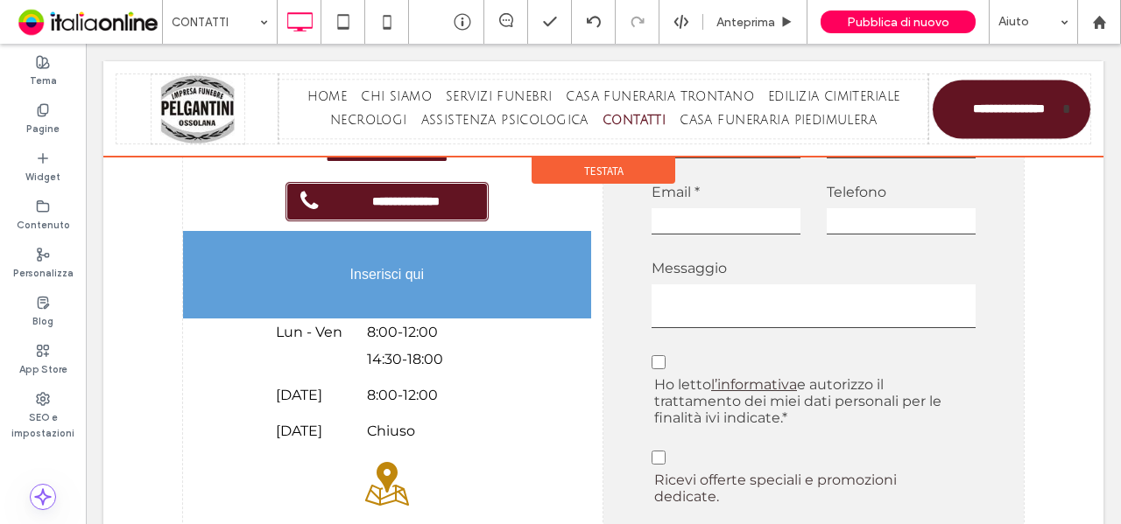
drag, startPoint x: 399, startPoint y: 467, endPoint x: 387, endPoint y: 306, distance: 161.6
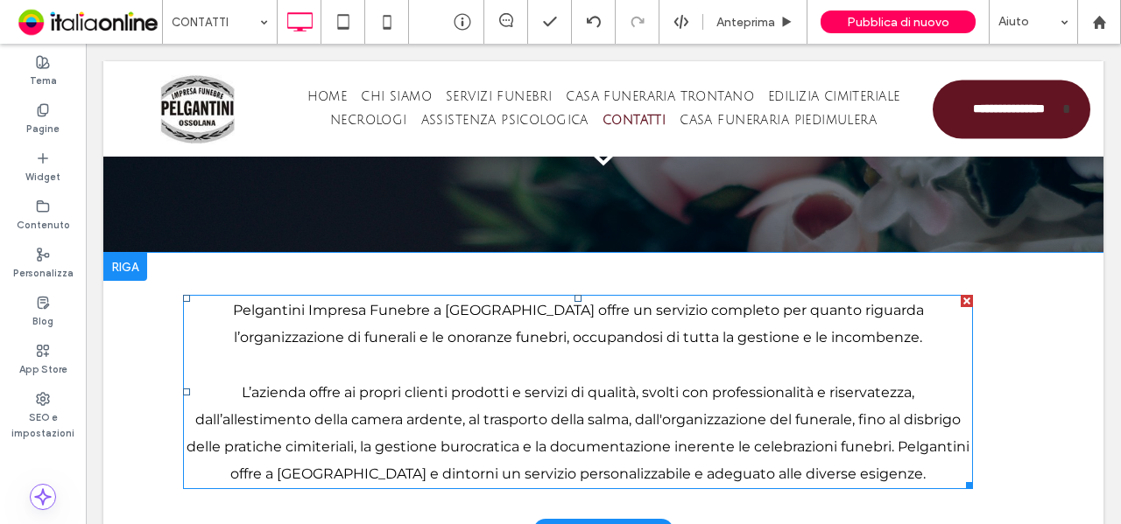
scroll to position [350, 0]
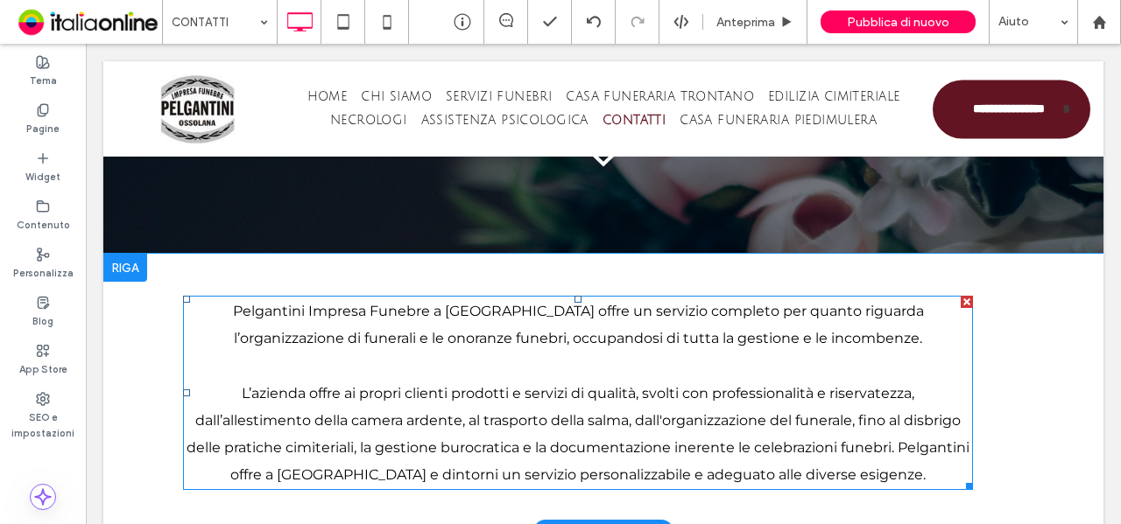
click at [511, 355] on p at bounding box center [578, 365] width 790 height 27
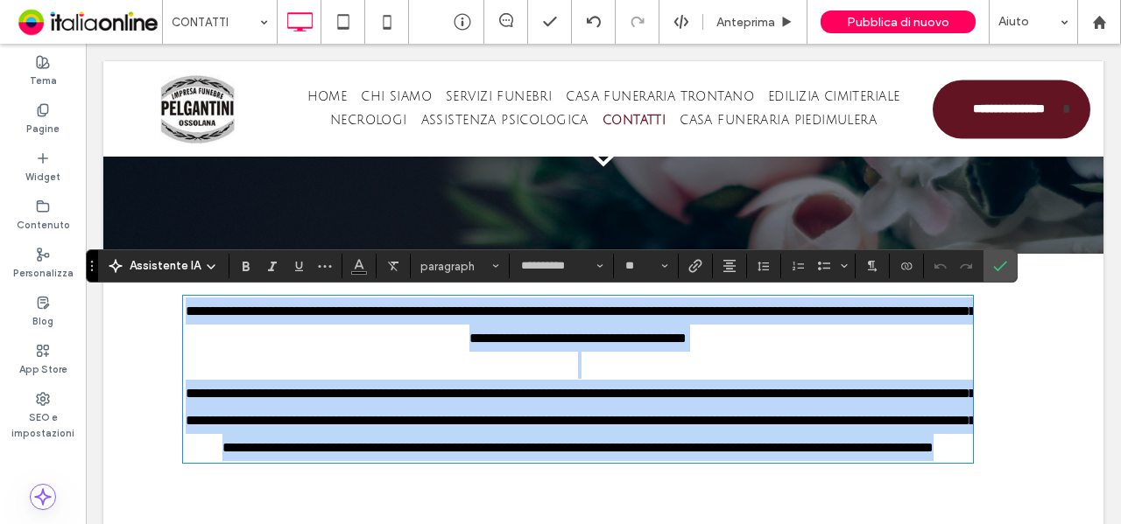
type input "**********"
type input "**"
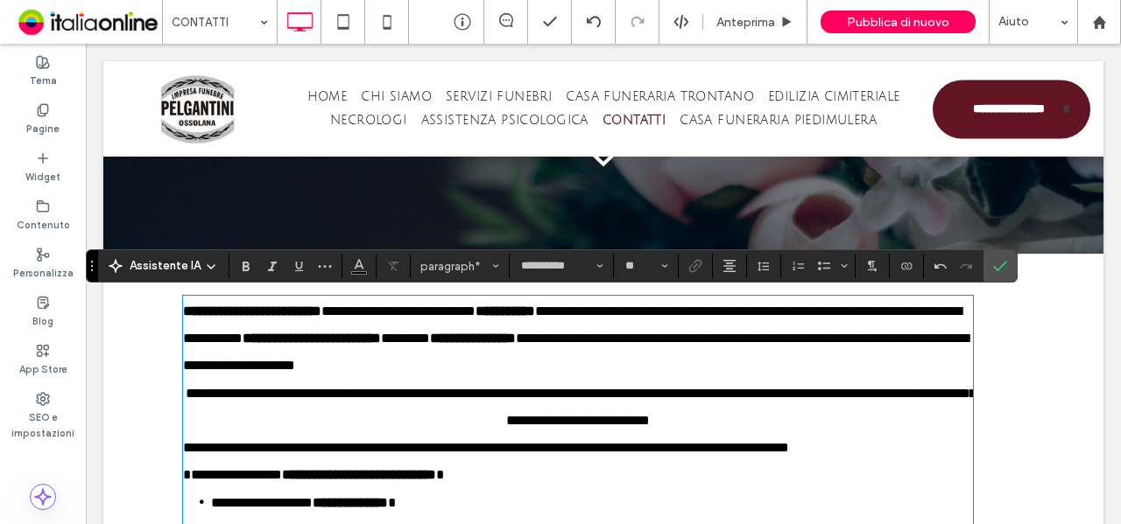
scroll to position [704, 0]
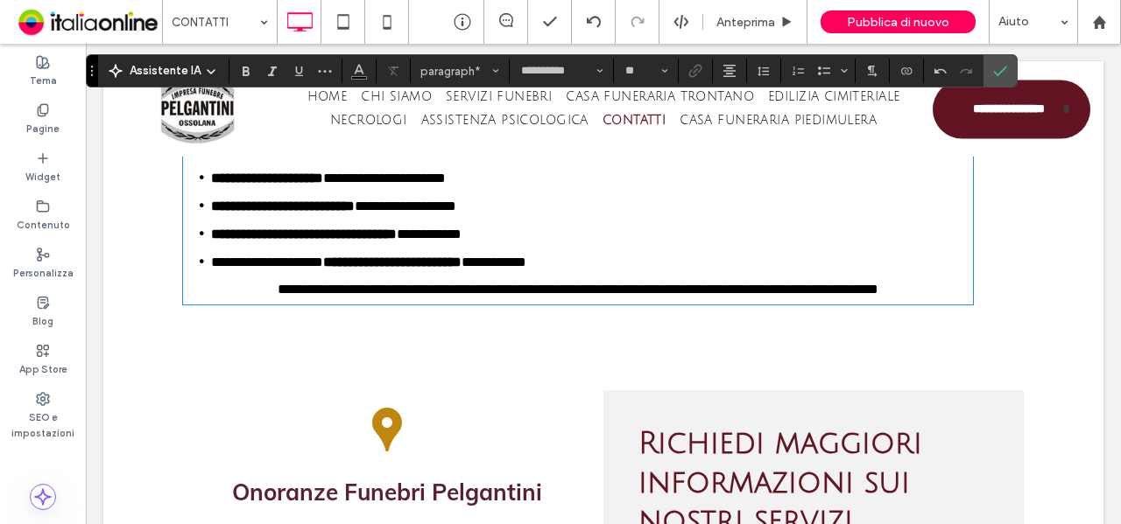
click at [730, 265] on li "**********" at bounding box center [592, 262] width 762 height 28
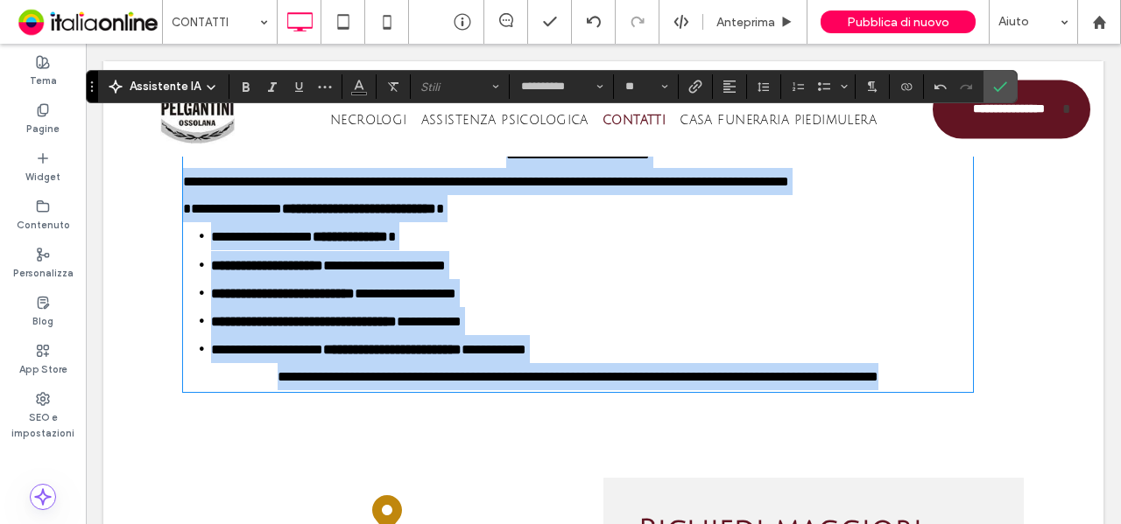
scroll to position [529, 0]
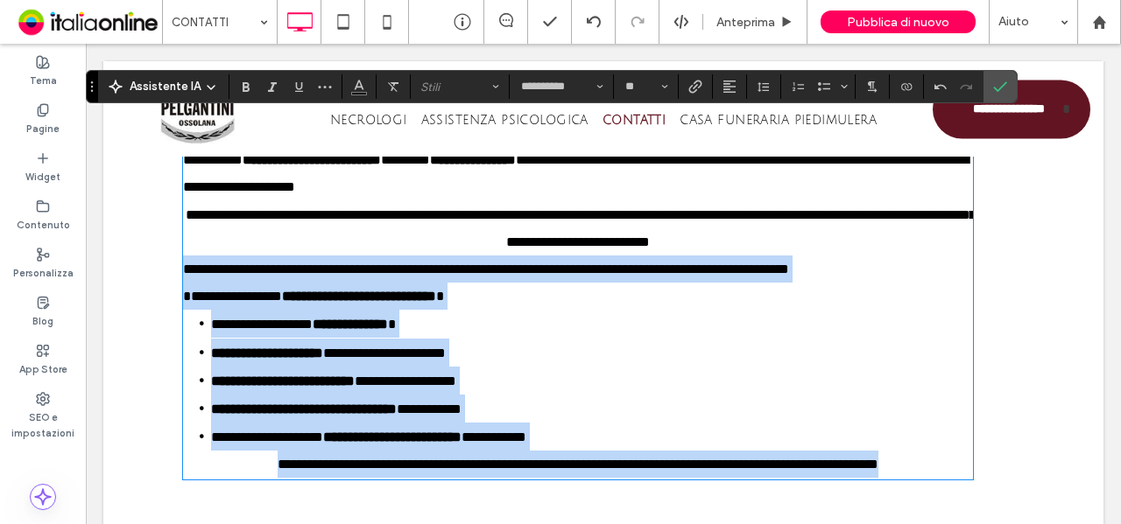
drag, startPoint x: 961, startPoint y: 288, endPoint x: 147, endPoint y: 267, distance: 814.5
click at [147, 267] on div "**********" at bounding box center [603, 298] width 1000 height 447
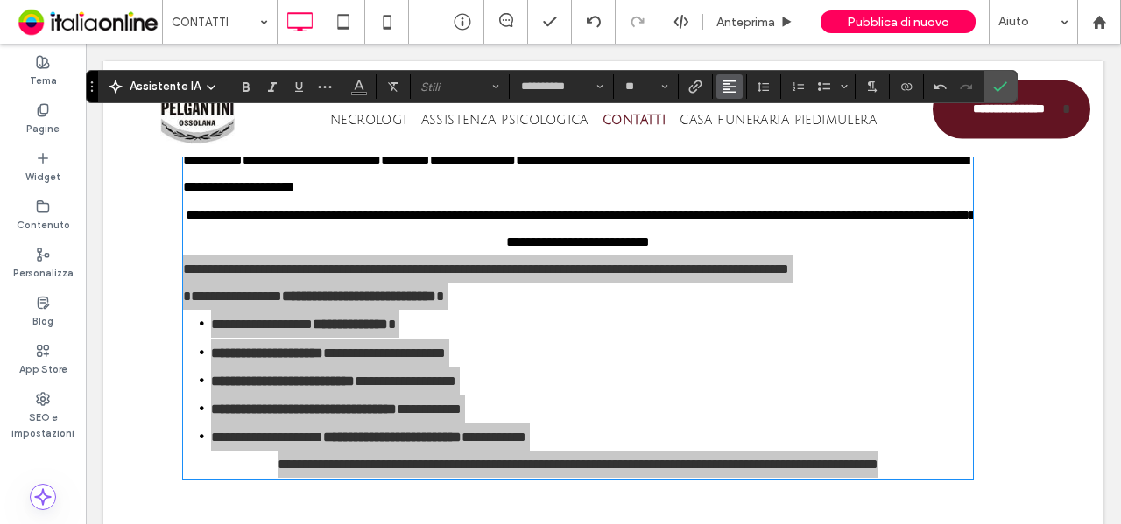
click at [730, 90] on icon "Allineamento" at bounding box center [729, 87] width 14 height 14
click at [755, 144] on label "ui.textEditor.alignment.center" at bounding box center [746, 140] width 61 height 25
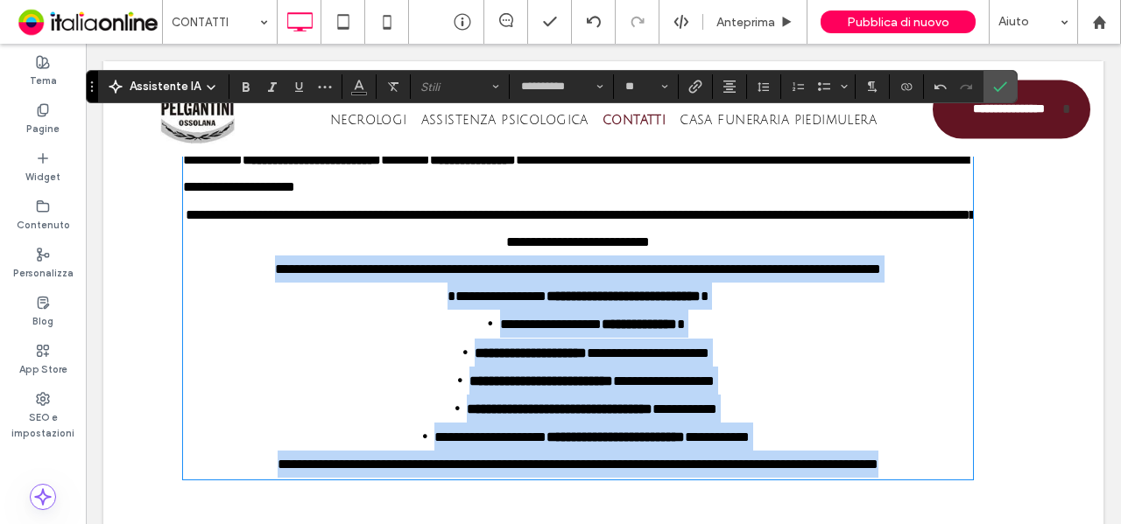
click at [677, 318] on strong "**********" at bounding box center [638, 324] width 75 height 13
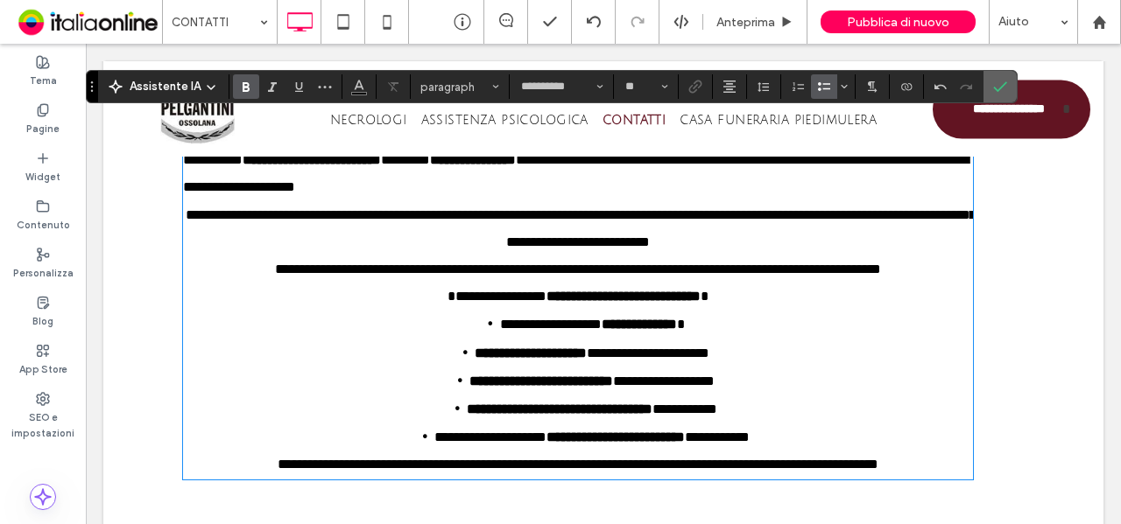
click at [993, 85] on icon "Conferma" at bounding box center [1000, 87] width 14 height 14
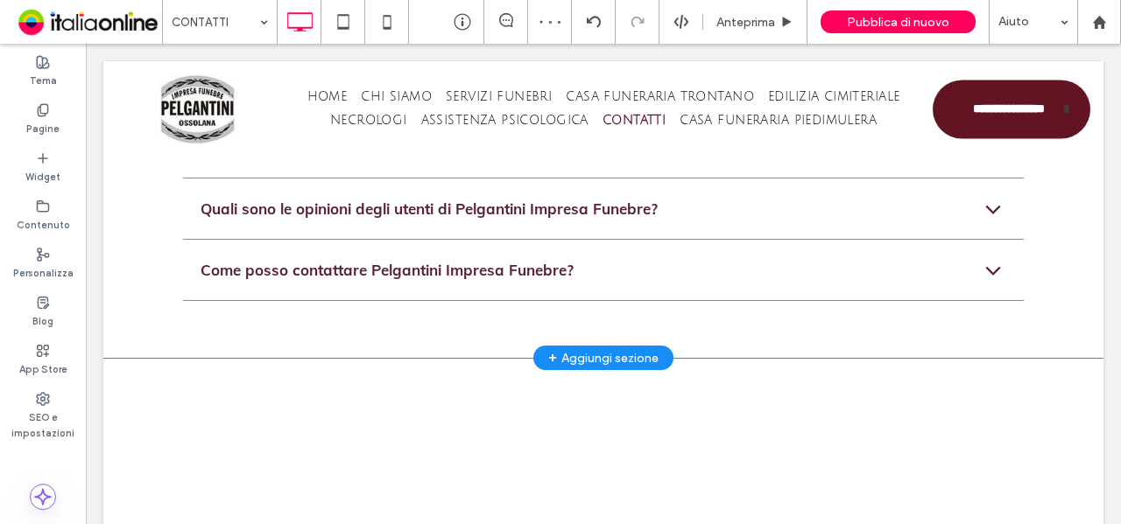
scroll to position [2017, 0]
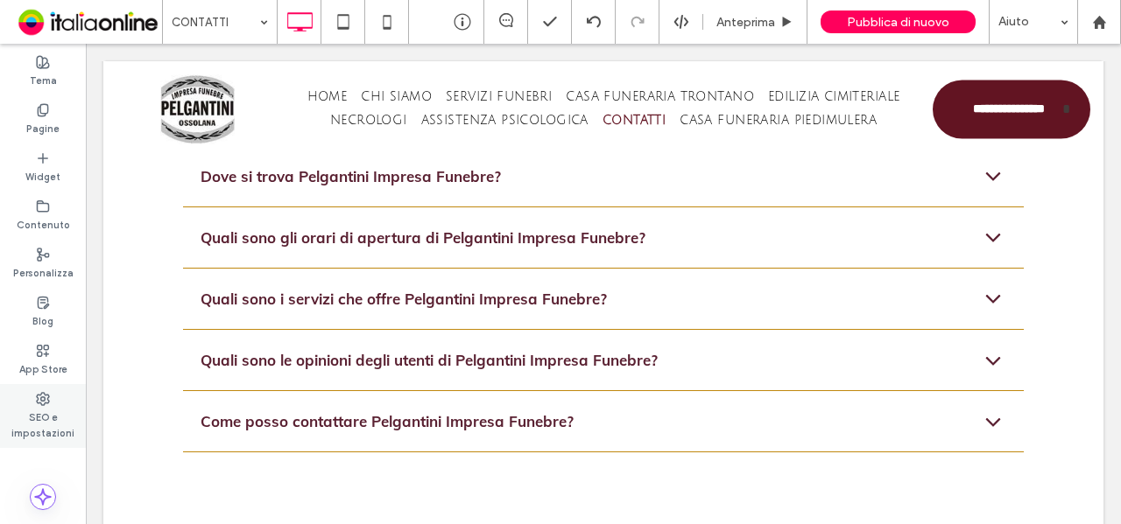
click at [46, 404] on icon at bounding box center [43, 399] width 14 height 14
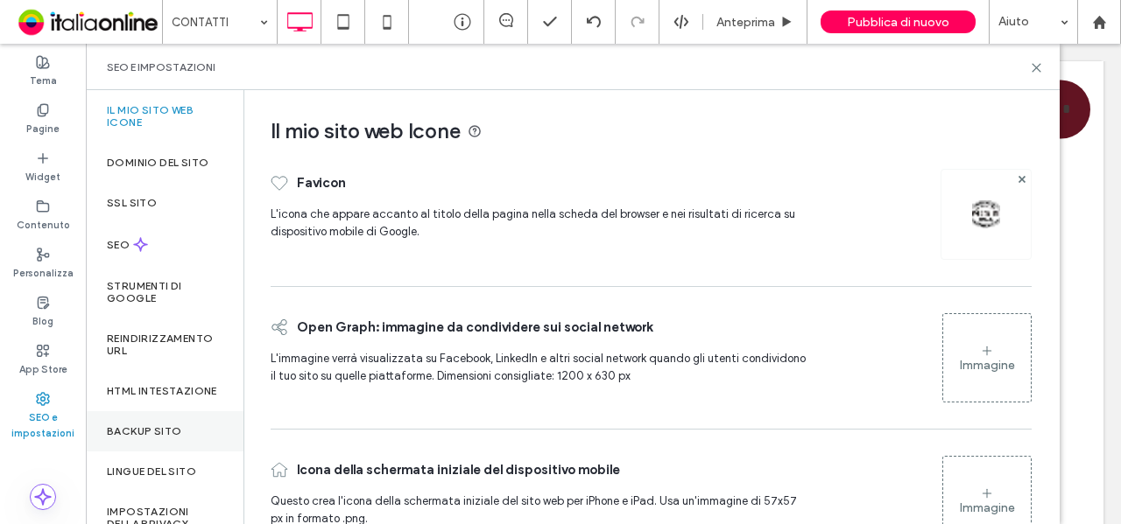
click at [150, 438] on label "Backup sito" at bounding box center [144, 431] width 74 height 12
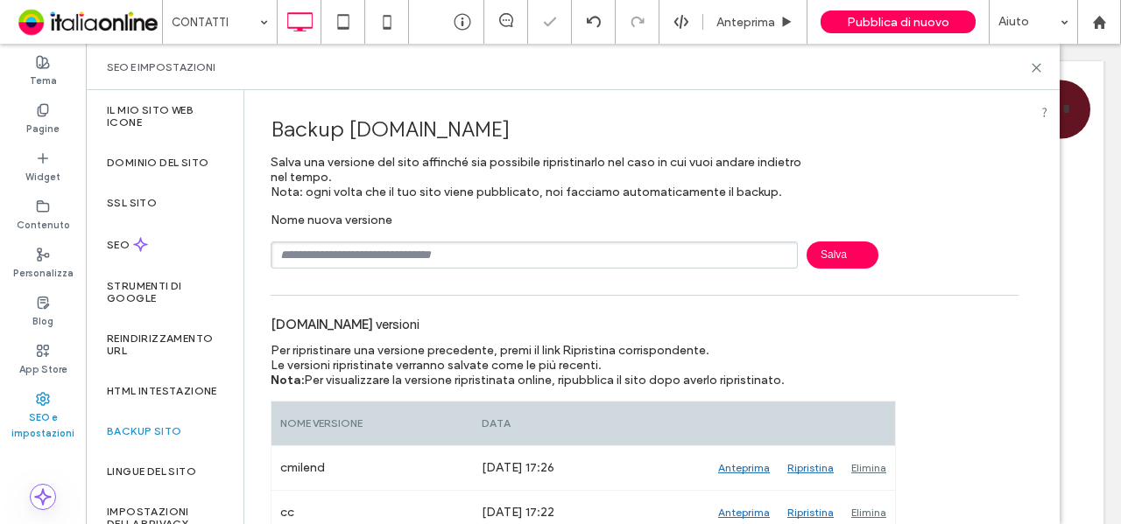
click at [322, 261] on input "text" at bounding box center [534, 255] width 527 height 27
type input "*******"
click at [825, 254] on span "Salva" at bounding box center [842, 255] width 72 height 27
